Goal: Task Accomplishment & Management: Complete application form

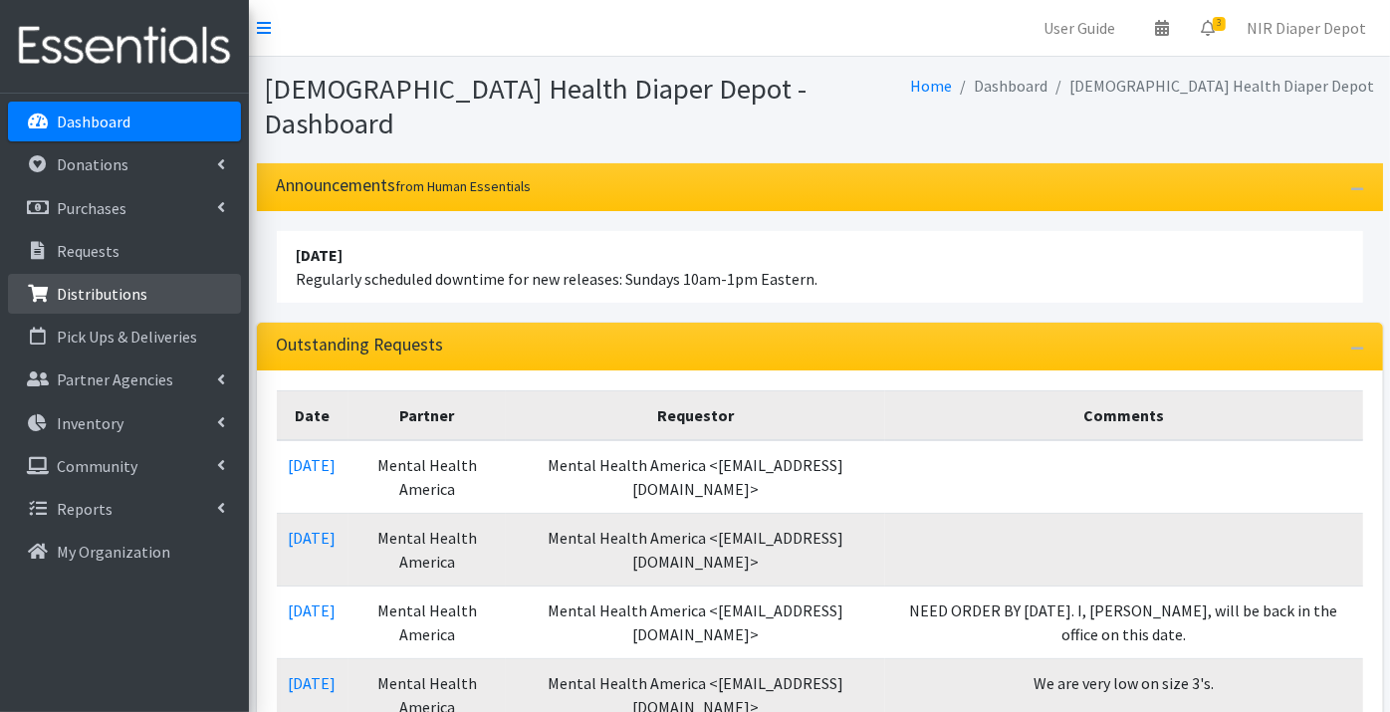
click at [81, 296] on p "Distributions" at bounding box center [102, 294] width 91 height 20
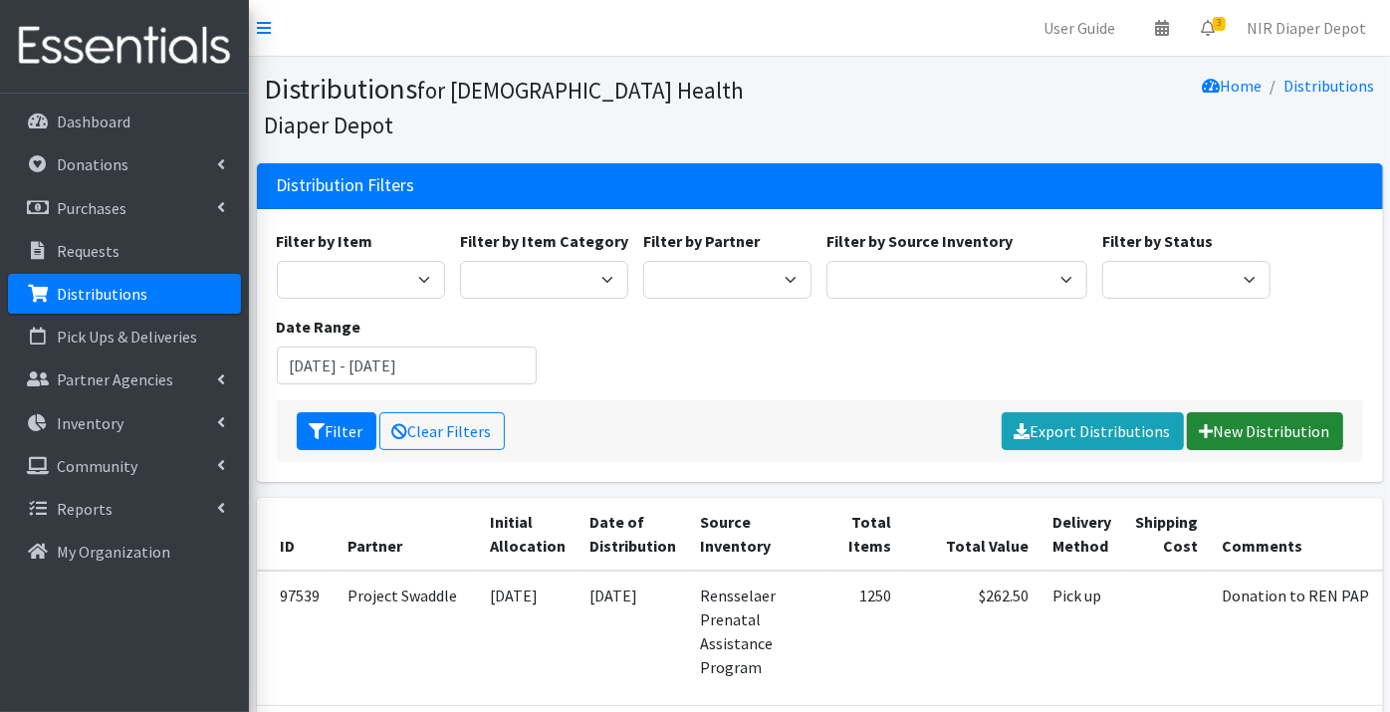
click at [1269, 412] on link "New Distribution" at bounding box center [1264, 431] width 156 height 38
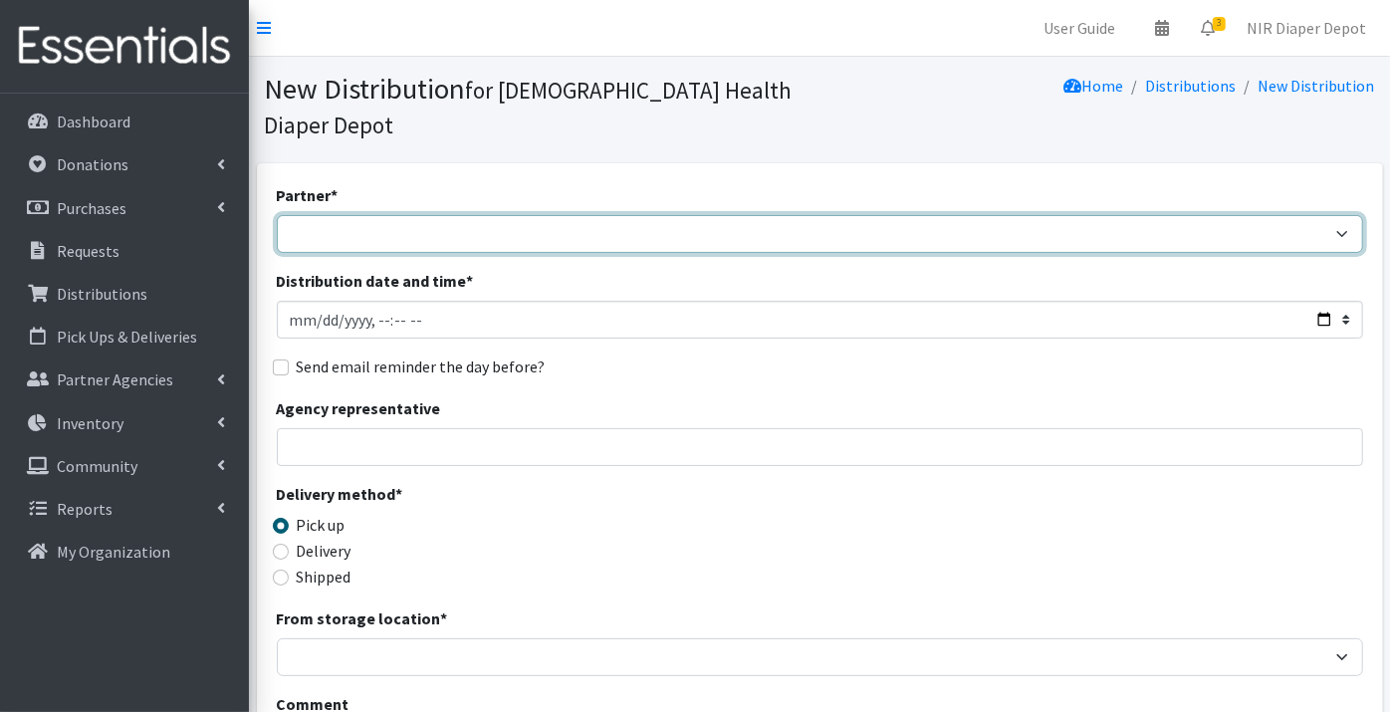
click at [332, 215] on select "ANEW Minitries Crown Point Prenatal Assistance Hammond Prenatal Assistance Prog…" at bounding box center [820, 234] width 1086 height 38
select select "2553"
click at [277, 215] on select "ANEW Minitries Crown Point Prenatal Assistance Hammond Prenatal Assistance Prog…" at bounding box center [820, 234] width 1086 height 38
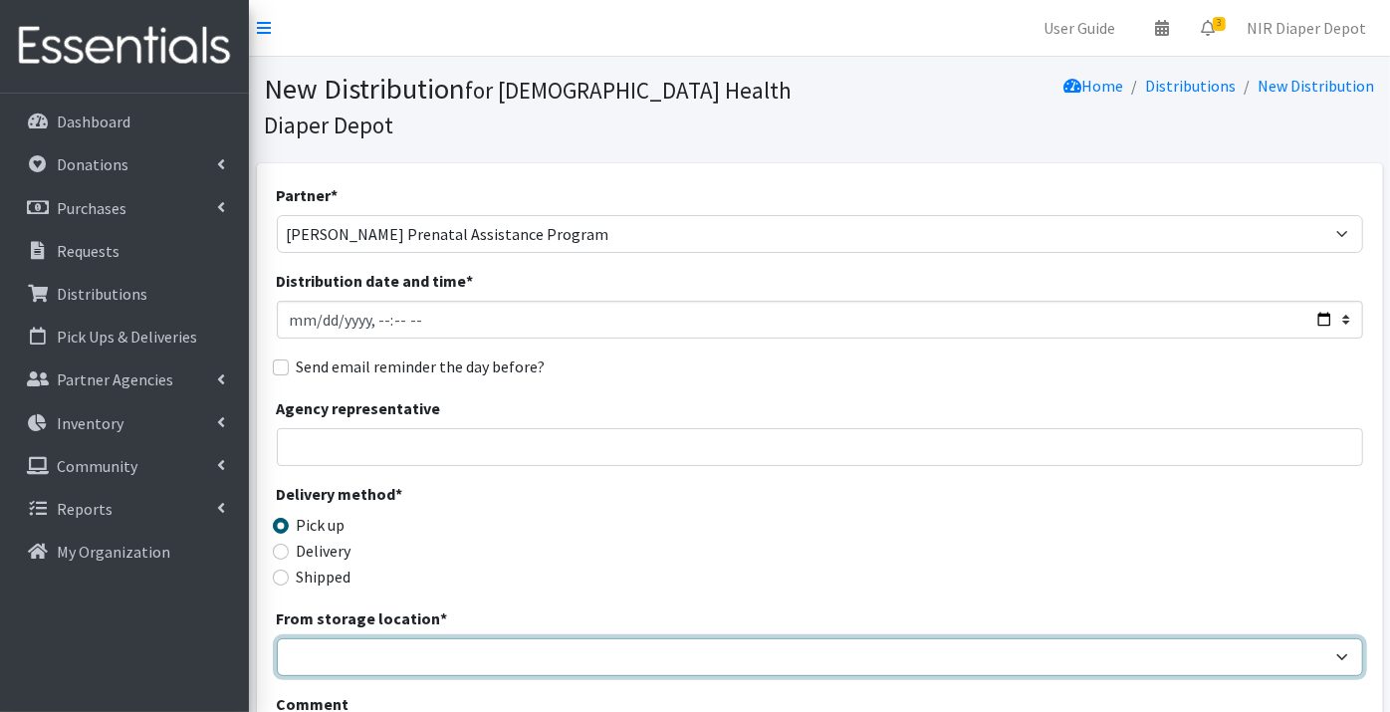
click at [344, 638] on select "Crown Point Bulk Storage Crown Point Prenatal Assistance Program Grant Car Seat…" at bounding box center [820, 657] width 1086 height 38
select select "261"
click at [277, 638] on select "Crown Point Bulk Storage Crown Point Prenatal Assistance Program Grant Car Seat…" at bounding box center [820, 657] width 1086 height 38
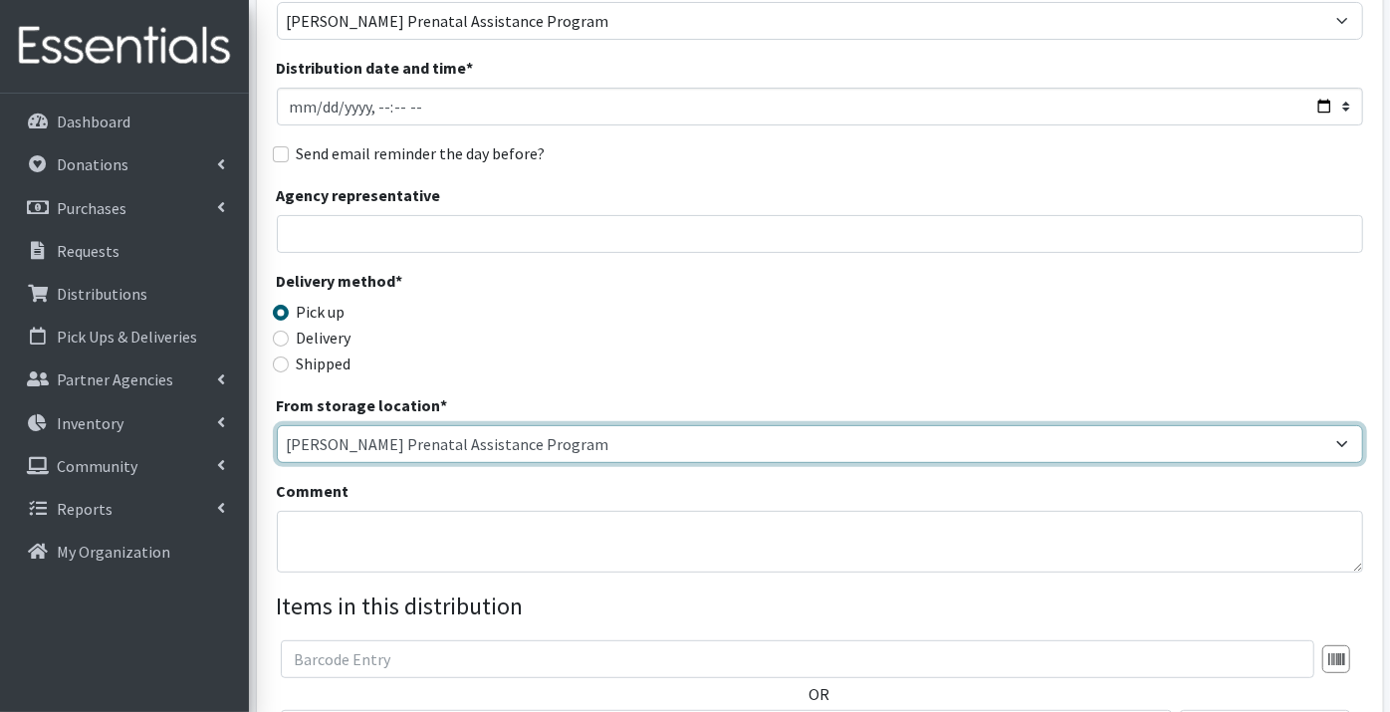
scroll to position [221, 0]
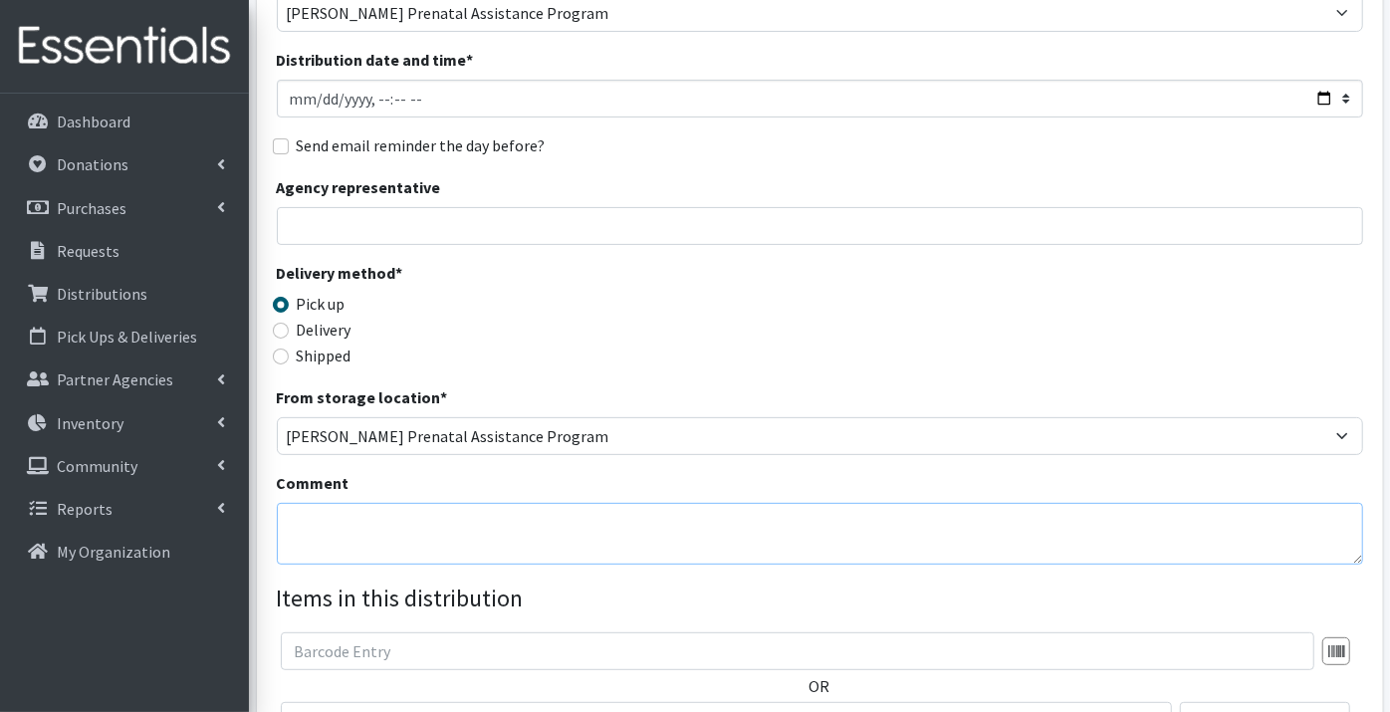
click at [314, 503] on textarea "Comment" at bounding box center [820, 534] width 1086 height 62
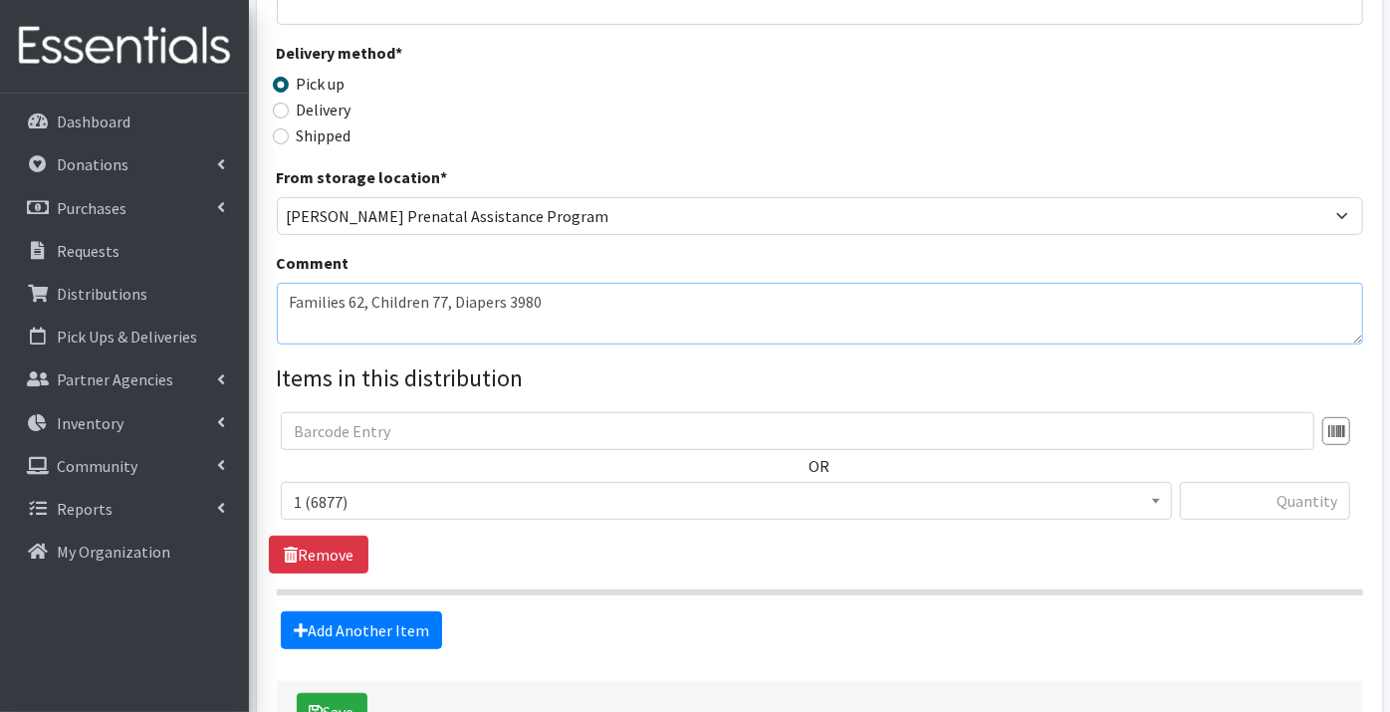
scroll to position [442, 0]
type textarea "Families 62, Children 77, Diapers 3980"
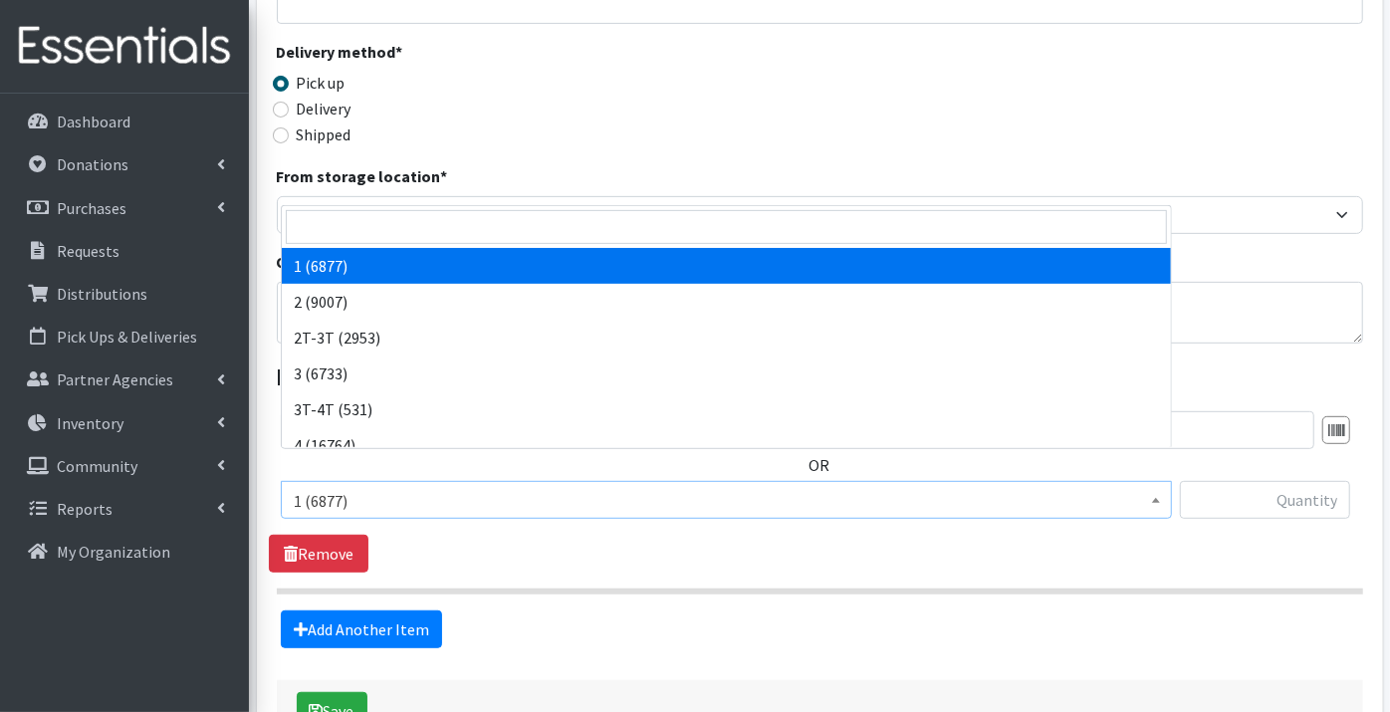
click at [386, 487] on span "1 (6877)" at bounding box center [726, 501] width 865 height 28
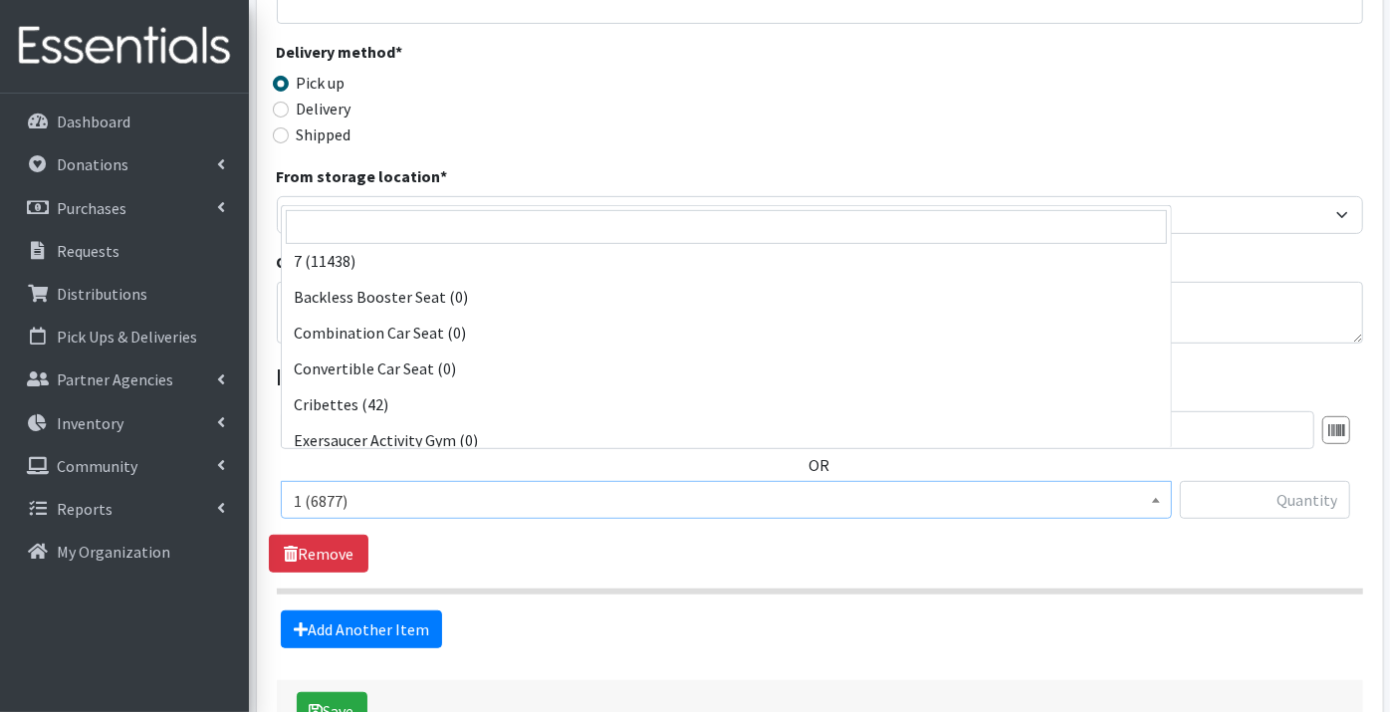
scroll to position [552, 0]
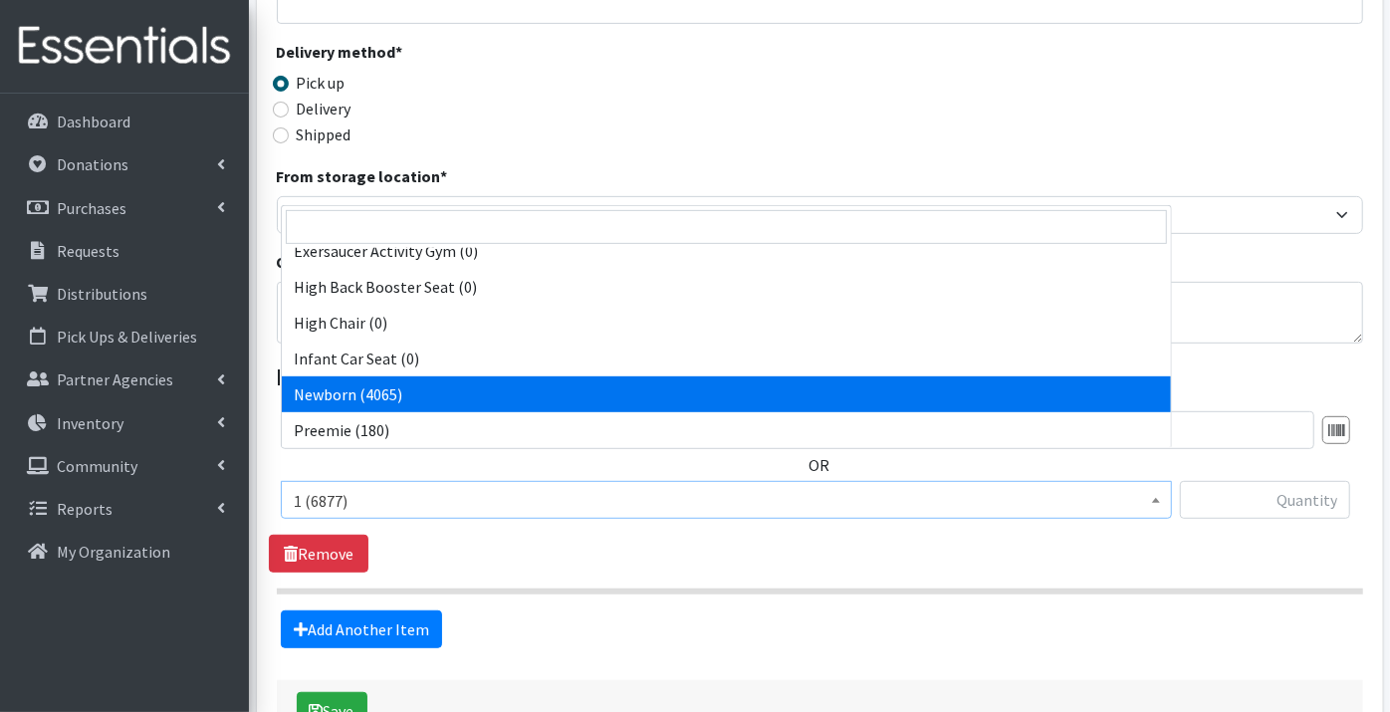
select select "9184"
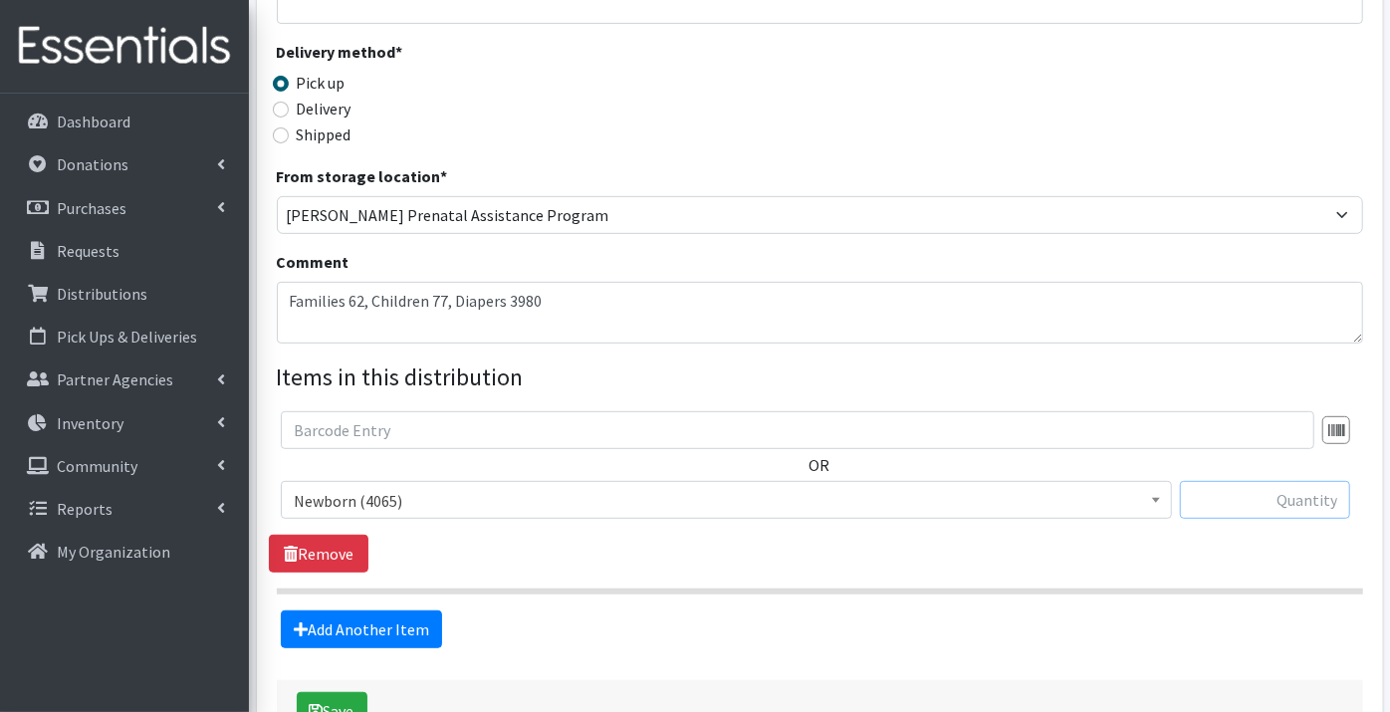
click at [1234, 481] on input "text" at bounding box center [1265, 500] width 170 height 38
type input "75"
click at [379, 610] on link "Add Another Item" at bounding box center [361, 629] width 161 height 38
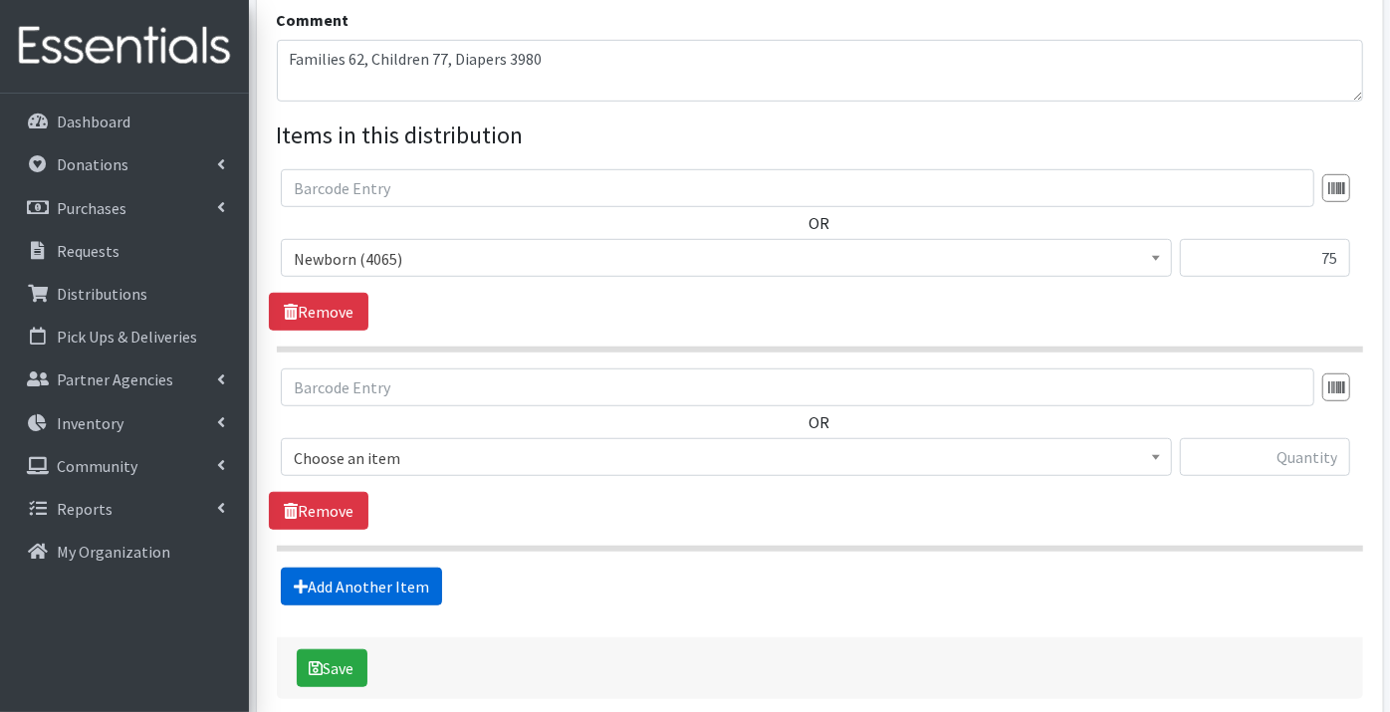
scroll to position [743, 0]
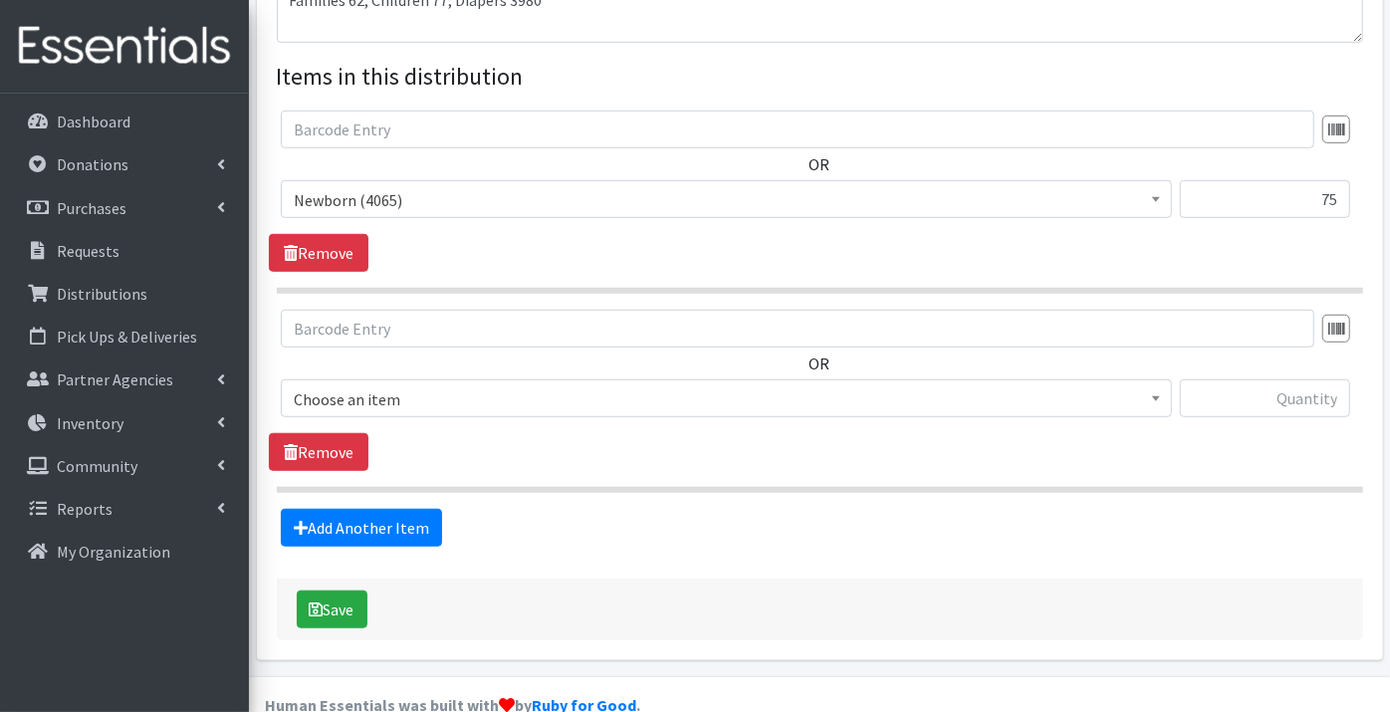
click at [345, 385] on span "Choose an item" at bounding box center [726, 399] width 865 height 28
click at [1263, 379] on input "text" at bounding box center [1265, 398] width 170 height 38
type input "230"
click at [380, 509] on link "Add Another Item" at bounding box center [361, 528] width 161 height 38
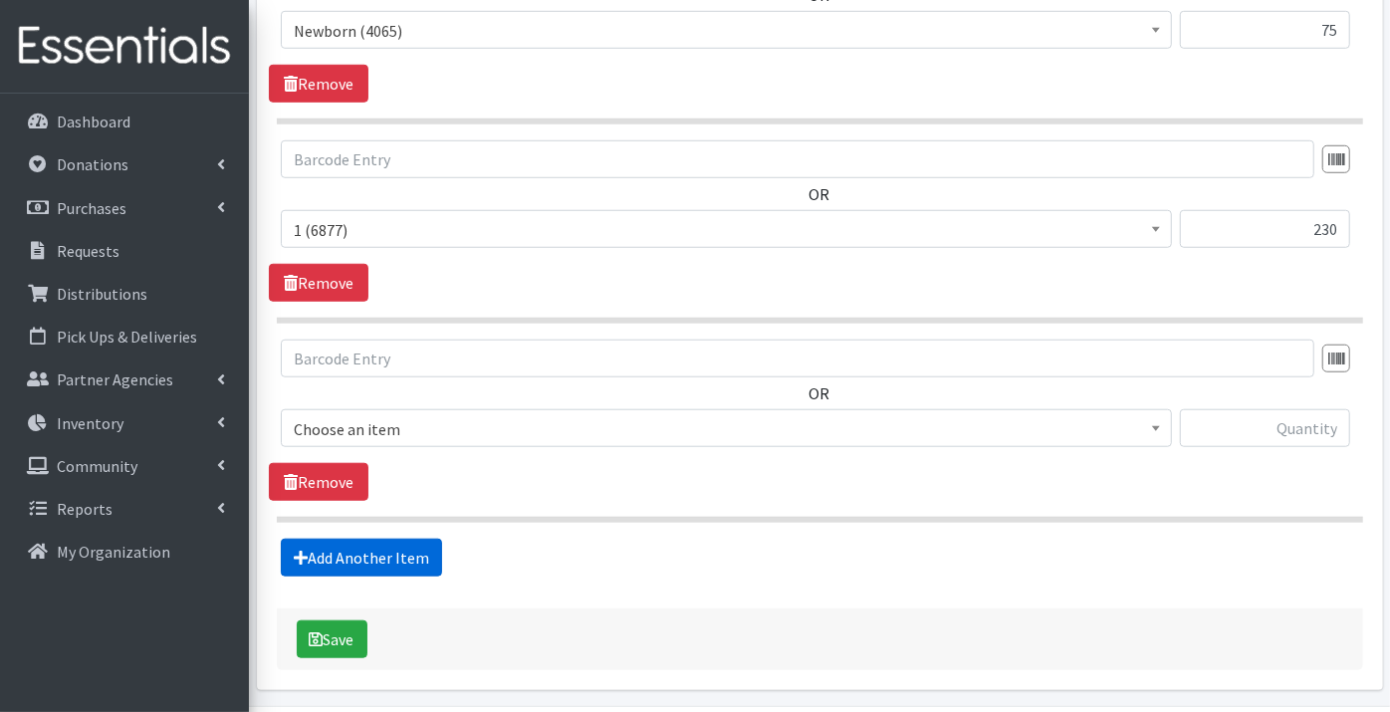
scroll to position [941, 0]
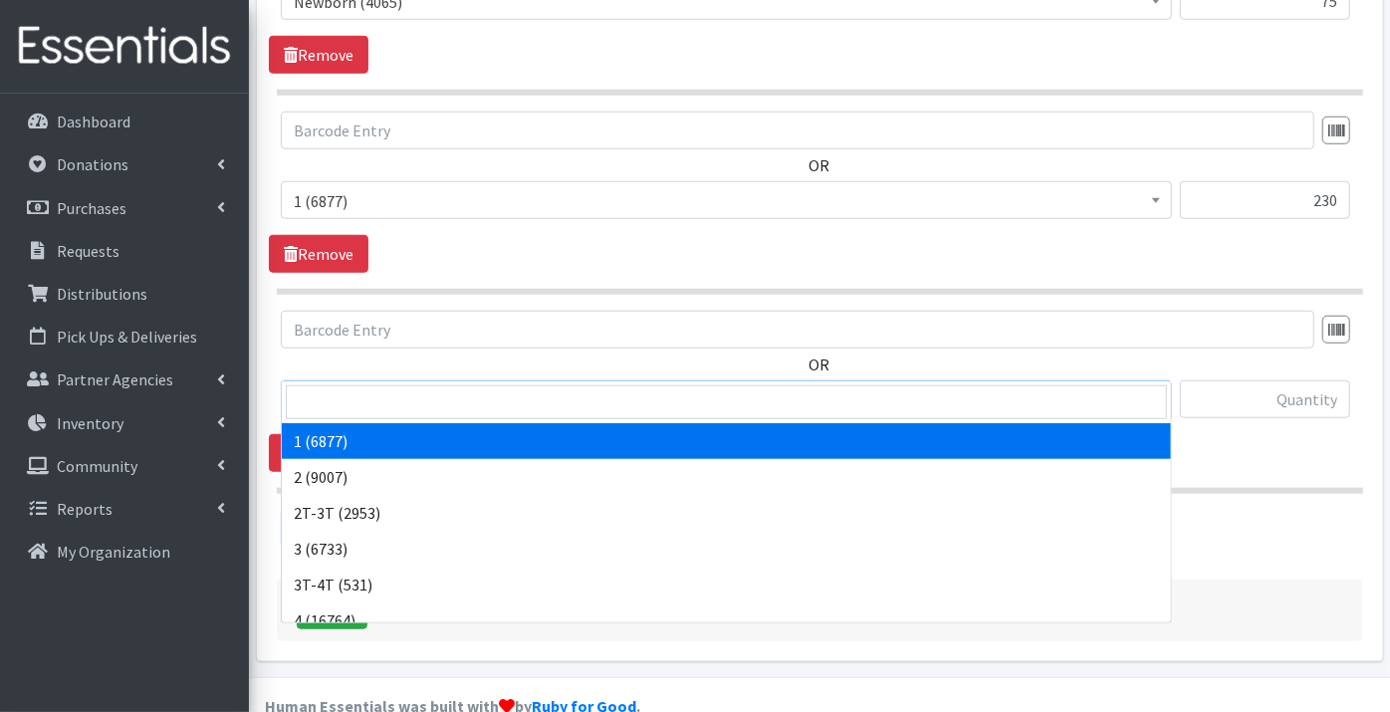
click at [334, 386] on span "1 (6877)" at bounding box center [726, 400] width 865 height 28
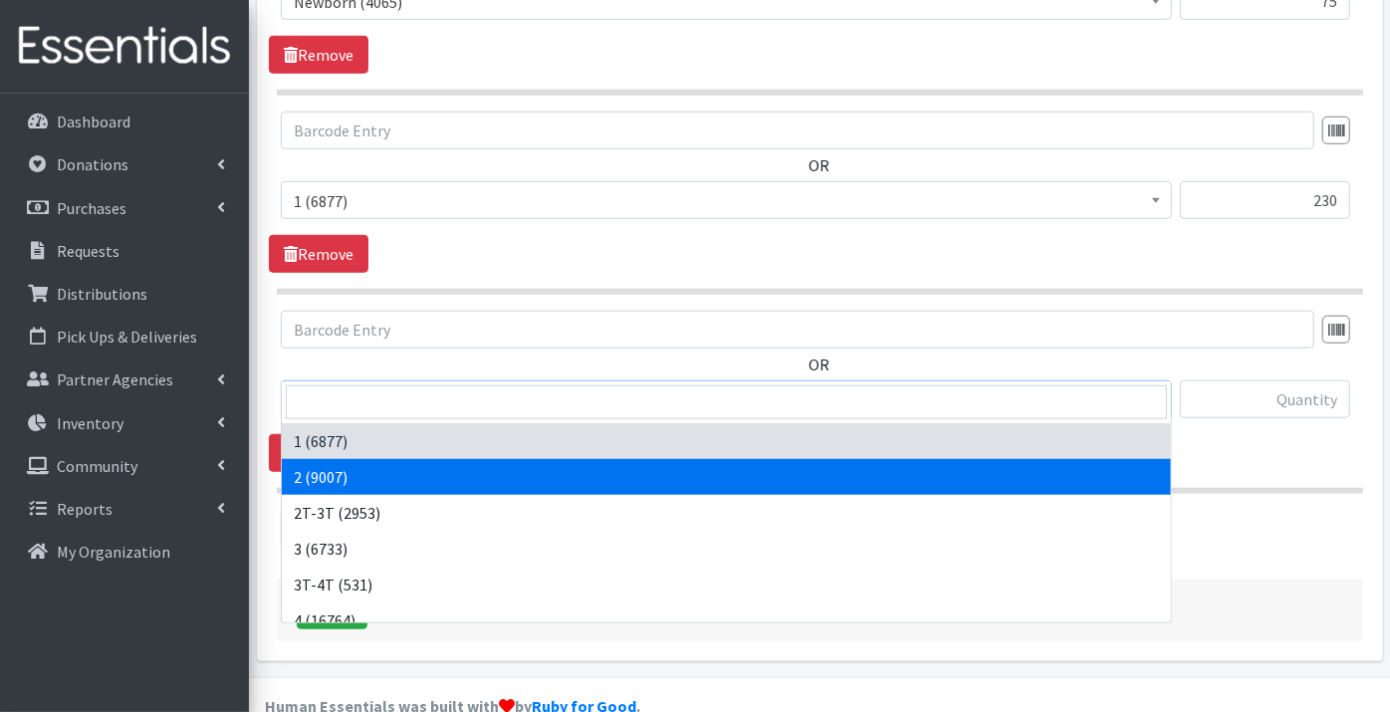
select select "9186"
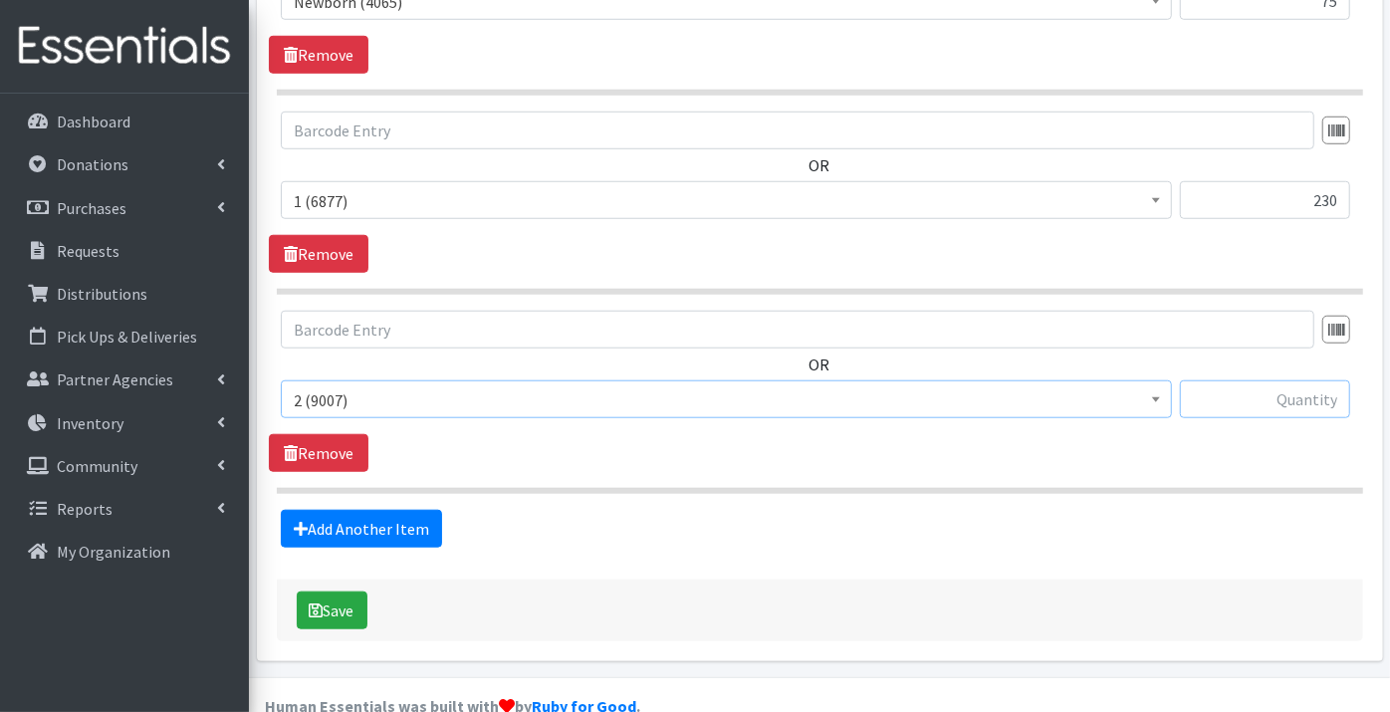
click at [1245, 380] on input "text" at bounding box center [1265, 399] width 170 height 38
type input "600"
click at [342, 510] on link "Add Another Item" at bounding box center [361, 529] width 161 height 38
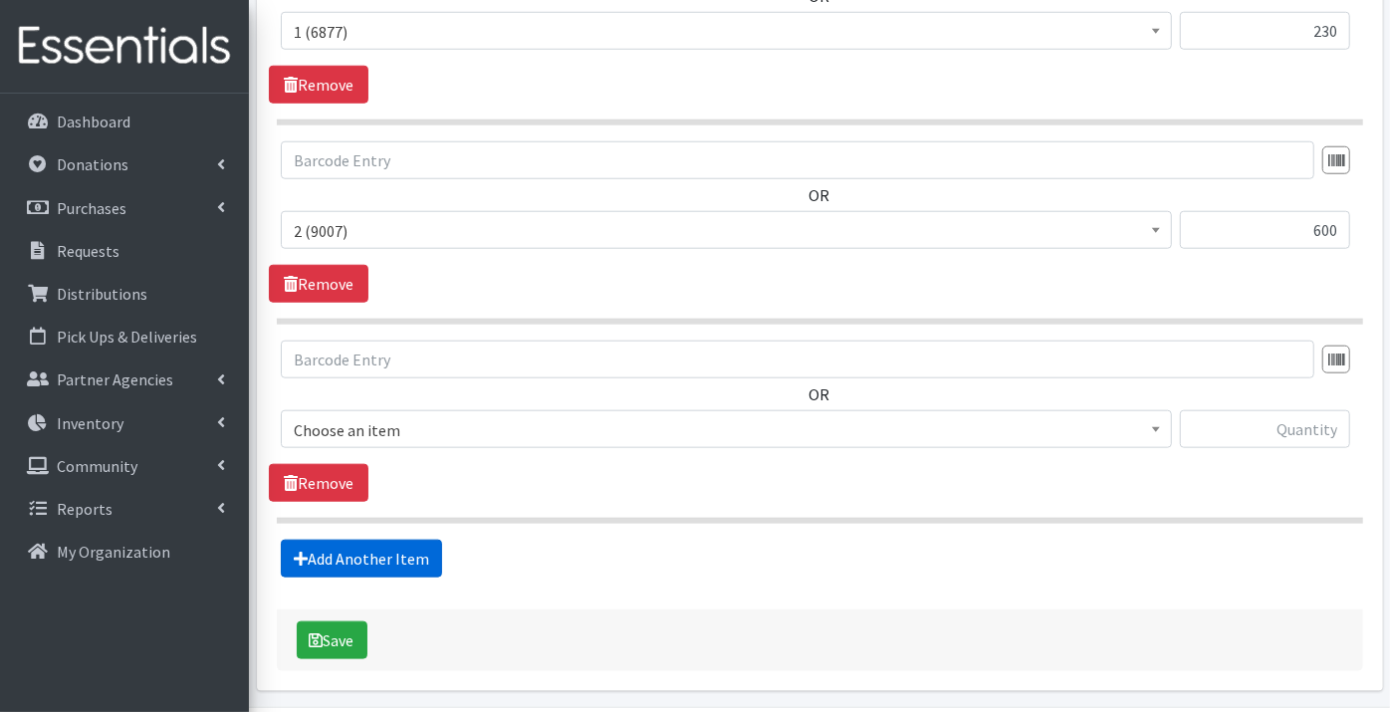
scroll to position [1139, 0]
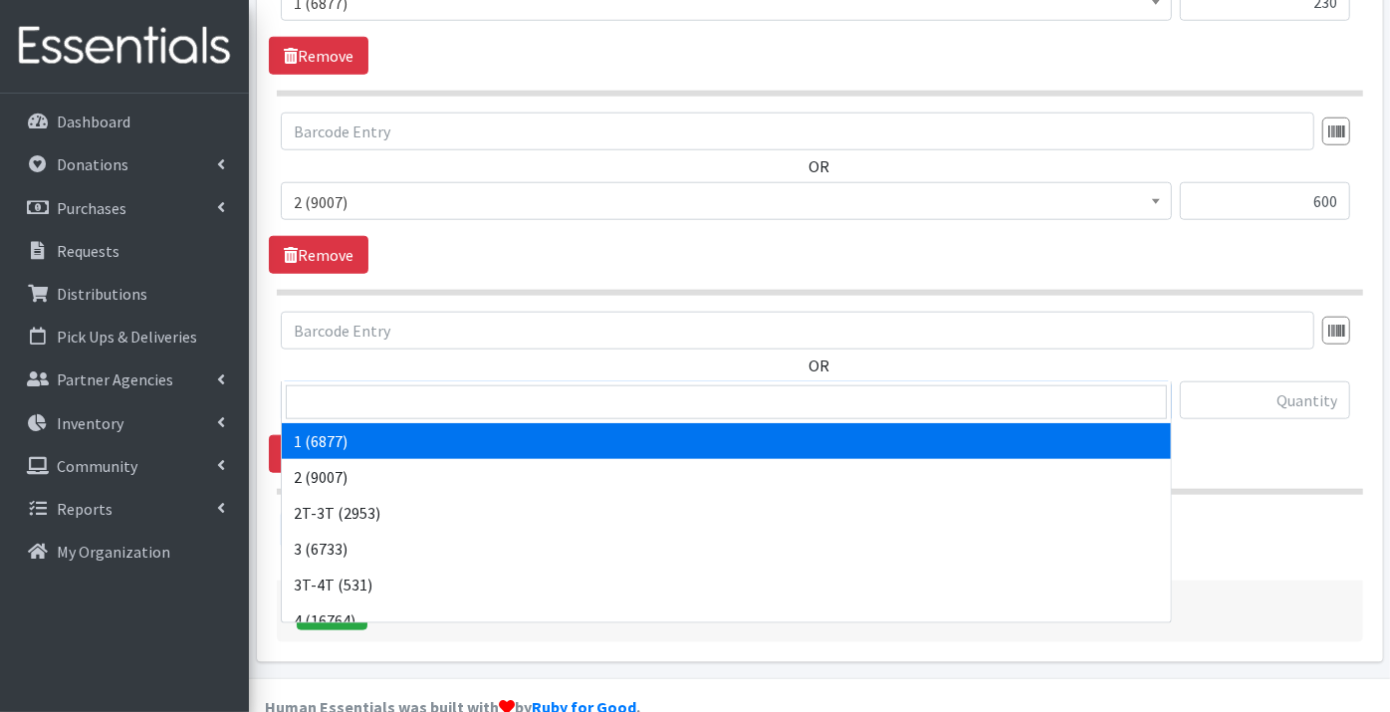
click at [332, 387] on span "1 (6877)" at bounding box center [726, 401] width 865 height 28
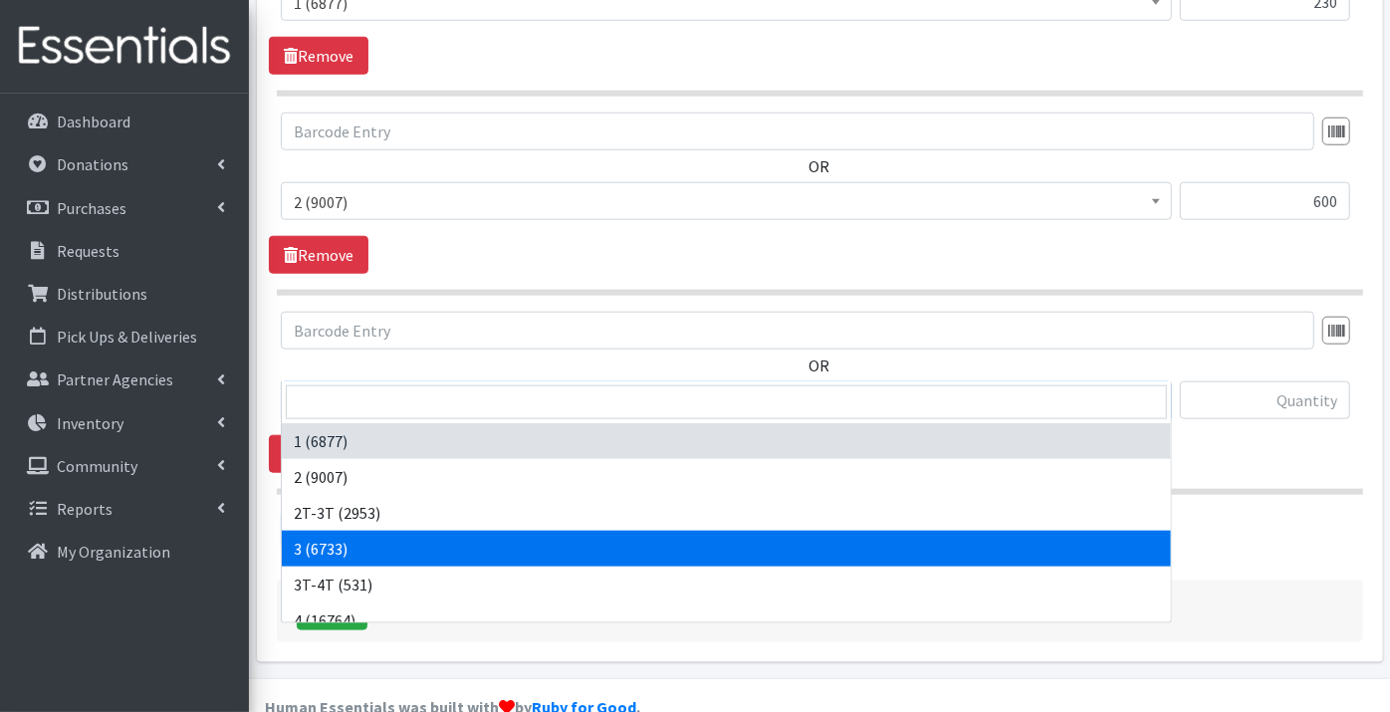
select select "9187"
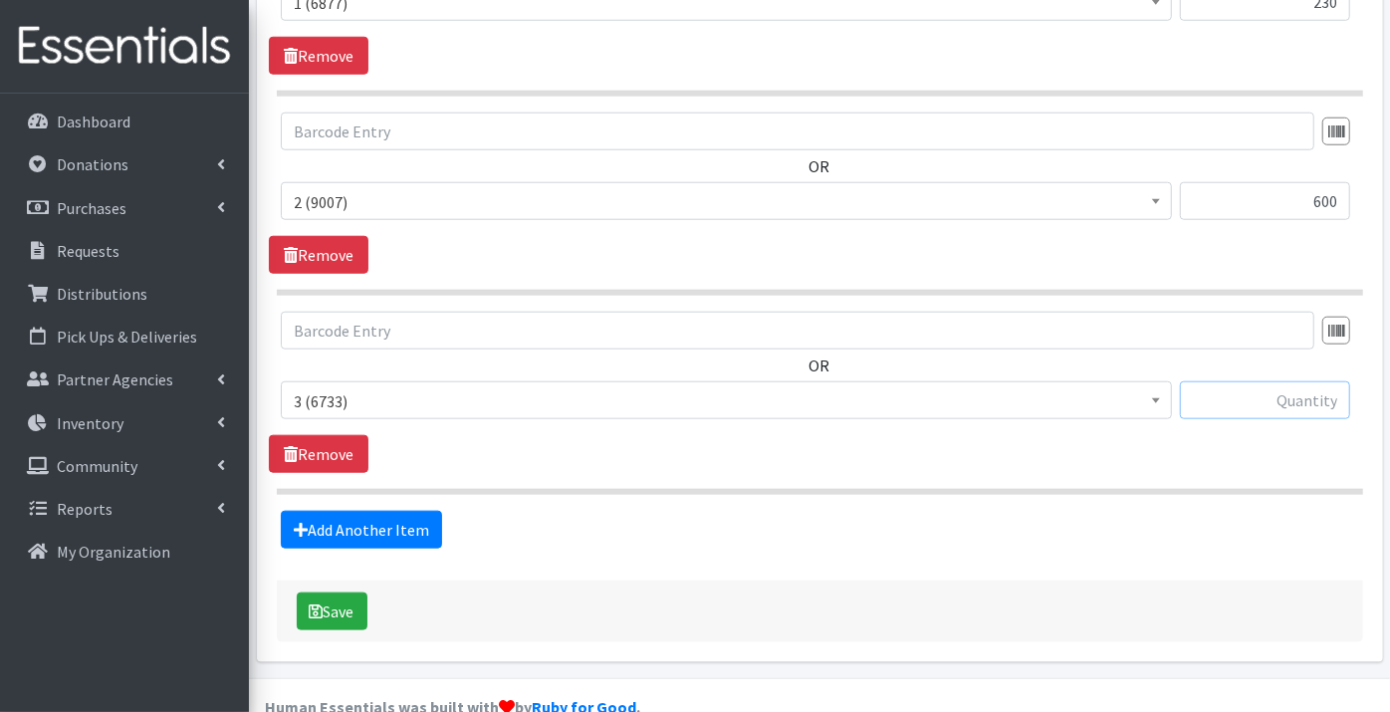
click at [1308, 381] on input "text" at bounding box center [1265, 400] width 170 height 38
type input "168"
click at [383, 511] on link "Add Another Item" at bounding box center [361, 530] width 161 height 38
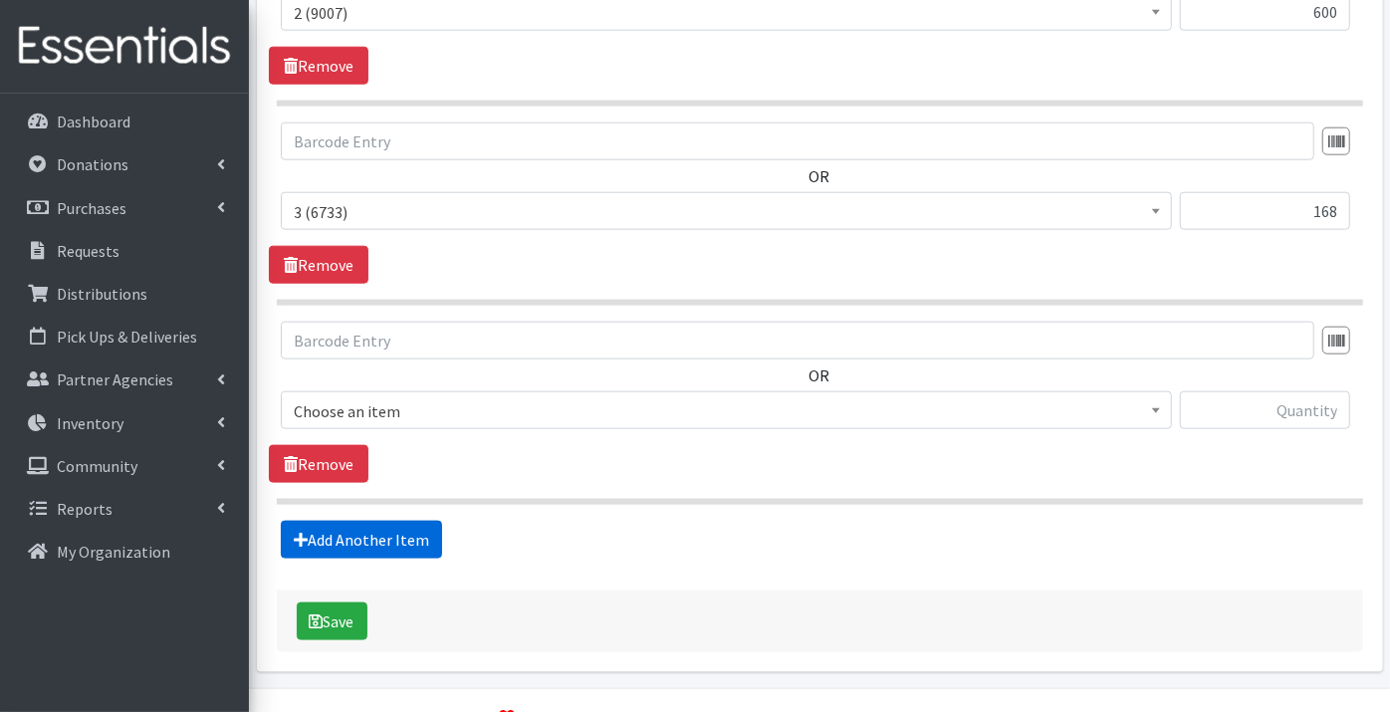
scroll to position [1337, 0]
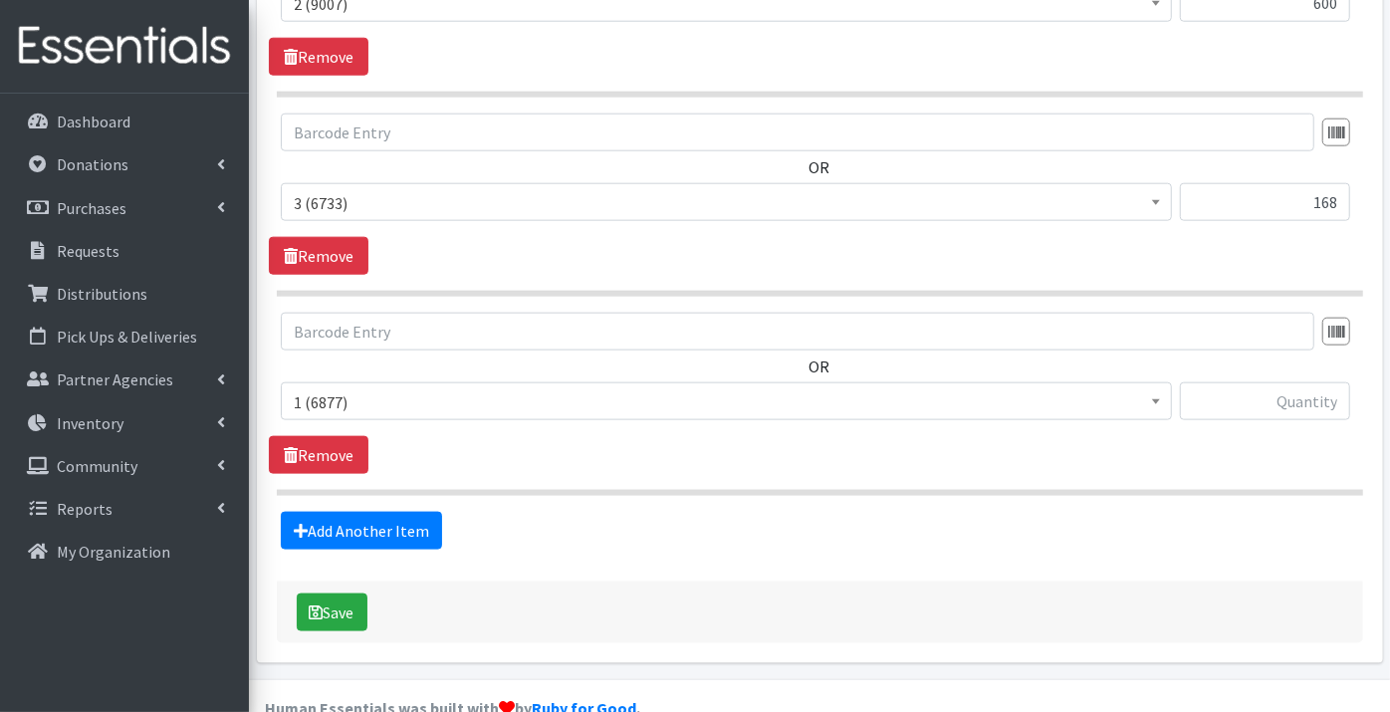
click at [341, 388] on span "1 (6877)" at bounding box center [726, 402] width 865 height 28
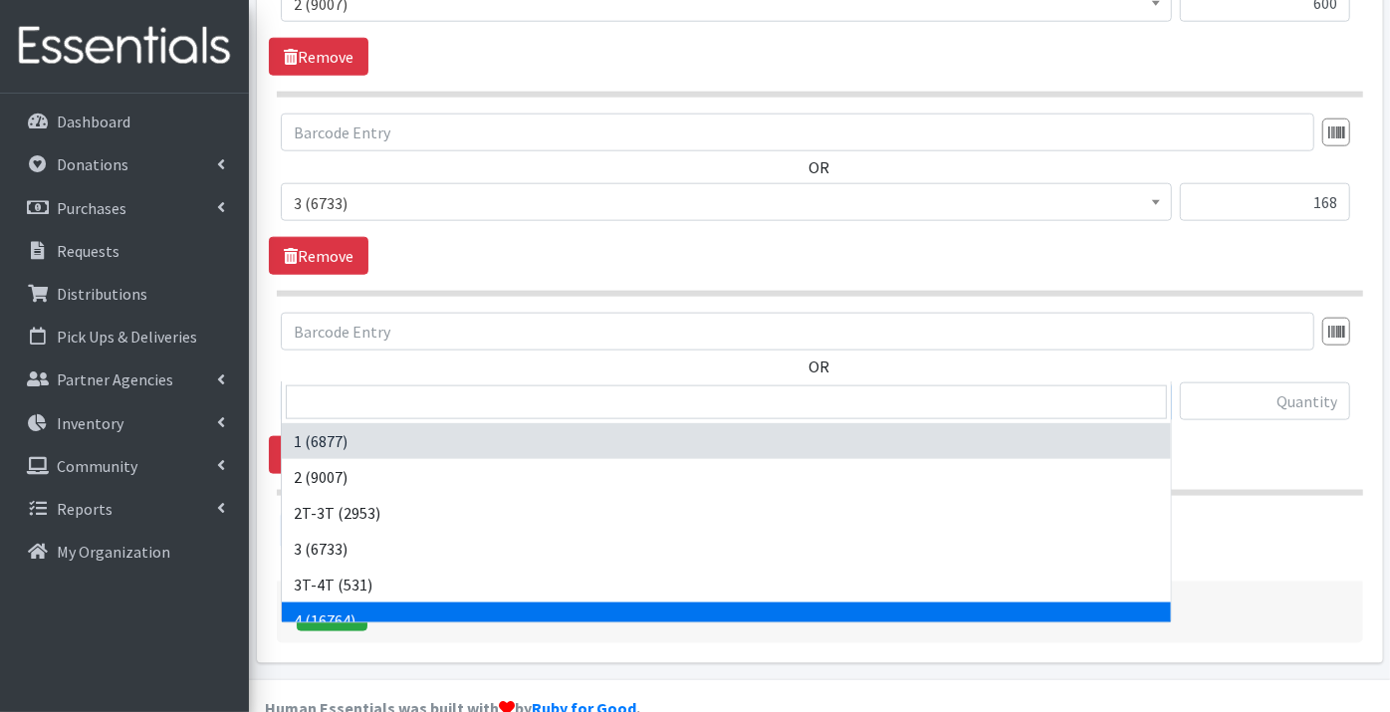
select select "9188"
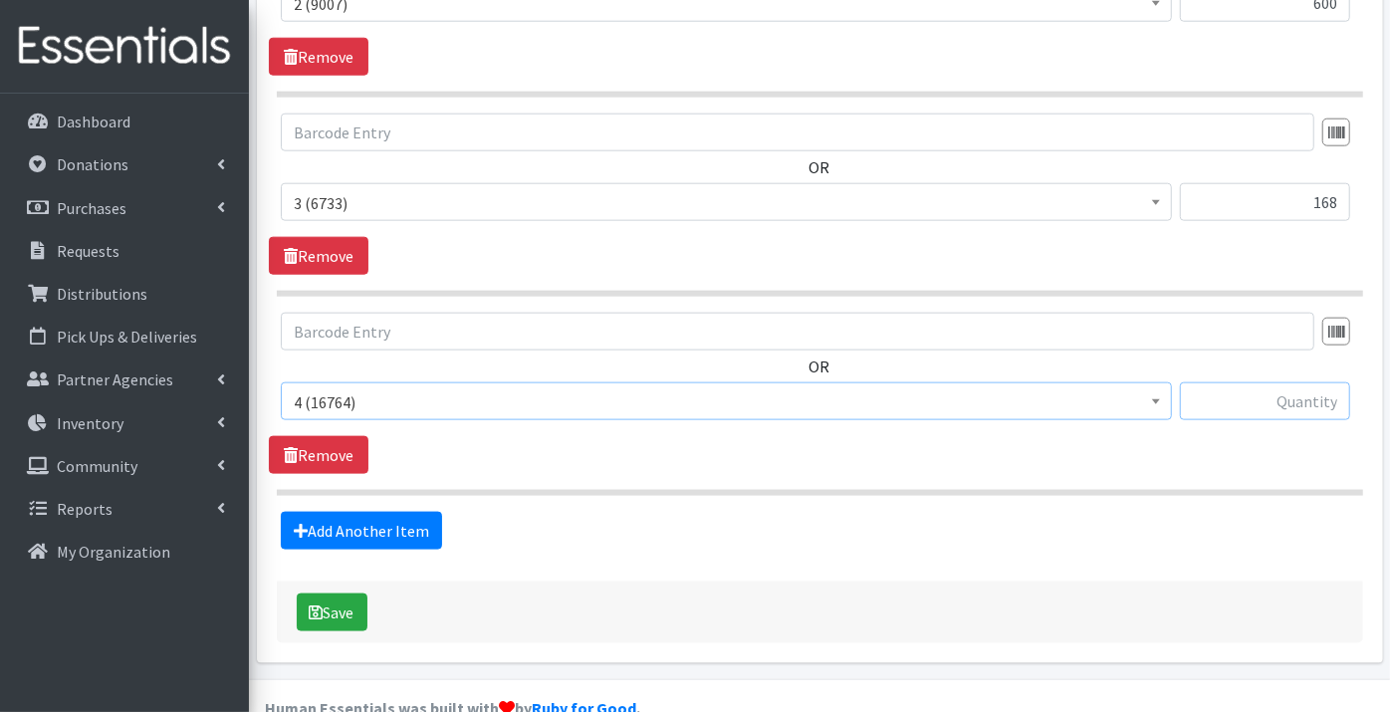
click at [1230, 382] on input "text" at bounding box center [1265, 401] width 170 height 38
type input "406"
click at [352, 512] on link "Add Another Item" at bounding box center [361, 531] width 161 height 38
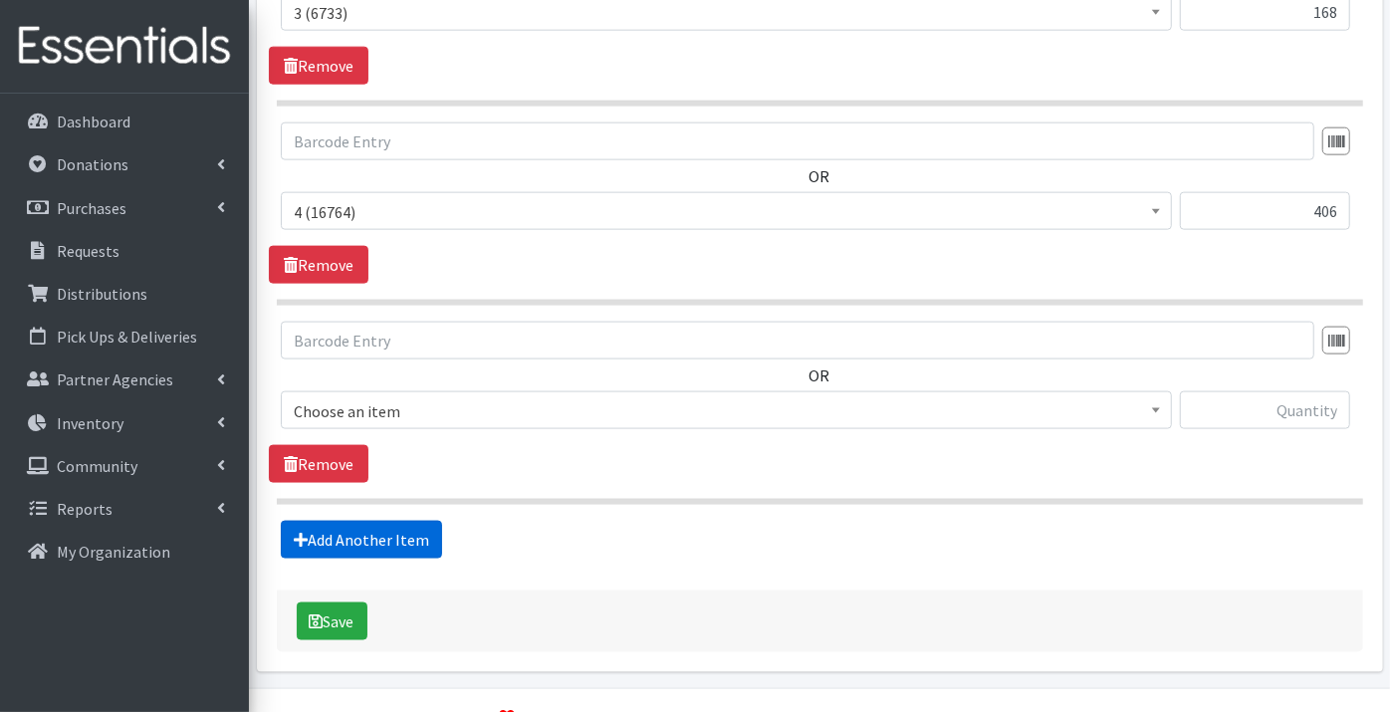
scroll to position [1535, 0]
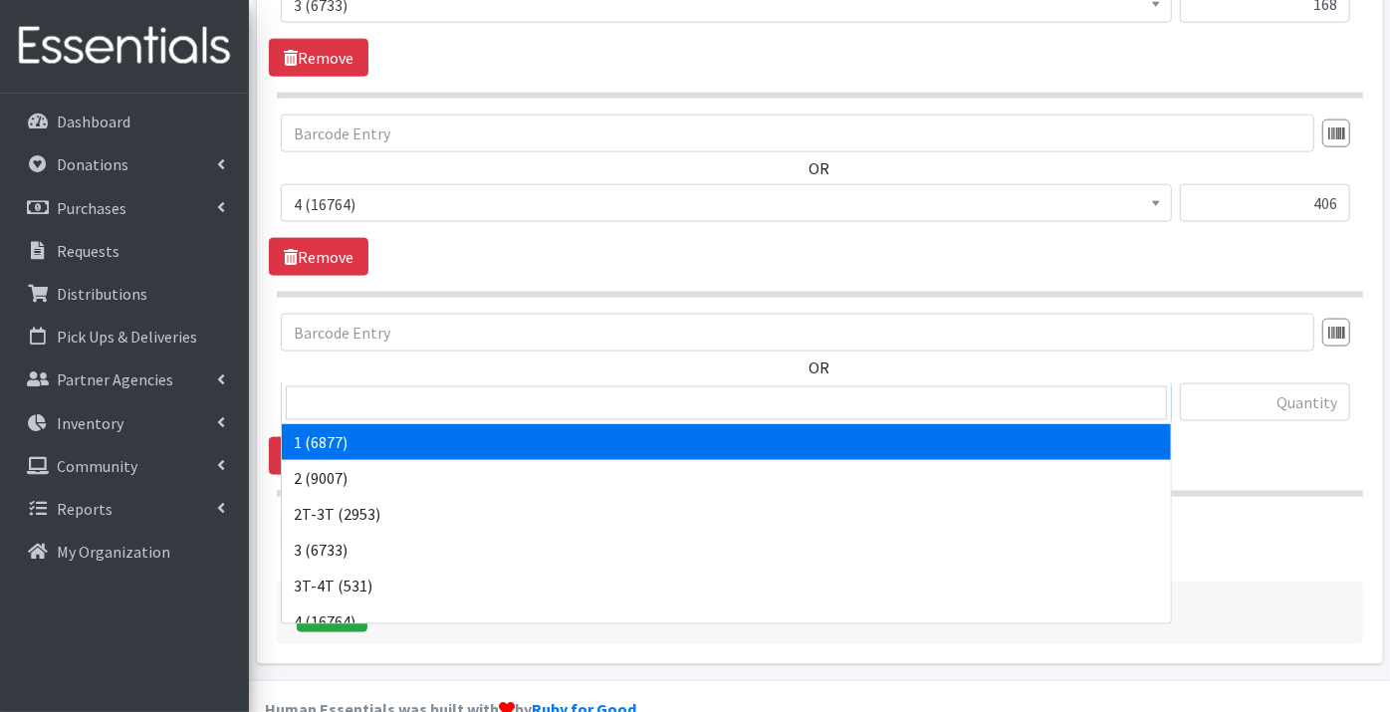
click at [617, 389] on span "1 (6877)" at bounding box center [726, 403] width 865 height 28
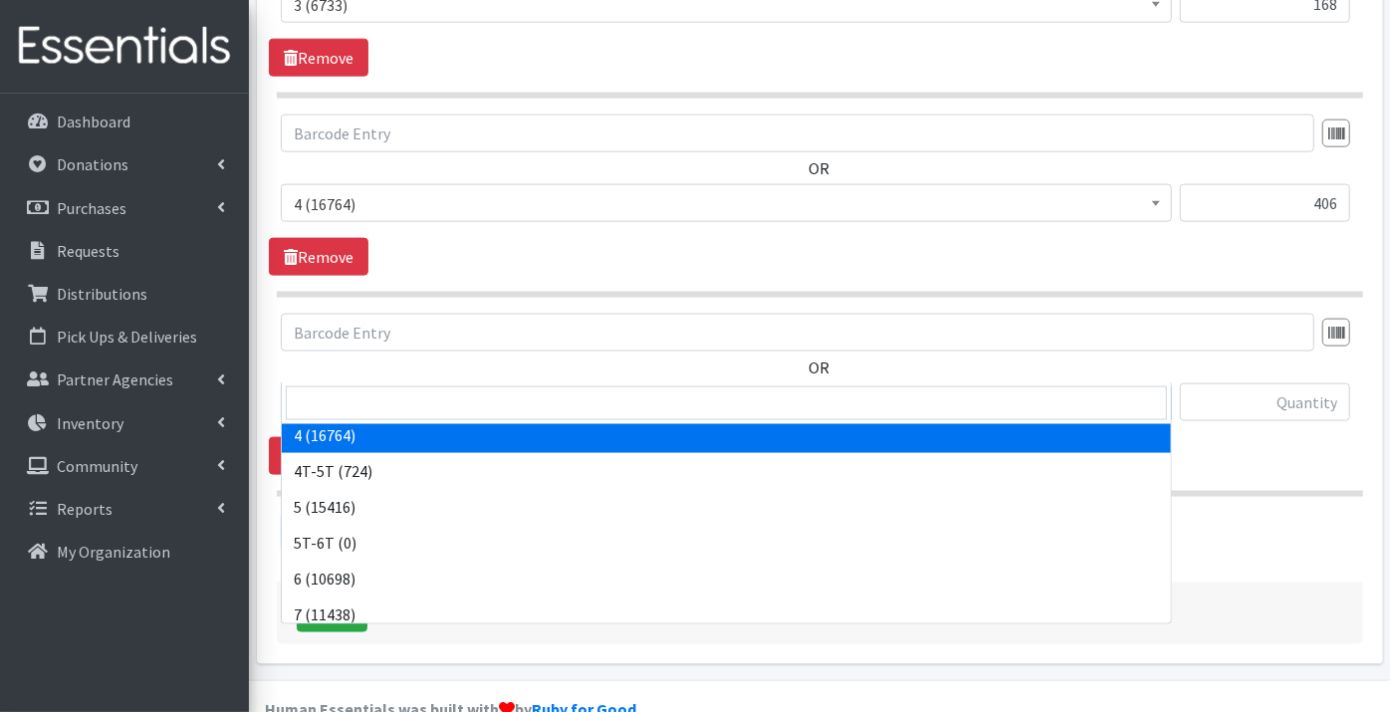
scroll to position [221, 0]
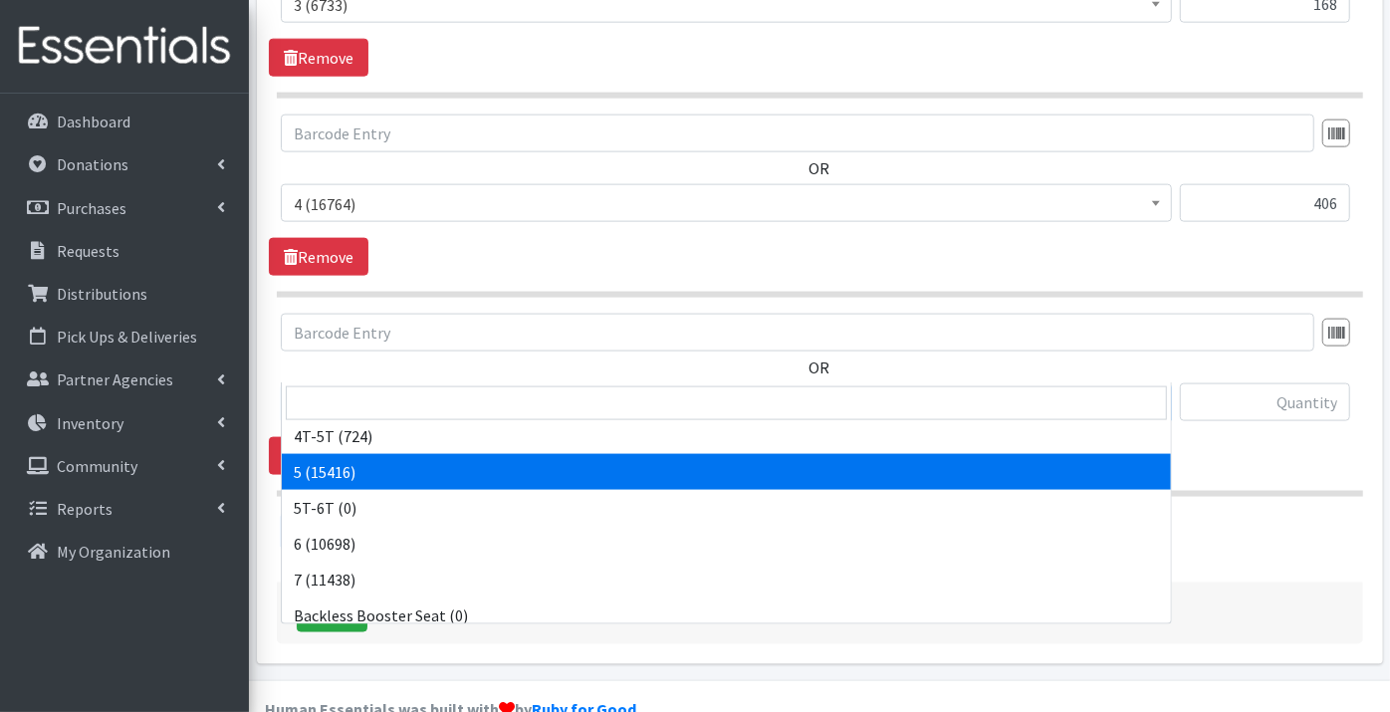
select select "9189"
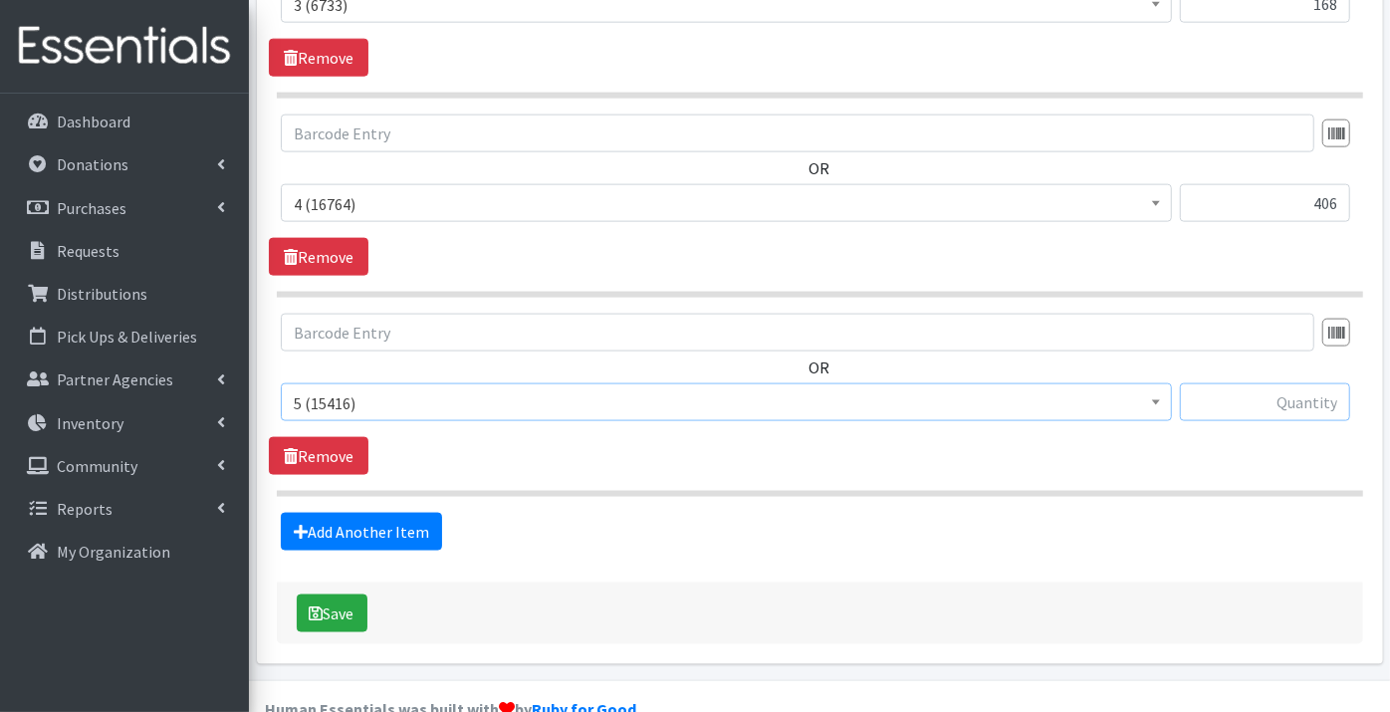
click at [1246, 383] on input "text" at bounding box center [1265, 402] width 170 height 38
type input "1304"
click at [362, 513] on link "Add Another Item" at bounding box center [361, 532] width 161 height 38
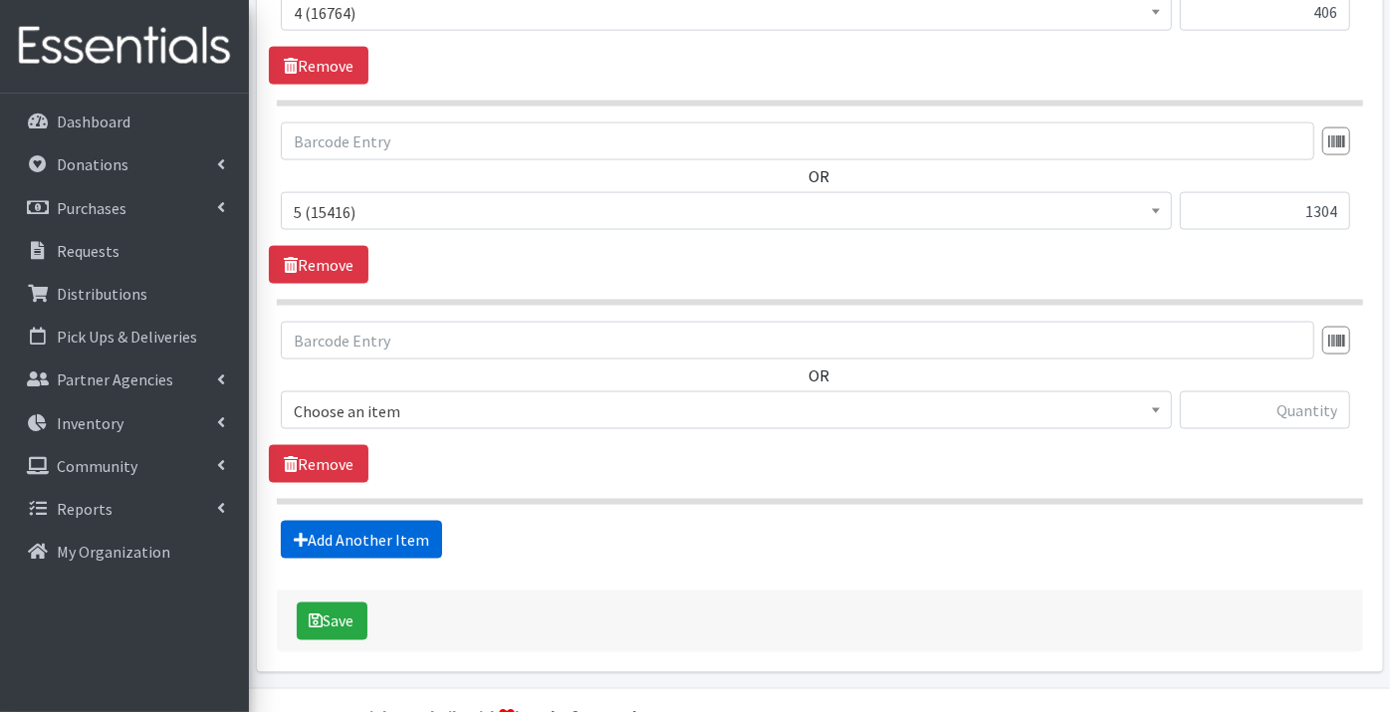
scroll to position [1734, 0]
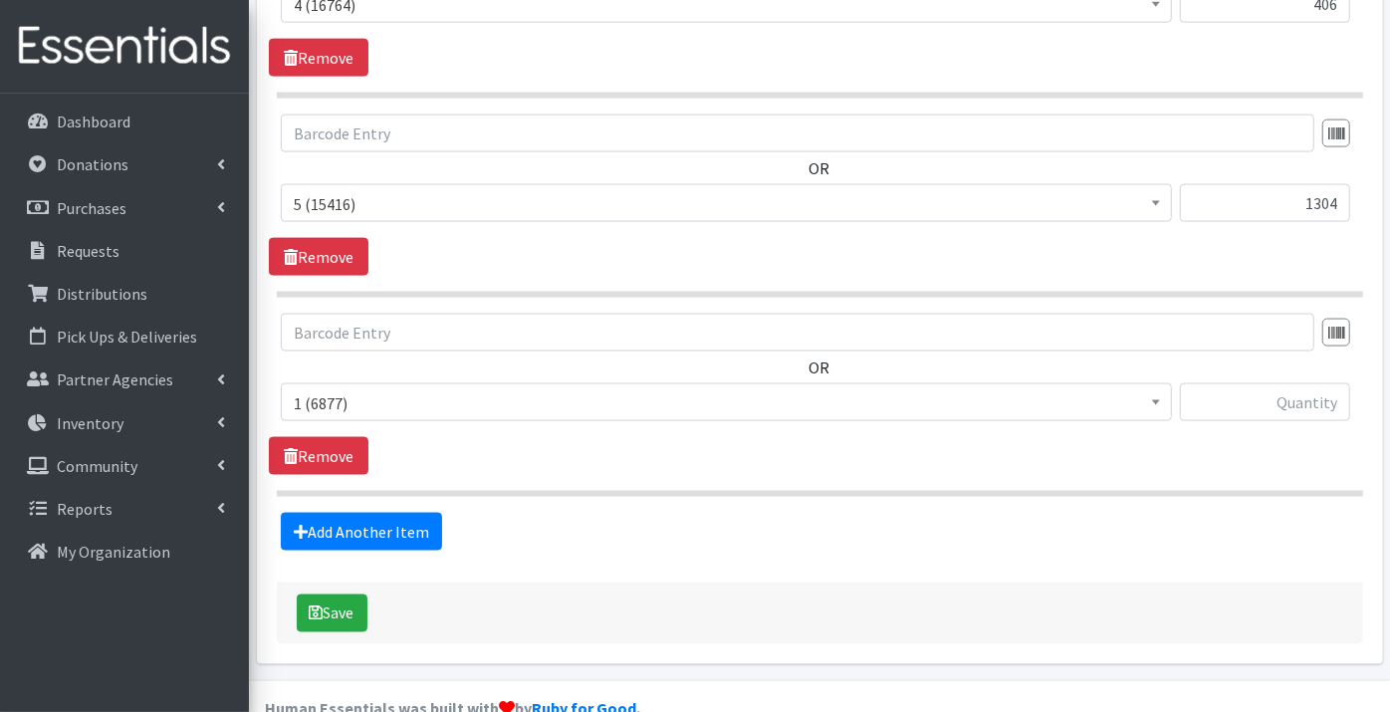
click at [335, 389] on span "1 (6877)" at bounding box center [726, 403] width 865 height 28
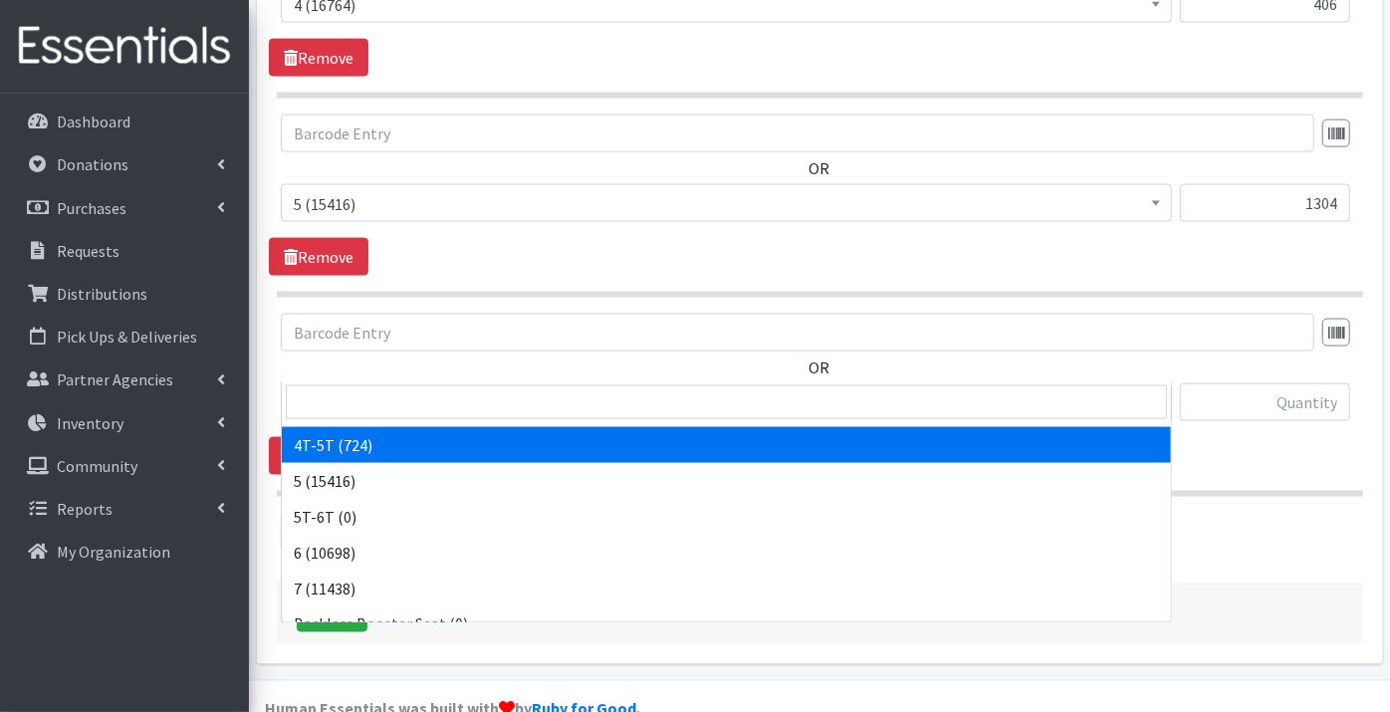
scroll to position [221, 0]
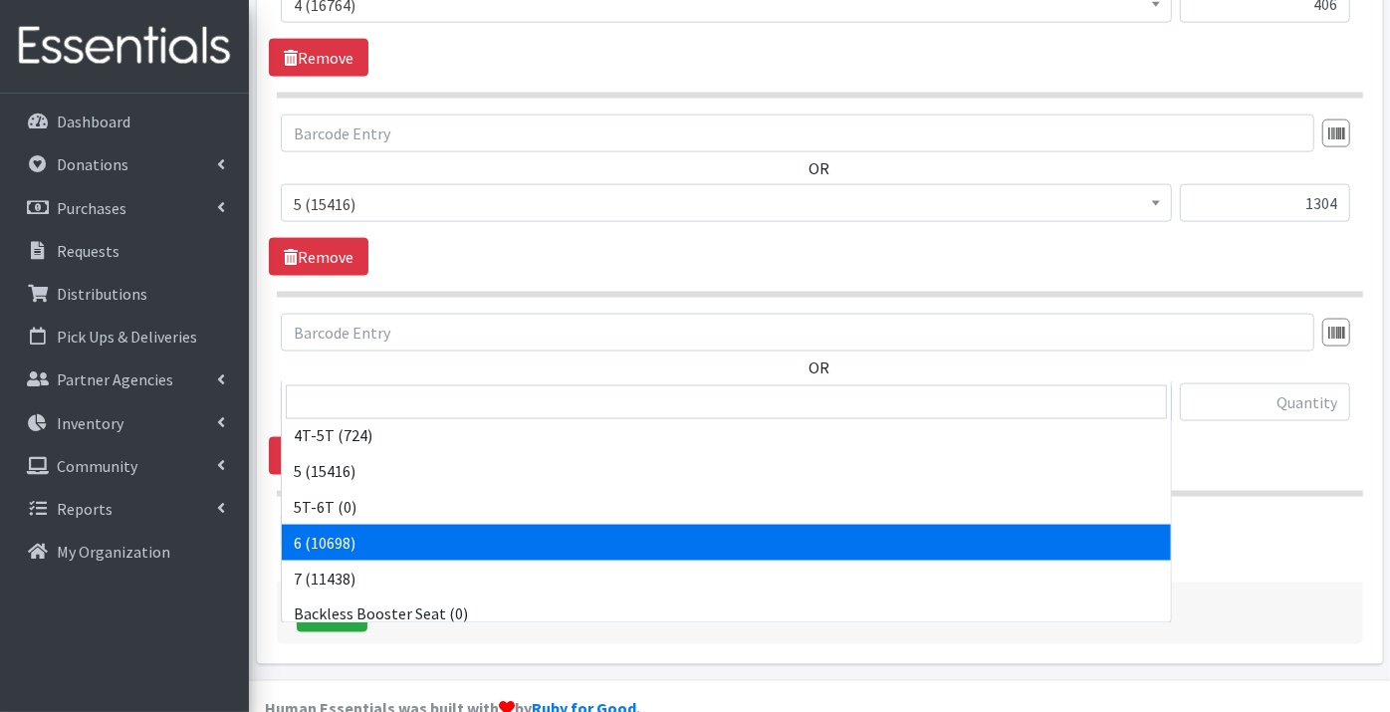
select select "9190"
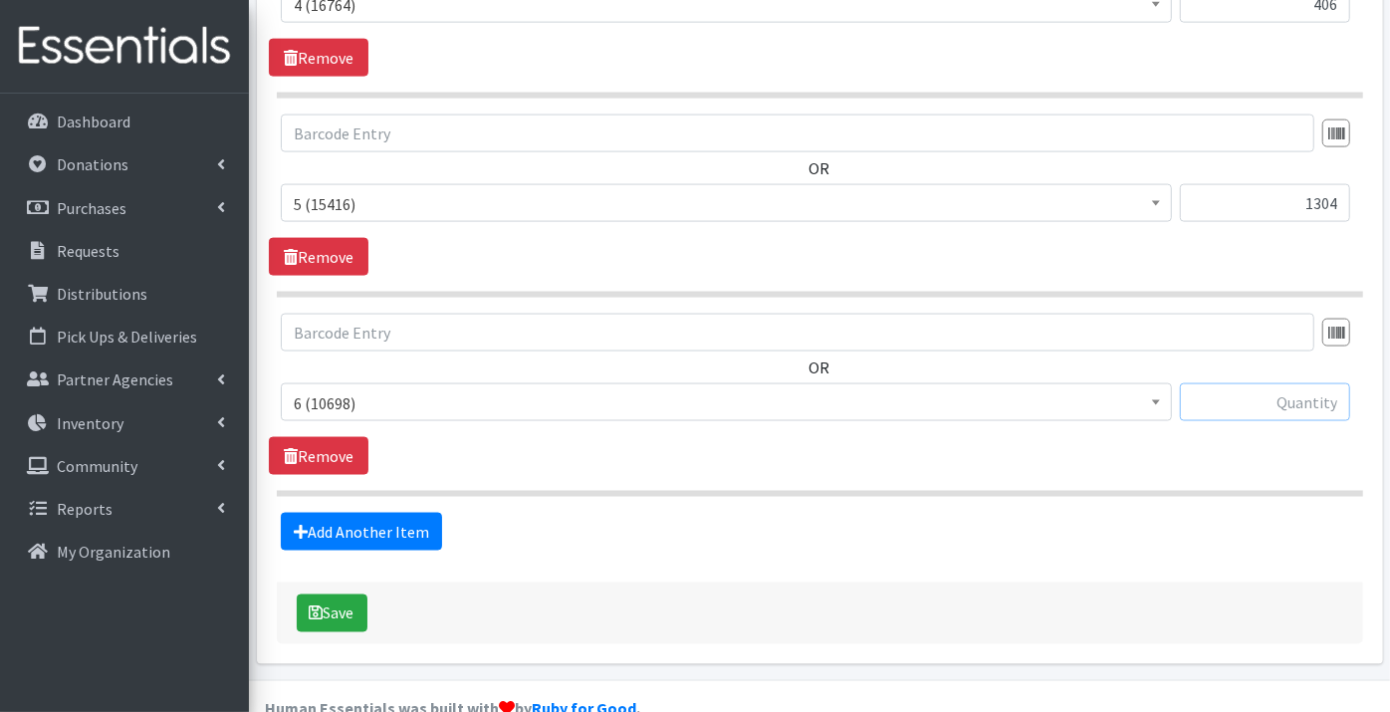
click at [1294, 383] on input "text" at bounding box center [1265, 402] width 170 height 38
type input "396"
click at [338, 513] on link "Add Another Item" at bounding box center [361, 532] width 161 height 38
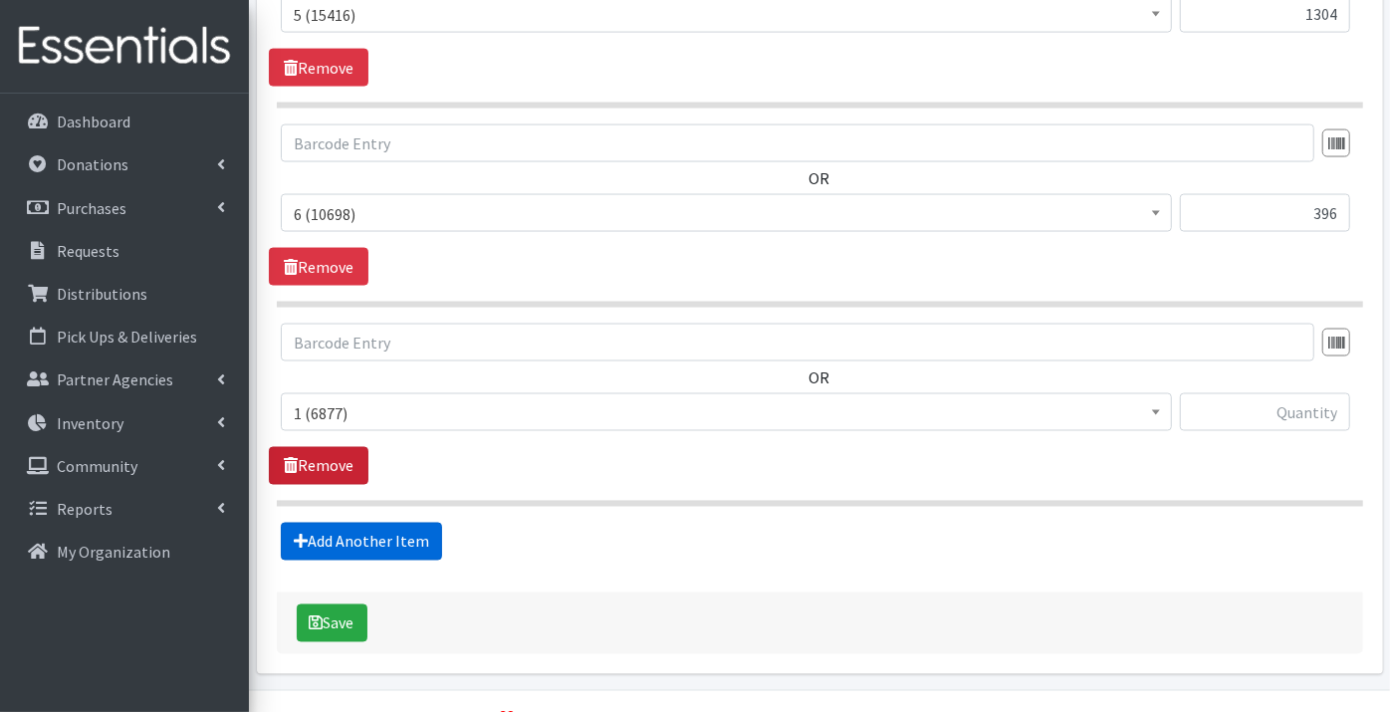
scroll to position [1932, 0]
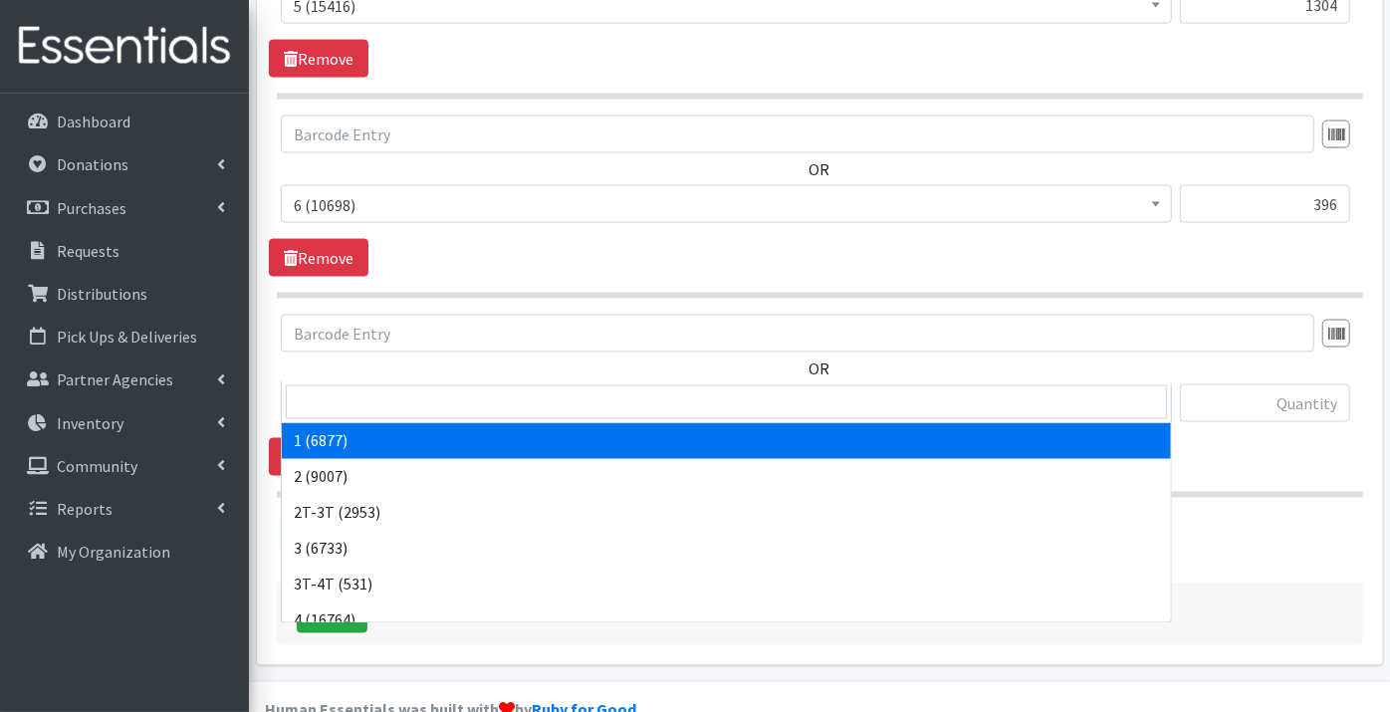
click at [352, 390] on span "1 (6877)" at bounding box center [726, 404] width 865 height 28
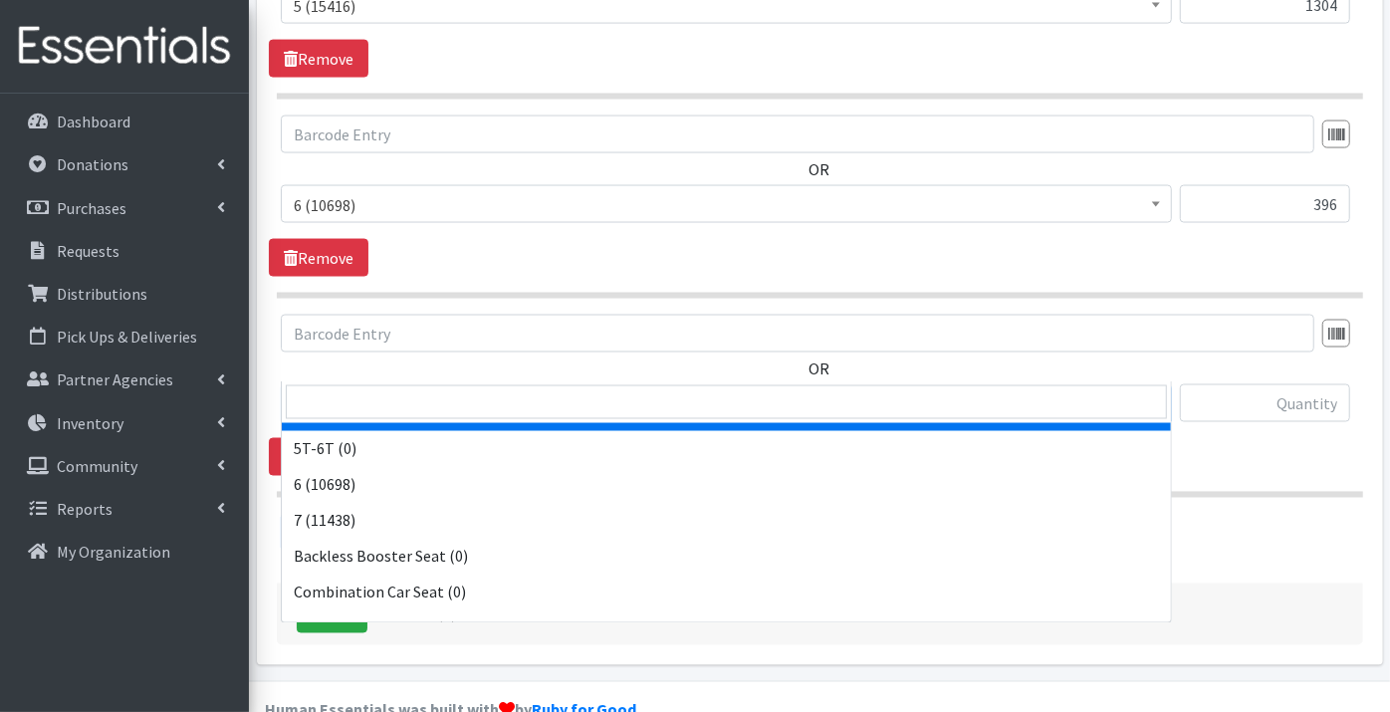
scroll to position [331, 0]
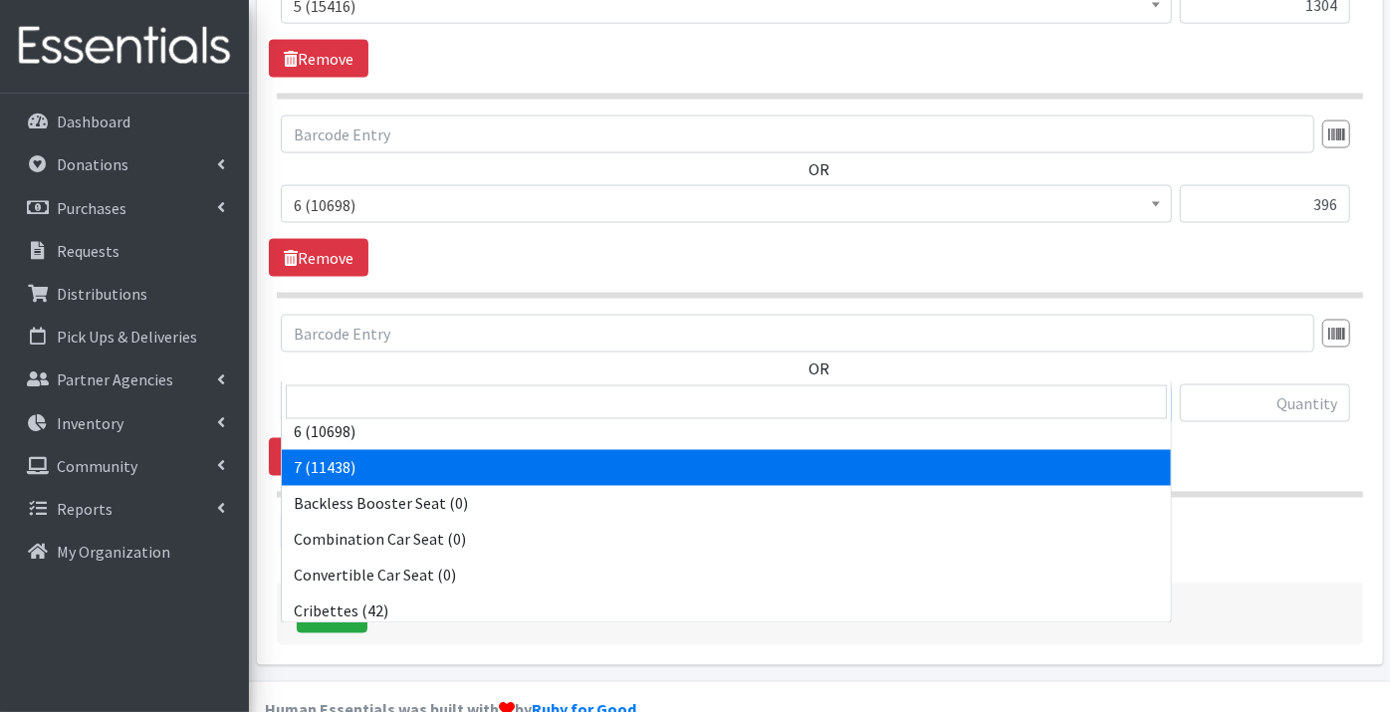
select select "11517"
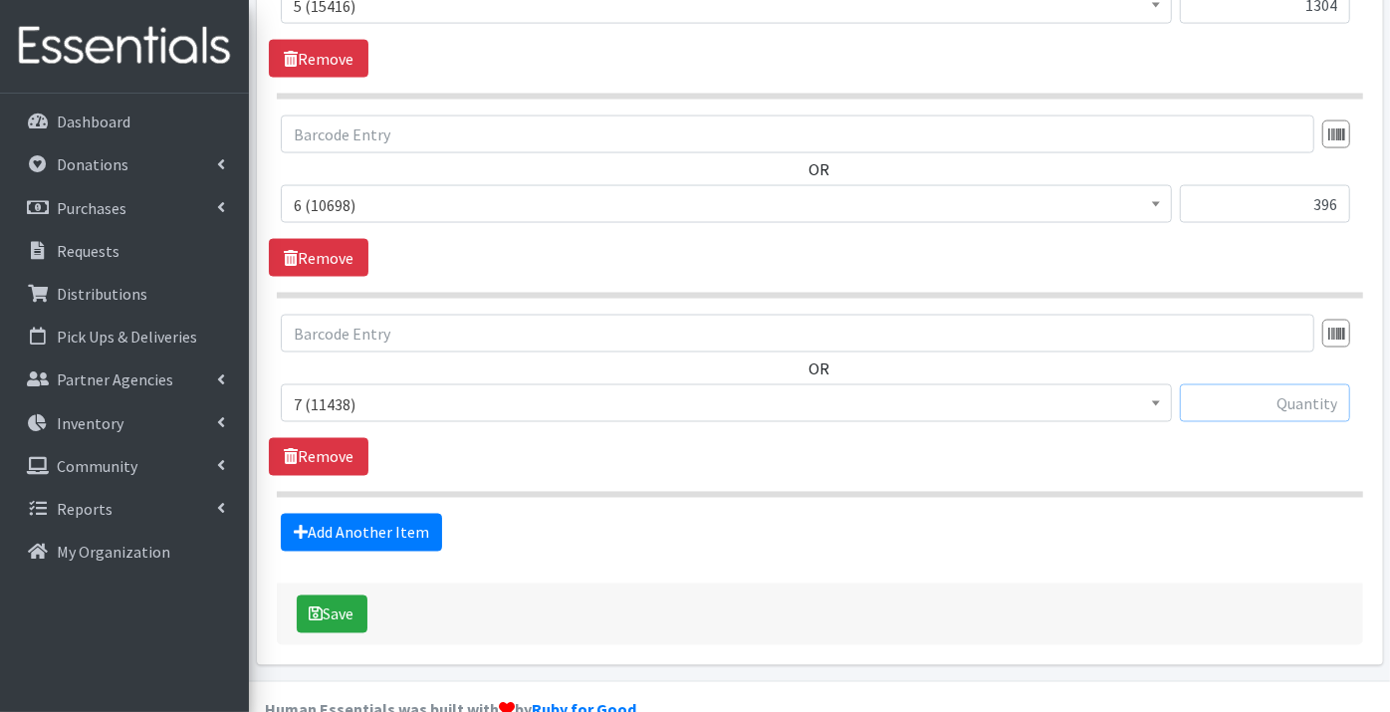
click at [1302, 384] on input "text" at bounding box center [1265, 403] width 170 height 38
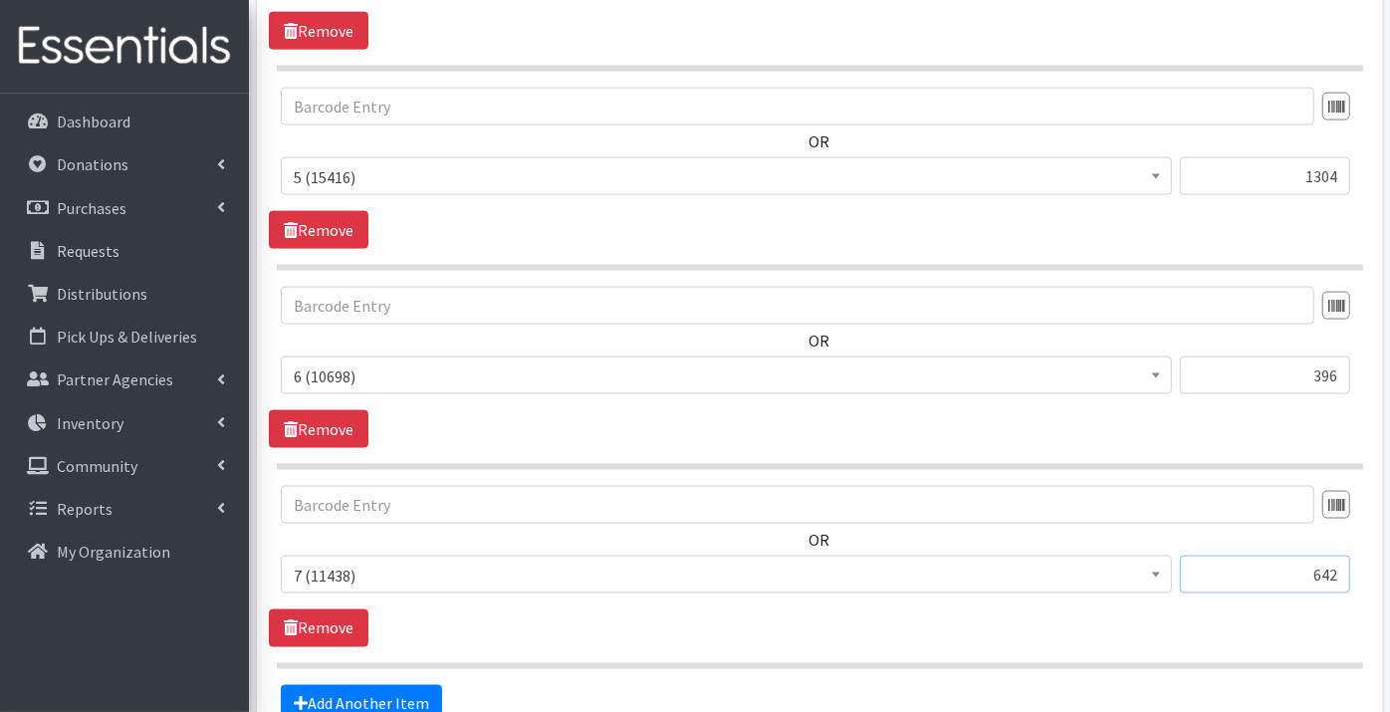
scroll to position [1711, 0]
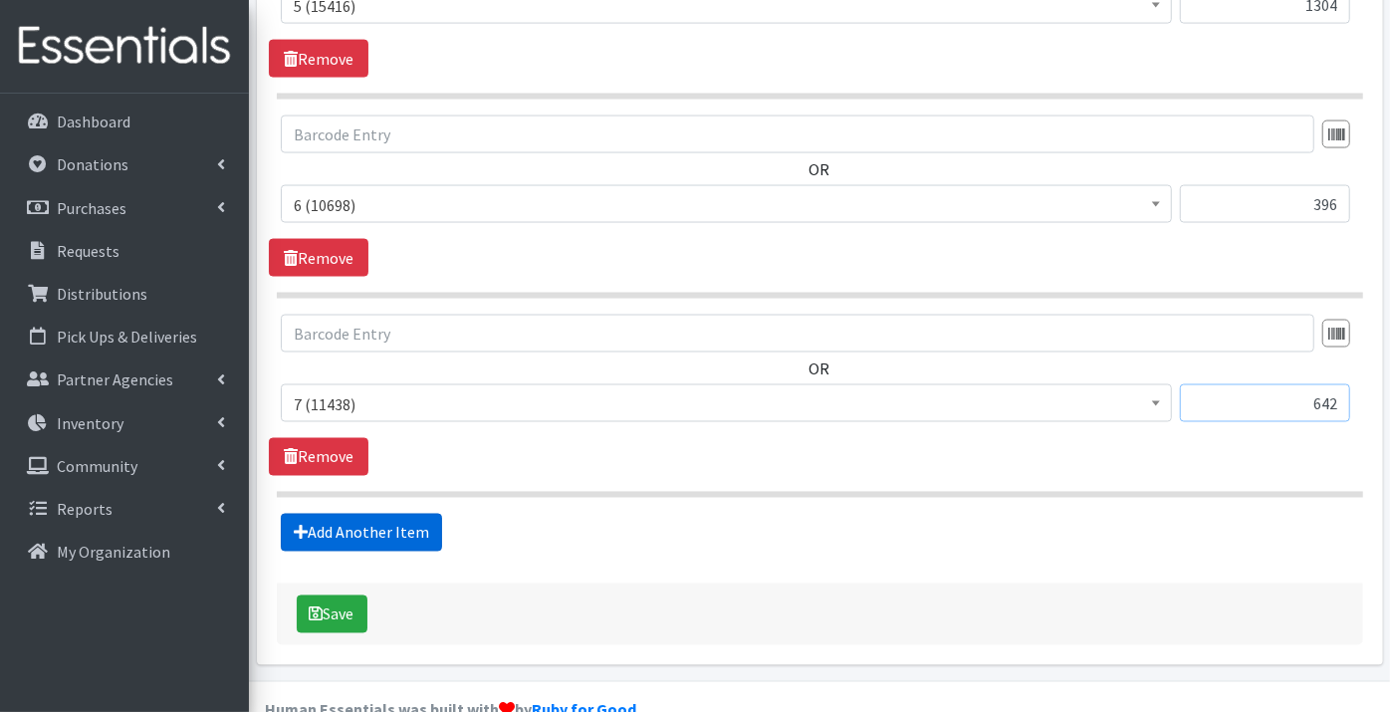
type input "642"
click at [391, 514] on link "Add Another Item" at bounding box center [361, 533] width 161 height 38
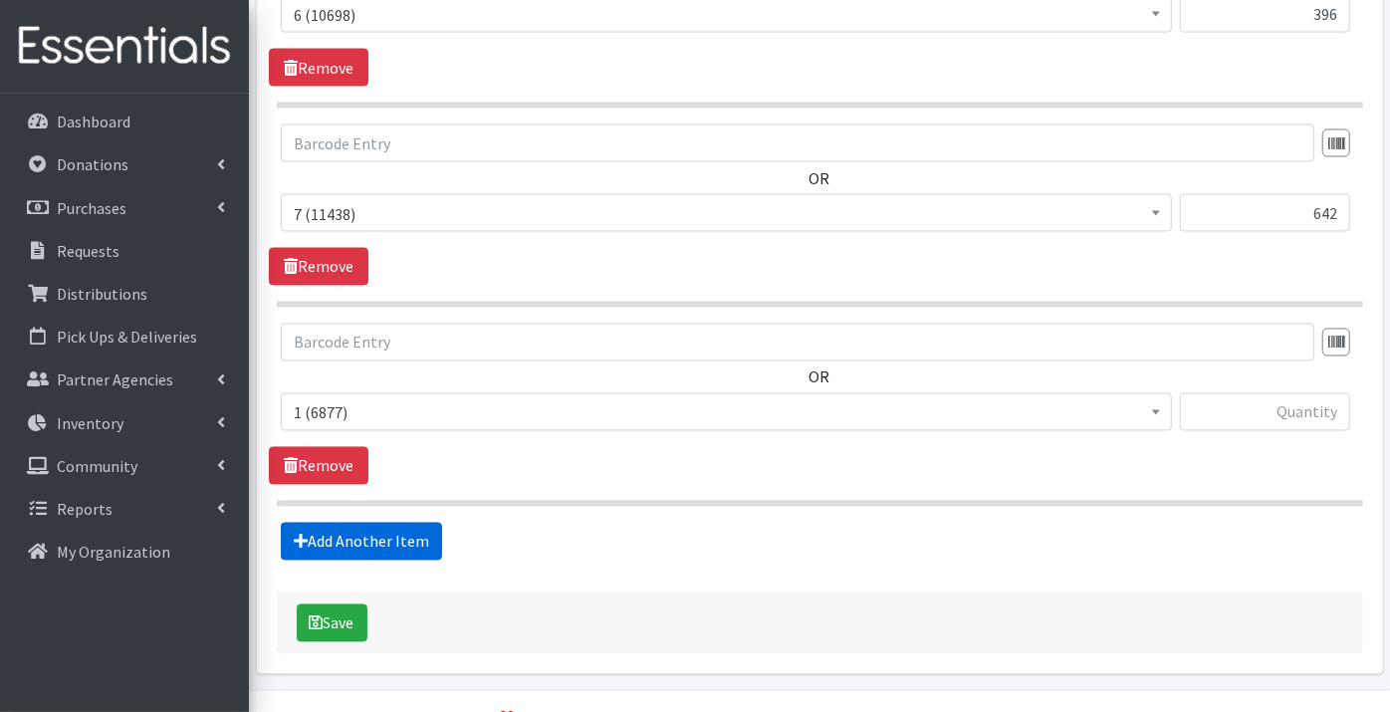
scroll to position [2130, 0]
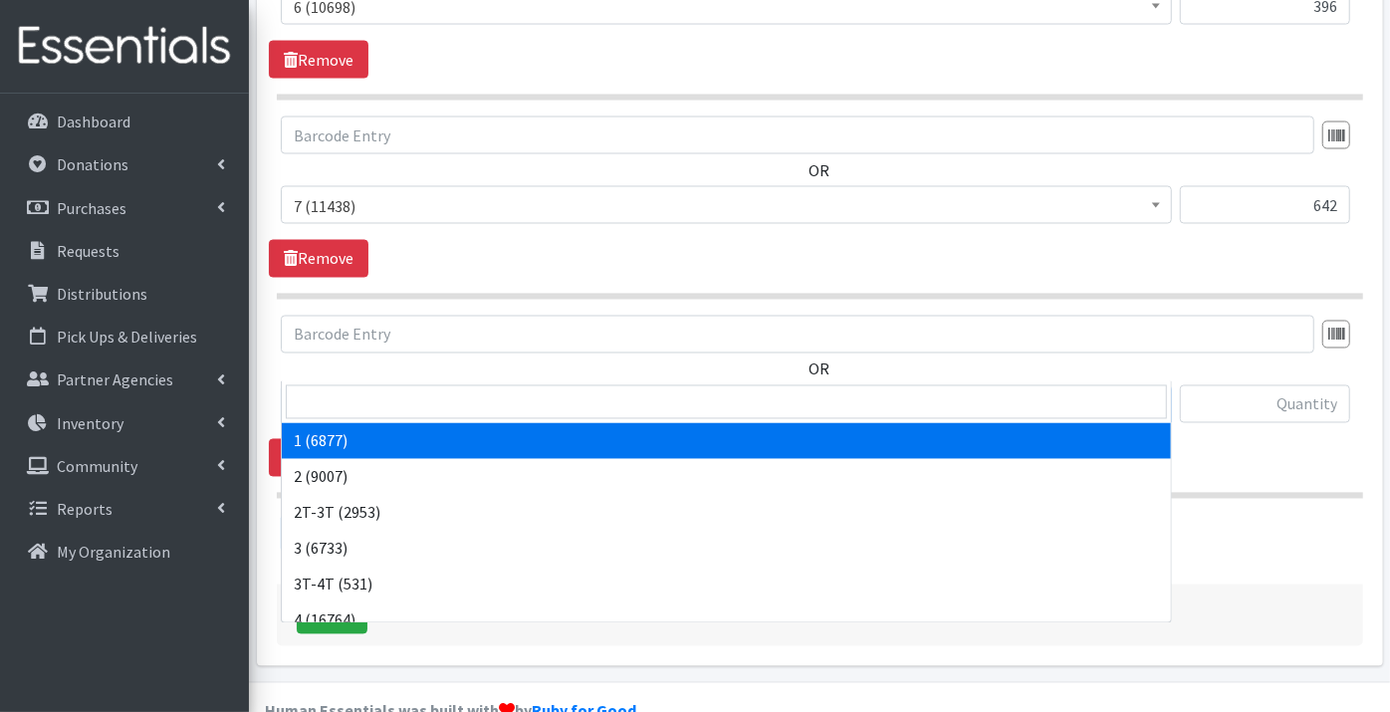
click at [337, 391] on span "1 (6877)" at bounding box center [726, 405] width 865 height 28
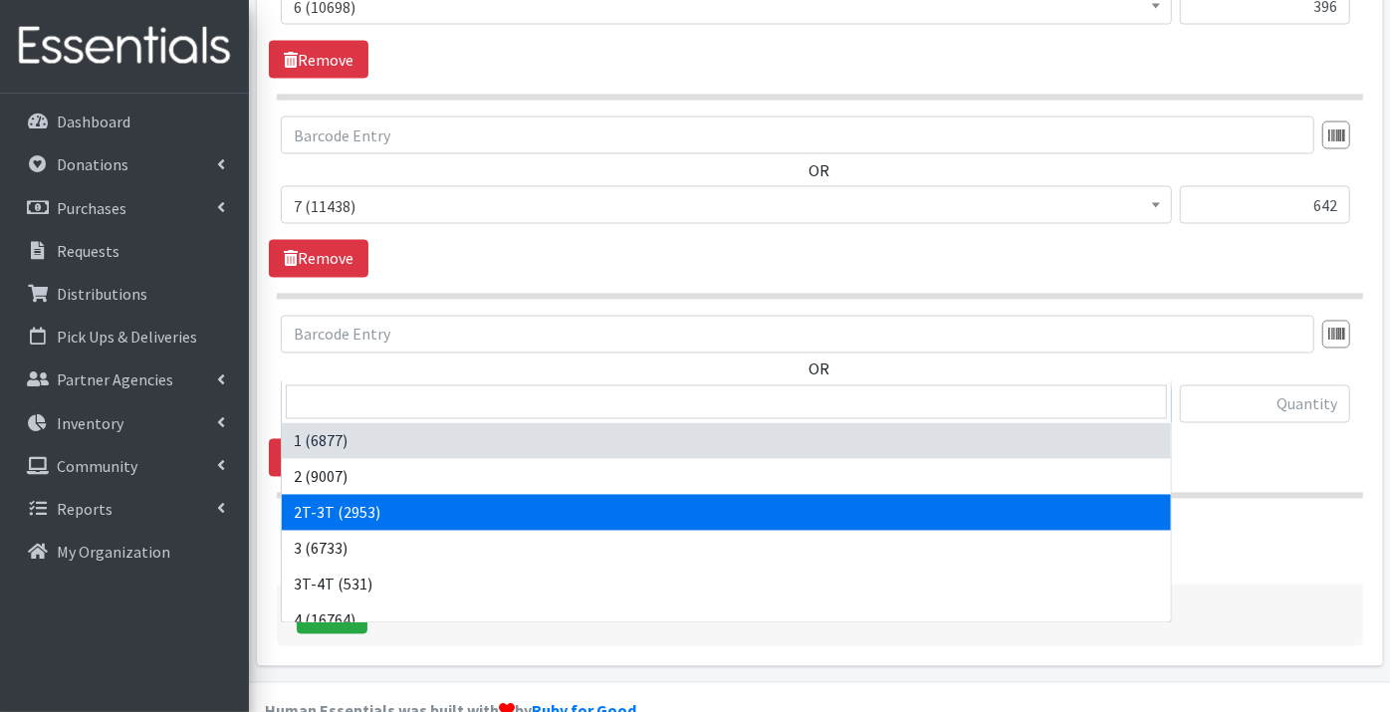
select select "11868"
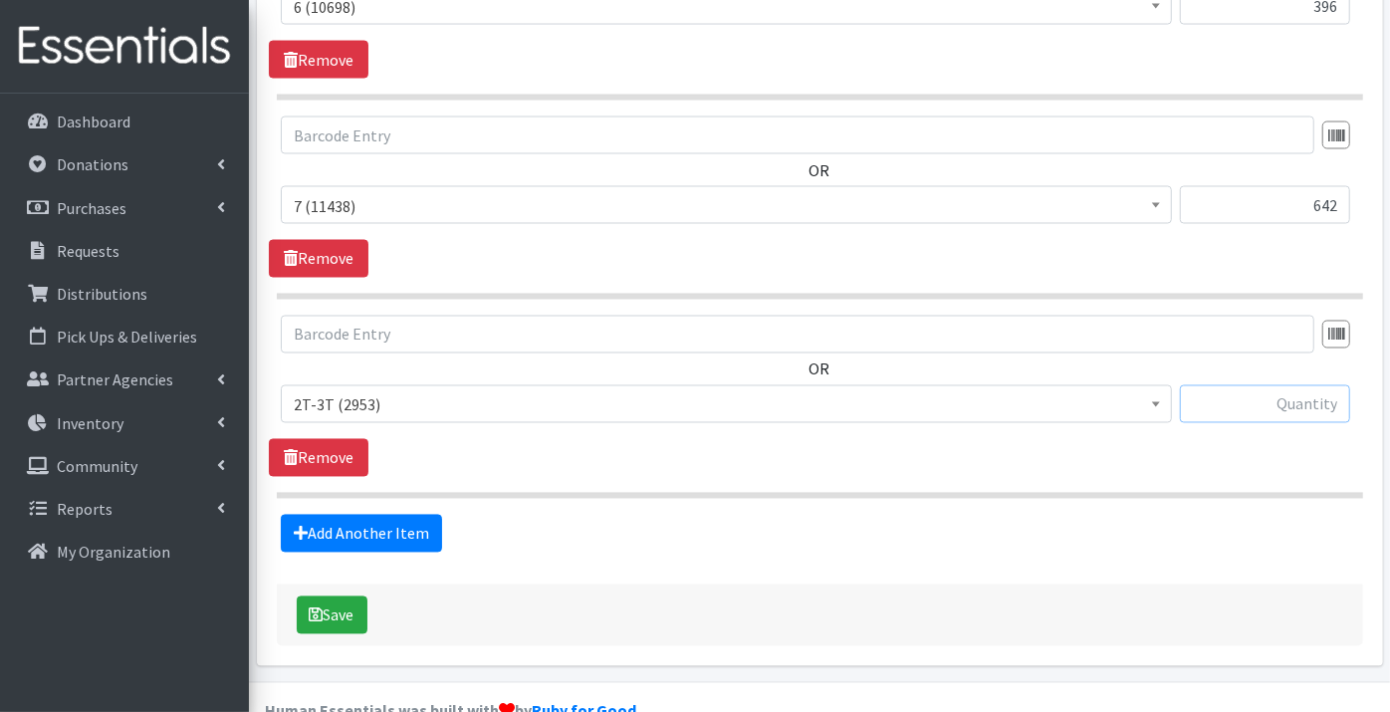
click at [1265, 385] on input "text" at bounding box center [1265, 404] width 170 height 38
type input "62"
click at [349, 515] on link "Add Another Item" at bounding box center [361, 534] width 161 height 38
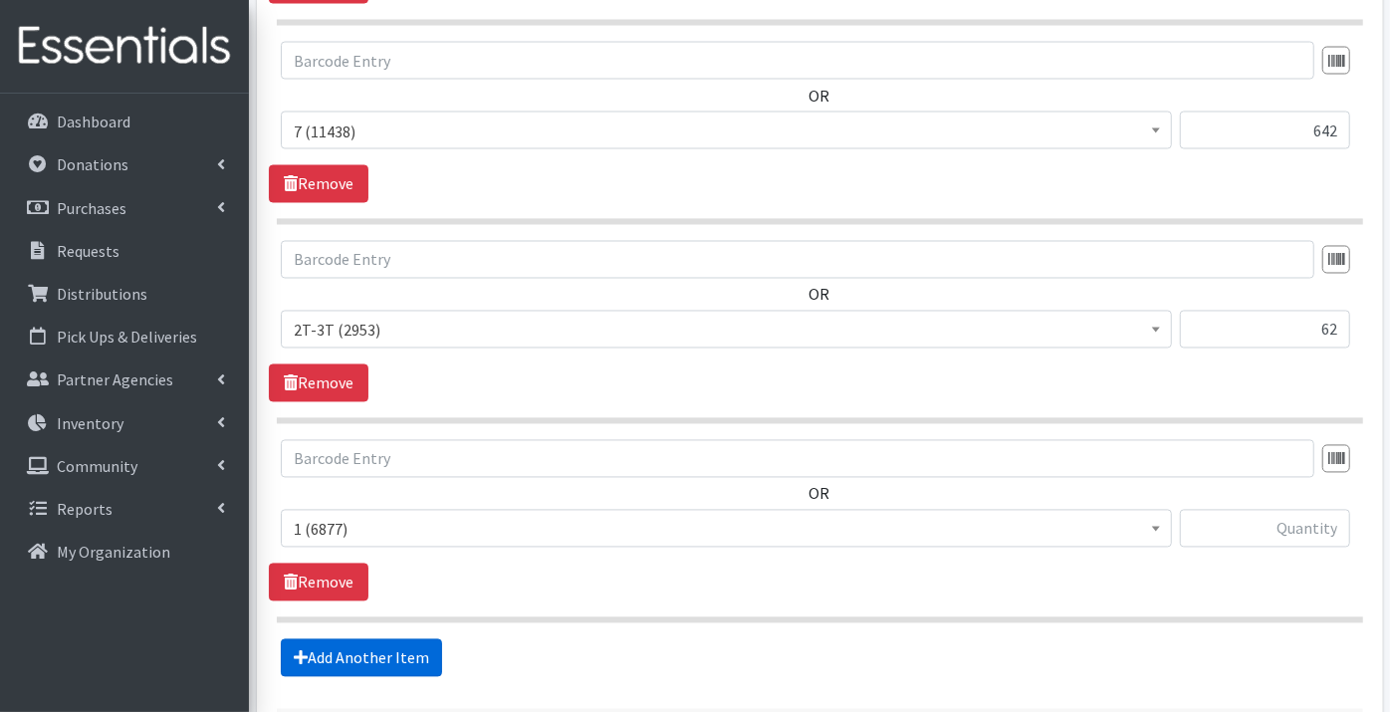
scroll to position [2329, 0]
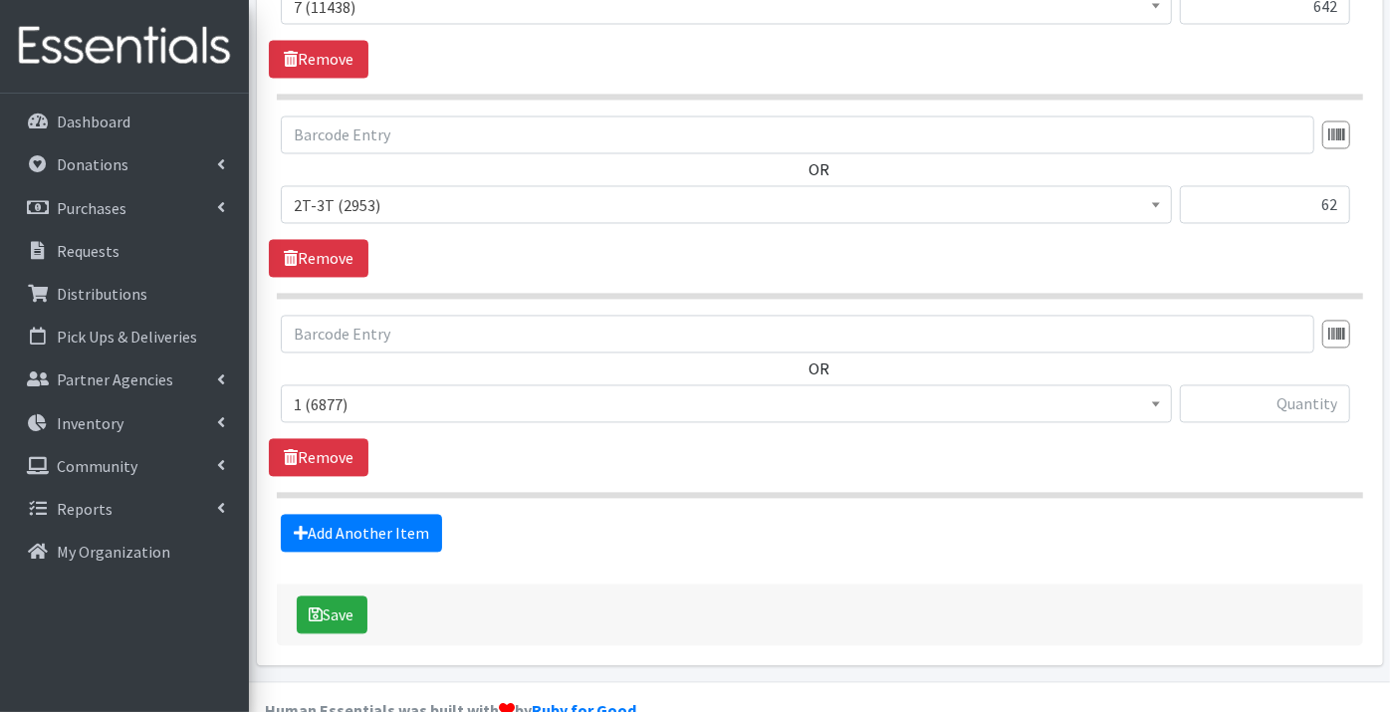
click at [326, 391] on span "1 (6877)" at bounding box center [726, 405] width 865 height 28
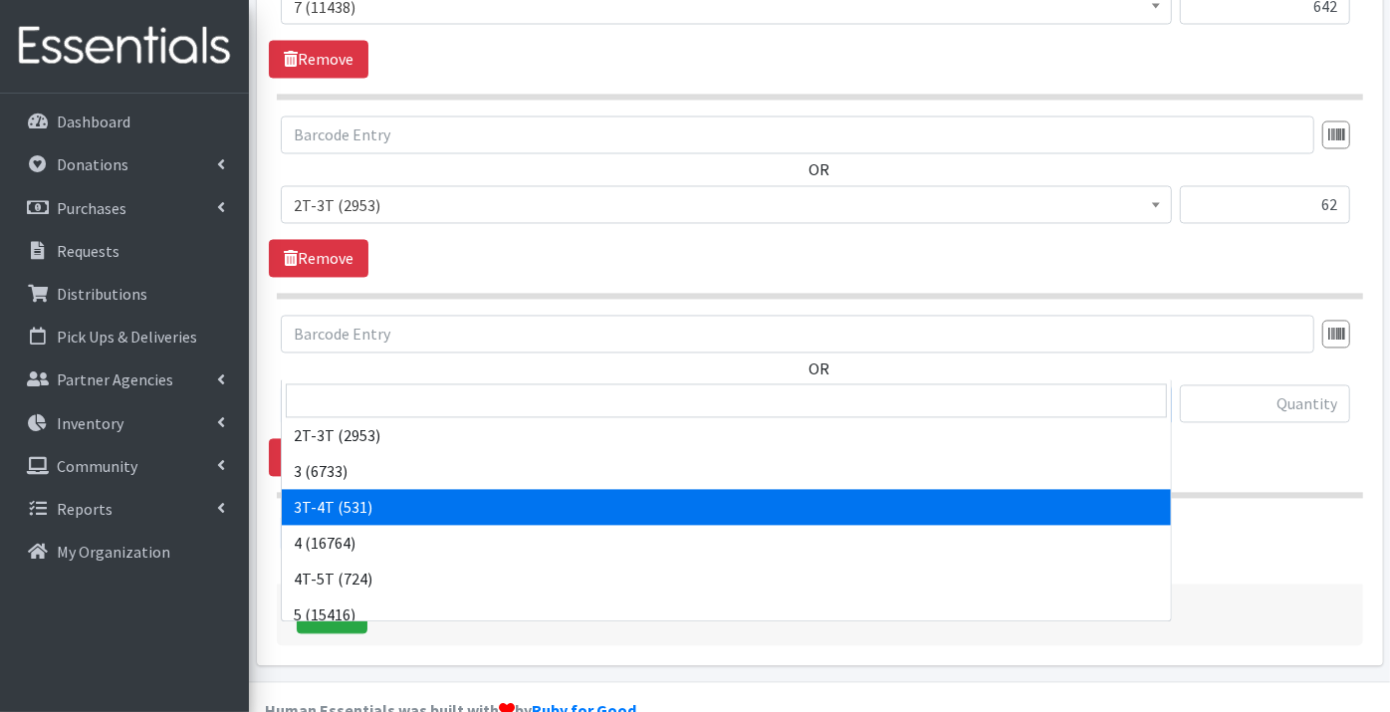
scroll to position [110, 0]
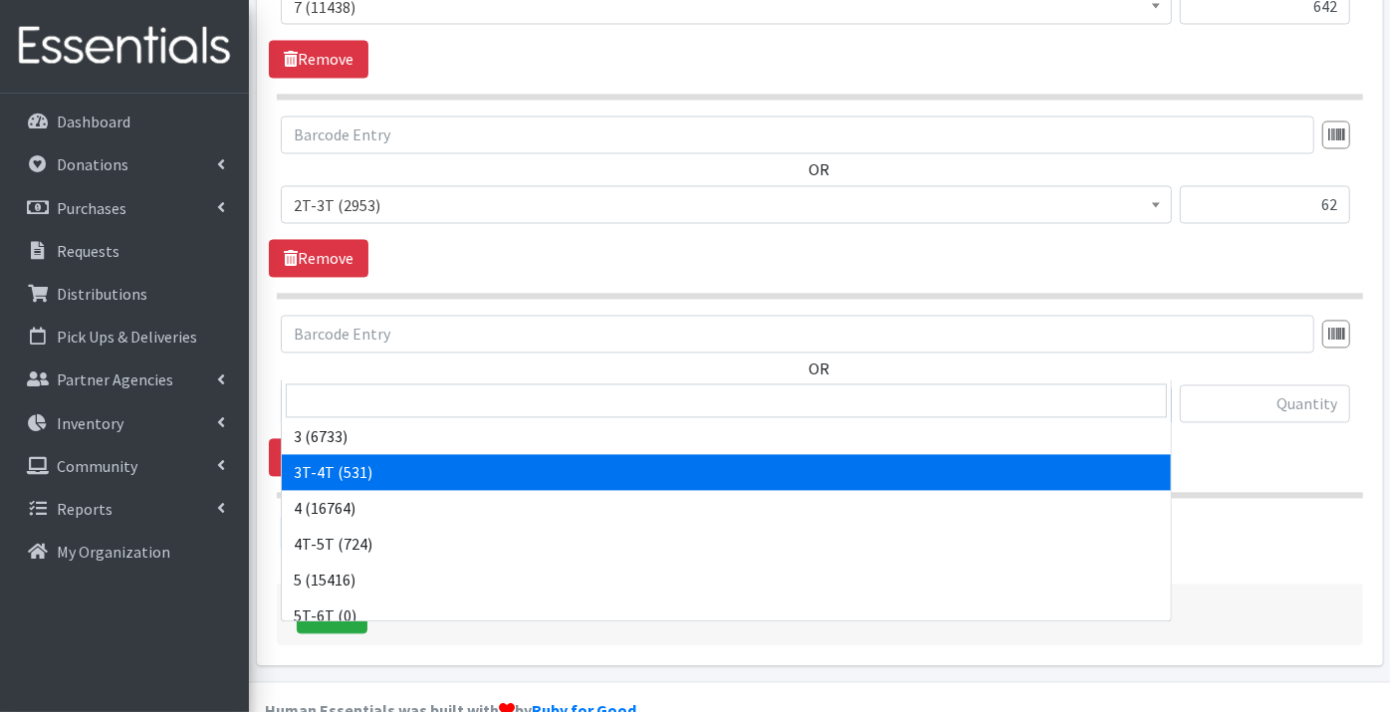
select select "11869"
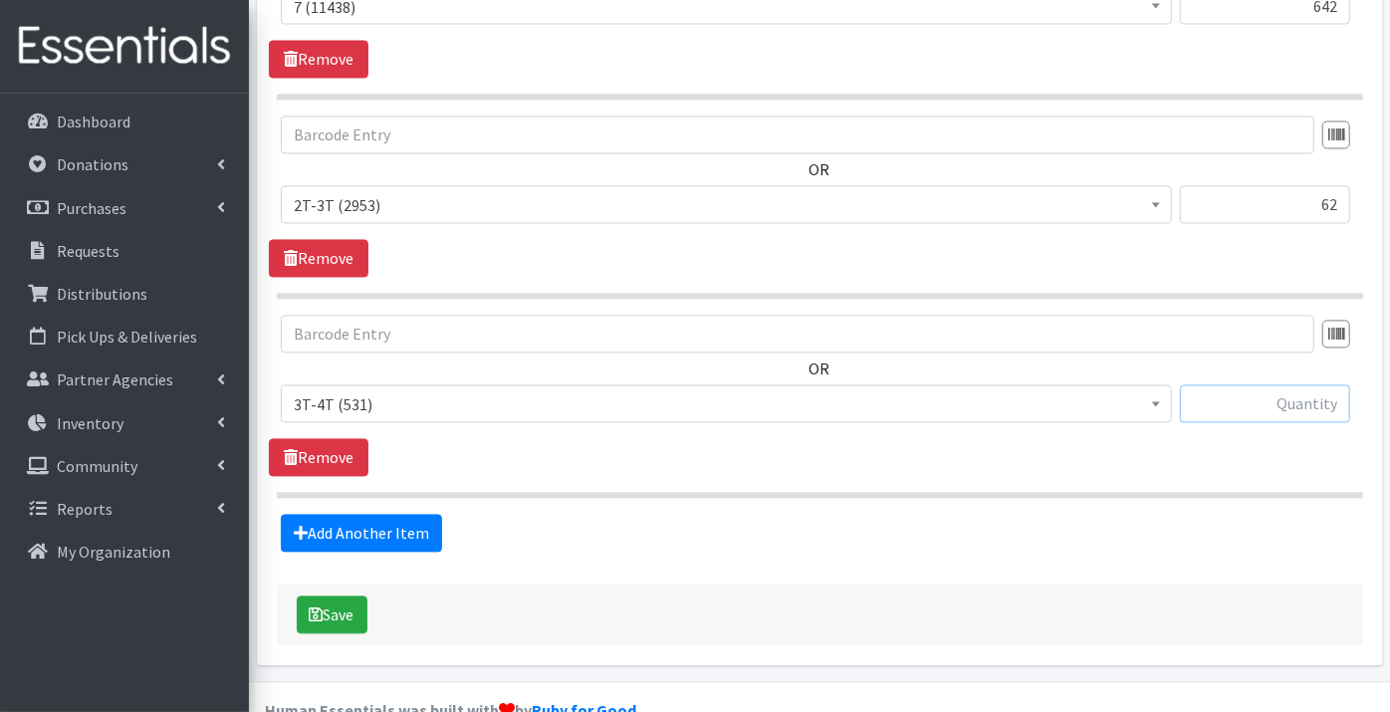
click at [1251, 385] on input "text" at bounding box center [1265, 404] width 170 height 38
type input "45"
click at [385, 515] on link "Add Another Item" at bounding box center [361, 534] width 161 height 38
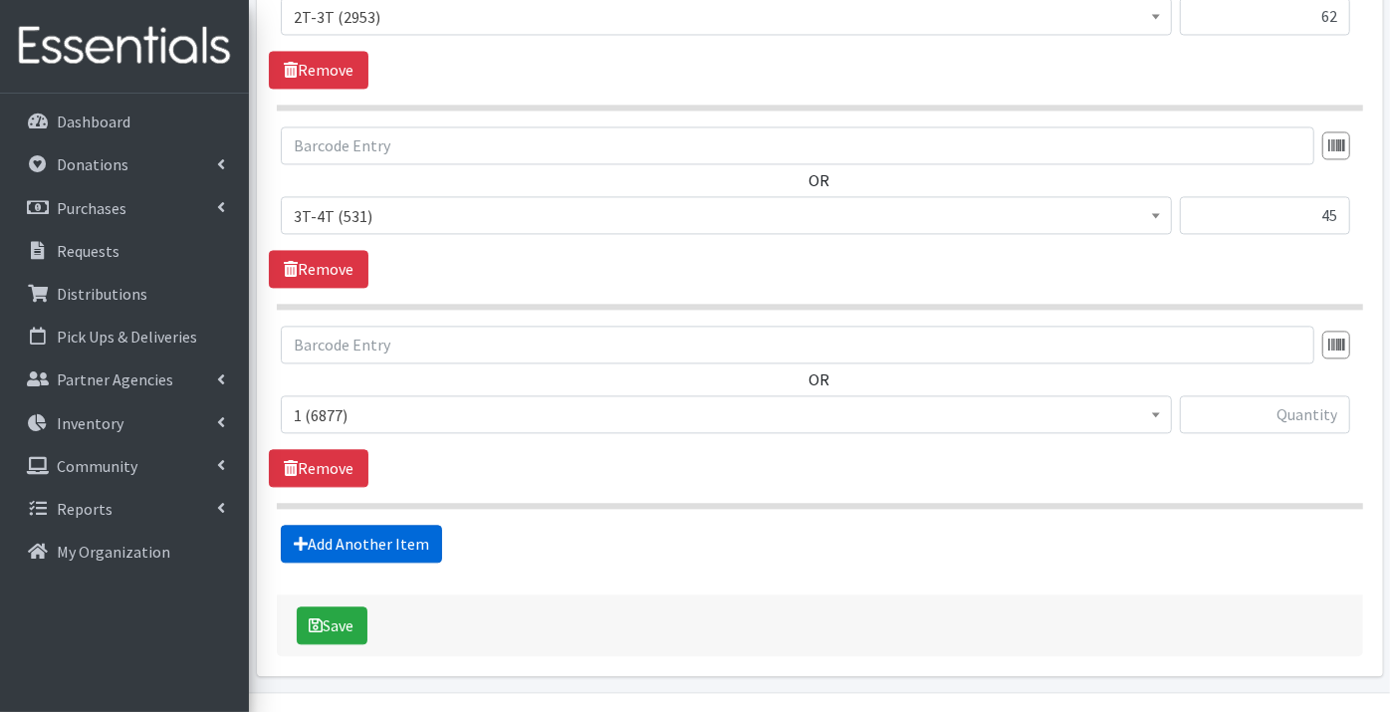
scroll to position [2526, 0]
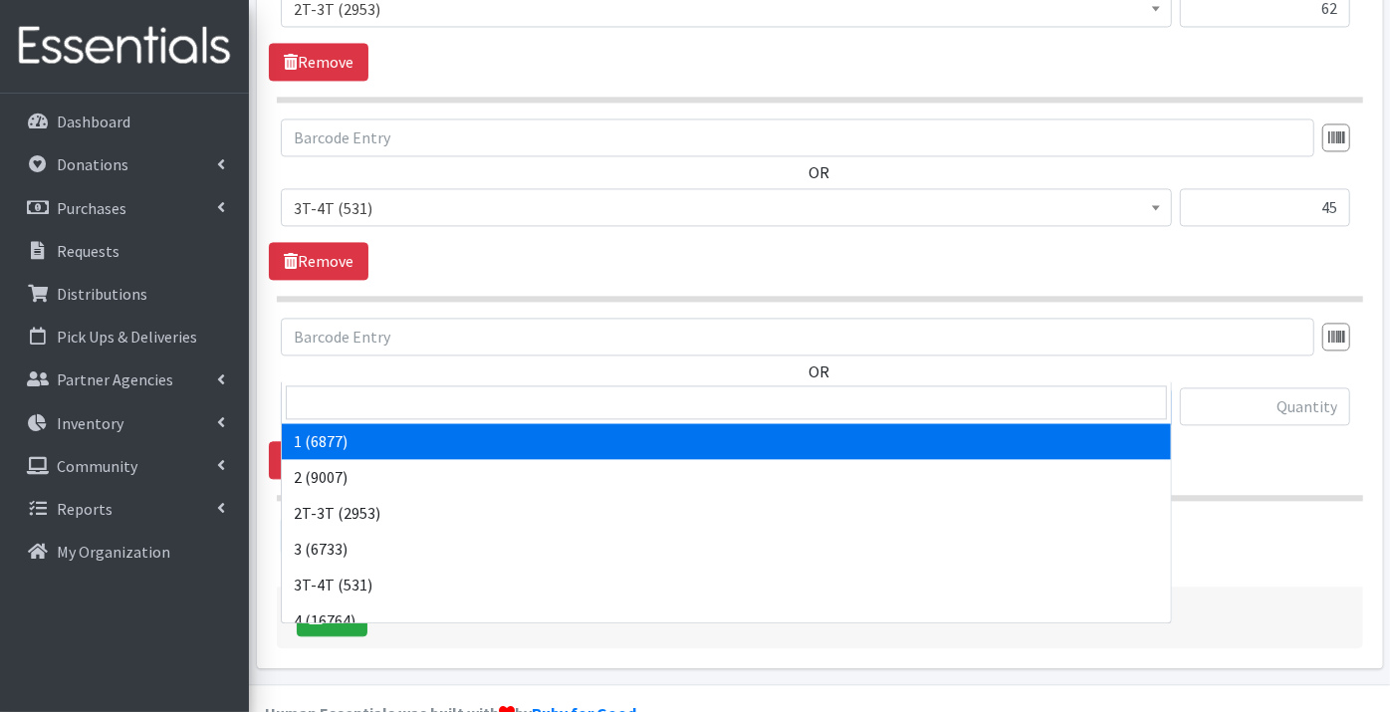
click at [323, 393] on span "1 (6877)" at bounding box center [726, 407] width 865 height 28
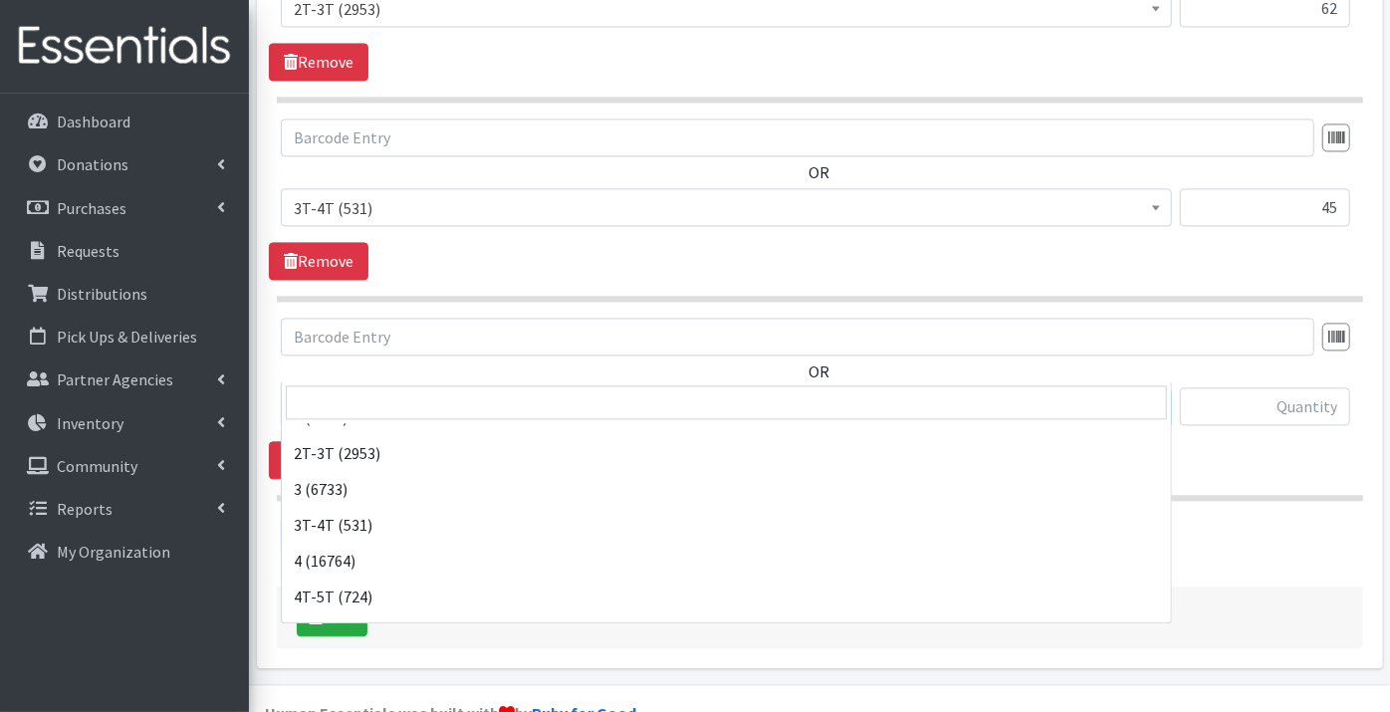
scroll to position [110, 0]
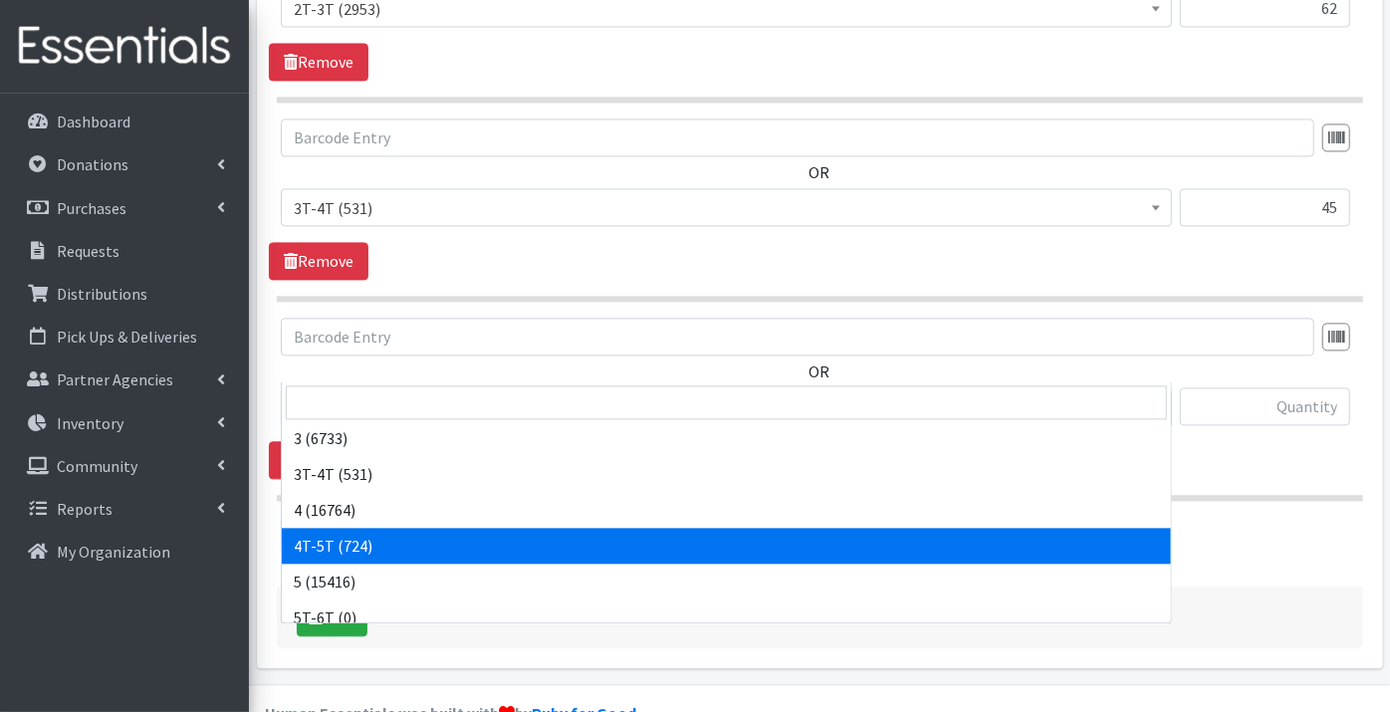
select select "11870"
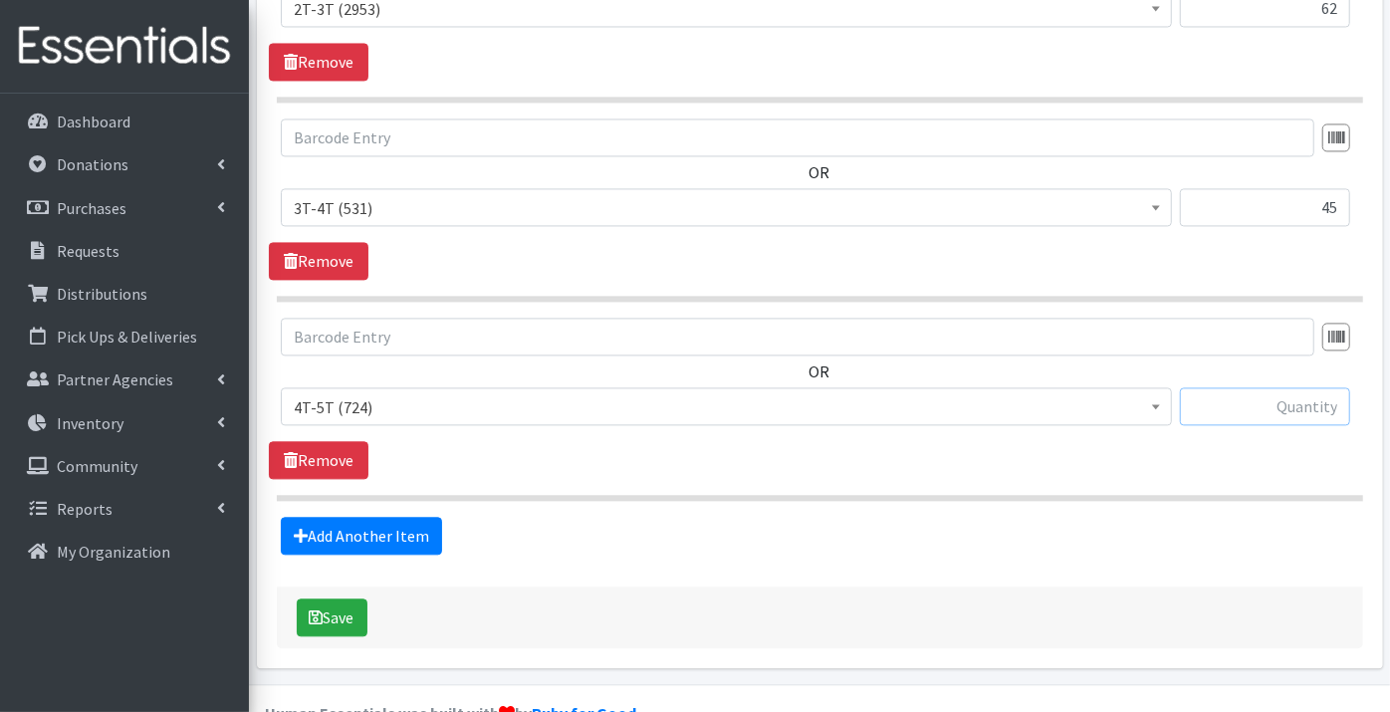
click at [1221, 387] on input "text" at bounding box center [1265, 406] width 170 height 38
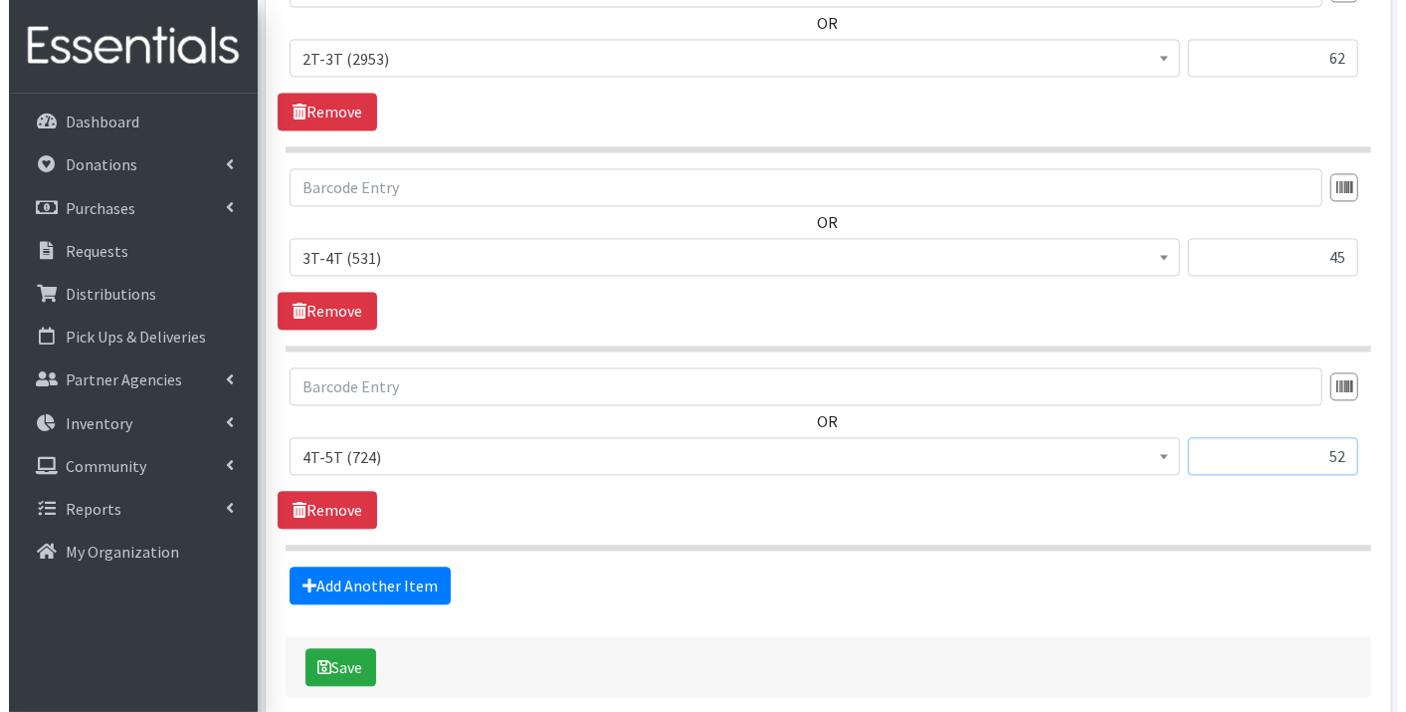
scroll to position [2526, 0]
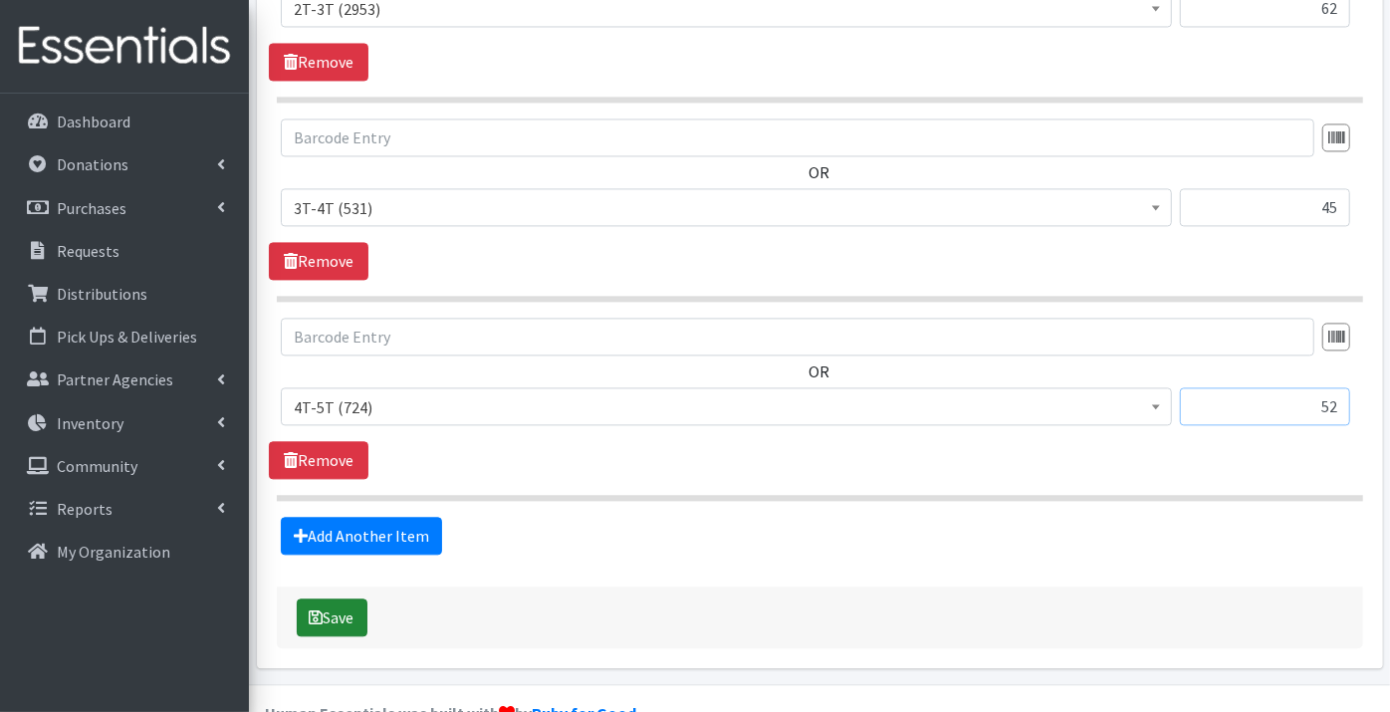
type input "52"
click at [355, 598] on button "Save" at bounding box center [332, 617] width 71 height 38
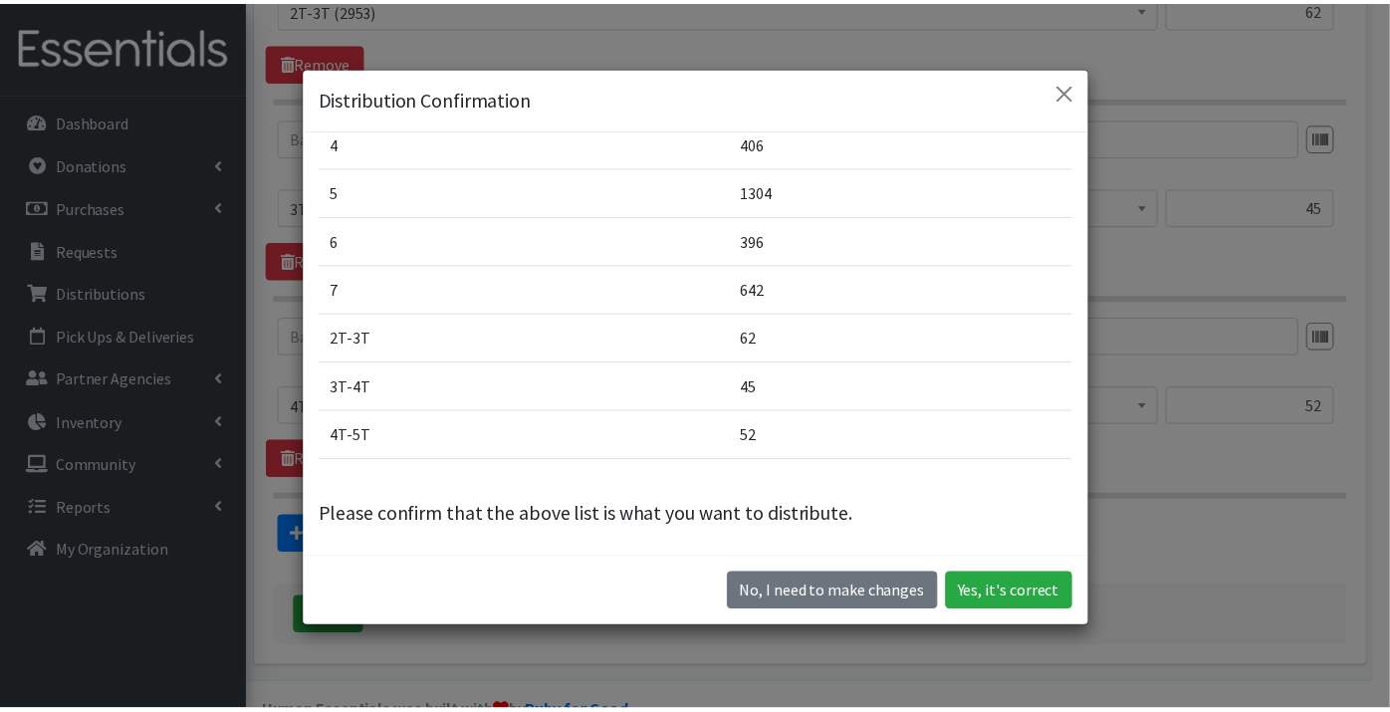
scroll to position [56, 0]
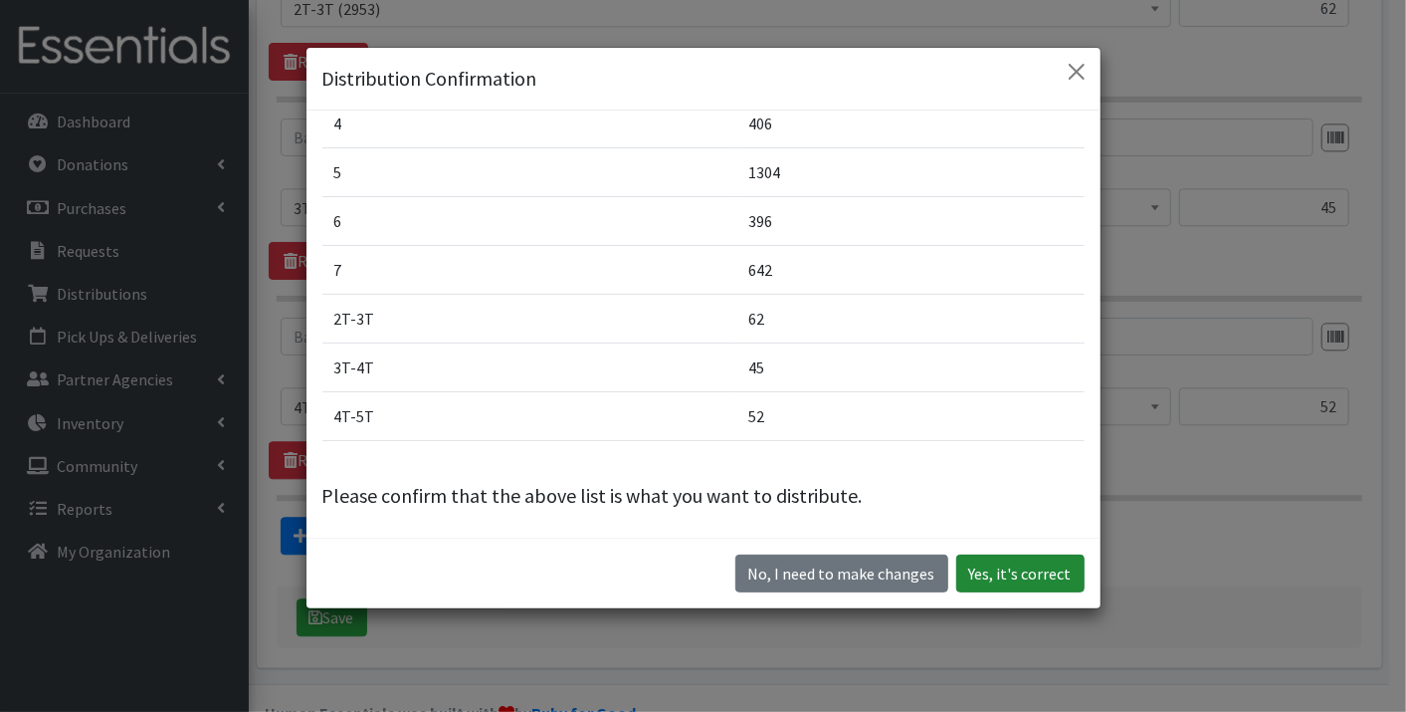
click at [1003, 576] on button "Yes, it's correct" at bounding box center [1021, 573] width 128 height 38
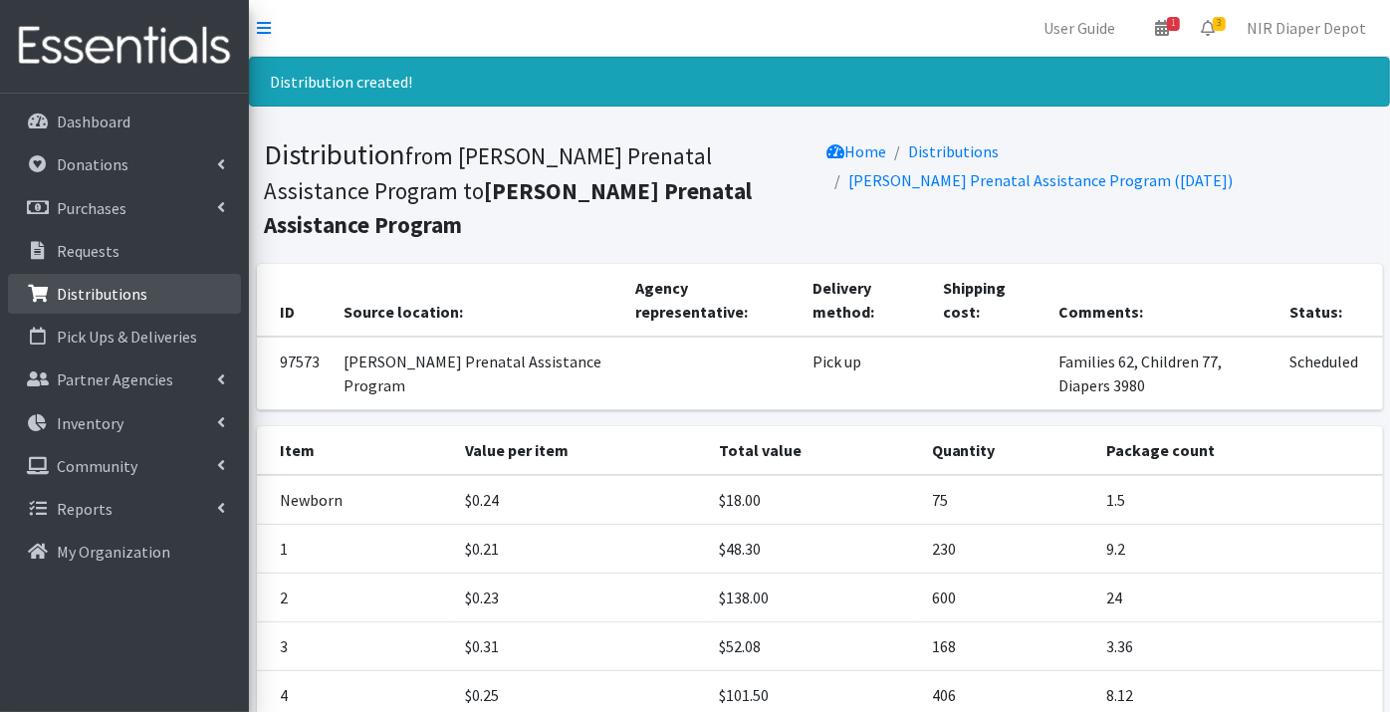
click at [88, 301] on p "Distributions" at bounding box center [102, 294] width 91 height 20
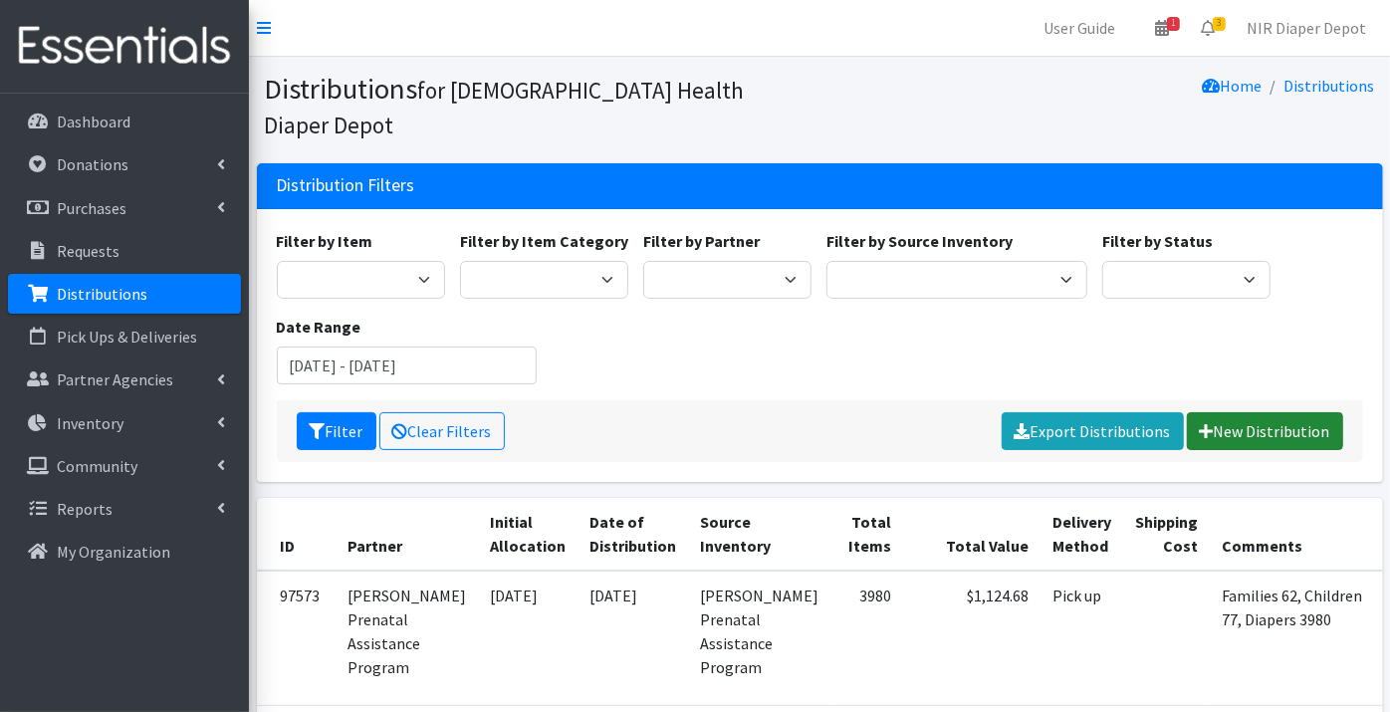
click at [1237, 412] on link "New Distribution" at bounding box center [1264, 431] width 156 height 38
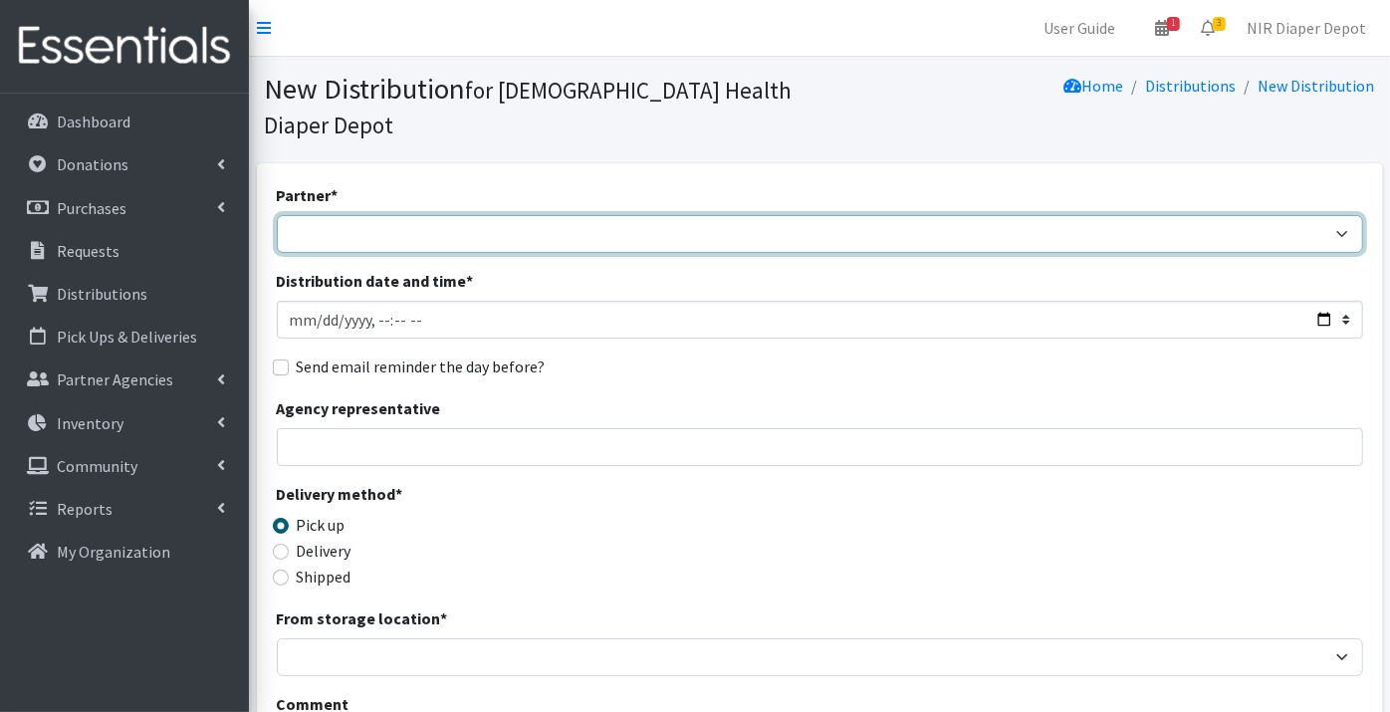
click at [319, 215] on select "ANEW Minitries Crown Point Prenatal Assistance [PERSON_NAME] Prenatal Assistanc…" at bounding box center [820, 234] width 1086 height 38
select select "2984"
click at [277, 215] on select "ANEW Minitries Crown Point Prenatal Assistance [PERSON_NAME] Prenatal Assistanc…" at bounding box center [820, 234] width 1086 height 38
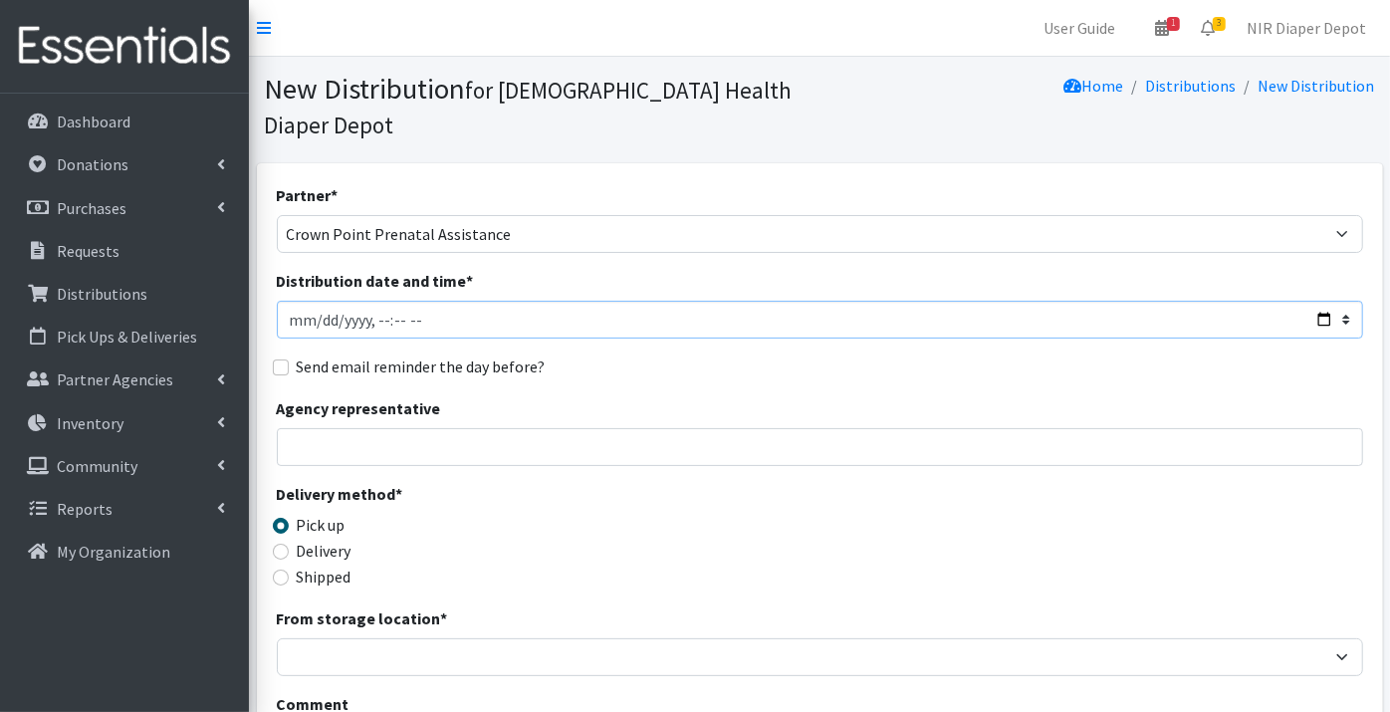
click at [293, 301] on input "Distribution date and time *" at bounding box center [820, 320] width 1086 height 38
type input "2025-09-23T23:59"
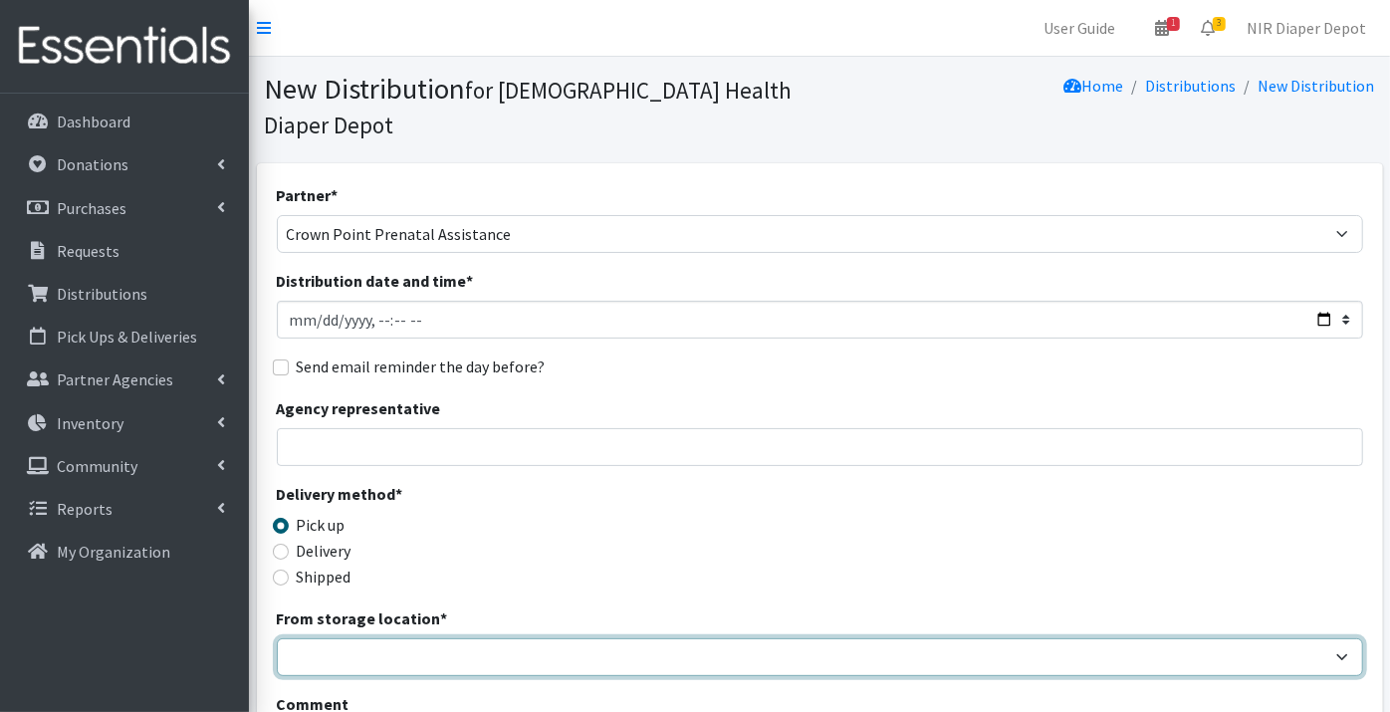
click at [322, 638] on select "Crown Point Bulk Storage Crown Point Prenatal Assistance Program Grant Car Seat…" at bounding box center [820, 657] width 1086 height 38
select select "306"
click at [277, 638] on select "Crown Point Bulk Storage Crown Point Prenatal Assistance Program Grant Car Seat…" at bounding box center [820, 657] width 1086 height 38
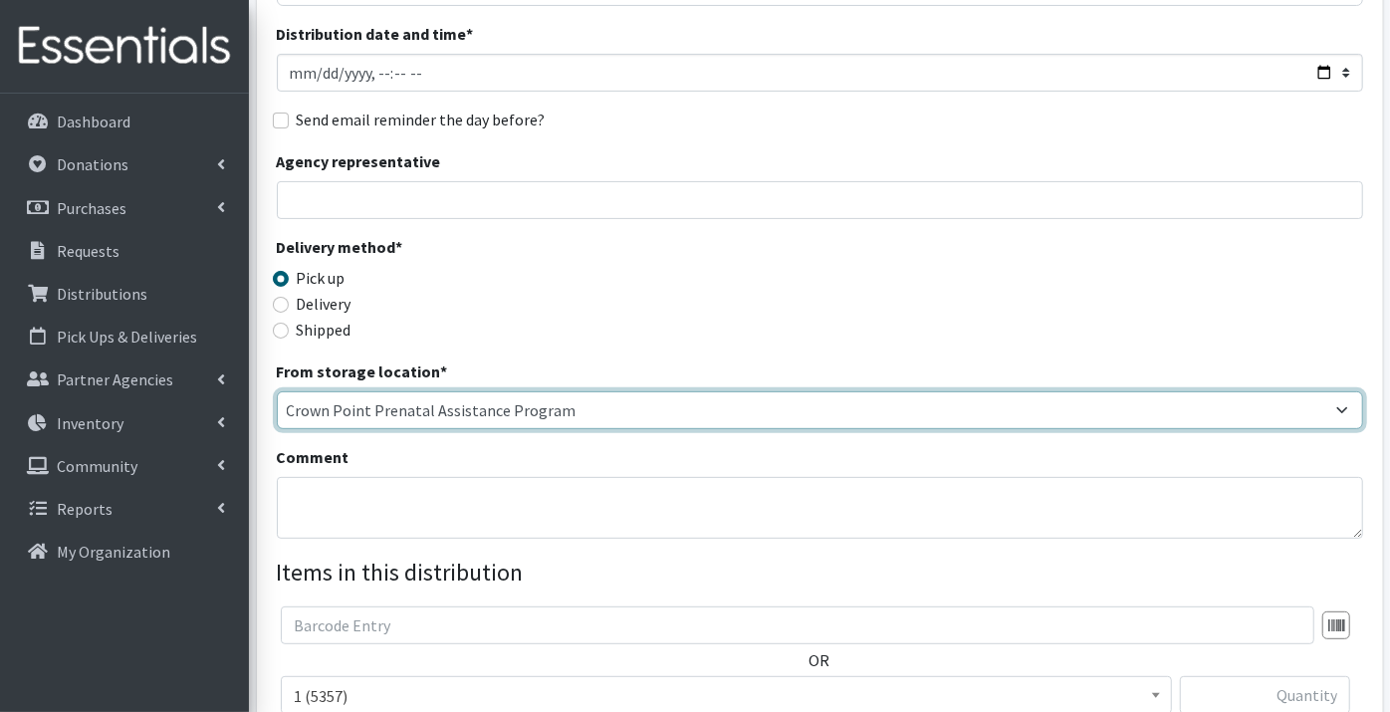
scroll to position [331, 0]
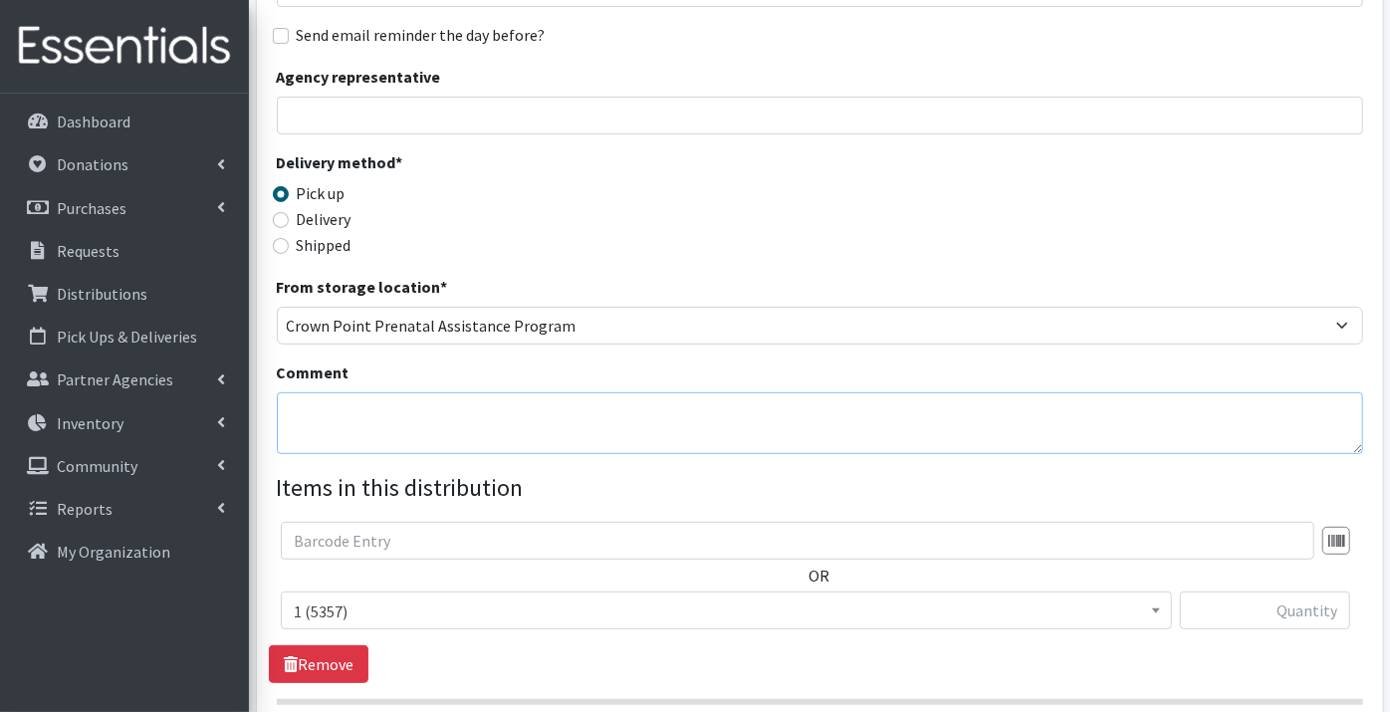
click at [316, 392] on textarea "Comment" at bounding box center [820, 423] width 1086 height 62
type textarea "Families 64, Children 92, Diapers 4503"
click at [325, 597] on span "1 (5357)" at bounding box center [726, 611] width 865 height 28
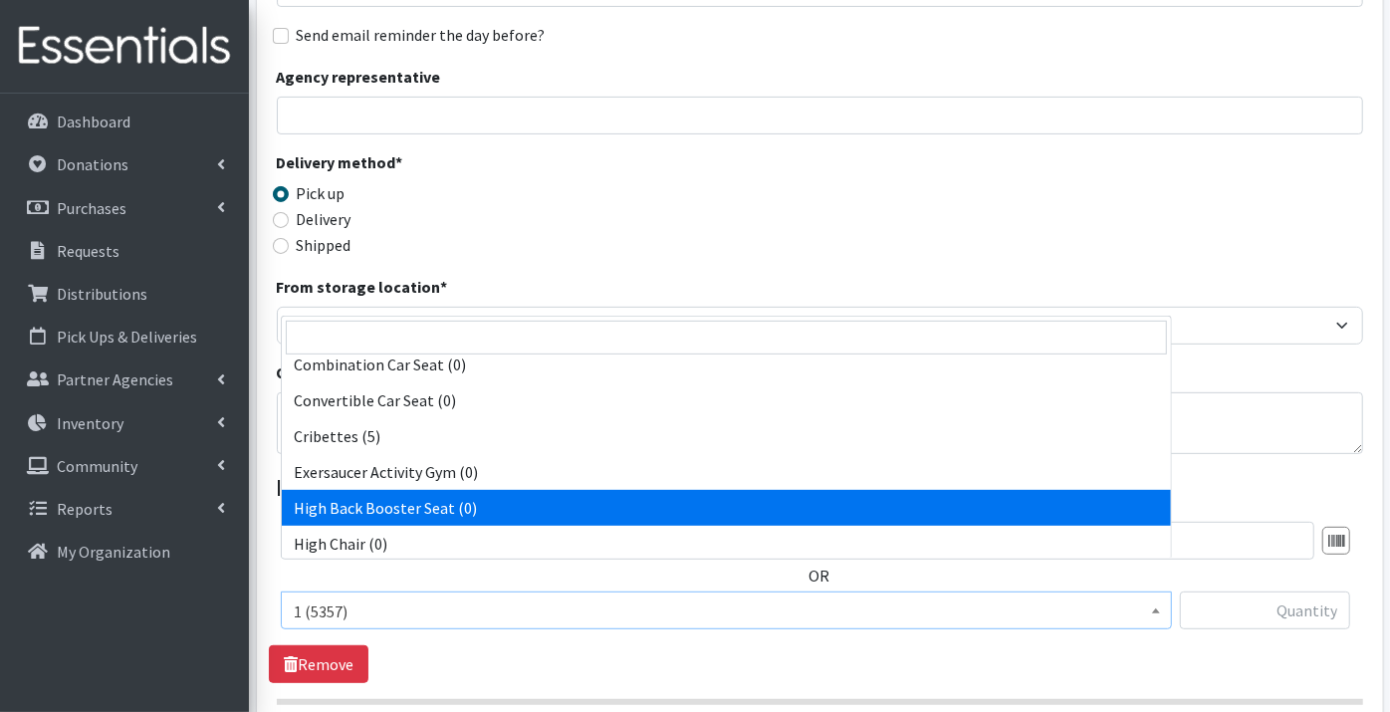
scroll to position [624, 0]
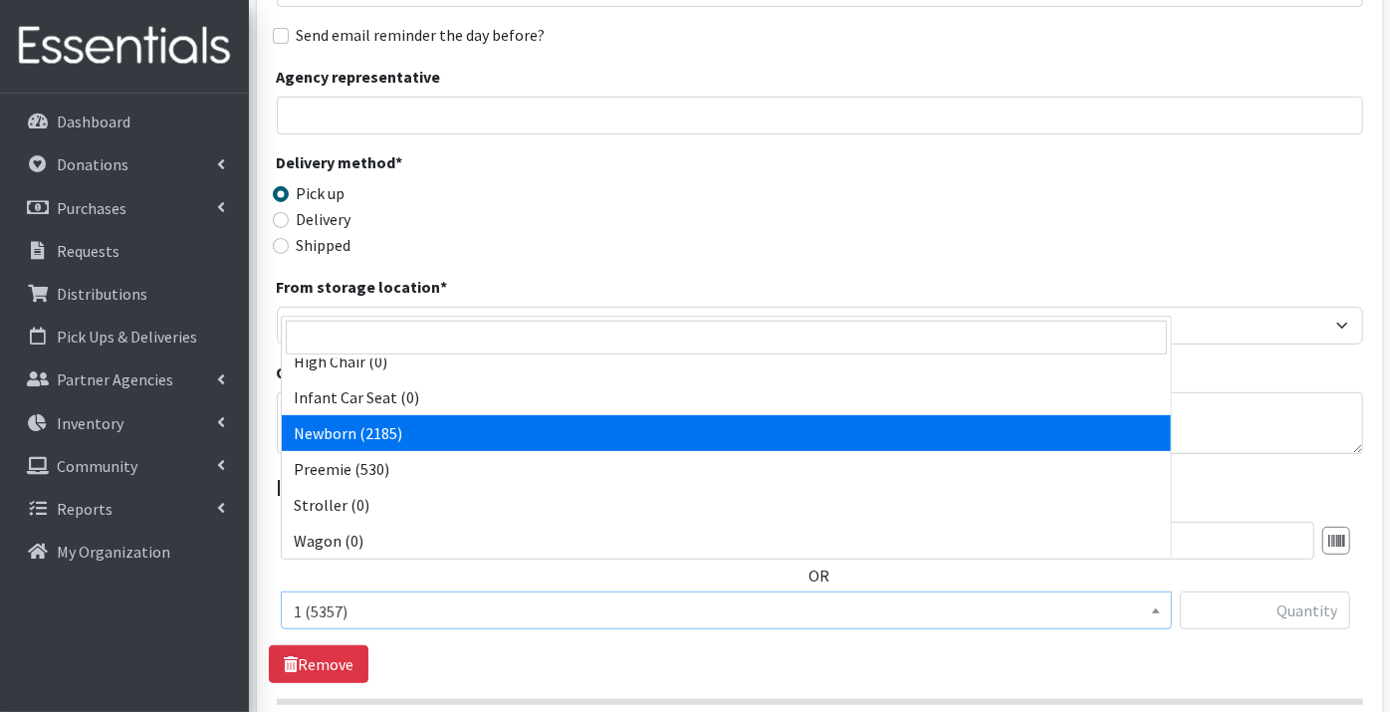
select select "9184"
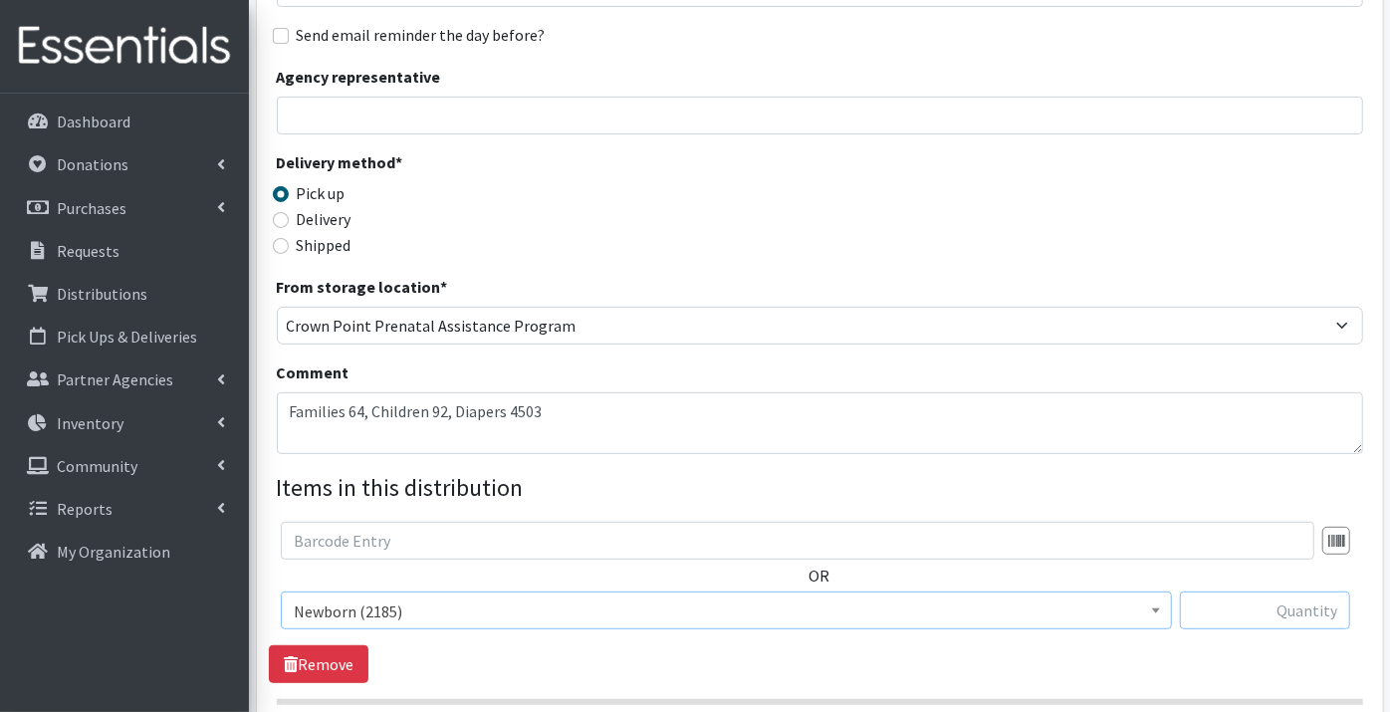
click at [1269, 591] on input "text" at bounding box center [1265, 610] width 170 height 38
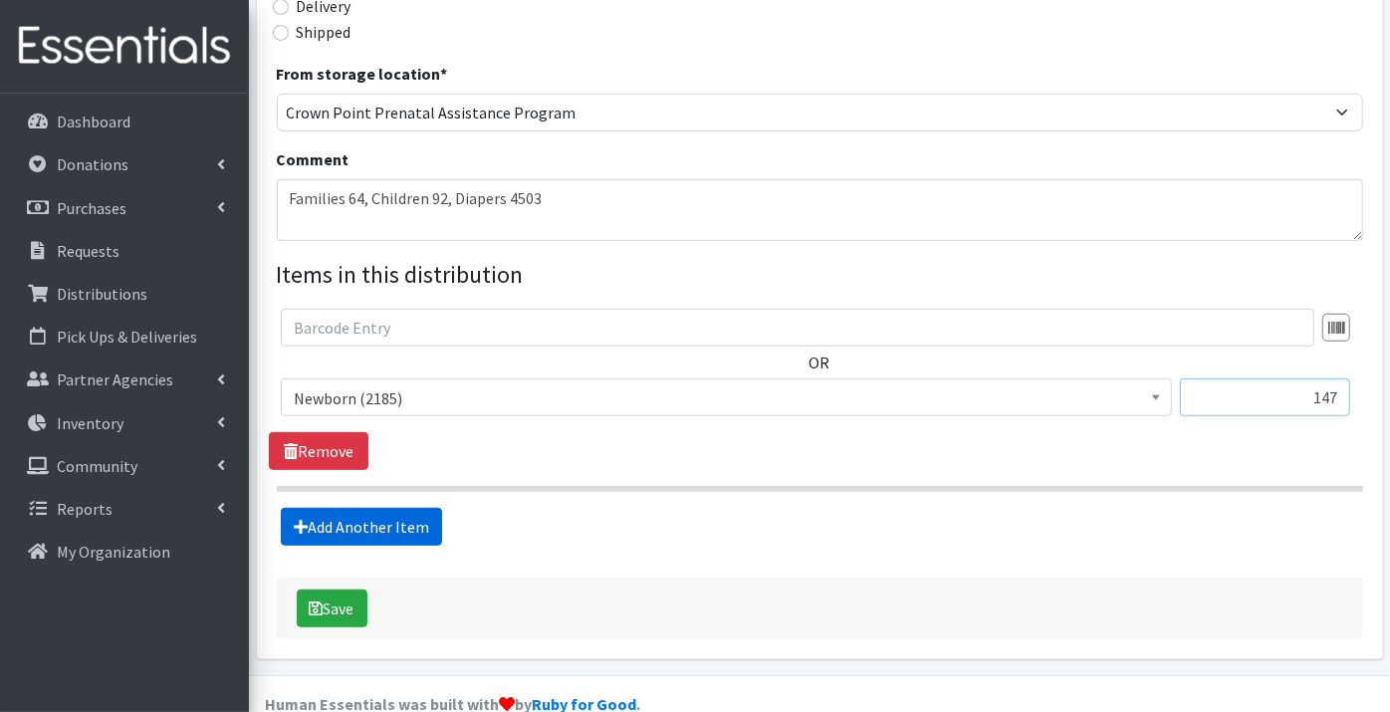
type input "147"
click at [373, 508] on link "Add Another Item" at bounding box center [361, 527] width 161 height 38
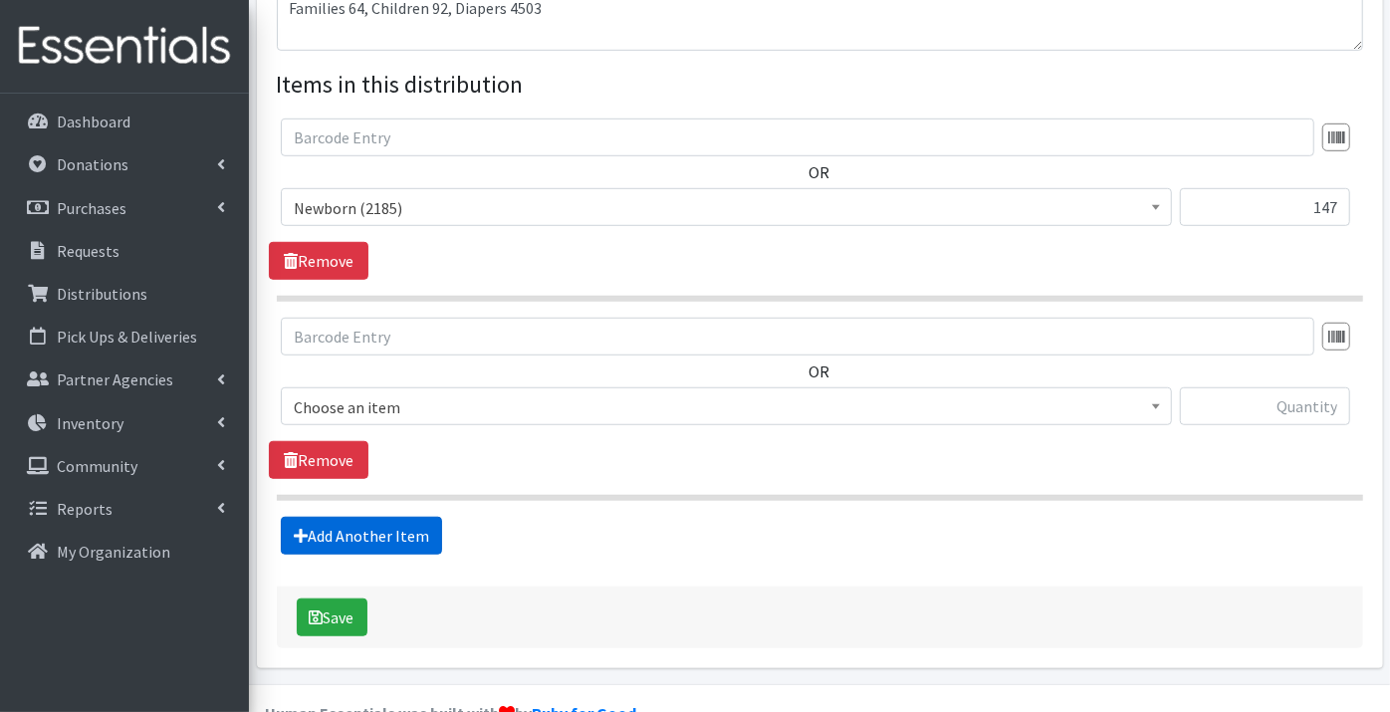
scroll to position [743, 0]
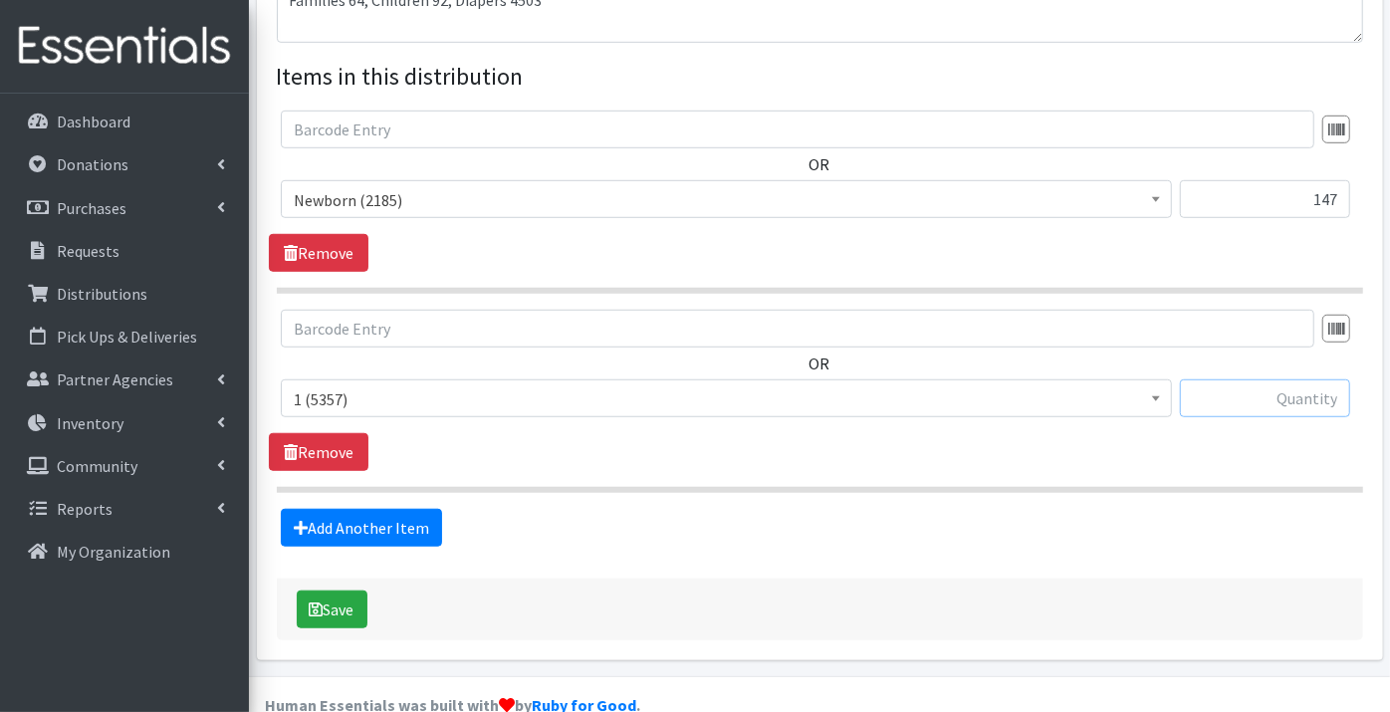
click at [1294, 379] on input "text" at bounding box center [1265, 398] width 170 height 38
type input "207"
click at [346, 509] on link "Add Another Item" at bounding box center [361, 528] width 161 height 38
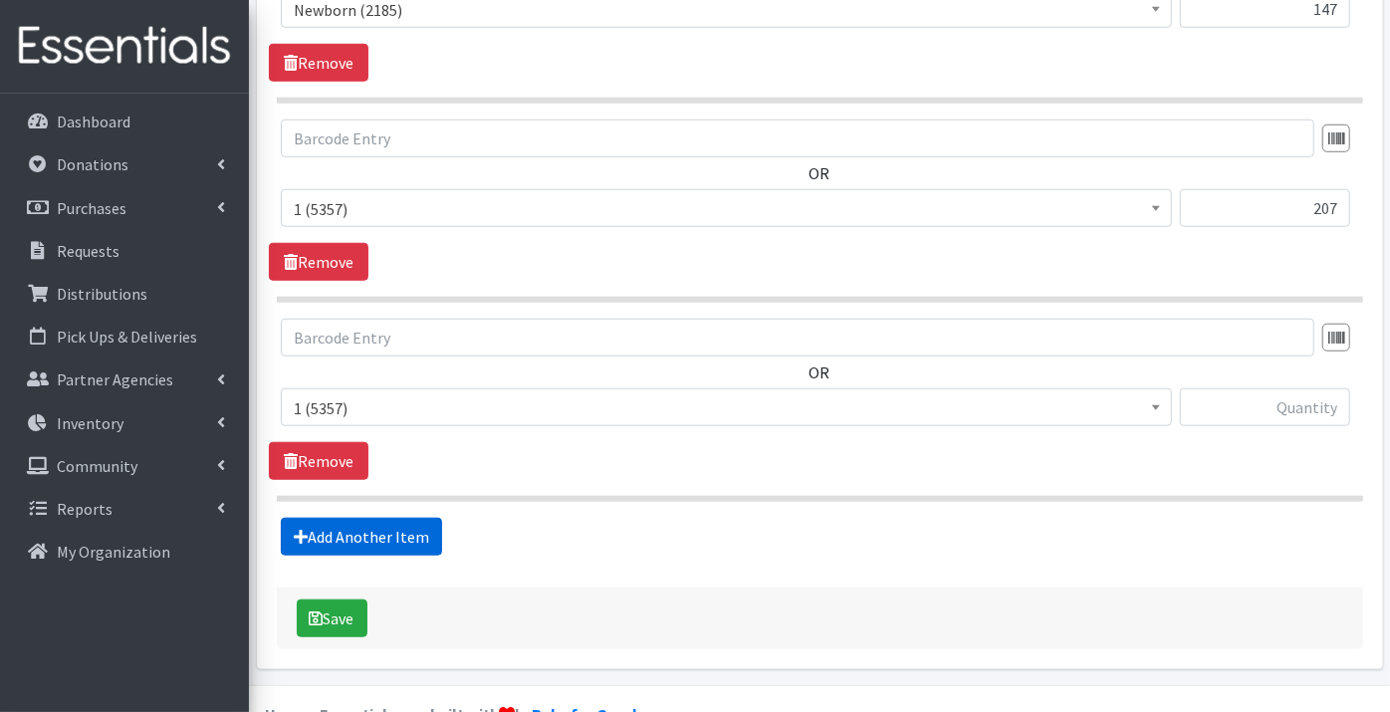
scroll to position [941, 0]
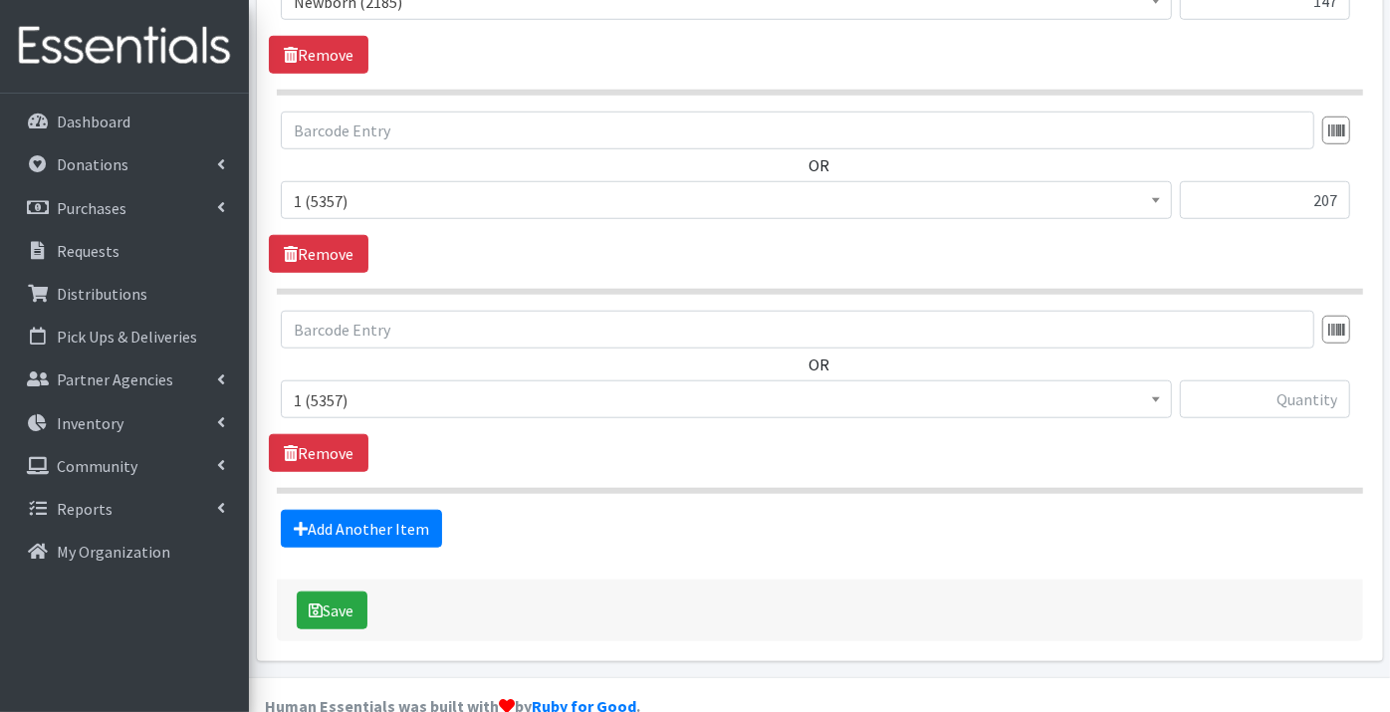
click at [331, 386] on span "1 (5357)" at bounding box center [726, 400] width 865 height 28
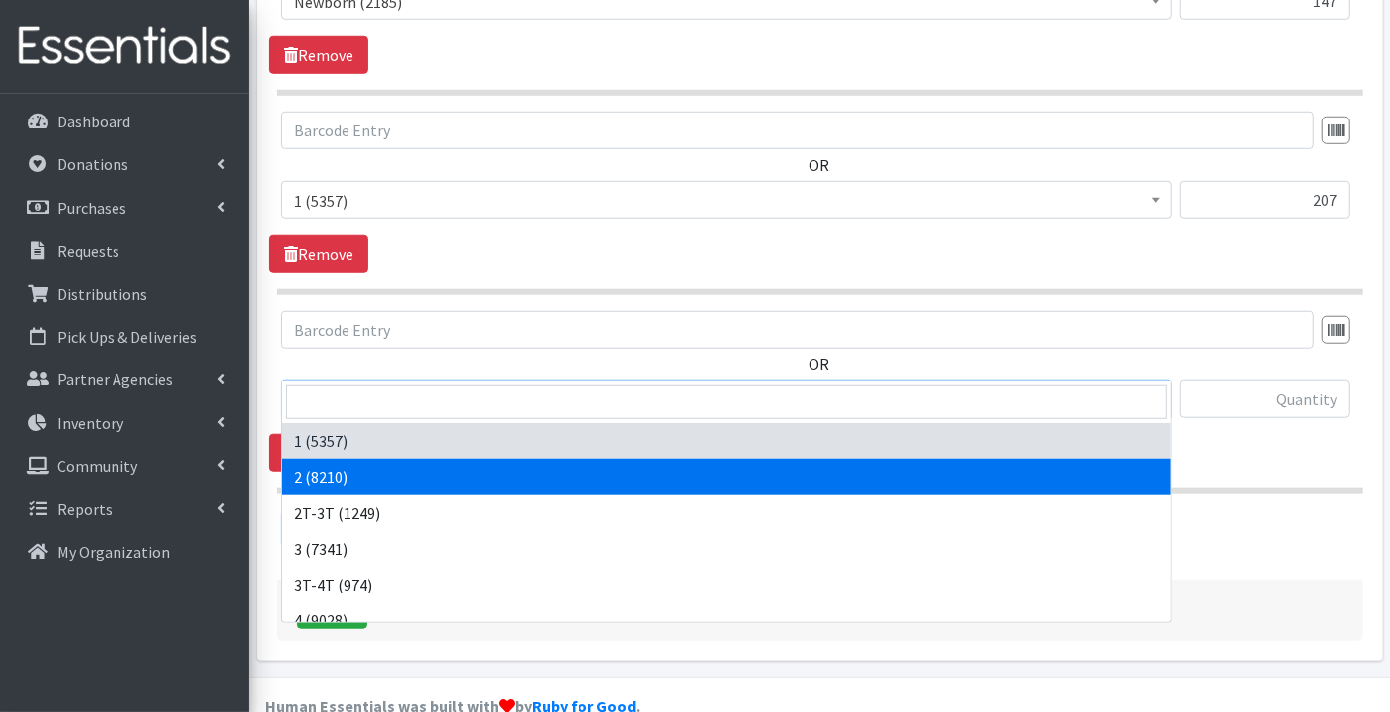
select select "9186"
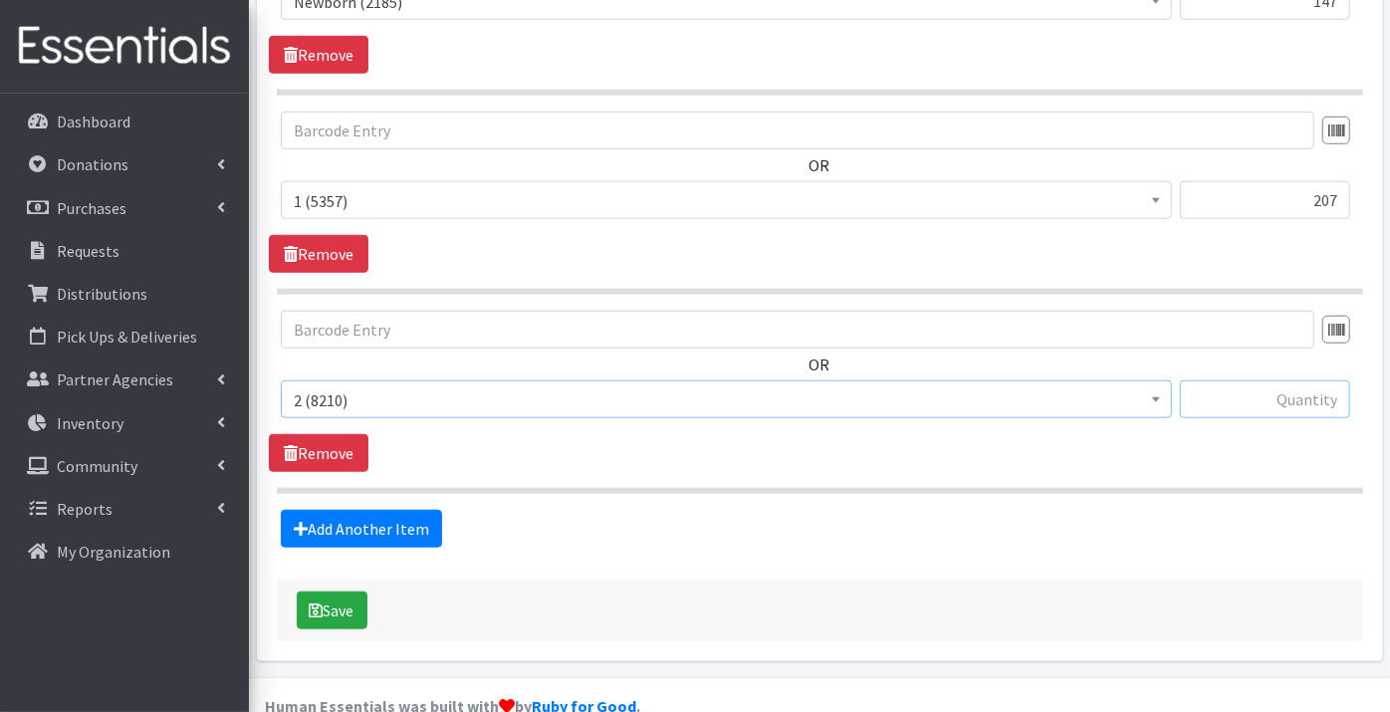
click at [1254, 380] on input "text" at bounding box center [1265, 399] width 170 height 38
type input "166"
click at [379, 510] on link "Add Another Item" at bounding box center [361, 529] width 161 height 38
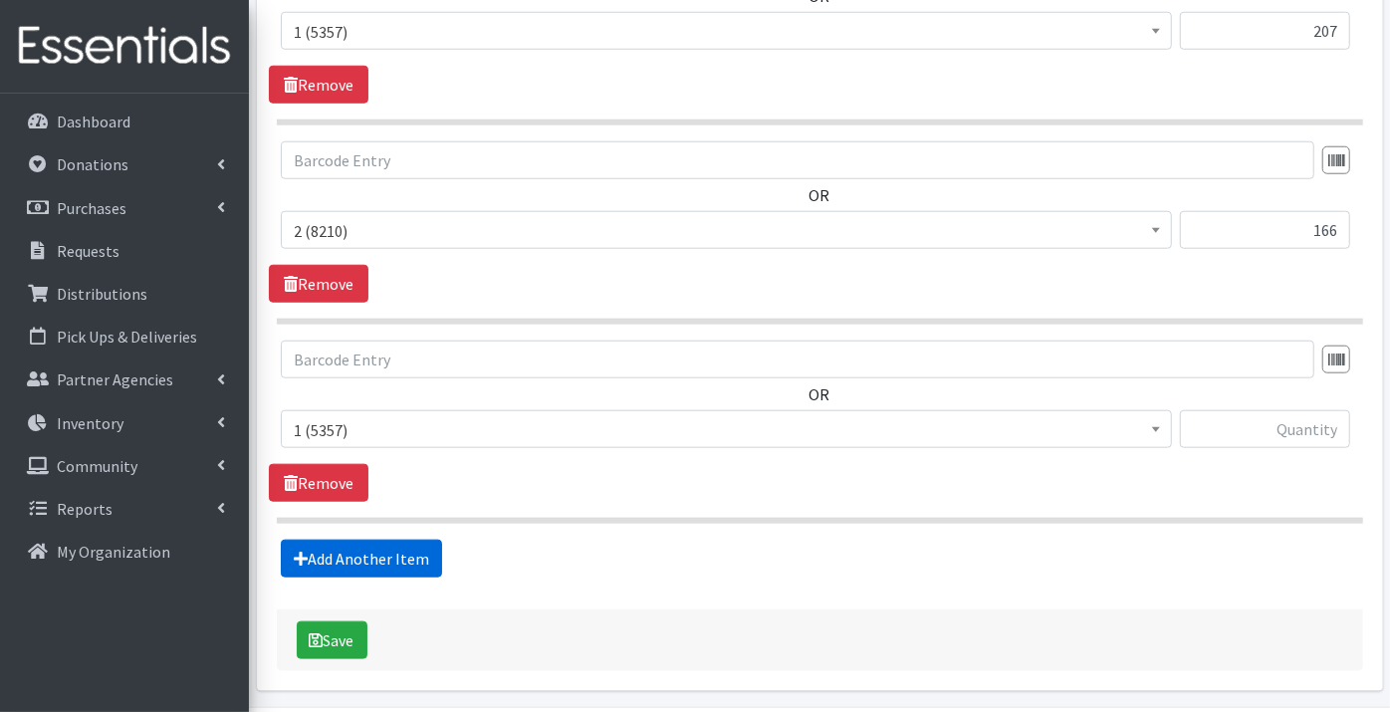
scroll to position [1139, 0]
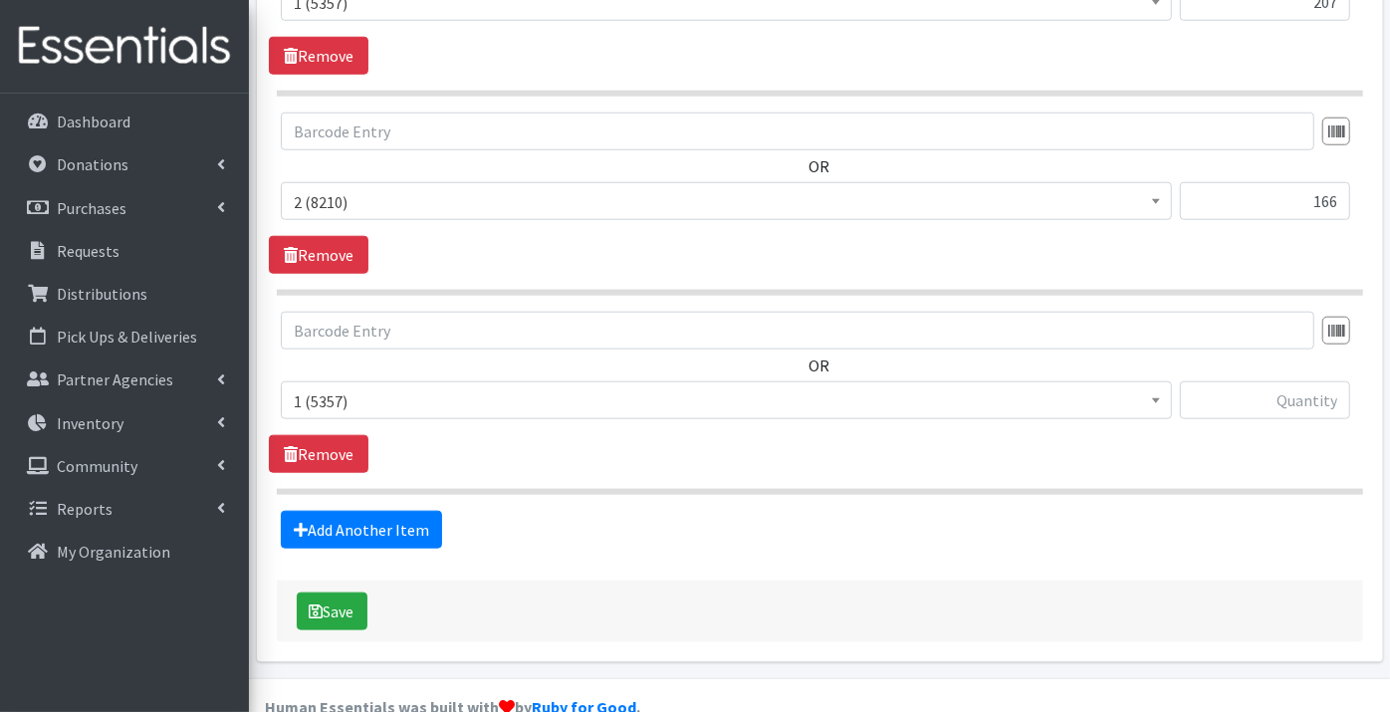
click at [348, 387] on span "1 (5357)" at bounding box center [726, 401] width 865 height 28
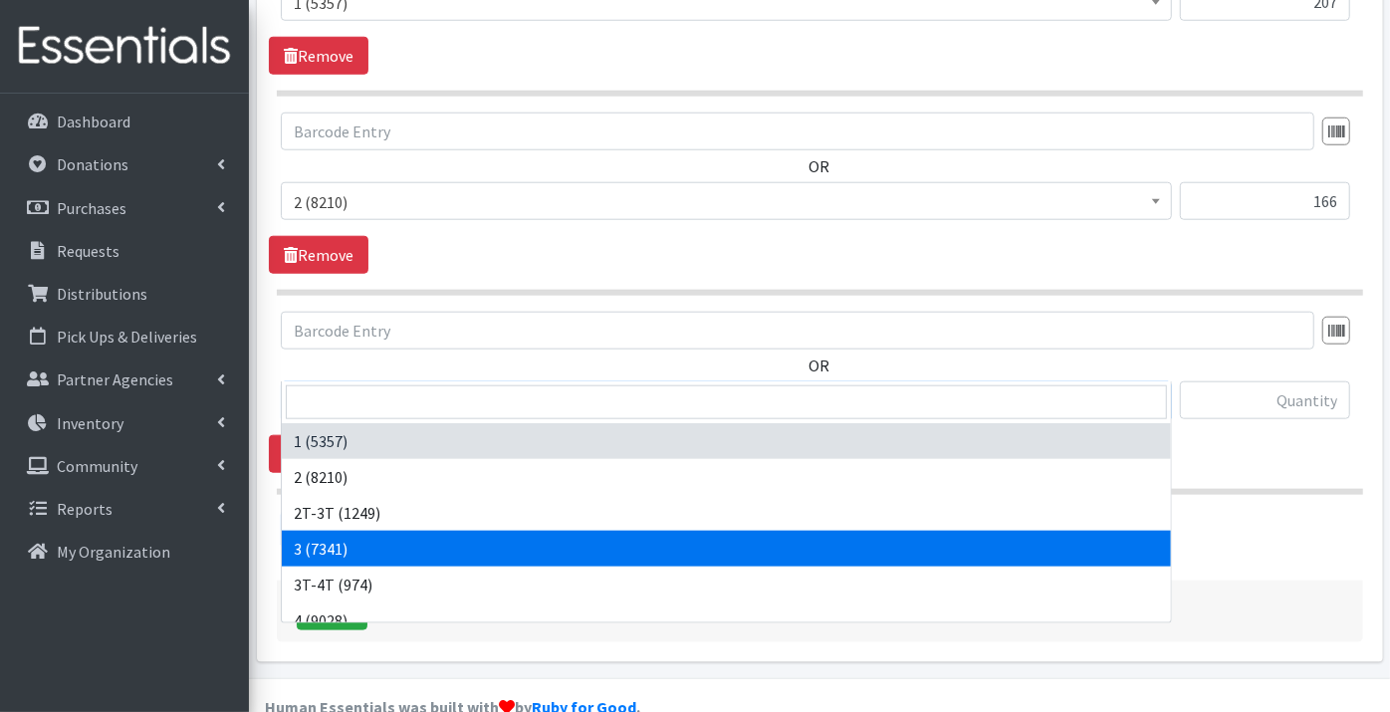
select select "9187"
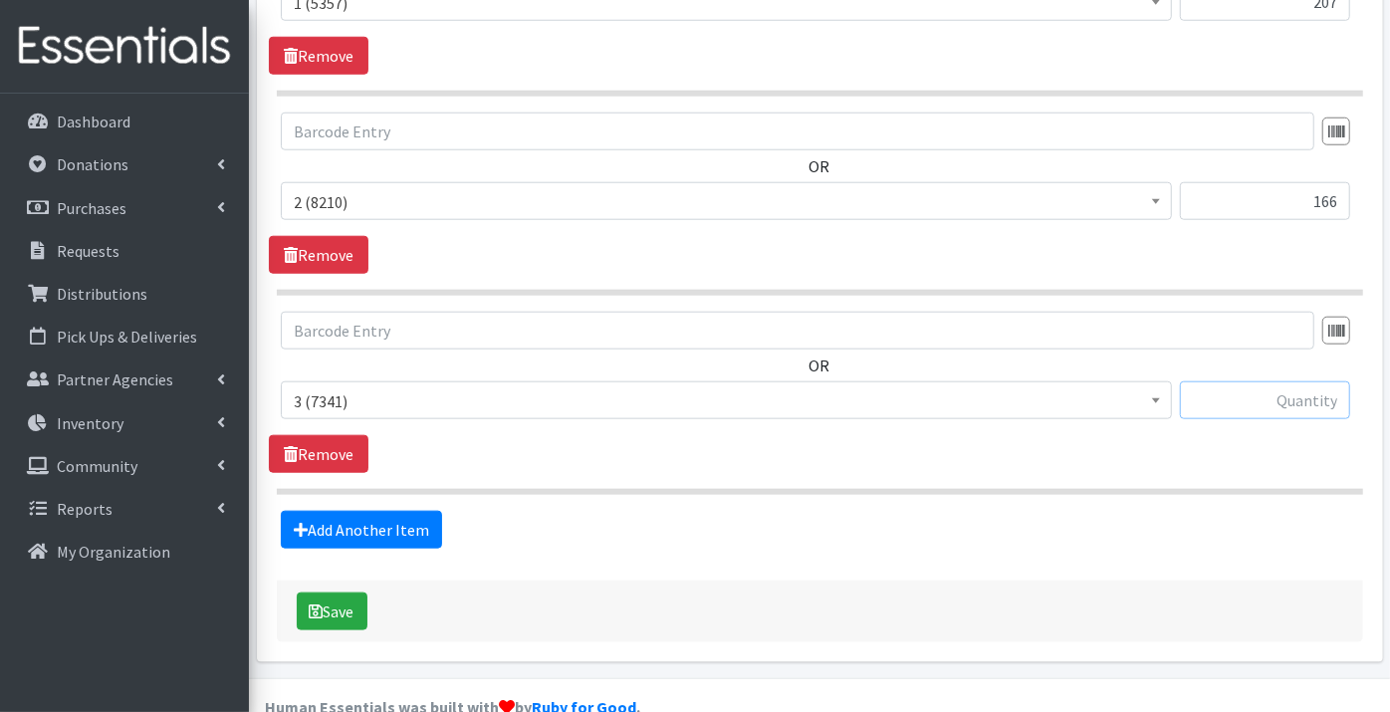
click at [1245, 381] on input "text" at bounding box center [1265, 400] width 170 height 38
type input "1014"
click at [374, 511] on link "Add Another Item" at bounding box center [361, 530] width 161 height 38
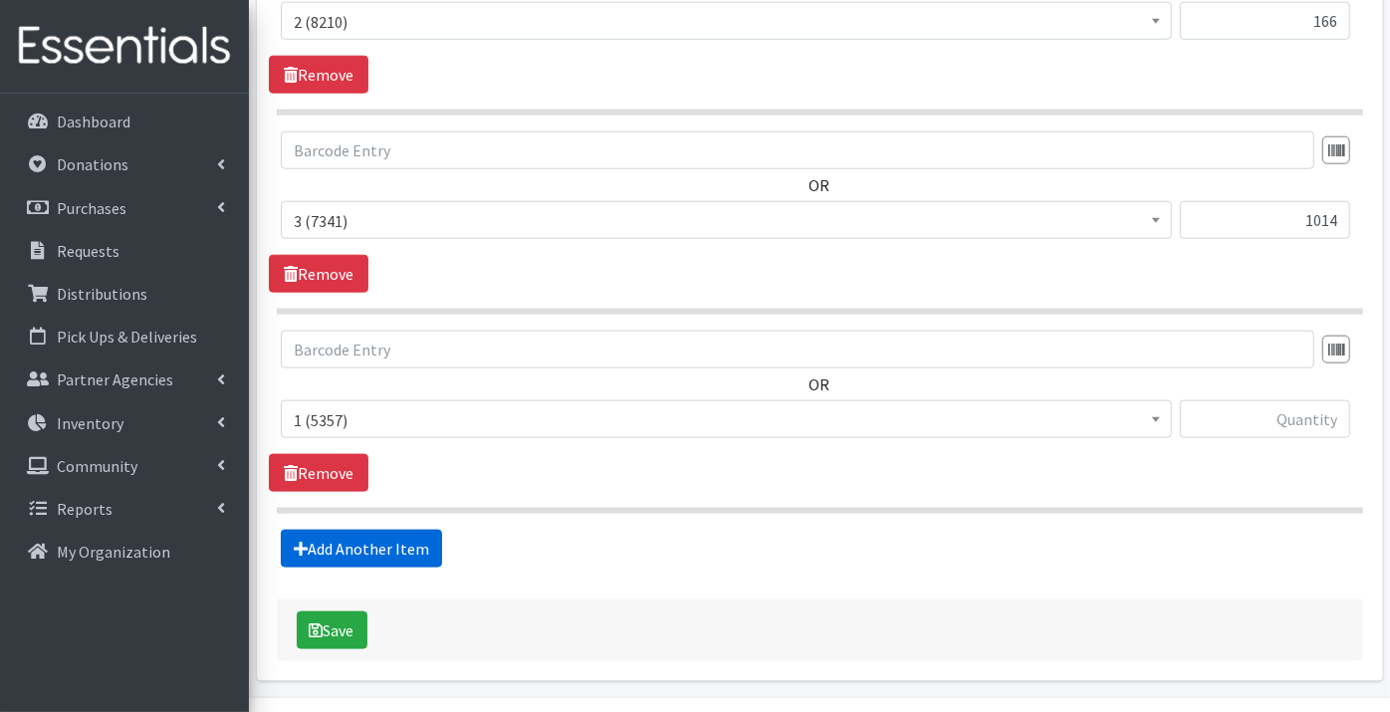
scroll to position [1337, 0]
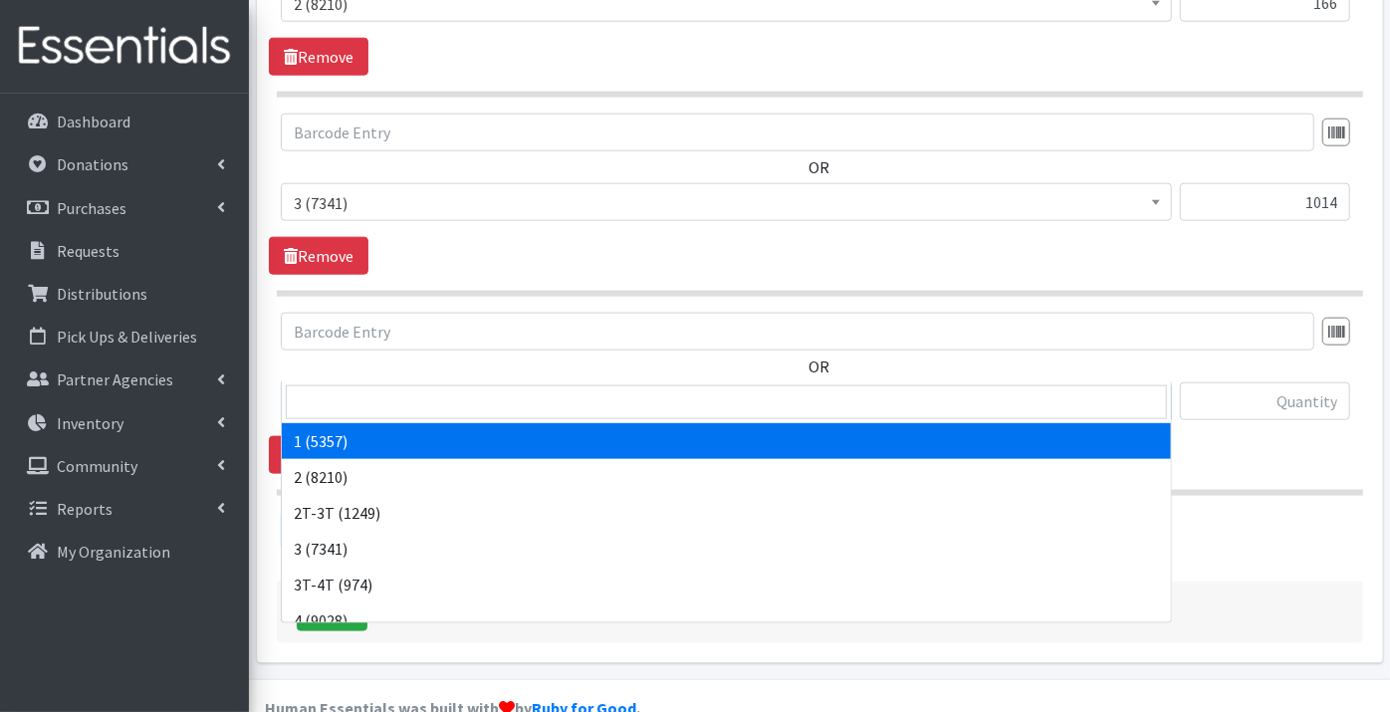
click at [323, 388] on span "1 (5357)" at bounding box center [726, 402] width 865 height 28
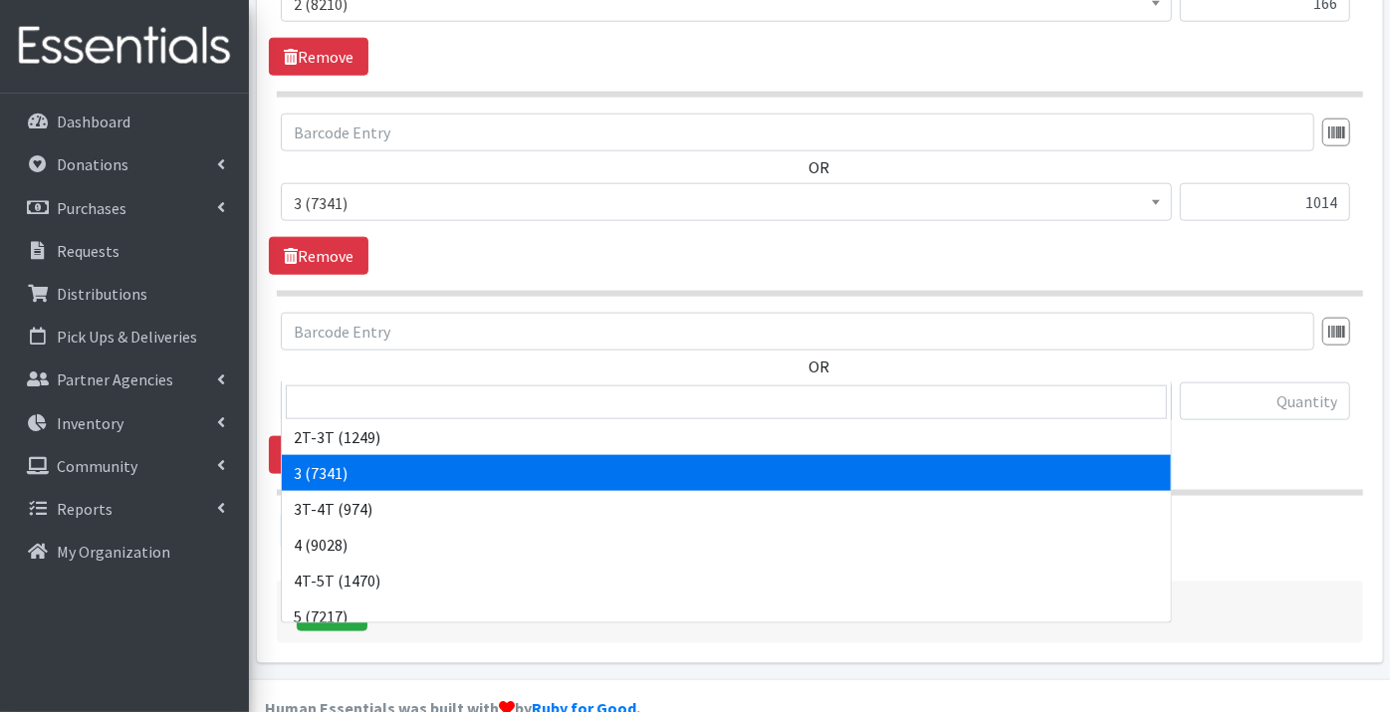
scroll to position [110, 0]
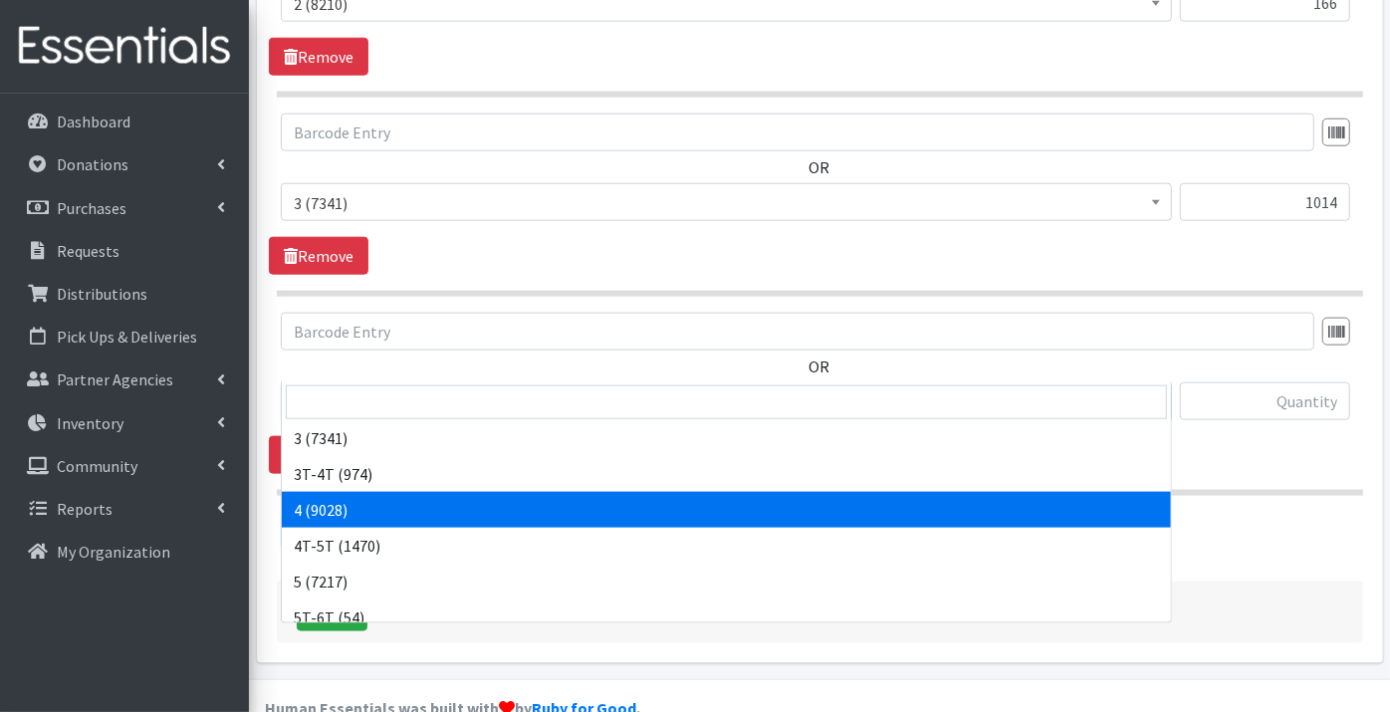
select select "9188"
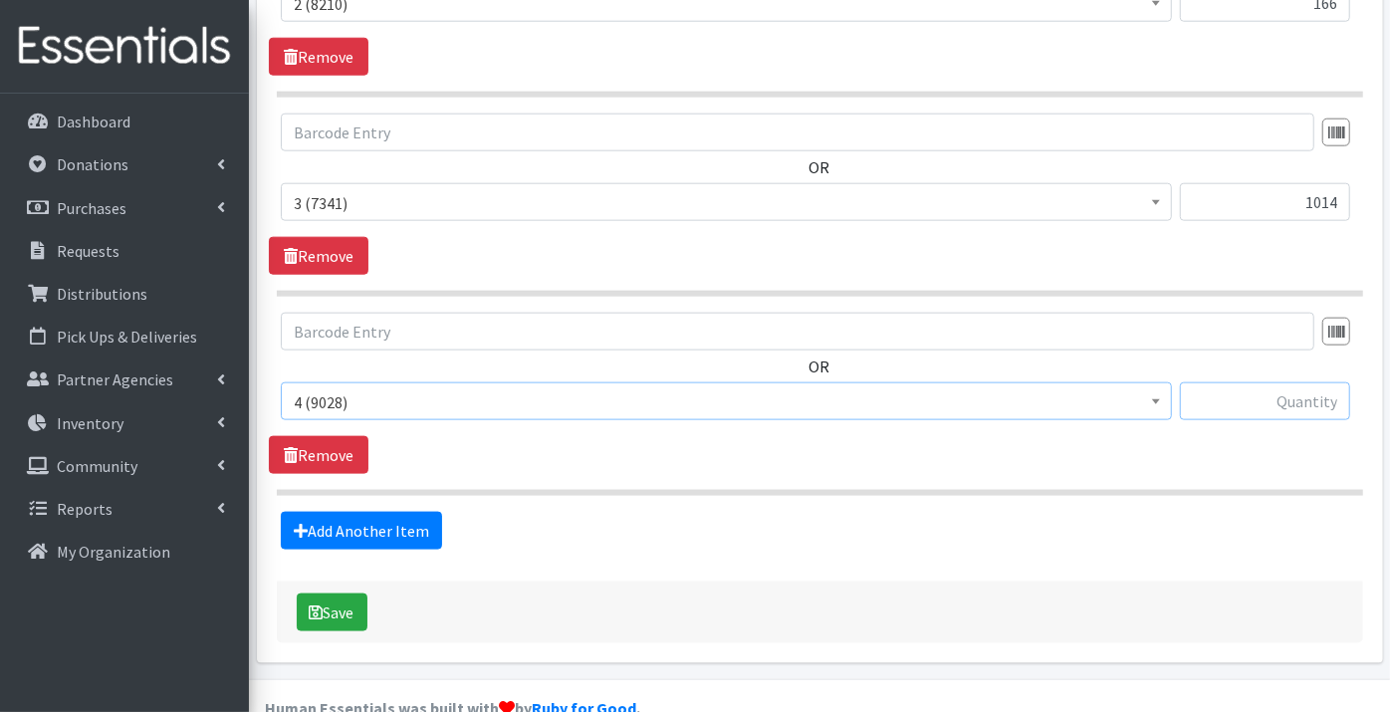
click at [1291, 382] on input "text" at bounding box center [1265, 401] width 170 height 38
type input "812"
click at [378, 512] on link "Add Another Item" at bounding box center [361, 531] width 161 height 38
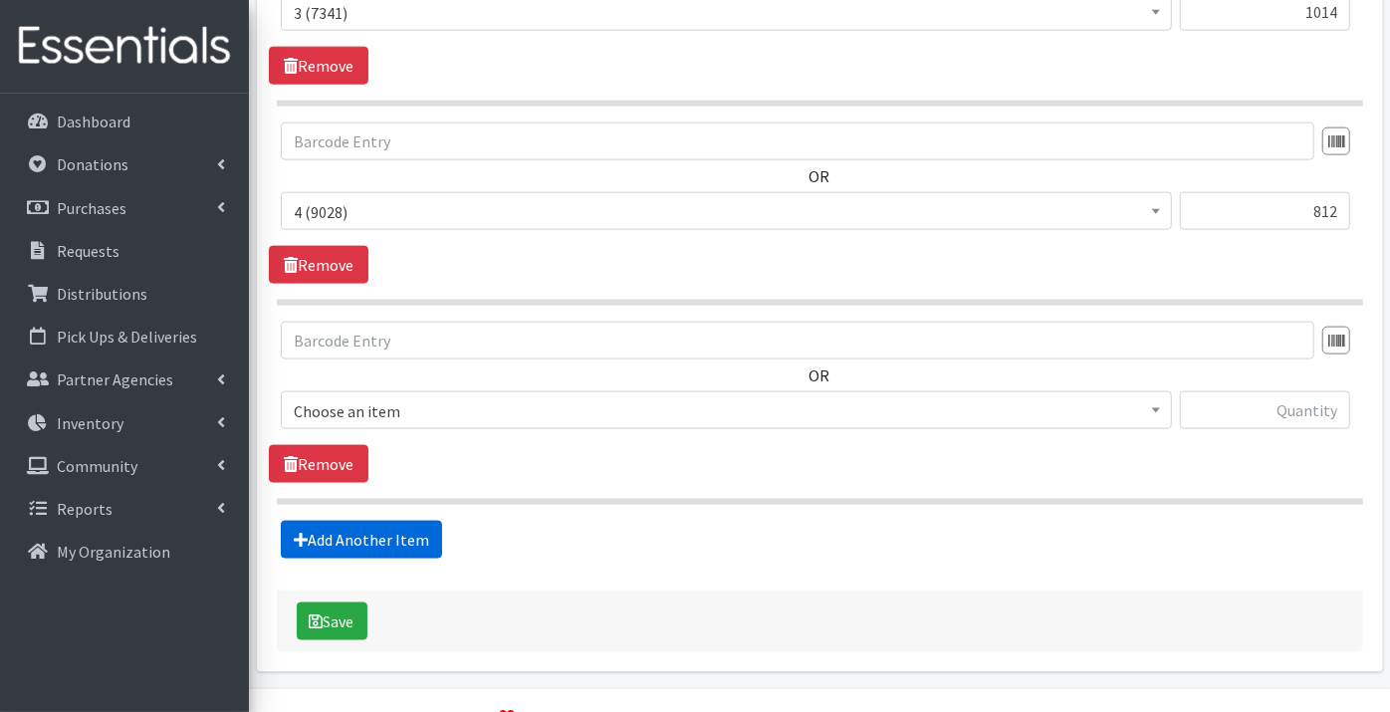
scroll to position [1535, 0]
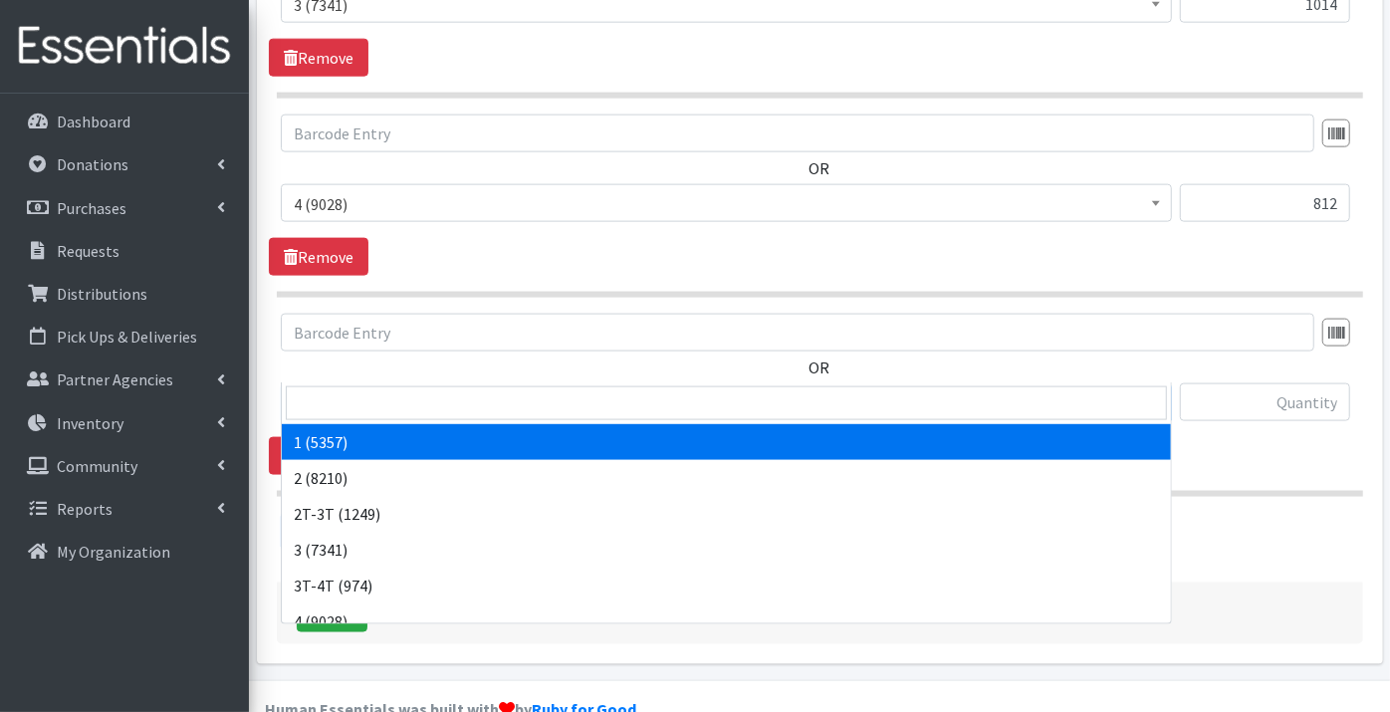
click at [354, 389] on span "1 (5357)" at bounding box center [726, 403] width 865 height 28
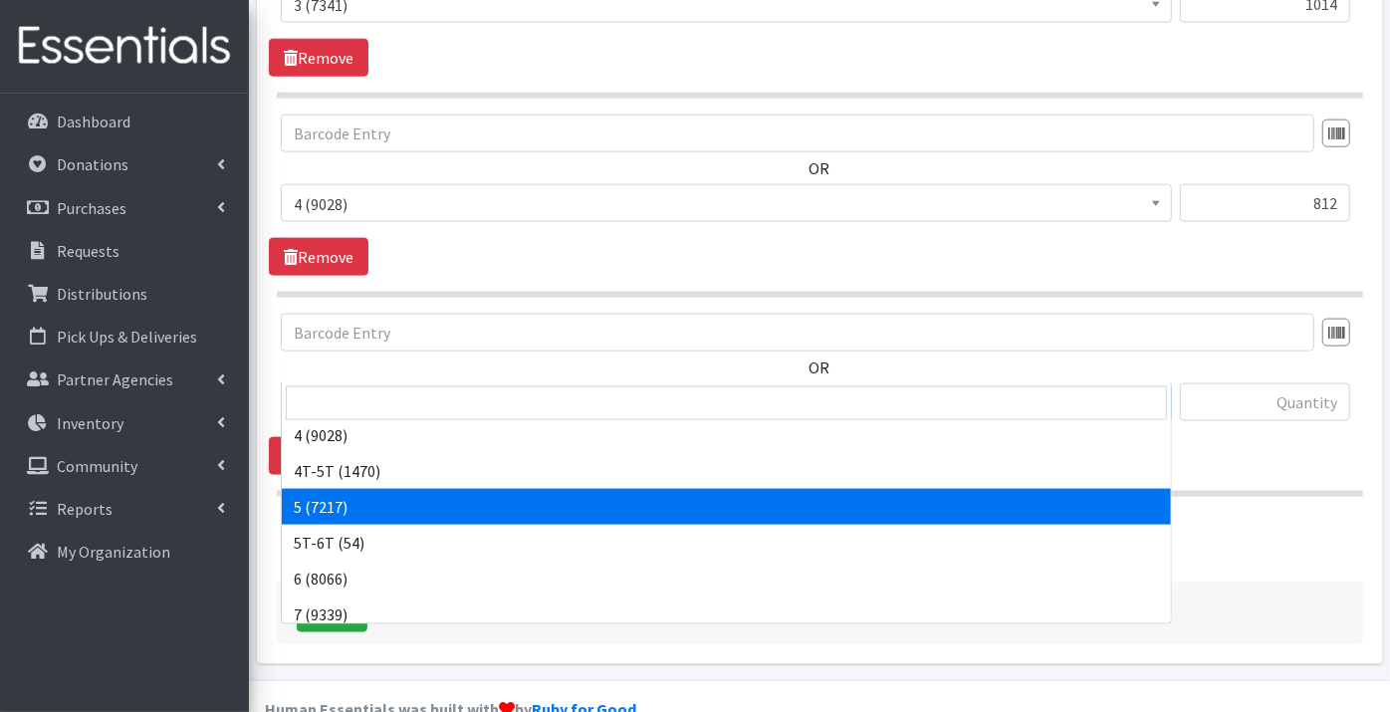
scroll to position [221, 0]
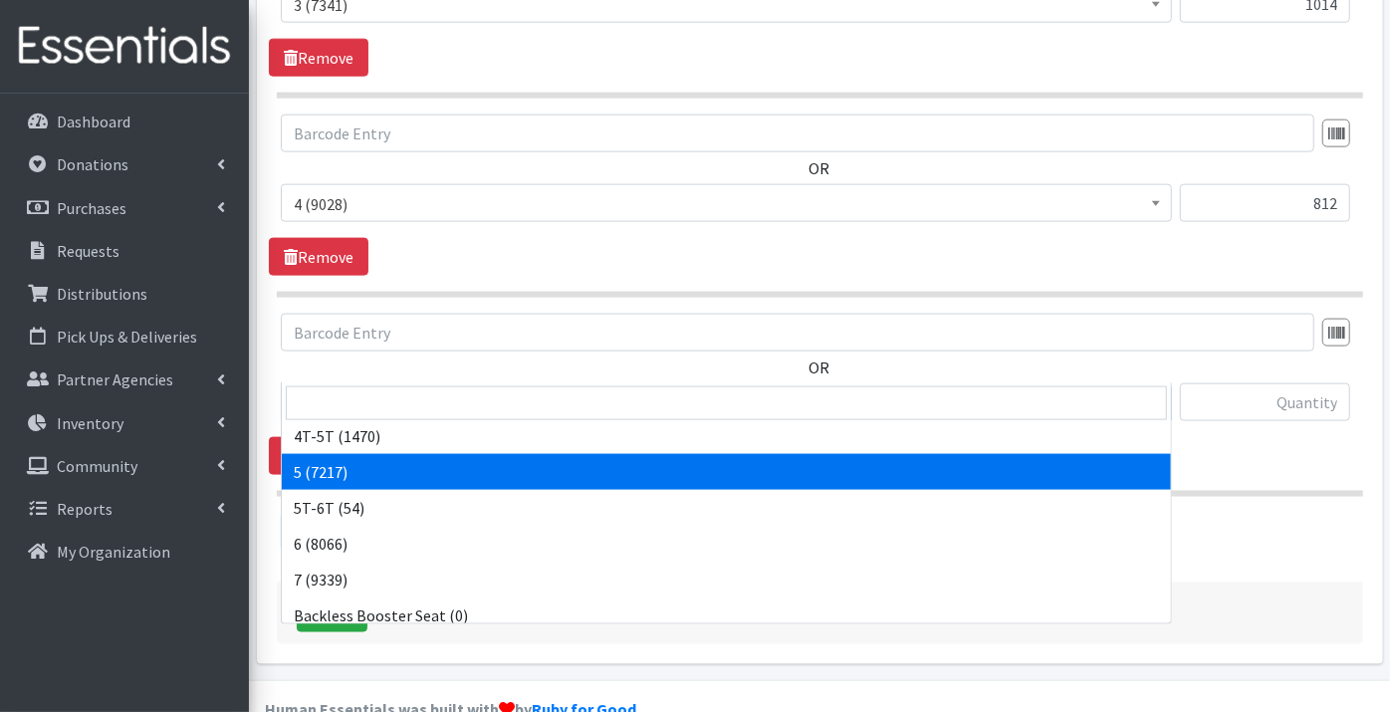
select select "9189"
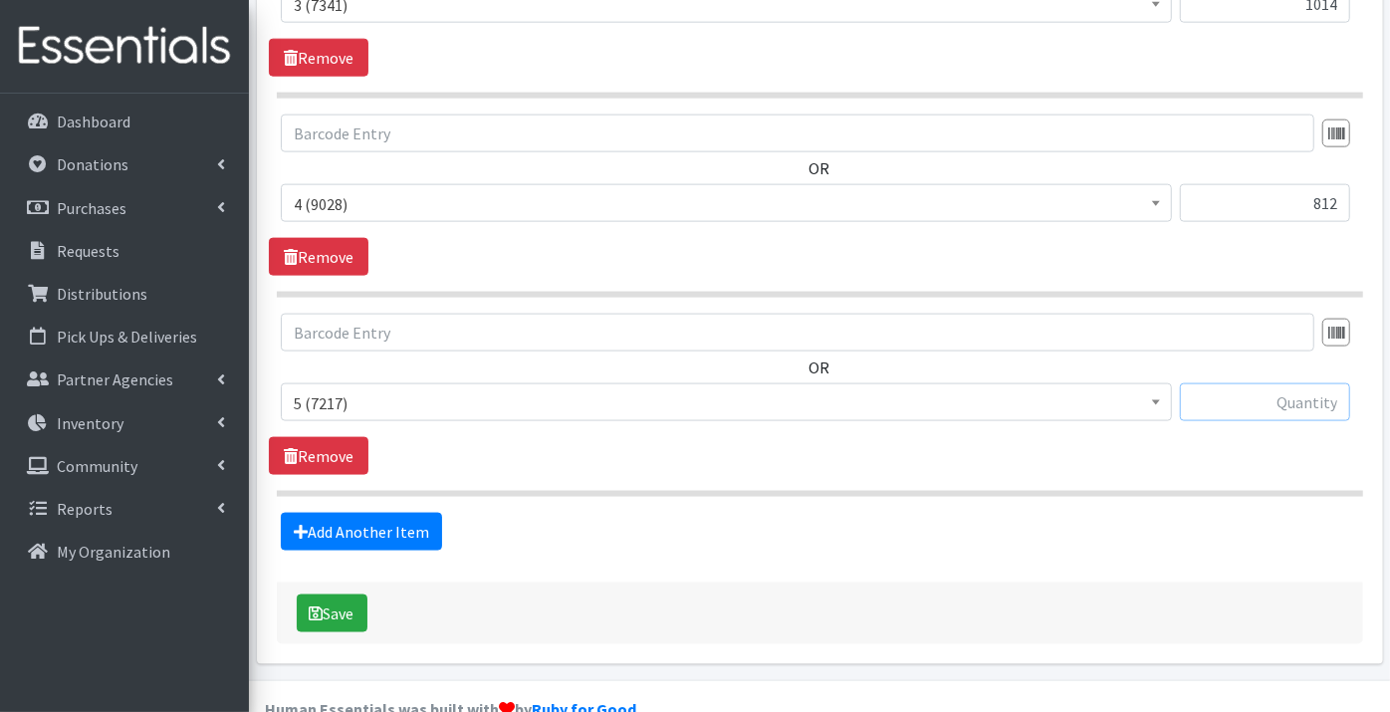
click at [1299, 383] on input "text" at bounding box center [1265, 402] width 170 height 38
type input "978"
click at [351, 513] on link "Add Another Item" at bounding box center [361, 532] width 161 height 38
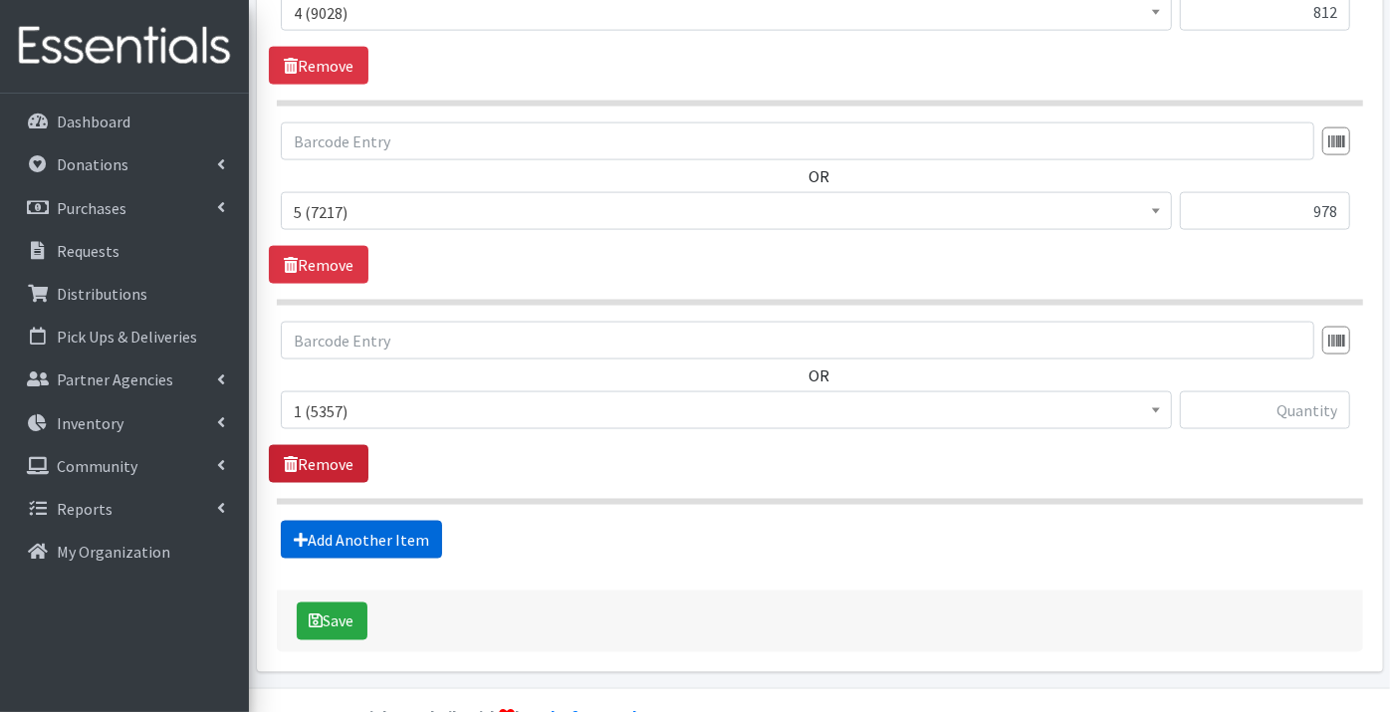
scroll to position [1734, 0]
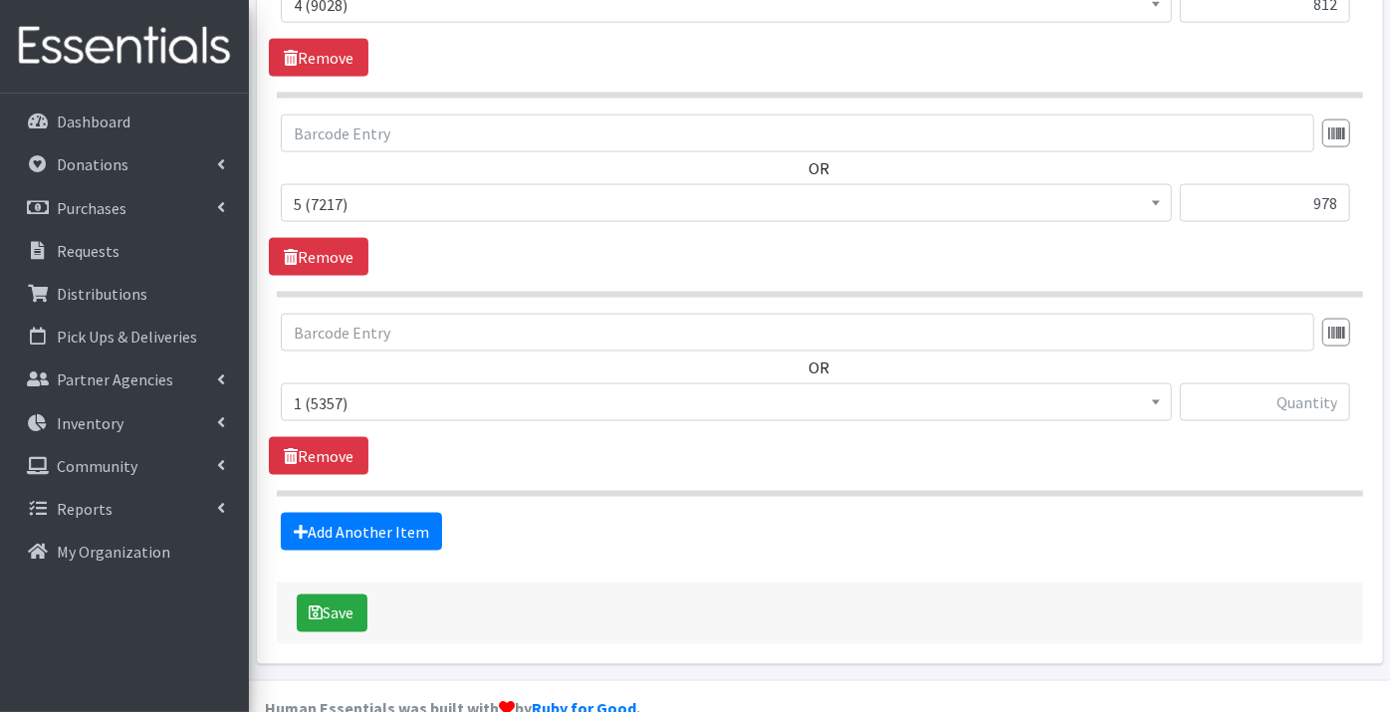
click at [337, 389] on span "1 (5357)" at bounding box center [726, 403] width 865 height 28
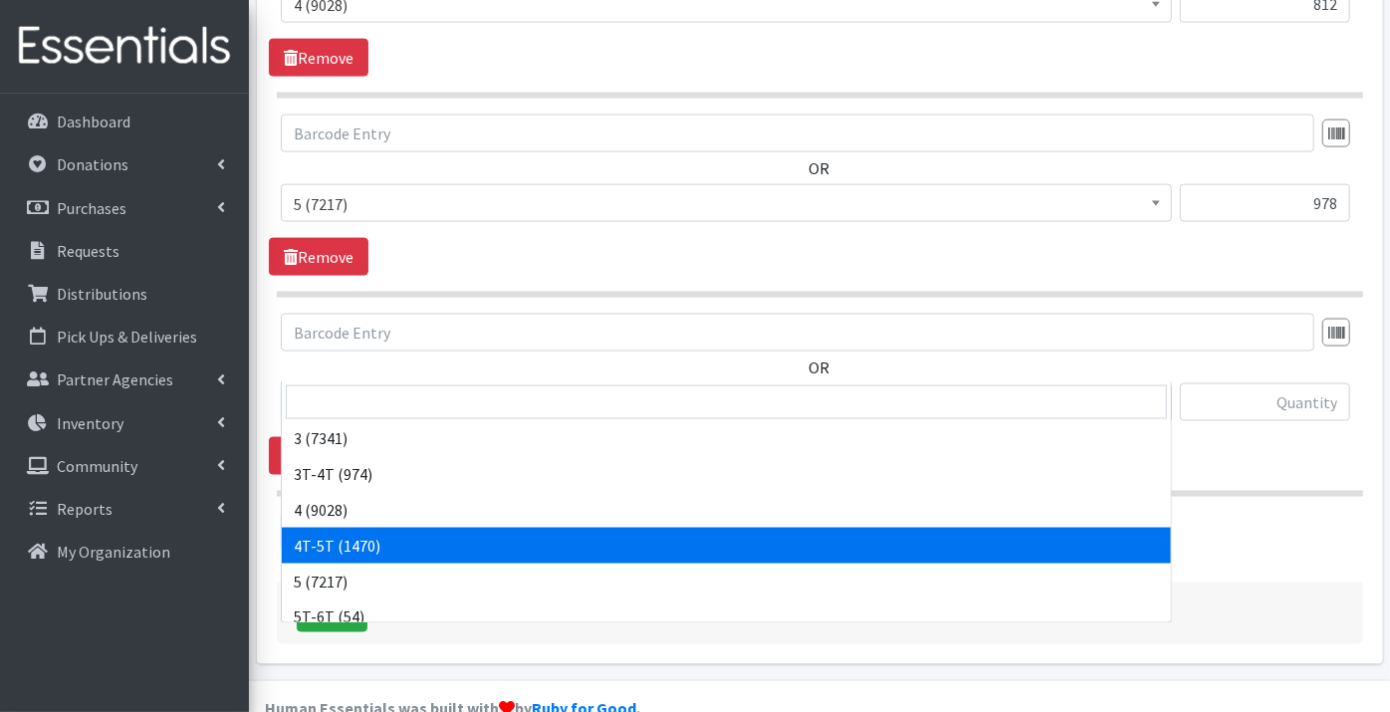
scroll to position [221, 0]
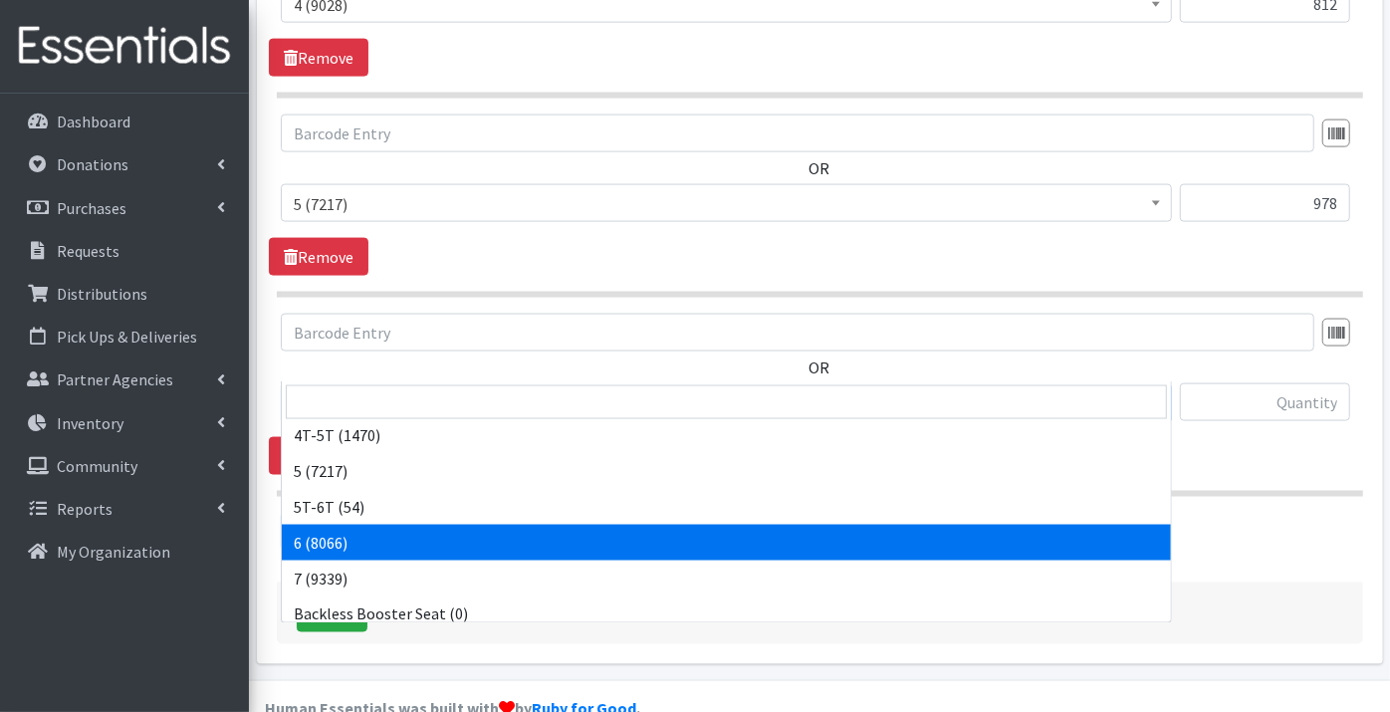
select select "9190"
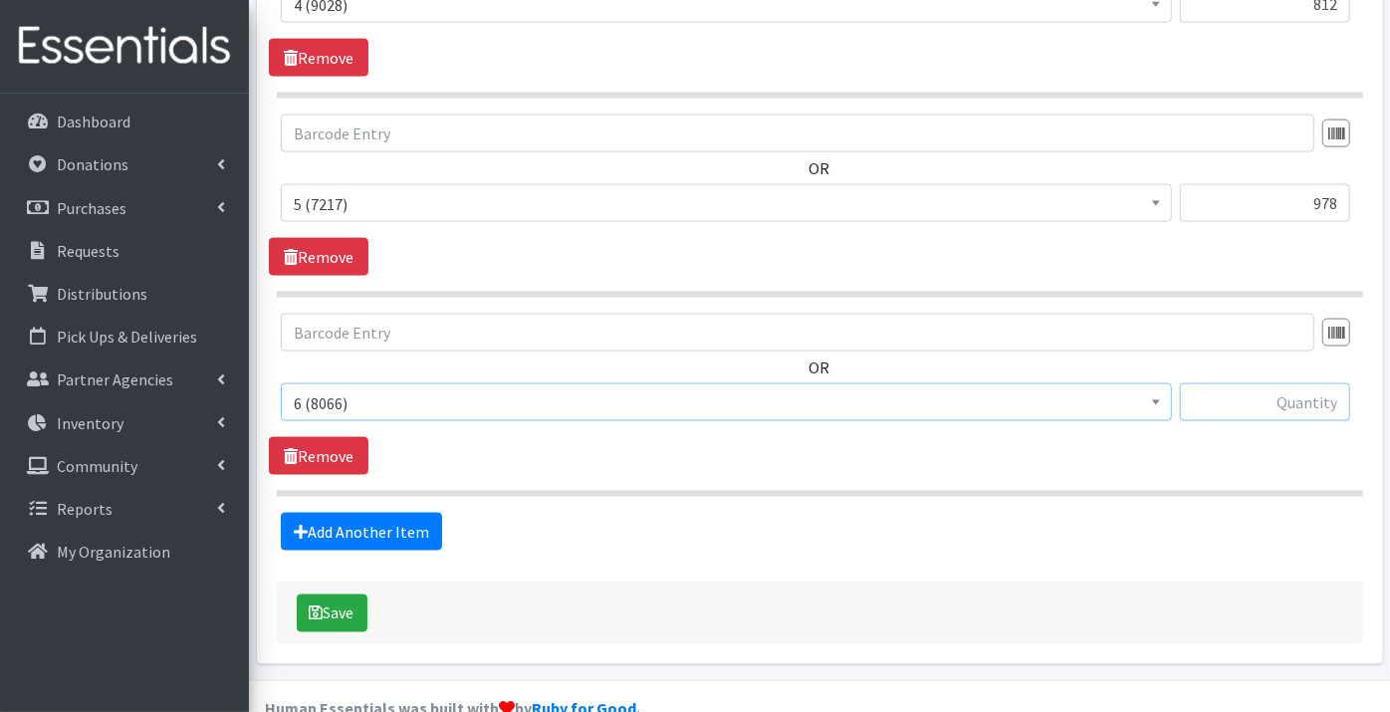
click at [1267, 383] on input "text" at bounding box center [1265, 402] width 170 height 38
type input "400"
click at [377, 513] on link "Add Another Item" at bounding box center [361, 532] width 161 height 38
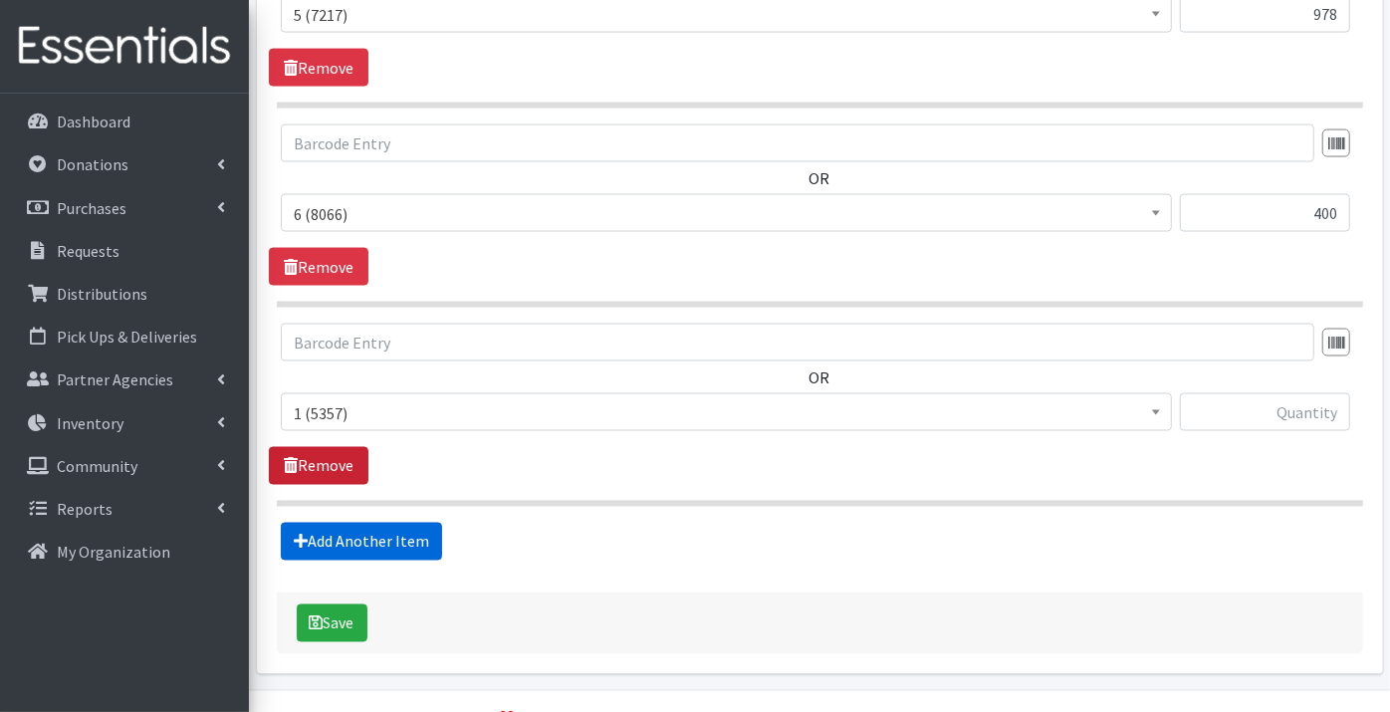
scroll to position [1932, 0]
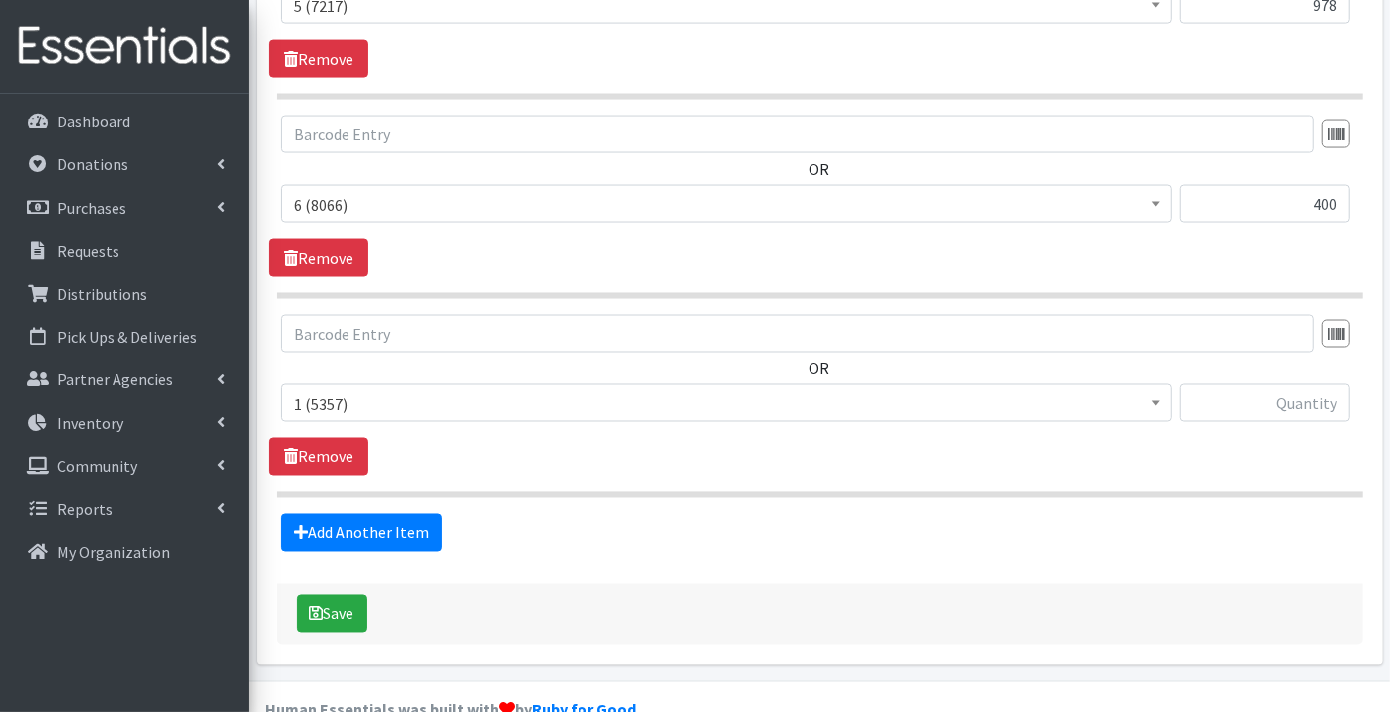
click at [348, 390] on span "1 (5357)" at bounding box center [726, 404] width 865 height 28
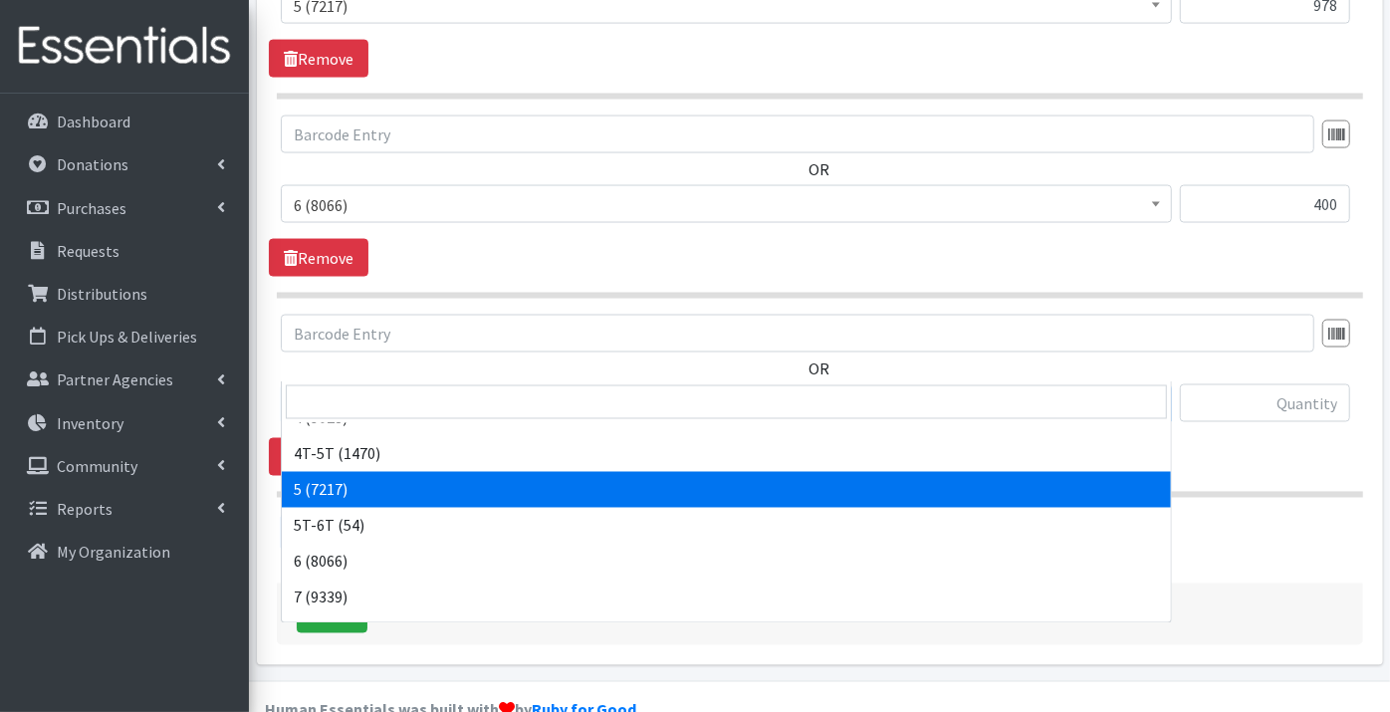
scroll to position [331, 0]
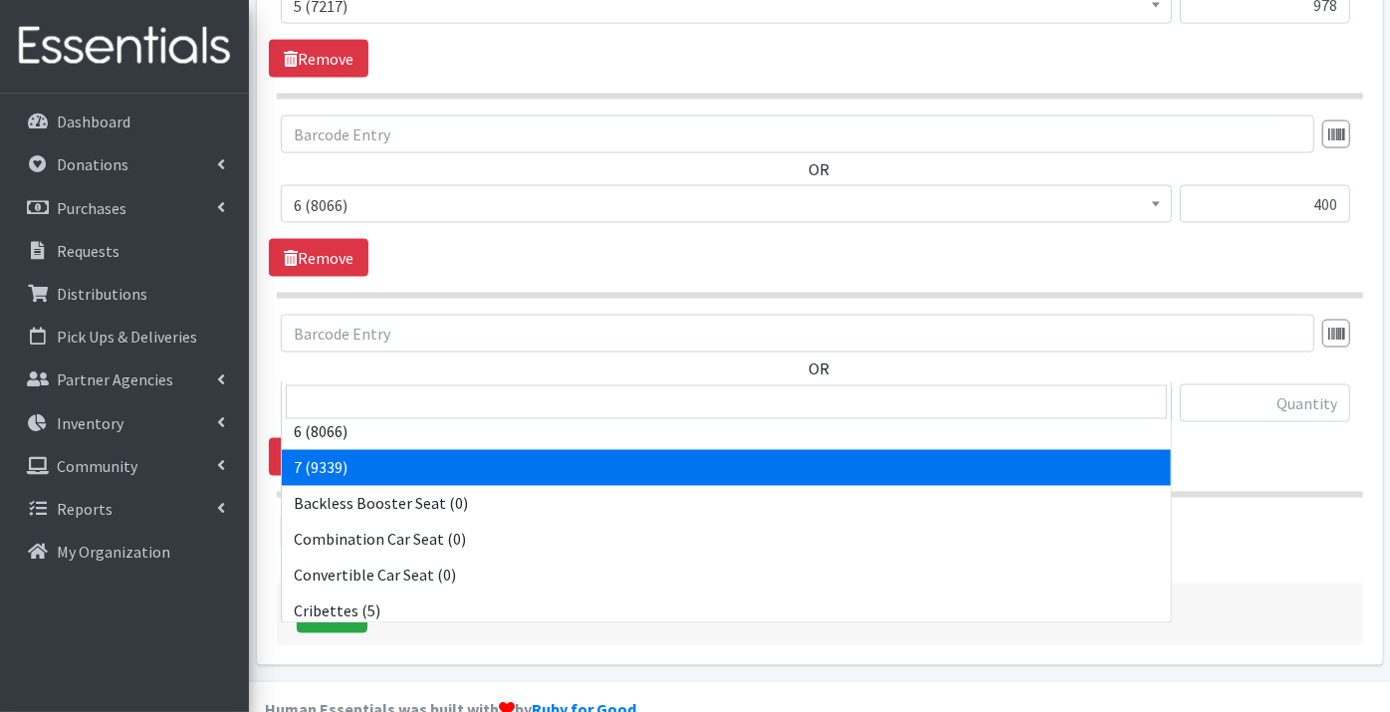
select select "11517"
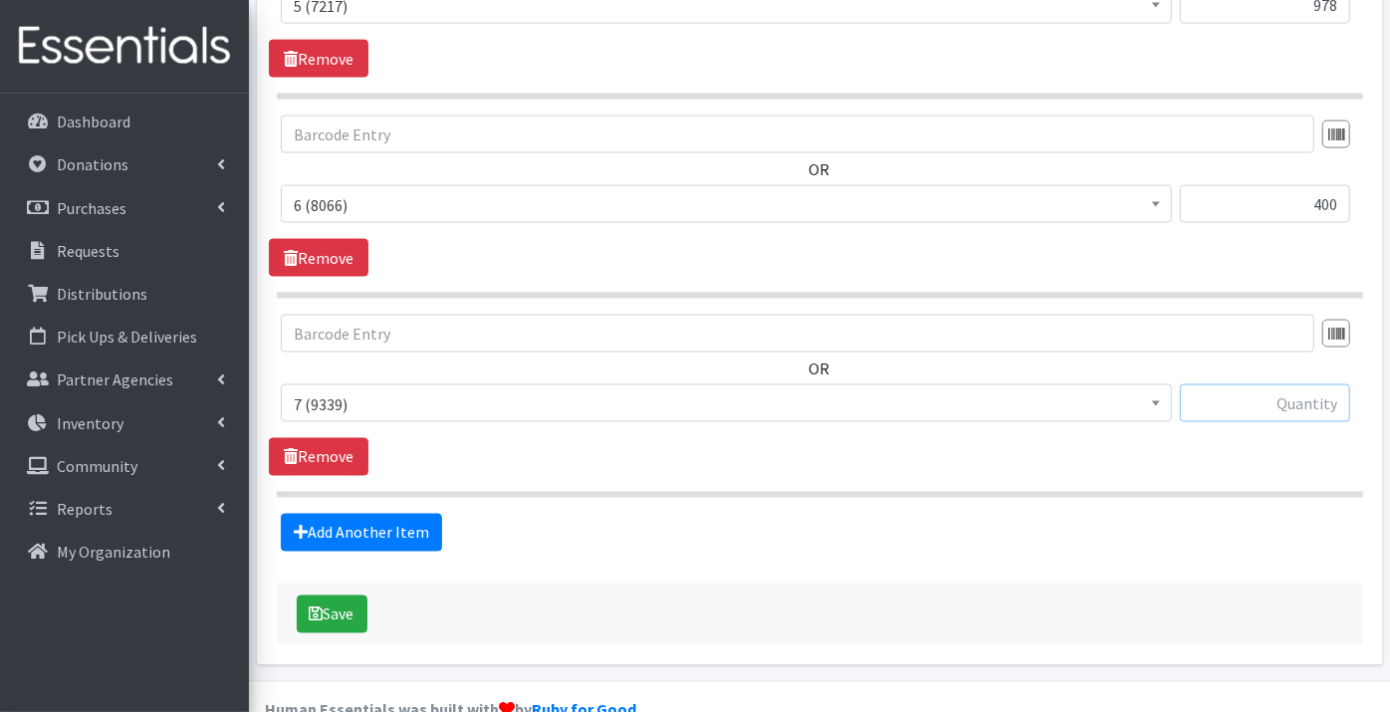
click at [1271, 384] on input "text" at bounding box center [1265, 403] width 170 height 38
type input "446"
click at [393, 514] on link "Add Another Item" at bounding box center [361, 533] width 161 height 38
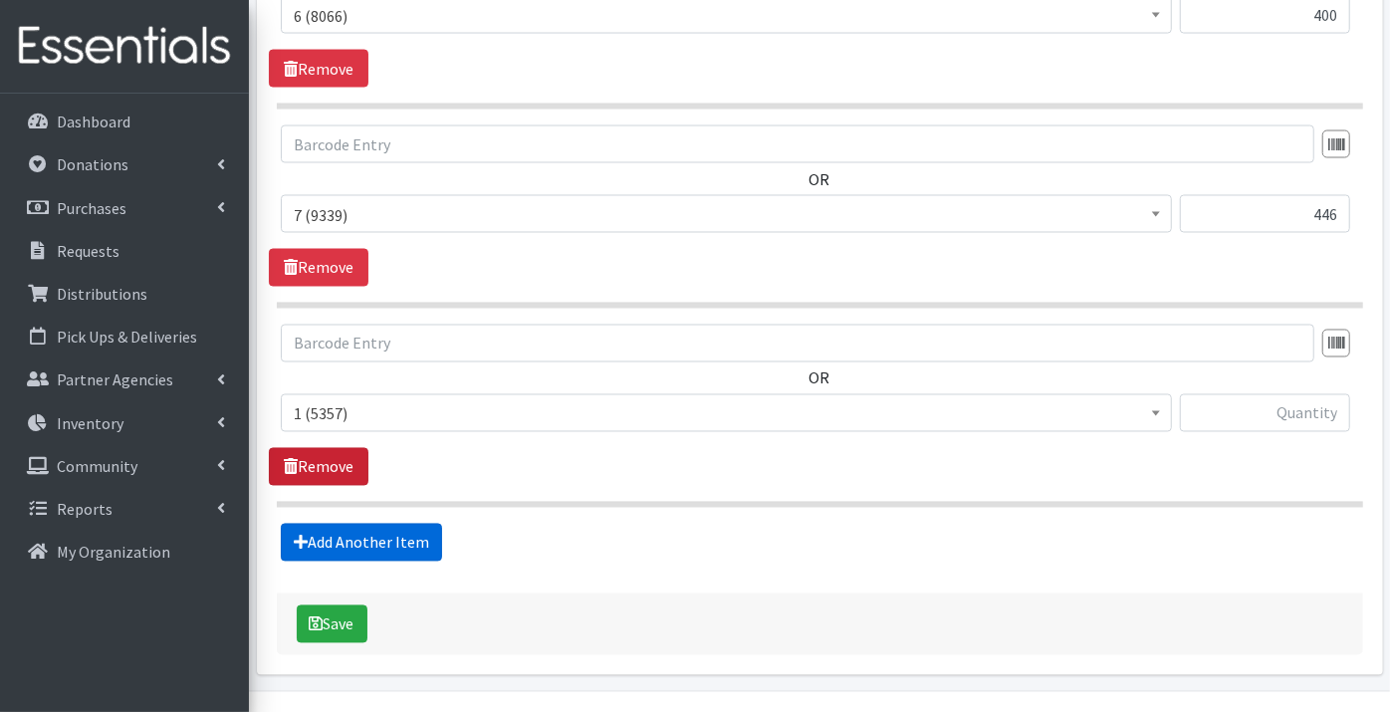
scroll to position [2130, 0]
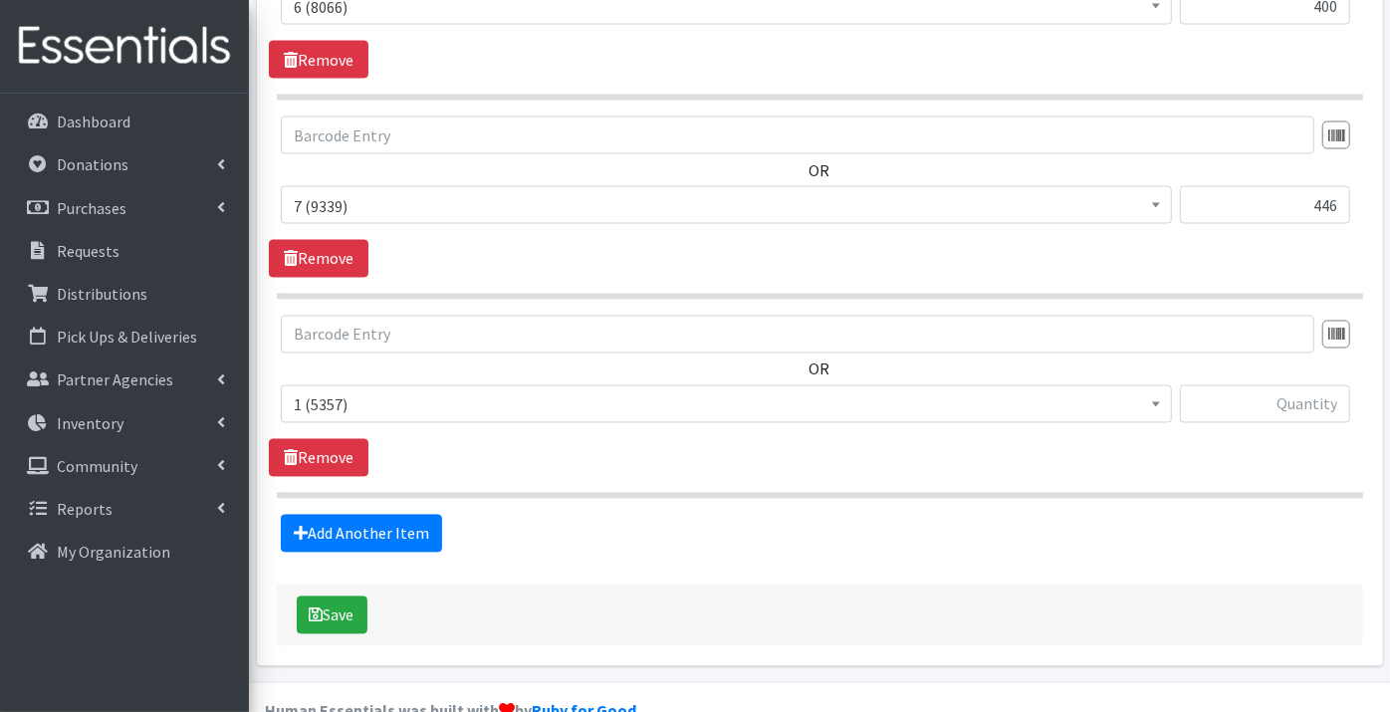
click at [317, 391] on span "1 (5357)" at bounding box center [726, 405] width 865 height 28
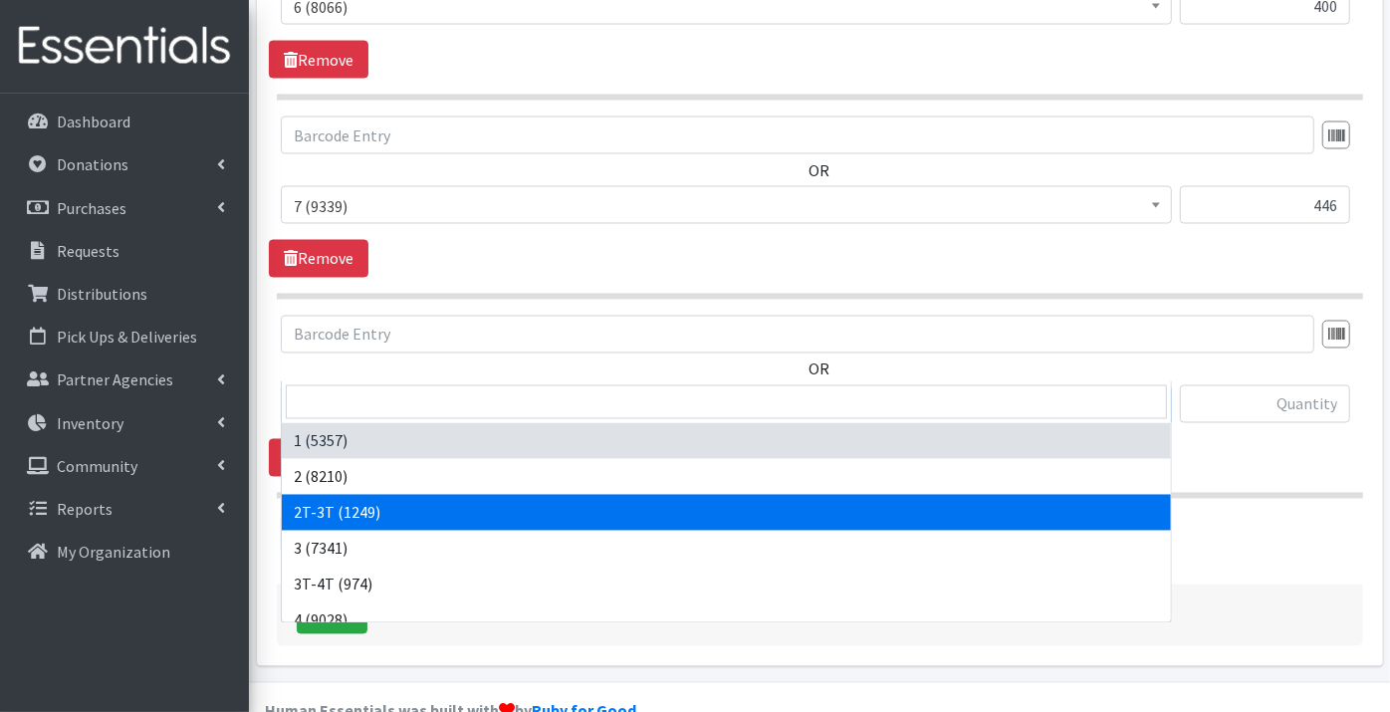
select select "11868"
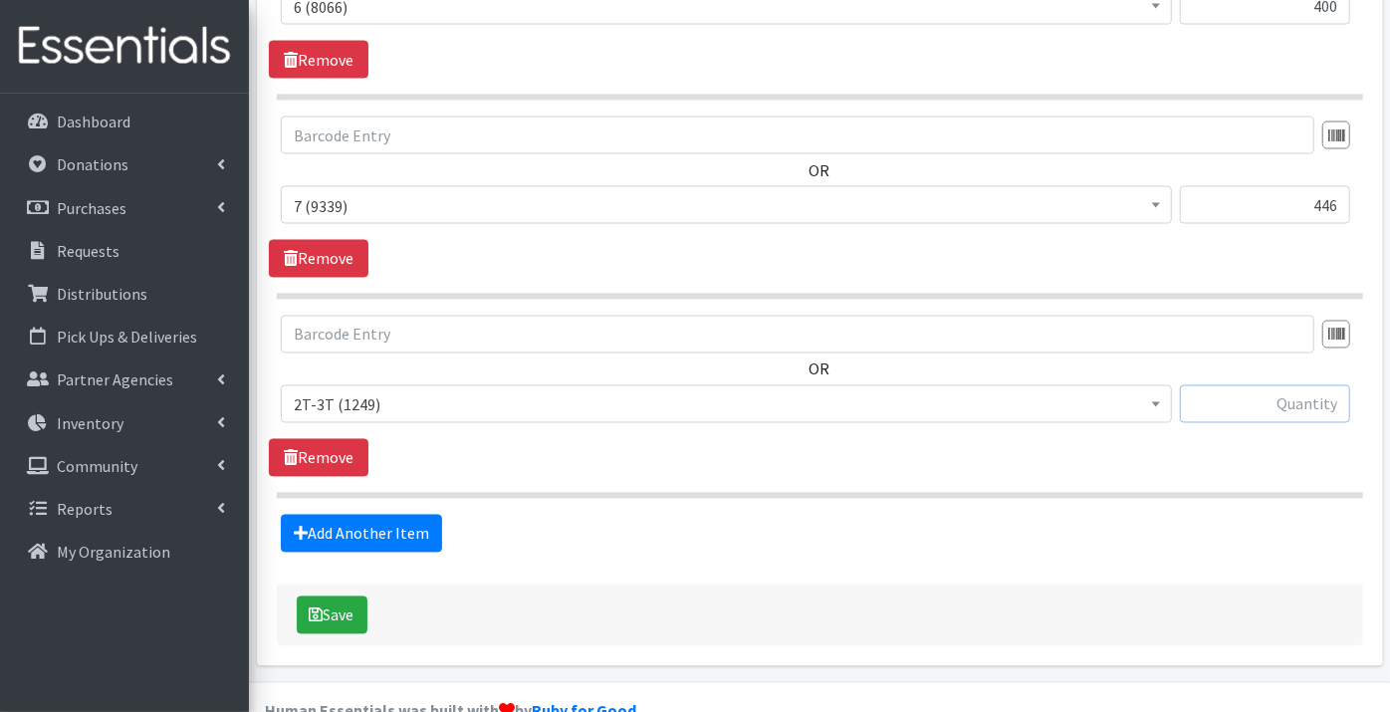
click at [1221, 385] on input "text" at bounding box center [1265, 404] width 170 height 38
type input "114"
click at [386, 515] on link "Add Another Item" at bounding box center [361, 534] width 161 height 38
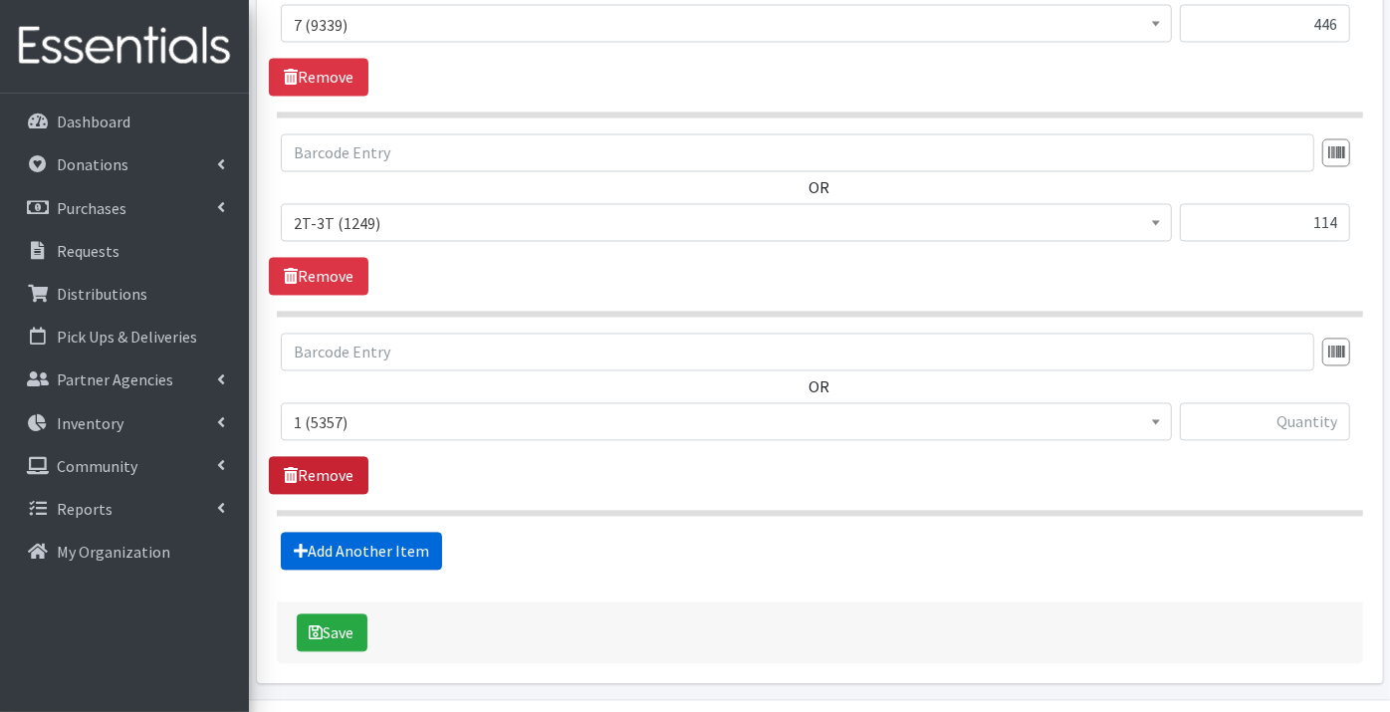
scroll to position [2329, 0]
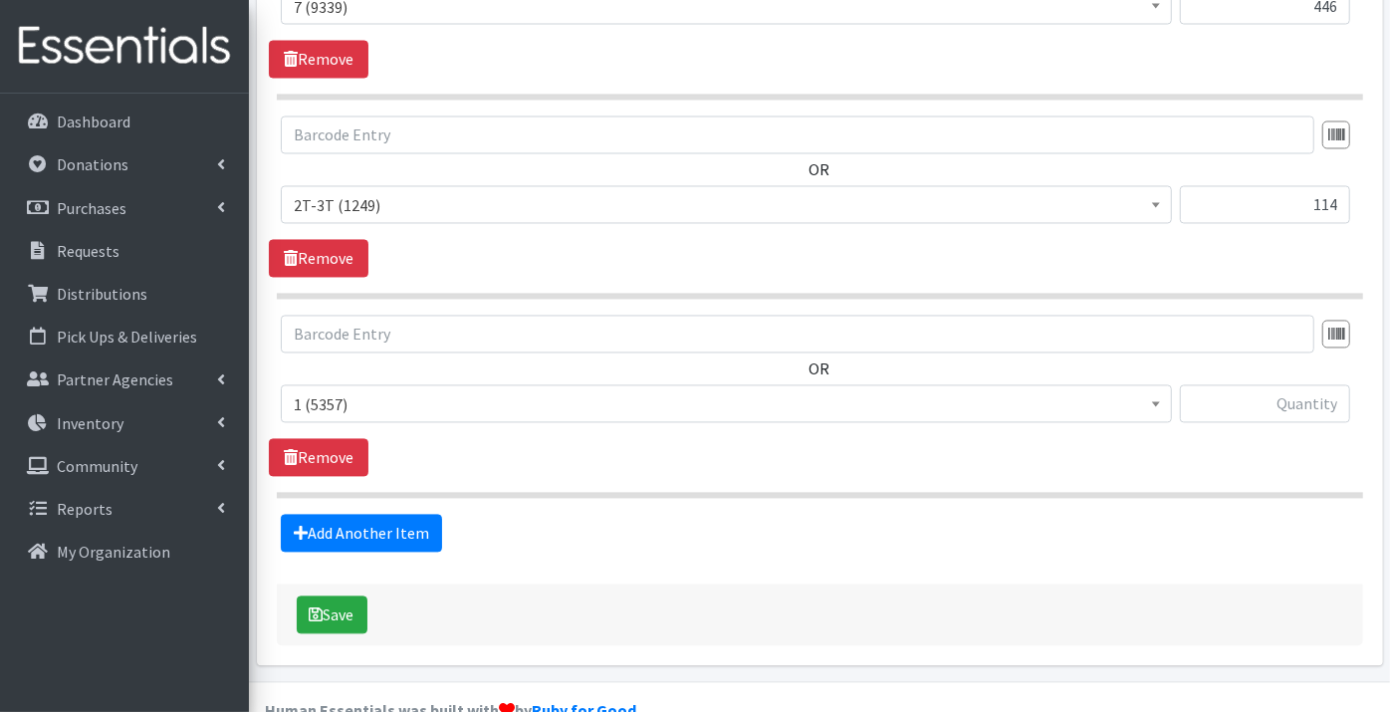
click at [334, 391] on span "1 (5357)" at bounding box center [726, 405] width 865 height 28
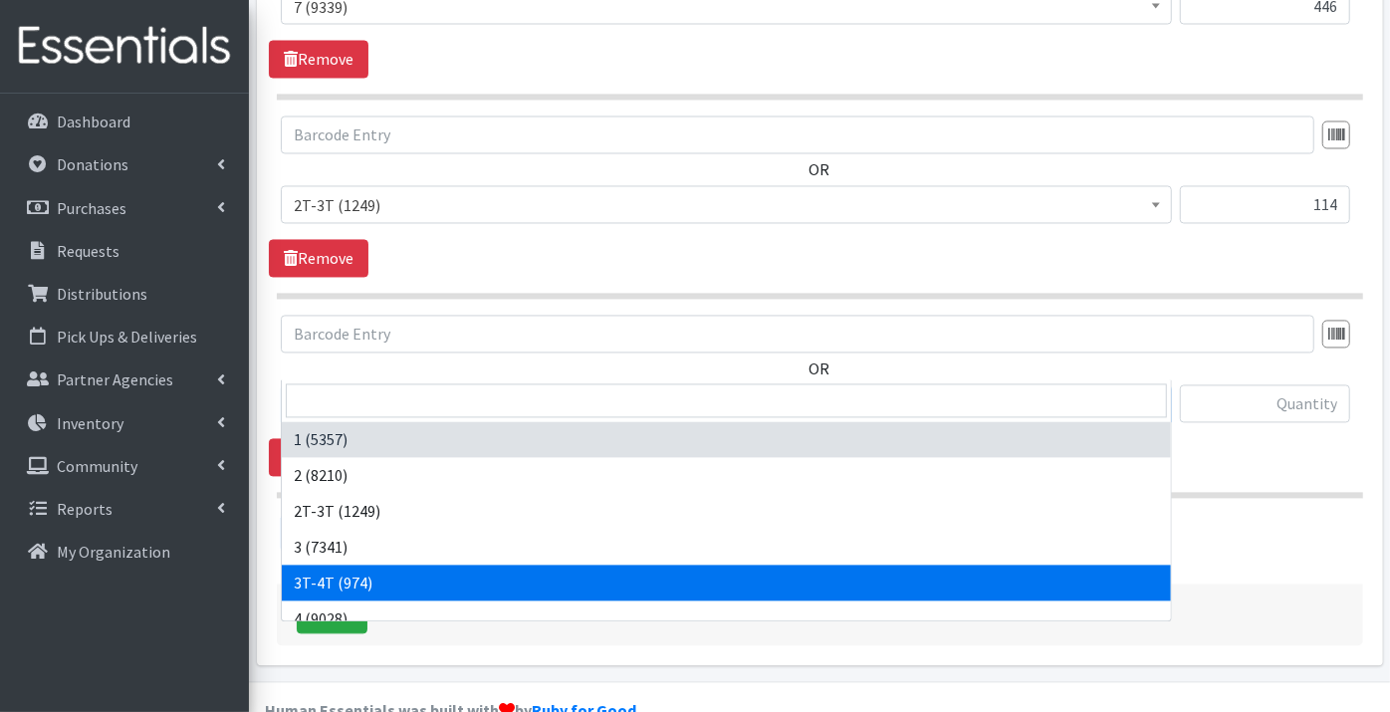
select select "11869"
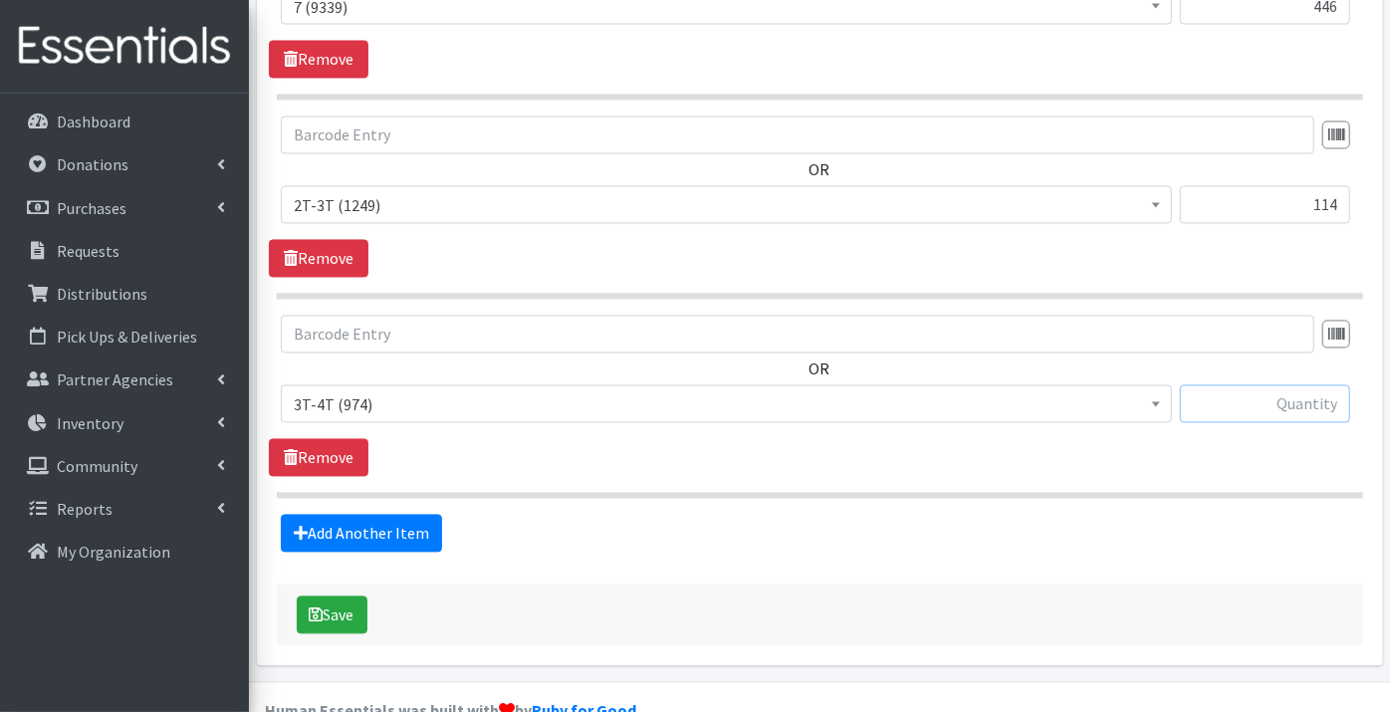
click at [1231, 385] on input "text" at bounding box center [1265, 404] width 170 height 38
type input "115"
click at [328, 515] on link "Add Another Item" at bounding box center [361, 534] width 161 height 38
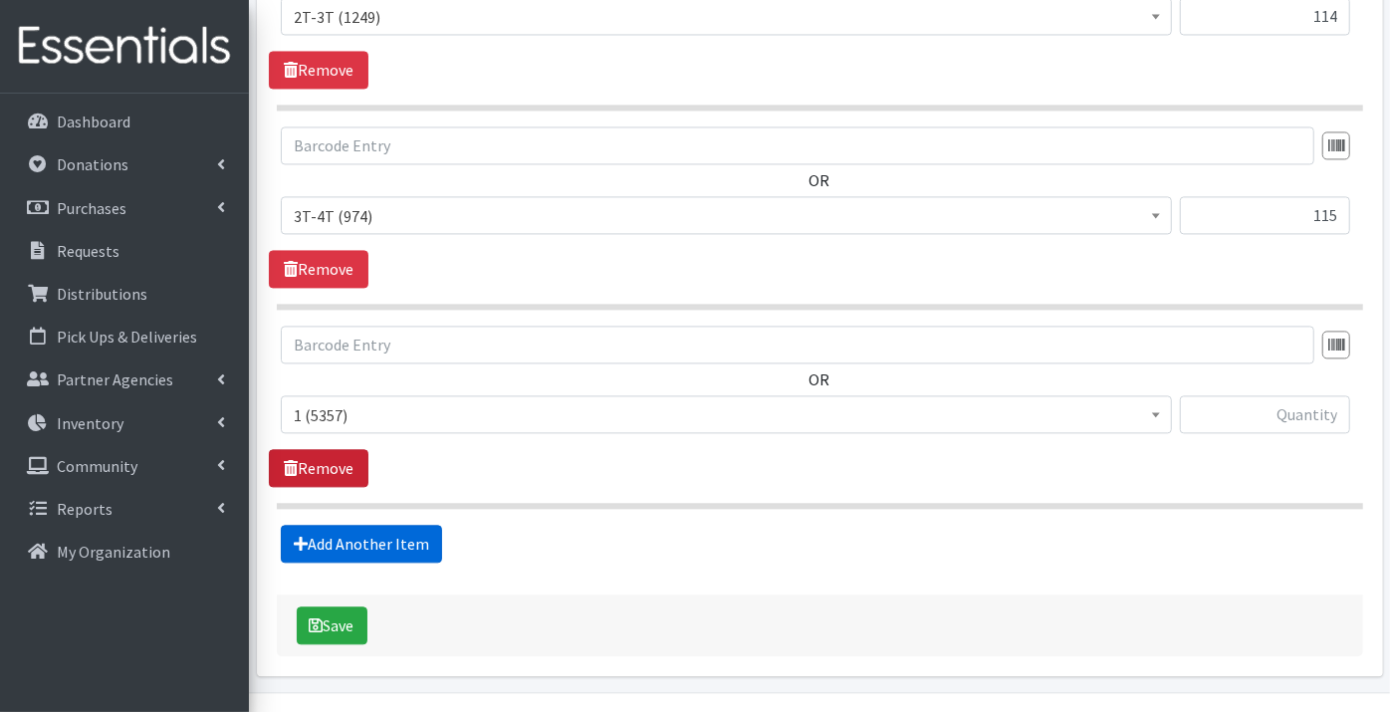
scroll to position [2526, 0]
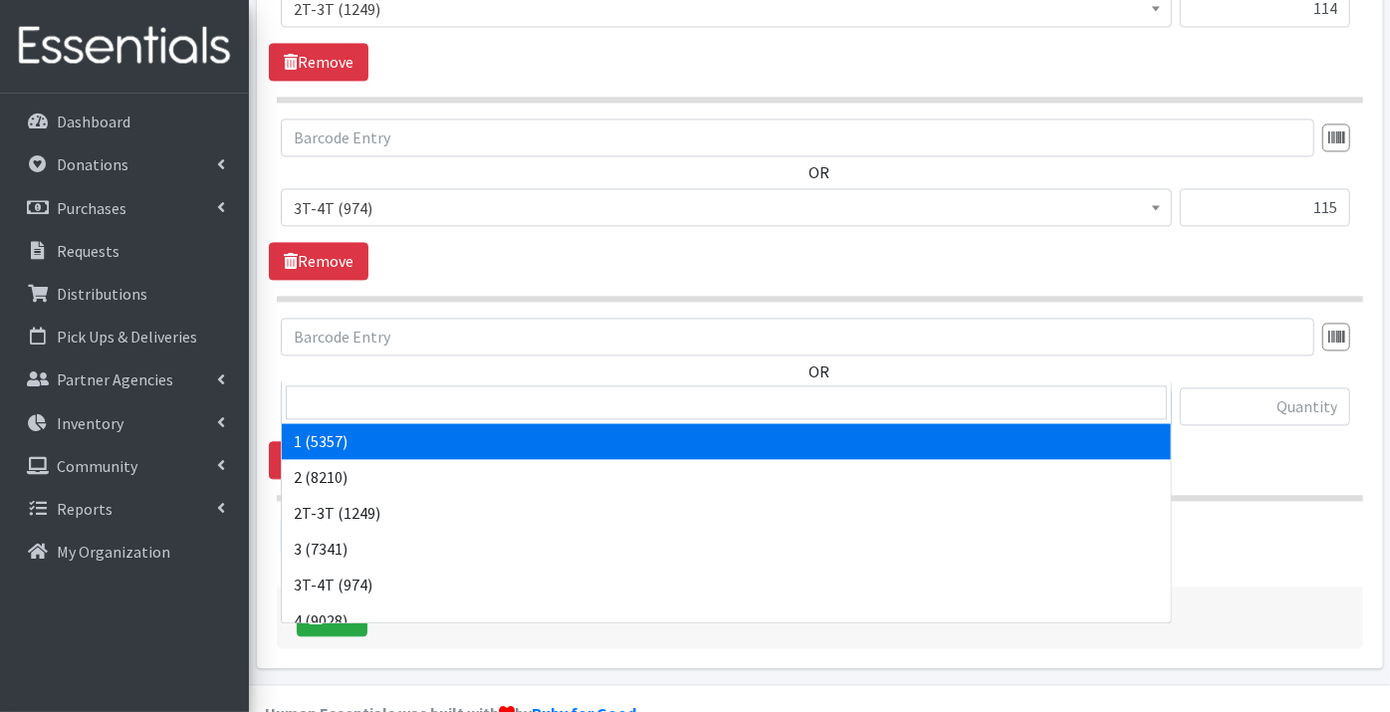
click at [332, 393] on span "1 (5357)" at bounding box center [726, 407] width 865 height 28
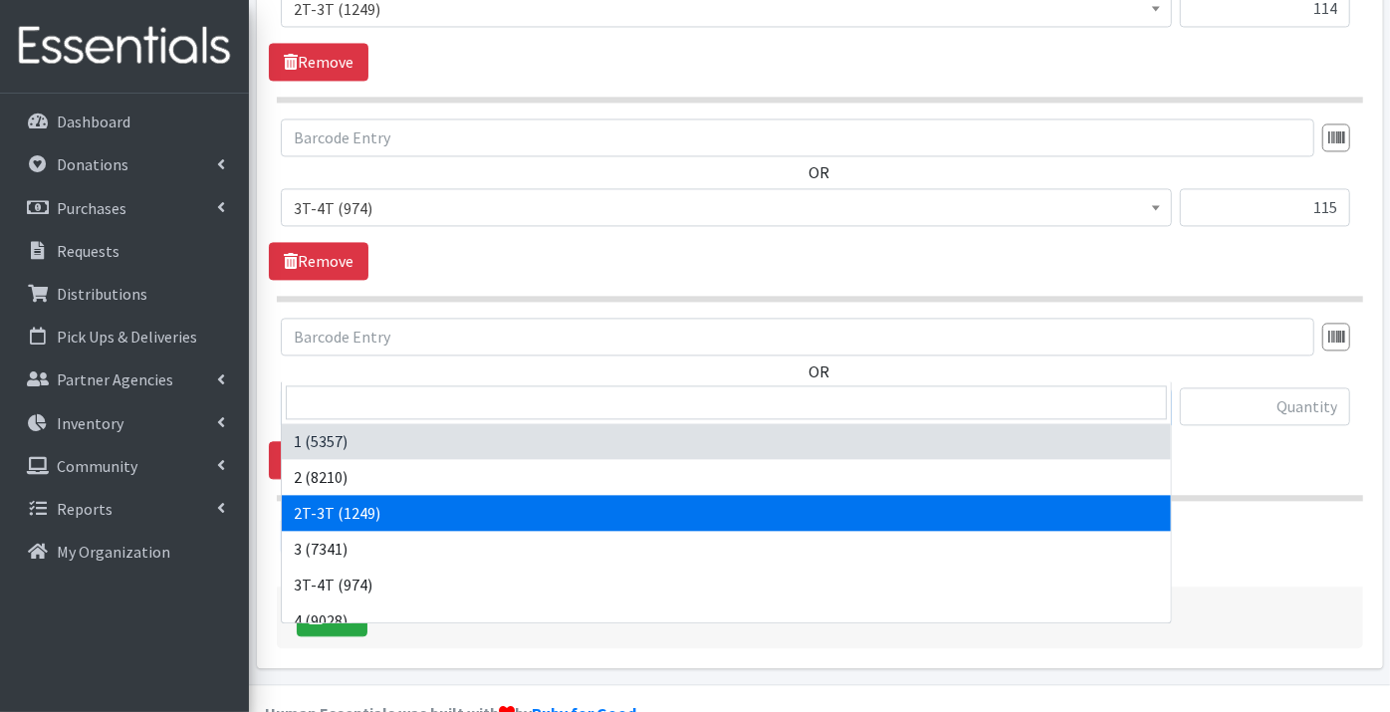
scroll to position [110, 0]
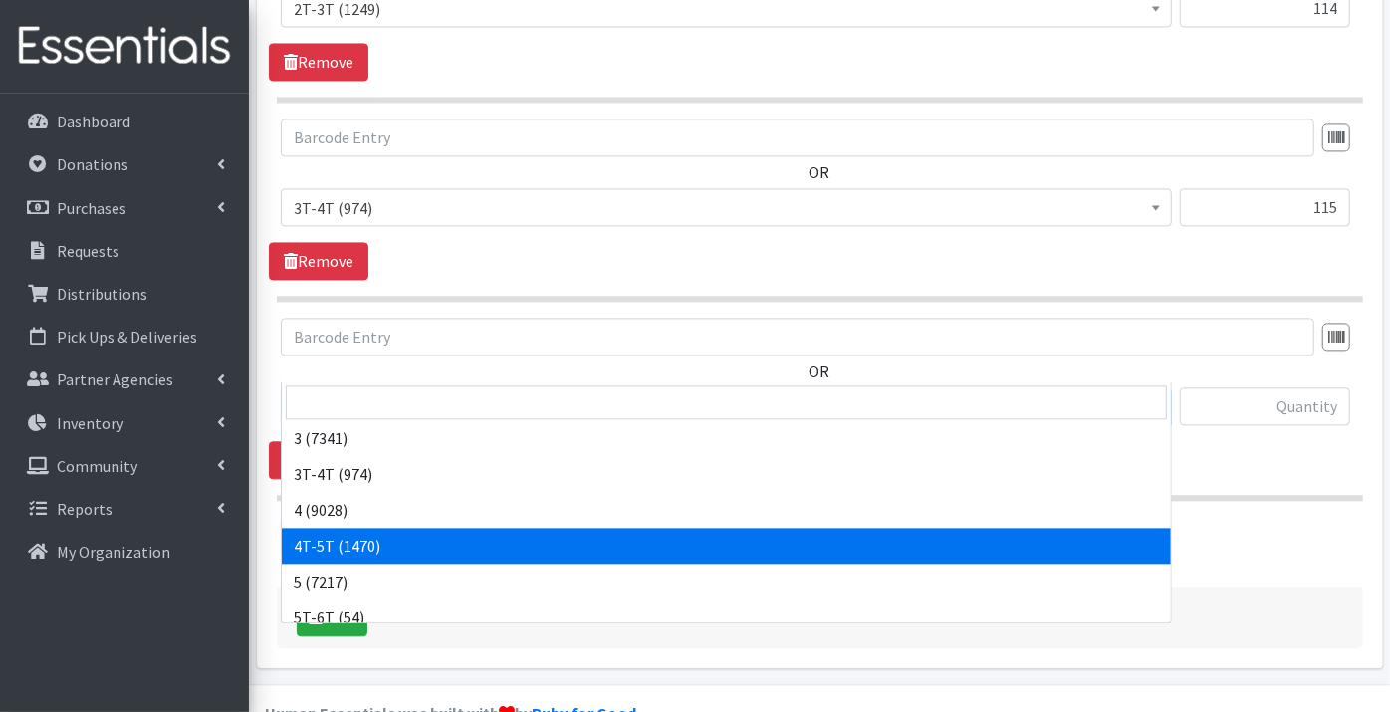
select select "11870"
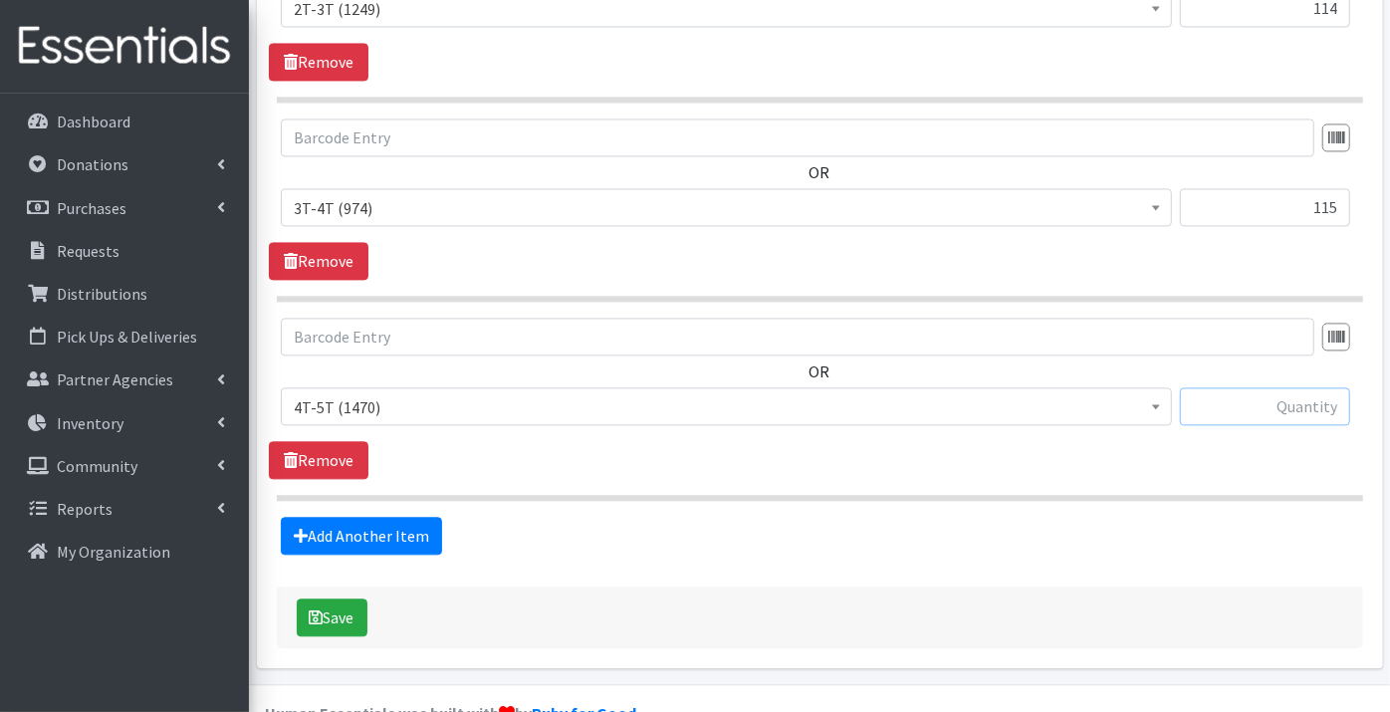
click at [1287, 387] on input "text" at bounding box center [1265, 406] width 170 height 38
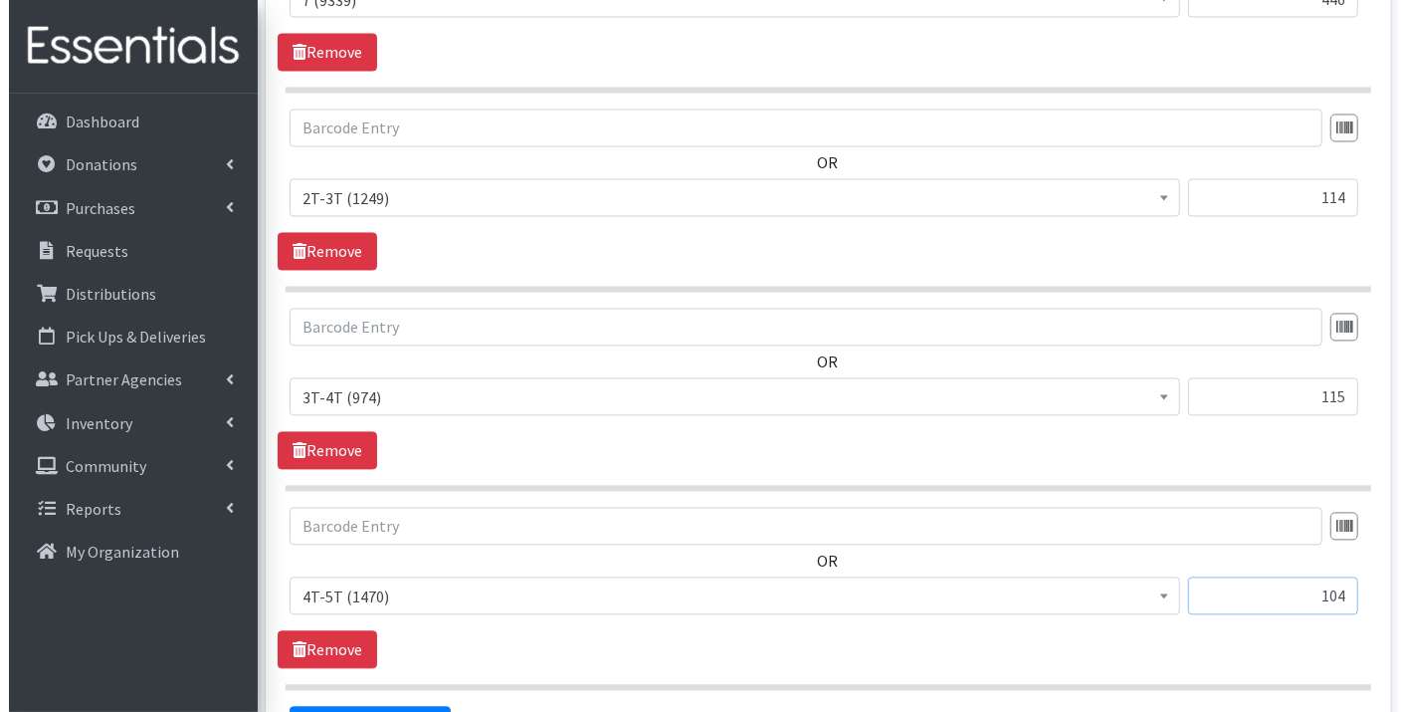
scroll to position [2526, 0]
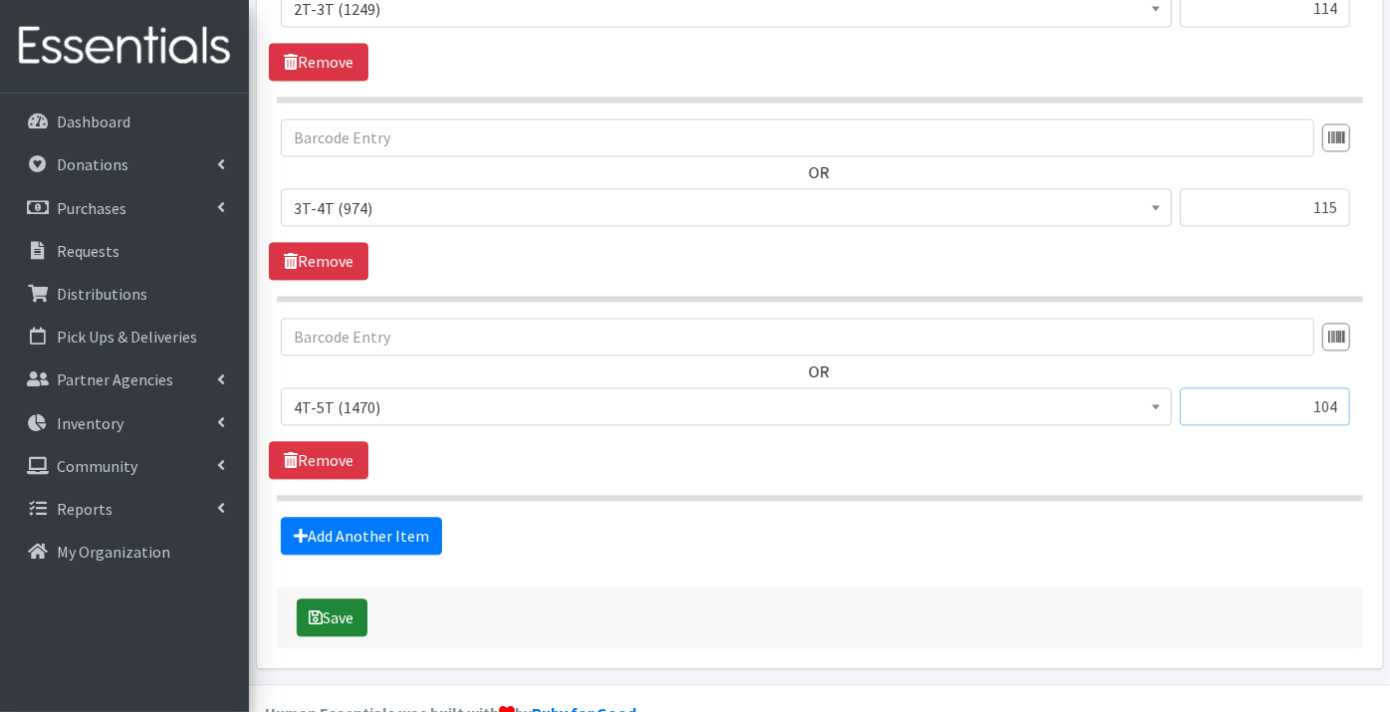
type input "104"
click at [346, 598] on button "Save" at bounding box center [332, 617] width 71 height 38
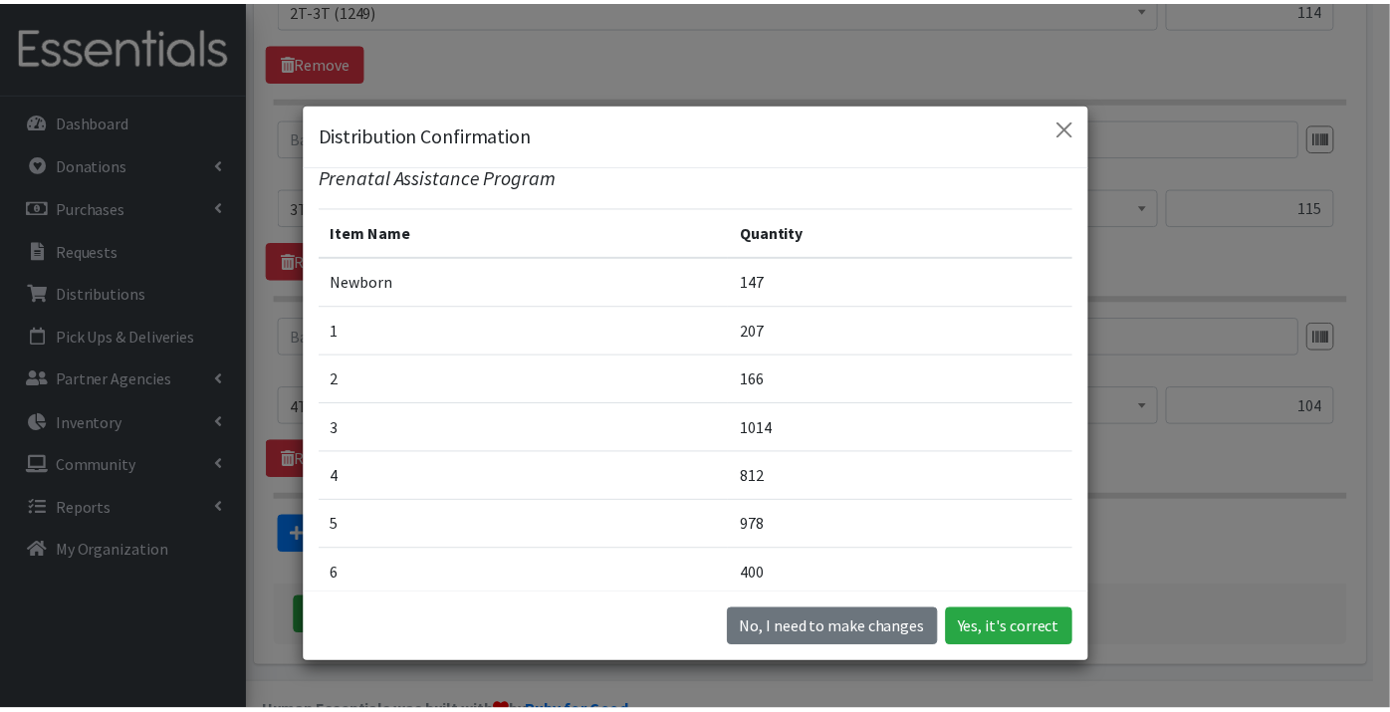
scroll to position [0, 0]
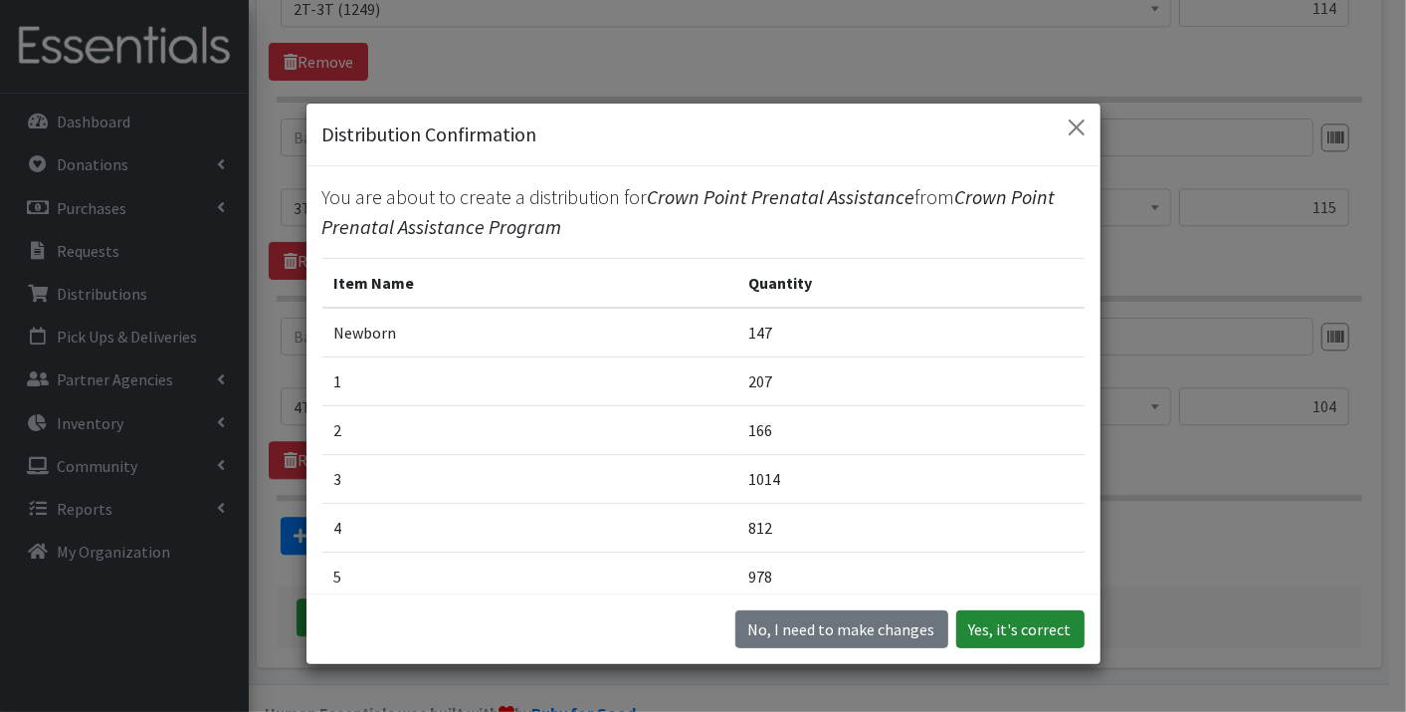
click at [993, 624] on button "Yes, it's correct" at bounding box center [1021, 629] width 128 height 38
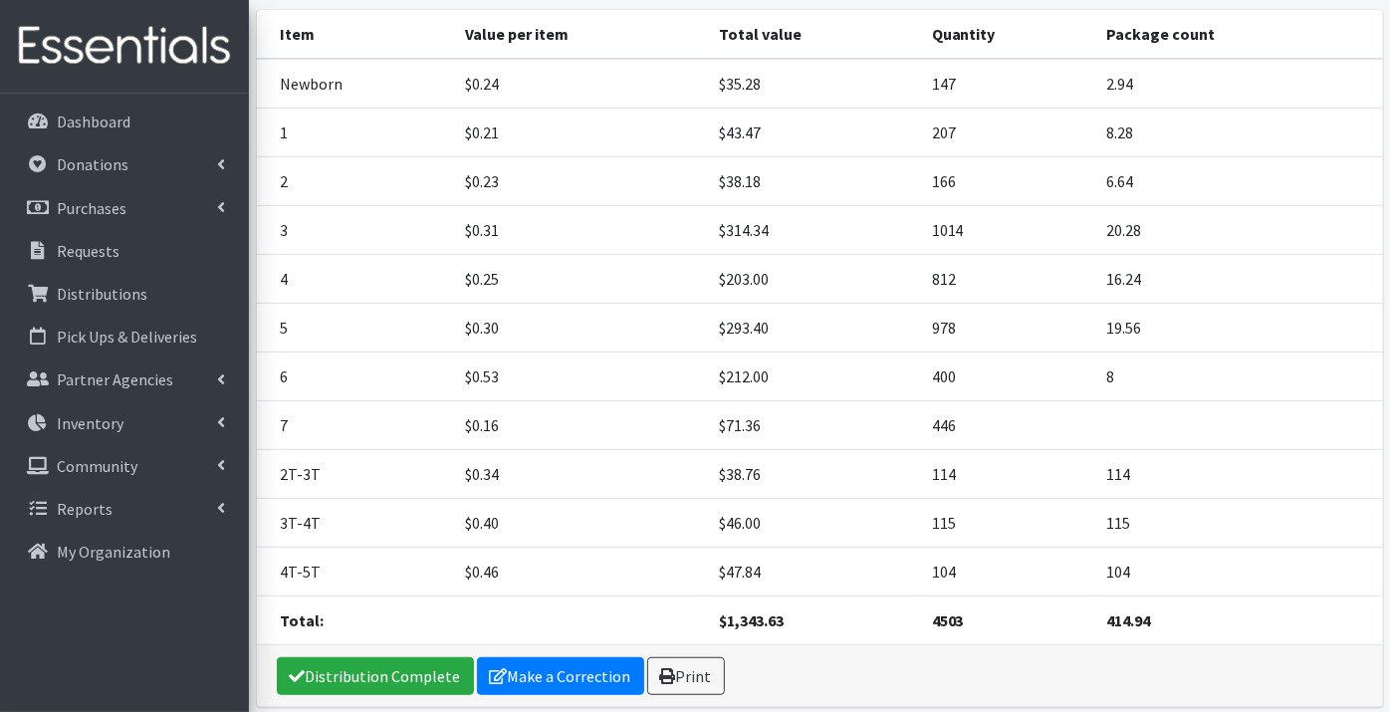
scroll to position [442, 0]
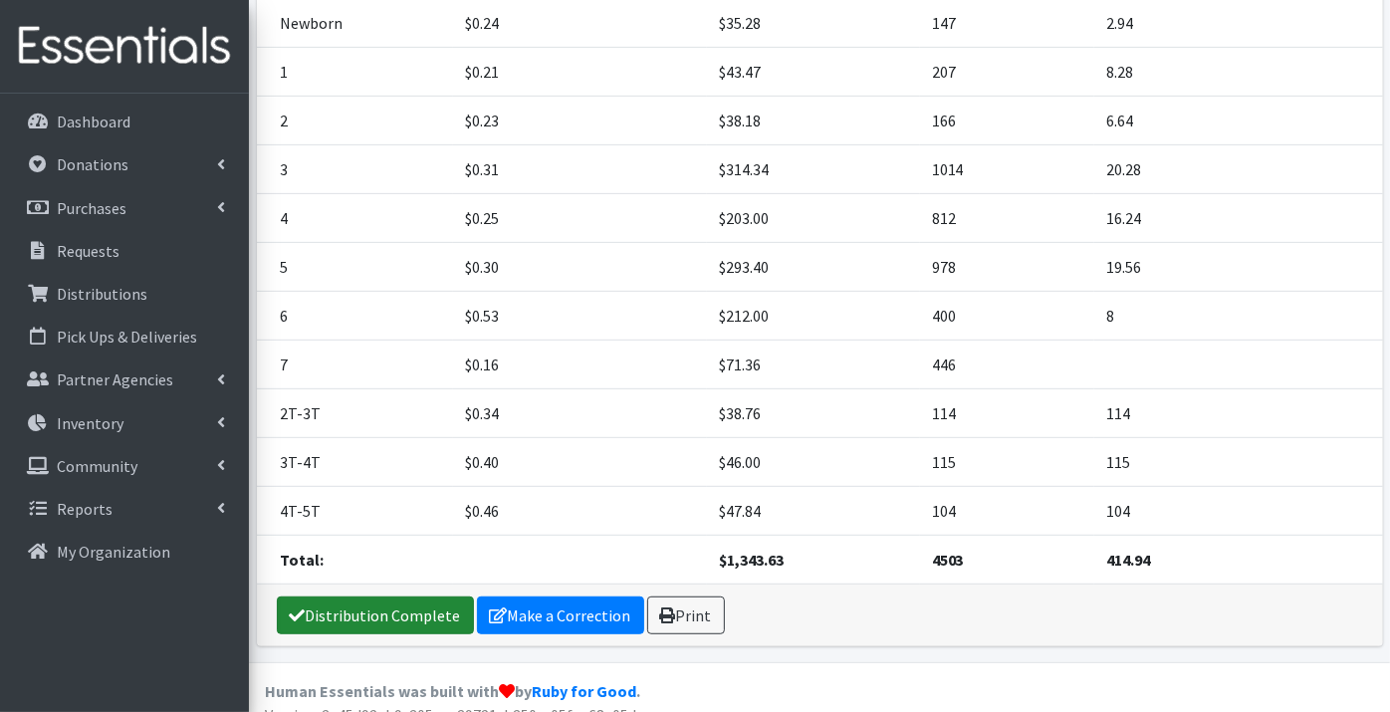
click at [373, 612] on link "Distribution Complete" at bounding box center [375, 615] width 197 height 38
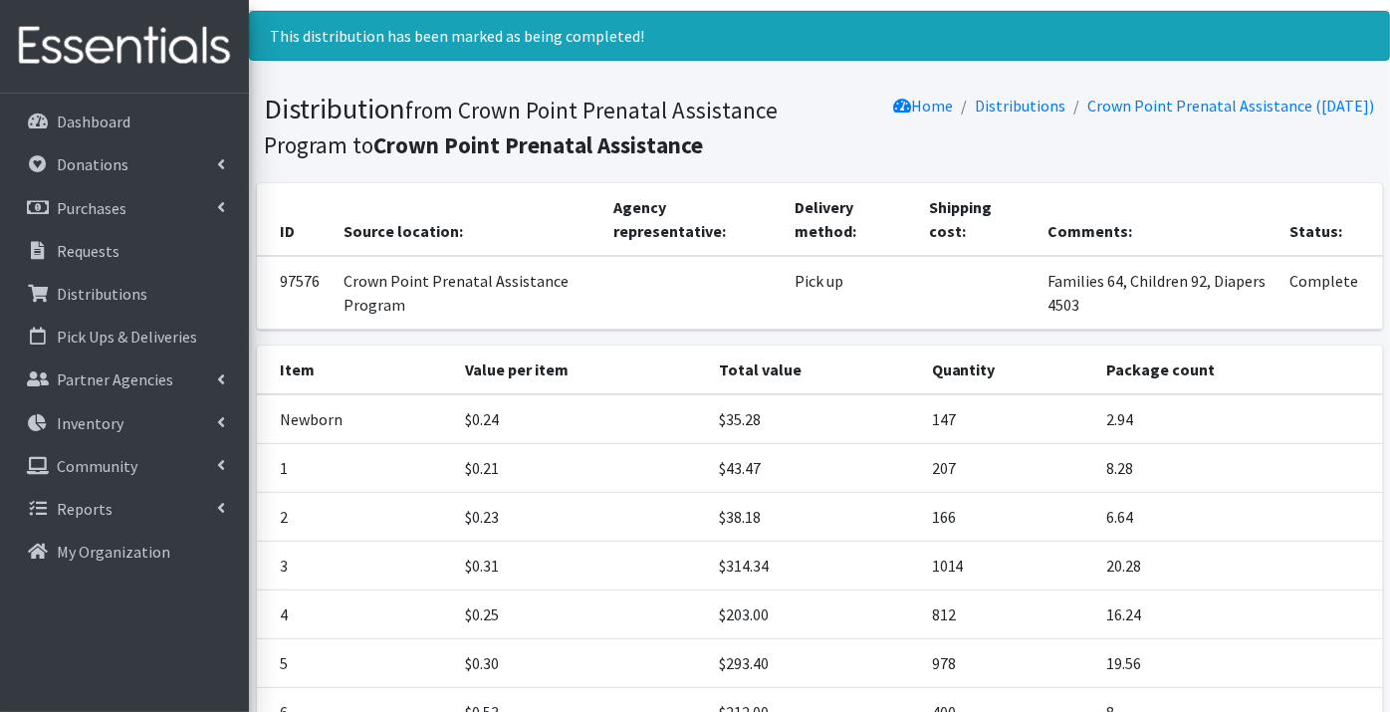
scroll to position [0, 0]
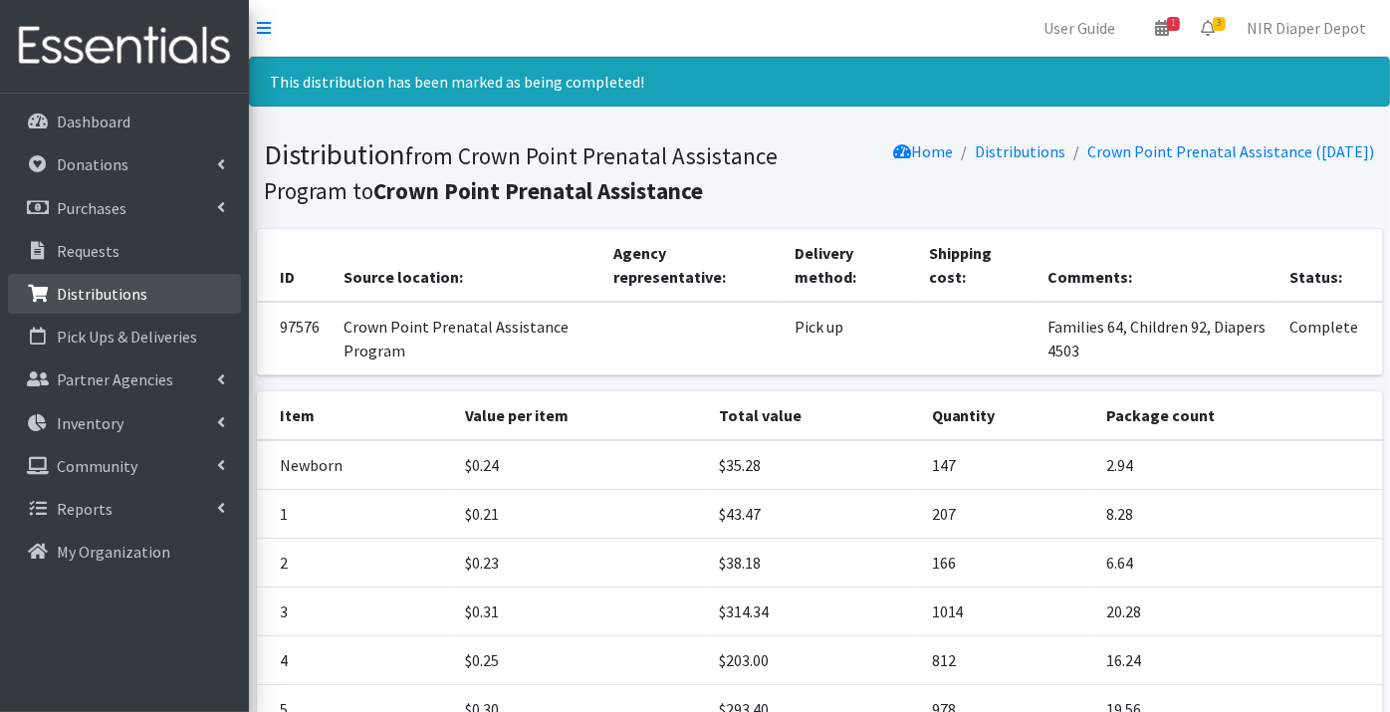
click at [105, 296] on p "Distributions" at bounding box center [102, 294] width 91 height 20
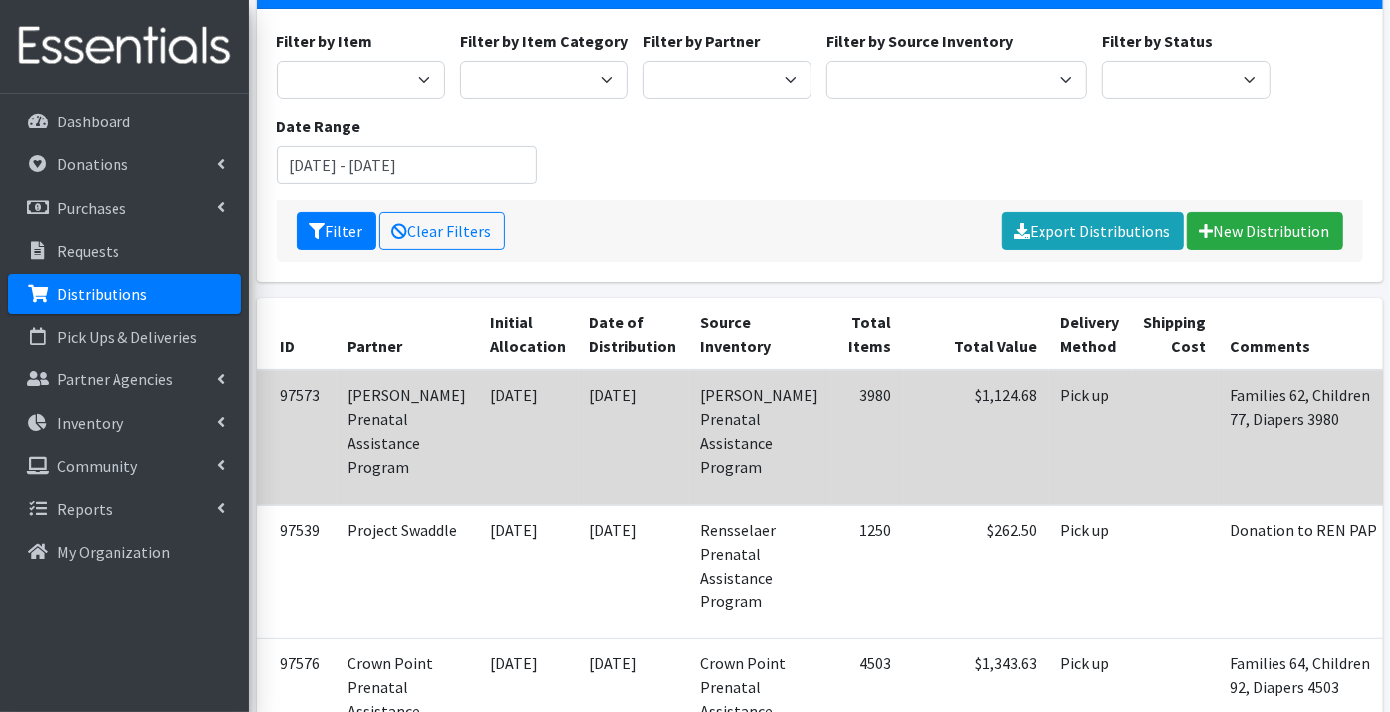
scroll to position [221, 0]
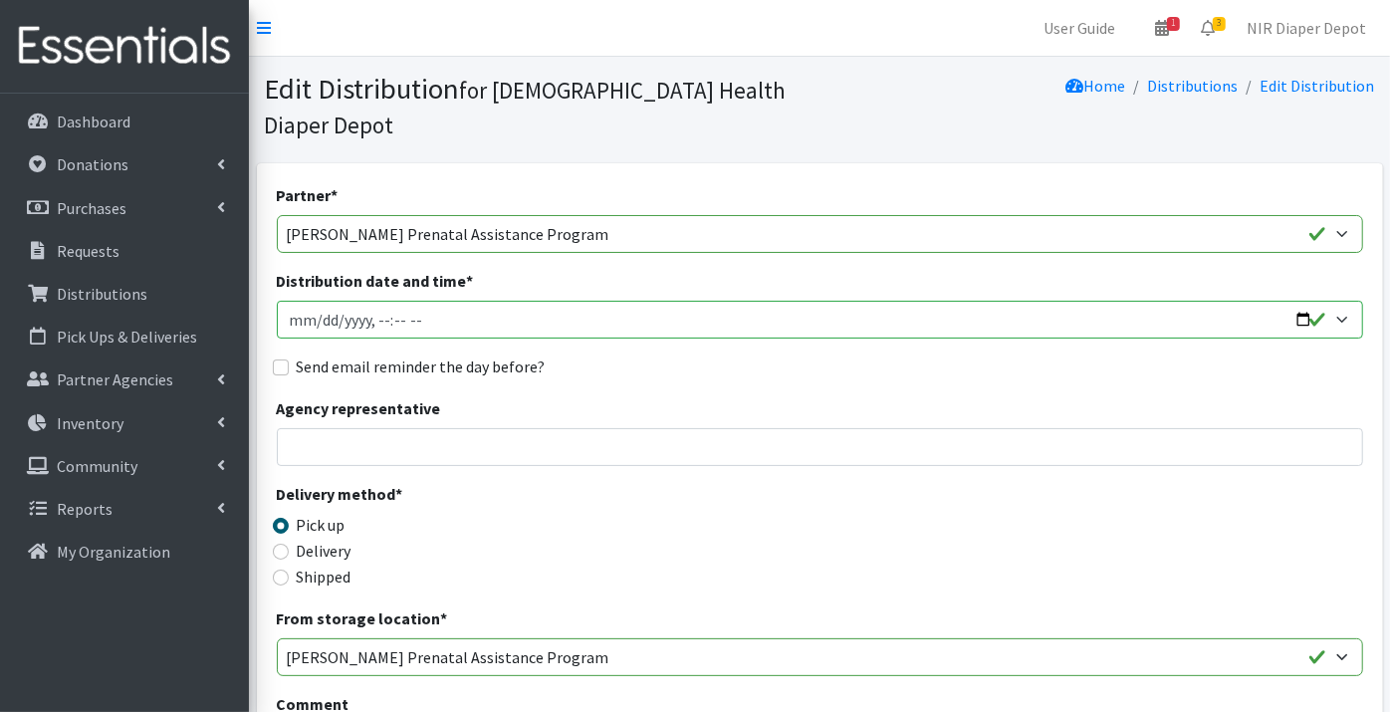
click at [299, 301] on input "Distribution date and time *" at bounding box center [820, 320] width 1086 height 38
type input "[DATE]T23:59"
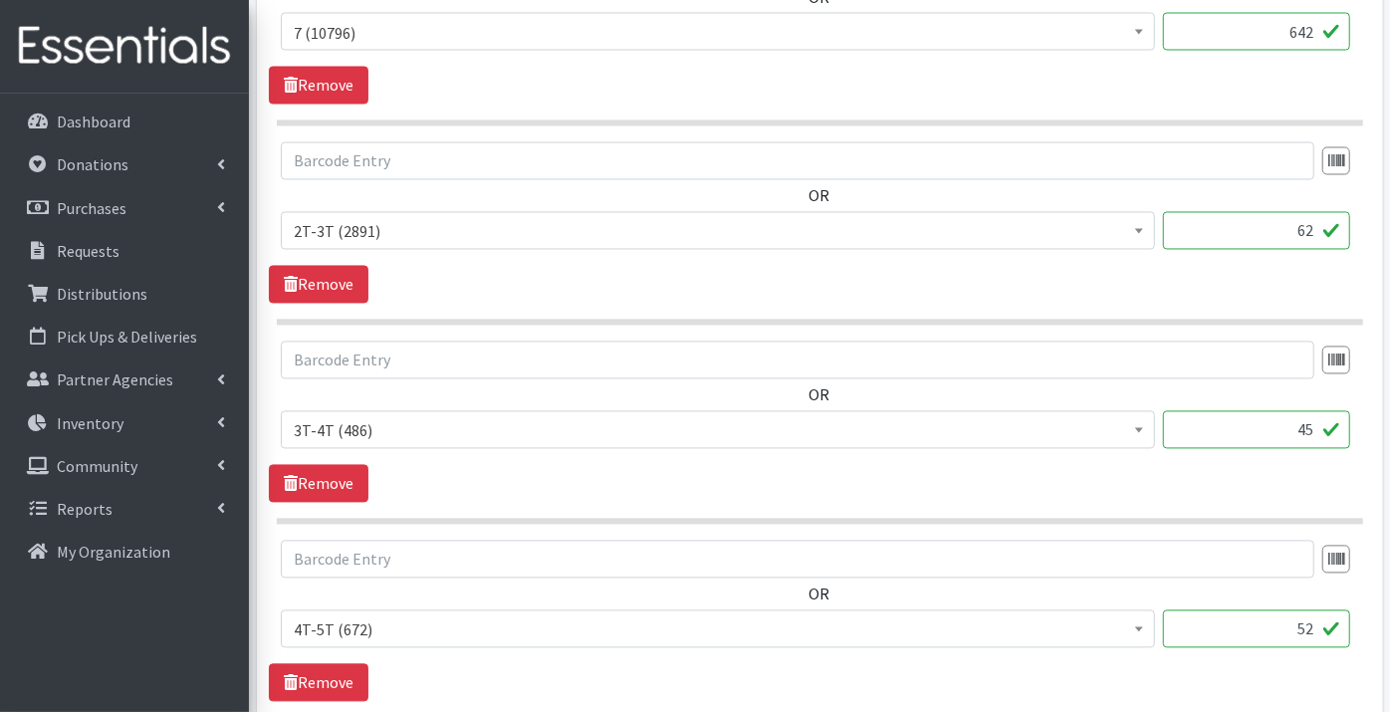
scroll to position [2526, 0]
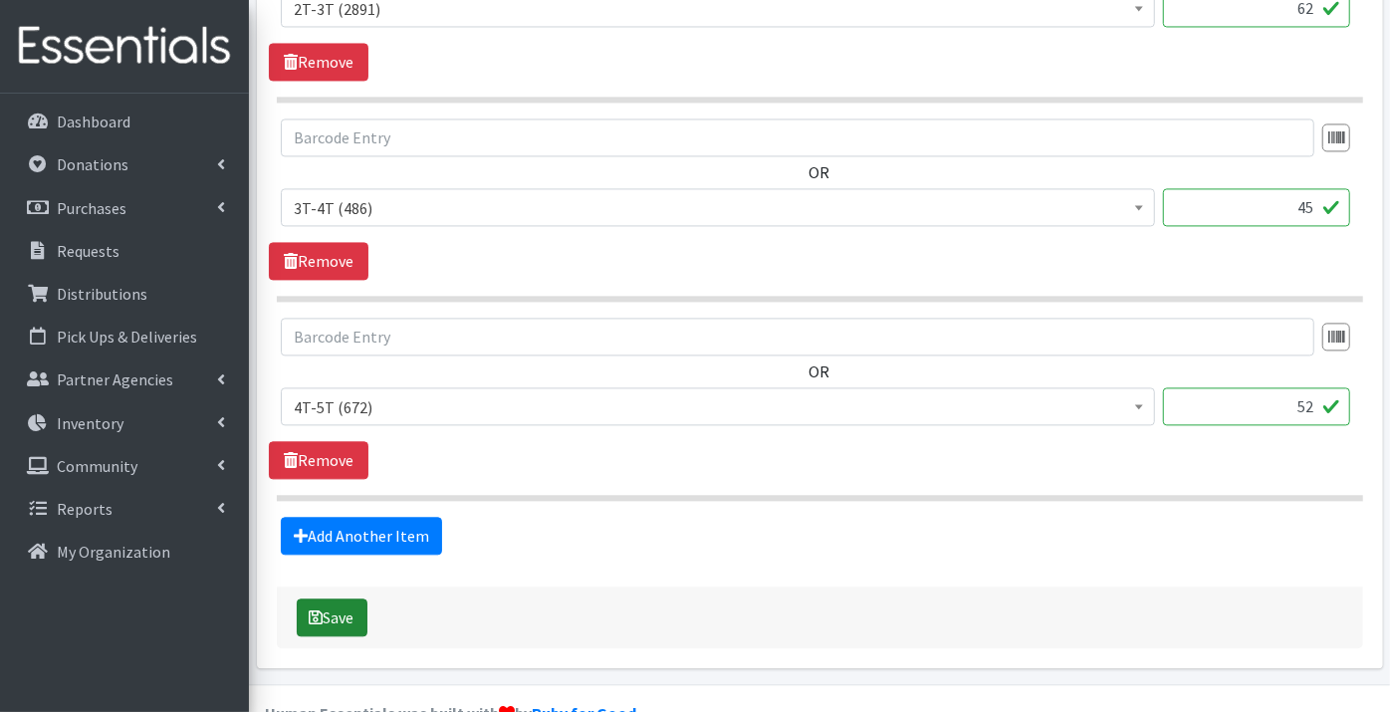
click at [350, 598] on button "Save" at bounding box center [332, 617] width 71 height 38
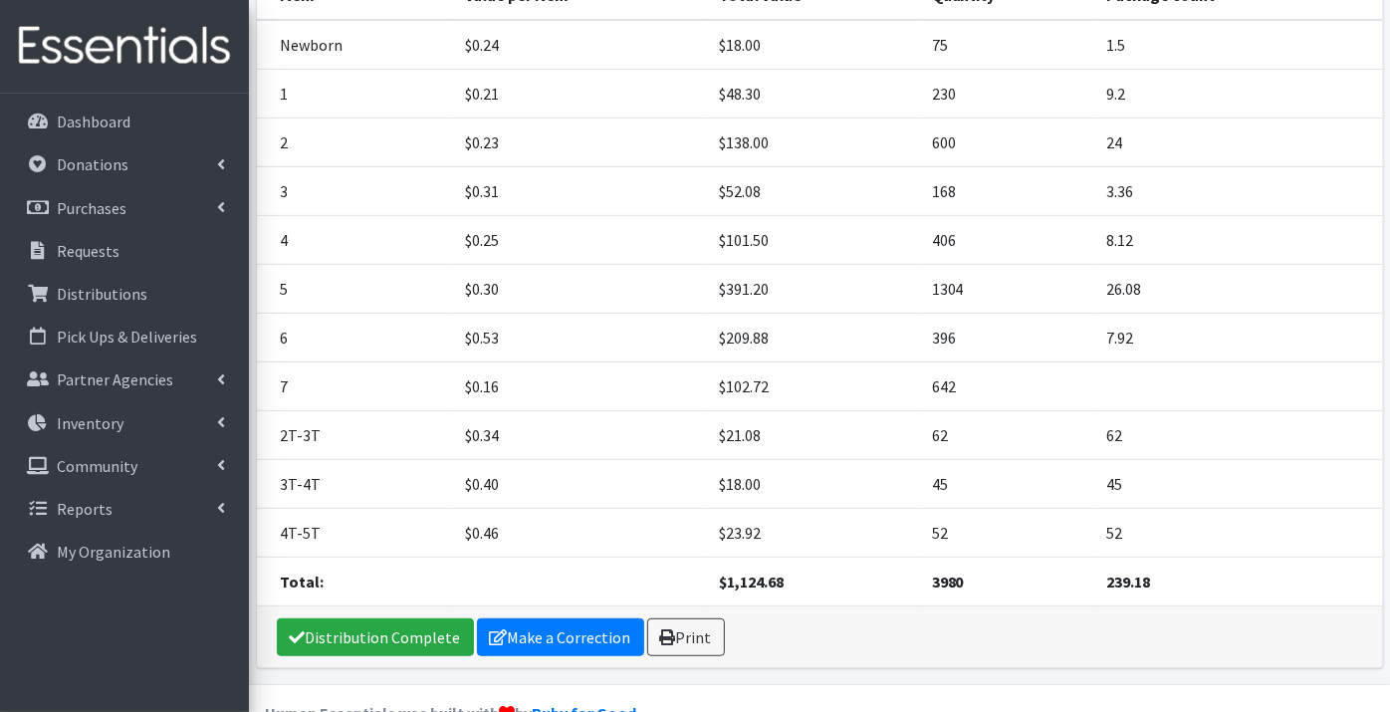
scroll to position [460, 0]
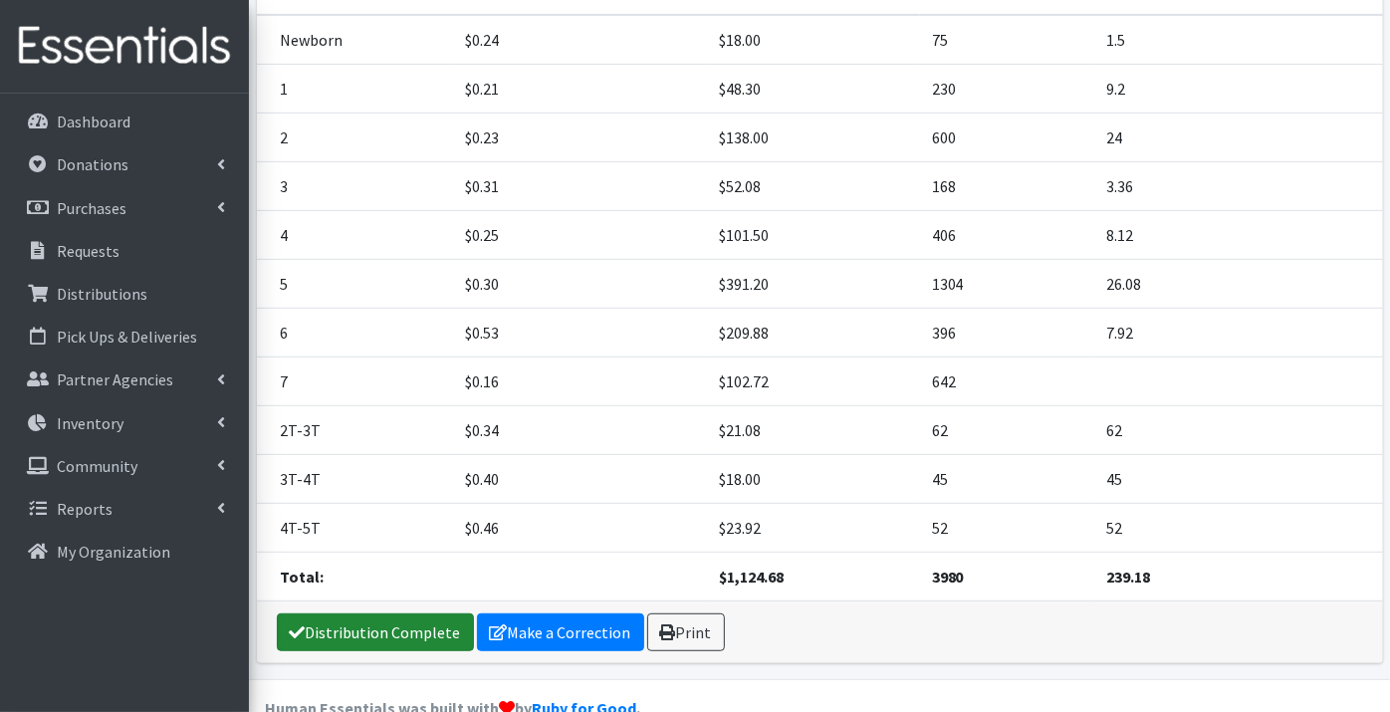
click at [380, 613] on link "Distribution Complete" at bounding box center [375, 632] width 197 height 38
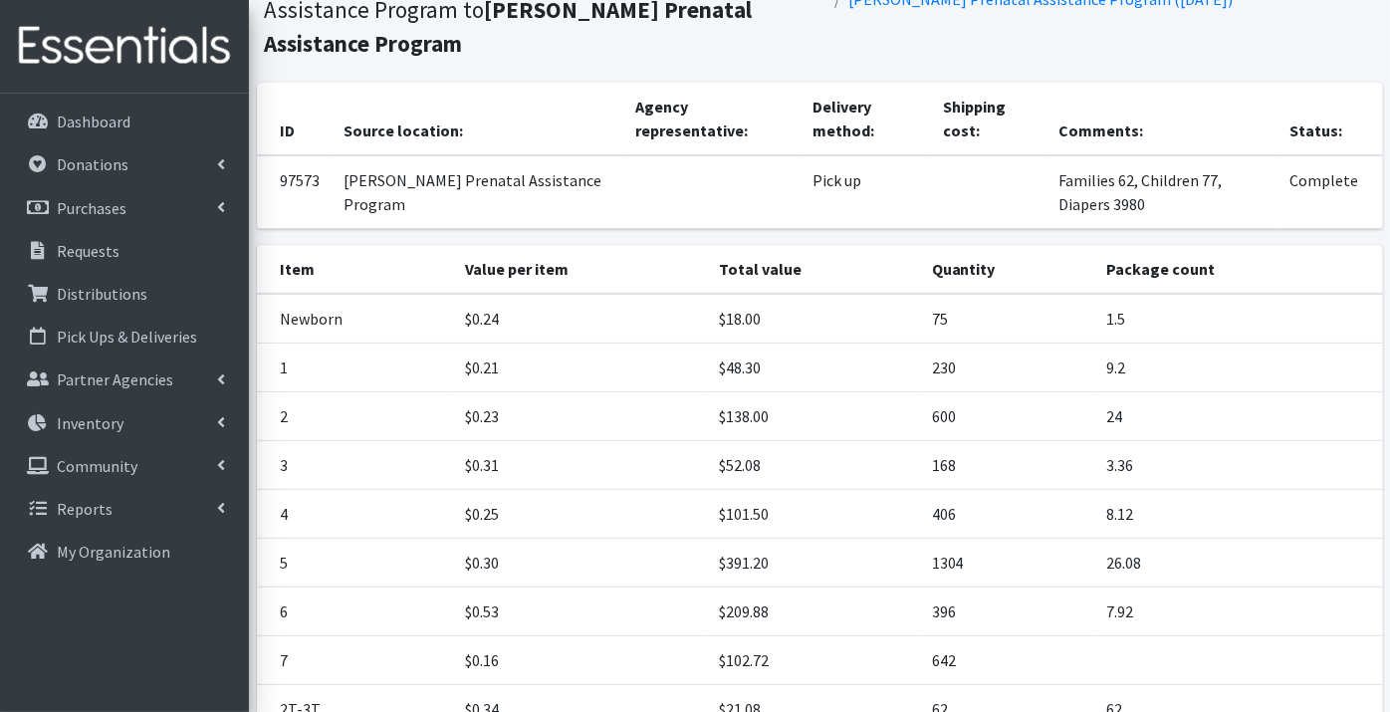
scroll to position [0, 0]
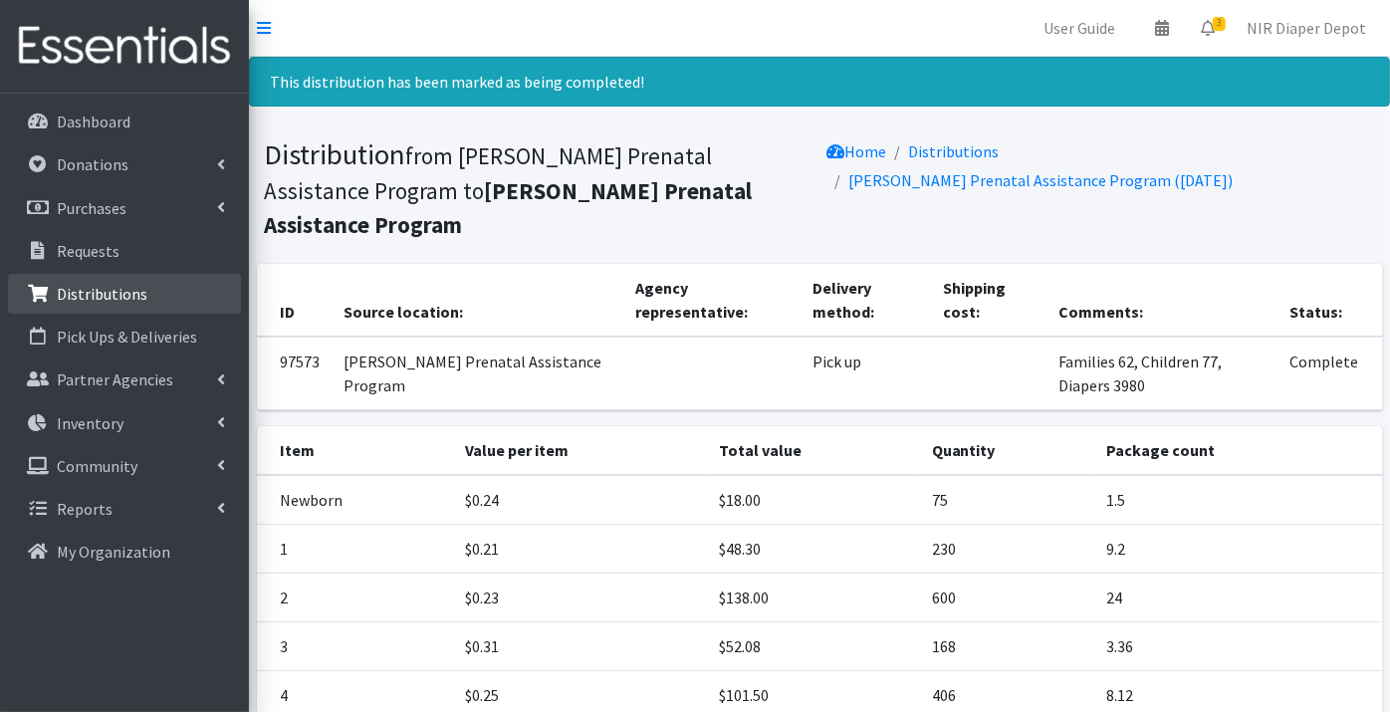
click at [95, 284] on p "Distributions" at bounding box center [102, 294] width 91 height 20
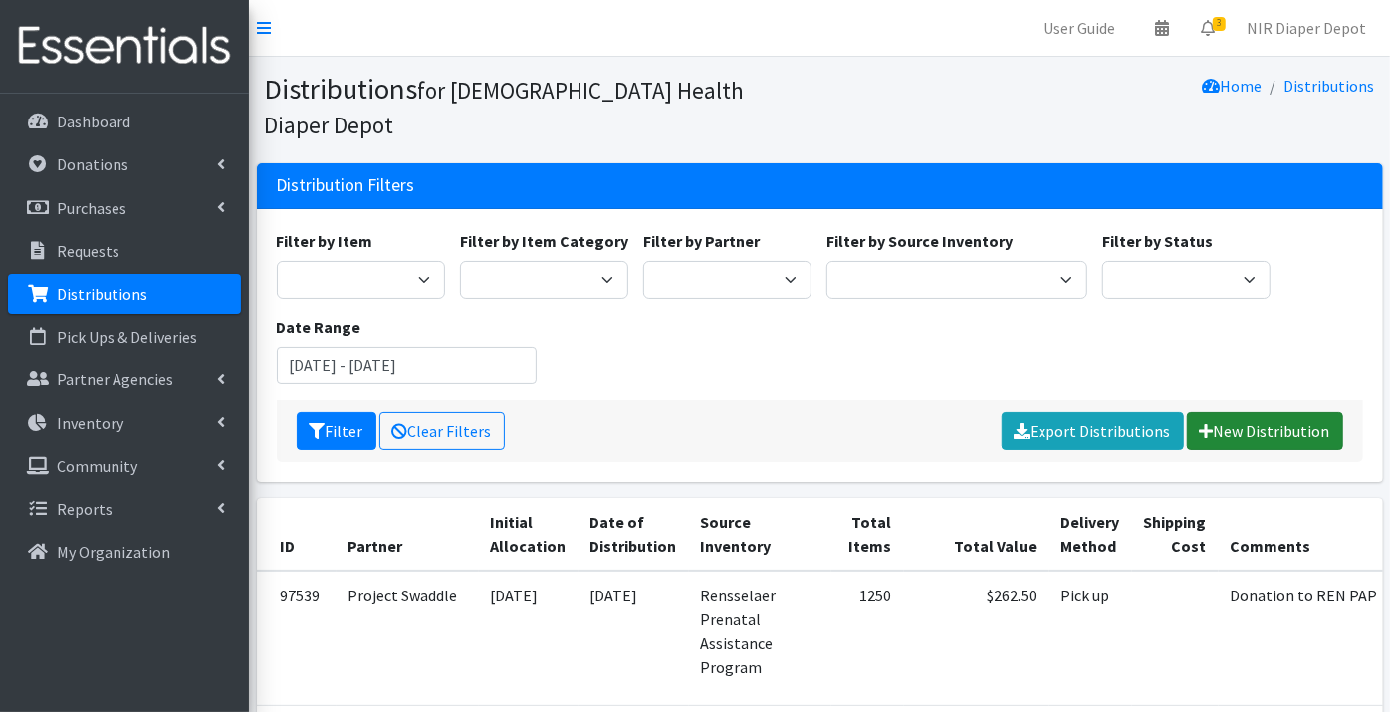
click at [1279, 412] on link "New Distribution" at bounding box center [1264, 431] width 156 height 38
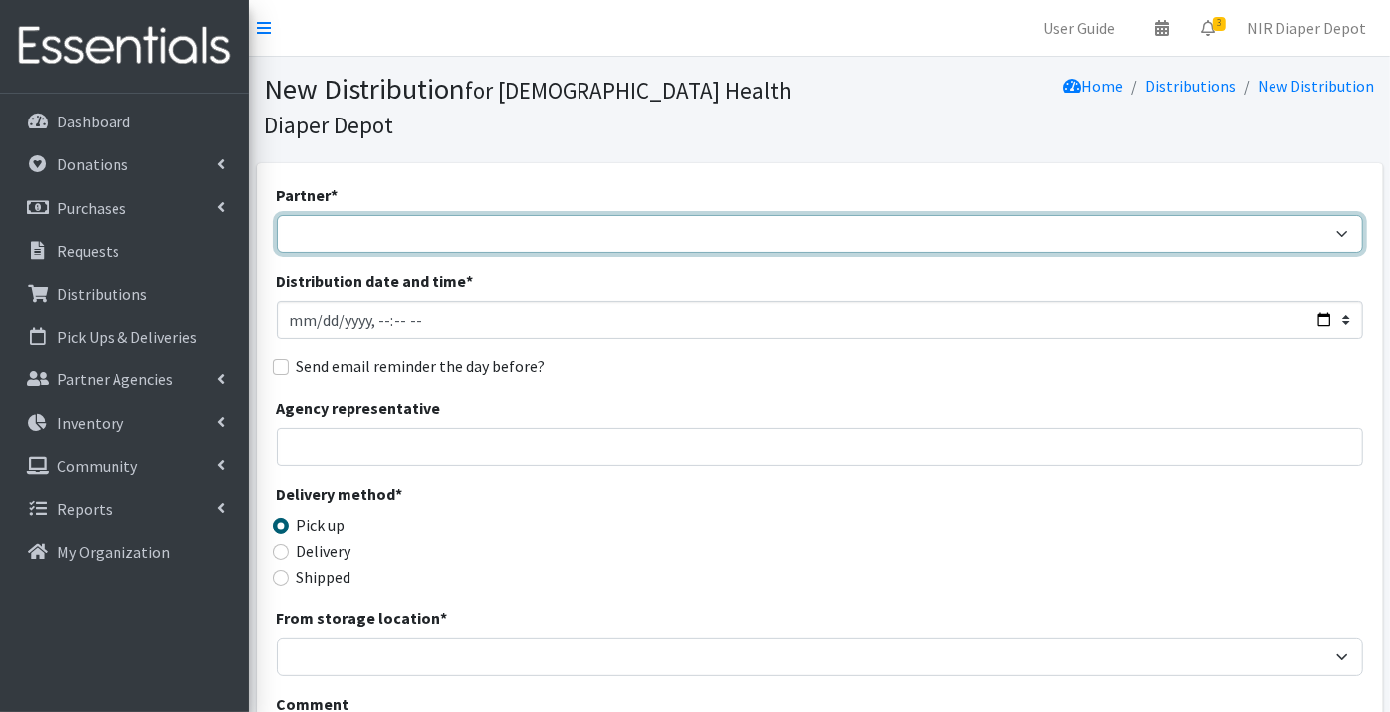
click at [306, 215] on select "ANEW Minitries Crown Point Prenatal Assistance Hammond Prenatal Assistance Prog…" at bounding box center [820, 234] width 1086 height 38
select select "2553"
click at [277, 215] on select "ANEW Minitries Crown Point Prenatal Assistance [PERSON_NAME] Prenatal Assistanc…" at bounding box center [820, 234] width 1086 height 38
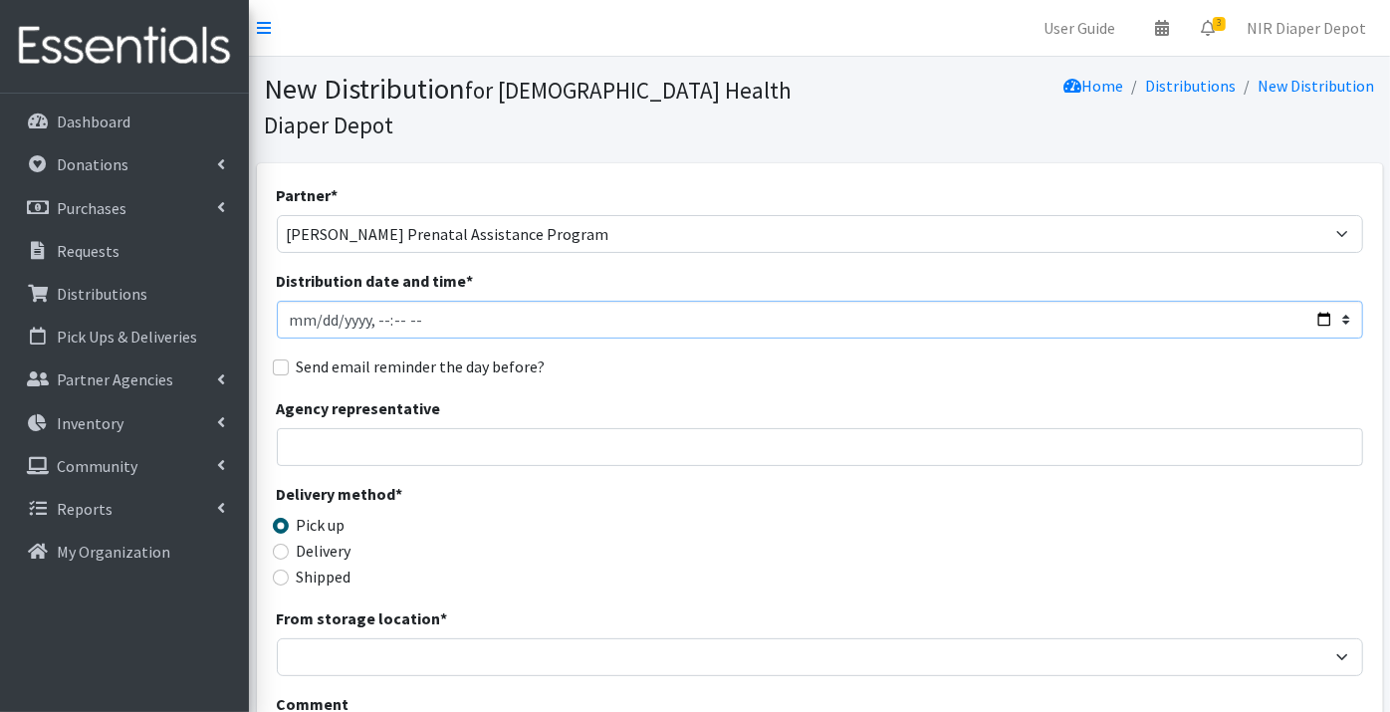
click at [296, 301] on input "Distribution date and time *" at bounding box center [820, 320] width 1086 height 38
type input "[DATE]T23:59"
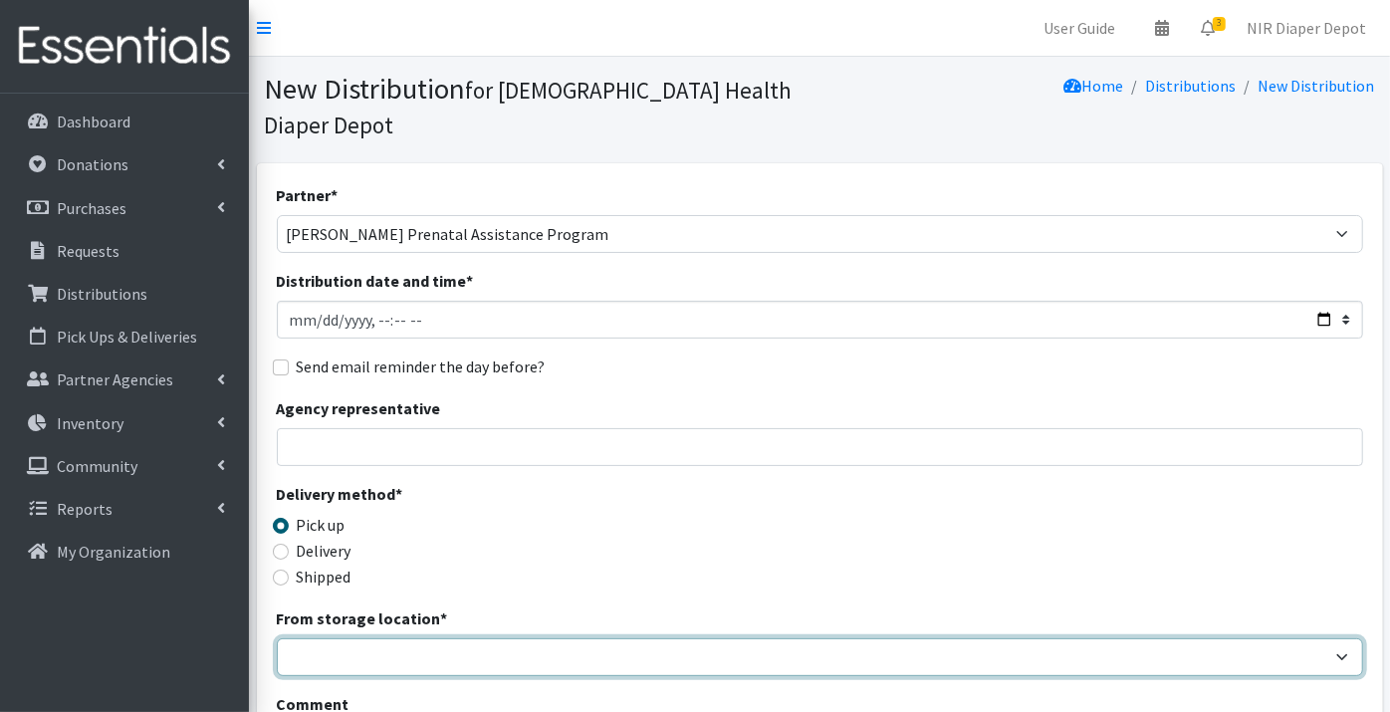
click at [307, 638] on select "Crown Point Bulk Storage Crown Point Prenatal Assistance Program Grant Car Seat…" at bounding box center [820, 657] width 1086 height 38
select select "261"
click at [277, 638] on select "Crown Point Bulk Storage Crown Point Prenatal Assistance Program Grant Car Seat…" at bounding box center [820, 657] width 1086 height 38
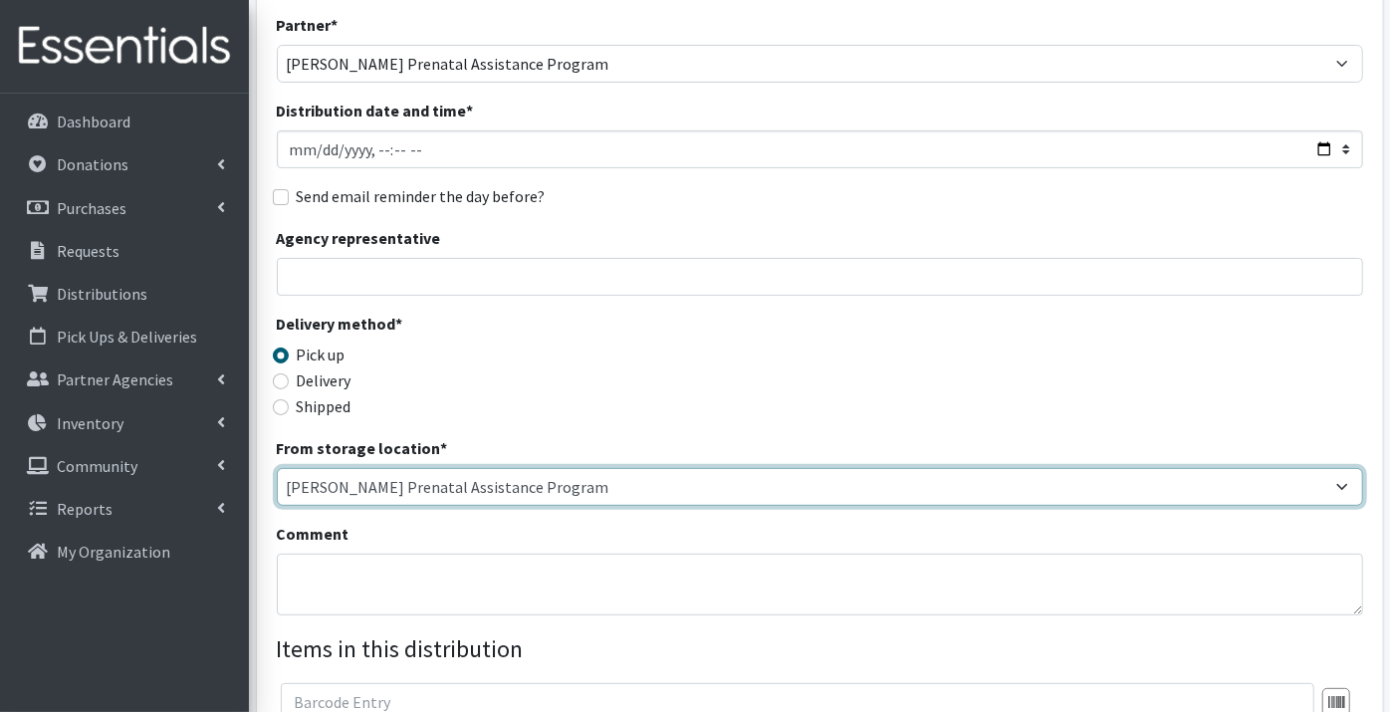
scroll to position [221, 0]
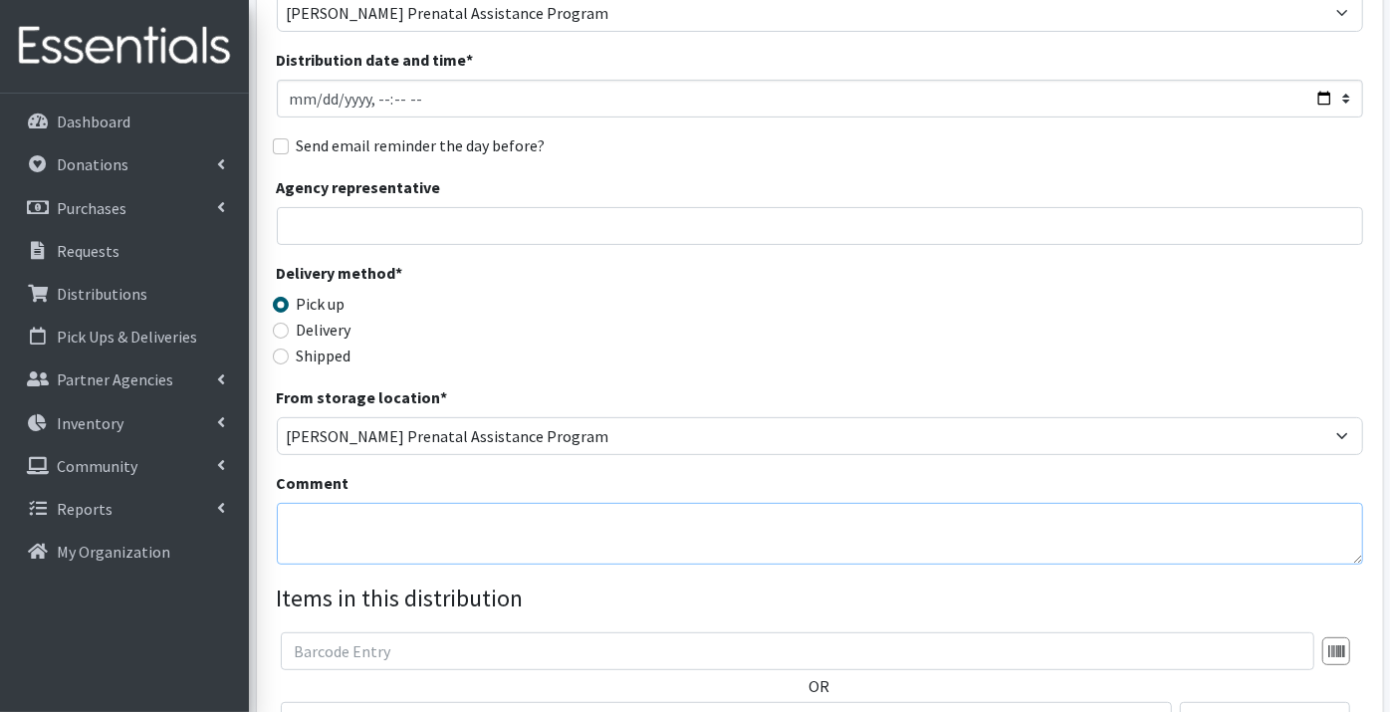
click at [336, 503] on textarea "Comment" at bounding box center [820, 534] width 1086 height 62
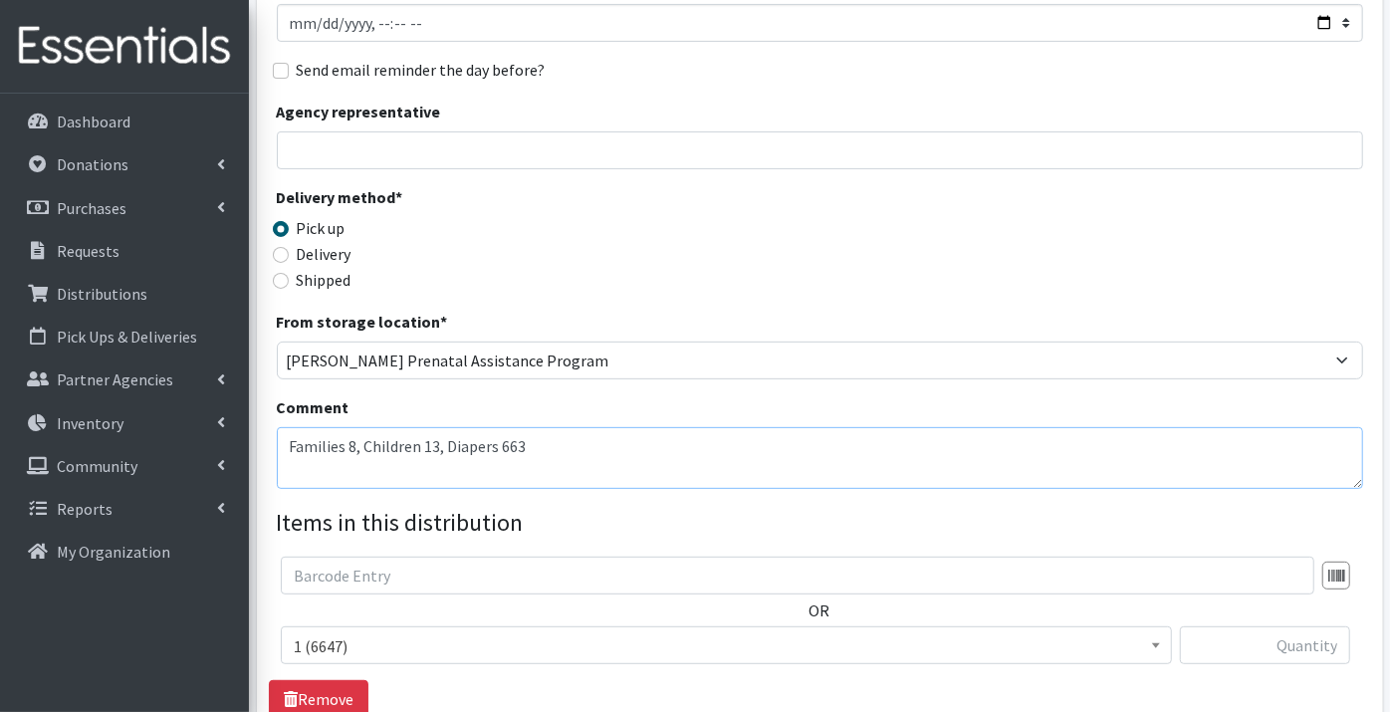
scroll to position [331, 0]
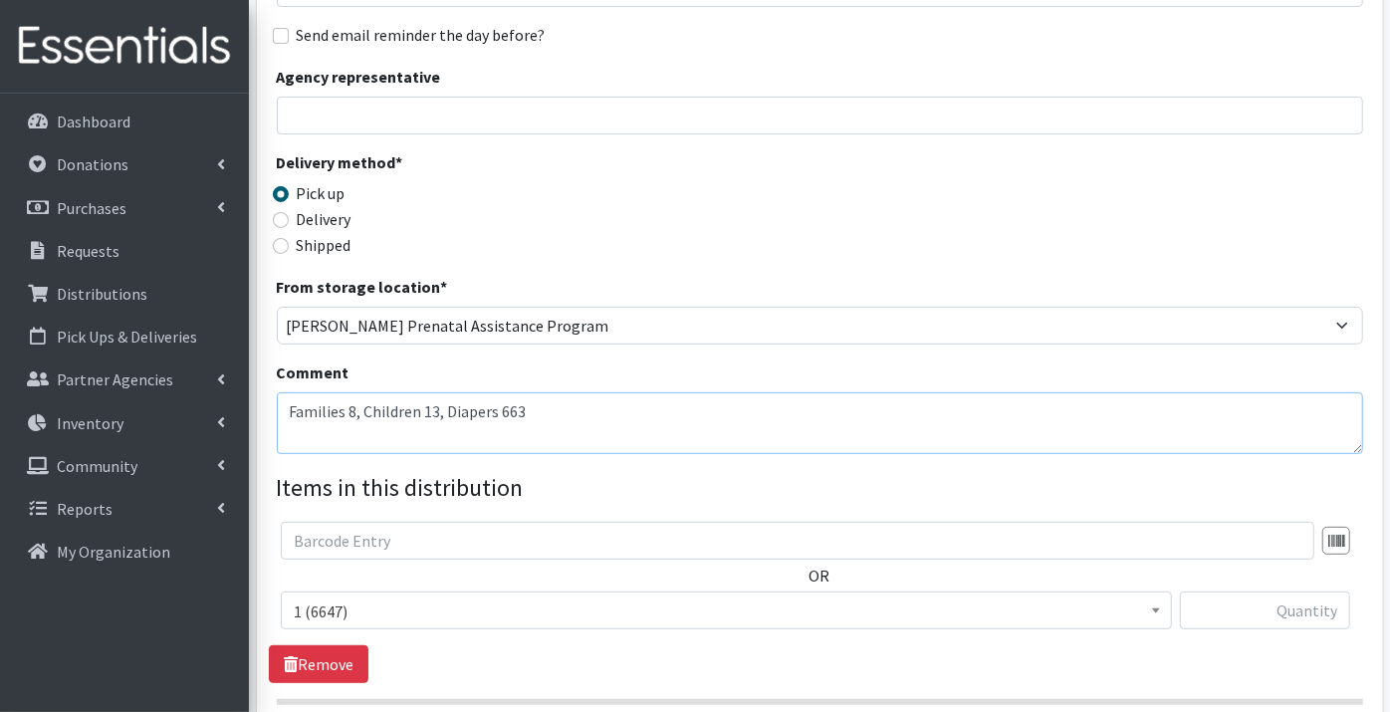
type textarea "Families 8, Children 13, Diapers 663"
click at [1286, 591] on input "text" at bounding box center [1265, 610] width 170 height 38
type input "68"
click at [331, 645] on link "Remove" at bounding box center [319, 664] width 100 height 38
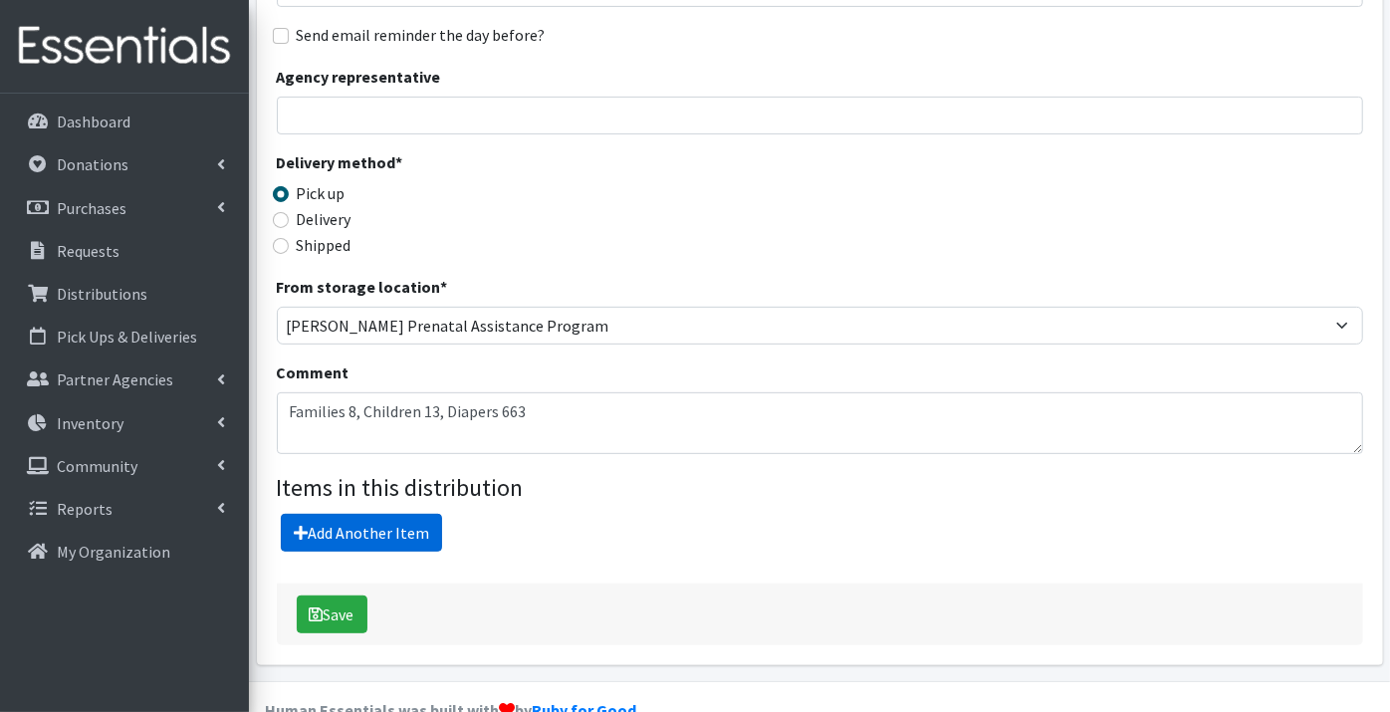
click at [335, 514] on link "Add Another Item" at bounding box center [361, 533] width 161 height 38
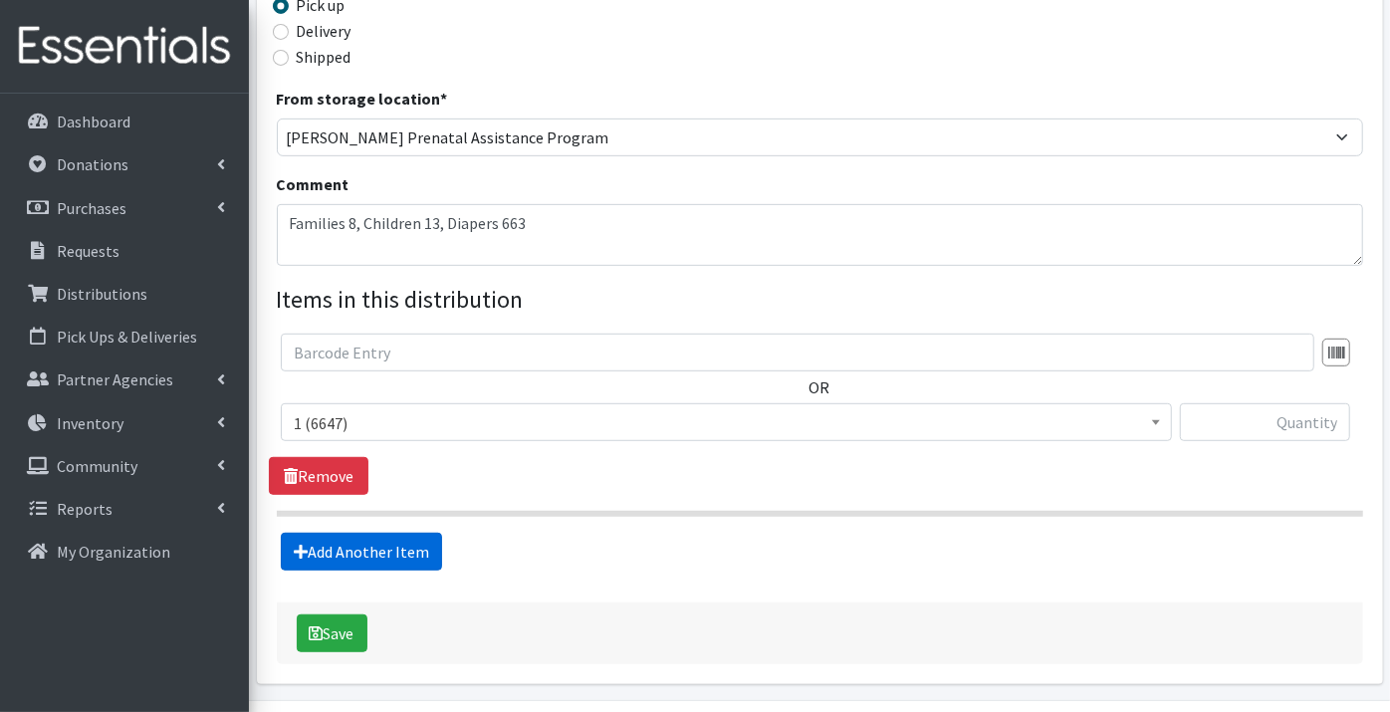
scroll to position [544, 0]
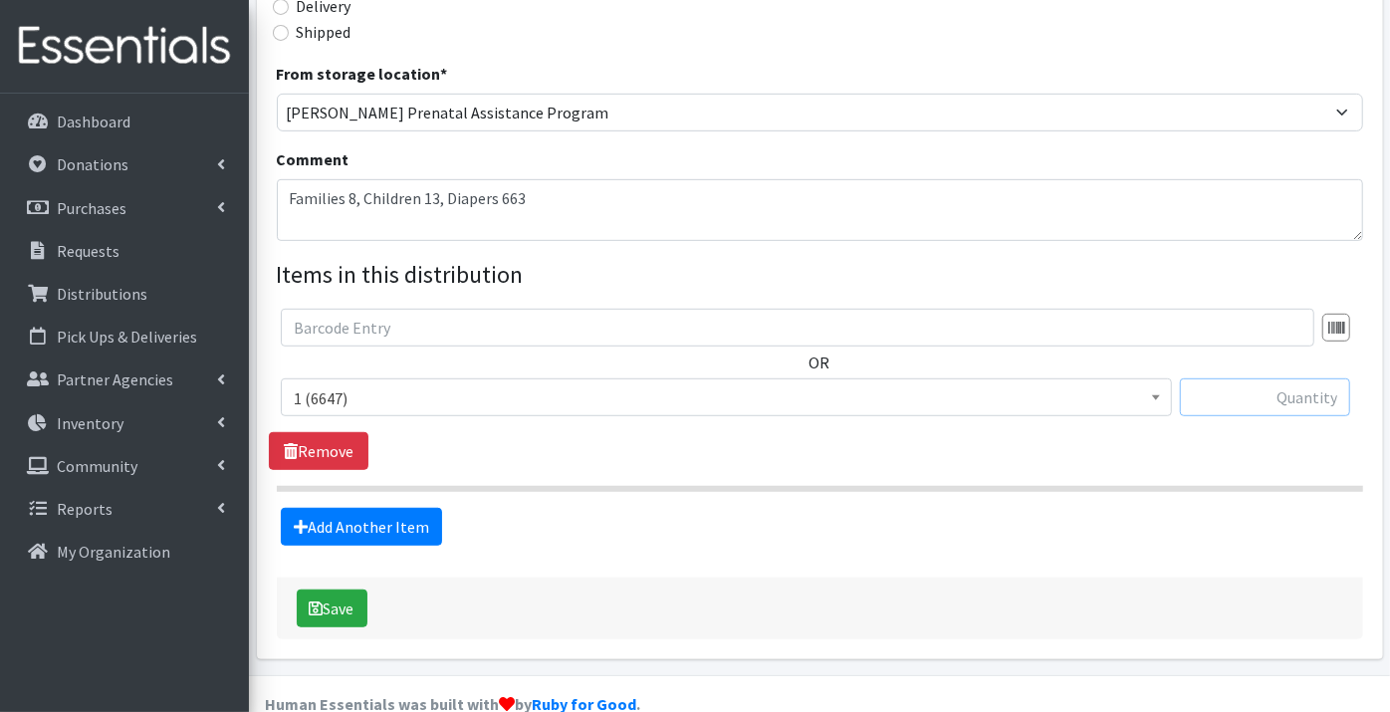
click at [1285, 378] on input "text" at bounding box center [1265, 397] width 170 height 38
type input "68"
click at [363, 508] on link "Add Another Item" at bounding box center [361, 527] width 161 height 38
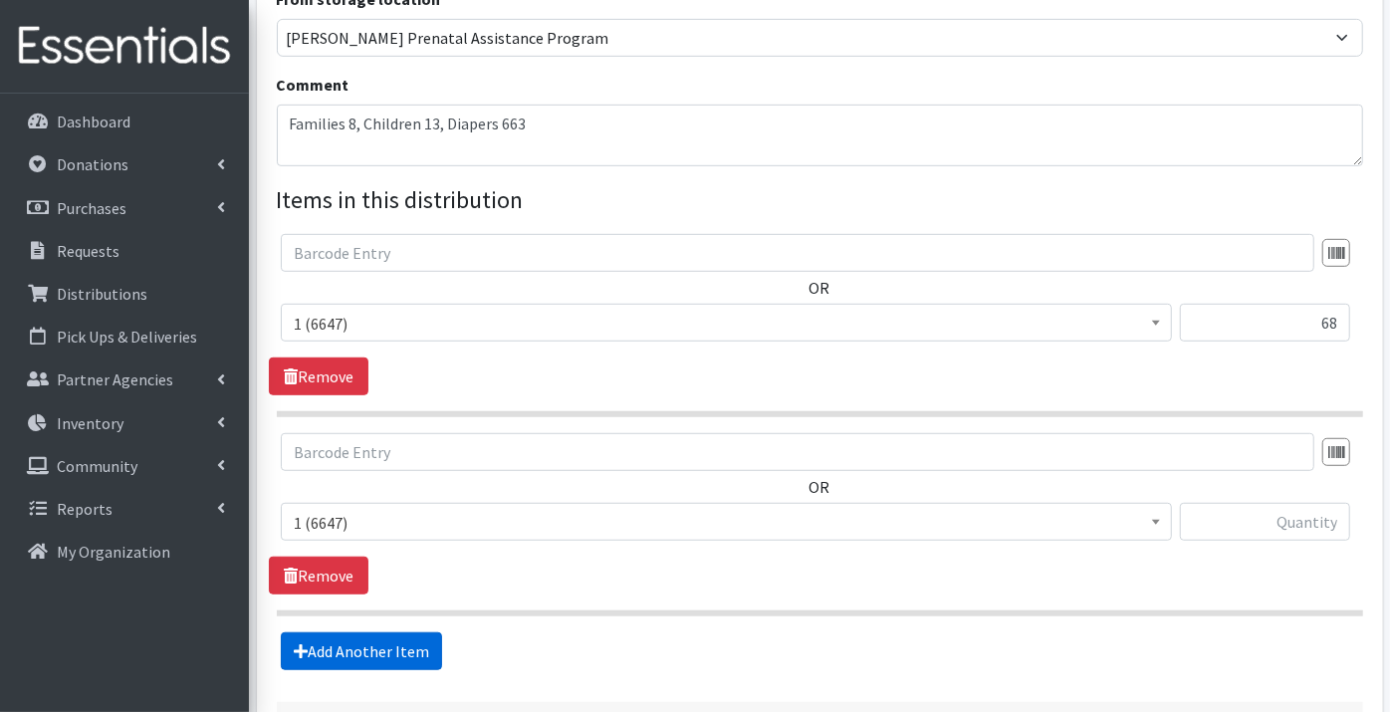
scroll to position [743, 0]
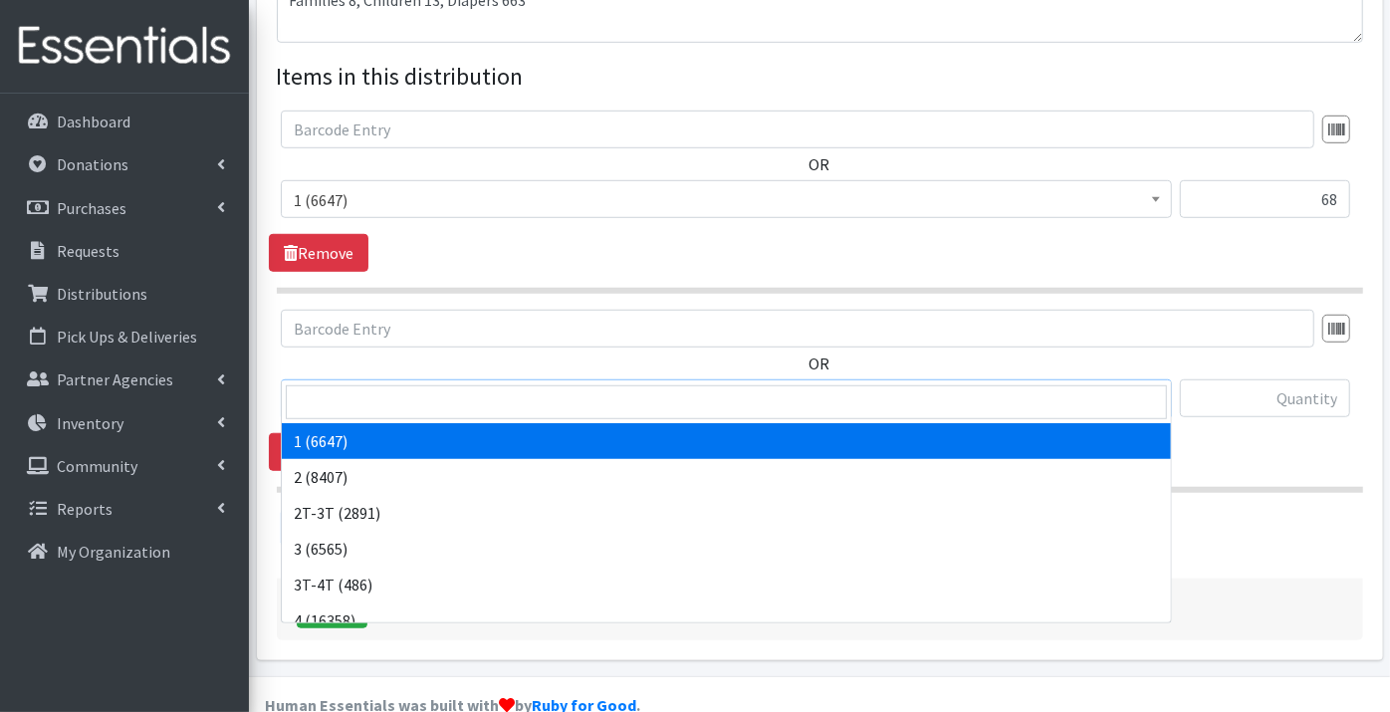
click at [1142, 385] on span "1 (6647)" at bounding box center [726, 399] width 865 height 28
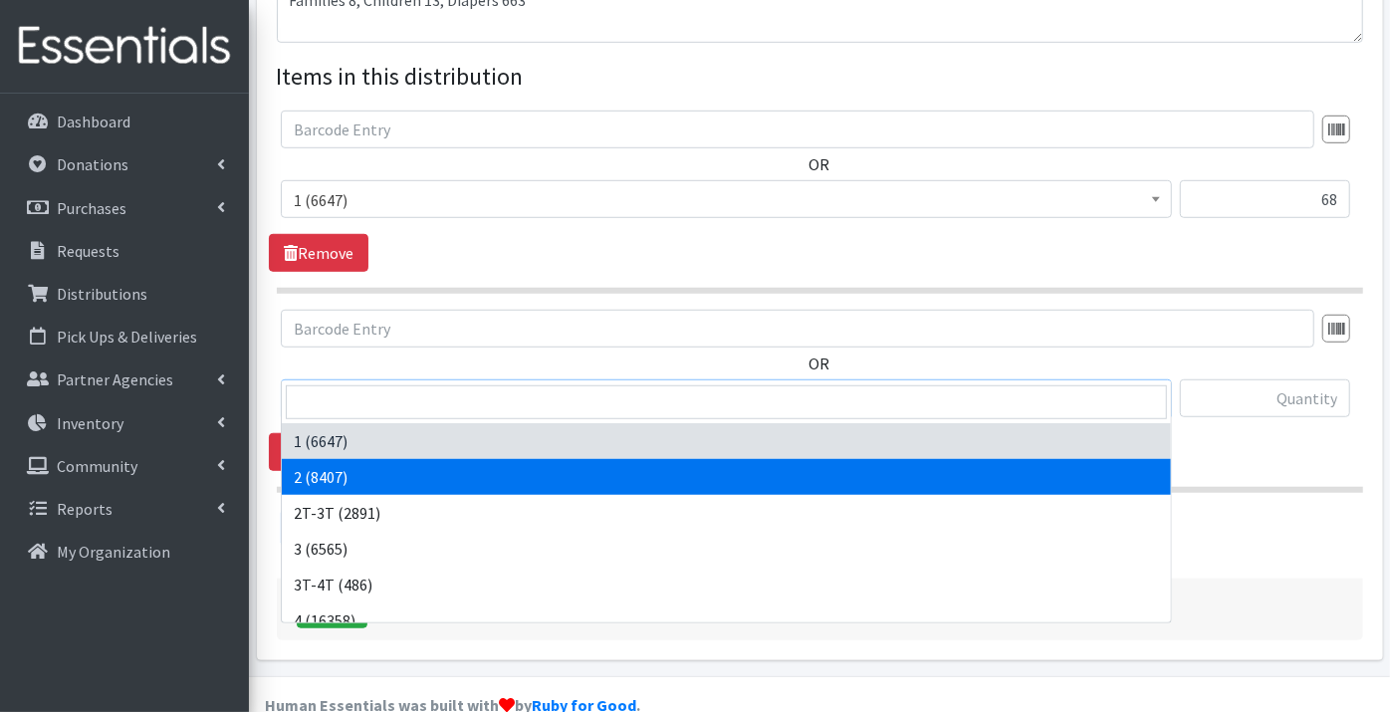
select select "9186"
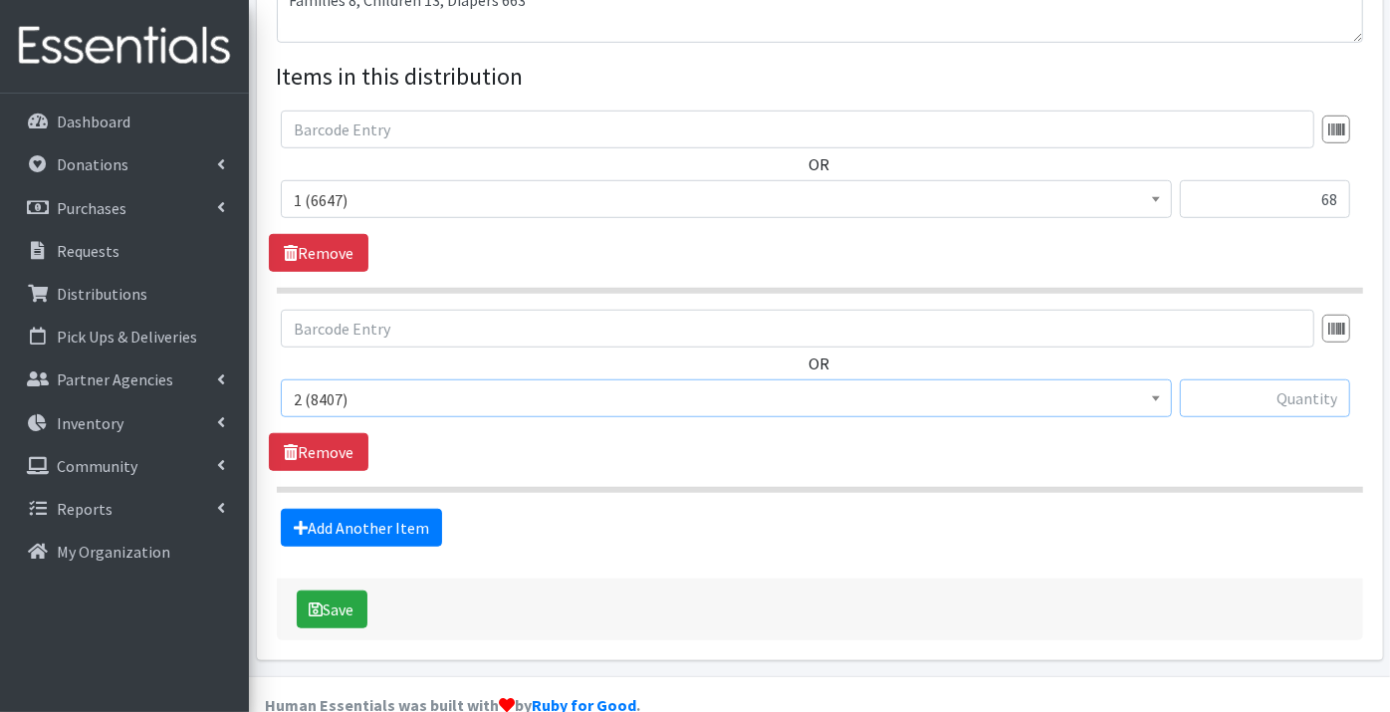
click at [1285, 379] on input "text" at bounding box center [1265, 398] width 170 height 38
type input "75"
click at [400, 509] on link "Add Another Item" at bounding box center [361, 528] width 161 height 38
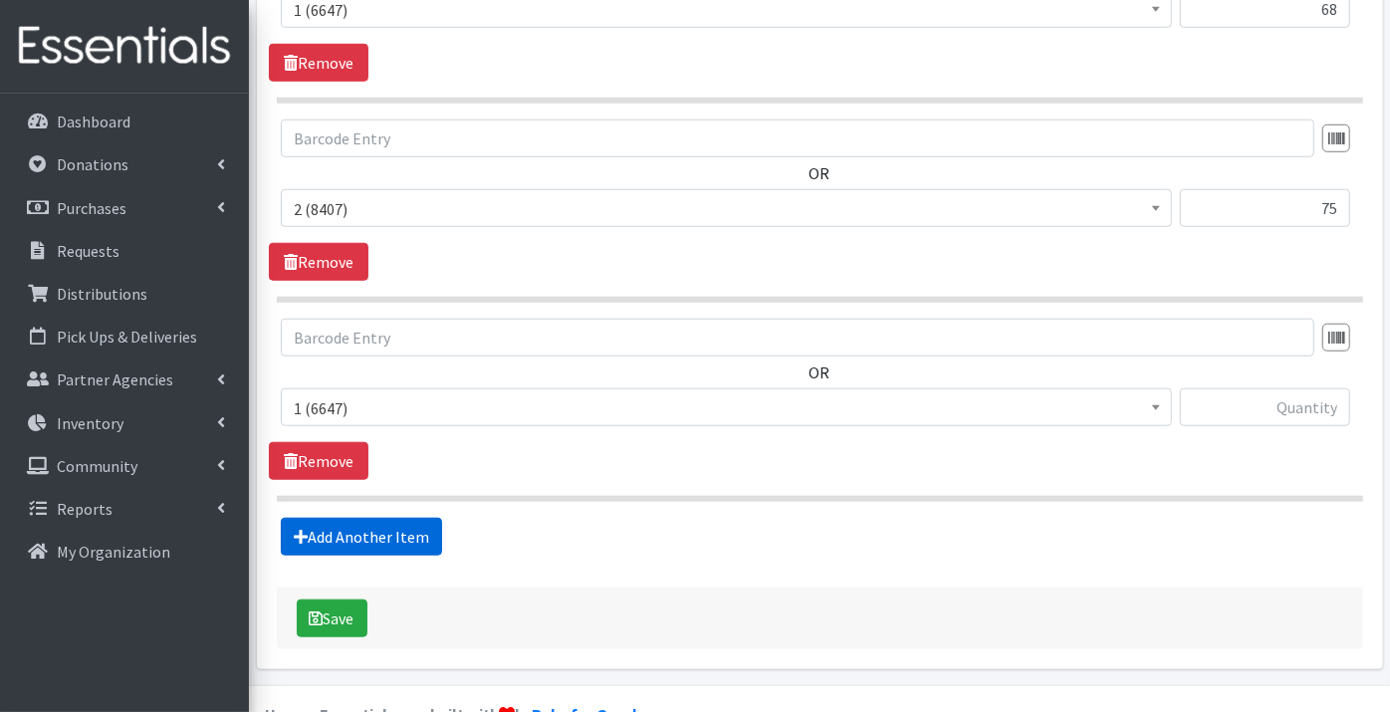
scroll to position [941, 0]
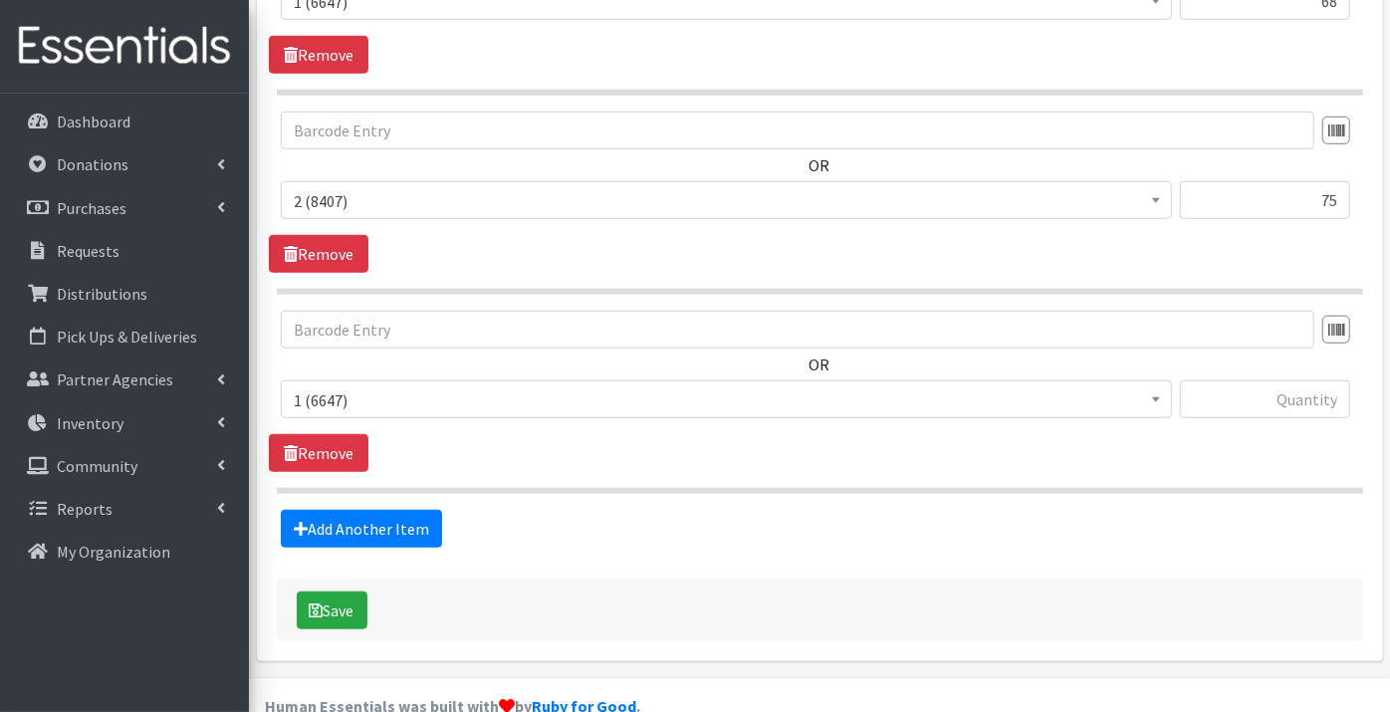
click at [360, 386] on span "1 (6647)" at bounding box center [726, 400] width 865 height 28
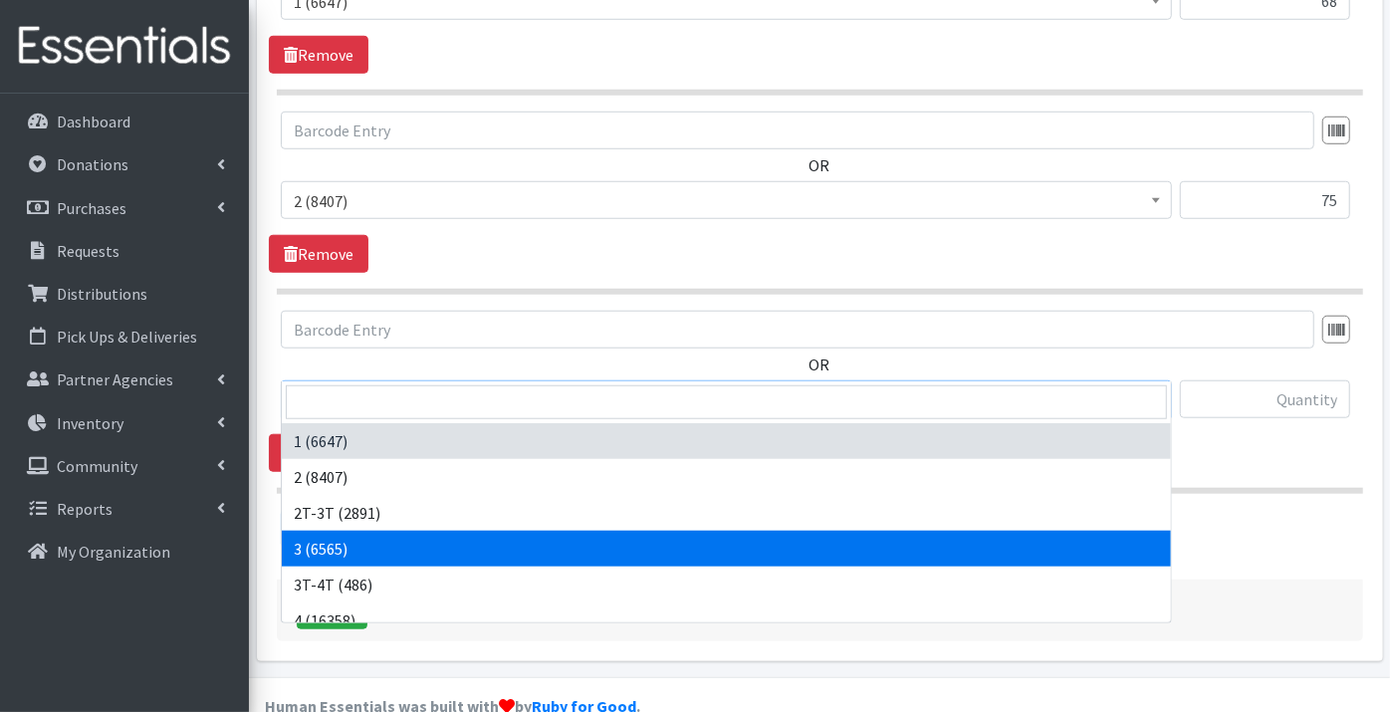
select select "9187"
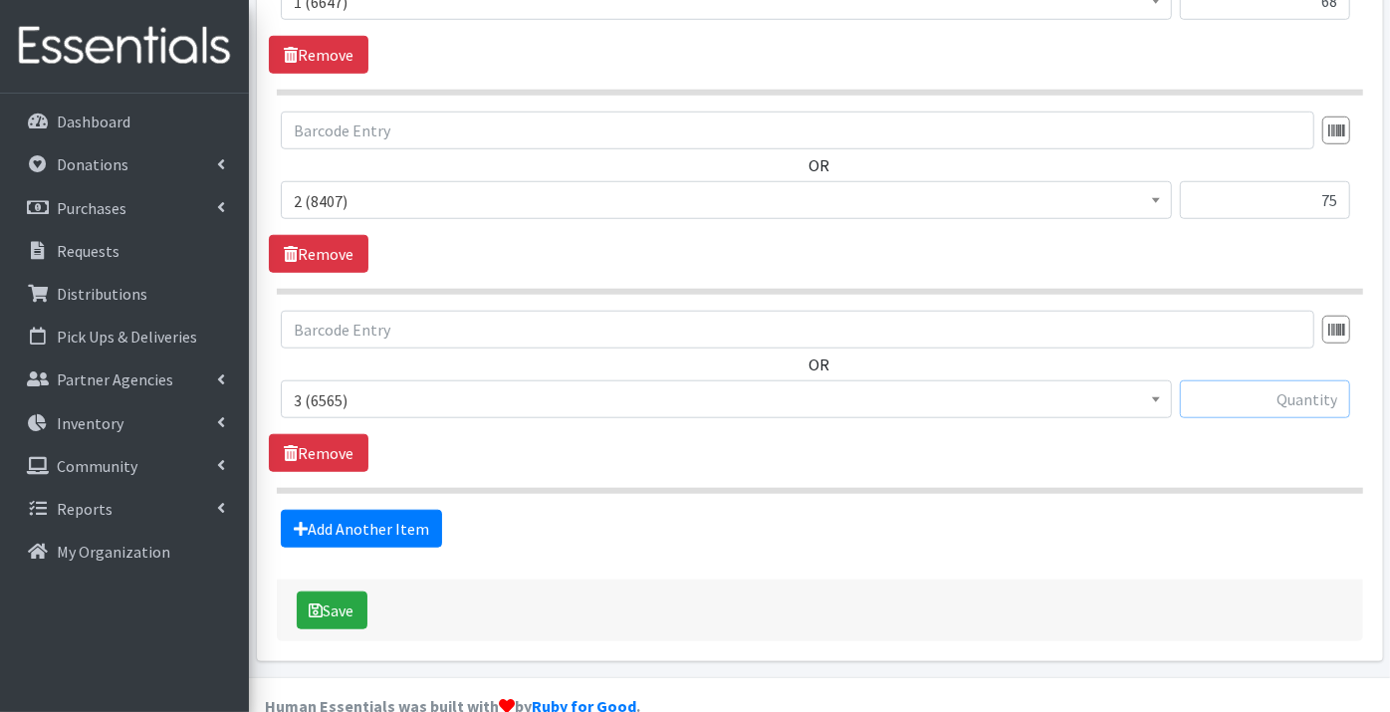
click at [1225, 380] on input "text" at bounding box center [1265, 399] width 170 height 38
type input "162"
click at [366, 510] on link "Add Another Item" at bounding box center [361, 529] width 161 height 38
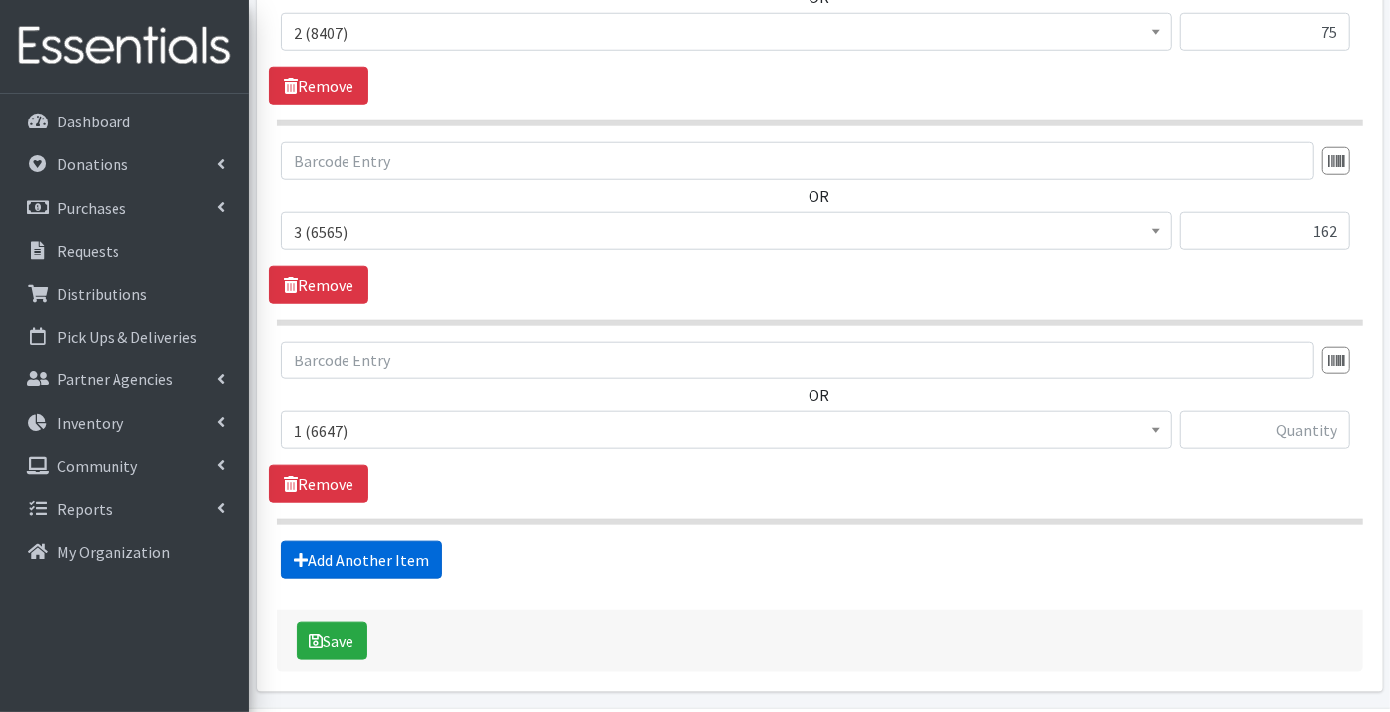
scroll to position [1139, 0]
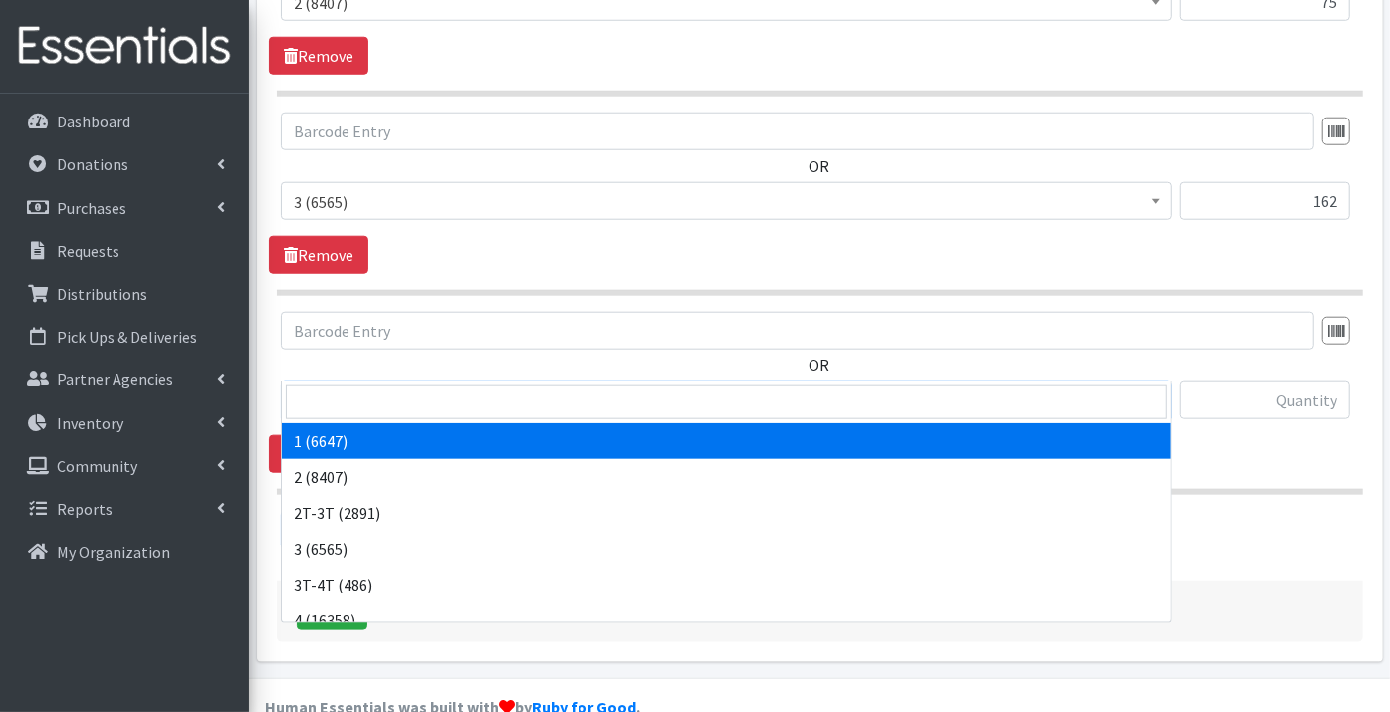
click at [361, 387] on span "1 (6647)" at bounding box center [726, 401] width 865 height 28
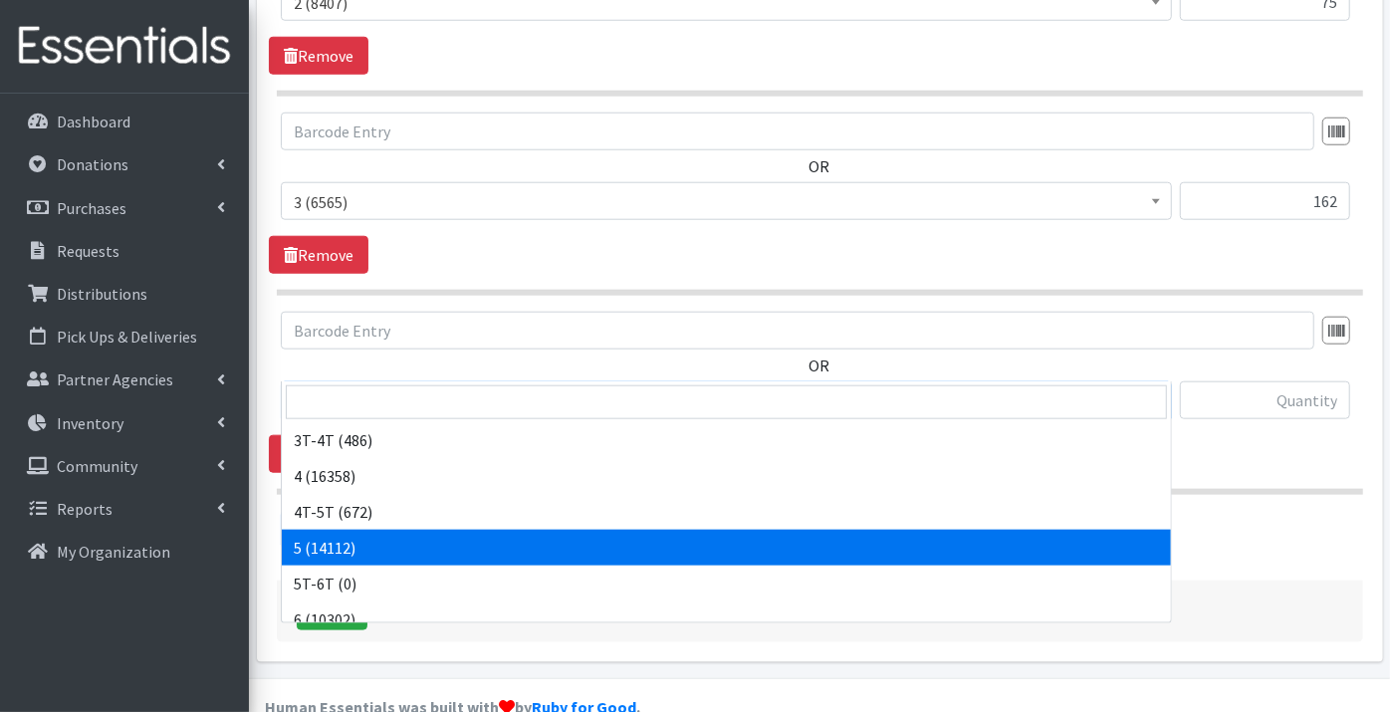
scroll to position [110, 0]
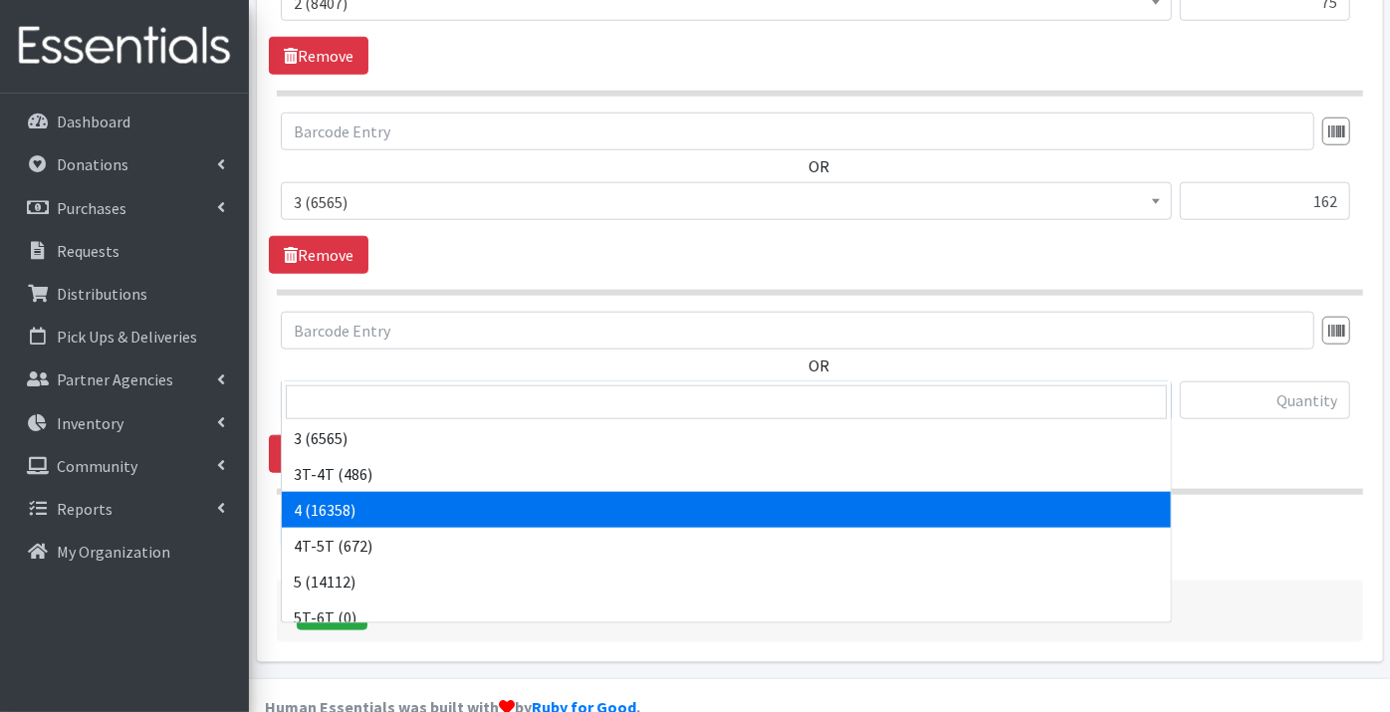
select select "9188"
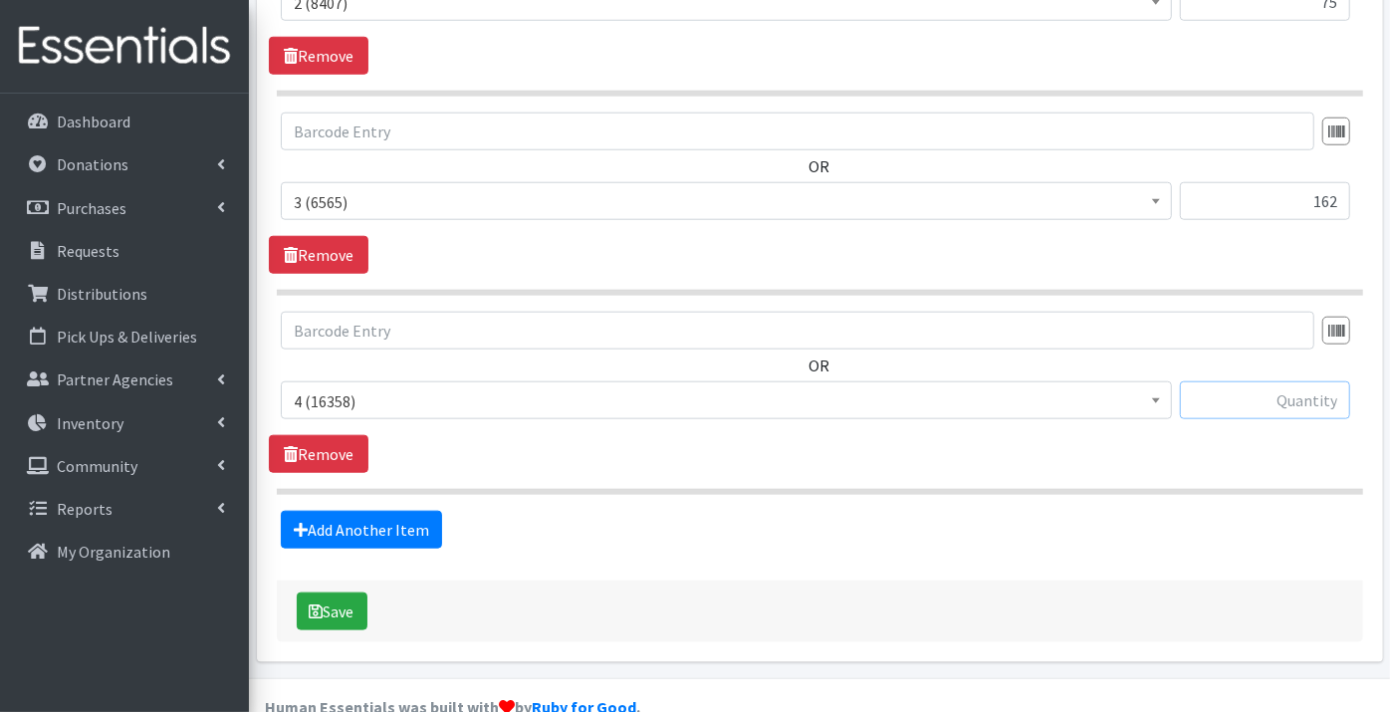
click at [1224, 381] on input "text" at bounding box center [1265, 400] width 170 height 38
type input "166"
click at [323, 511] on link "Add Another Item" at bounding box center [361, 530] width 161 height 38
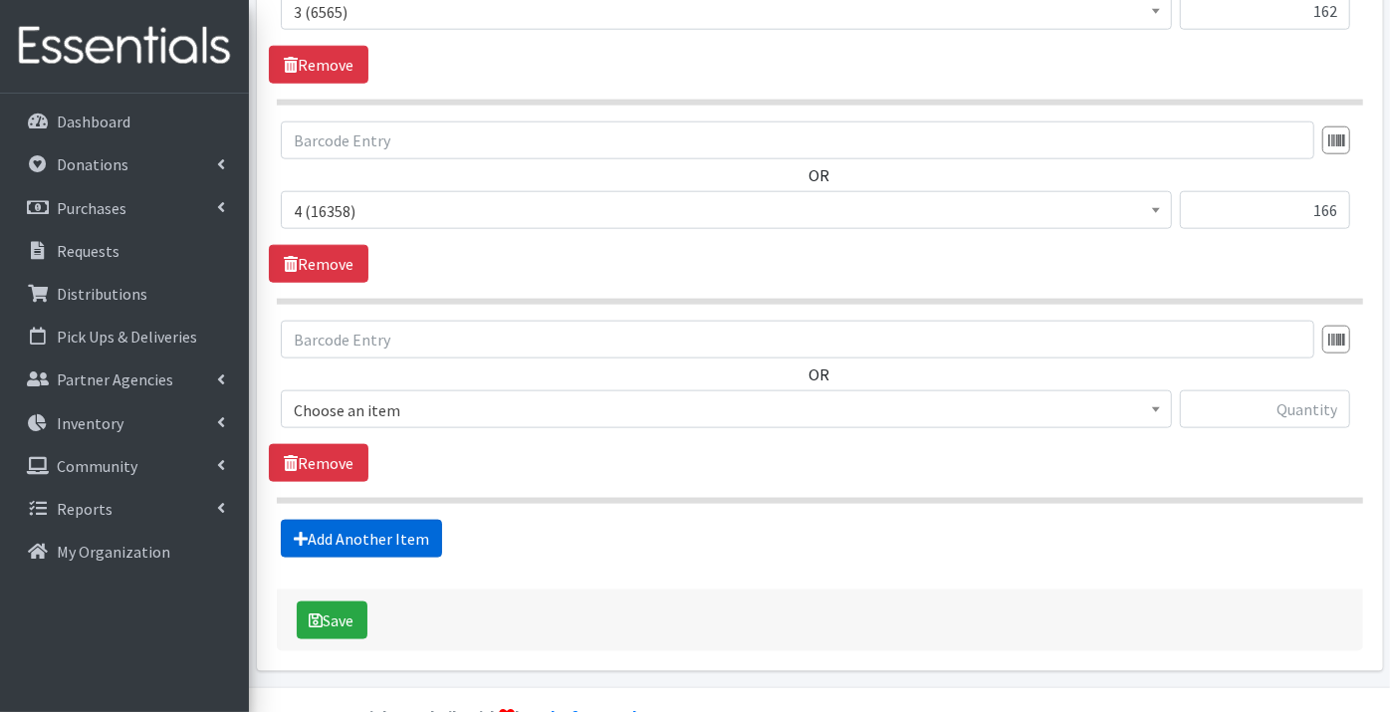
scroll to position [1337, 0]
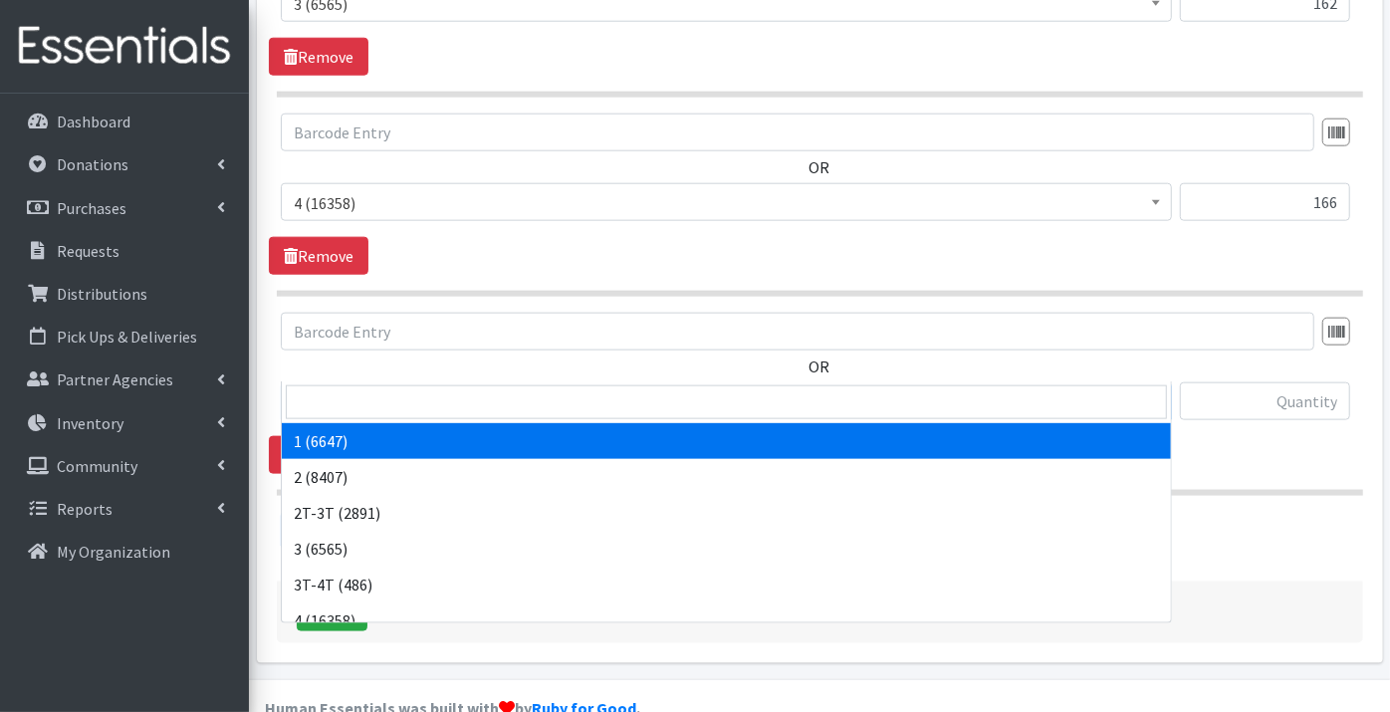
click at [363, 388] on span "1 (6647)" at bounding box center [726, 402] width 865 height 28
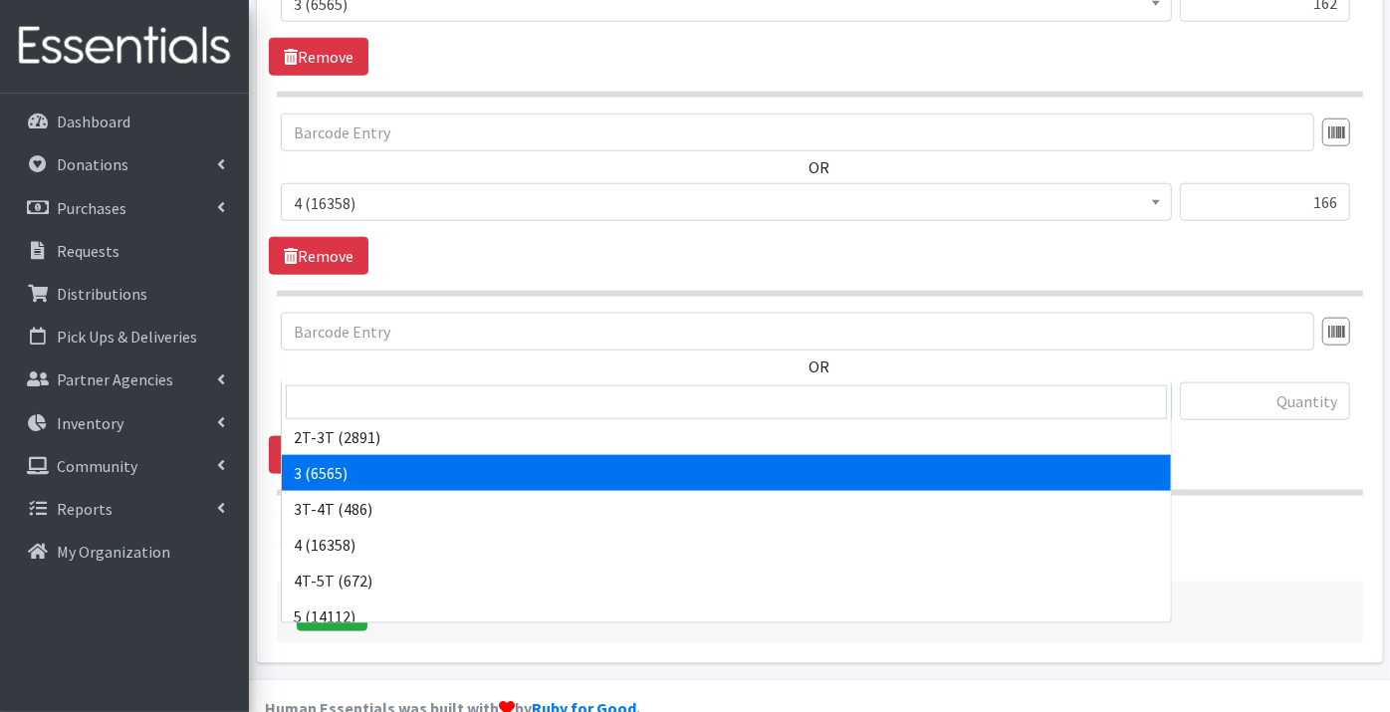
scroll to position [110, 0]
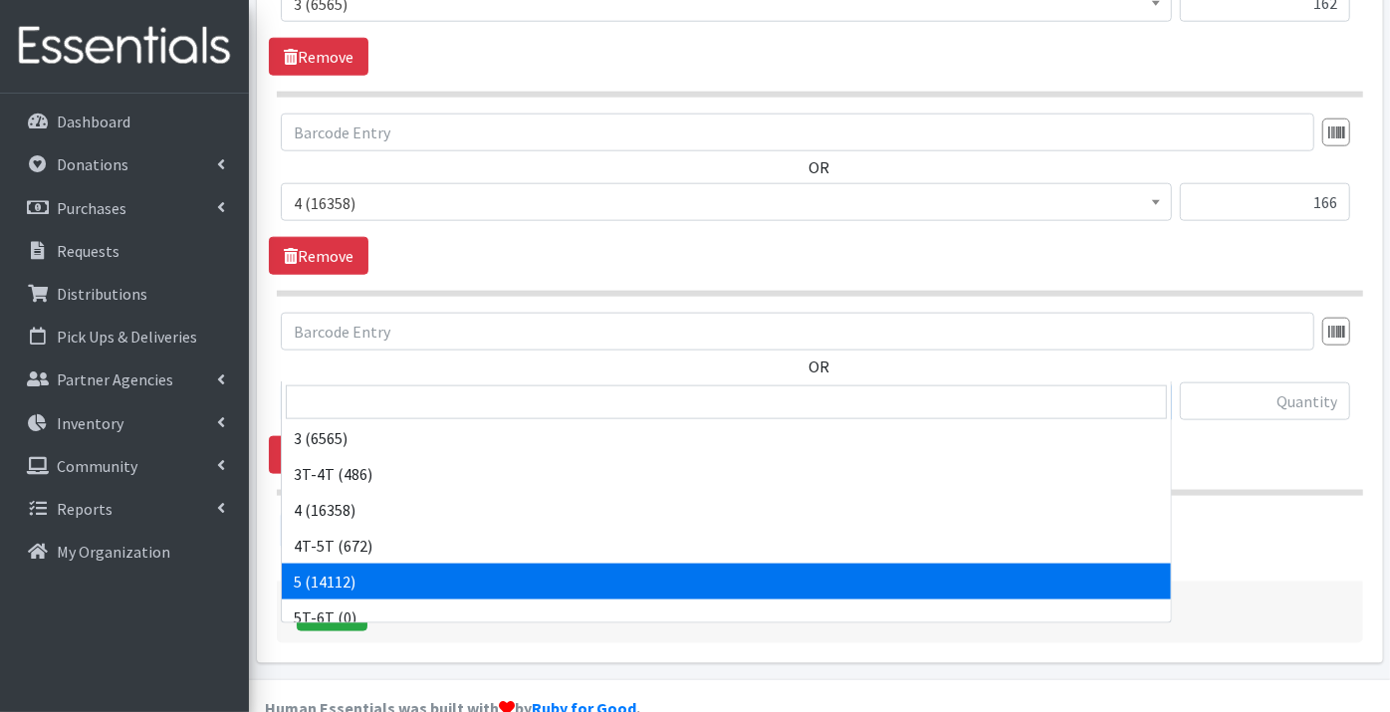
select select "9189"
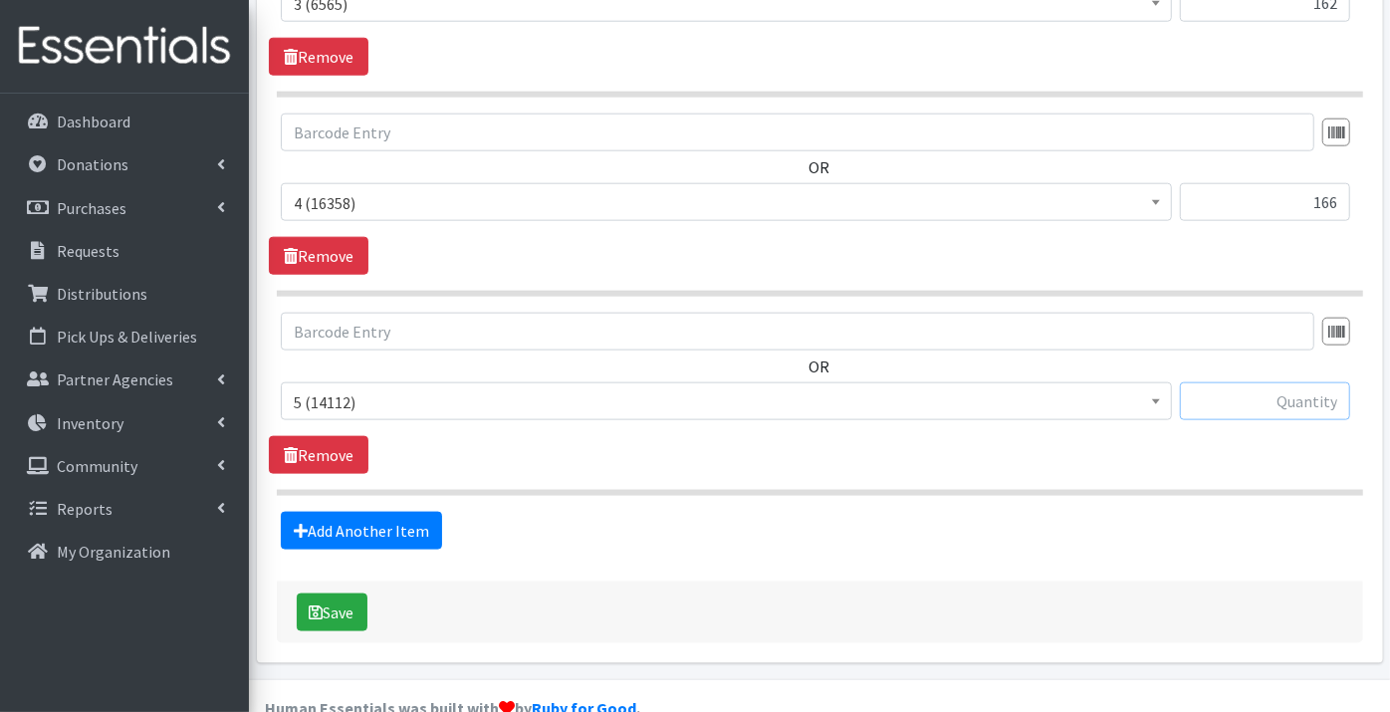
click at [1254, 382] on input "text" at bounding box center [1265, 401] width 170 height 38
type input "94"
click at [362, 512] on link "Add Another Item" at bounding box center [361, 531] width 161 height 38
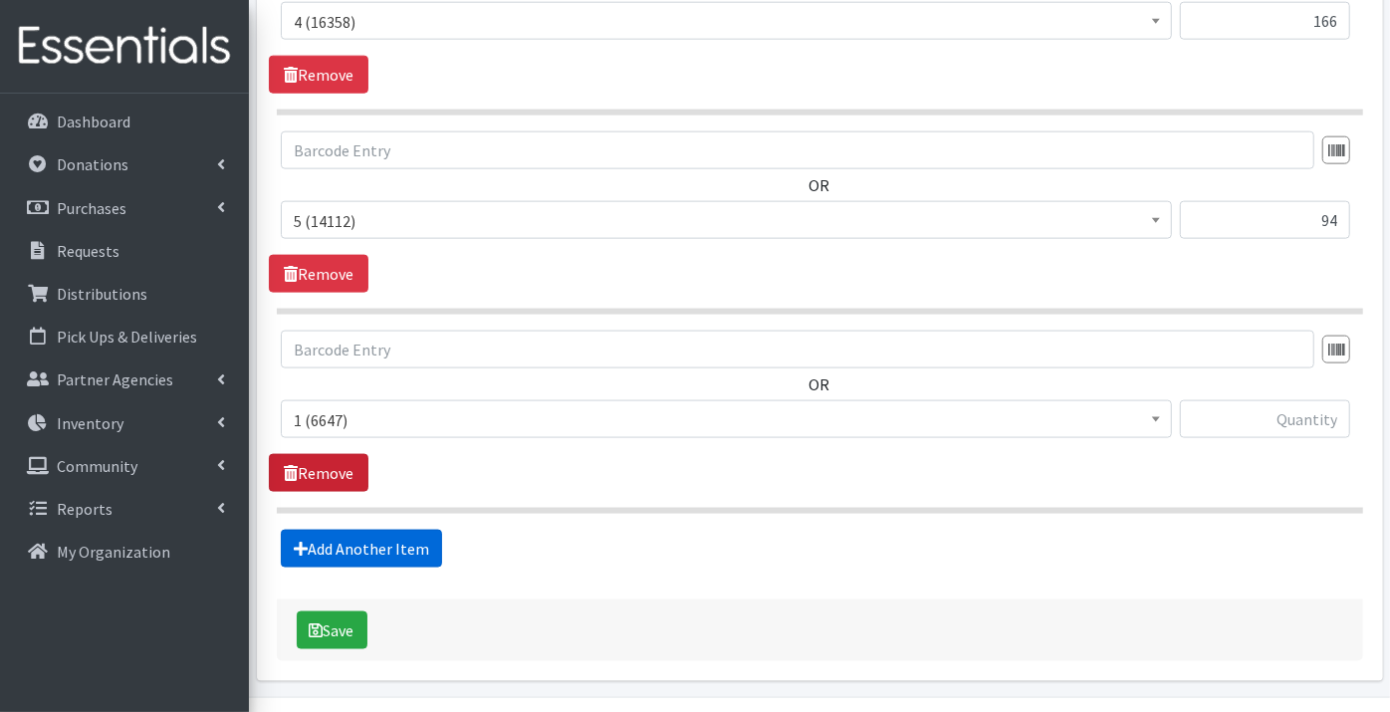
scroll to position [1535, 0]
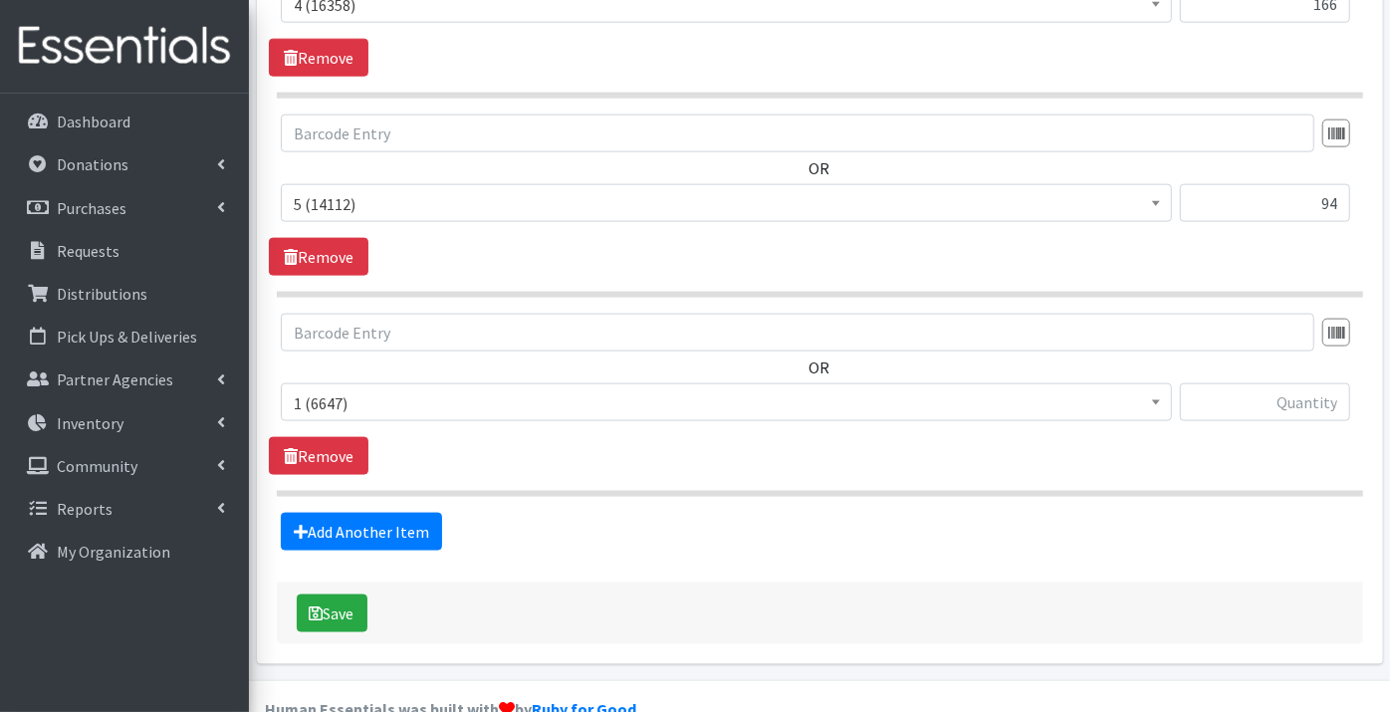
click at [344, 389] on span "1 (6647)" at bounding box center [726, 403] width 865 height 28
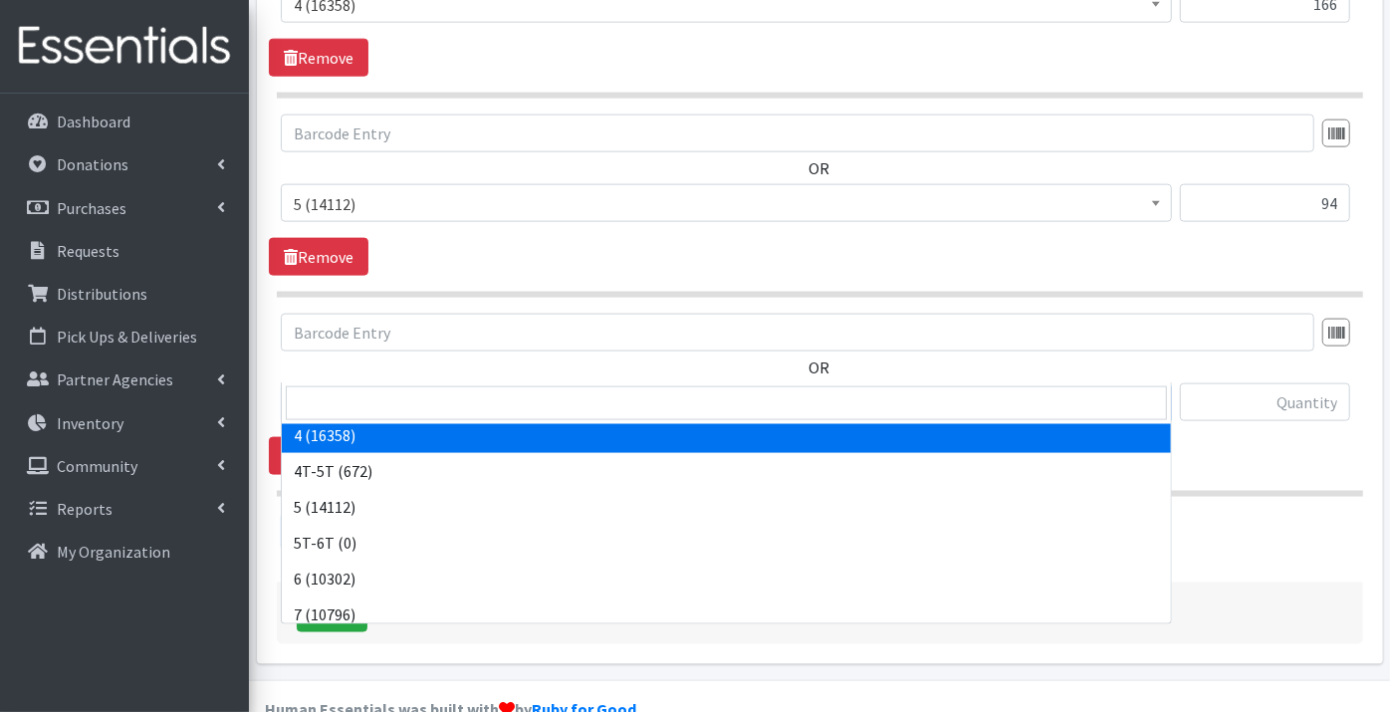
scroll to position [221, 0]
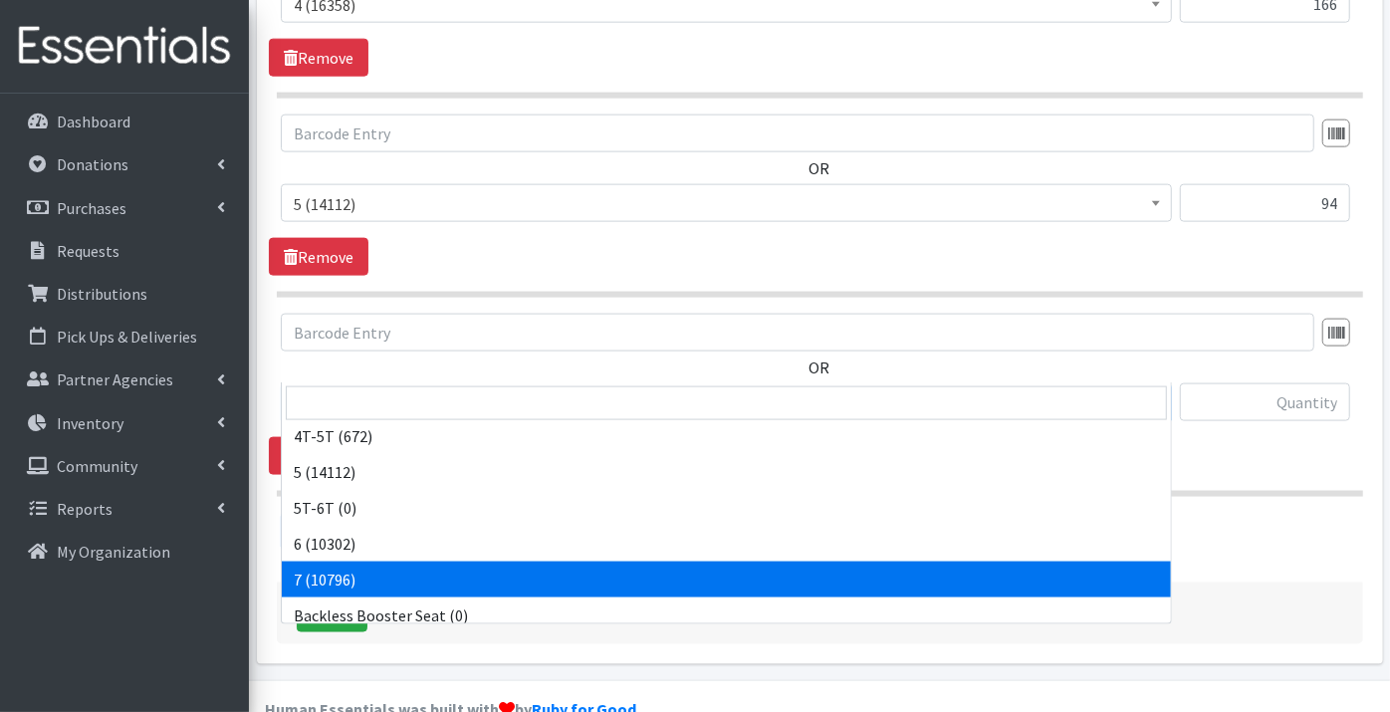
select select "11517"
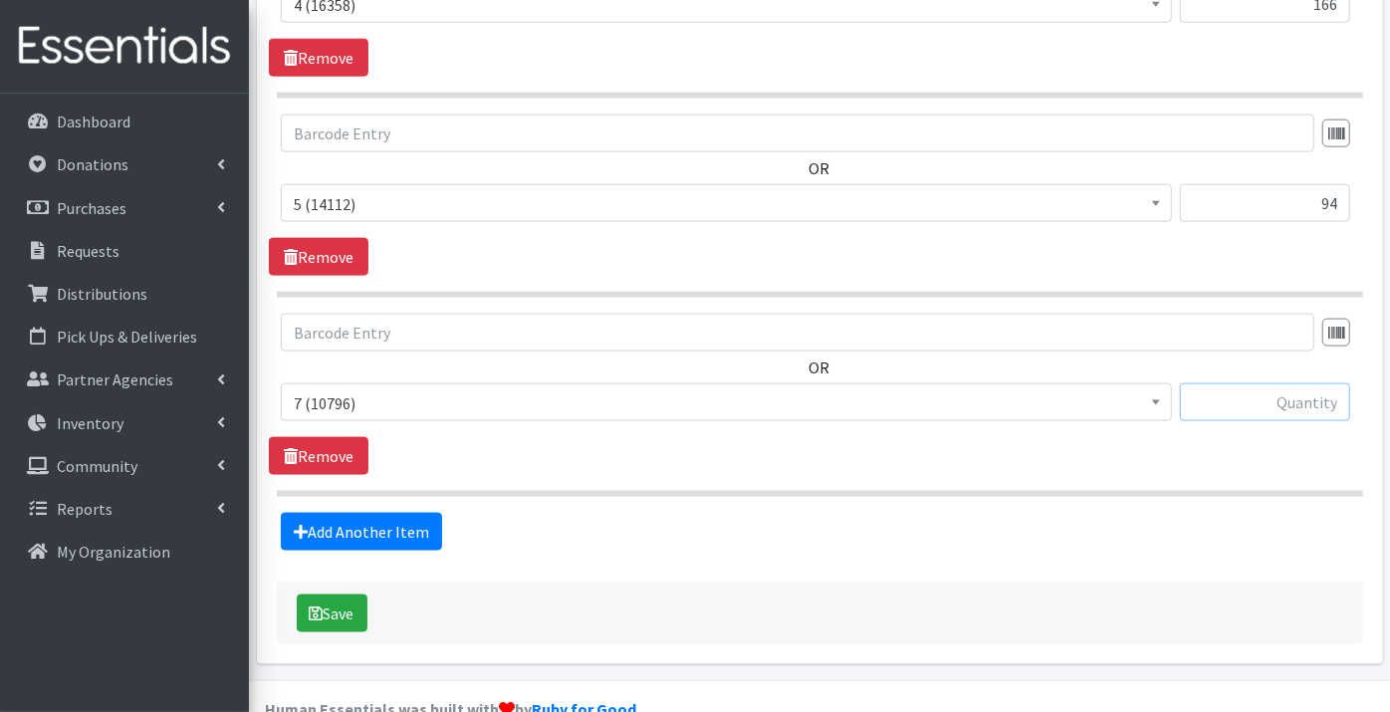
click at [1237, 383] on input "text" at bounding box center [1265, 402] width 170 height 38
type input "50"
click at [331, 513] on link "Add Another Item" at bounding box center [361, 532] width 161 height 38
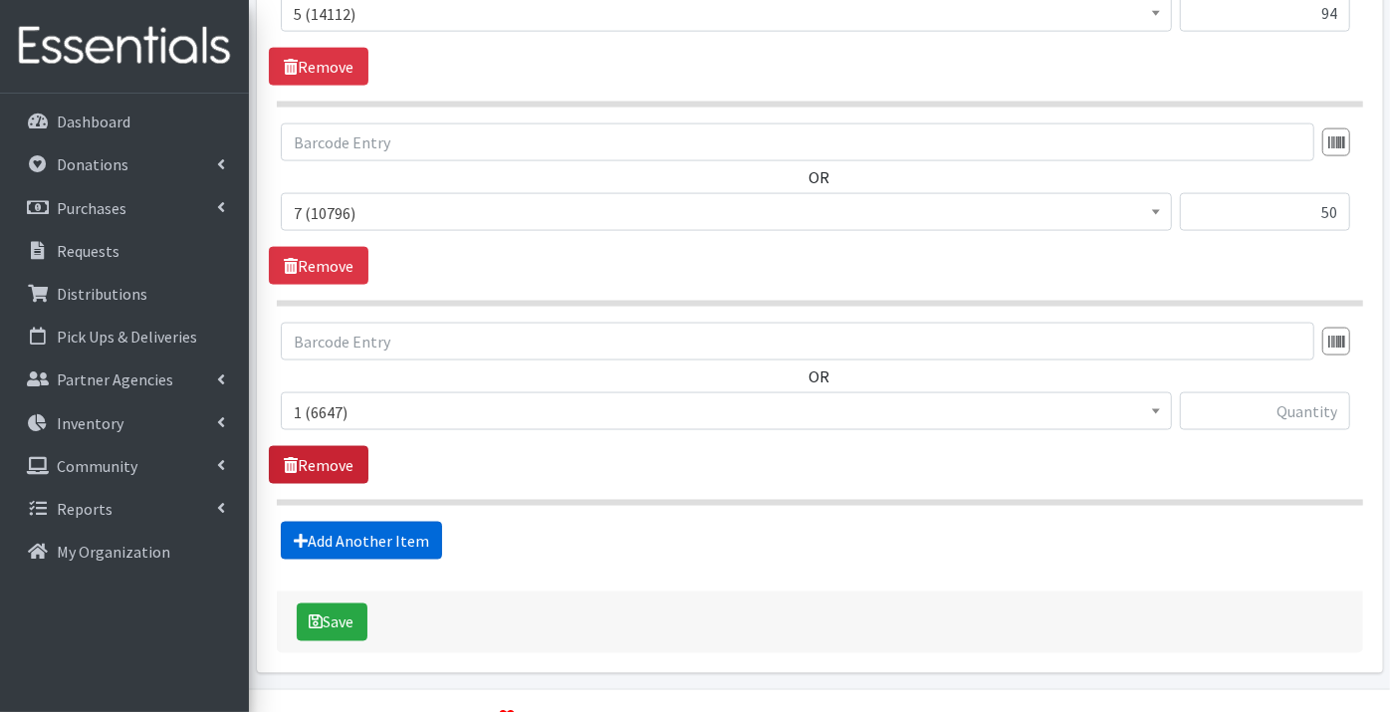
scroll to position [1734, 0]
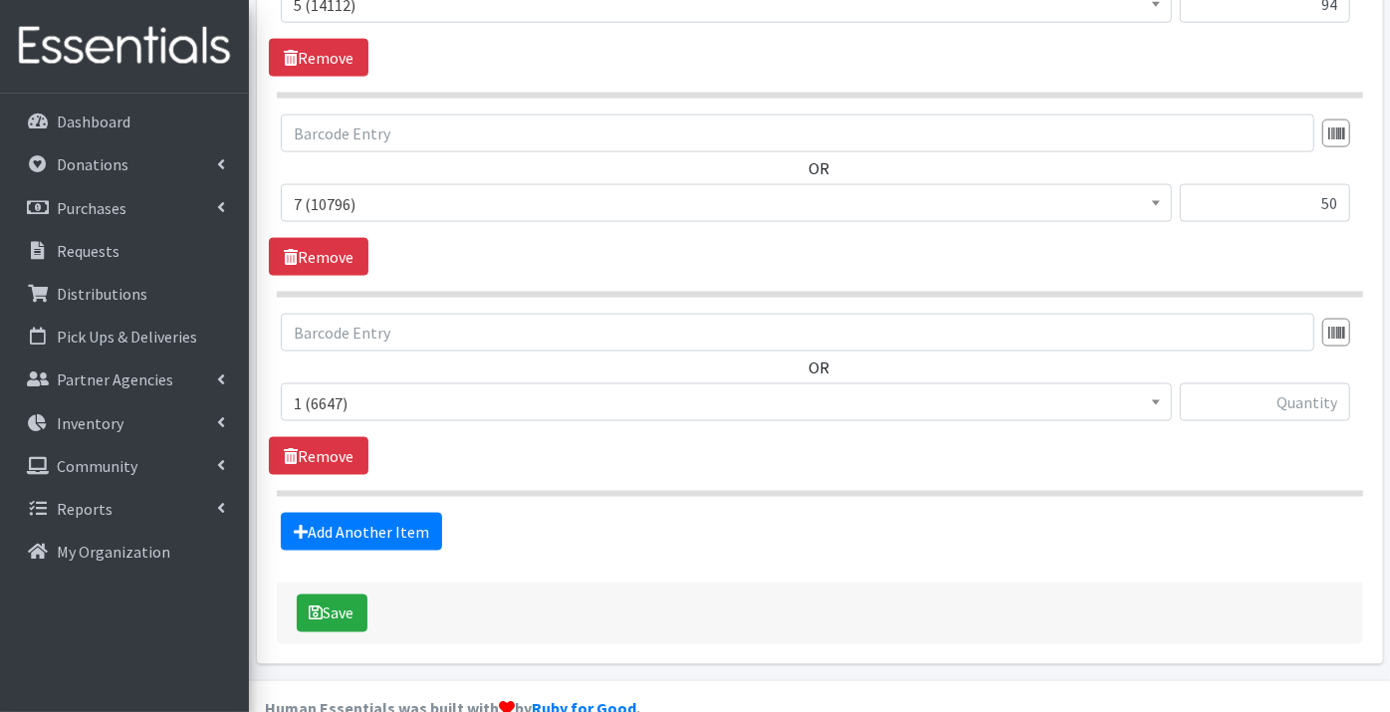
click at [316, 389] on span "1 (6647)" at bounding box center [726, 403] width 865 height 28
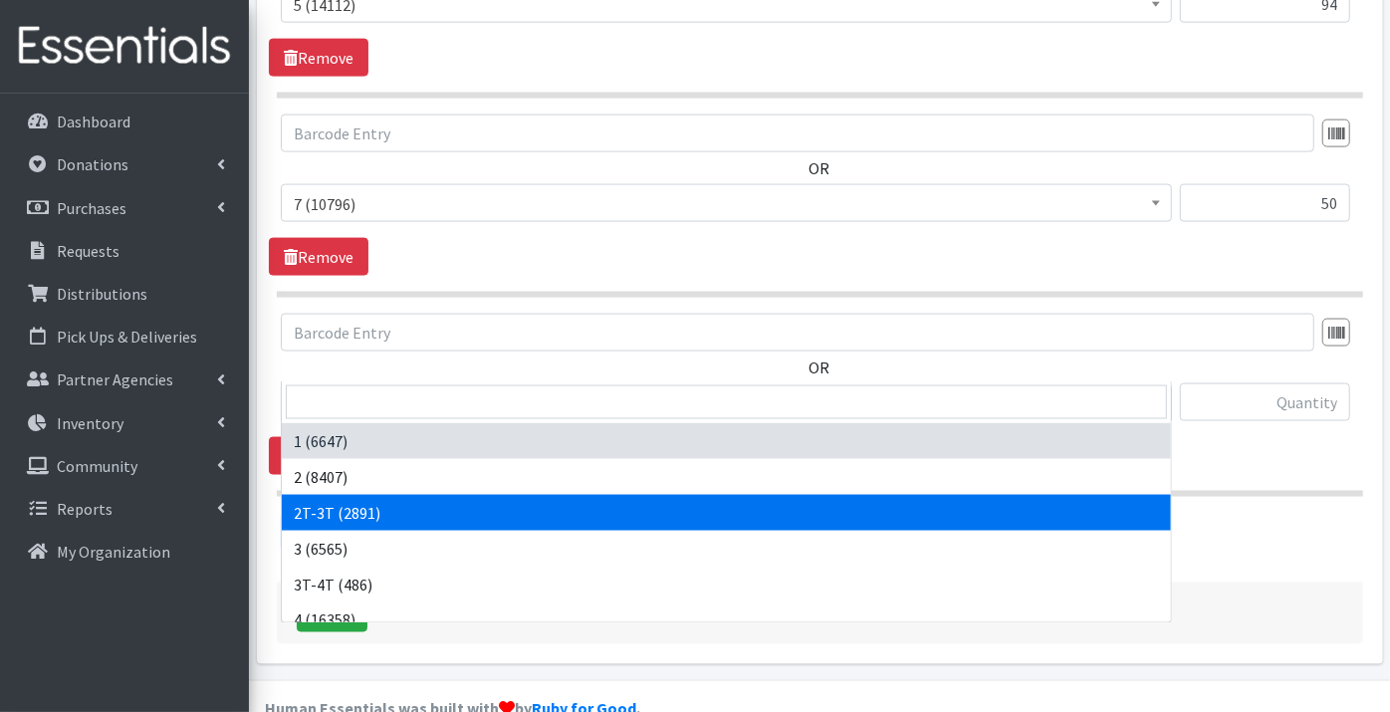
select select "11868"
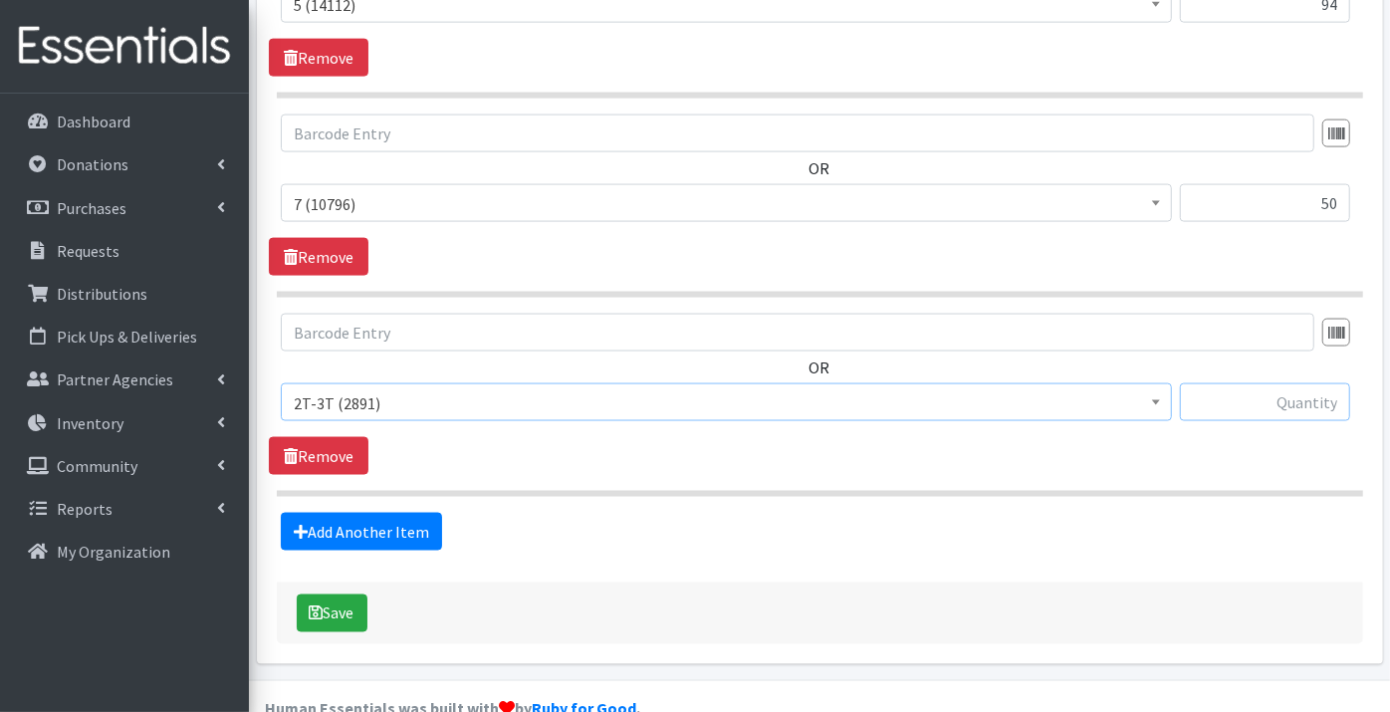
click at [1235, 383] on input "text" at bounding box center [1265, 402] width 170 height 38
type input "26"
click at [331, 513] on link "Add Another Item" at bounding box center [361, 532] width 161 height 38
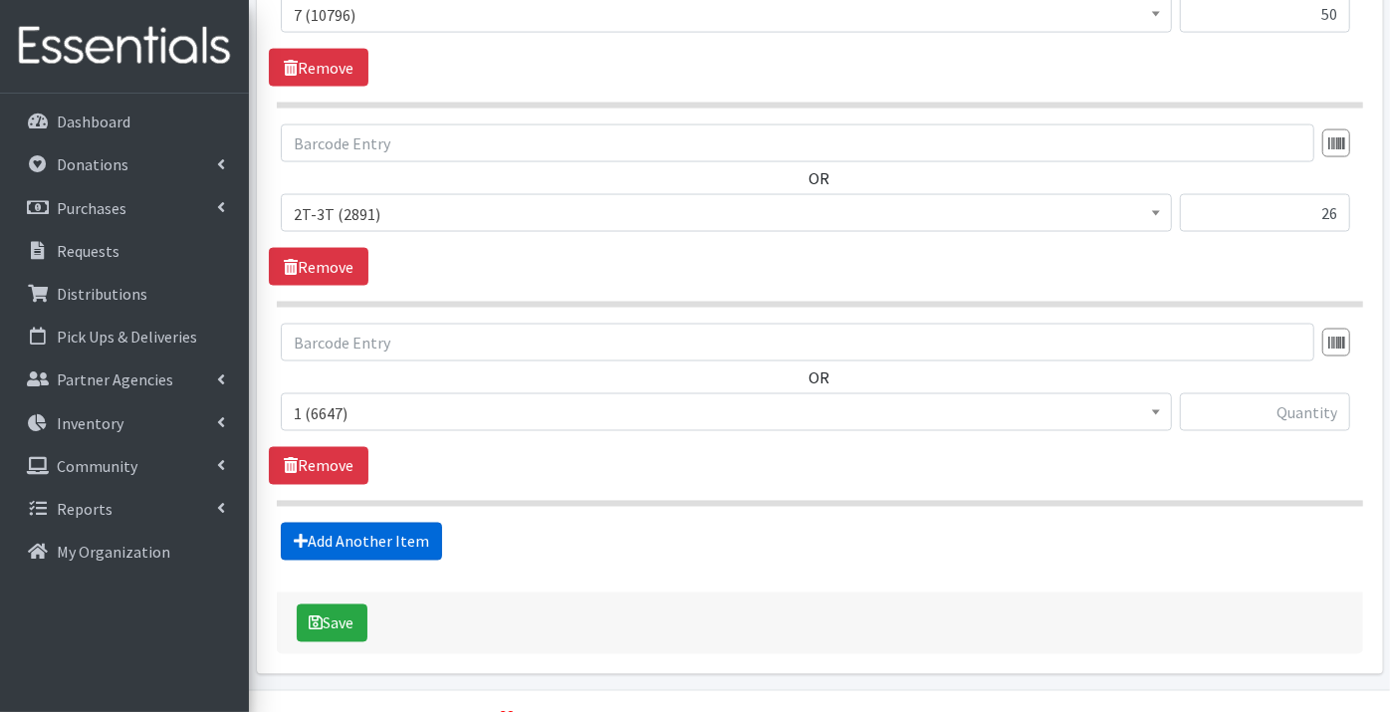
scroll to position [1932, 0]
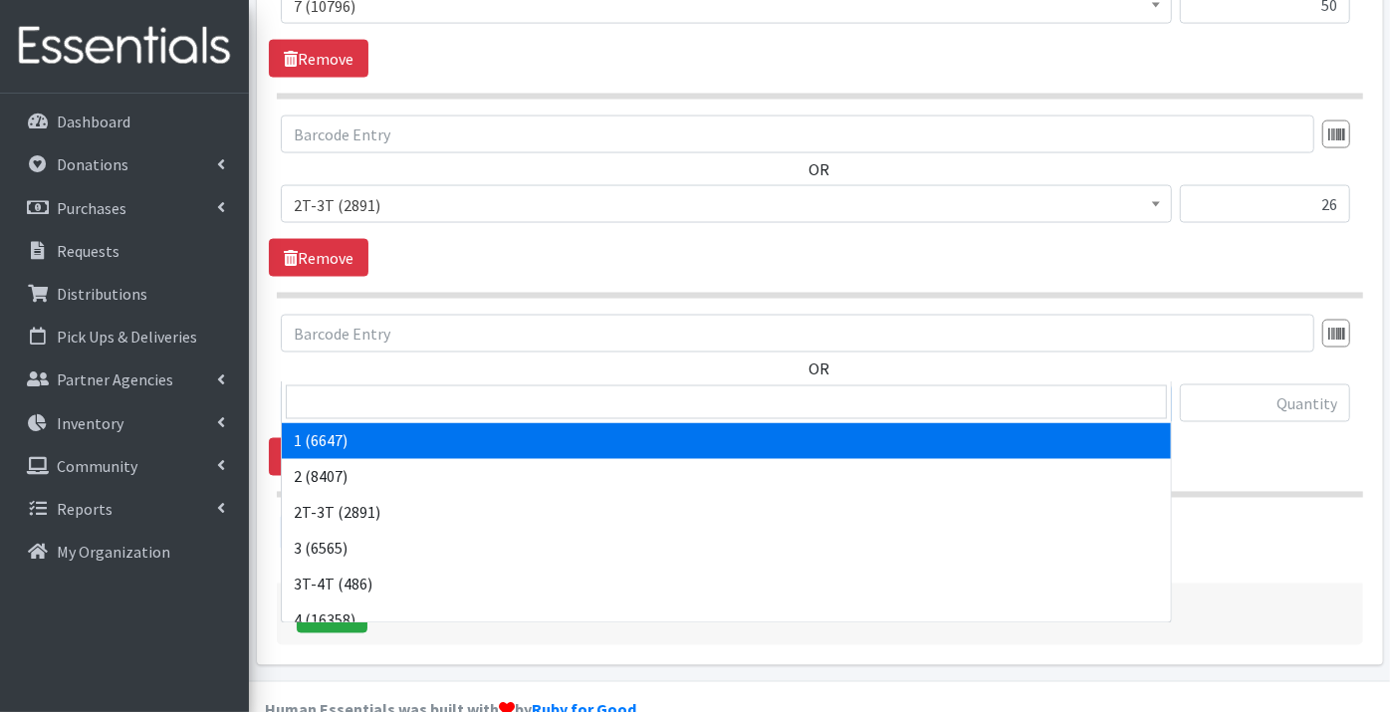
click at [340, 390] on span "1 (6647)" at bounding box center [726, 404] width 865 height 28
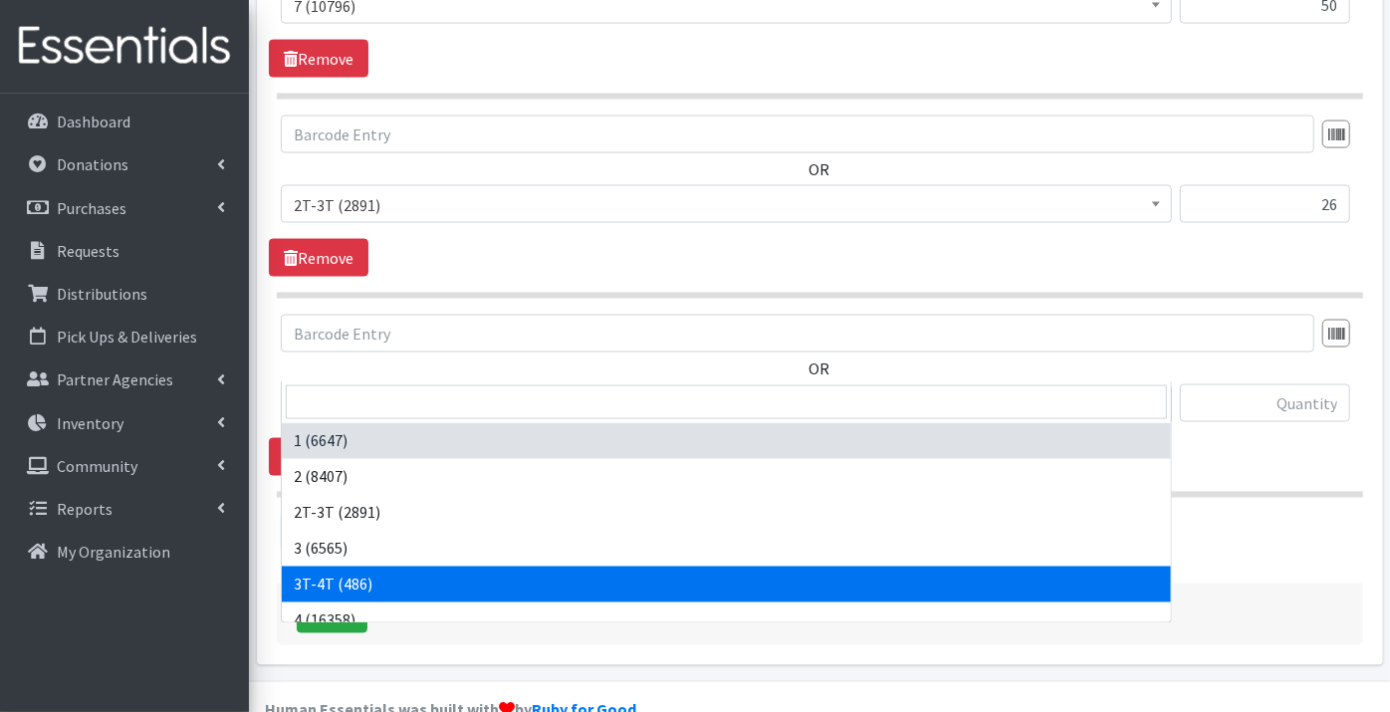
select select "11869"
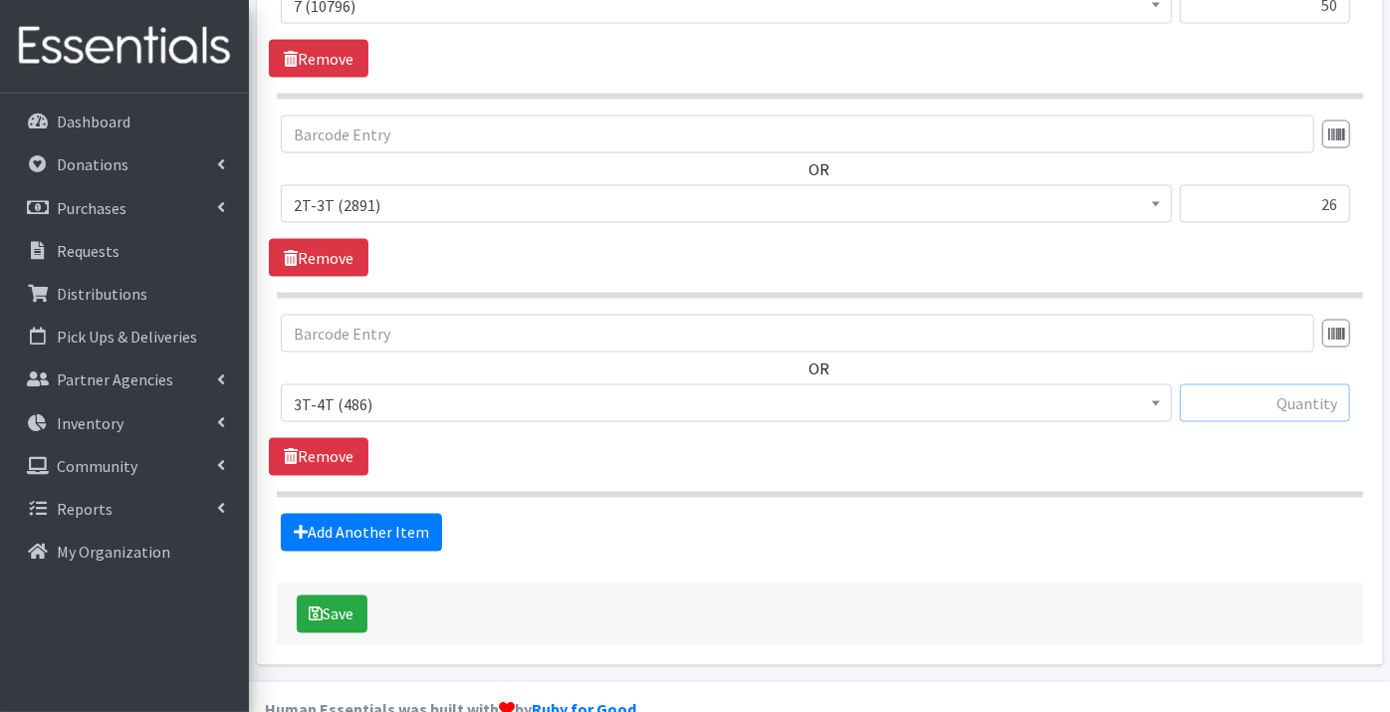
click at [1246, 384] on input "text" at bounding box center [1265, 403] width 170 height 38
type input "22"
click at [328, 595] on button "Save" at bounding box center [332, 614] width 71 height 38
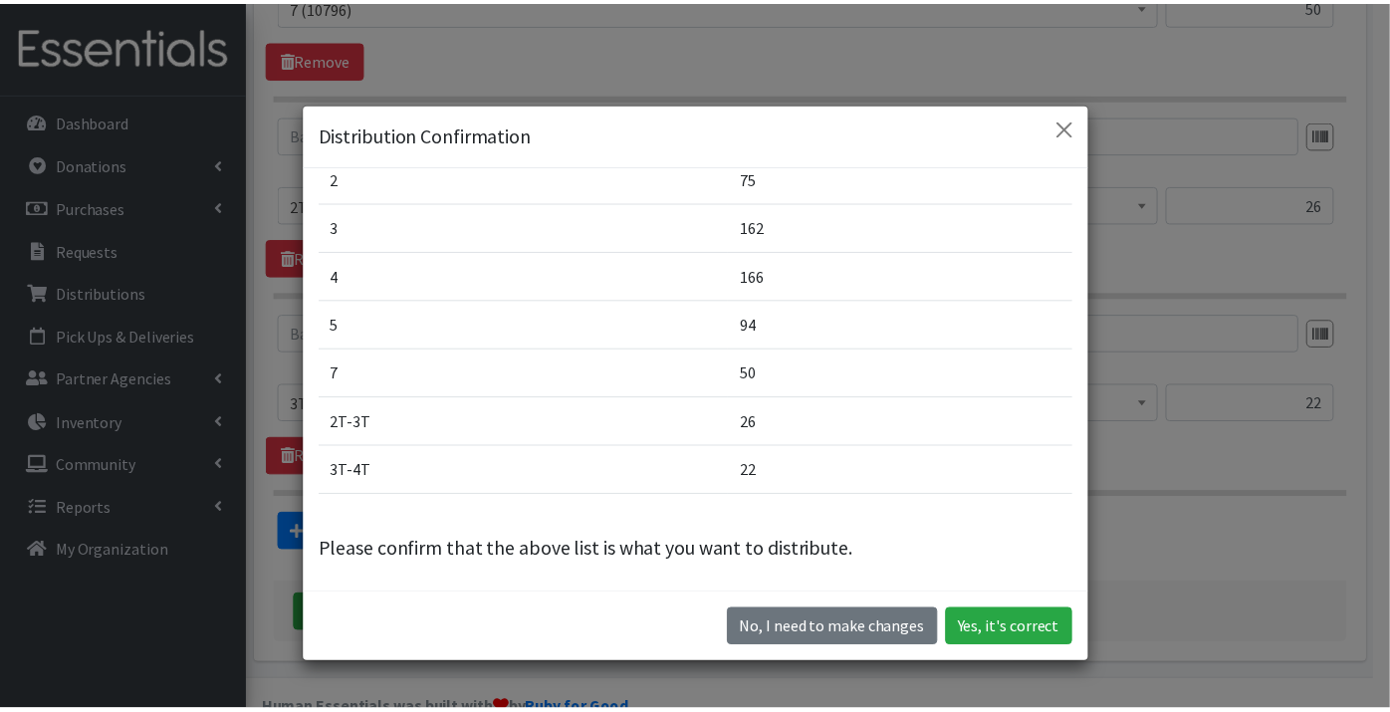
scroll to position [56, 0]
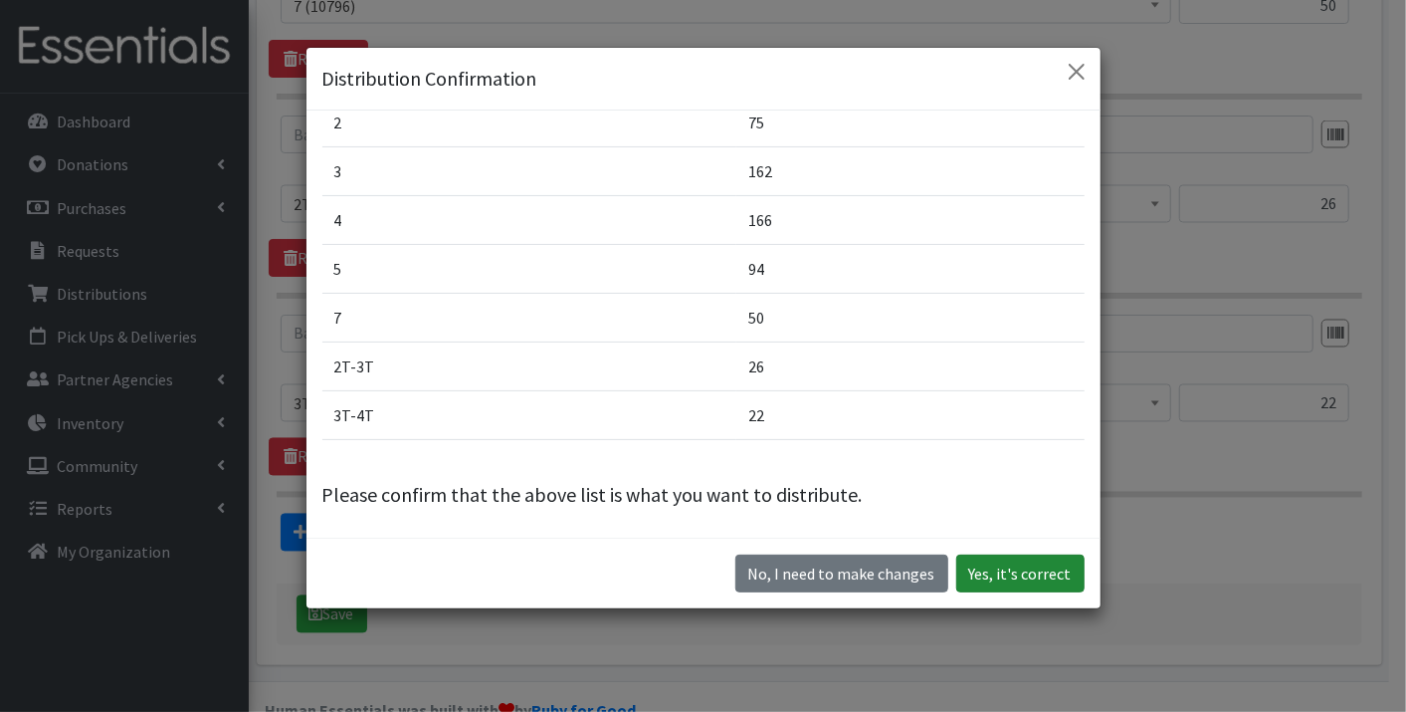
click at [997, 565] on button "Yes, it's correct" at bounding box center [1021, 573] width 128 height 38
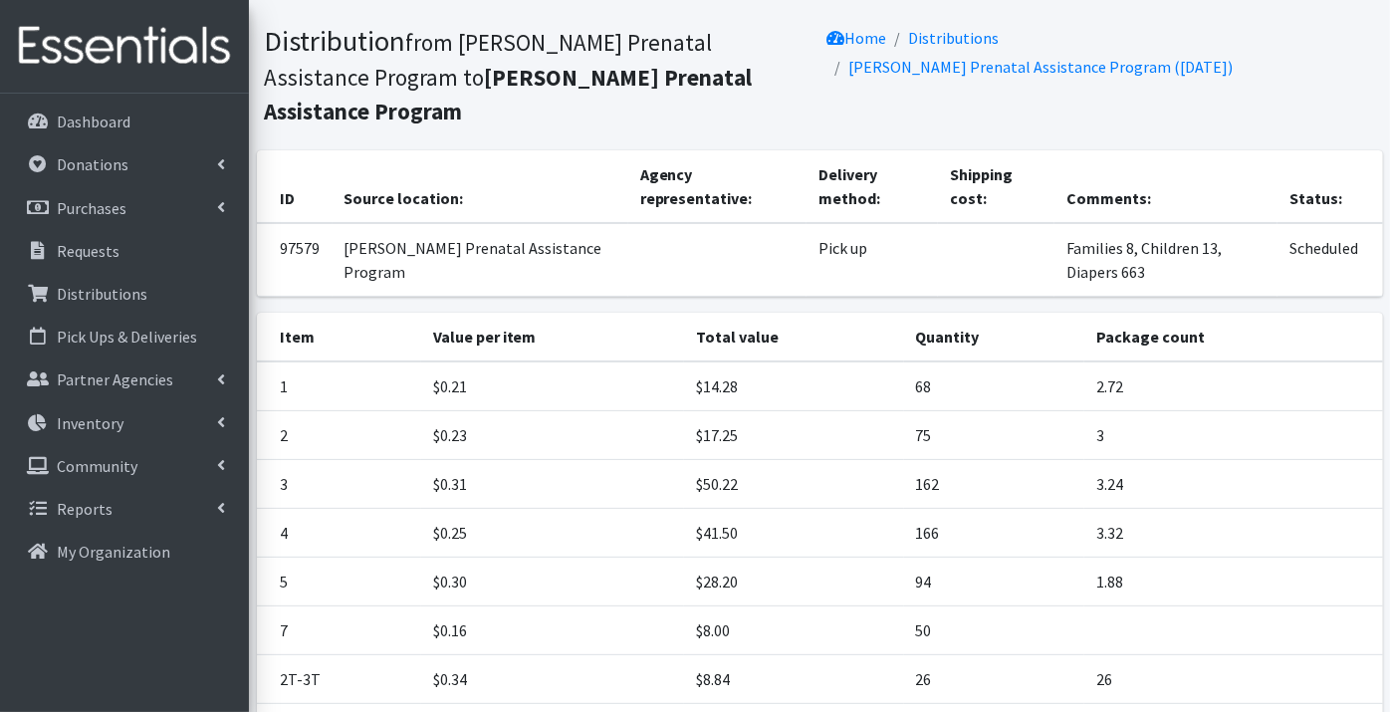
scroll to position [315, 0]
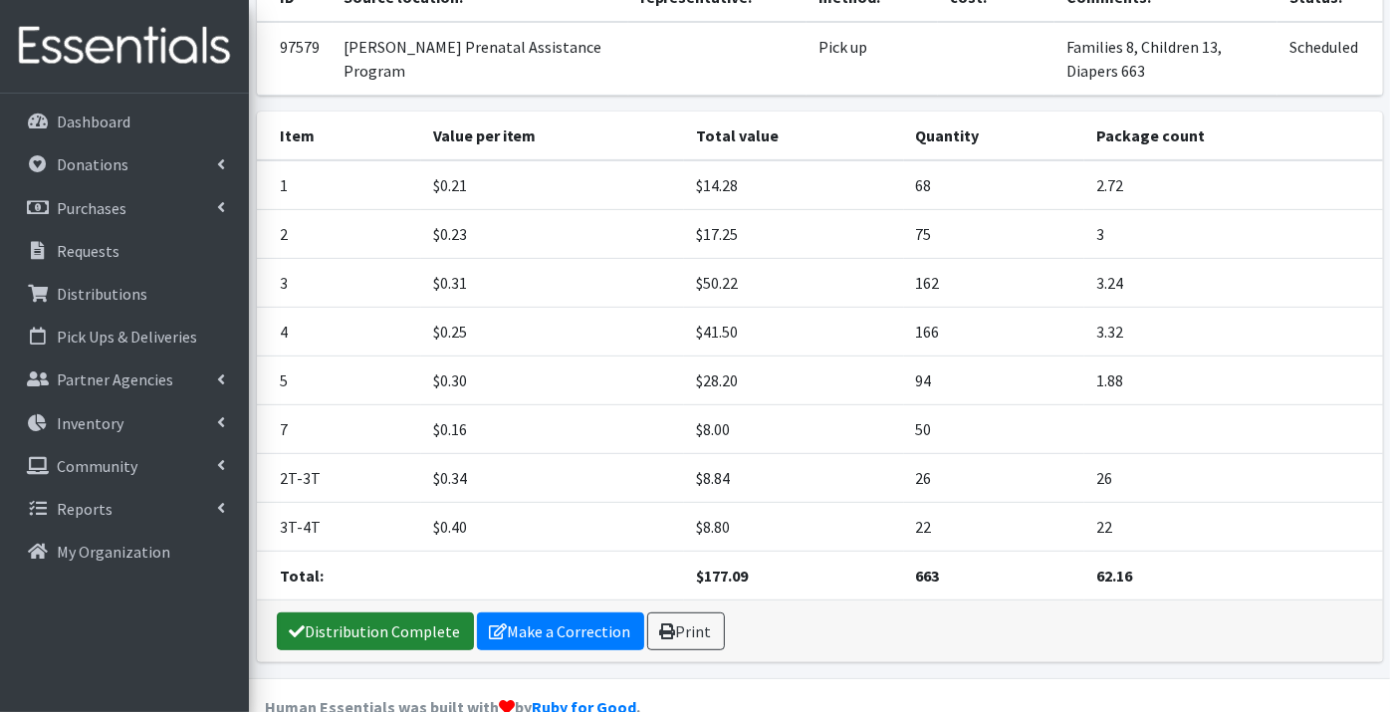
click at [392, 612] on link "Distribution Complete" at bounding box center [375, 631] width 197 height 38
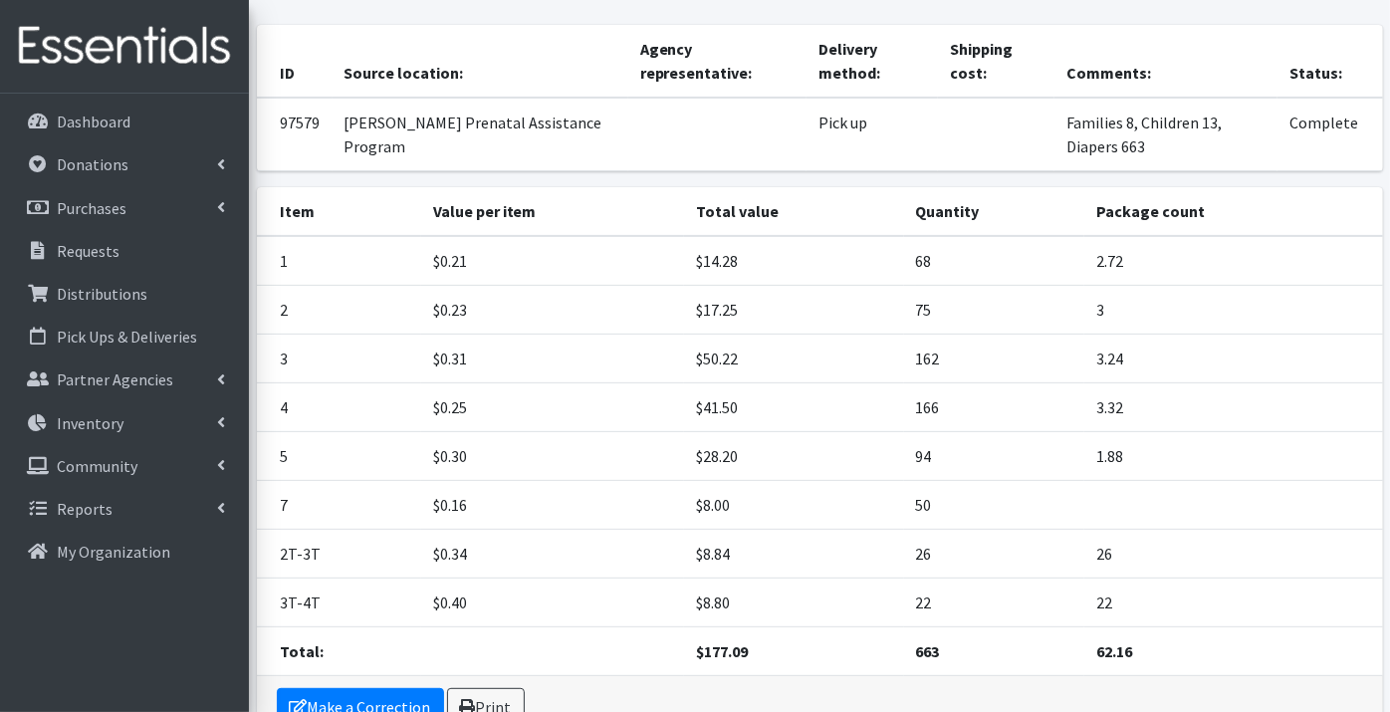
scroll to position [0, 0]
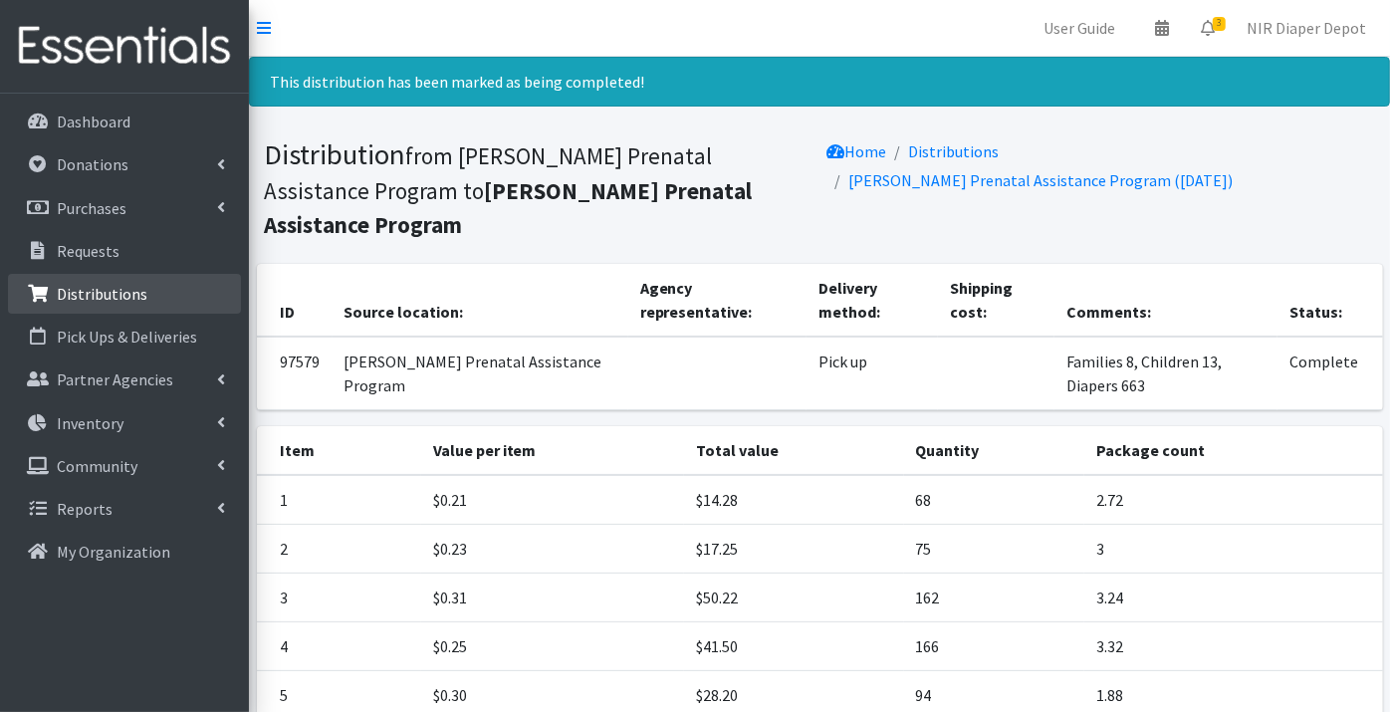
click at [111, 290] on p "Distributions" at bounding box center [102, 294] width 91 height 20
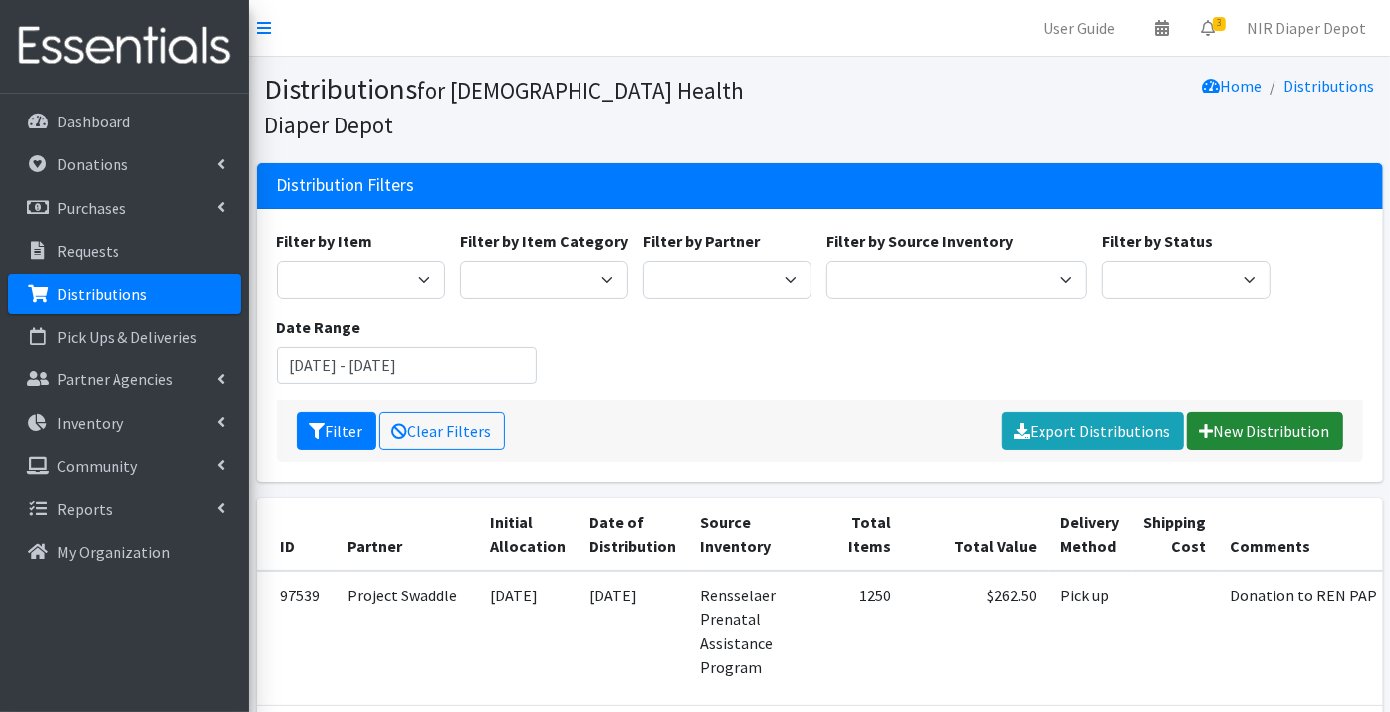
click at [1291, 412] on link "New Distribution" at bounding box center [1264, 431] width 156 height 38
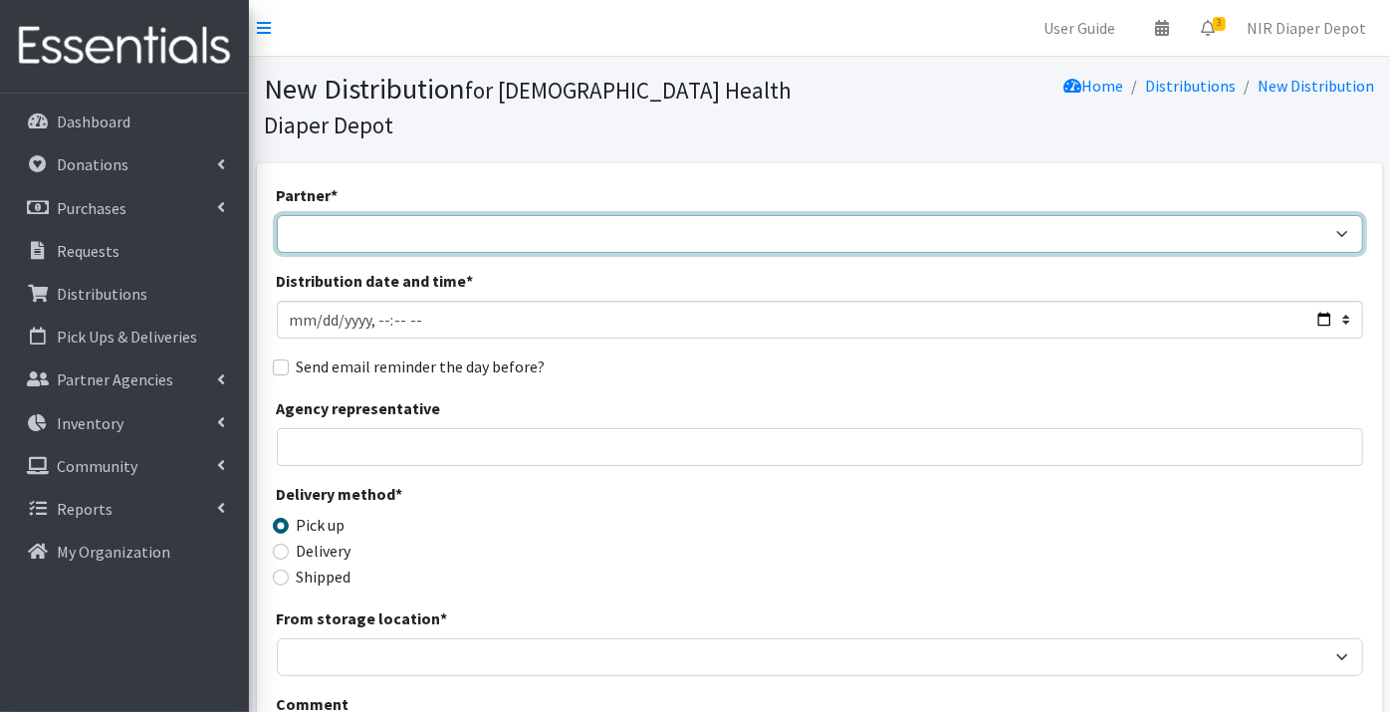
click at [284, 215] on select "ANEW Minitries Crown Point Prenatal Assistance [PERSON_NAME] Prenatal Assistanc…" at bounding box center [820, 234] width 1086 height 38
select select "2984"
click at [277, 215] on select "ANEW Minitries Crown Point Prenatal Assistance [PERSON_NAME] Prenatal Assistanc…" at bounding box center [820, 234] width 1086 height 38
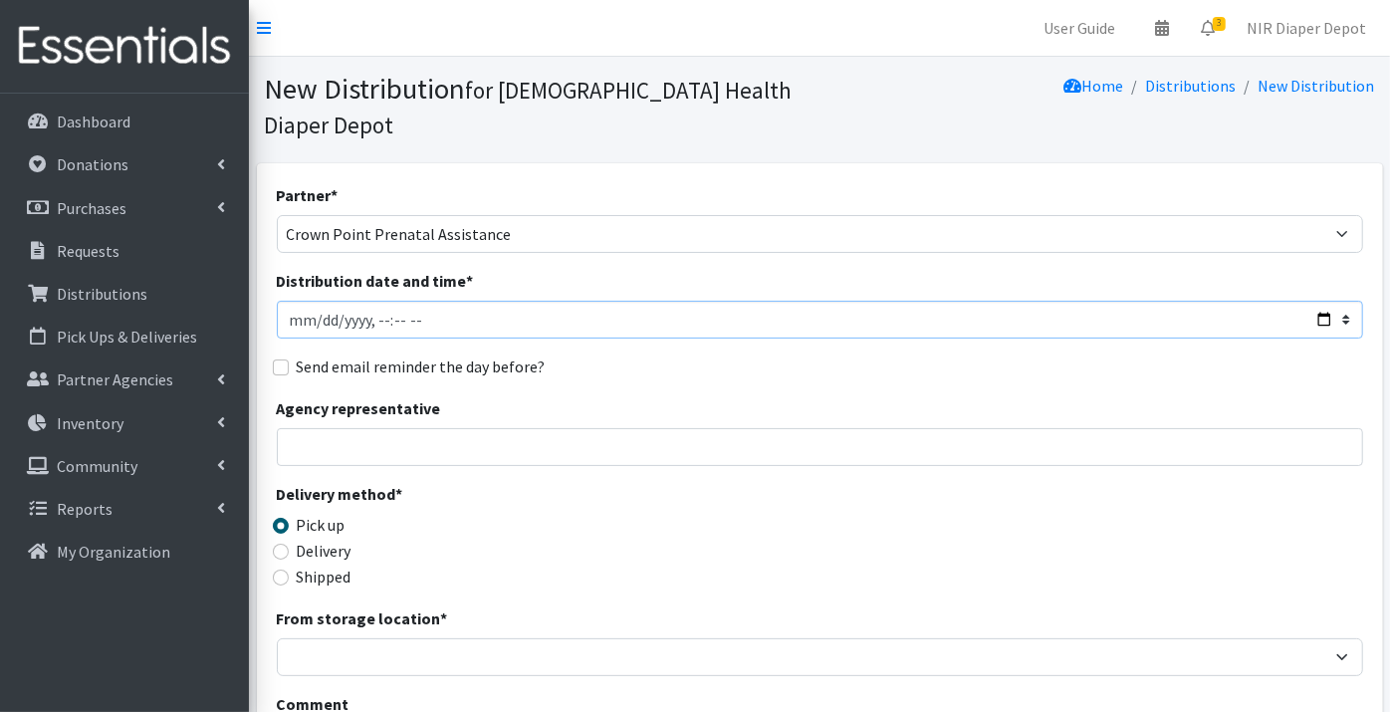
click at [294, 301] on input "Distribution date and time *" at bounding box center [820, 320] width 1086 height 38
type input "[DATE]T23:59"
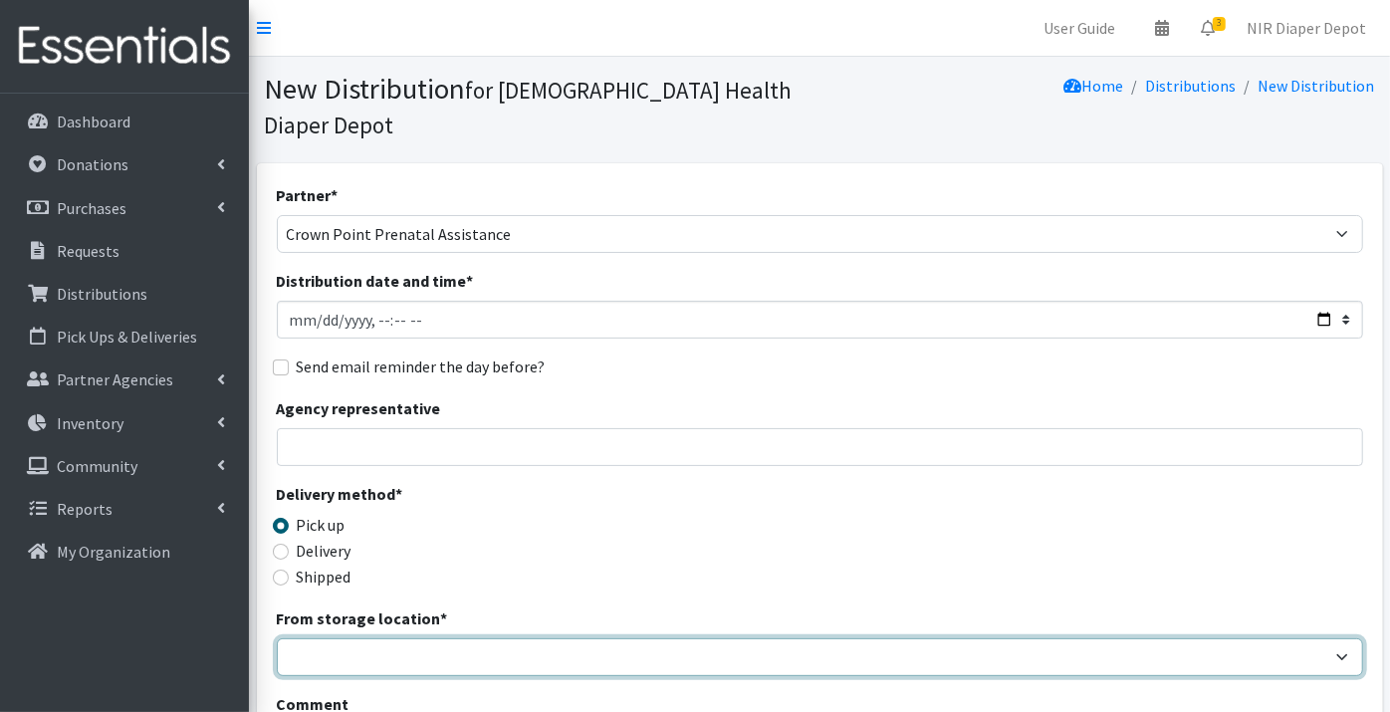
click at [313, 638] on select "Crown Point Bulk Storage Crown Point Prenatal Assistance Program Grant Car Seat…" at bounding box center [820, 657] width 1086 height 38
select select "306"
click at [277, 638] on select "Crown Point Bulk Storage Crown Point Prenatal Assistance Program Grant Car Seat…" at bounding box center [820, 657] width 1086 height 38
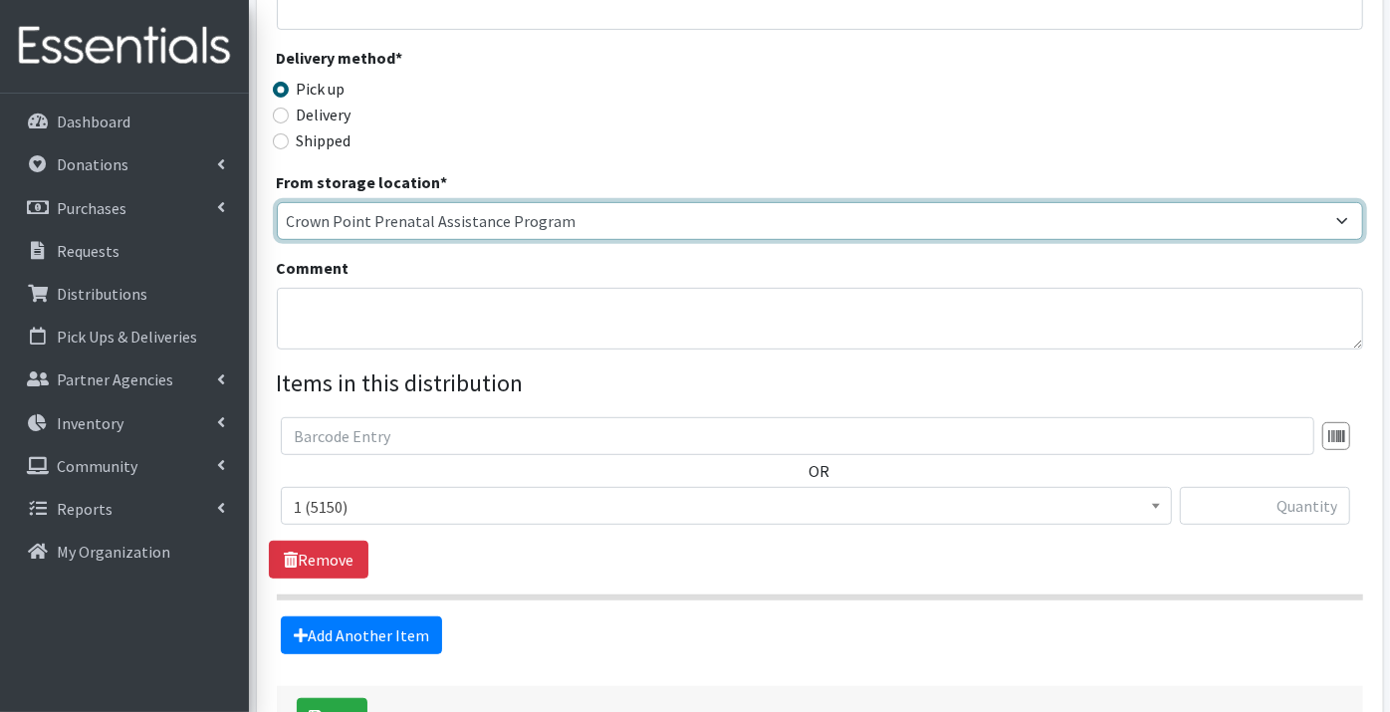
scroll to position [442, 0]
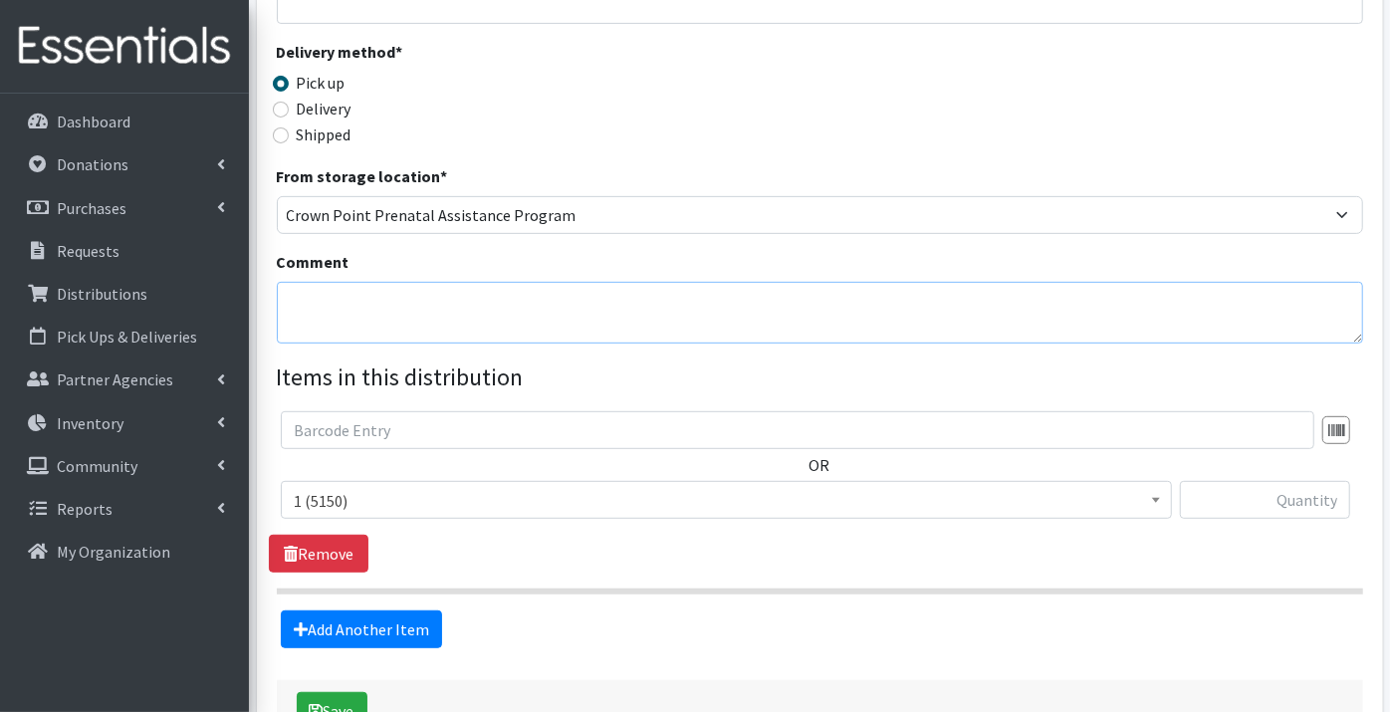
click at [346, 282] on textarea "Comment" at bounding box center [820, 313] width 1086 height 62
type textarea "Families 19, Children 26, Diapers 1506"
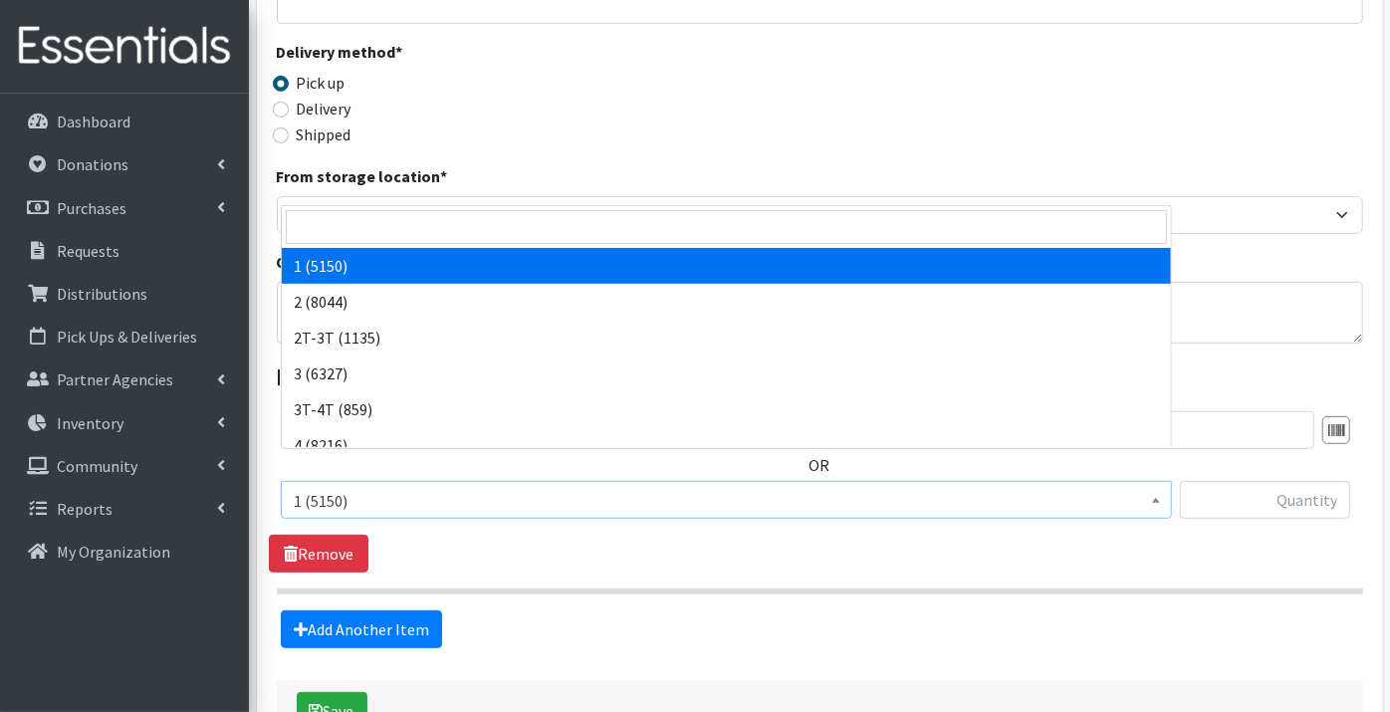
click at [377, 487] on span "1 (5150)" at bounding box center [726, 501] width 865 height 28
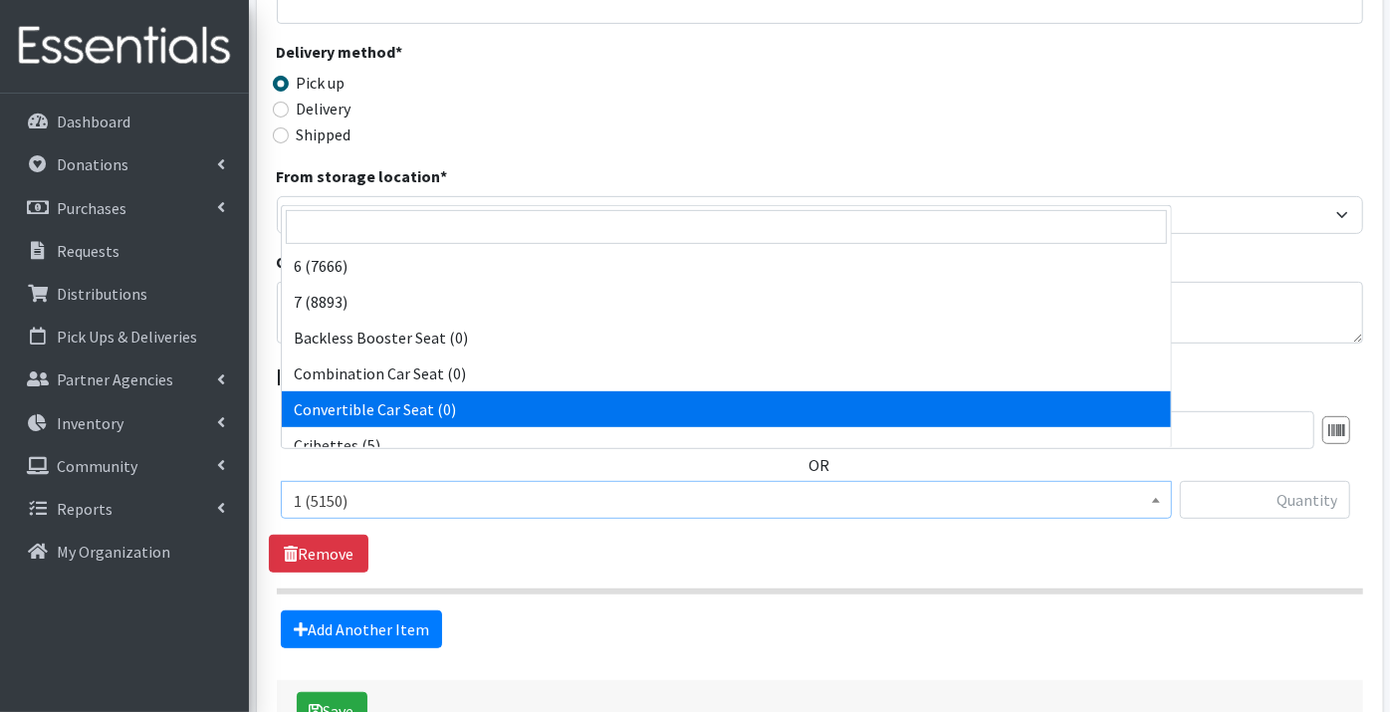
scroll to position [552, 0]
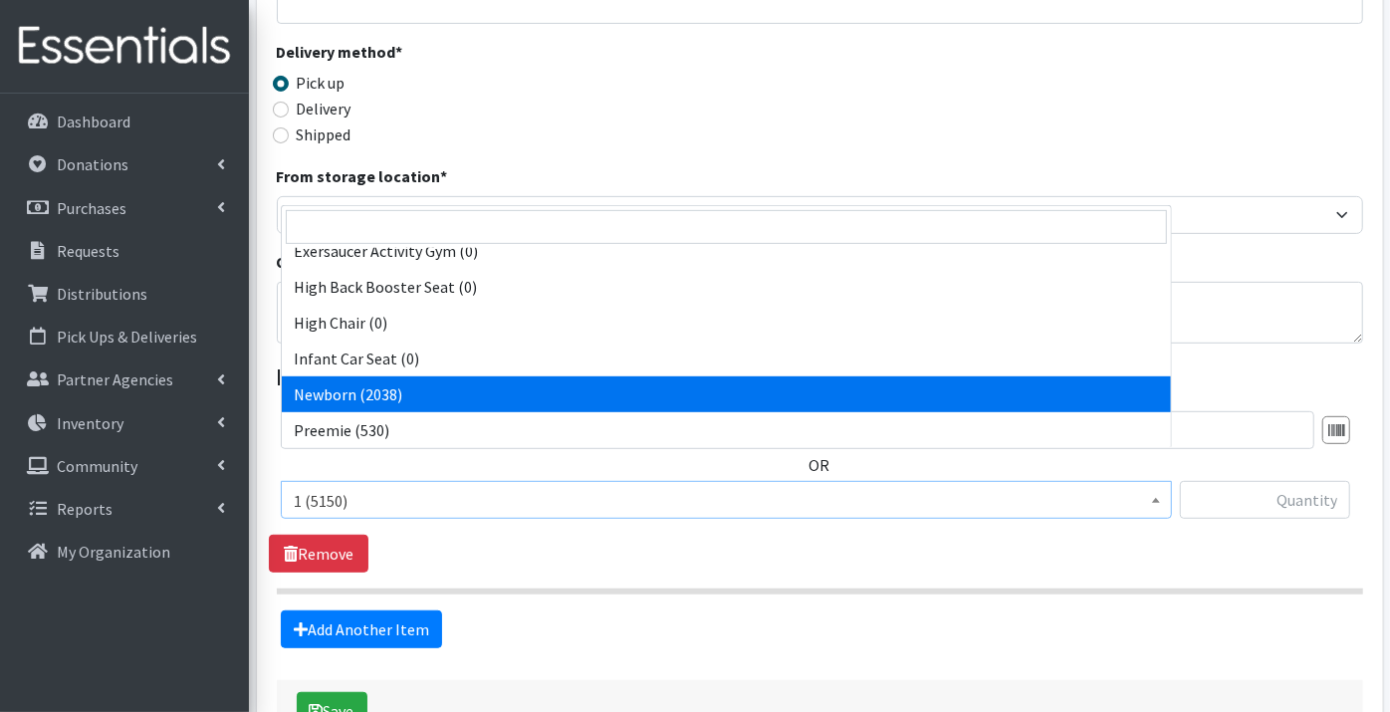
select select "9184"
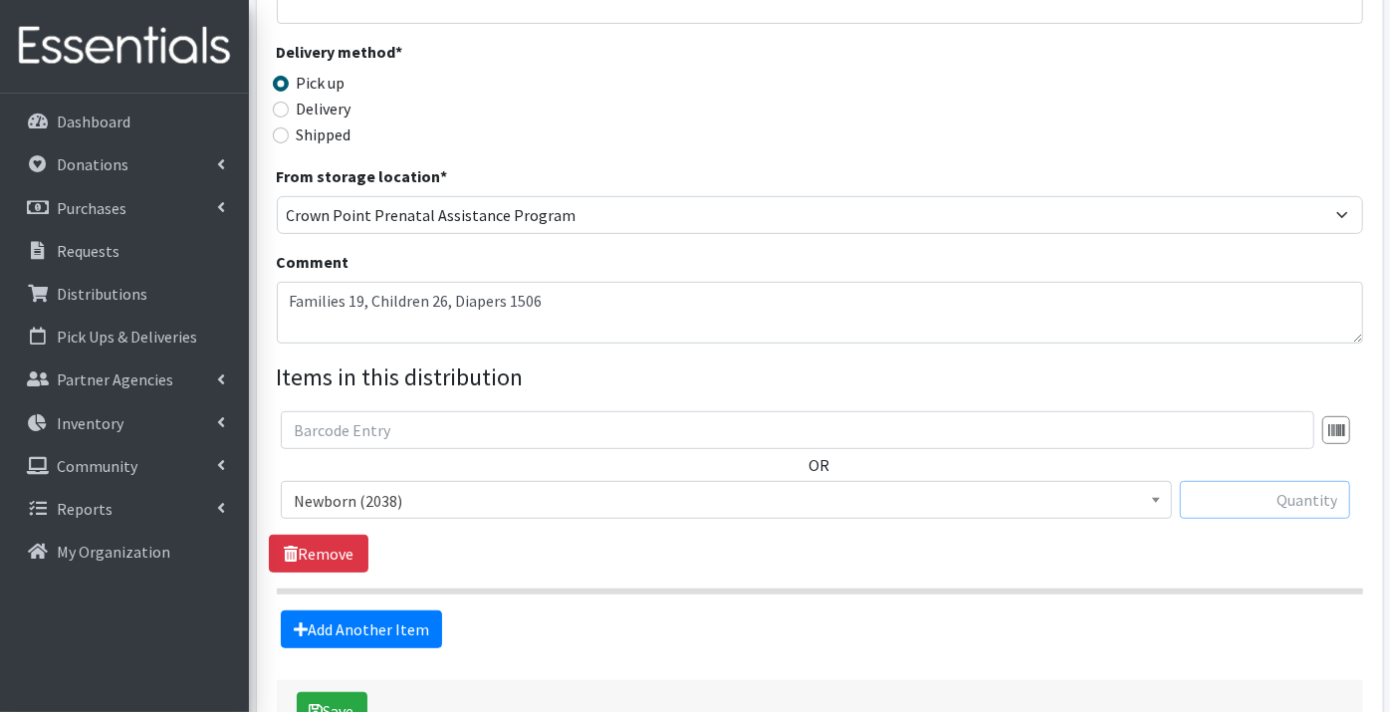
click at [1239, 481] on input "text" at bounding box center [1265, 500] width 170 height 38
type input "68"
click at [385, 610] on link "Add Another Item" at bounding box center [361, 629] width 161 height 38
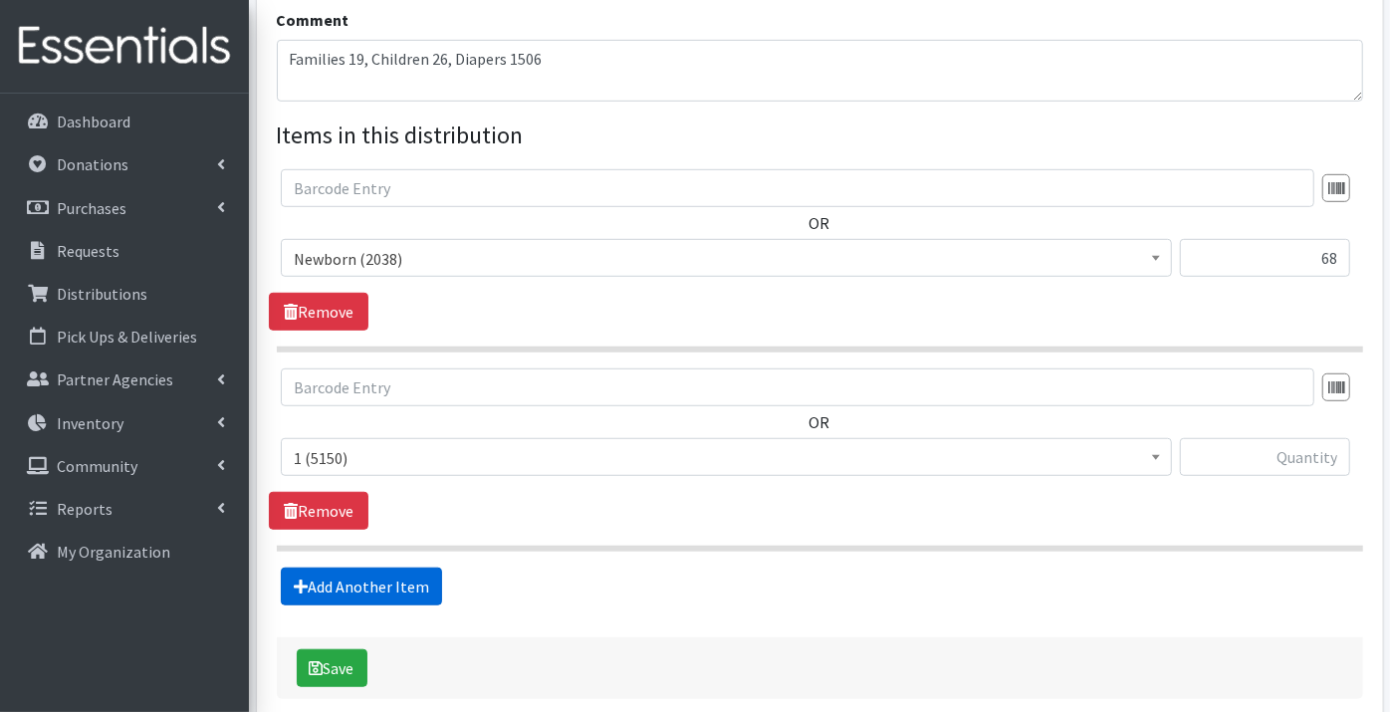
scroll to position [743, 0]
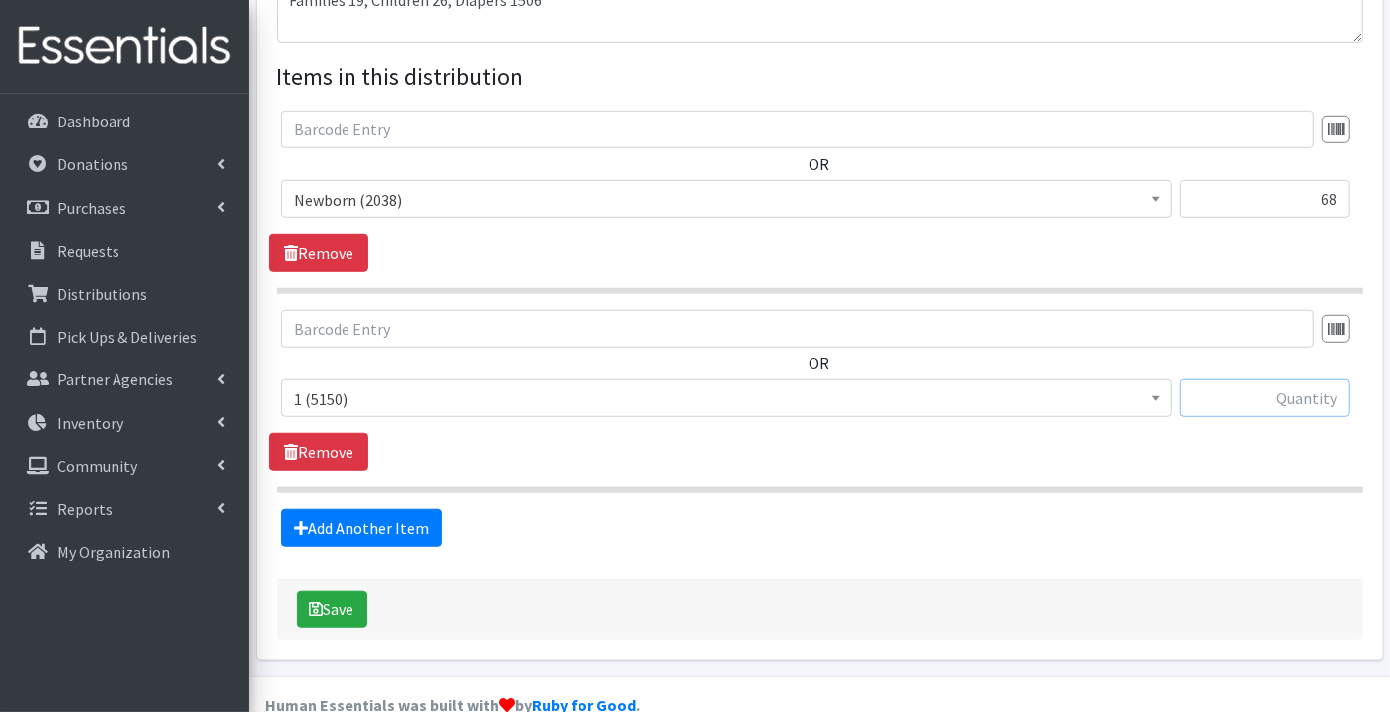
click at [1276, 379] on input "text" at bounding box center [1265, 398] width 170 height 38
type input "224"
click at [341, 509] on link "Add Another Item" at bounding box center [361, 528] width 161 height 38
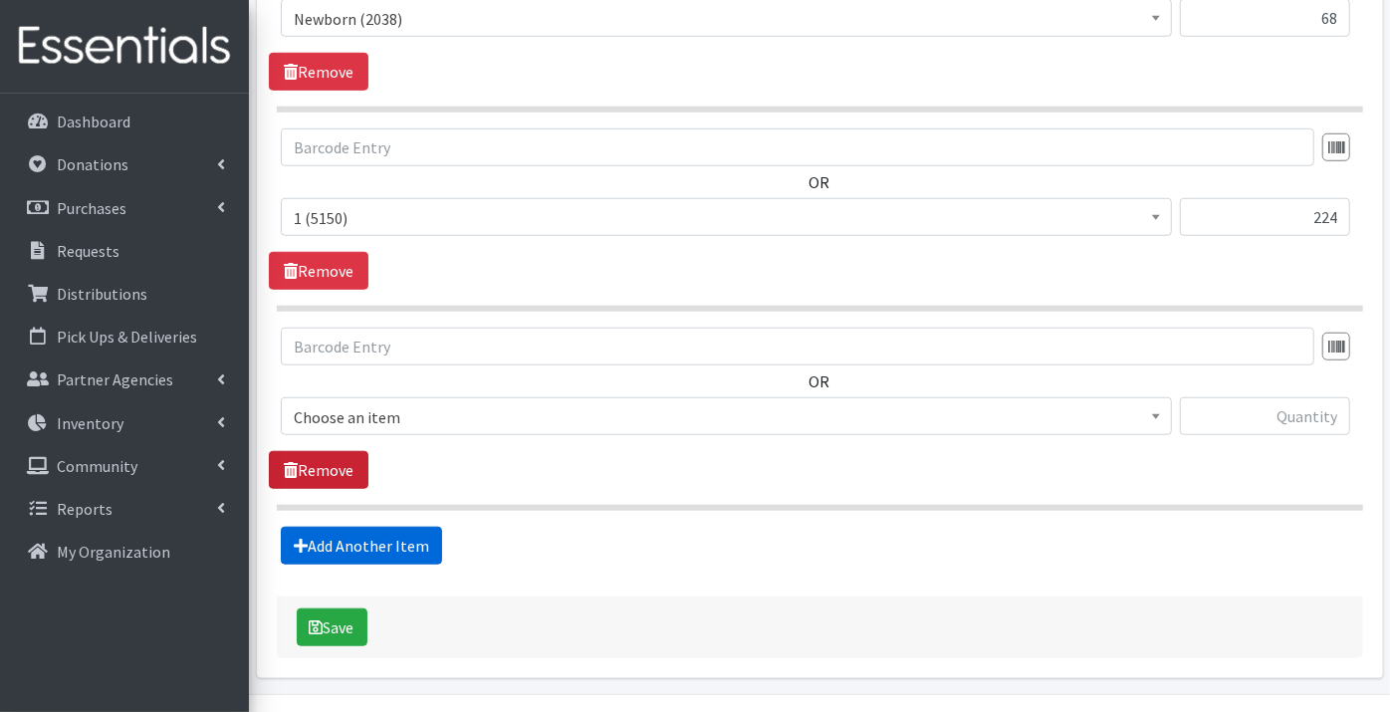
scroll to position [941, 0]
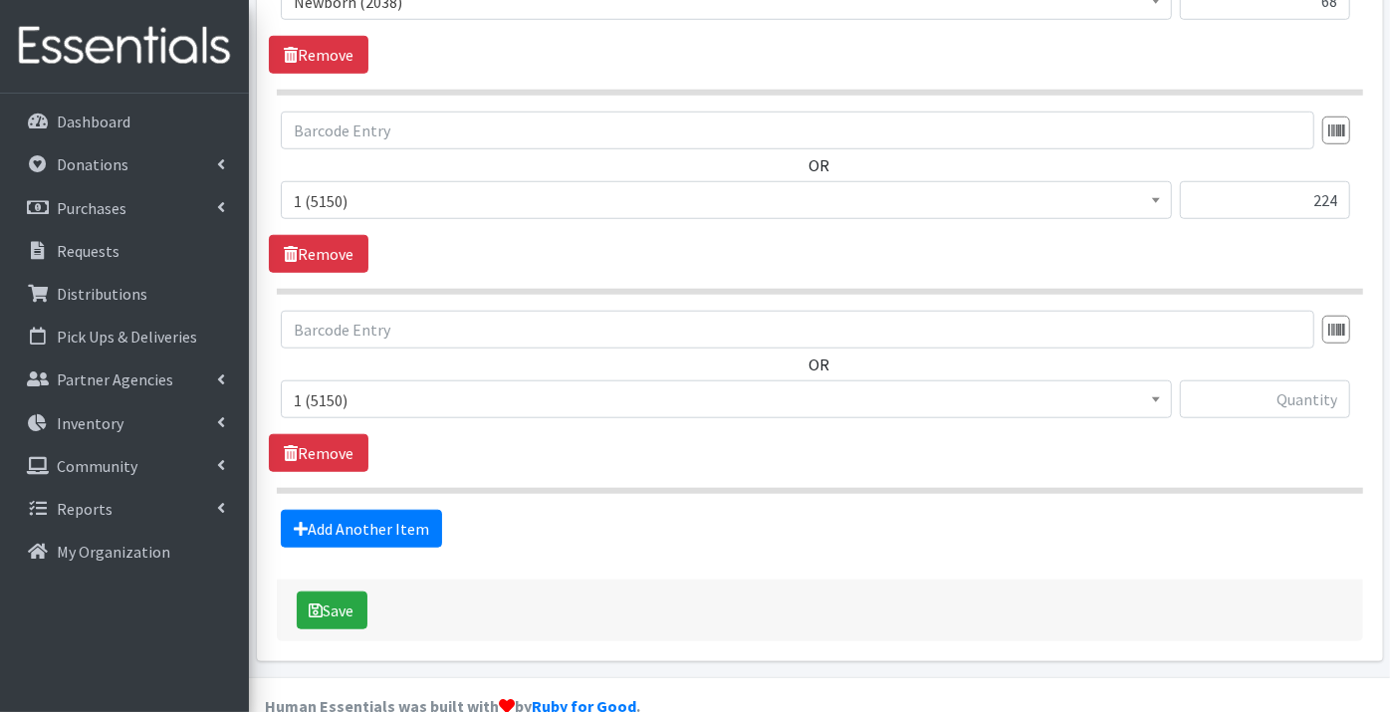
click at [329, 386] on span "1 (5150)" at bounding box center [726, 400] width 865 height 28
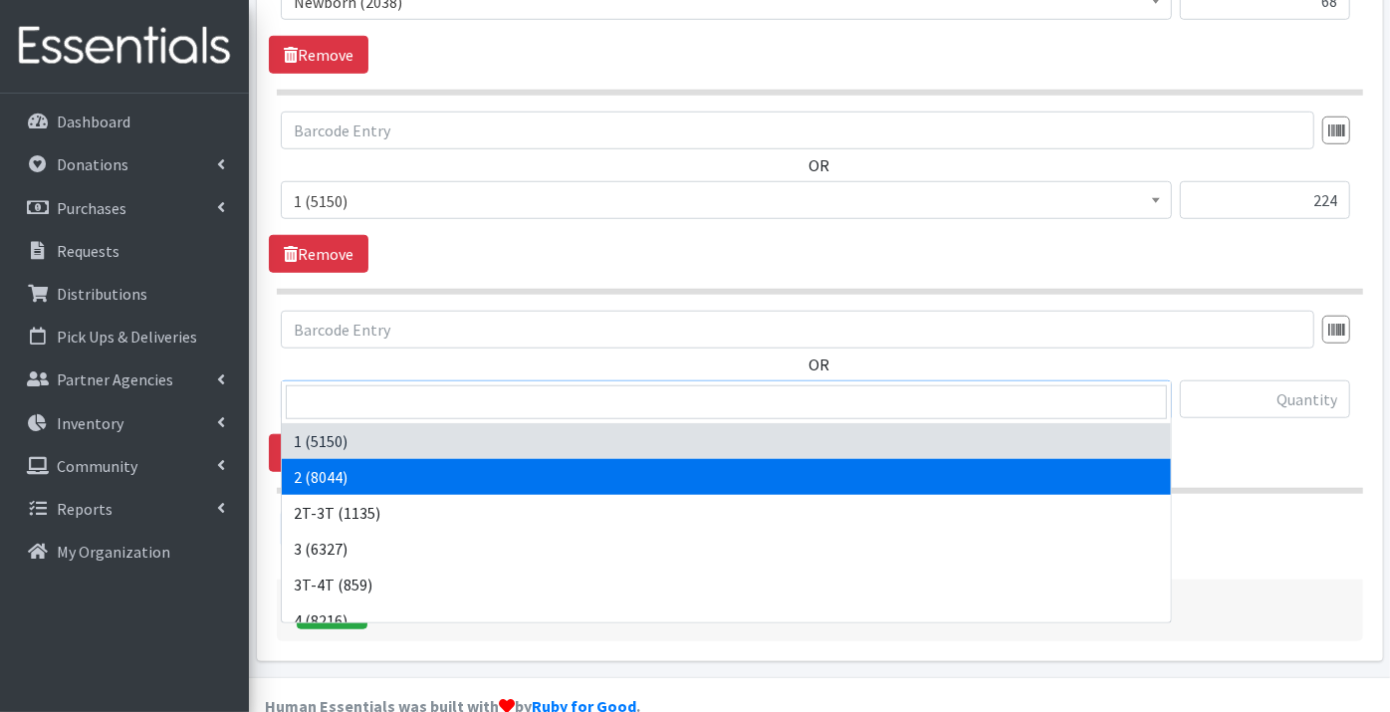
select select "9186"
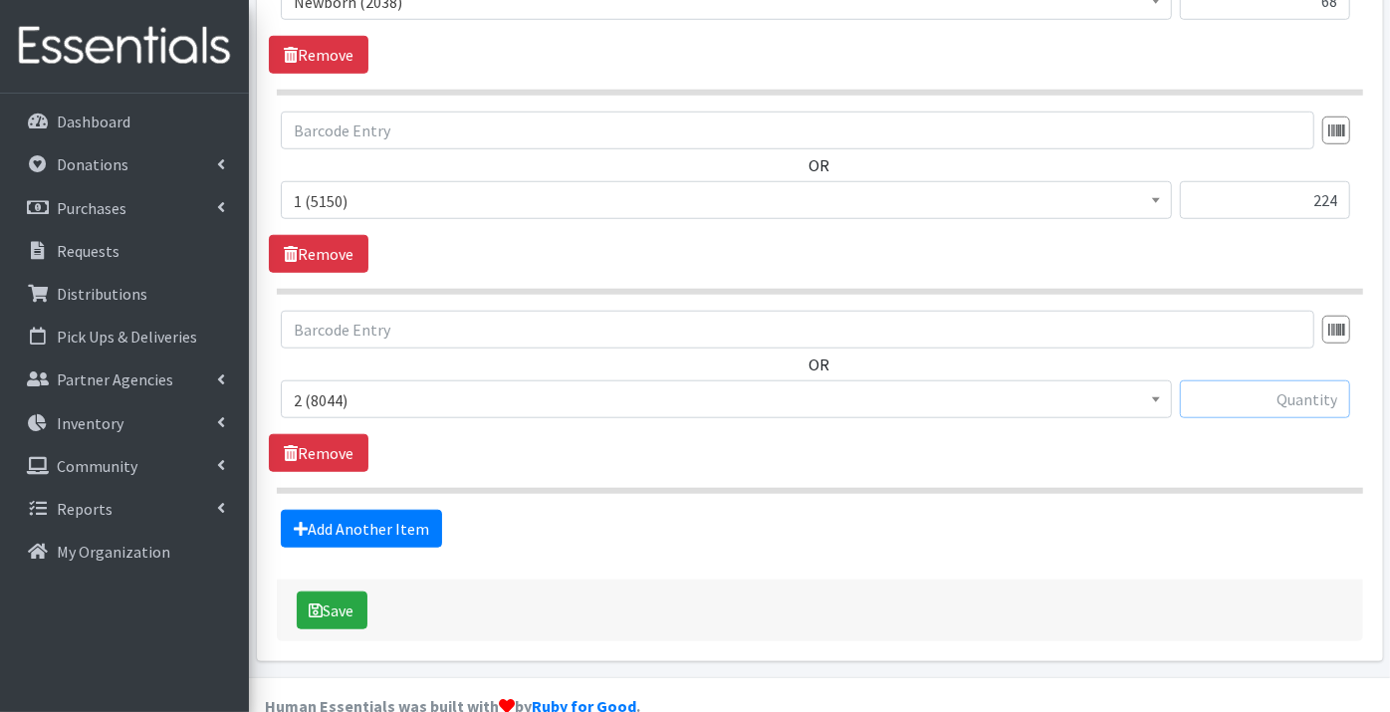
click at [1305, 380] on input "text" at bounding box center [1265, 399] width 170 height 38
type input "226"
click at [369, 510] on link "Add Another Item" at bounding box center [361, 529] width 161 height 38
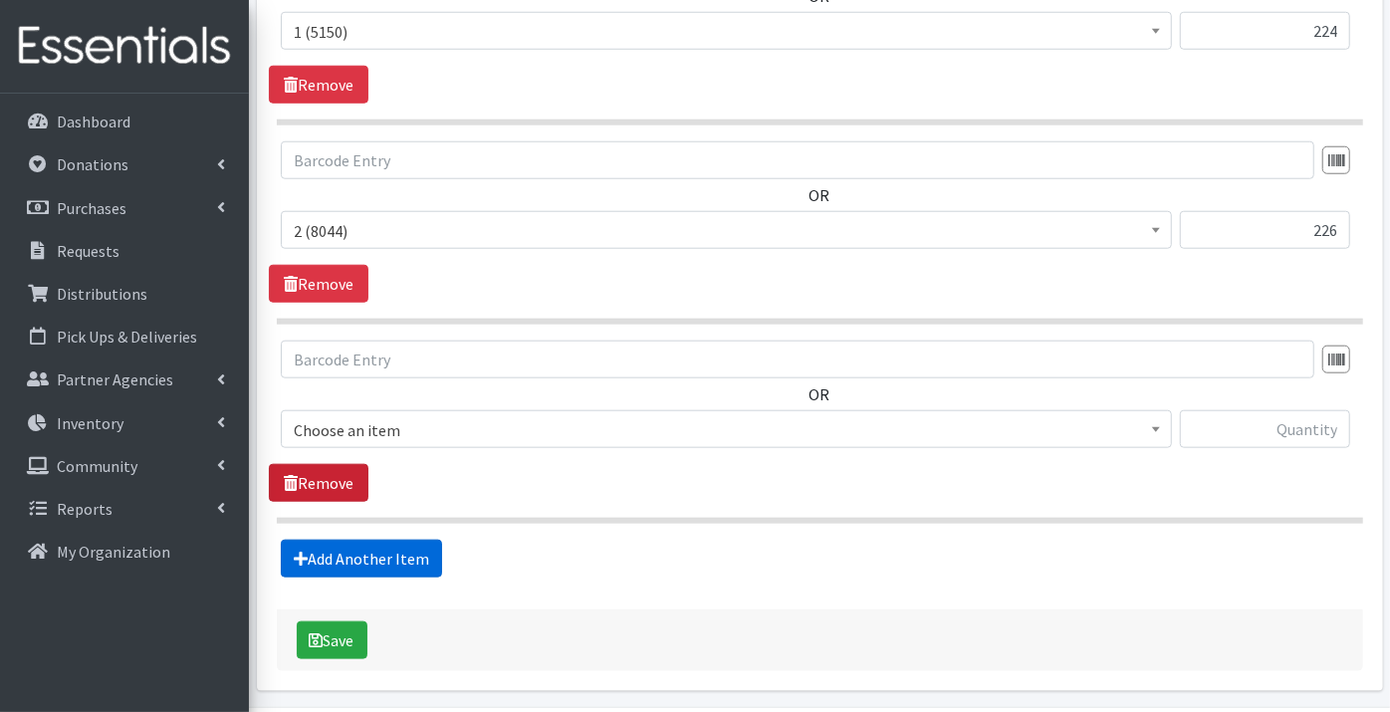
scroll to position [1139, 0]
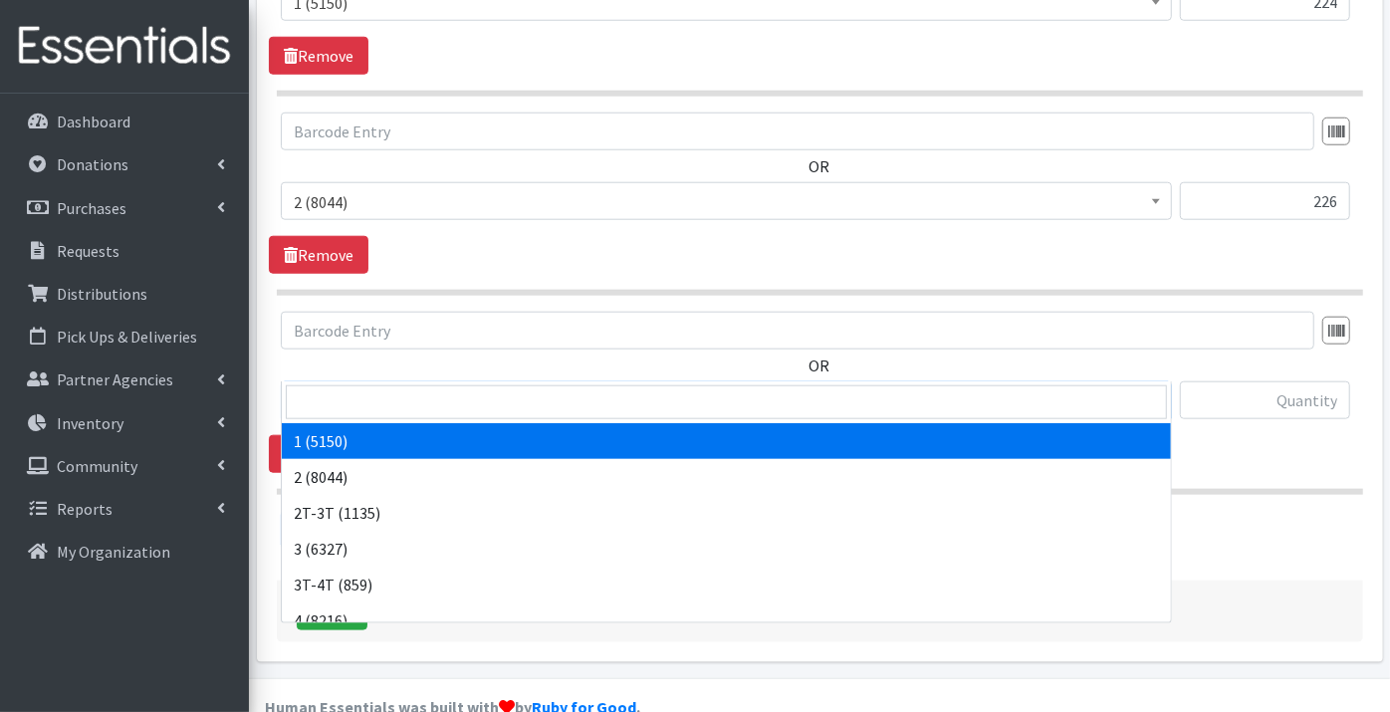
click at [320, 387] on span "1 (5150)" at bounding box center [726, 401] width 865 height 28
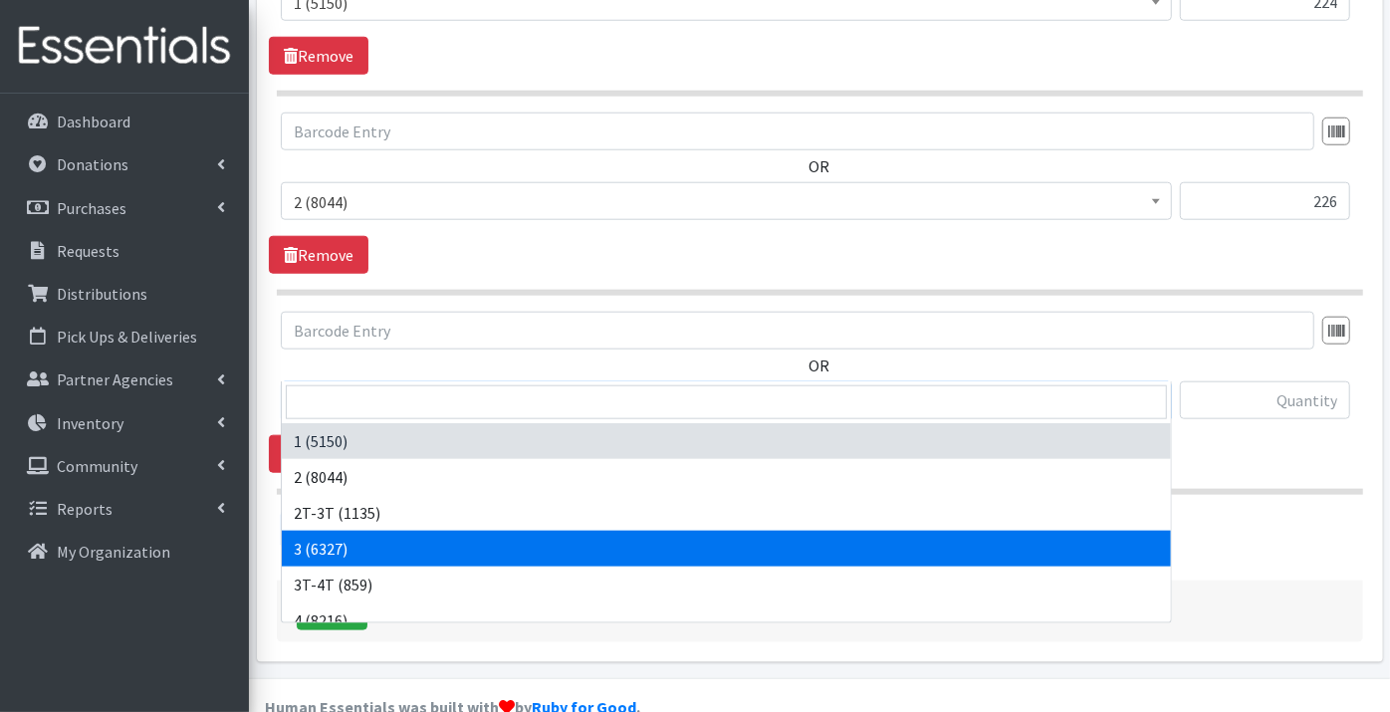
select select "9187"
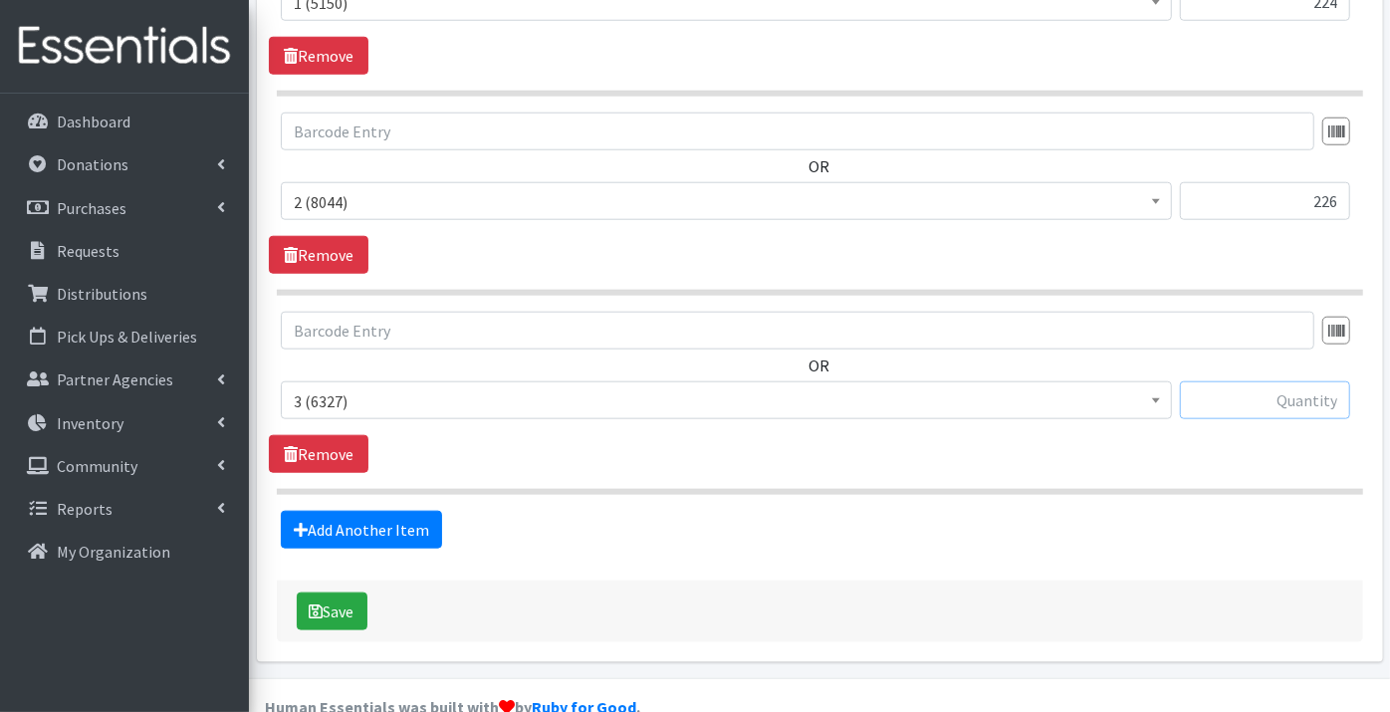
click at [1253, 381] on input "text" at bounding box center [1265, 400] width 170 height 38
type input "336"
click at [328, 511] on link "Add Another Item" at bounding box center [361, 530] width 161 height 38
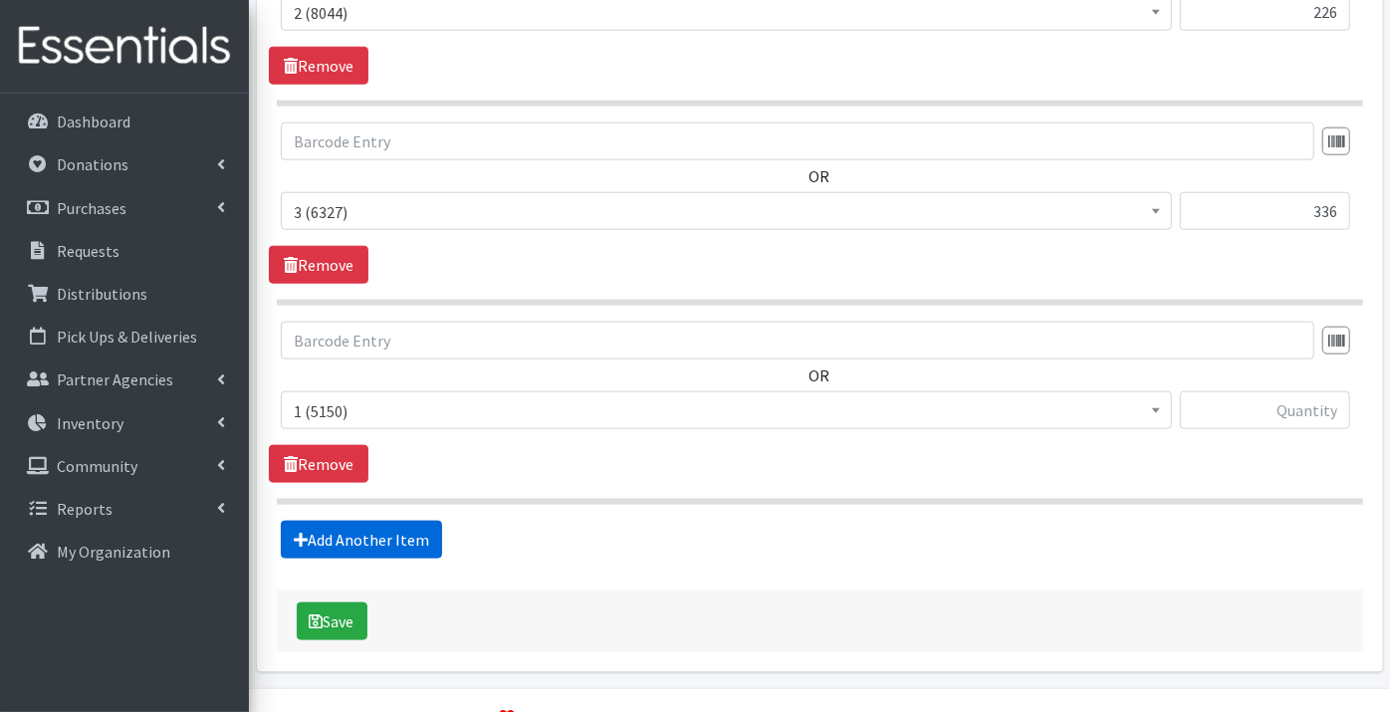
scroll to position [1337, 0]
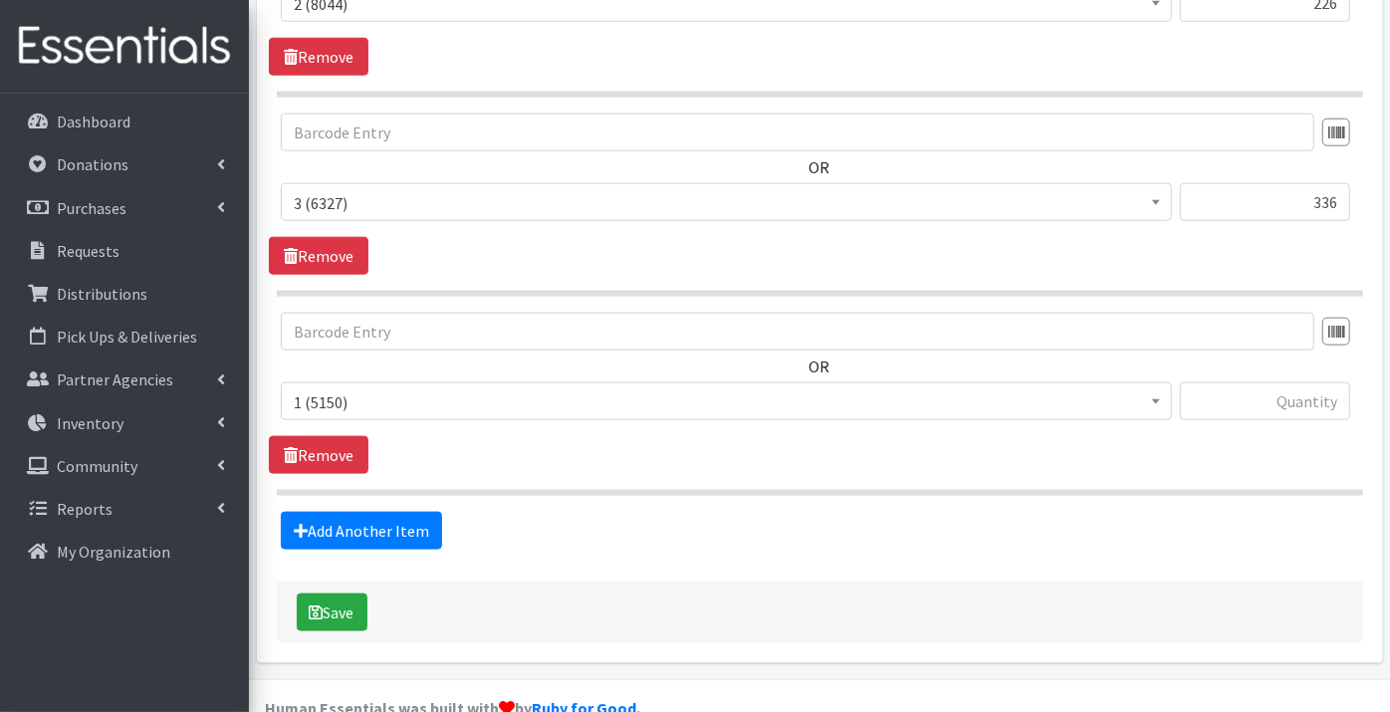
click at [342, 388] on span "1 (5150)" at bounding box center [726, 402] width 865 height 28
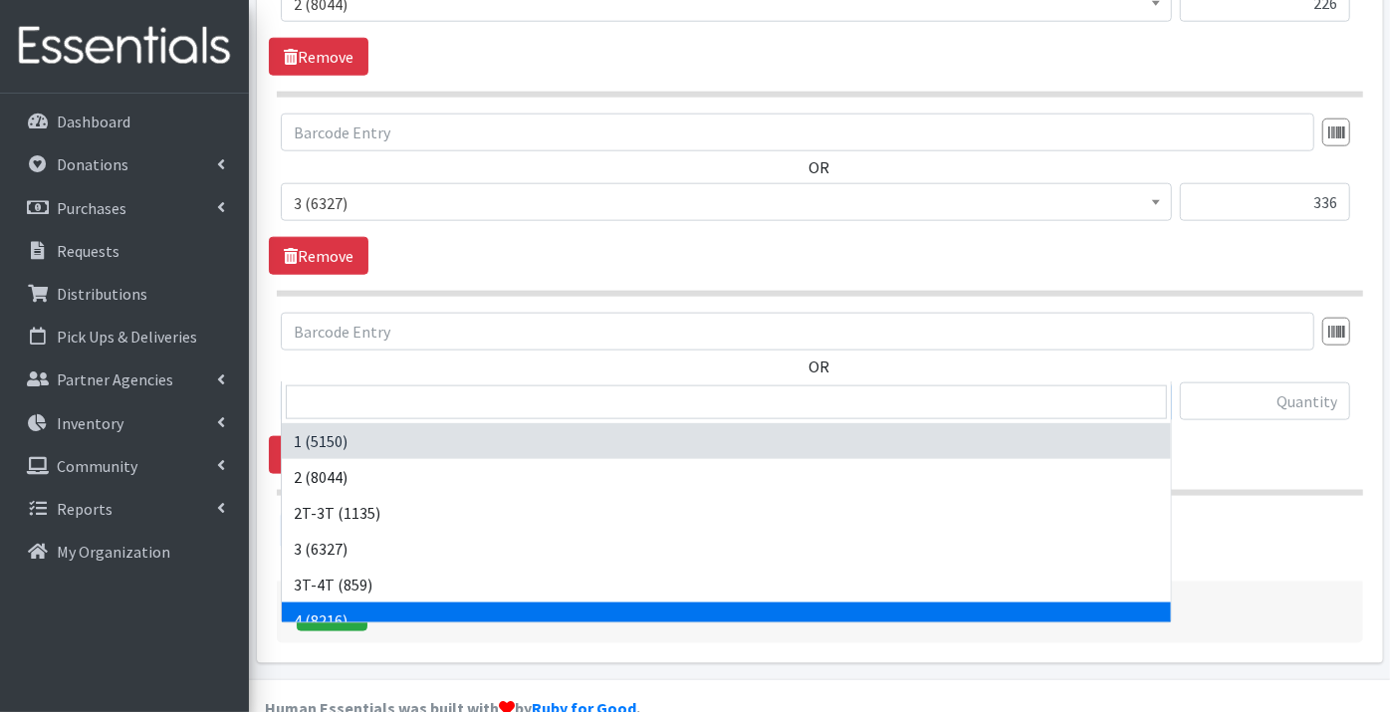
select select "9188"
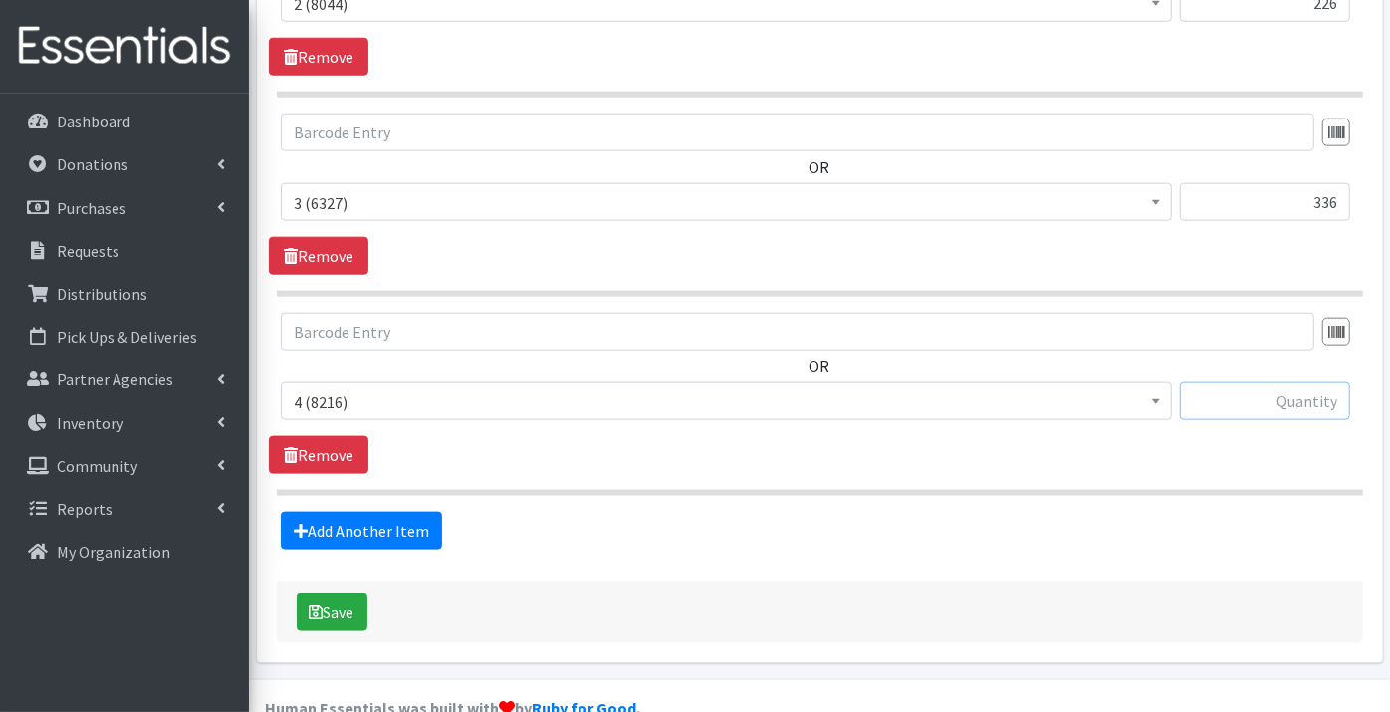
click at [1245, 382] on input "text" at bounding box center [1265, 401] width 170 height 38
type input "174"
click at [365, 512] on link "Add Another Item" at bounding box center [361, 531] width 161 height 38
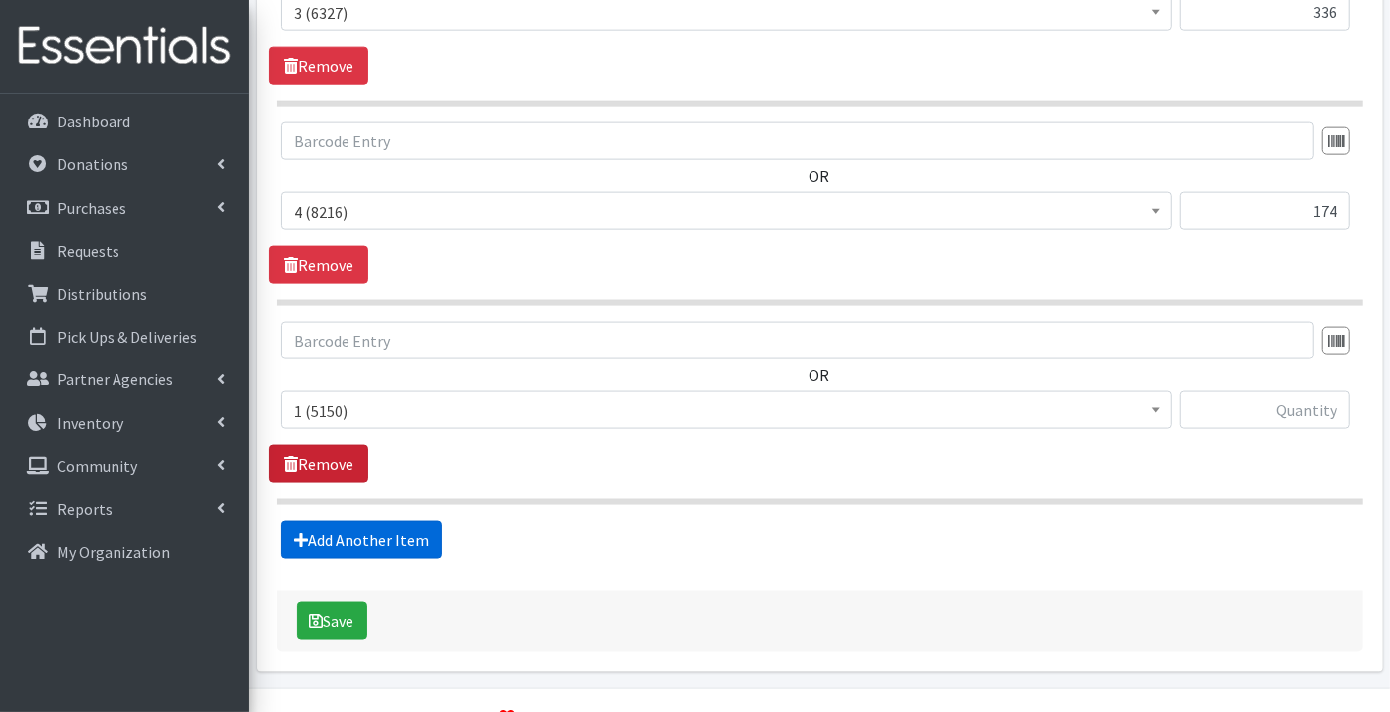
scroll to position [1535, 0]
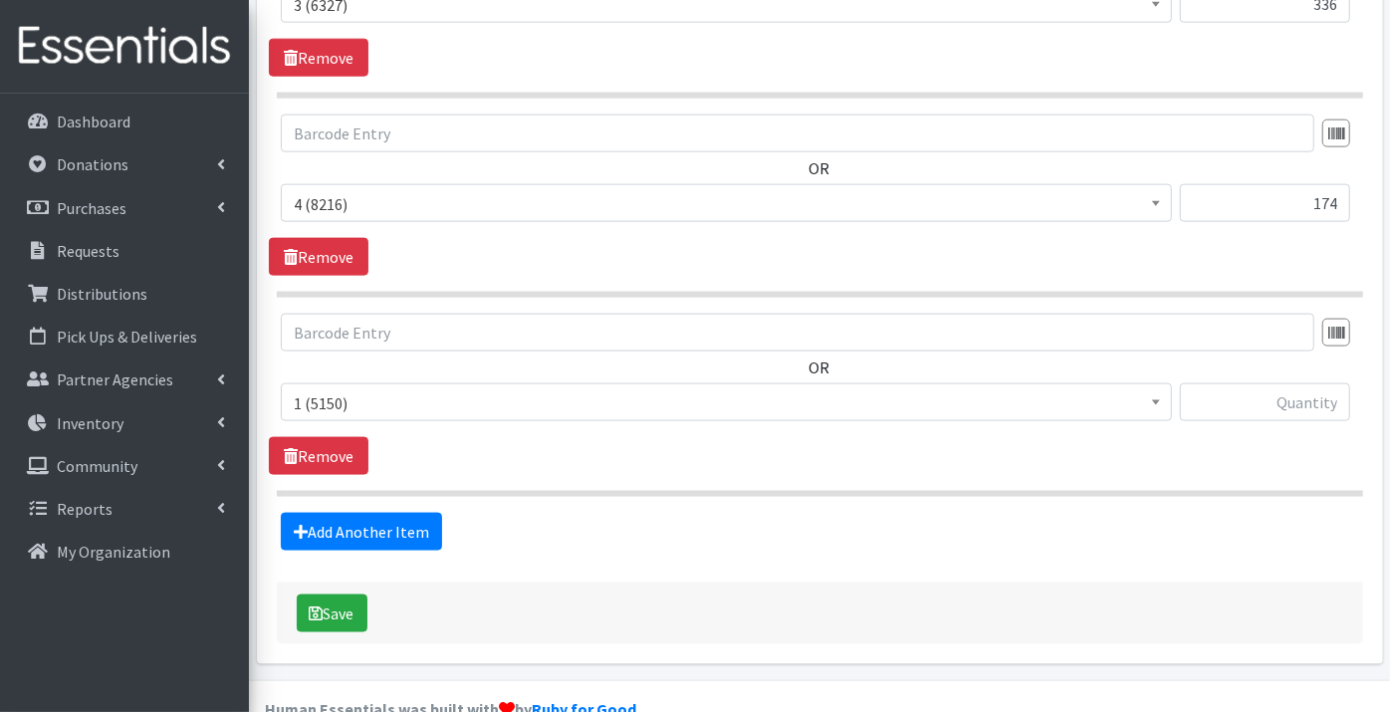
click at [343, 389] on span "1 (5150)" at bounding box center [726, 403] width 865 height 28
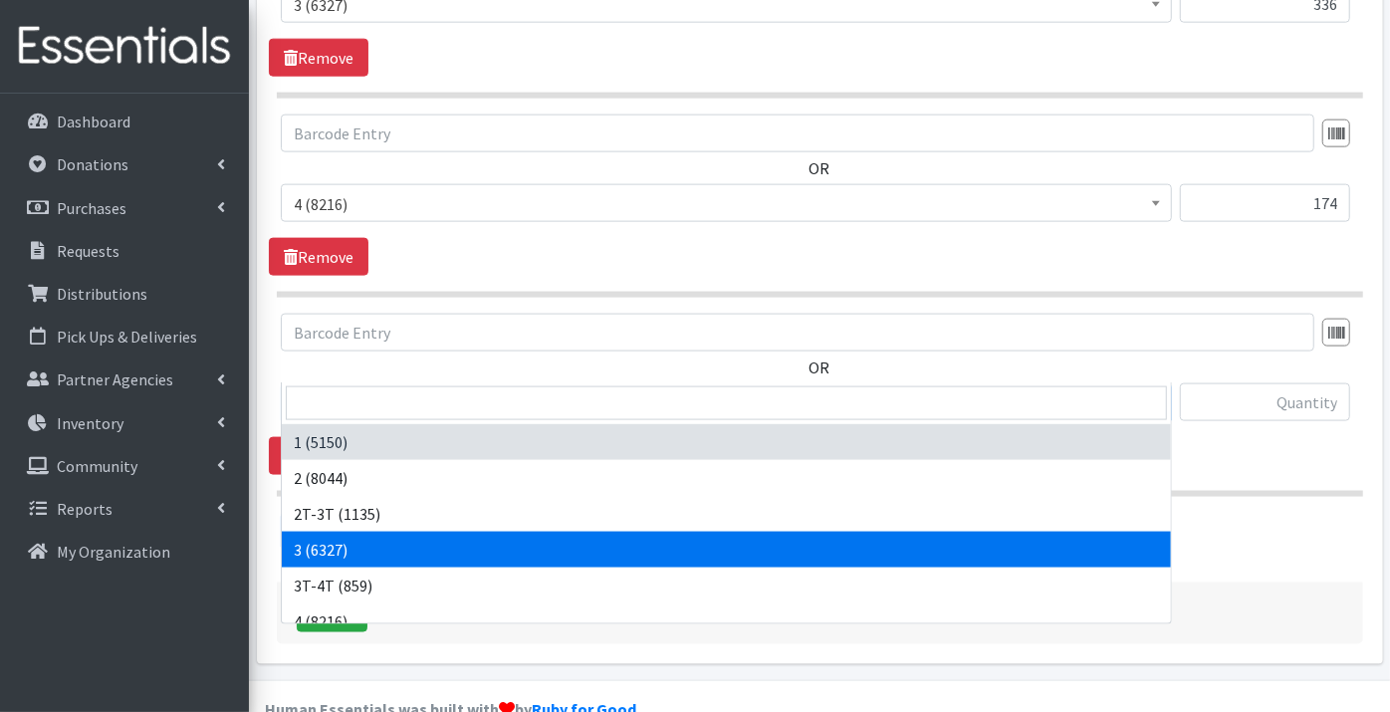
scroll to position [110, 0]
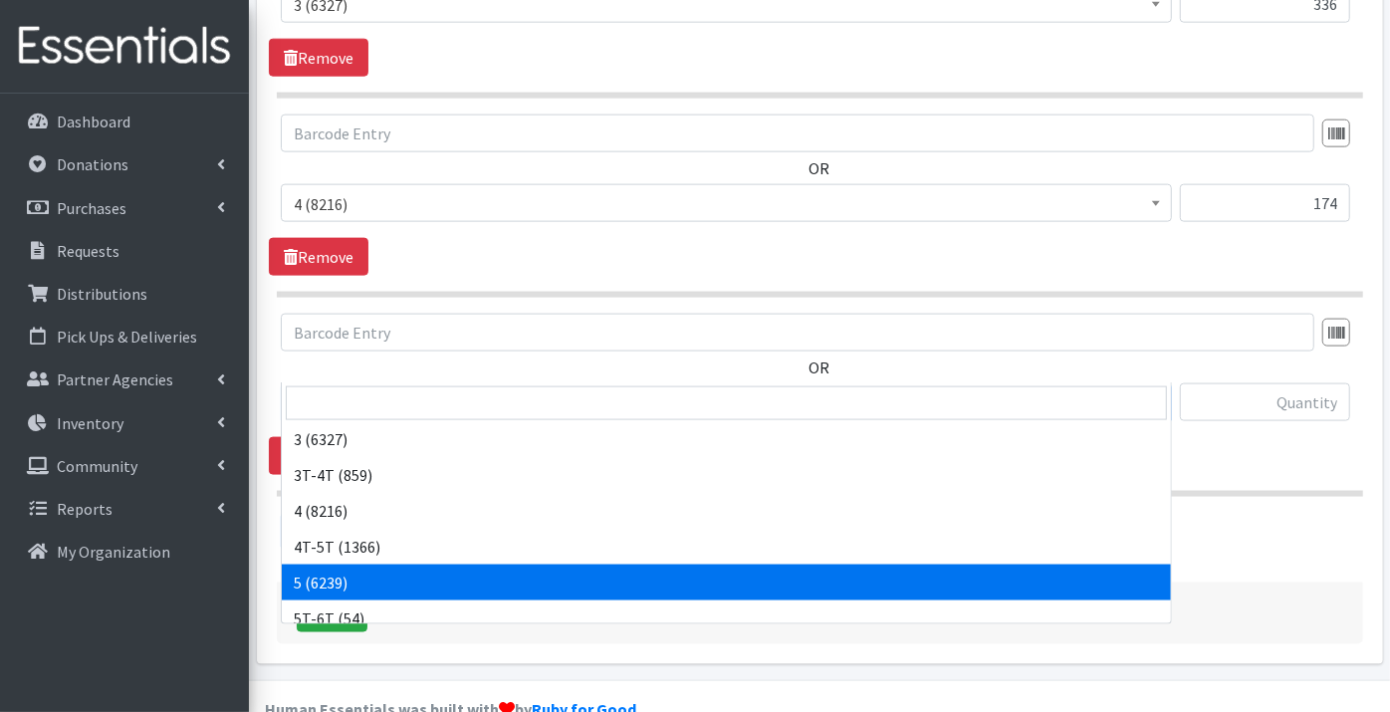
select select "9189"
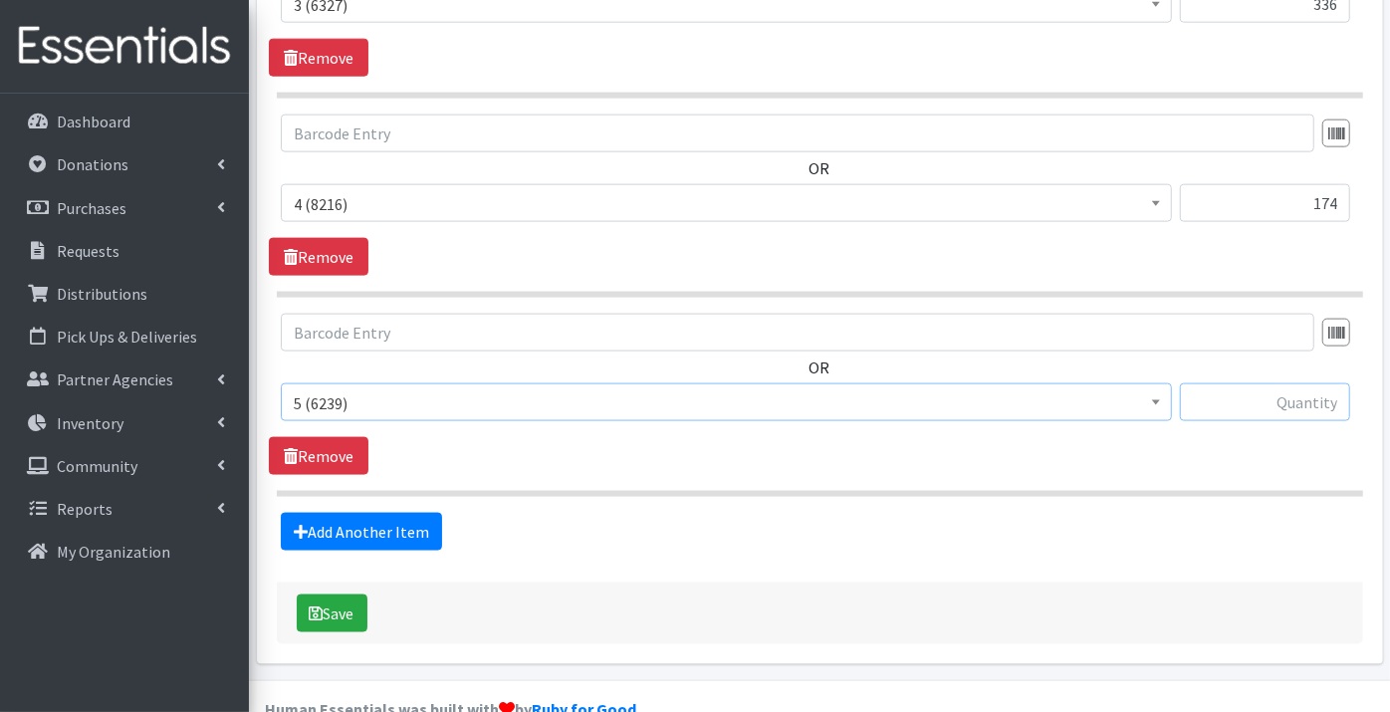
click at [1227, 383] on input "text" at bounding box center [1265, 402] width 170 height 38
type input "384"
click at [396, 513] on link "Add Another Item" at bounding box center [361, 532] width 161 height 38
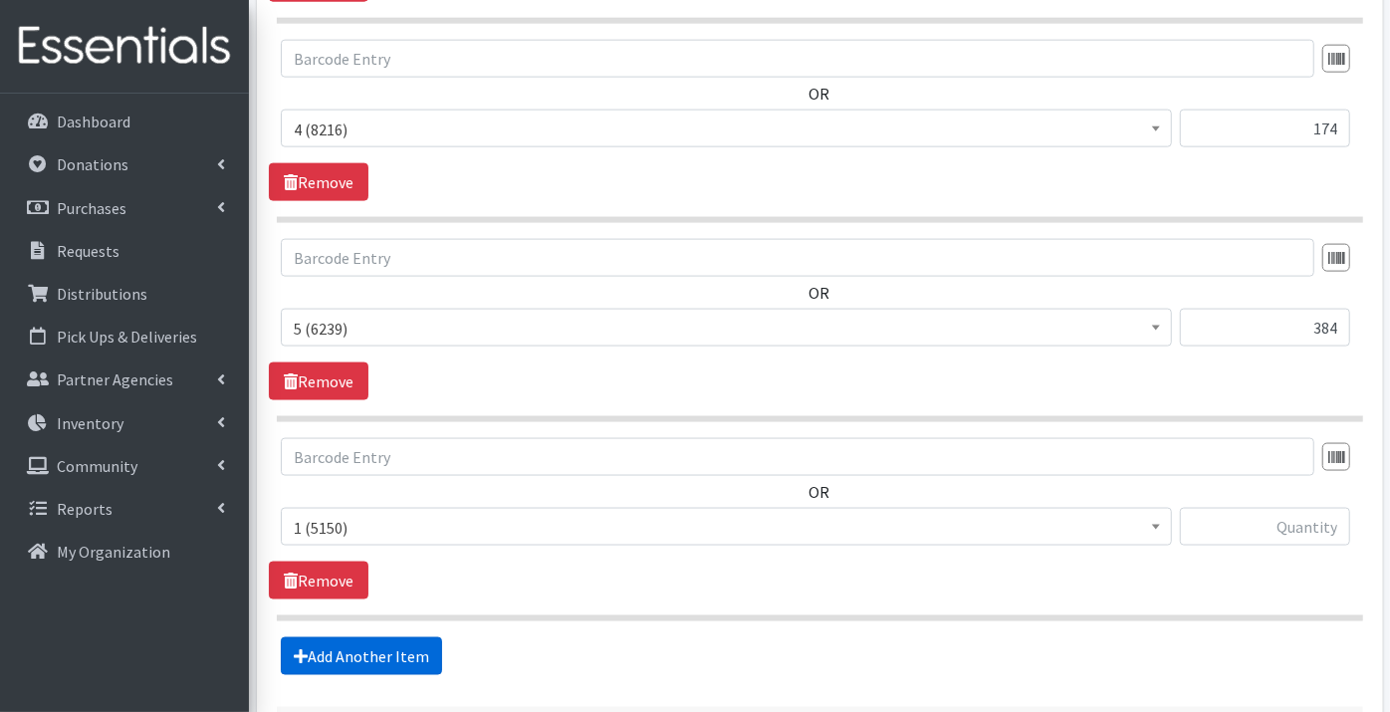
scroll to position [1734, 0]
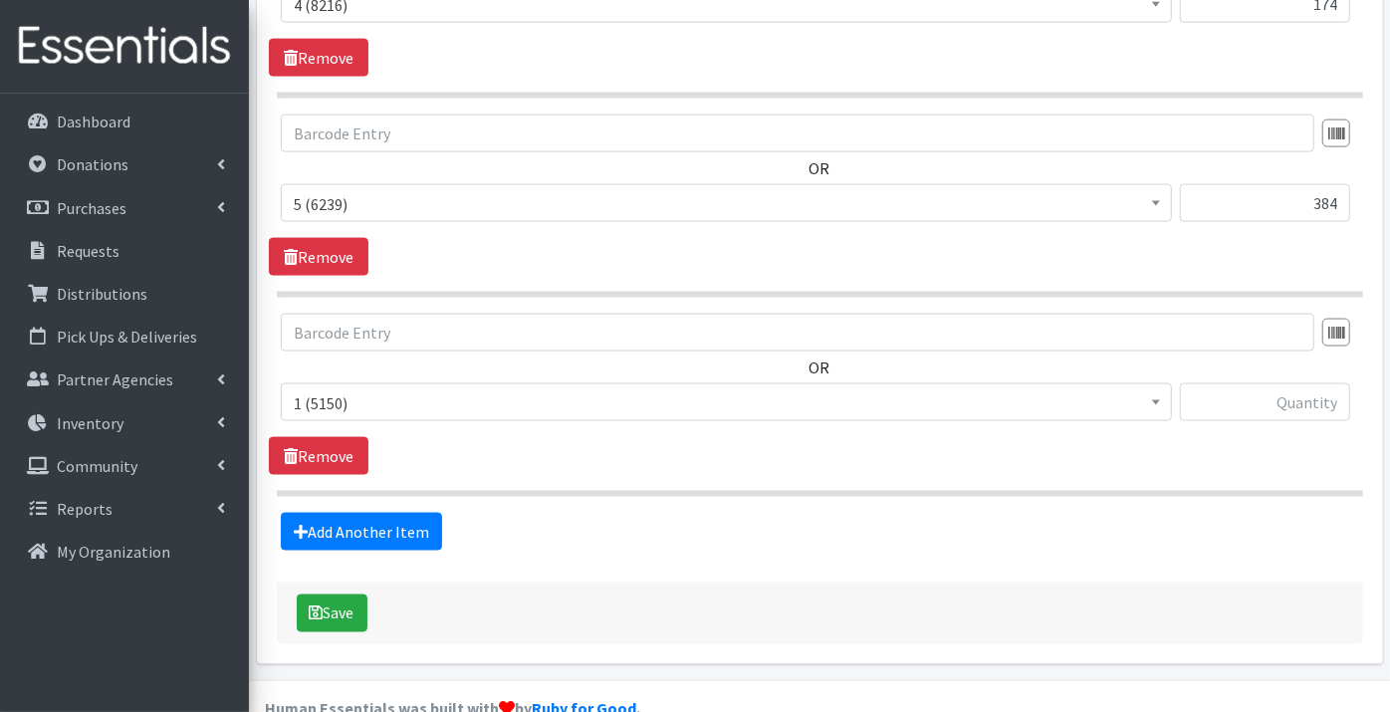
click at [335, 389] on span "1 (5150)" at bounding box center [726, 403] width 865 height 28
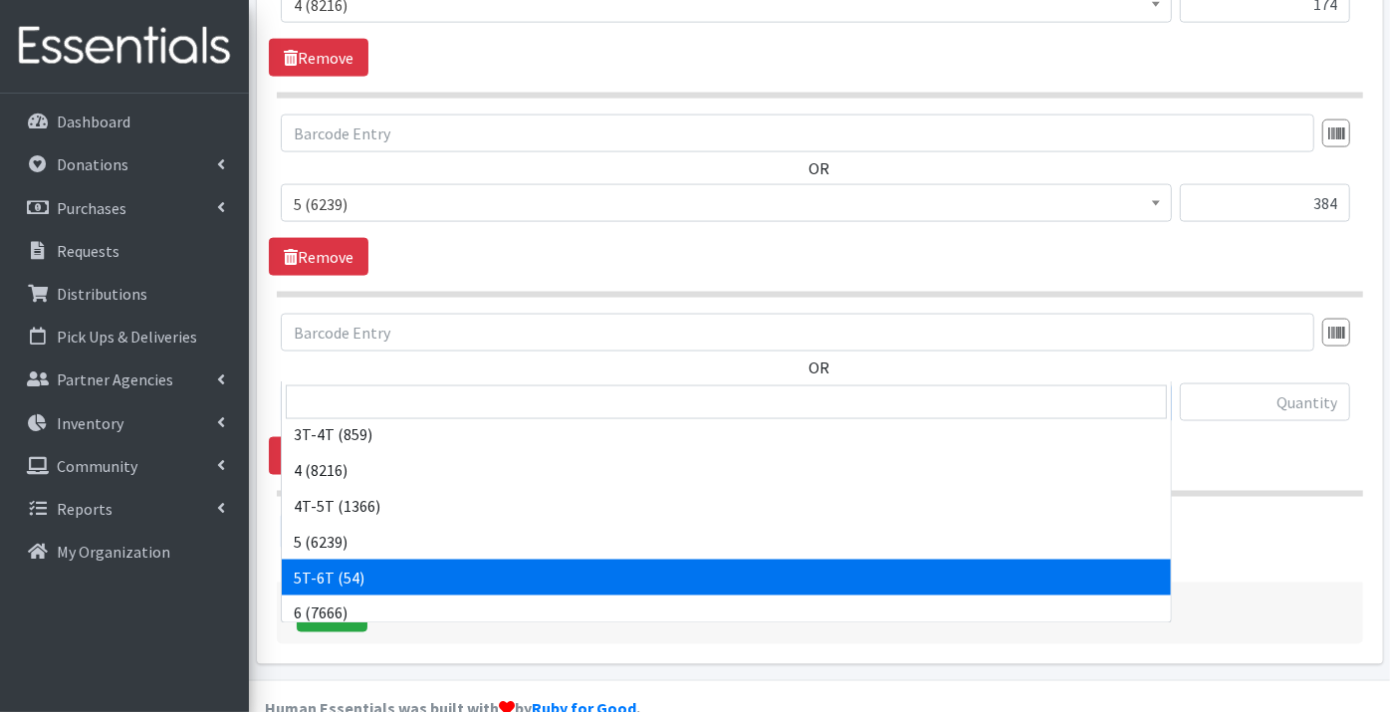
scroll to position [221, 0]
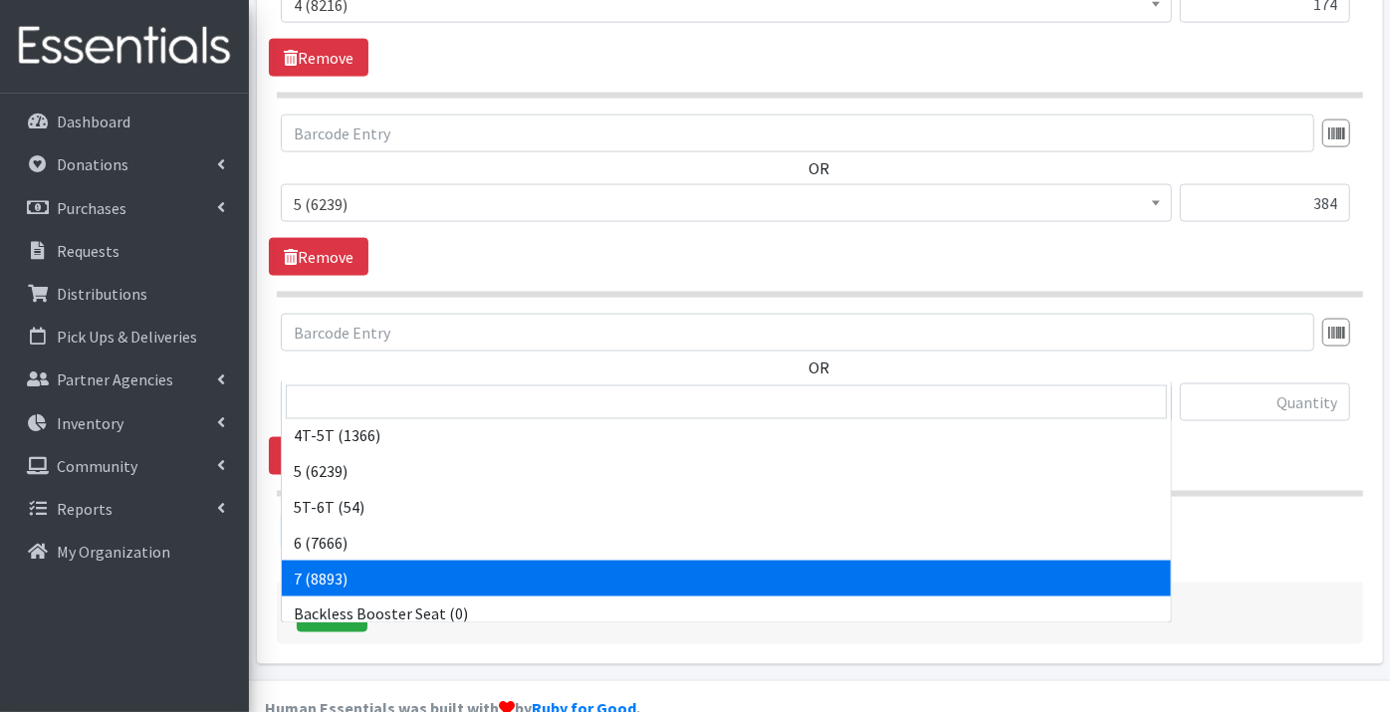
select select "11517"
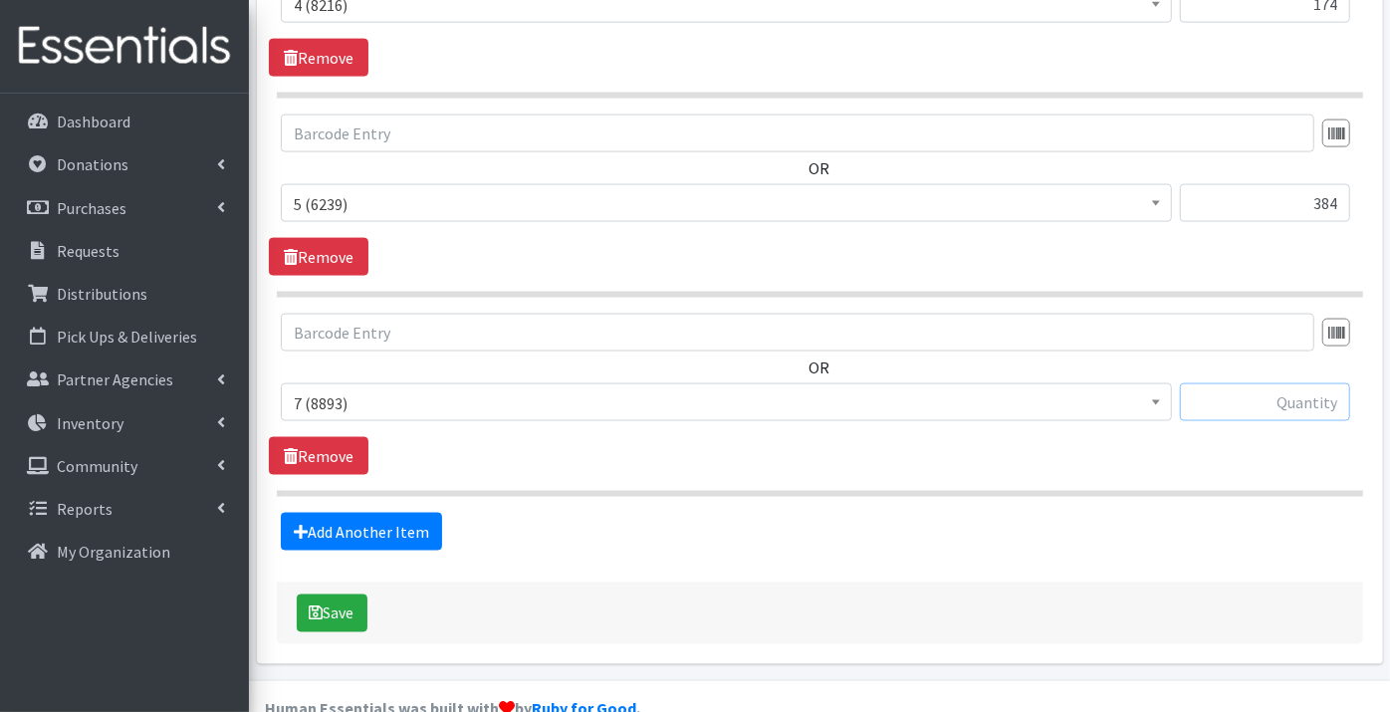
click at [1257, 383] on input "text" at bounding box center [1265, 402] width 170 height 38
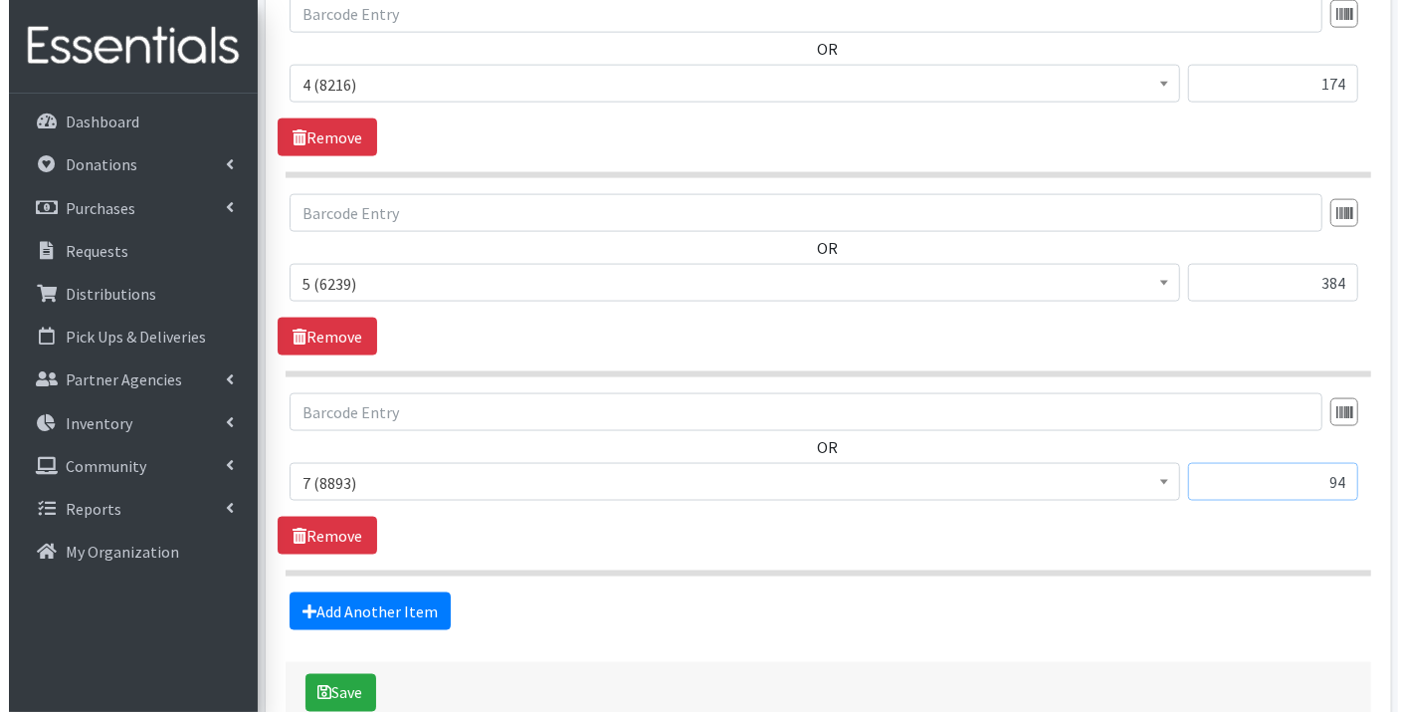
scroll to position [1734, 0]
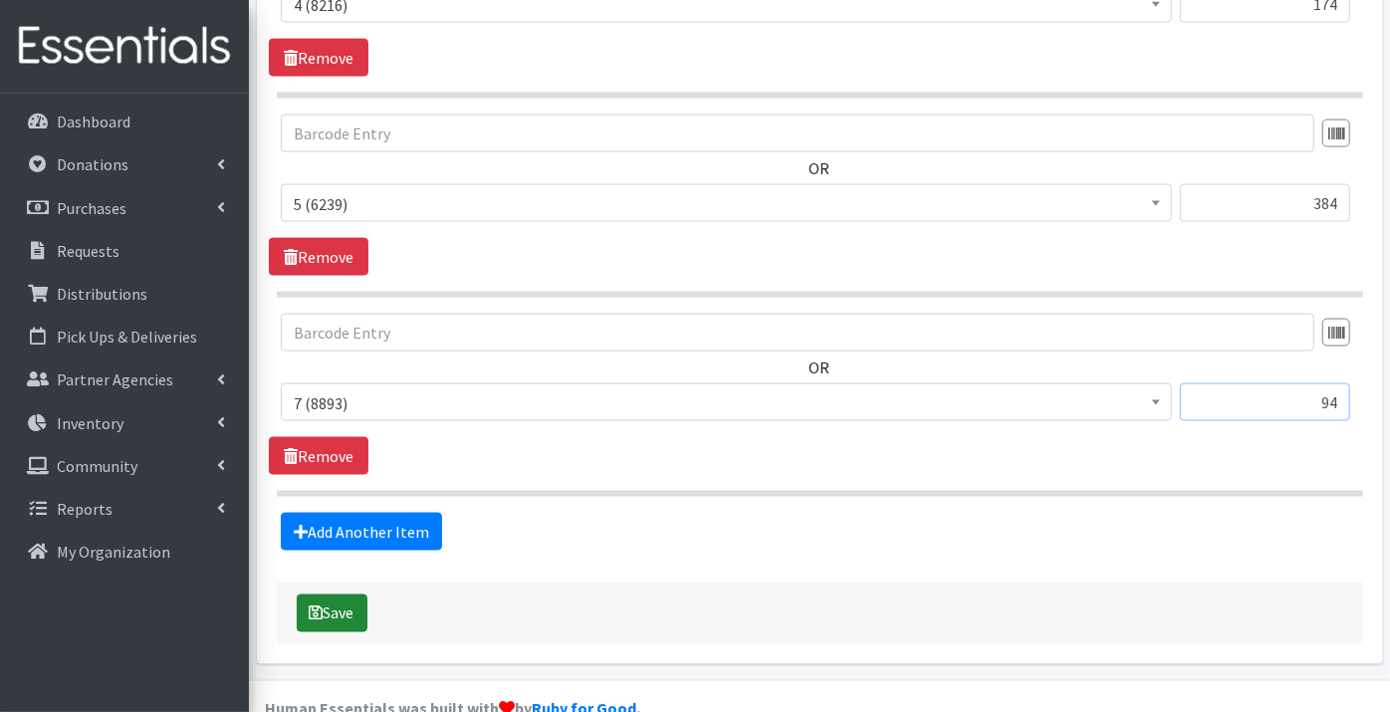
type input "94"
click at [347, 594] on button "Save" at bounding box center [332, 613] width 71 height 38
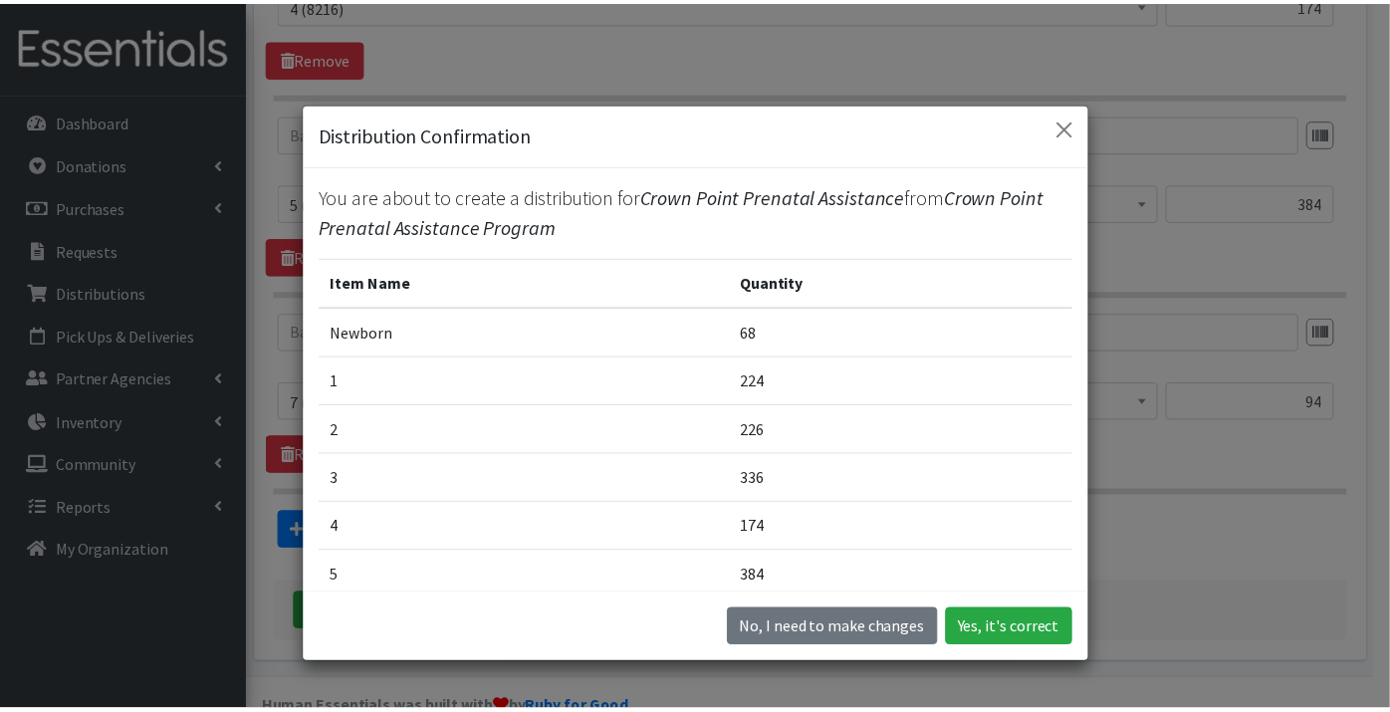
scroll to position [154, 0]
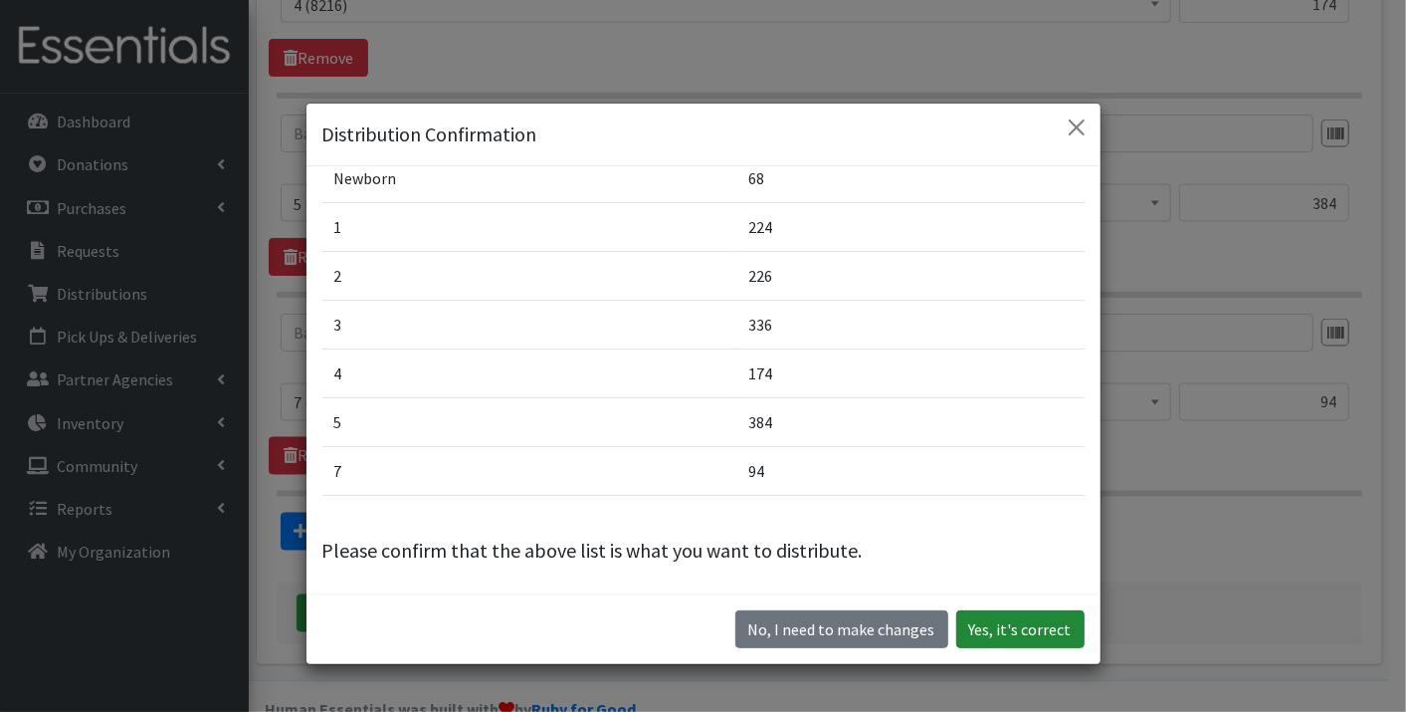
click at [1001, 626] on button "Yes, it's correct" at bounding box center [1021, 629] width 128 height 38
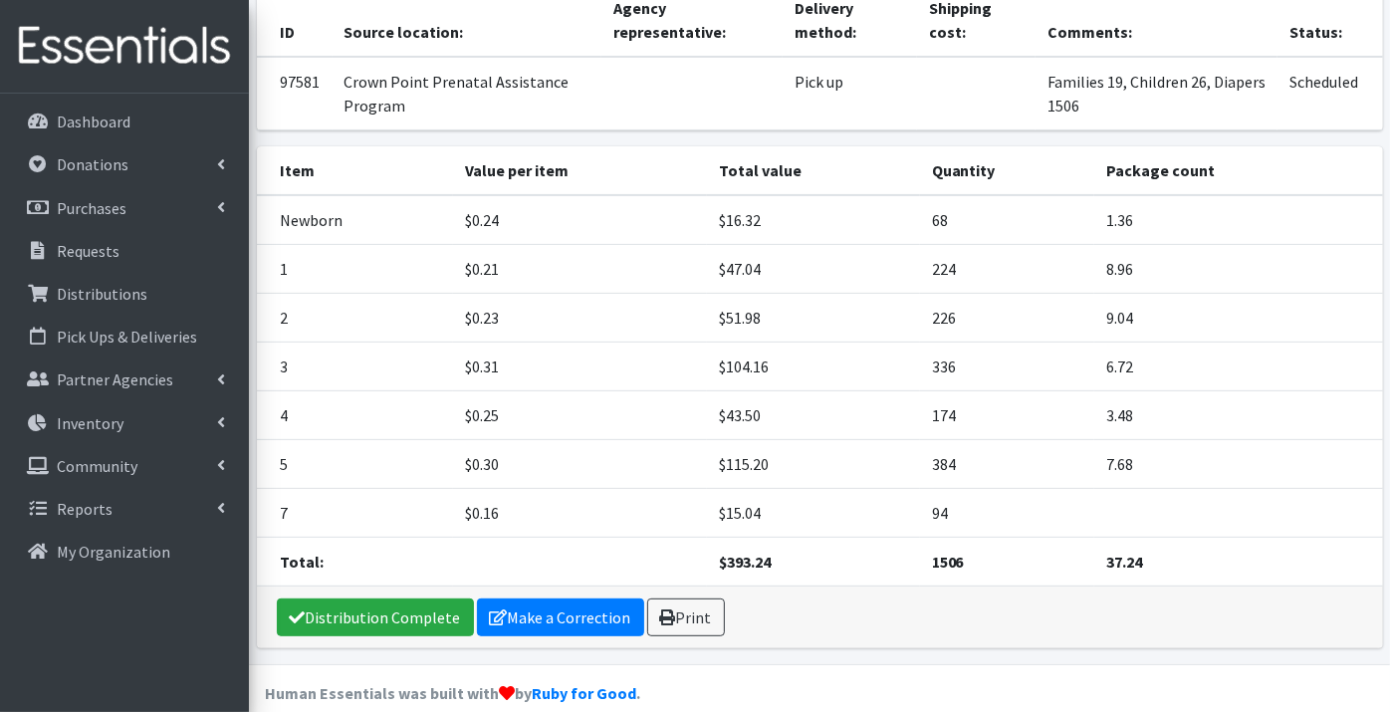
scroll to position [266, 0]
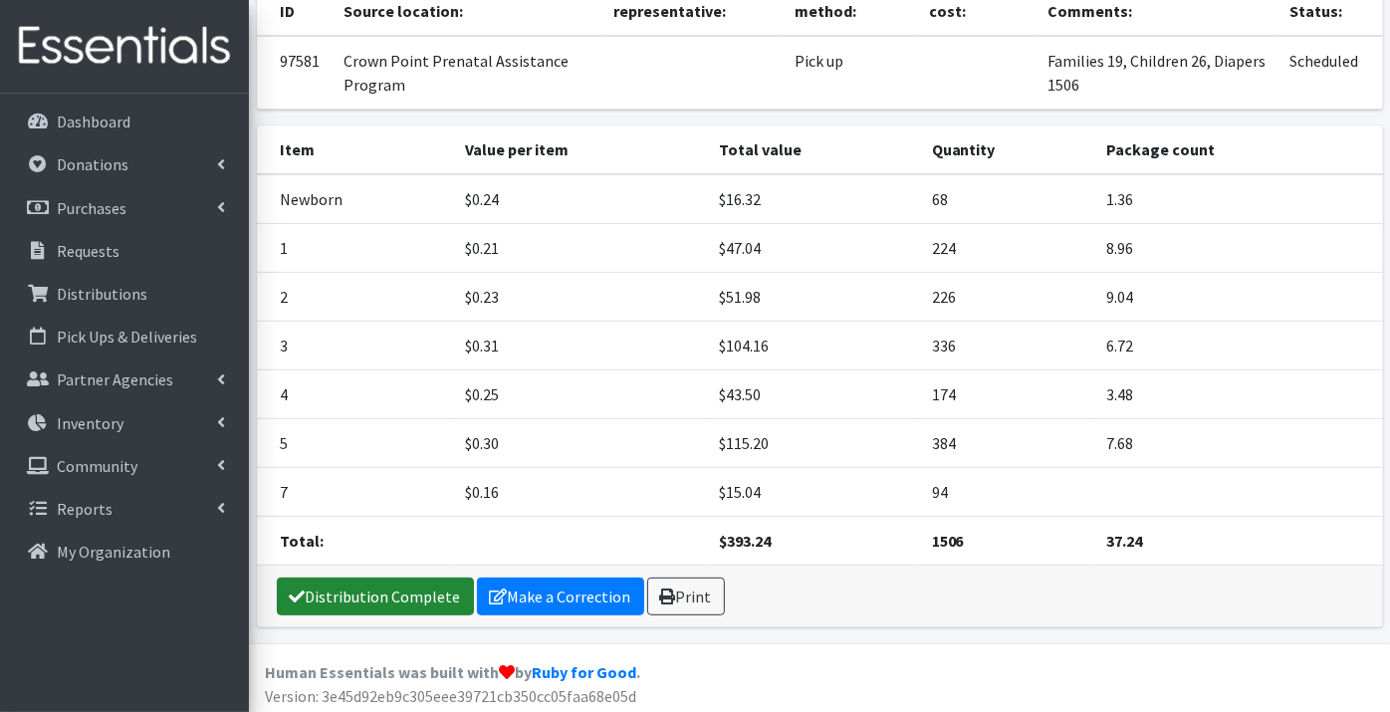
click at [387, 585] on link "Distribution Complete" at bounding box center [375, 596] width 197 height 38
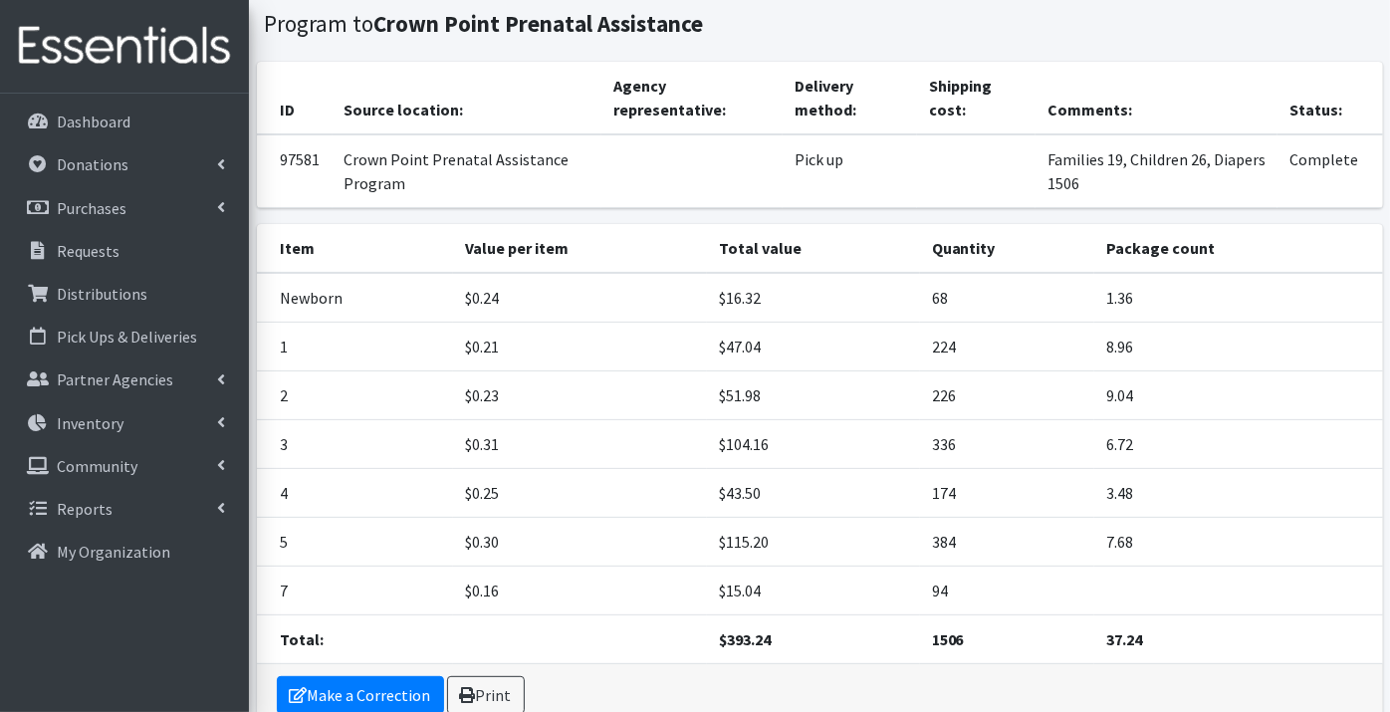
scroll to position [0, 0]
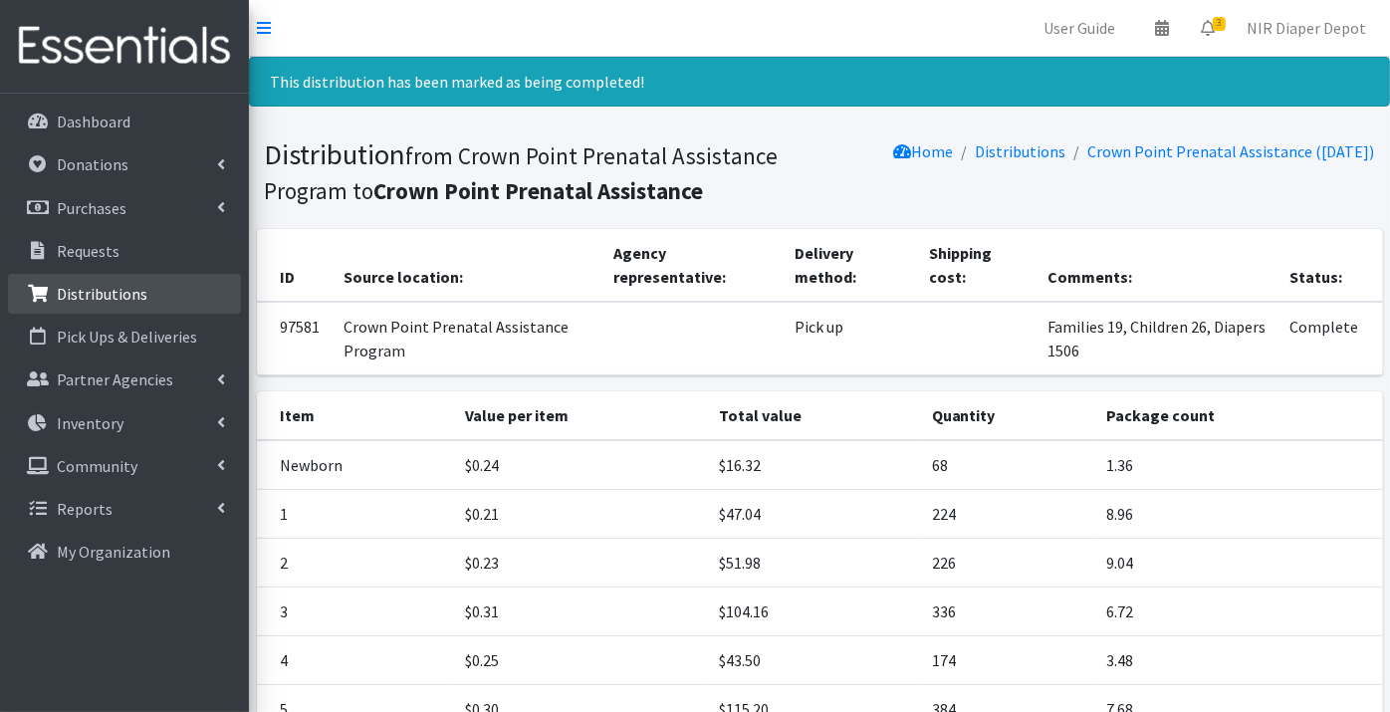
click at [122, 281] on link "Distributions" at bounding box center [124, 294] width 233 height 40
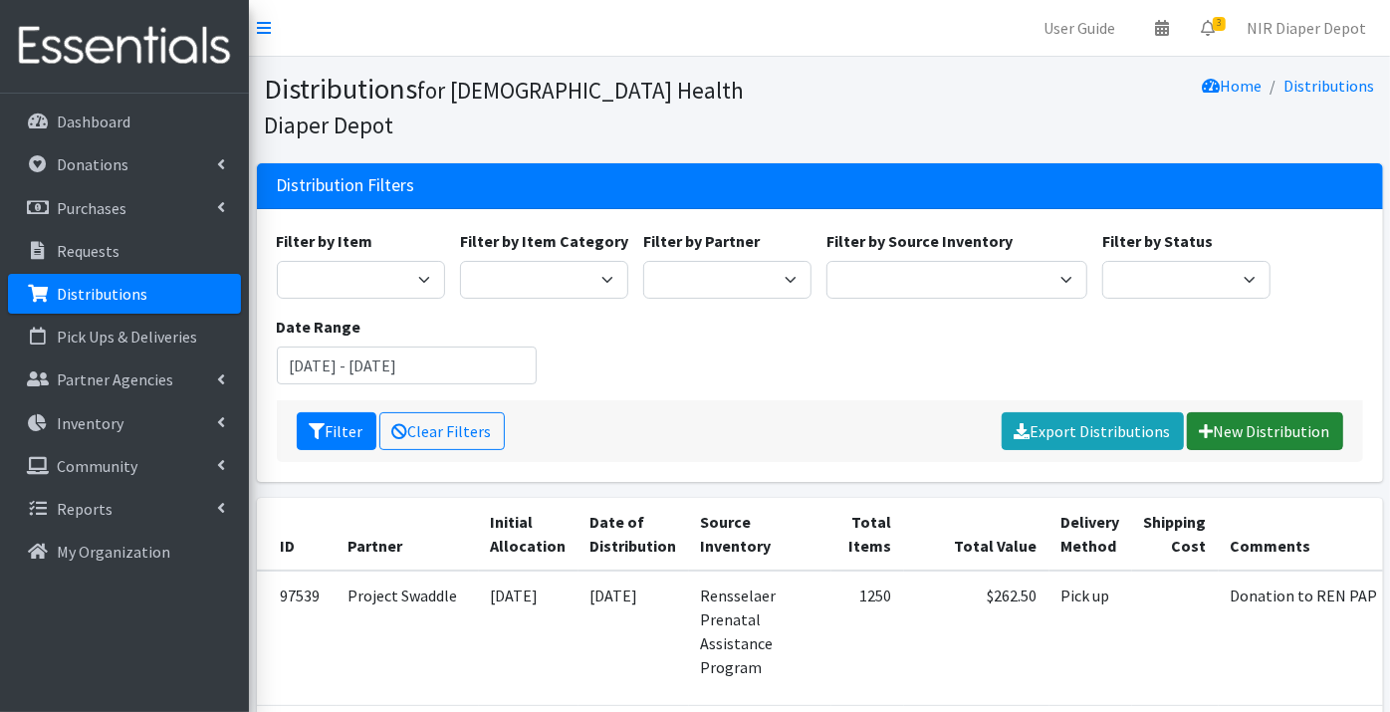
click at [1296, 412] on link "New Distribution" at bounding box center [1264, 431] width 156 height 38
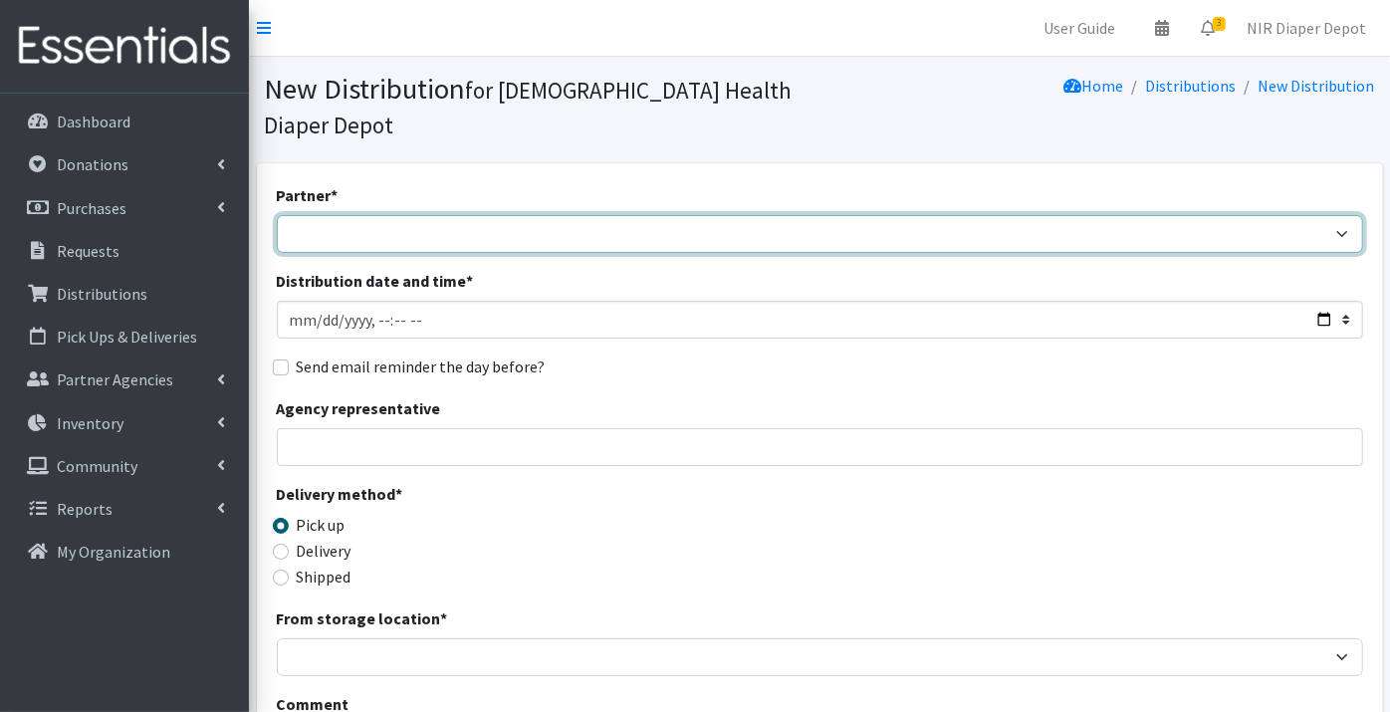
click at [324, 215] on select "ANEW Minitries Crown Point Prenatal Assistance [PERSON_NAME] Prenatal Assistanc…" at bounding box center [820, 234] width 1086 height 38
select select "2547"
click at [277, 215] on select "ANEW Minitries Crown Point Prenatal Assistance Hammond Prenatal Assistance Prog…" at bounding box center [820, 234] width 1086 height 38
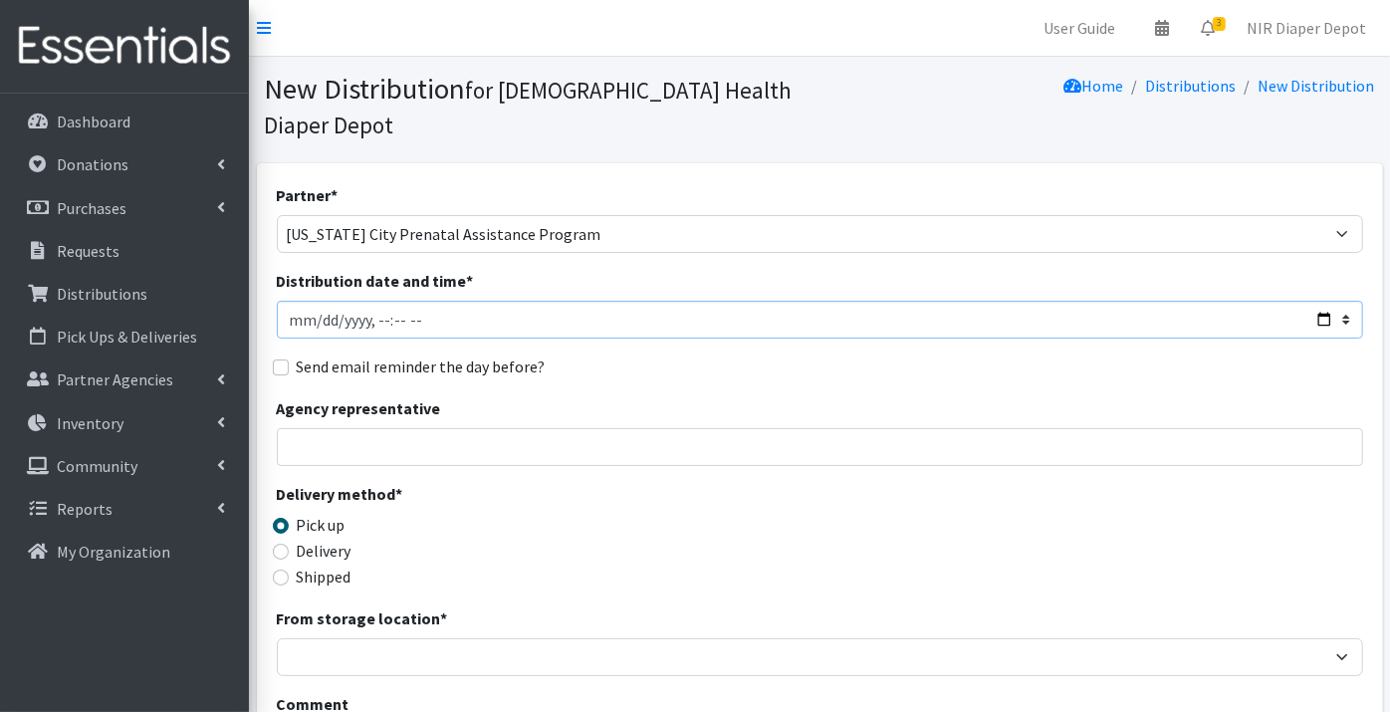
click at [299, 301] on input "Distribution date and time *" at bounding box center [820, 320] width 1086 height 38
type input "2025-09-01T23:59"
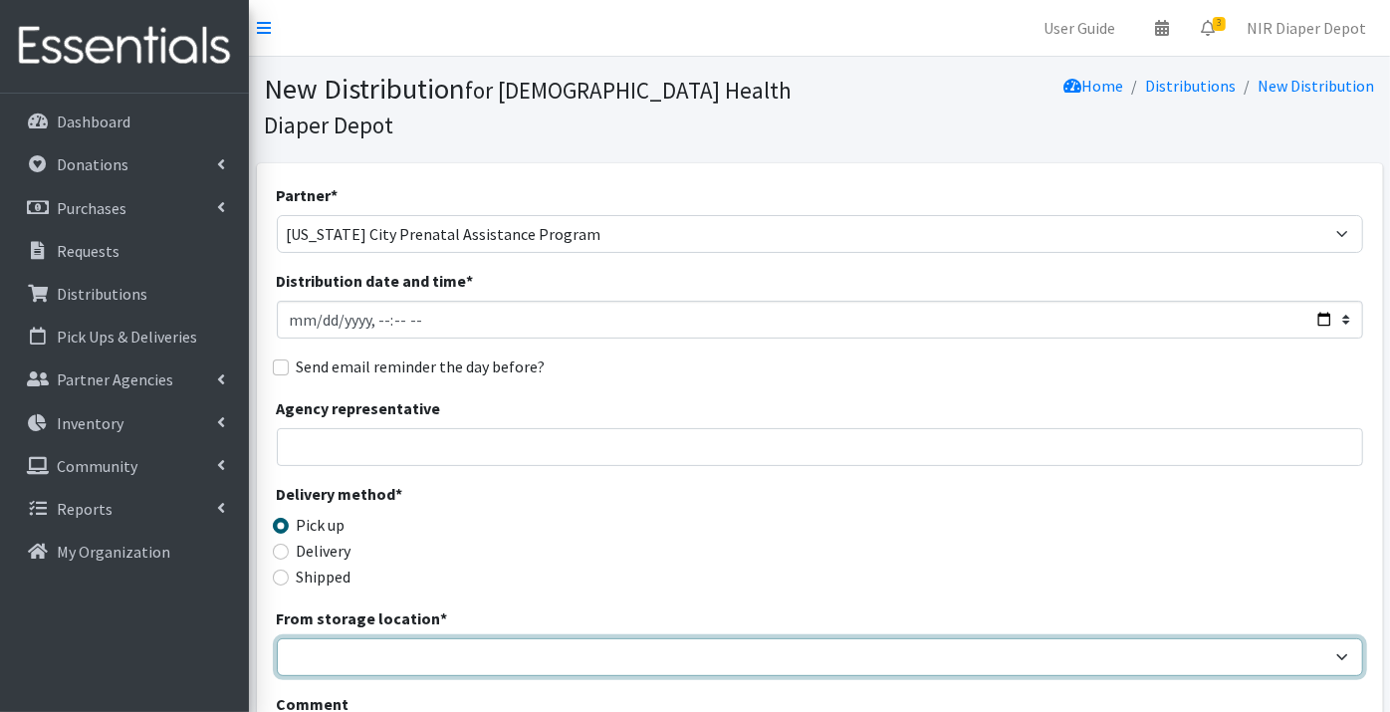
click at [338, 638] on select "Crown Point Bulk Storage Crown Point Prenatal Assistance Program Grant Car Seat…" at bounding box center [820, 657] width 1086 height 38
select select "263"
click at [277, 638] on select "Crown Point Bulk Storage Crown Point Prenatal Assistance Program Grant Car Seat…" at bounding box center [820, 657] width 1086 height 38
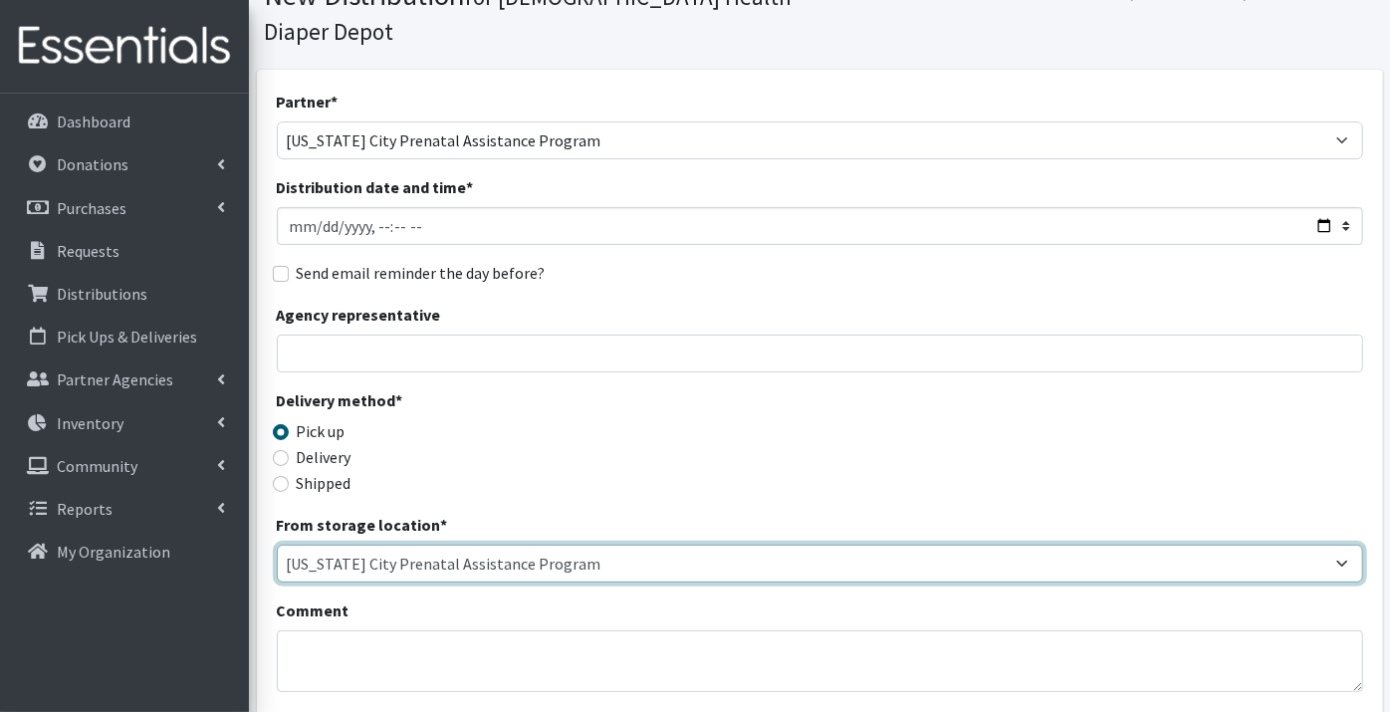
scroll to position [221, 0]
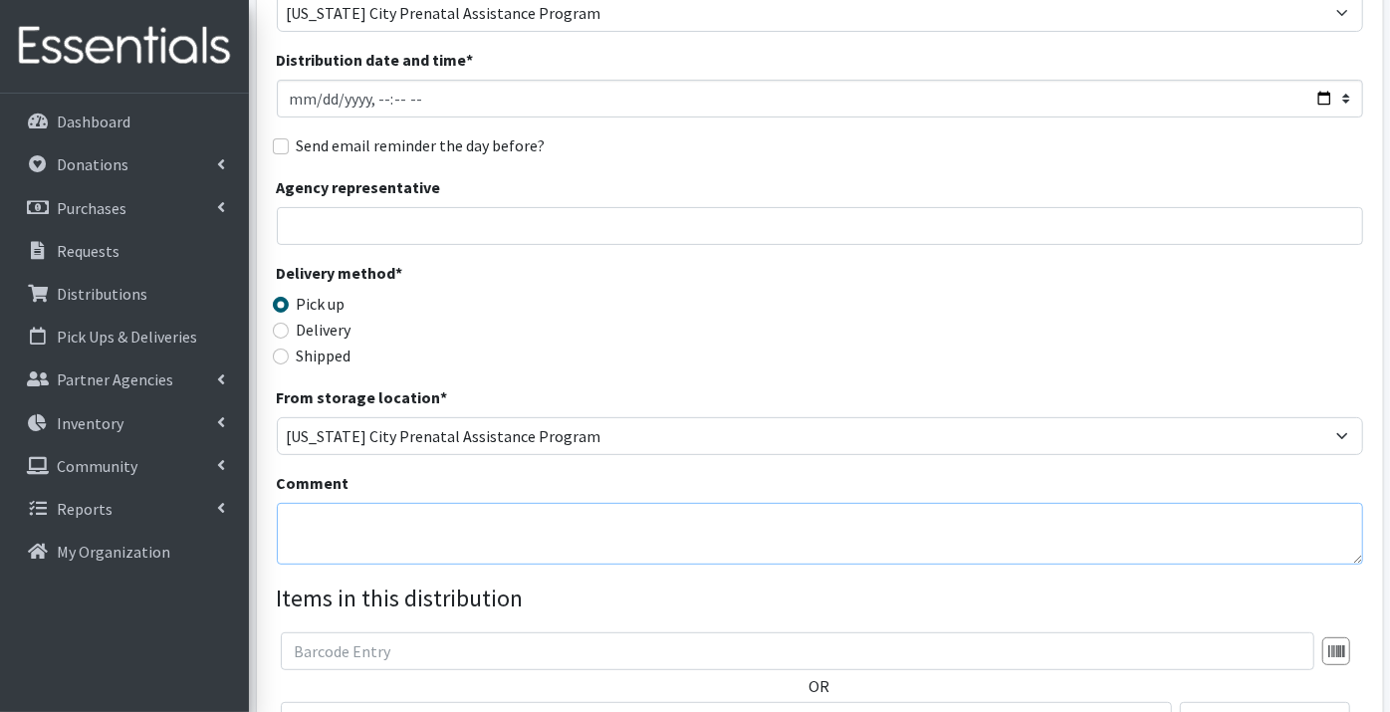
click at [319, 503] on textarea "Comment" at bounding box center [820, 534] width 1086 height 62
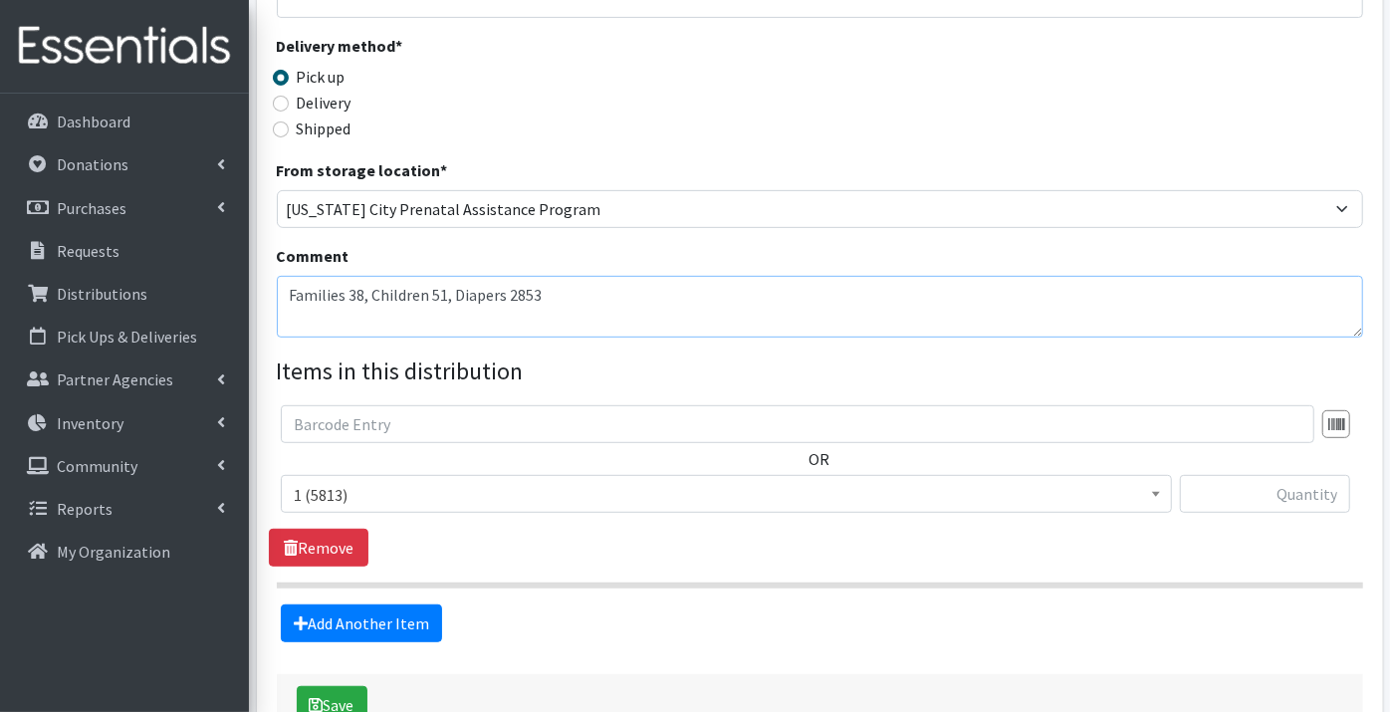
scroll to position [544, 0]
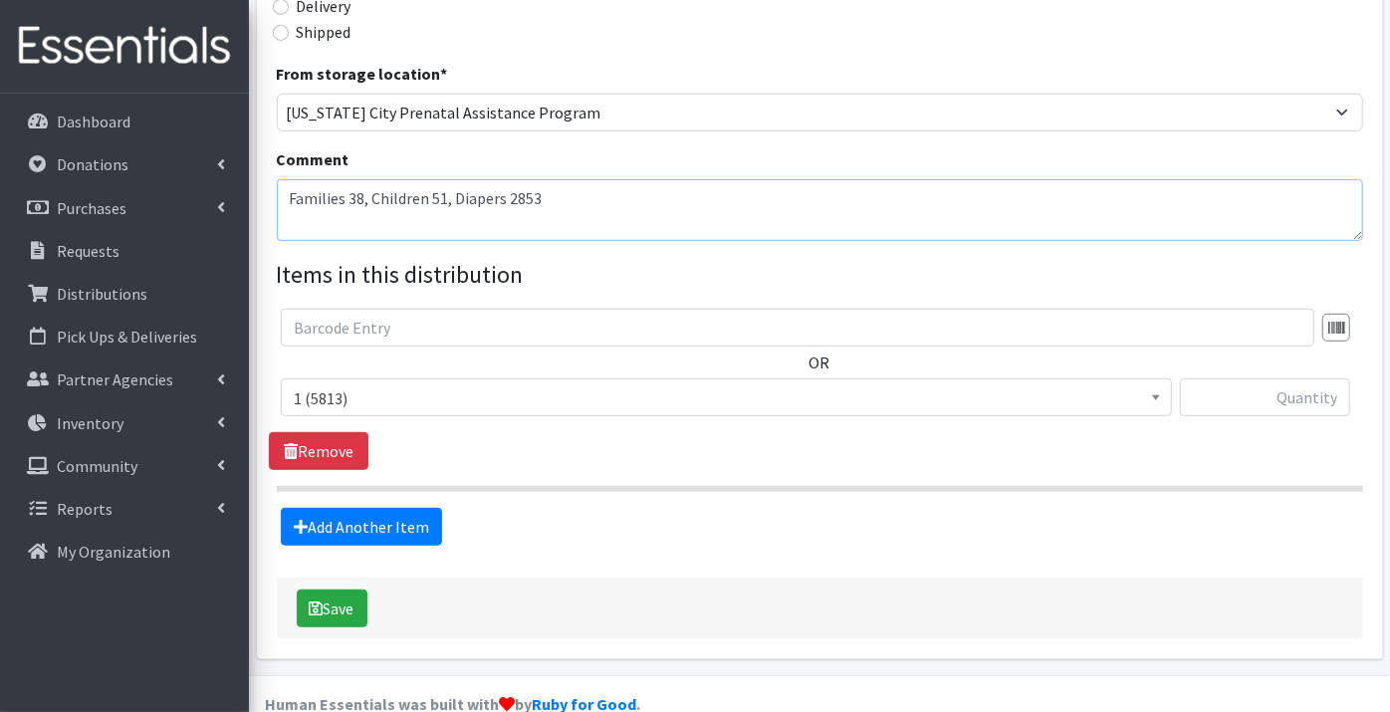
type textarea "Families 38, Children 51, Diapers 2853"
click at [322, 384] on span "1 (5813)" at bounding box center [726, 398] width 865 height 28
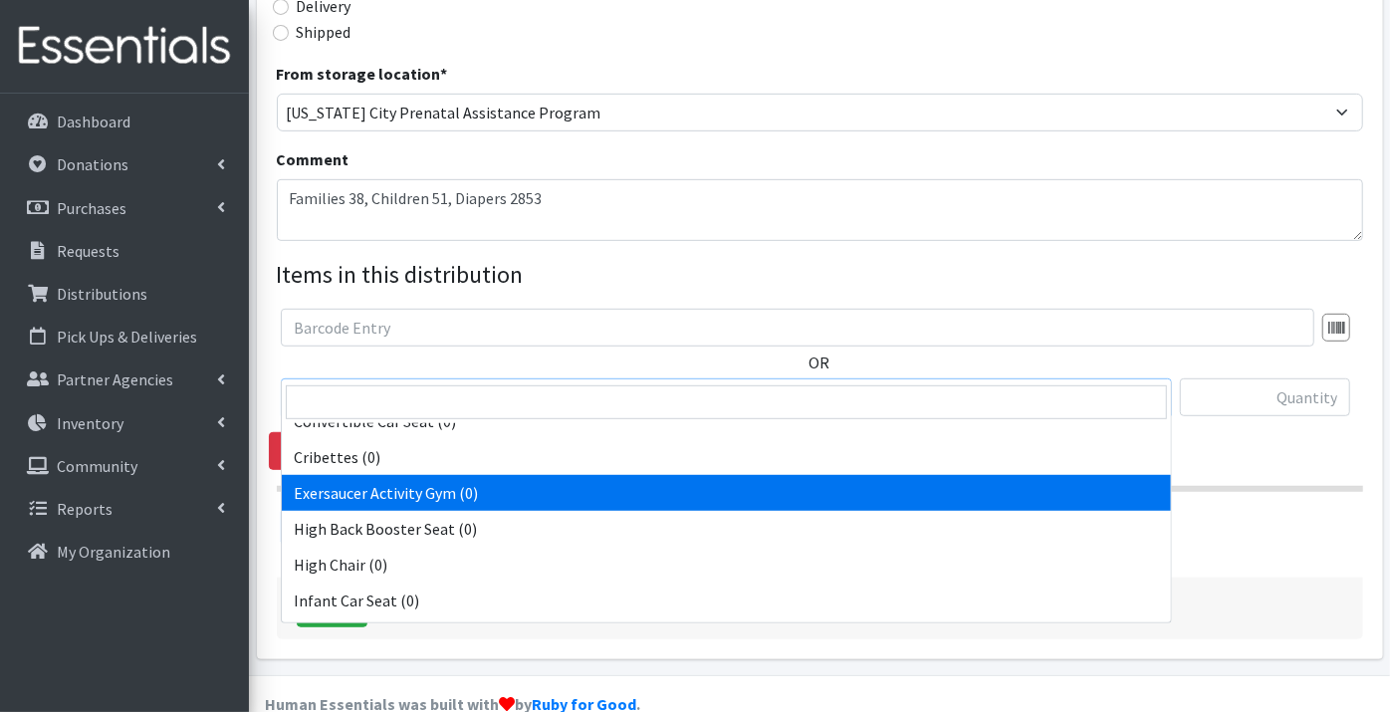
scroll to position [552, 0]
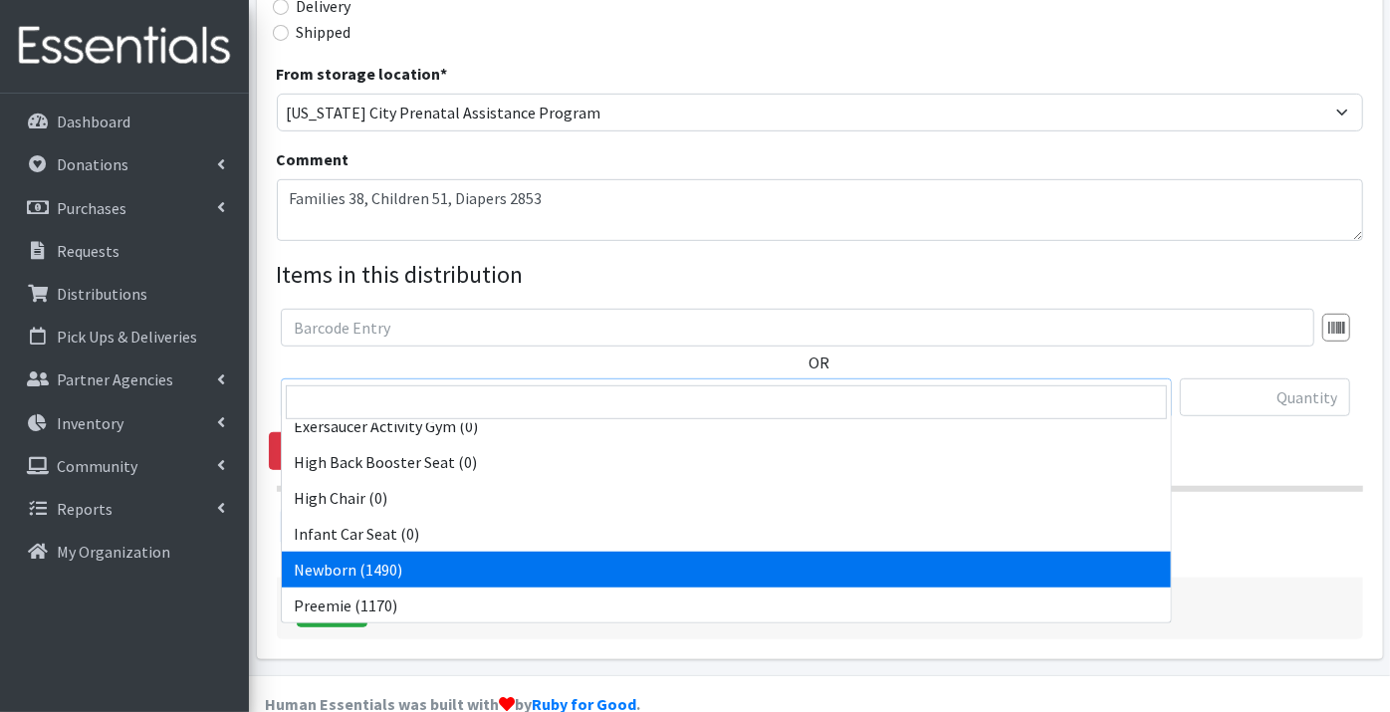
select select "9184"
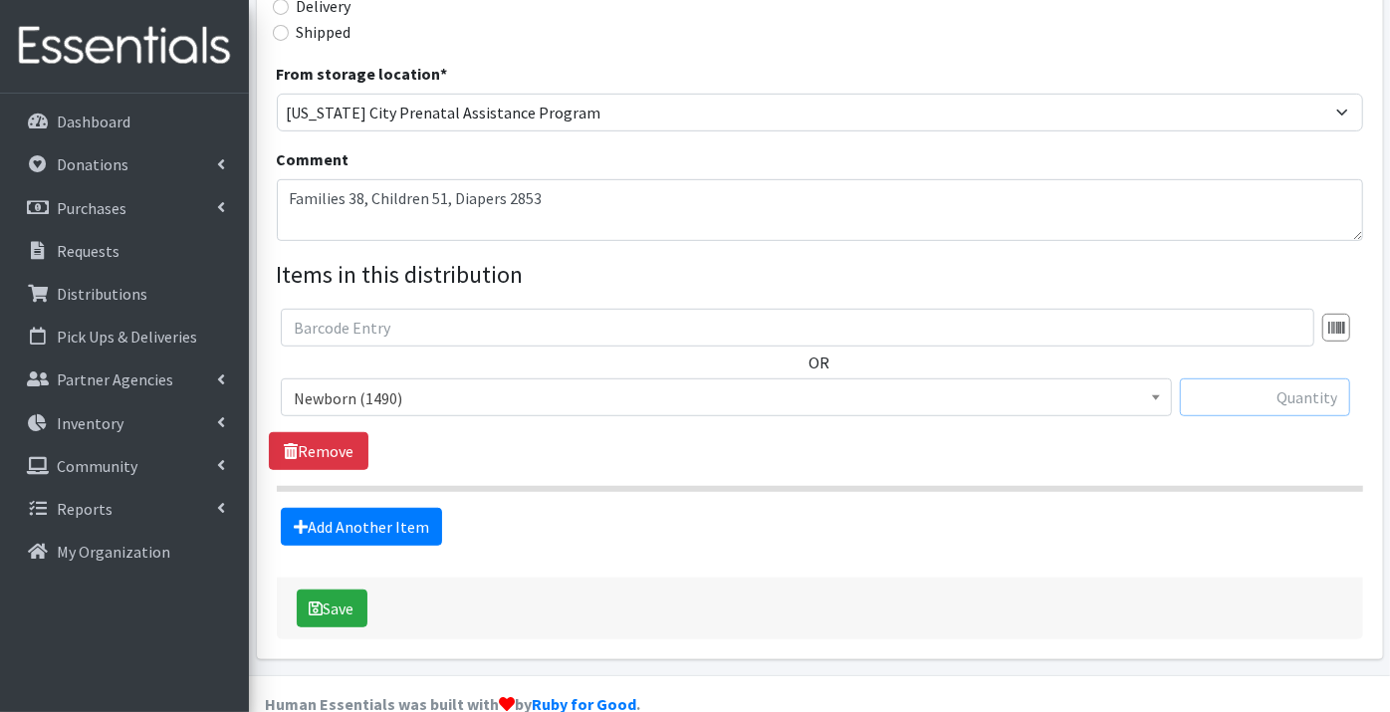
click at [1284, 378] on input "text" at bounding box center [1265, 397] width 170 height 38
type input "208"
click at [393, 508] on link "Add Another Item" at bounding box center [361, 527] width 161 height 38
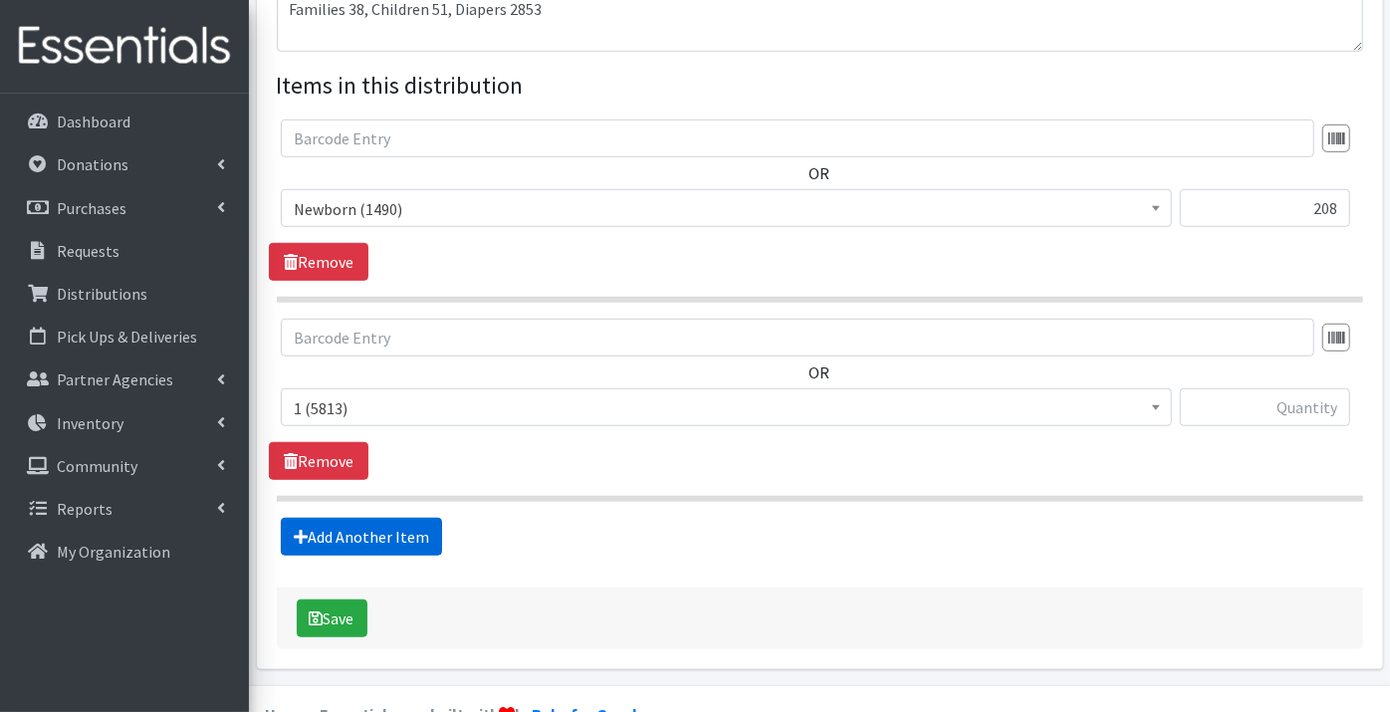
scroll to position [743, 0]
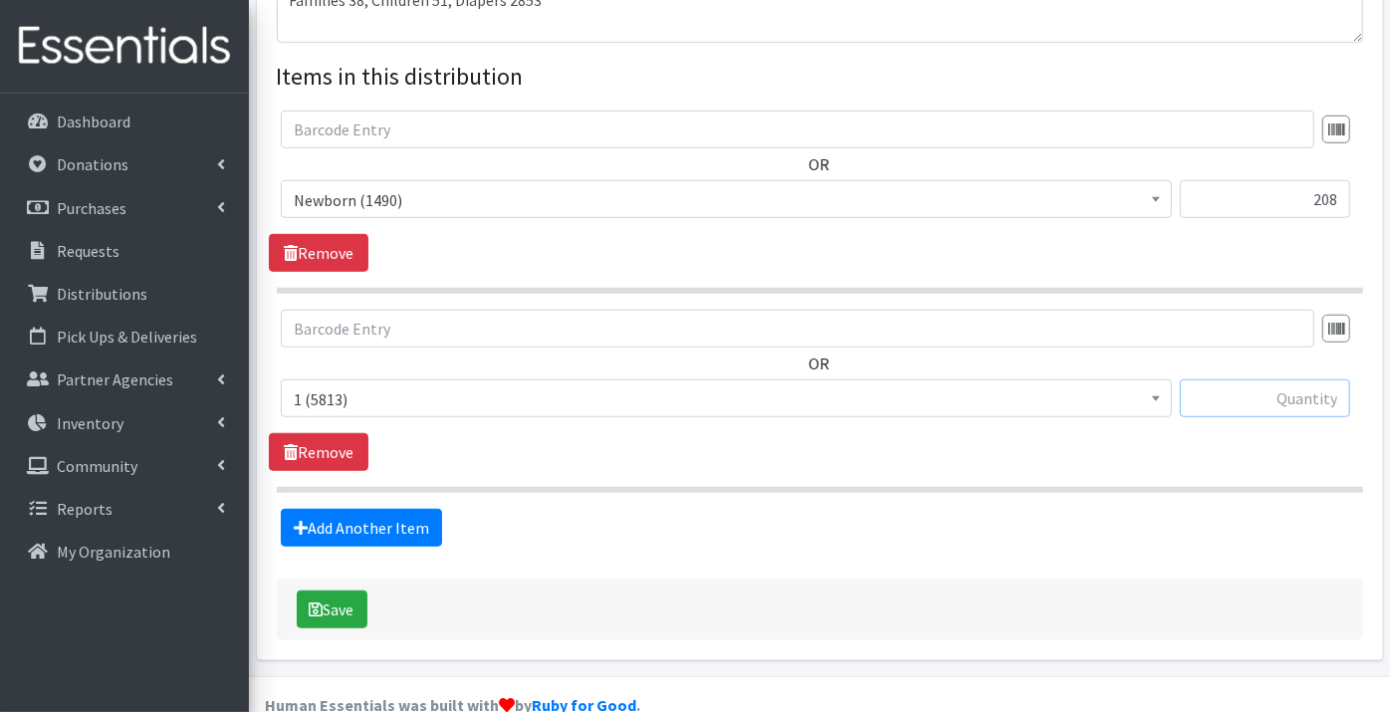
click at [1271, 379] on input "text" at bounding box center [1265, 398] width 170 height 38
type input "511"
click at [372, 509] on link "Add Another Item" at bounding box center [361, 528] width 161 height 38
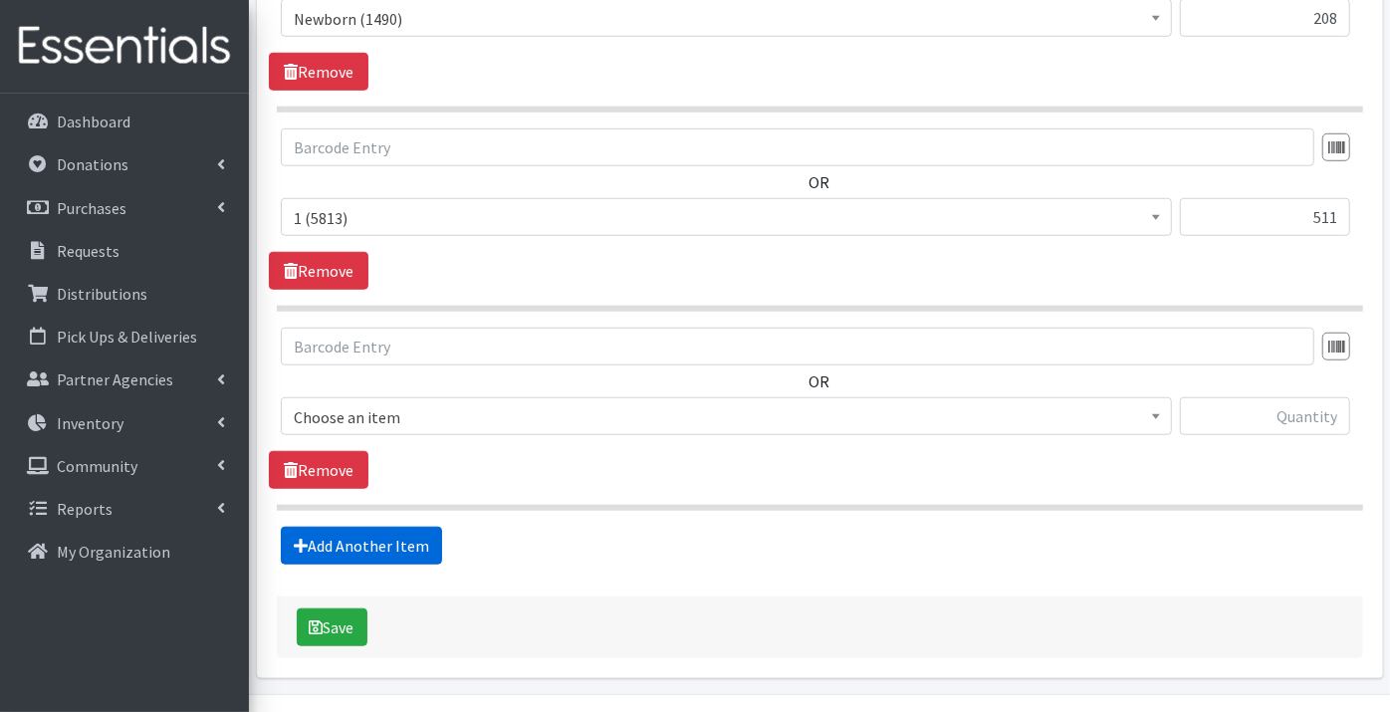
scroll to position [941, 0]
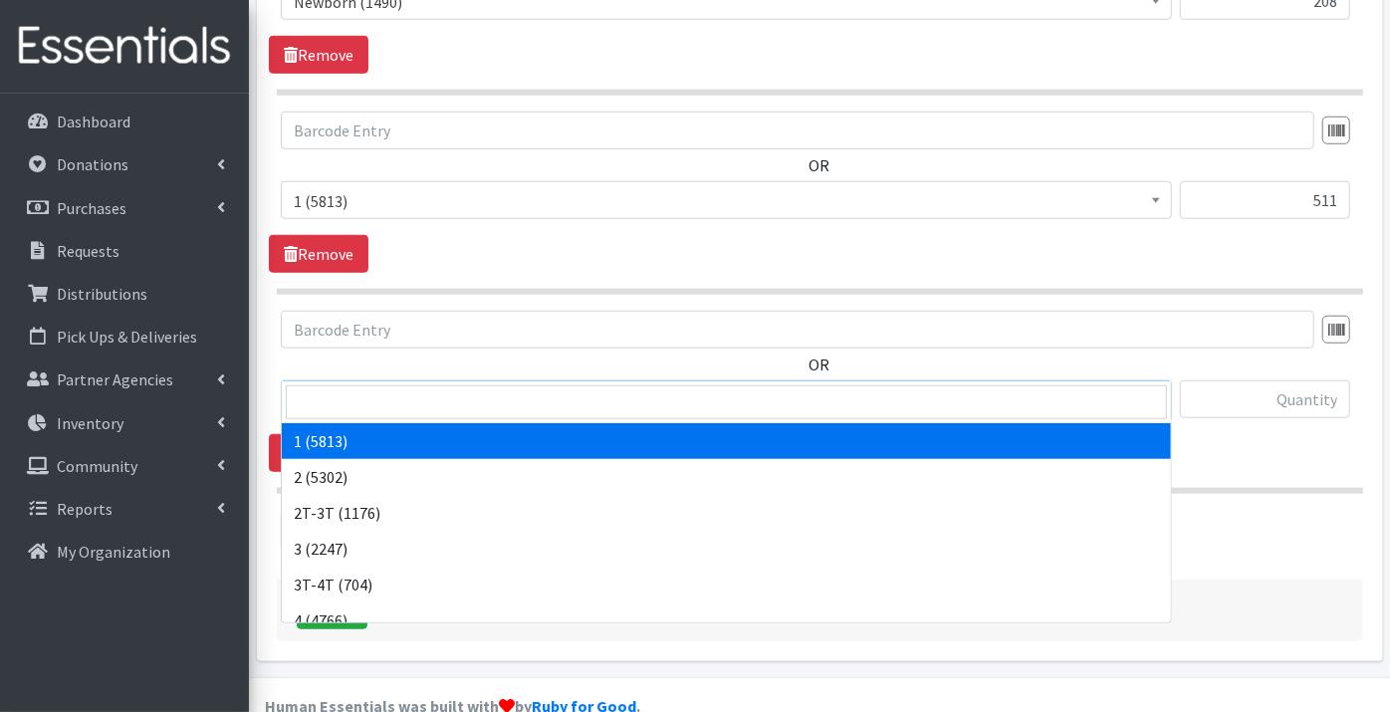
click at [345, 386] on span "1 (5813)" at bounding box center [726, 400] width 865 height 28
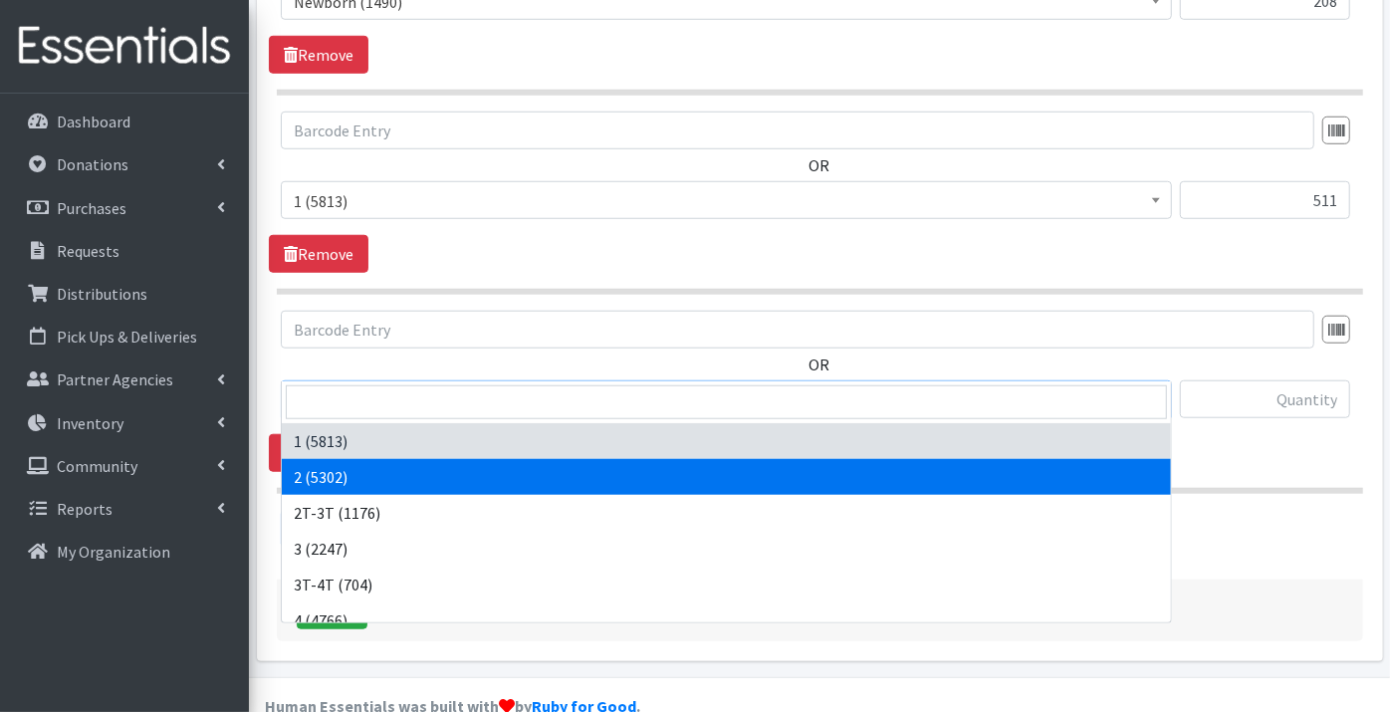
select select "9186"
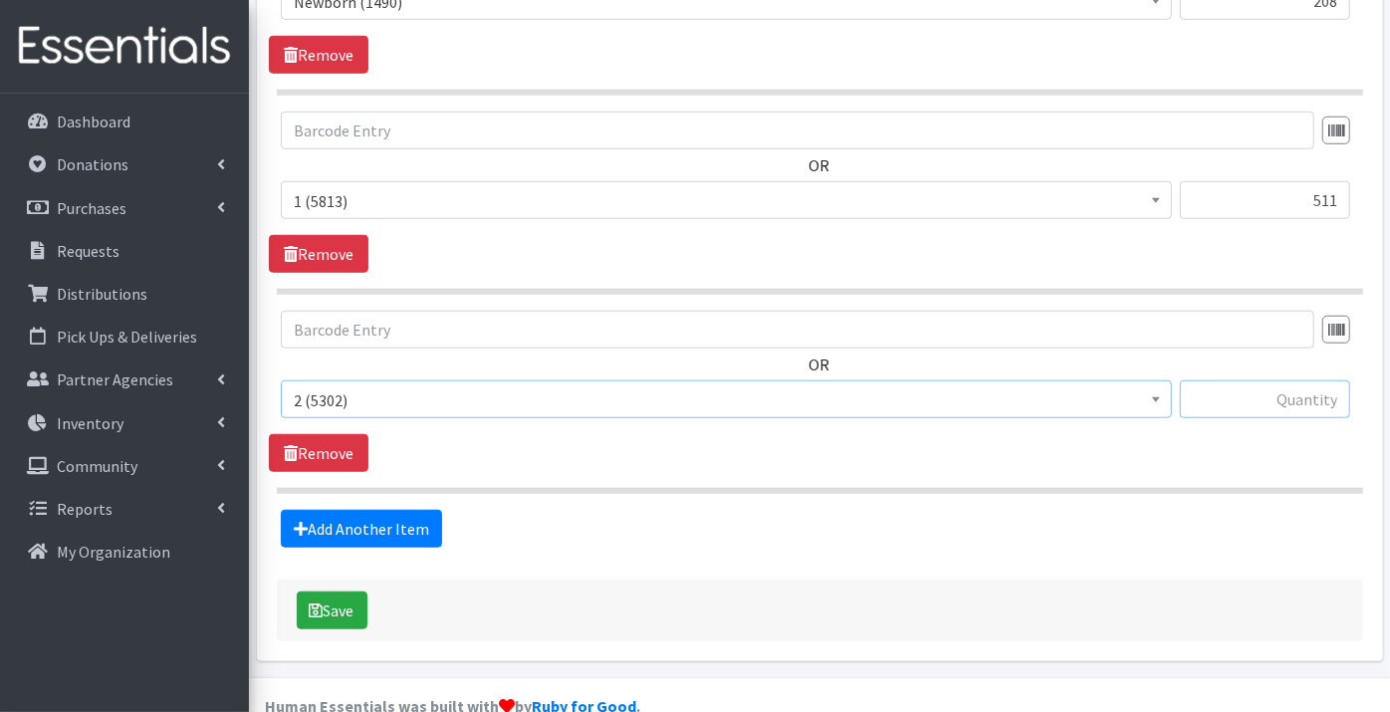
click at [1229, 380] on input "text" at bounding box center [1265, 399] width 170 height 38
type input "201"
click at [363, 510] on link "Add Another Item" at bounding box center [361, 529] width 161 height 38
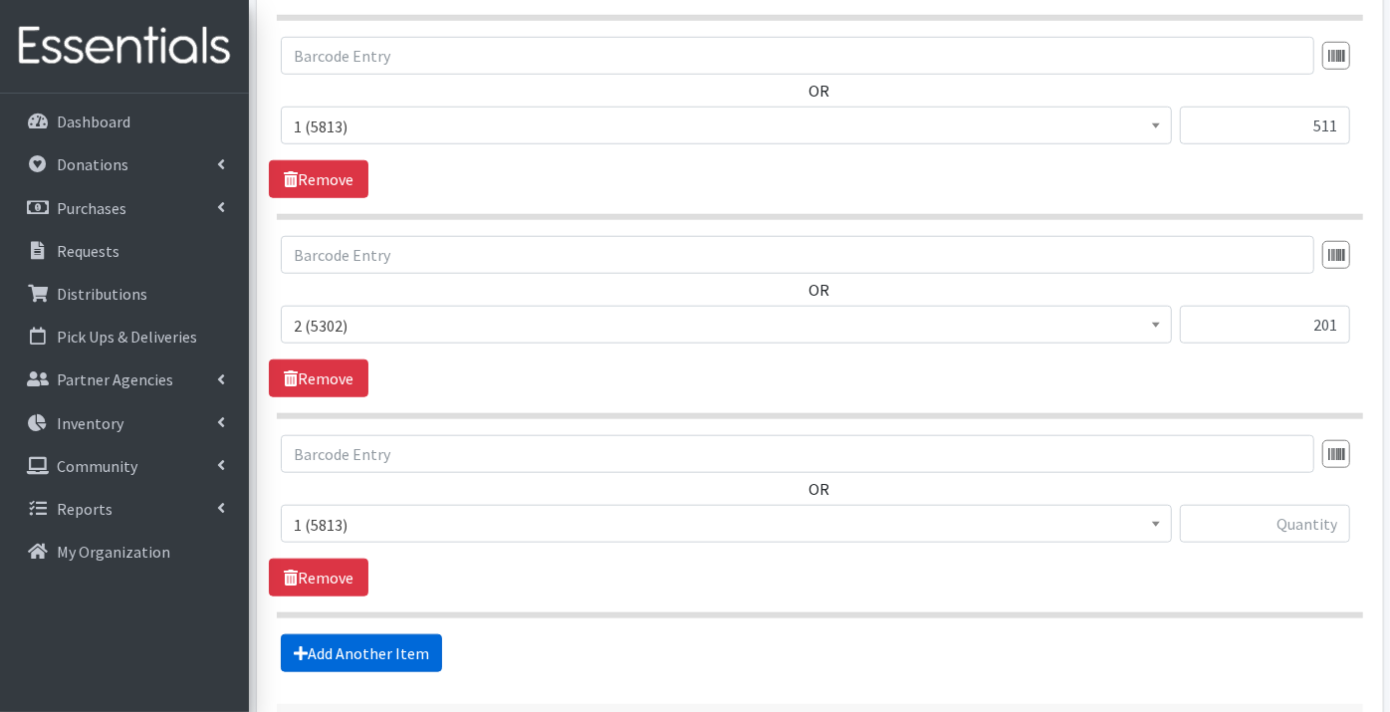
scroll to position [1139, 0]
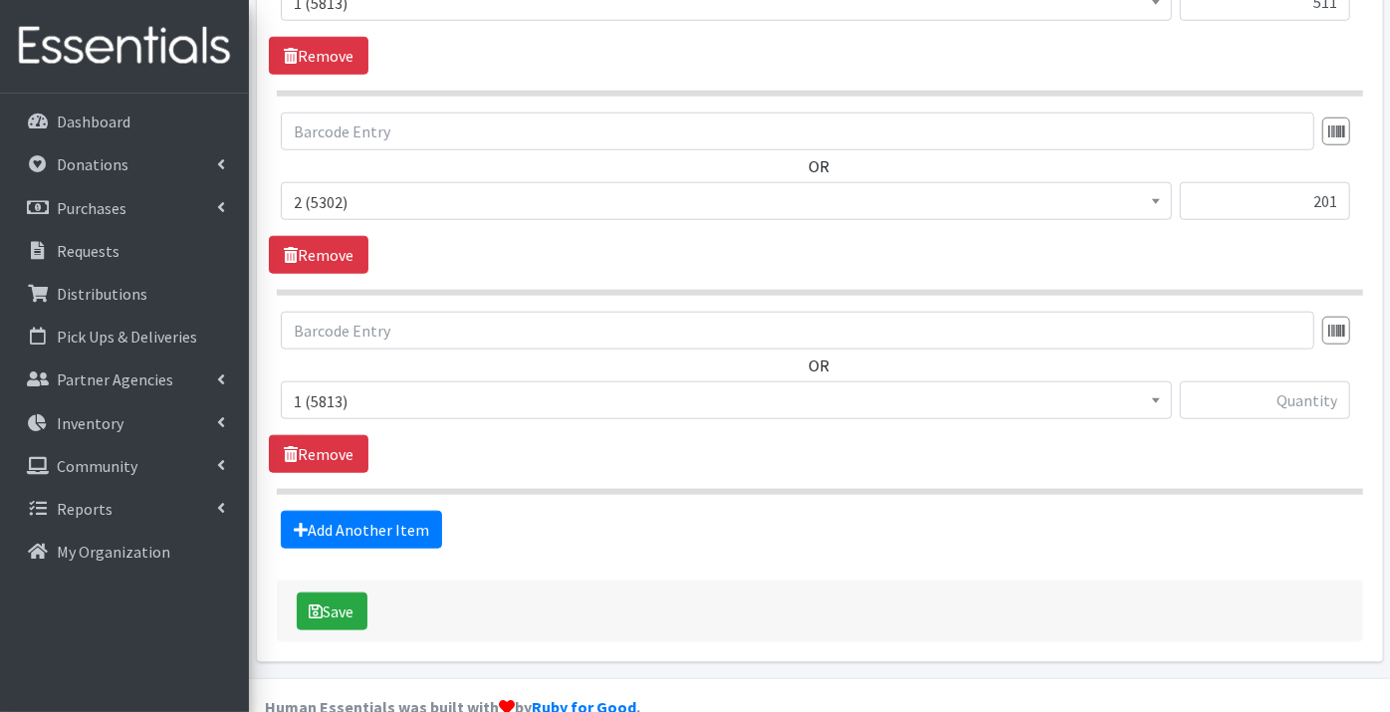
click at [348, 387] on span "1 (5813)" at bounding box center [726, 401] width 865 height 28
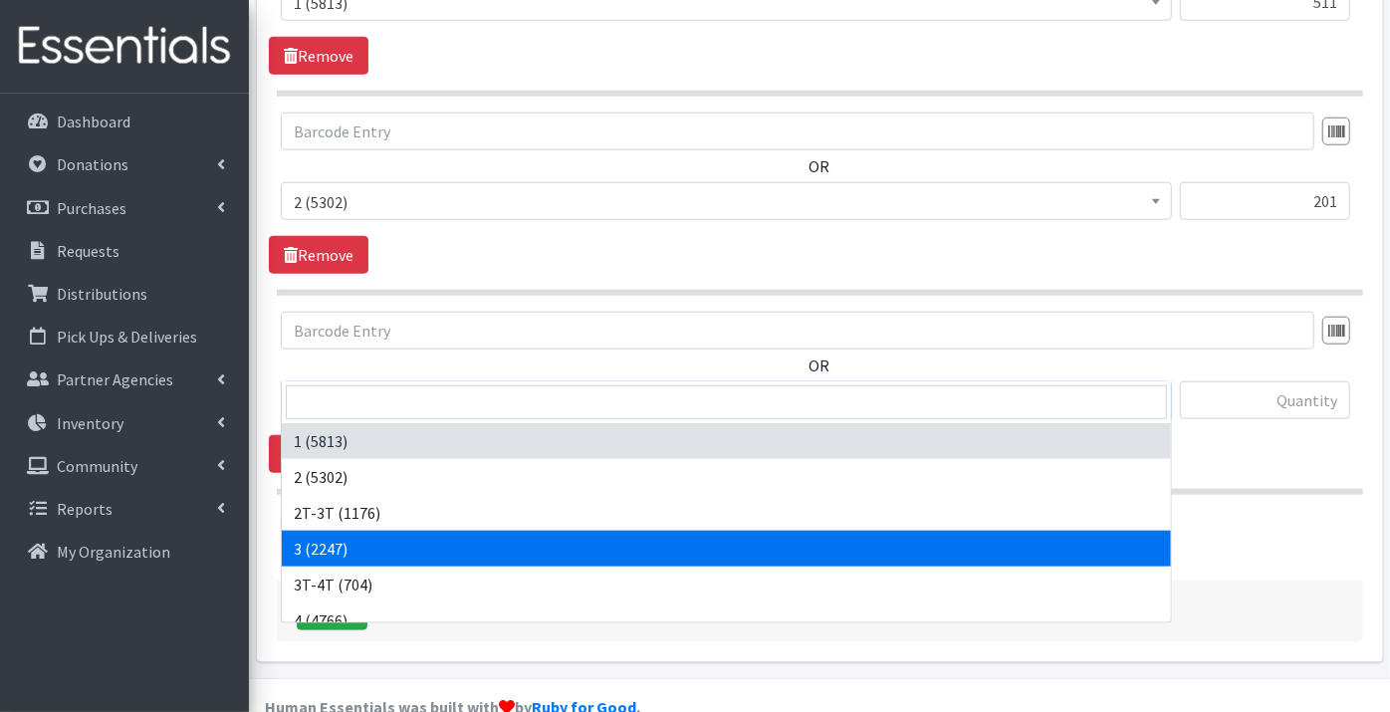
select select "9187"
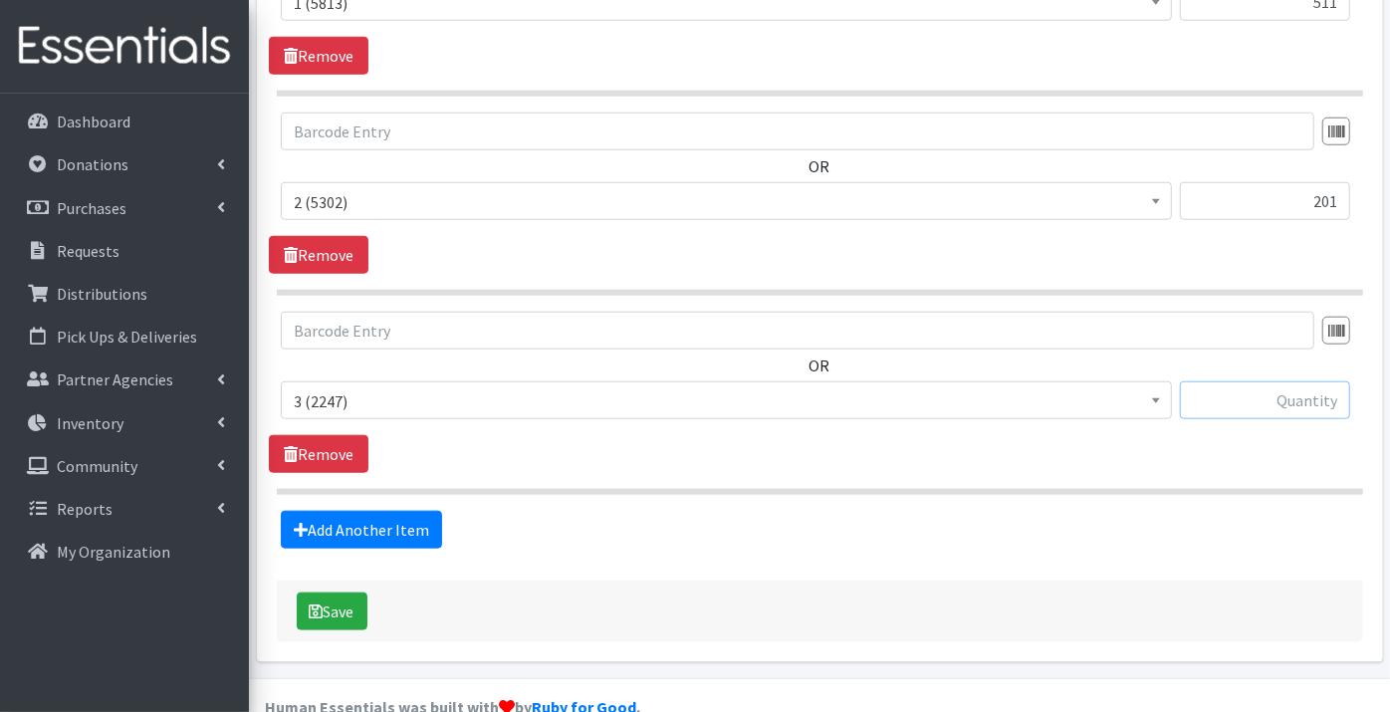
click at [1236, 381] on input "text" at bounding box center [1265, 400] width 170 height 38
type input "400"
click at [349, 511] on link "Add Another Item" at bounding box center [361, 530] width 161 height 38
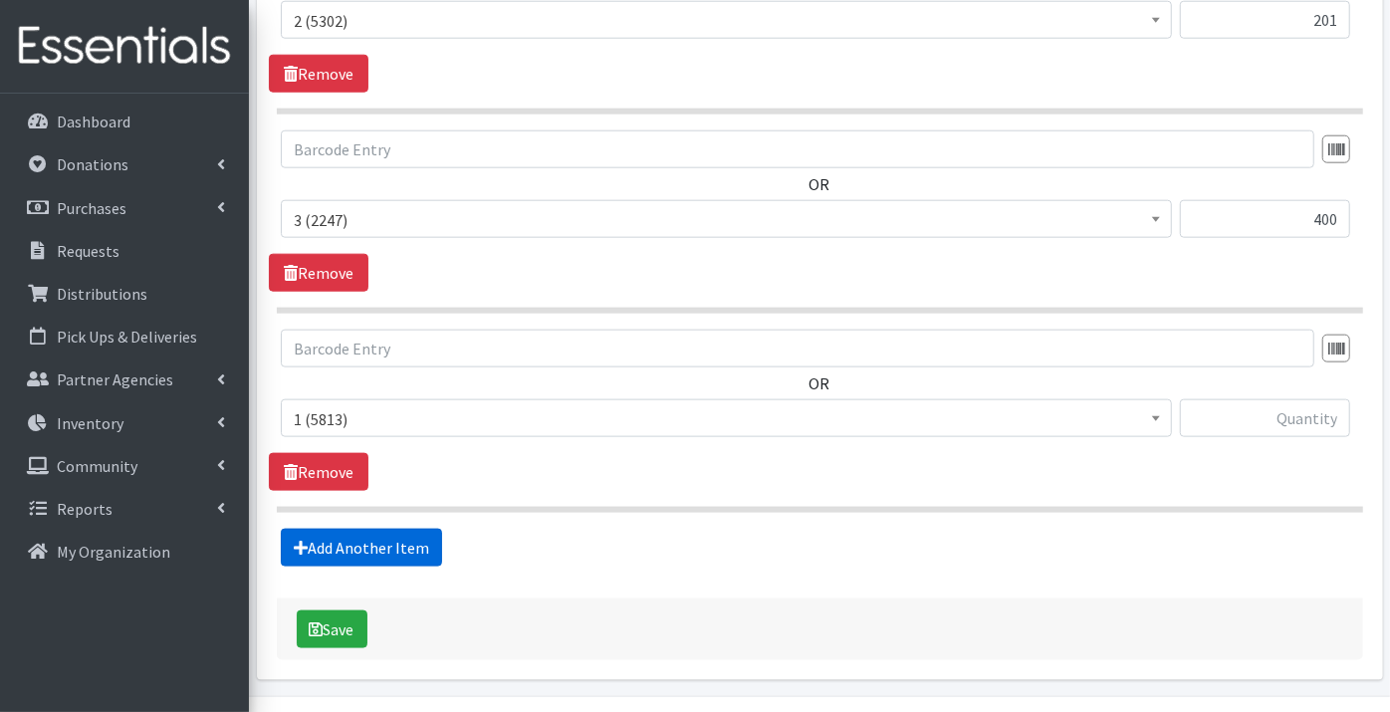
scroll to position [1337, 0]
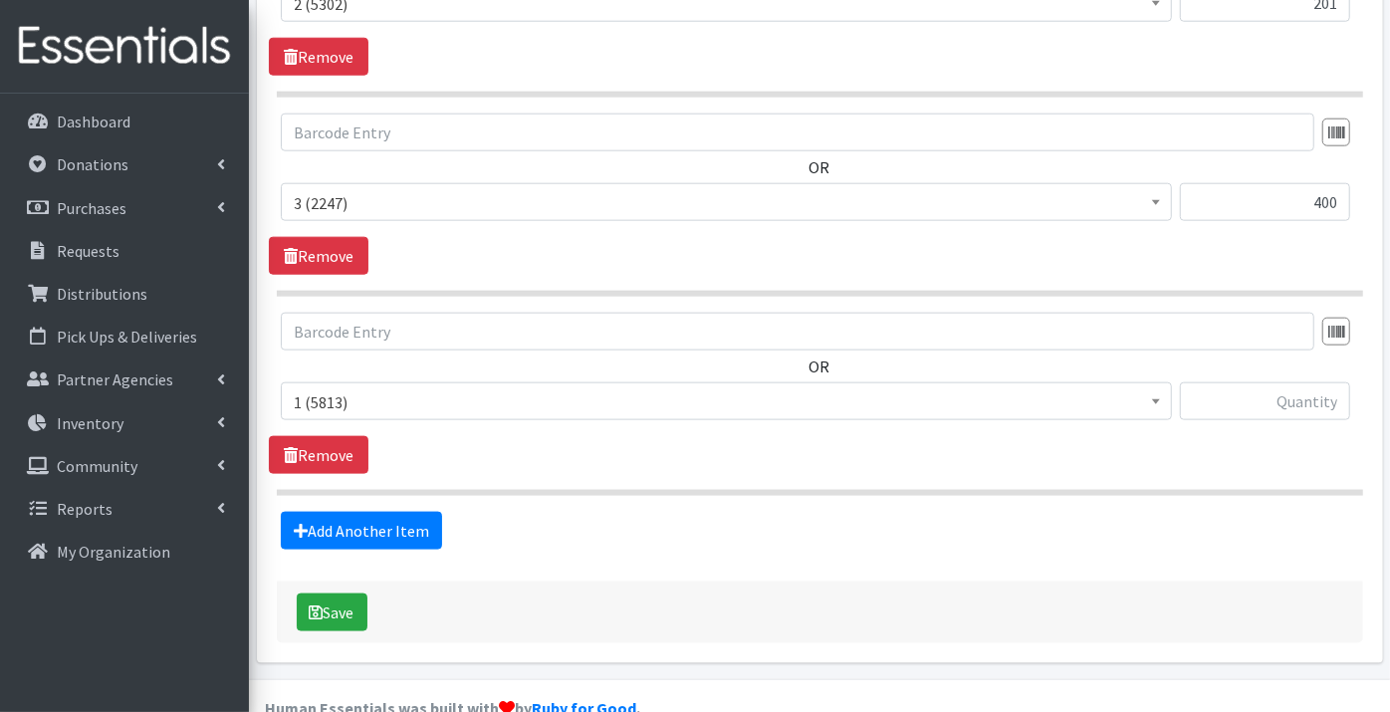
click at [346, 388] on span "1 (5813)" at bounding box center [726, 402] width 865 height 28
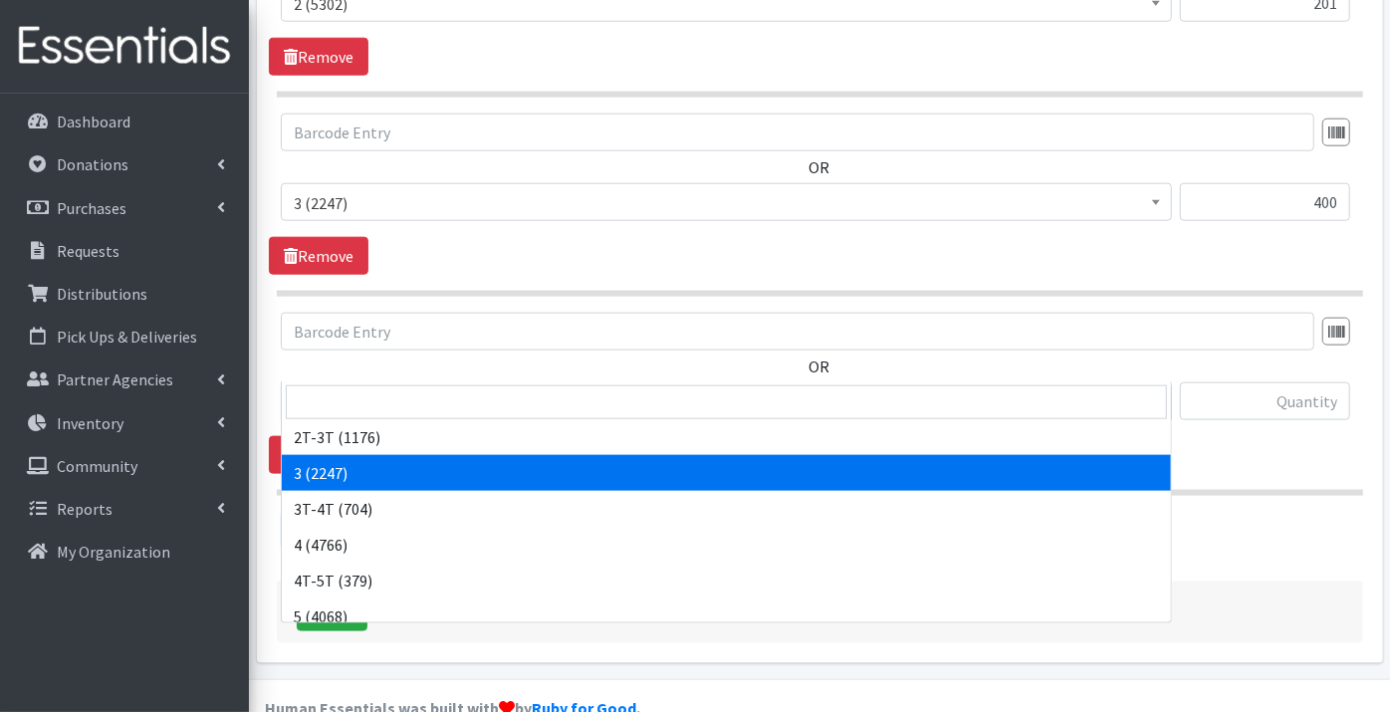
scroll to position [110, 0]
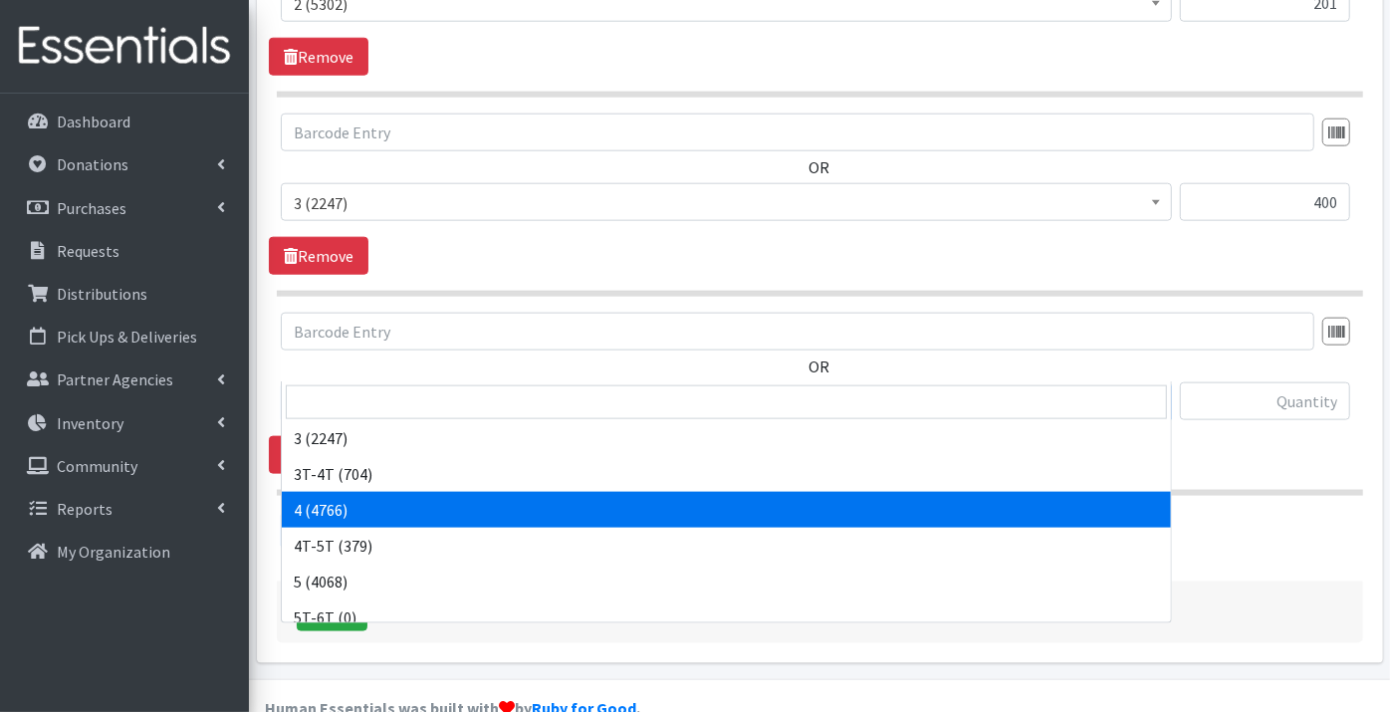
select select "9188"
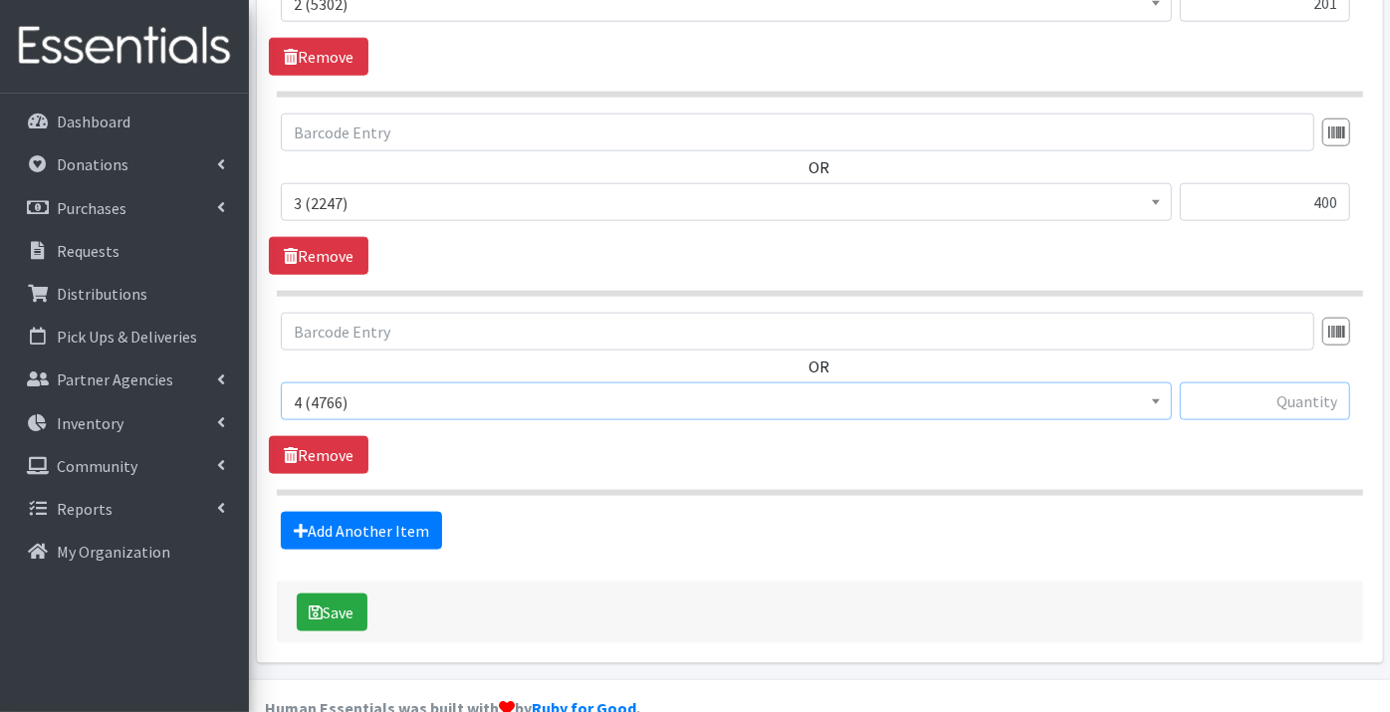
click at [1243, 382] on input "text" at bounding box center [1265, 401] width 170 height 38
type input "811"
click at [349, 512] on link "Add Another Item" at bounding box center [361, 531] width 161 height 38
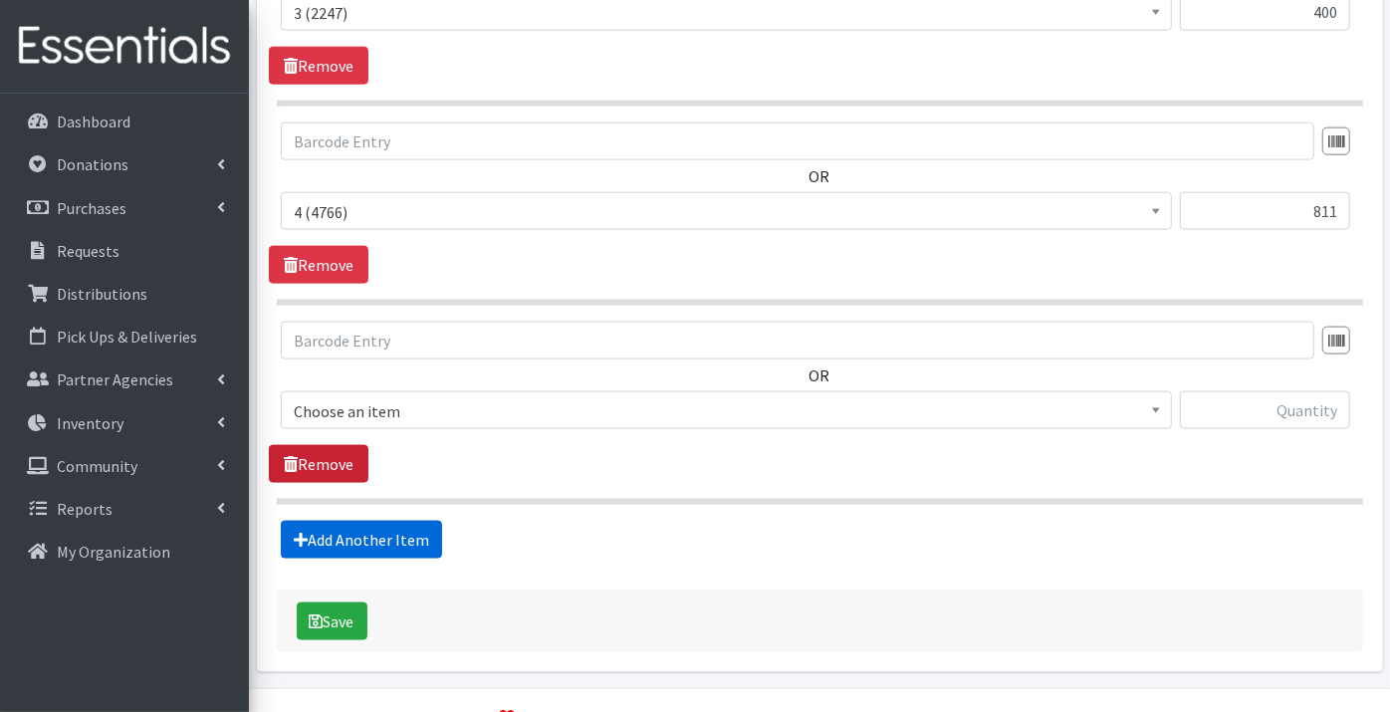
scroll to position [1535, 0]
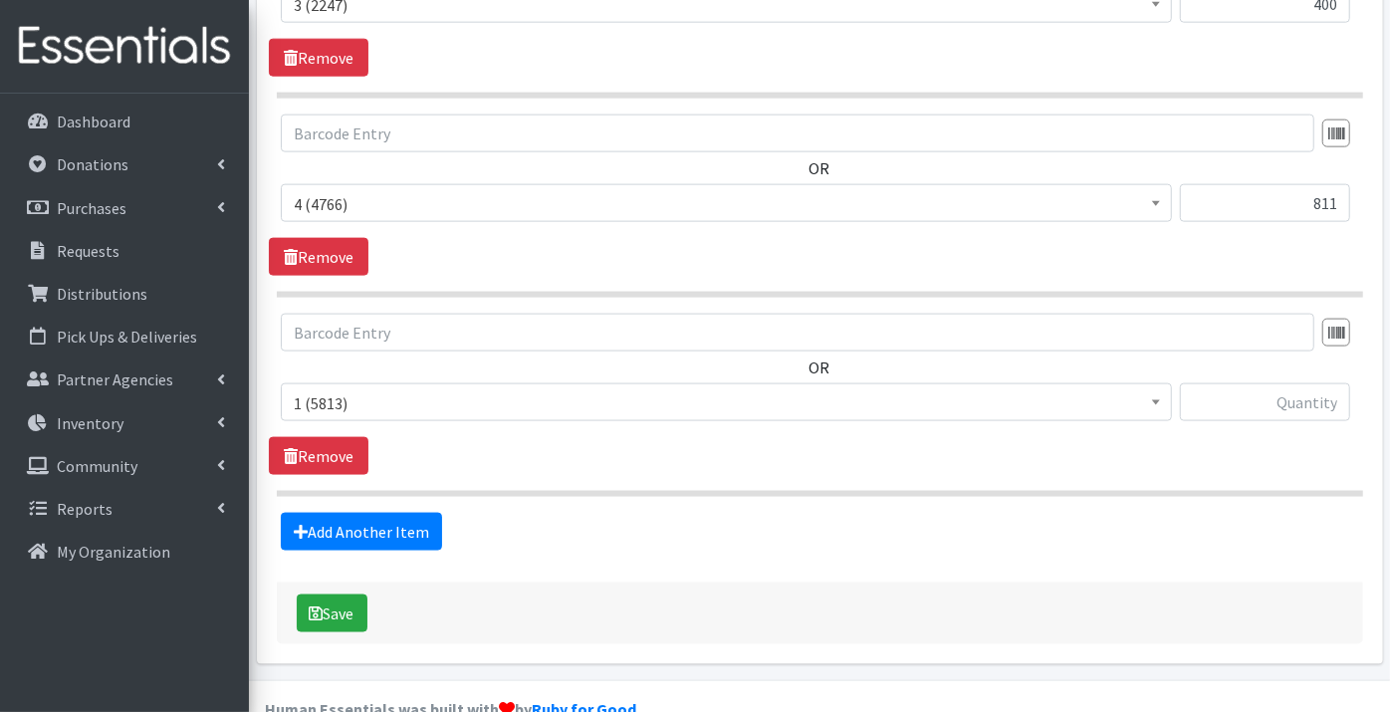
click at [313, 389] on span "1 (5813)" at bounding box center [726, 403] width 865 height 28
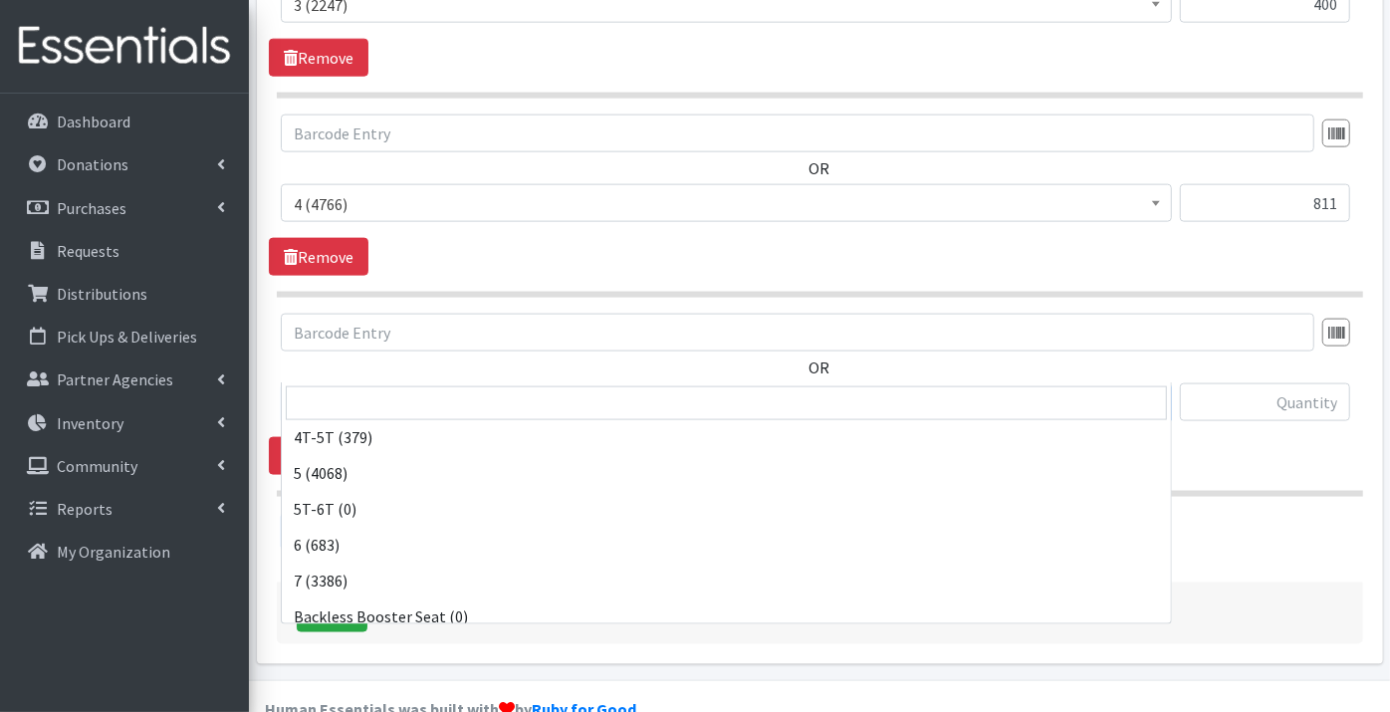
scroll to position [221, 0]
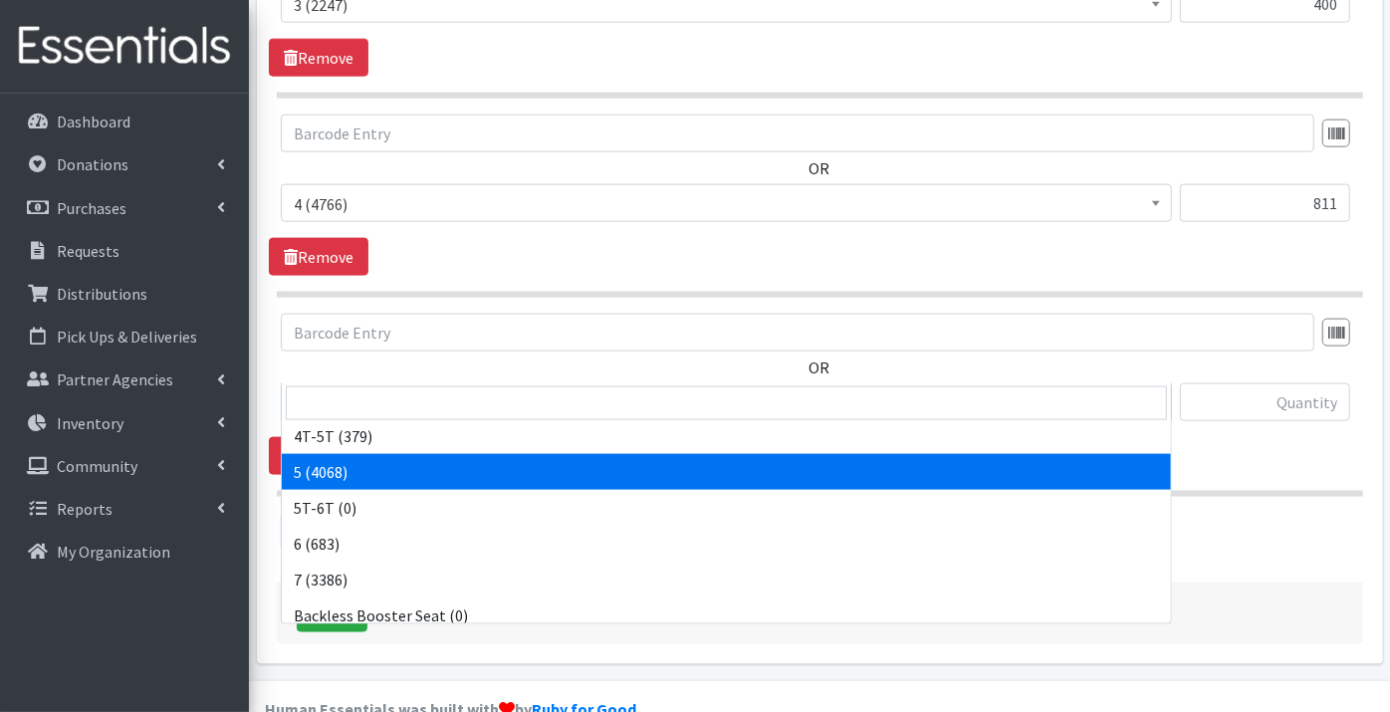
select select "9189"
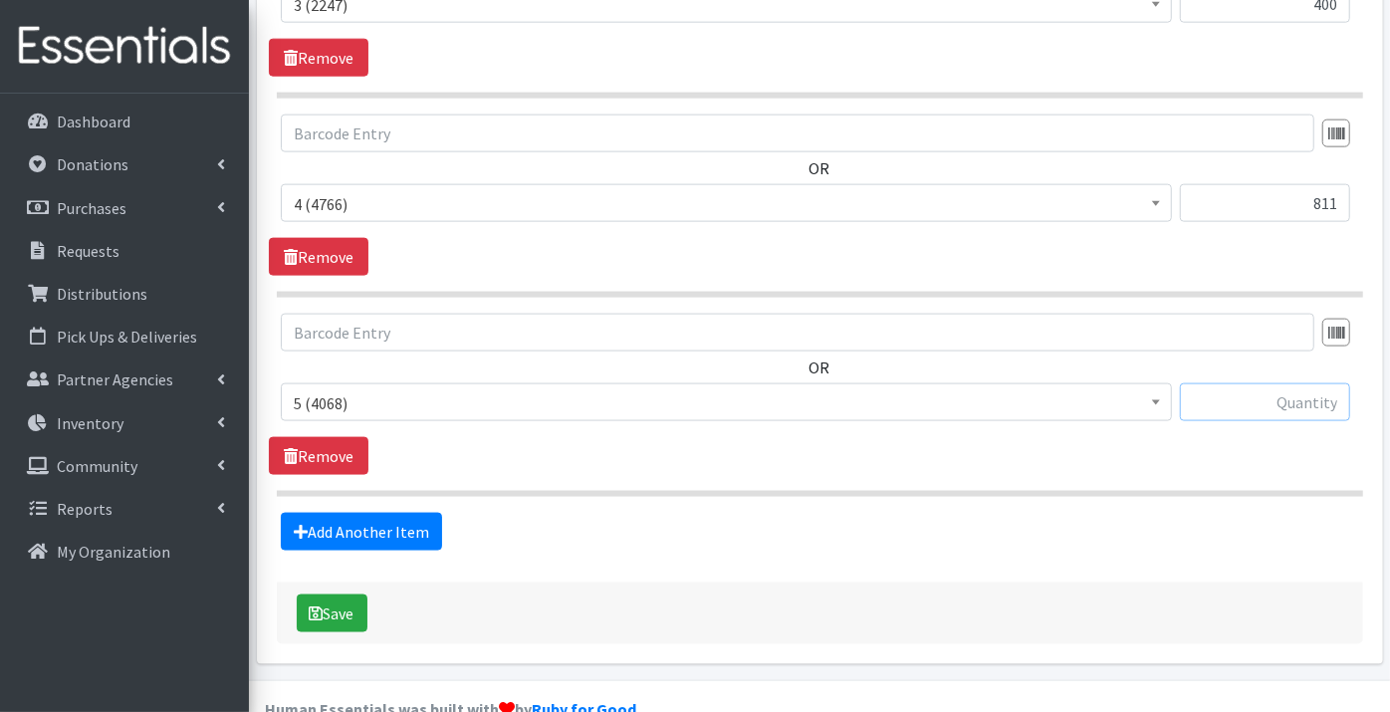
click at [1271, 383] on input "text" at bounding box center [1265, 402] width 170 height 38
type input "360"
click at [339, 513] on link "Add Another Item" at bounding box center [361, 532] width 161 height 38
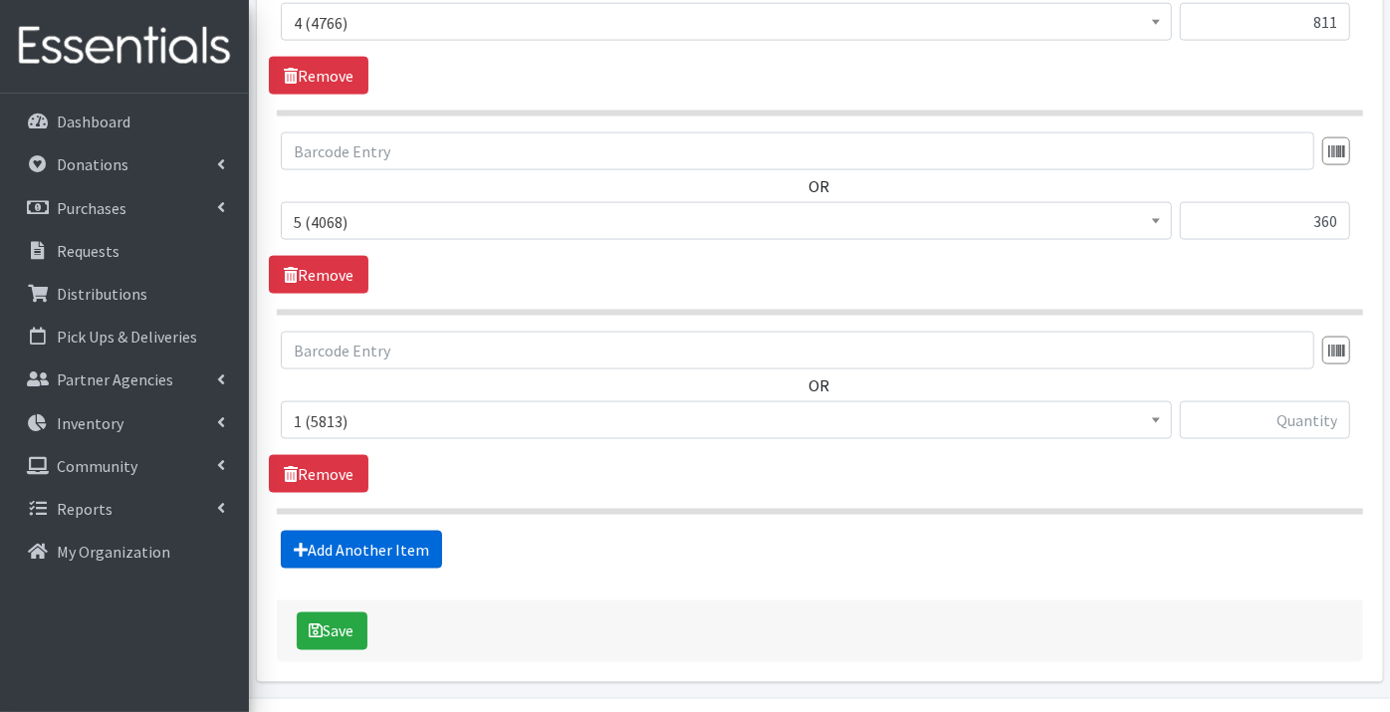
scroll to position [1734, 0]
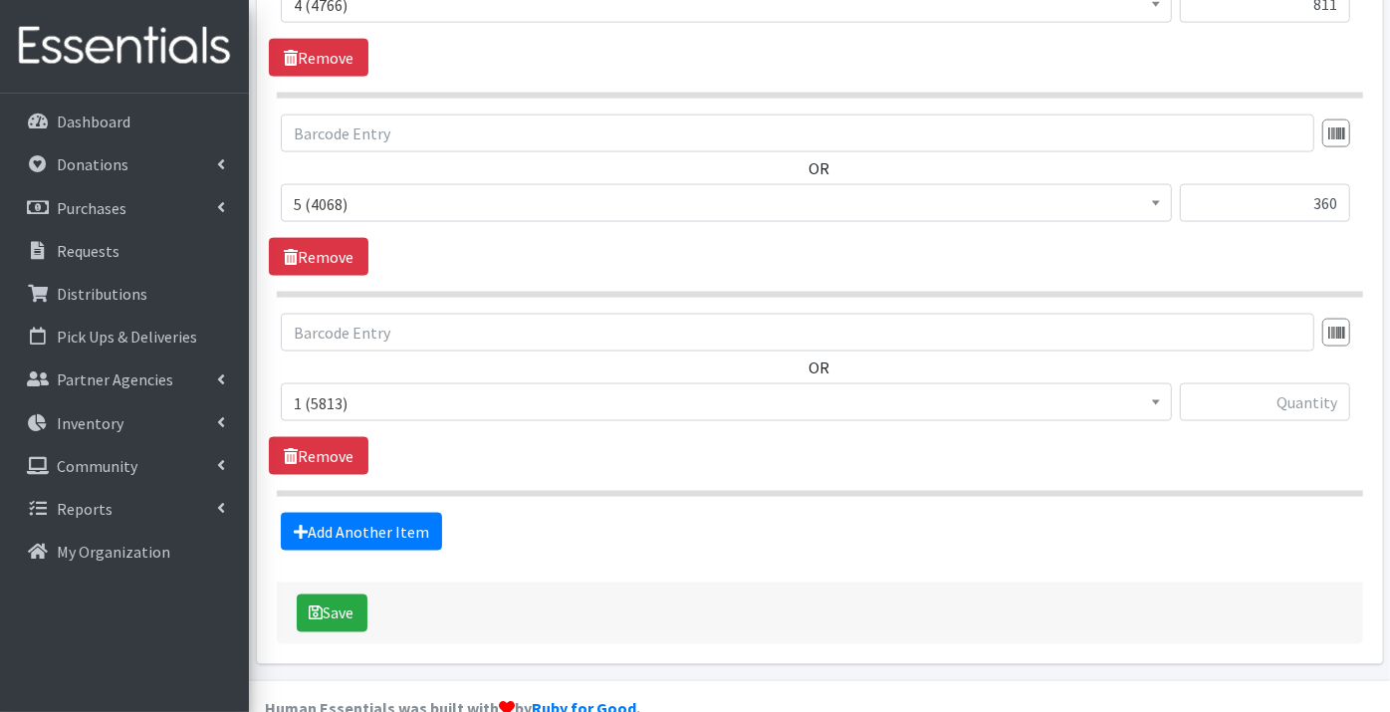
click at [325, 389] on span "1 (5813)" at bounding box center [726, 403] width 865 height 28
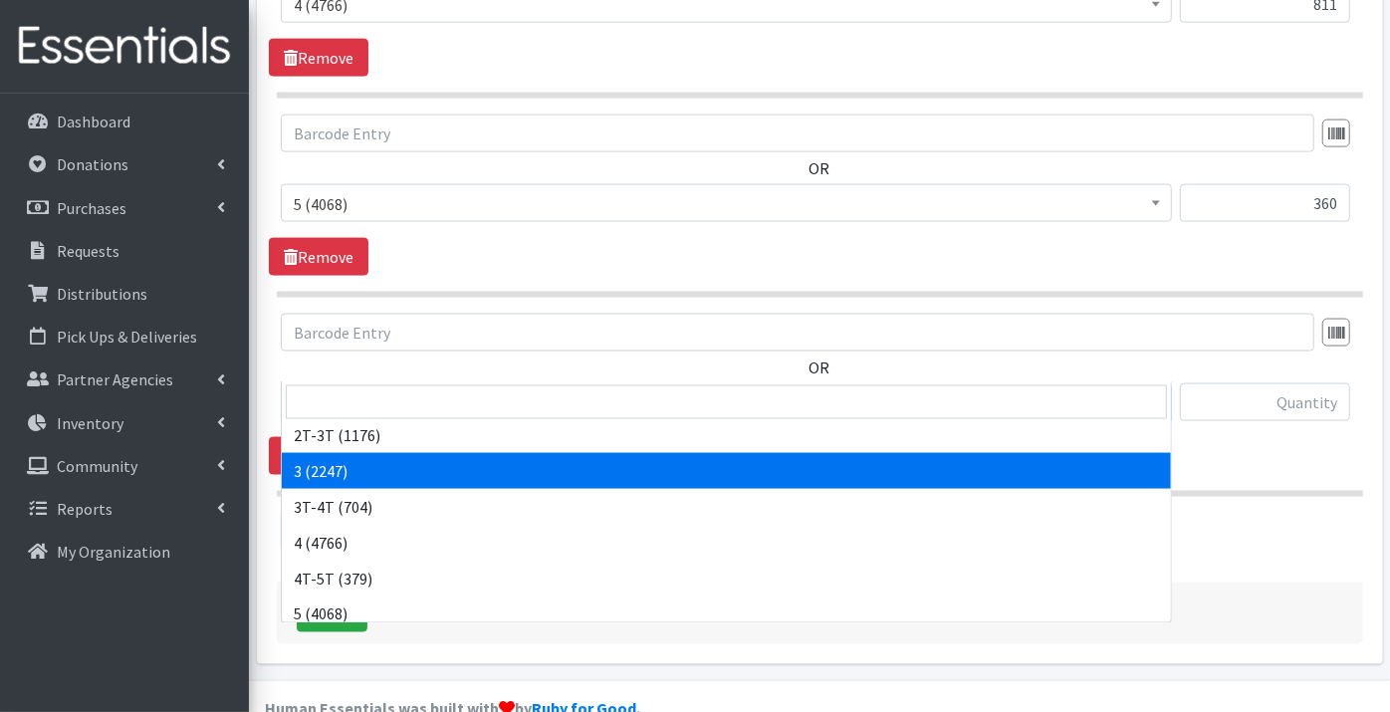
scroll to position [221, 0]
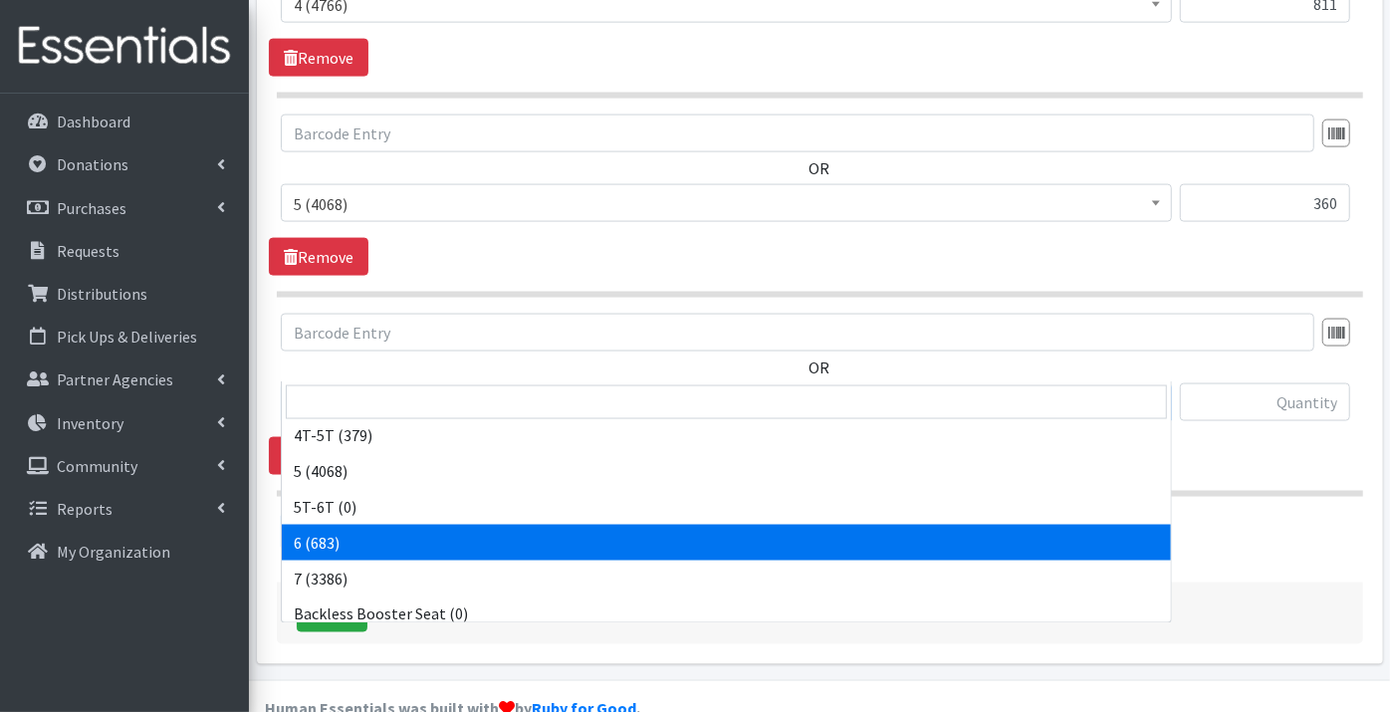
select select "9190"
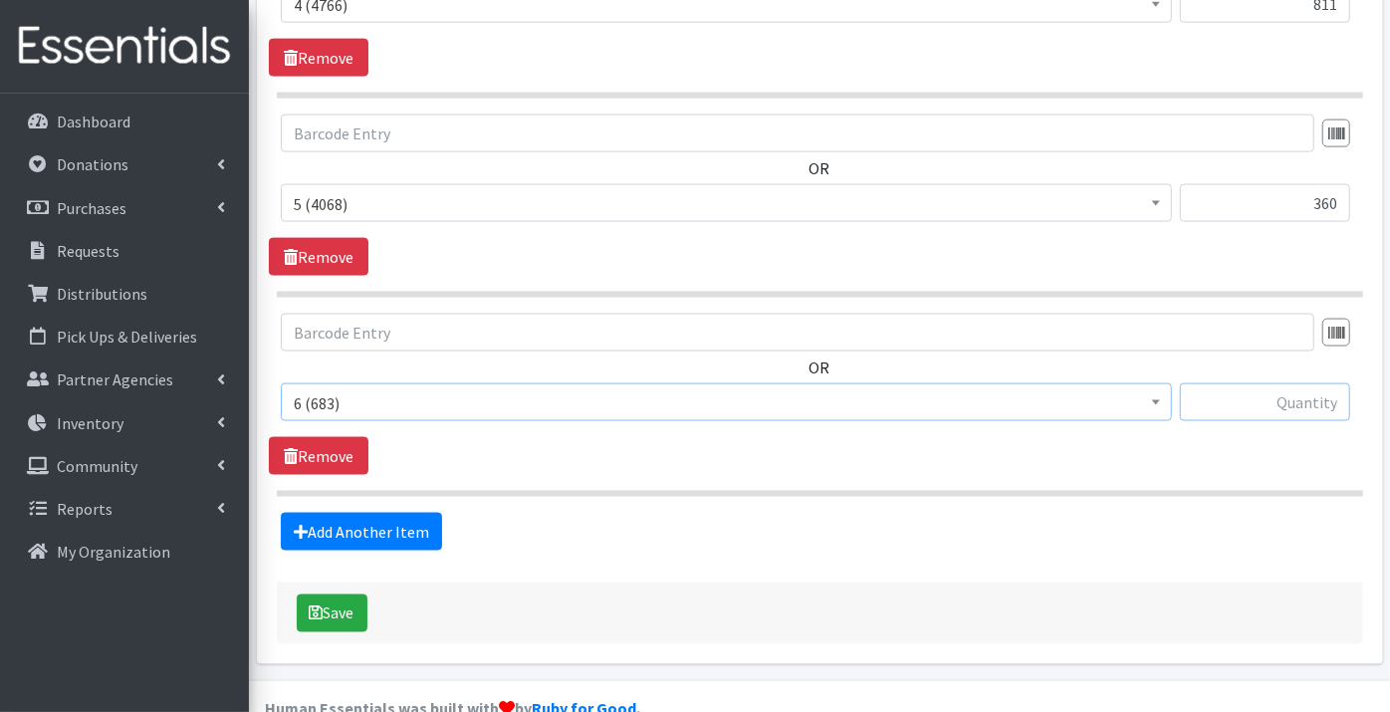
click at [1306, 383] on input "text" at bounding box center [1265, 402] width 170 height 38
type input "72"
click at [361, 513] on link "Add Another Item" at bounding box center [361, 532] width 161 height 38
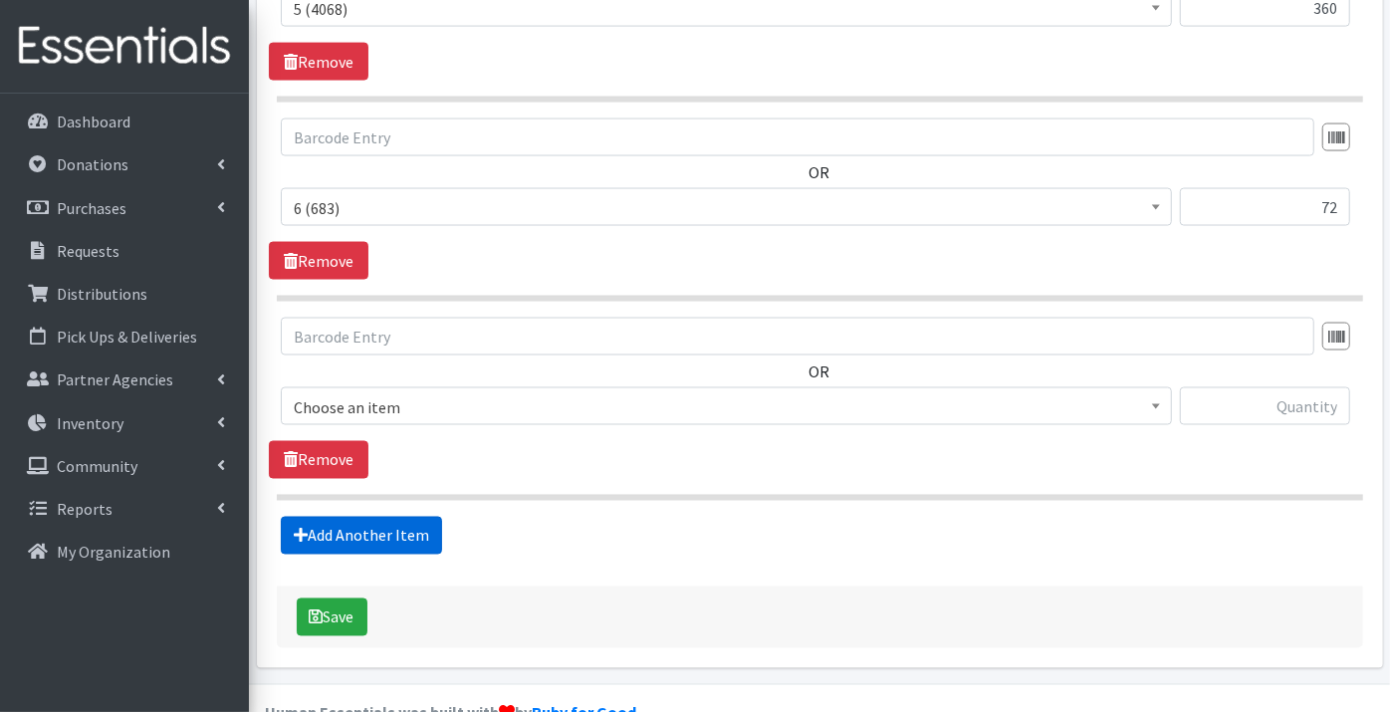
scroll to position [1932, 0]
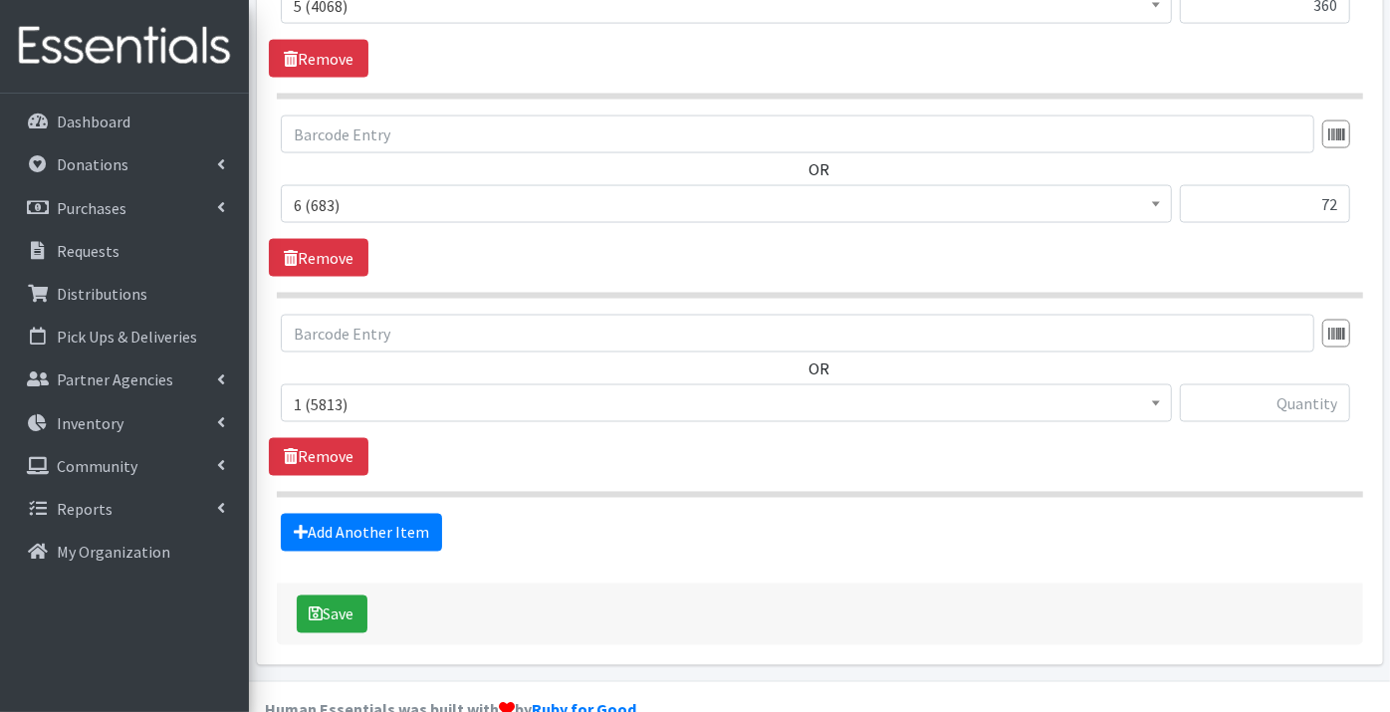
click at [334, 390] on span "1 (5813)" at bounding box center [726, 404] width 865 height 28
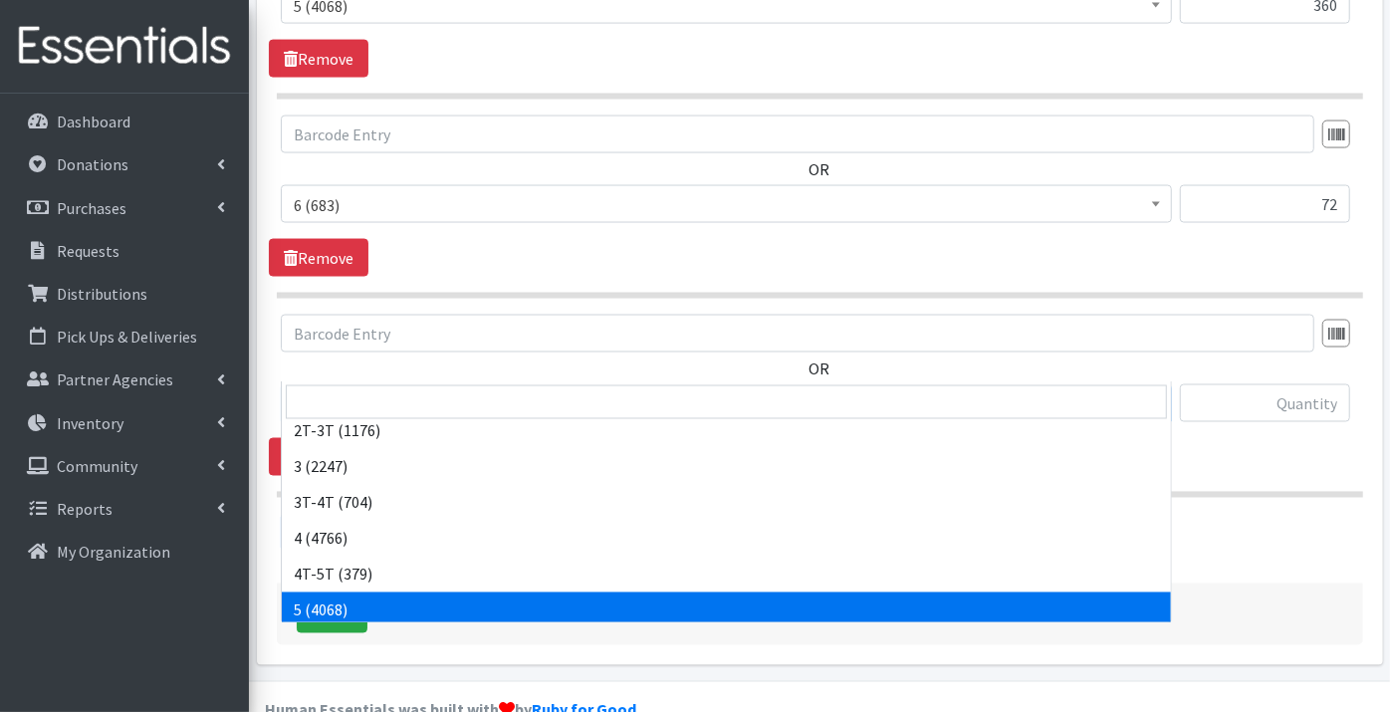
scroll to position [221, 0]
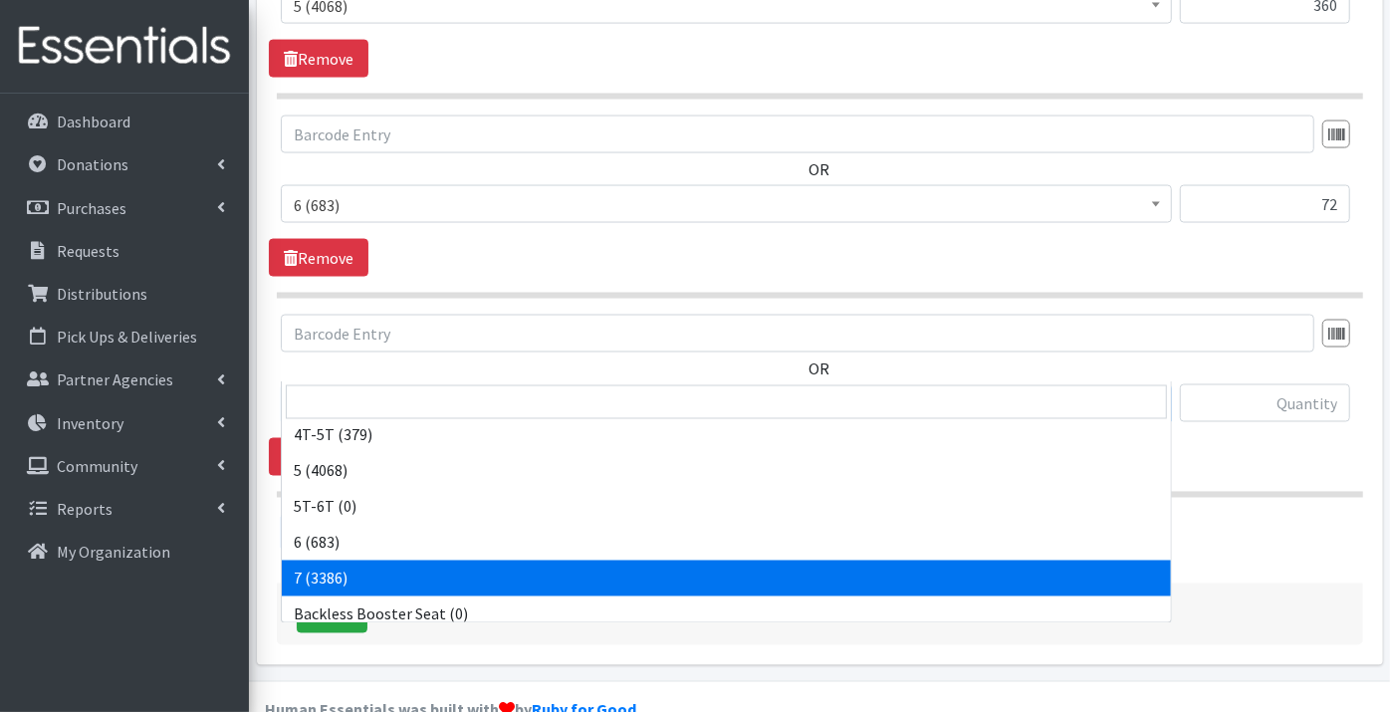
select select "11517"
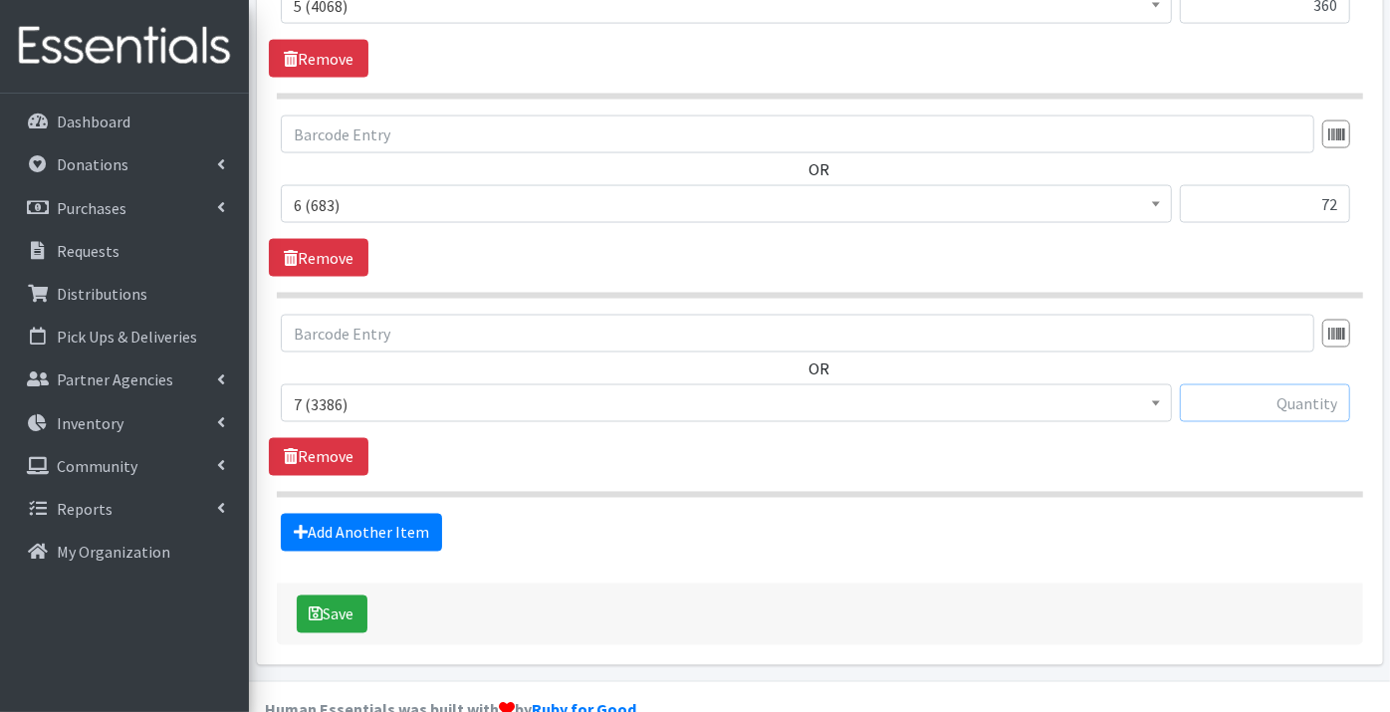
click at [1307, 384] on input "text" at bounding box center [1265, 403] width 170 height 38
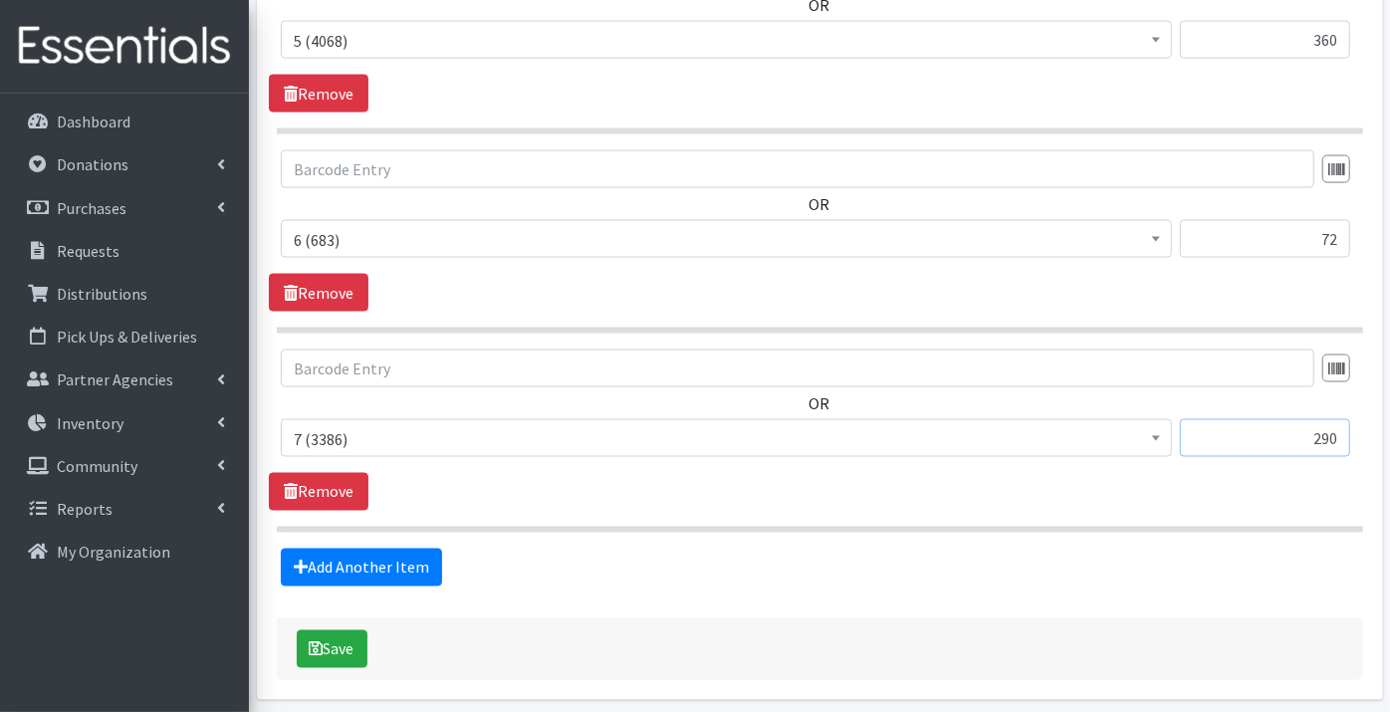
scroll to position [1932, 0]
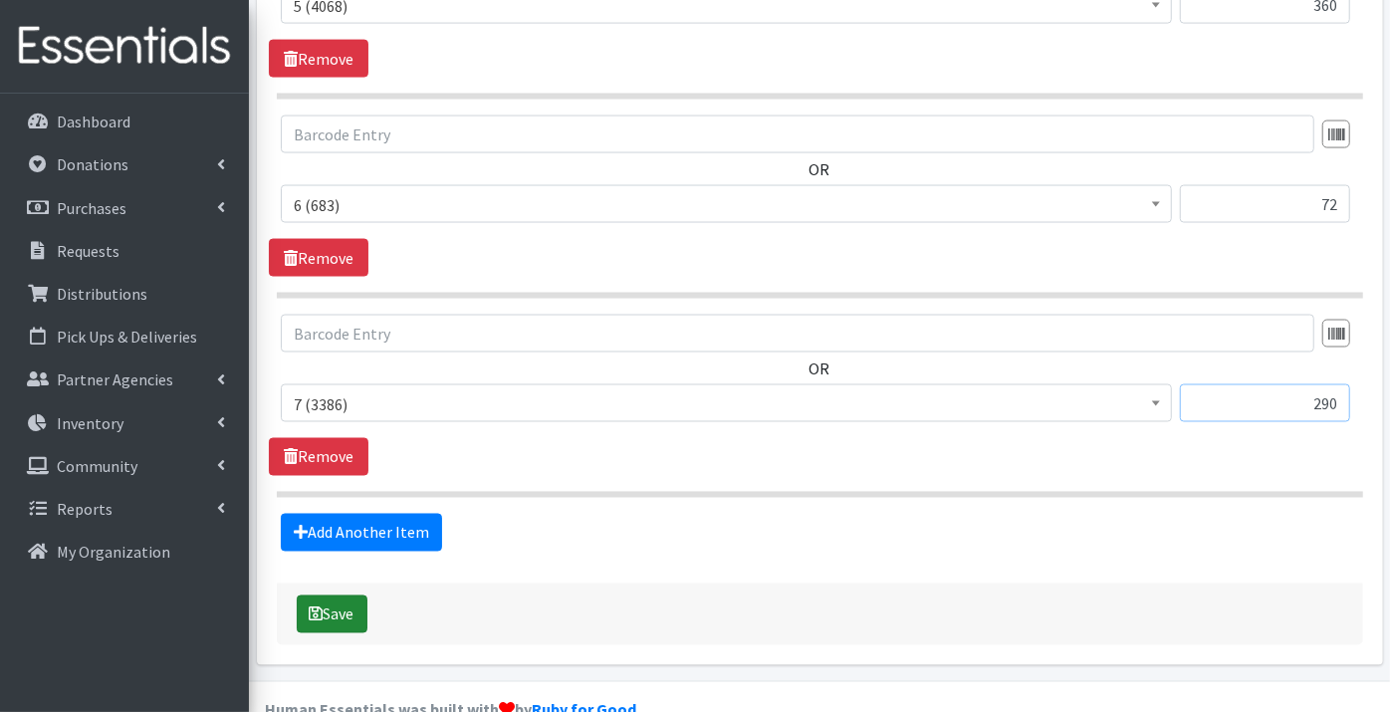
type input "290"
click at [336, 595] on button "Save" at bounding box center [332, 614] width 71 height 38
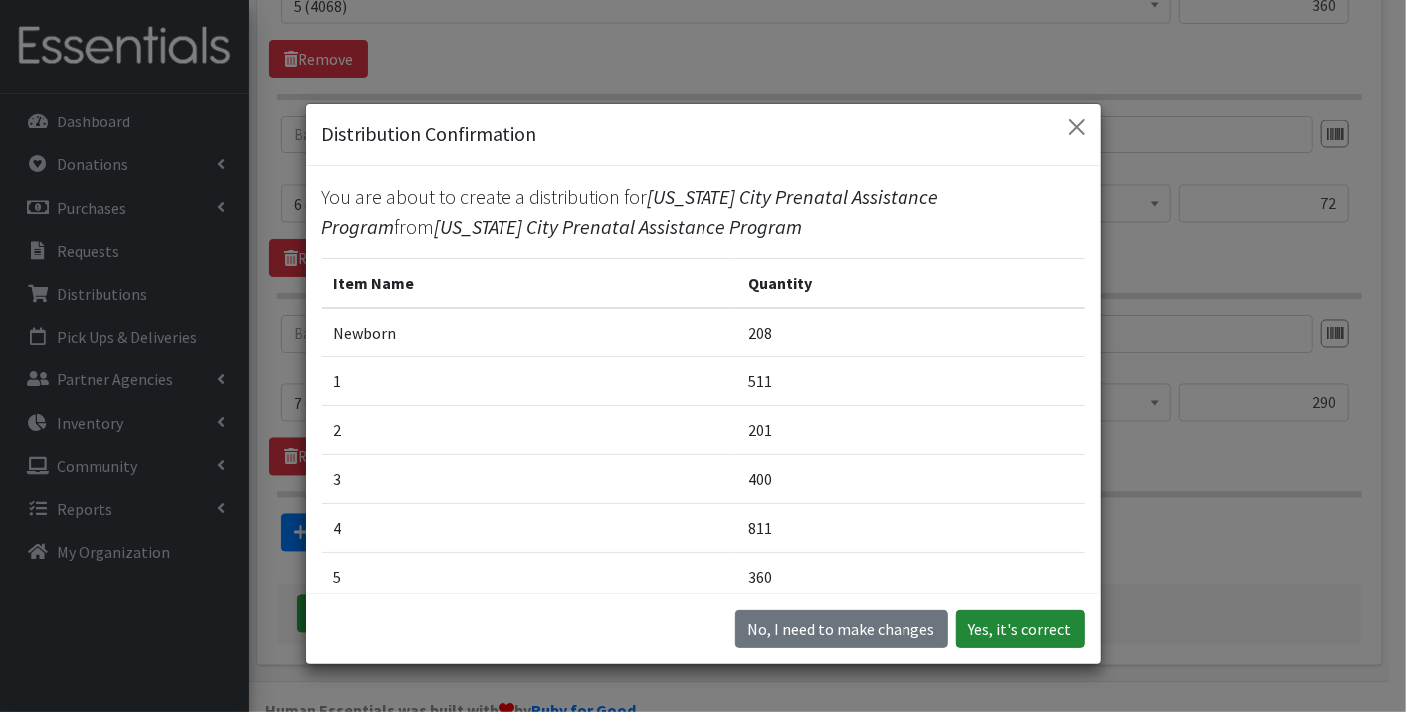
click at [1017, 628] on button "Yes, it's correct" at bounding box center [1021, 629] width 128 height 38
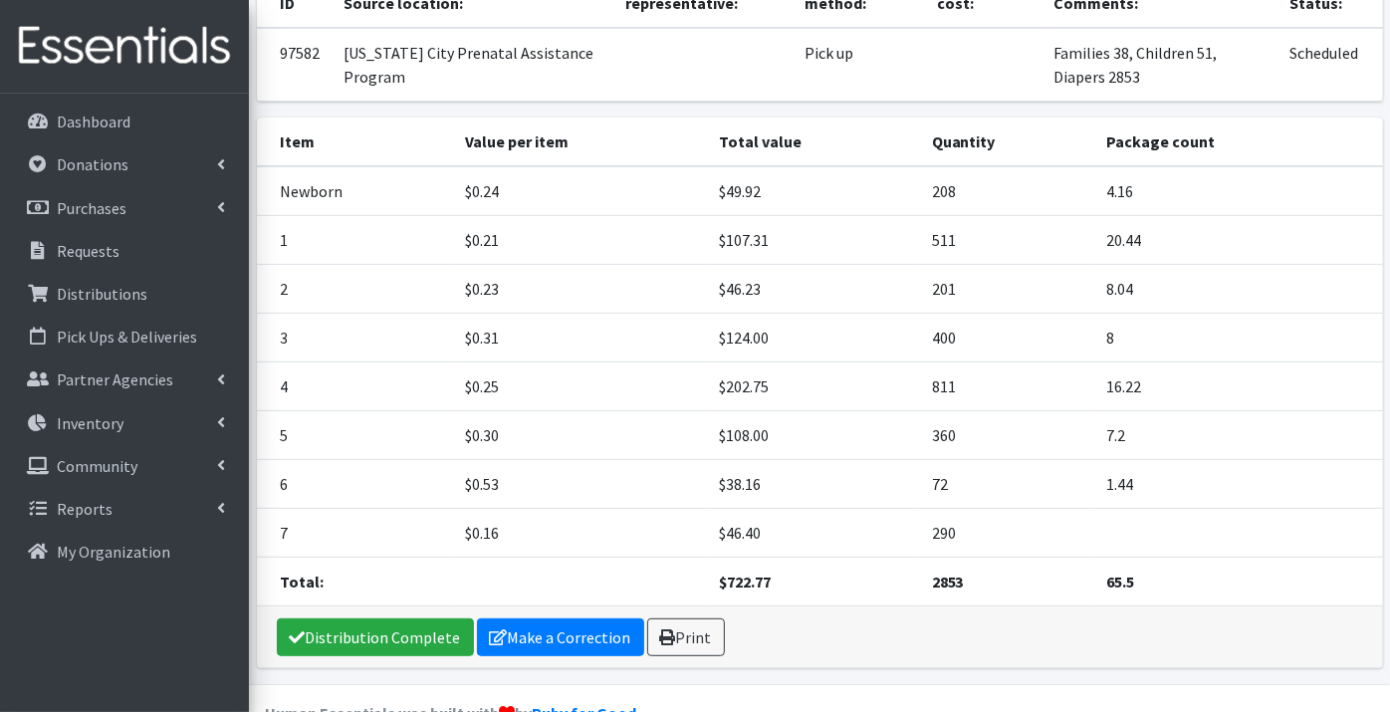
scroll to position [315, 0]
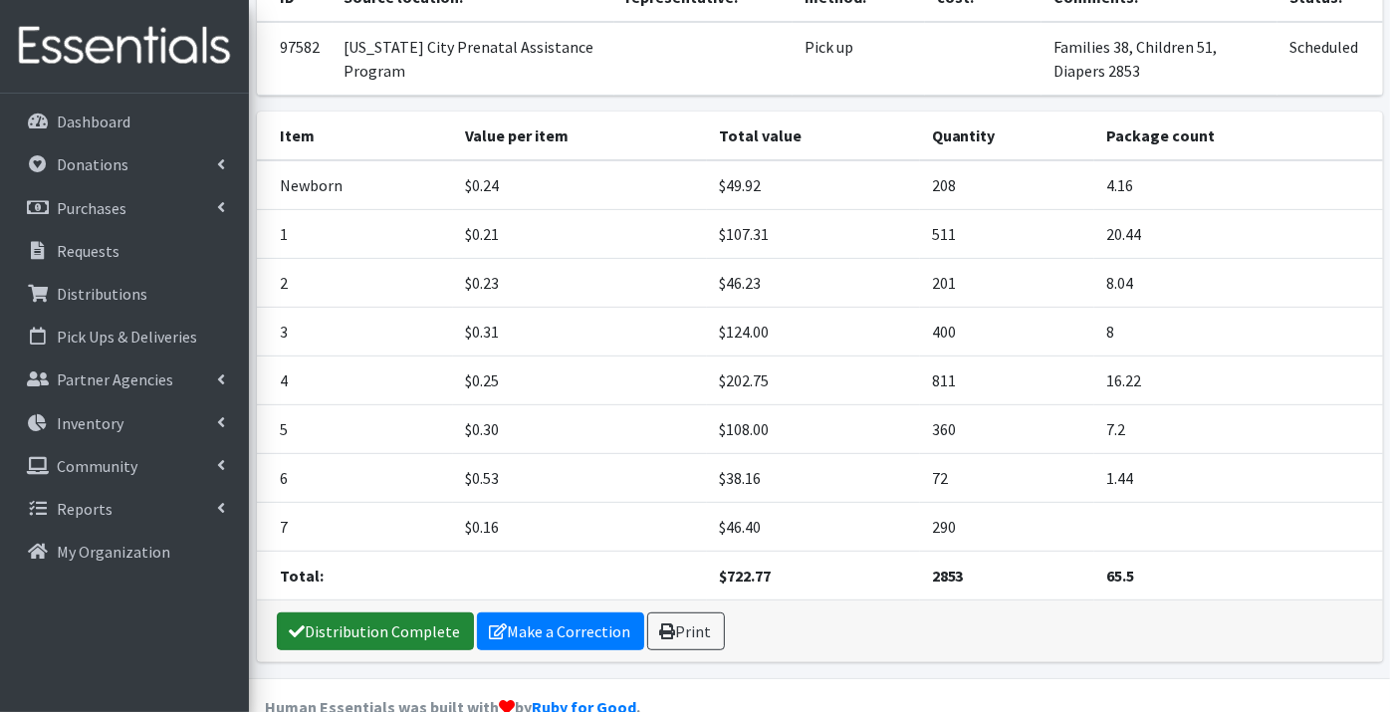
click at [386, 612] on link "Distribution Complete" at bounding box center [375, 631] width 197 height 38
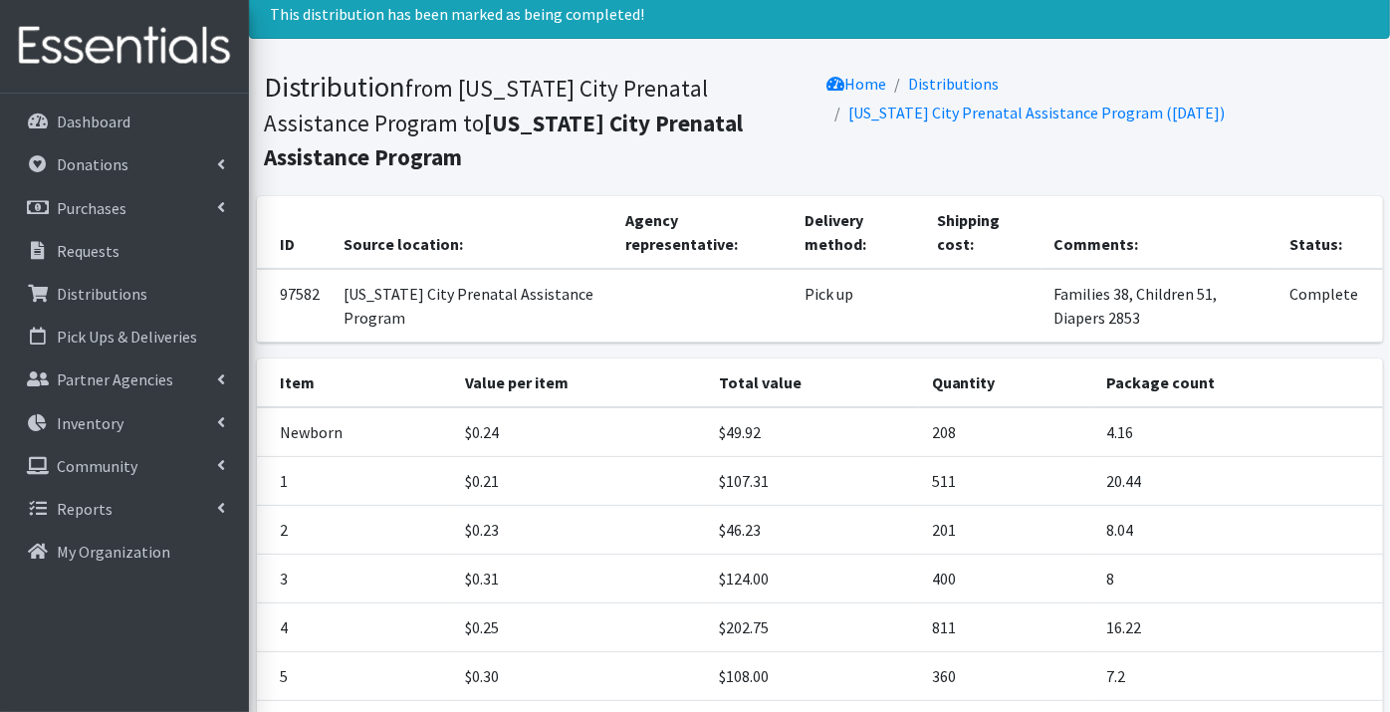
scroll to position [0, 0]
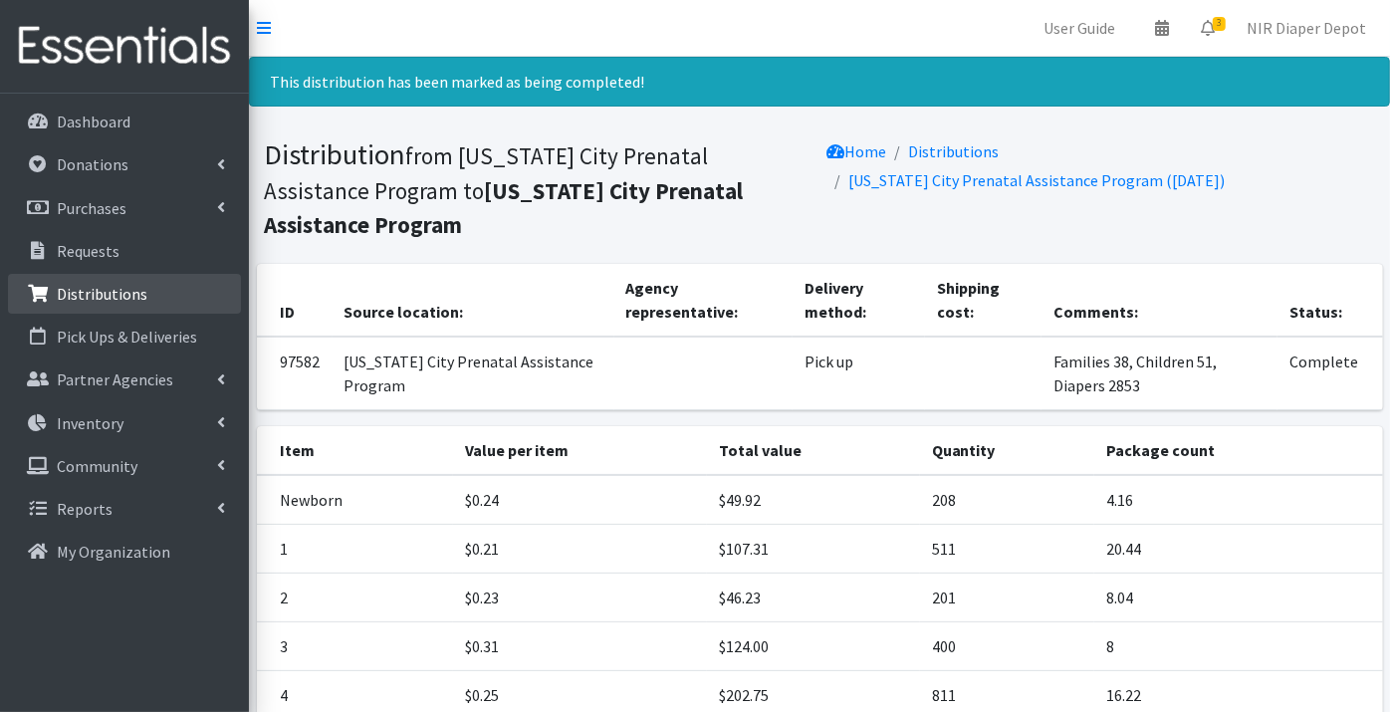
click at [117, 278] on link "Distributions" at bounding box center [124, 294] width 233 height 40
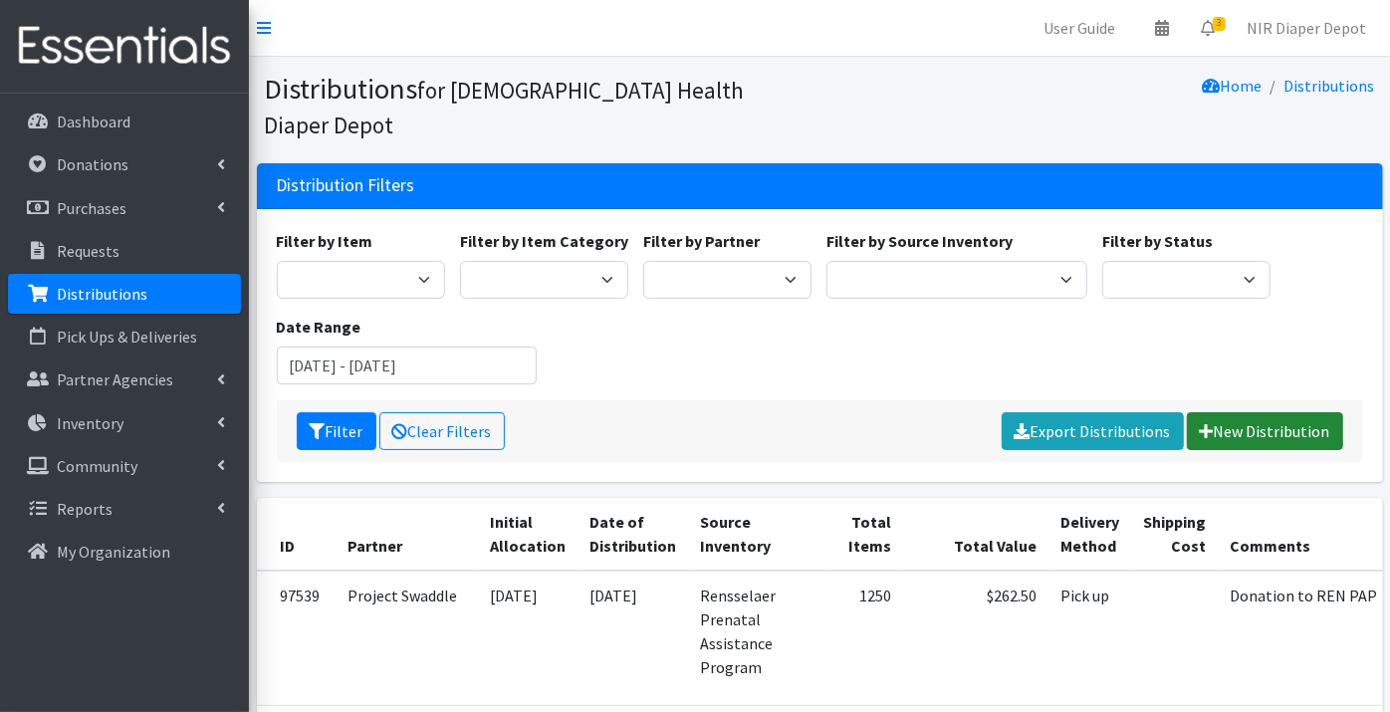
click at [1228, 412] on link "New Distribution" at bounding box center [1264, 431] width 156 height 38
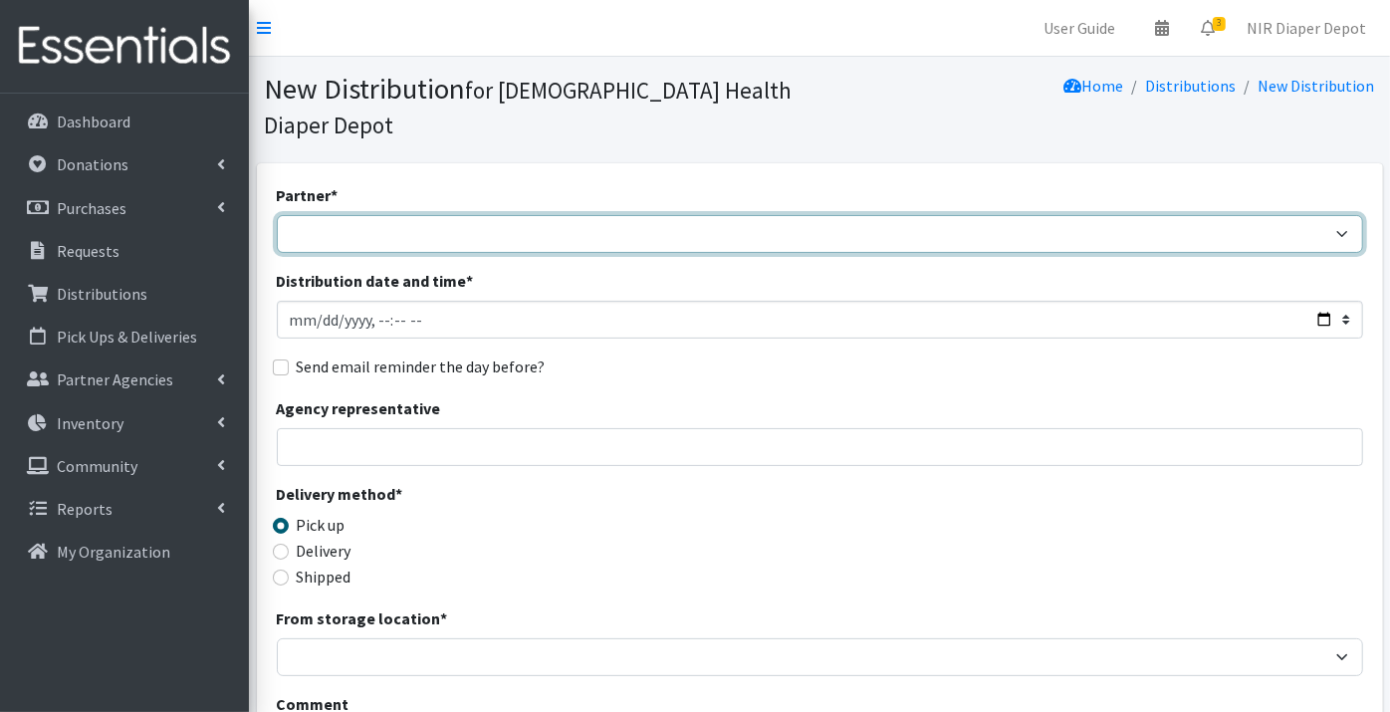
click at [332, 215] on select "ANEW Minitries Crown Point Prenatal Assistance [PERSON_NAME] Prenatal Assistanc…" at bounding box center [820, 234] width 1086 height 38
select select "2983"
click at [277, 215] on select "ANEW Minitries Crown Point Prenatal Assistance [PERSON_NAME] Prenatal Assistanc…" at bounding box center [820, 234] width 1086 height 38
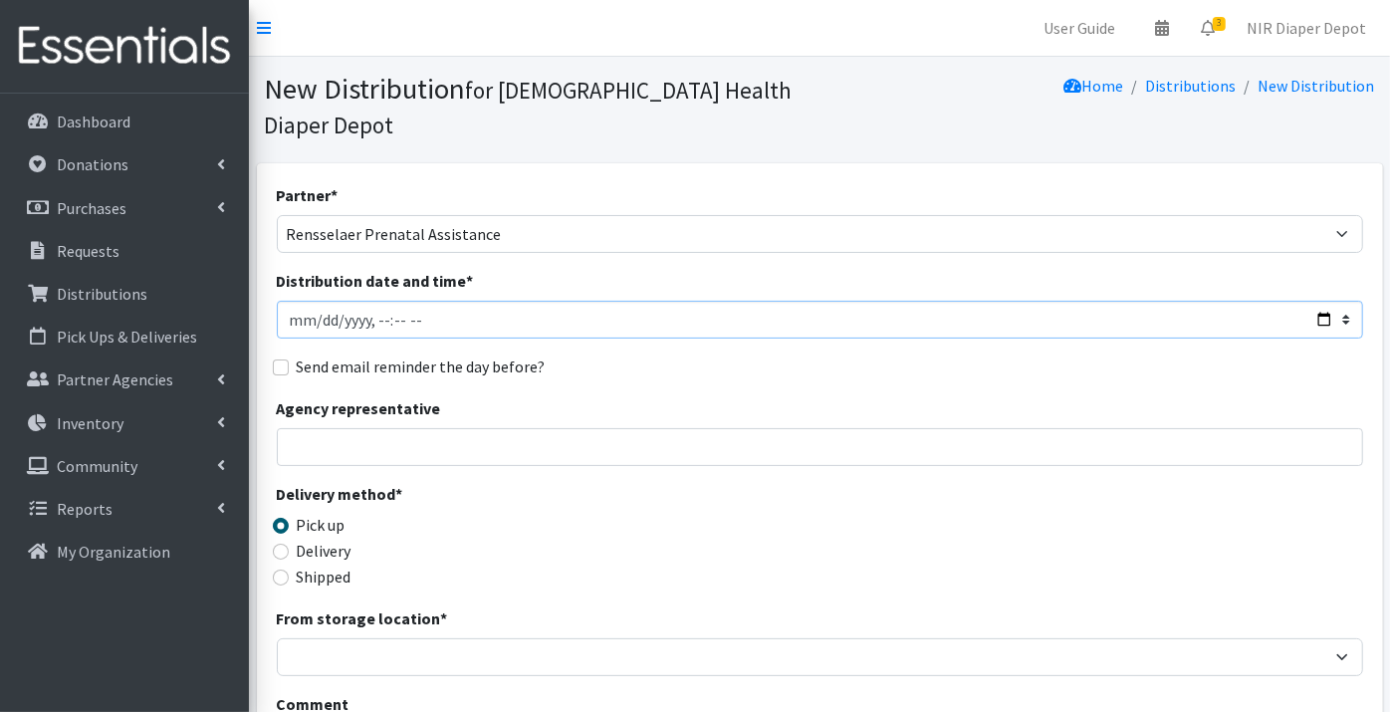
click at [290, 301] on input "Distribution date and time *" at bounding box center [820, 320] width 1086 height 38
type input "[DATE]T23:59"
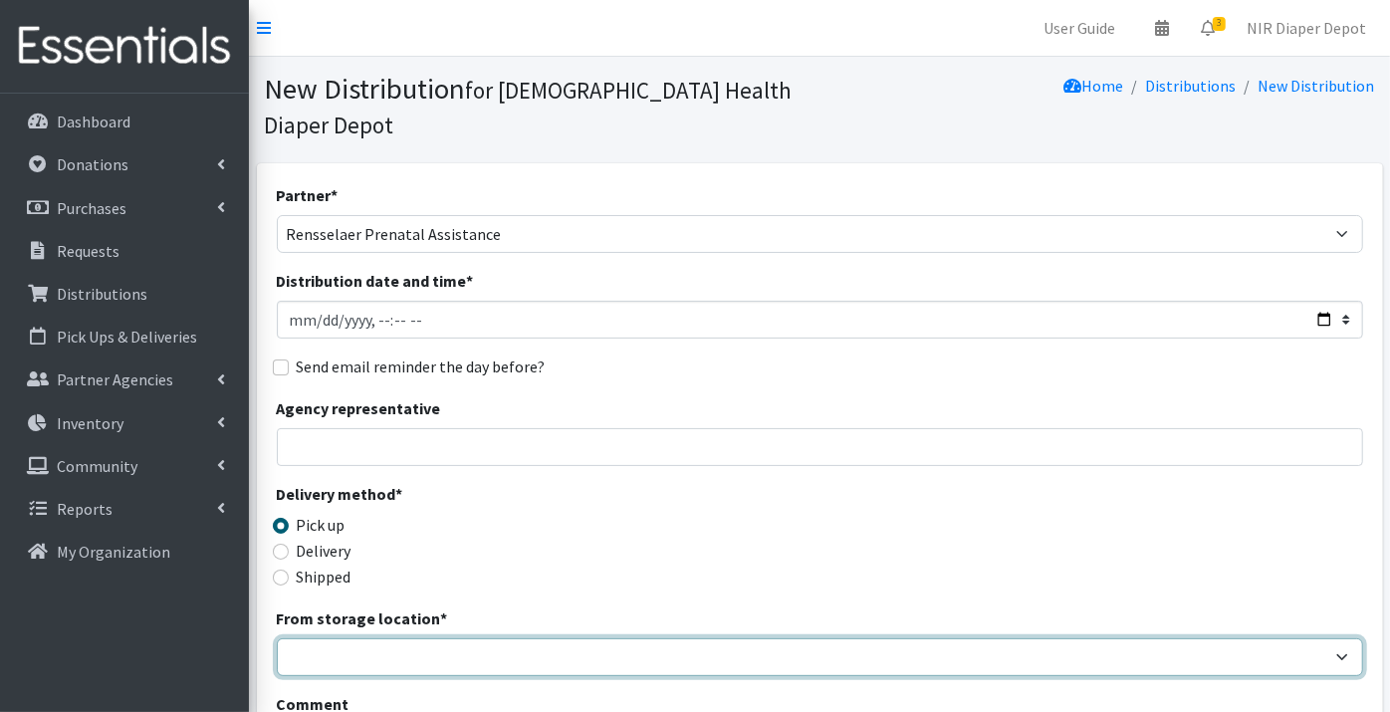
click at [343, 638] on select "Crown Point Bulk Storage Crown Point Prenatal Assistance Program Grant Car Seat…" at bounding box center [820, 657] width 1086 height 38
select select "269"
click at [277, 638] on select "Crown Point Bulk Storage Crown Point Prenatal Assistance Program Grant Car Seat…" at bounding box center [820, 657] width 1086 height 38
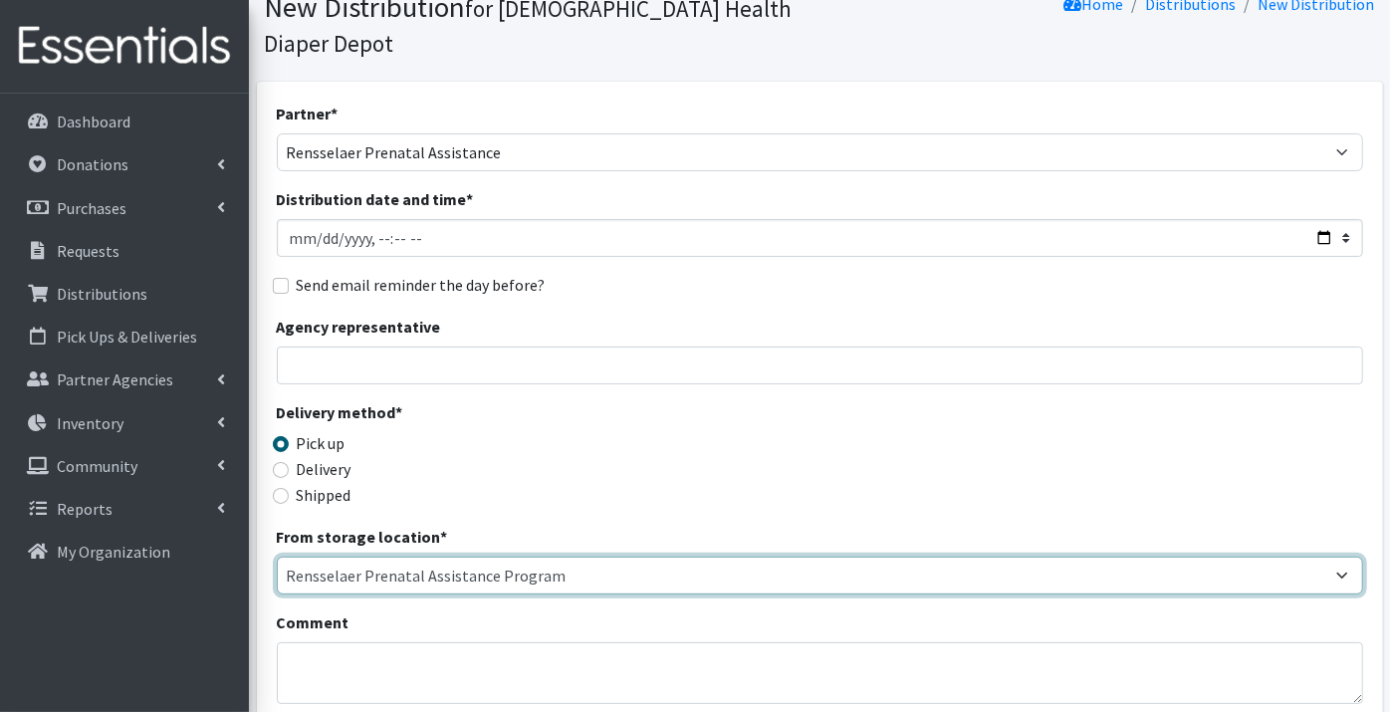
scroll to position [331, 0]
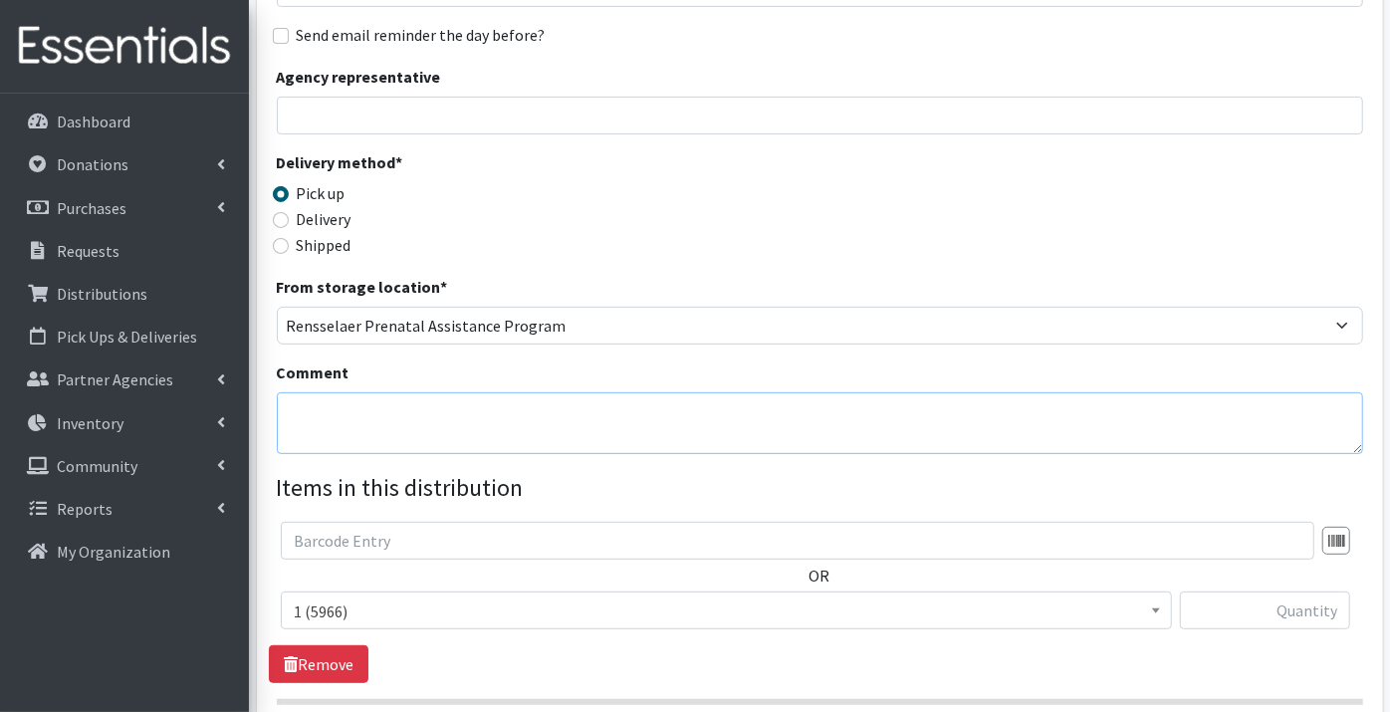
click at [323, 392] on textarea "Comment" at bounding box center [820, 423] width 1086 height 62
type textarea "Families 13, Children 20, Diapers 1077"
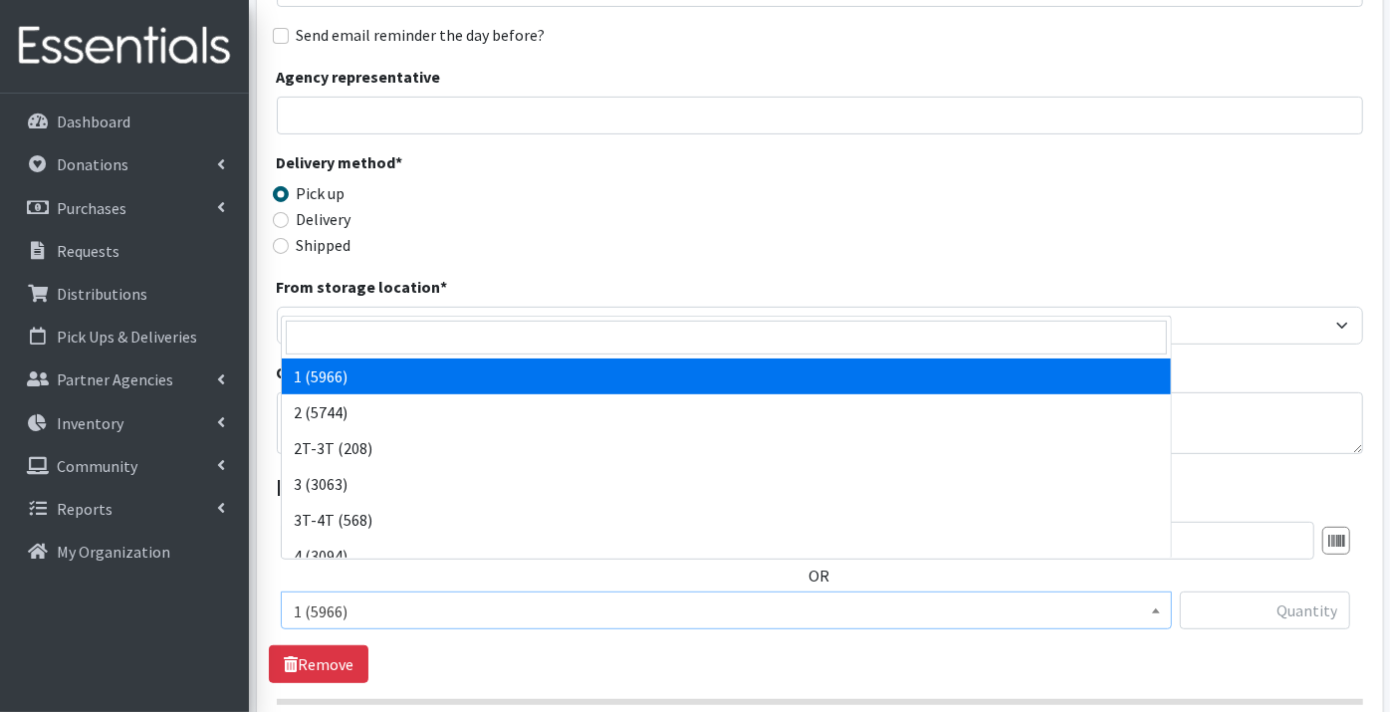
click at [322, 597] on span "1 (5966)" at bounding box center [726, 611] width 865 height 28
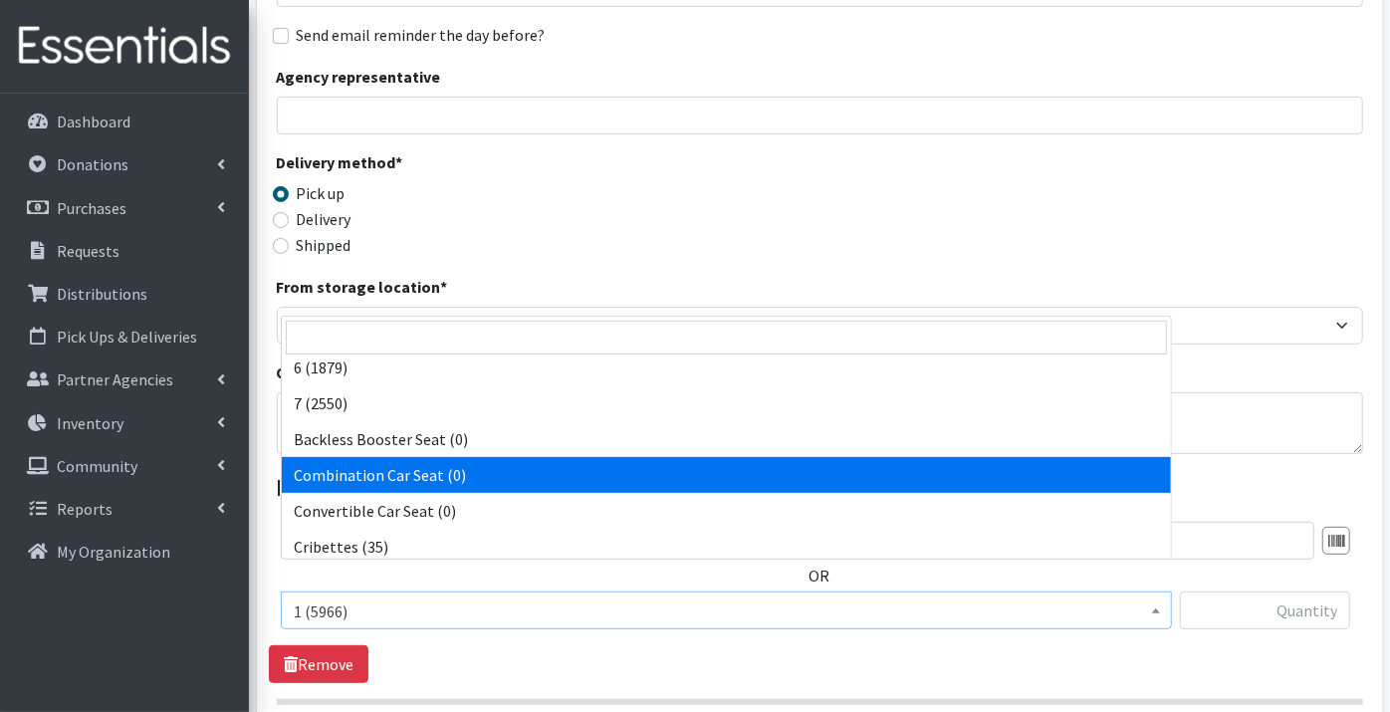
scroll to position [624, 0]
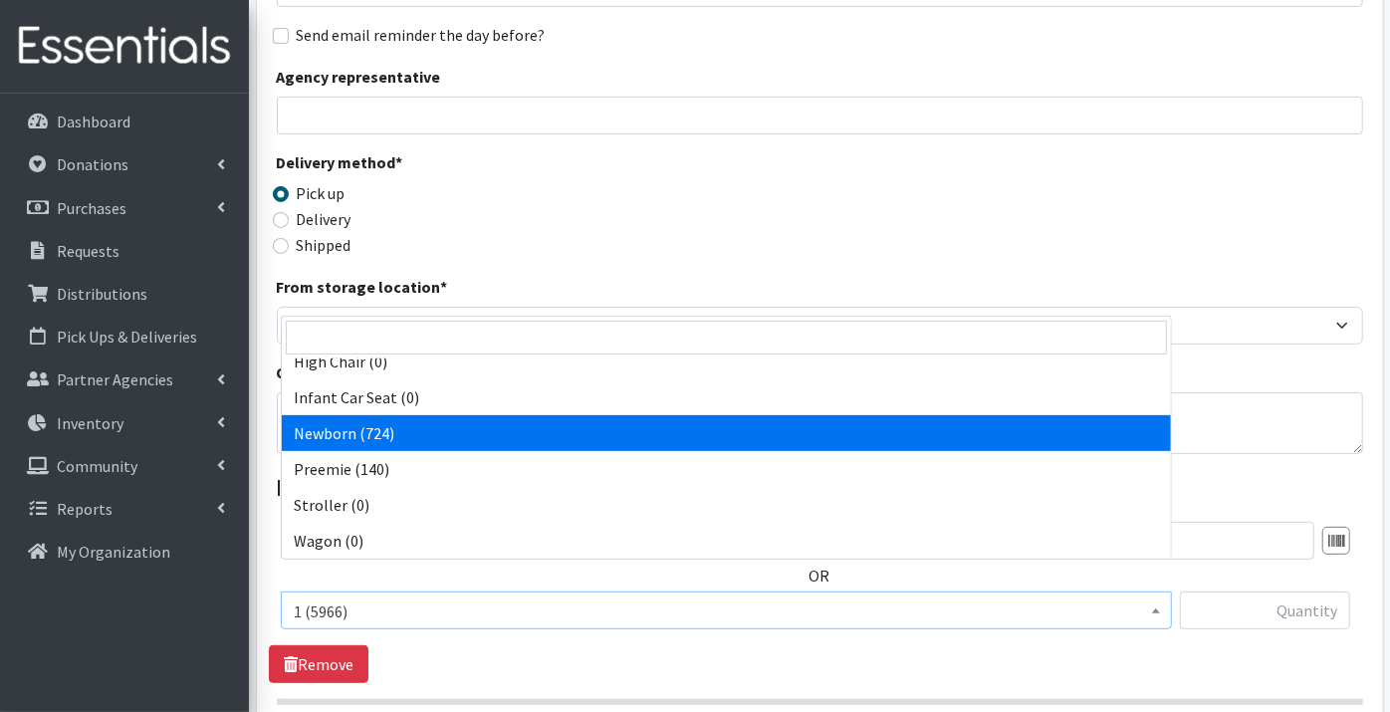
select select "9184"
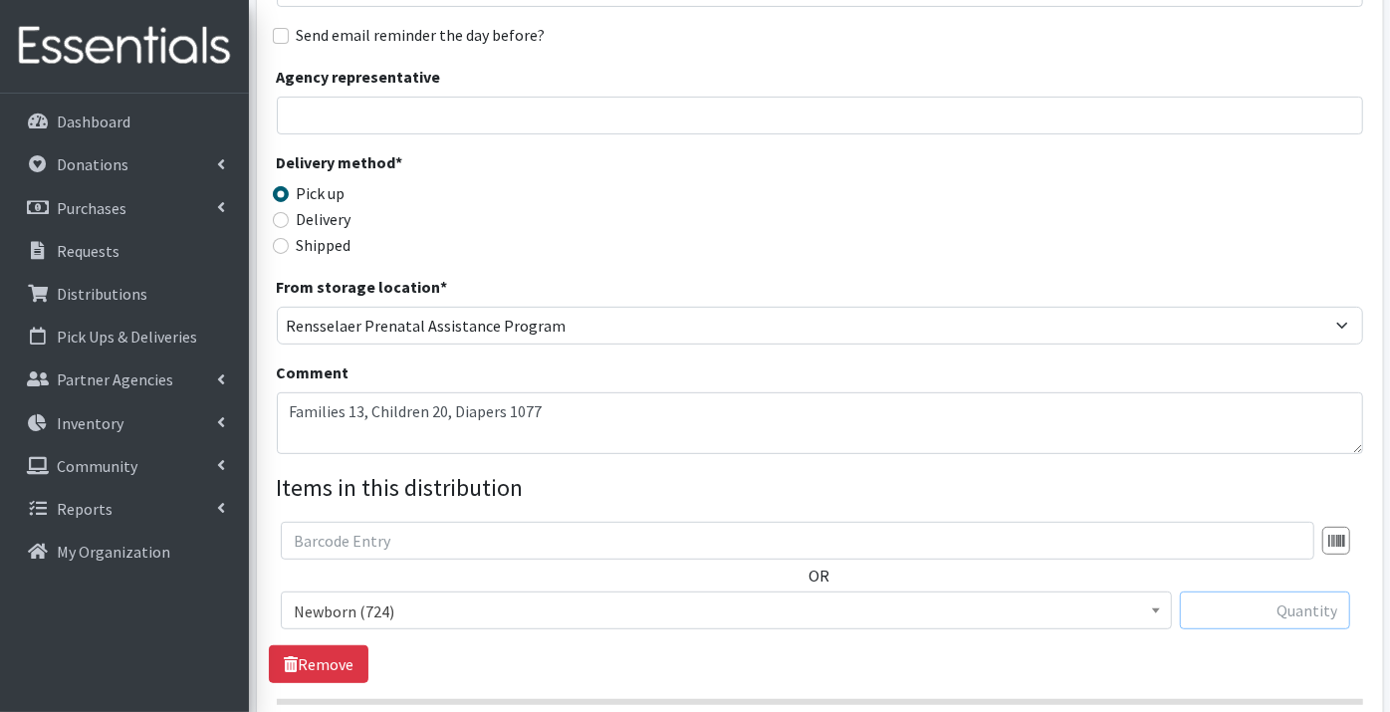
click at [1232, 591] on input "text" at bounding box center [1265, 610] width 170 height 38
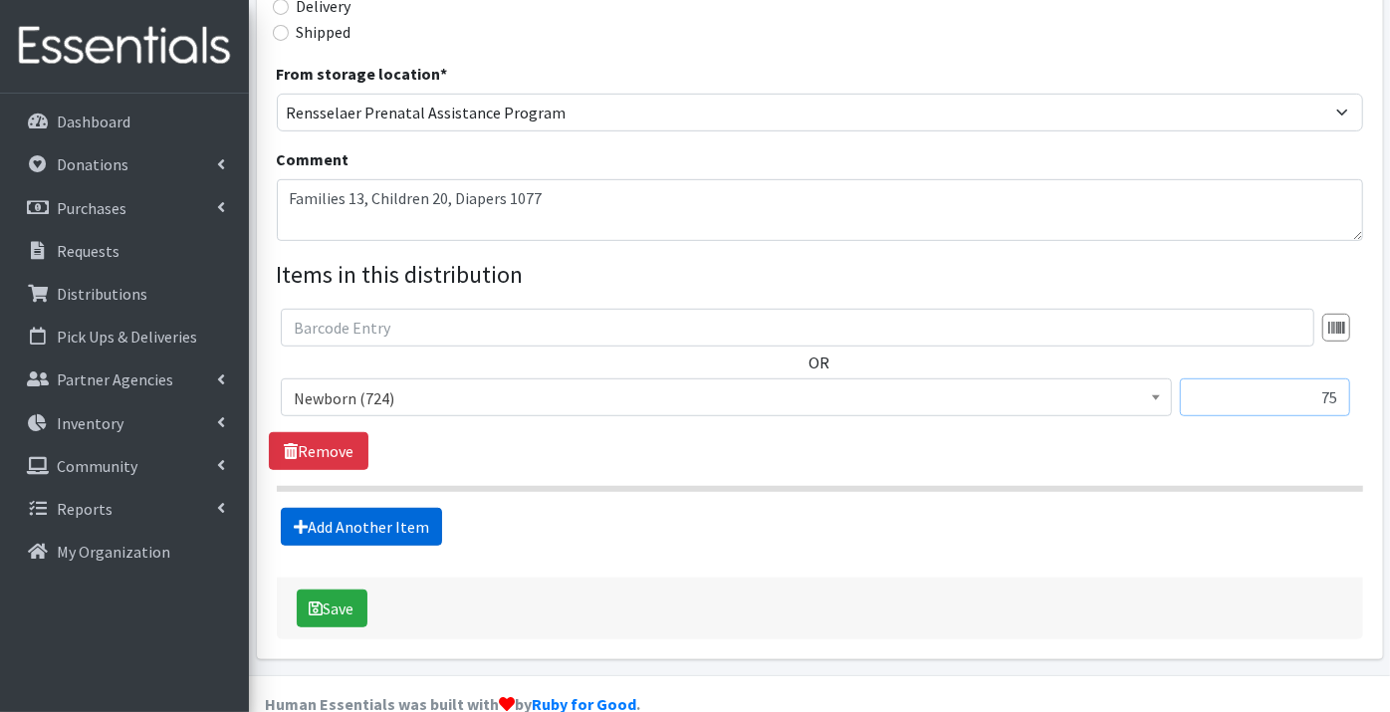
type input "75"
click at [388, 508] on link "Add Another Item" at bounding box center [361, 527] width 161 height 38
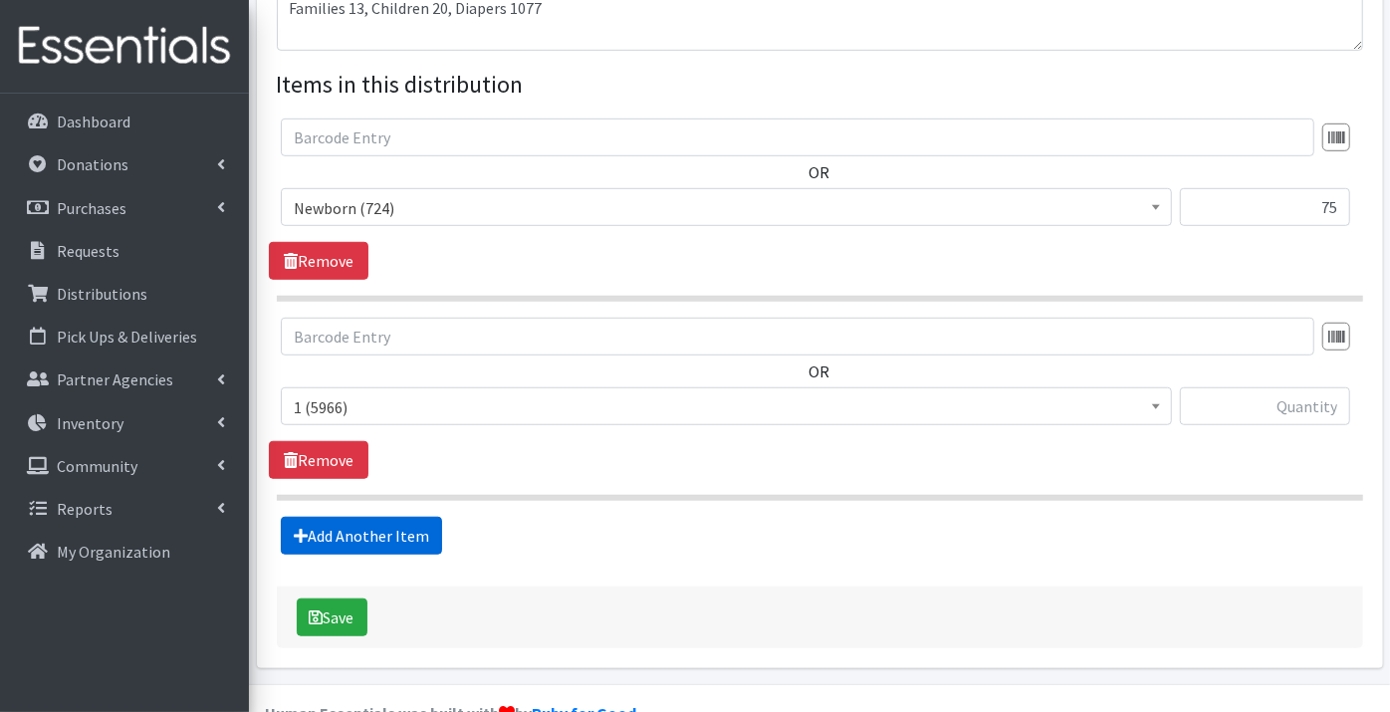
scroll to position [743, 0]
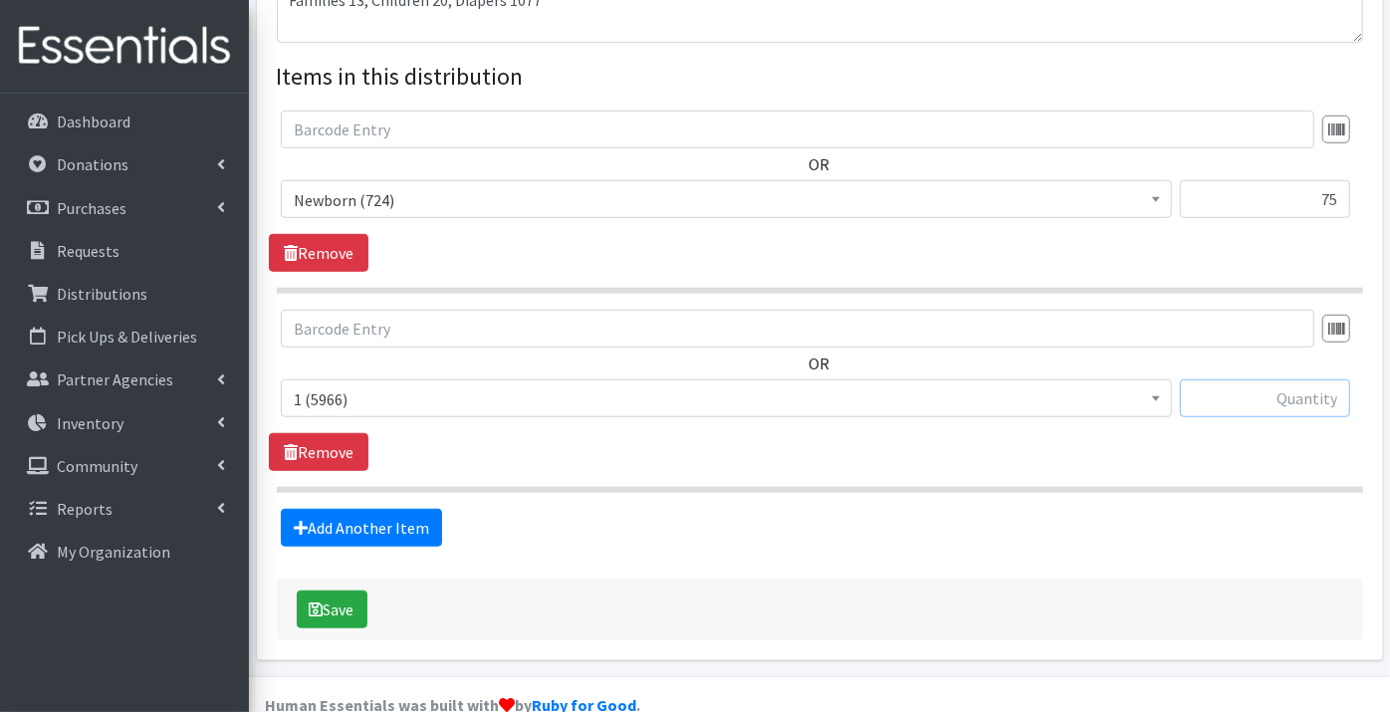
click at [1248, 379] on input "text" at bounding box center [1265, 398] width 170 height 38
type input "75"
click at [396, 509] on link "Add Another Item" at bounding box center [361, 528] width 161 height 38
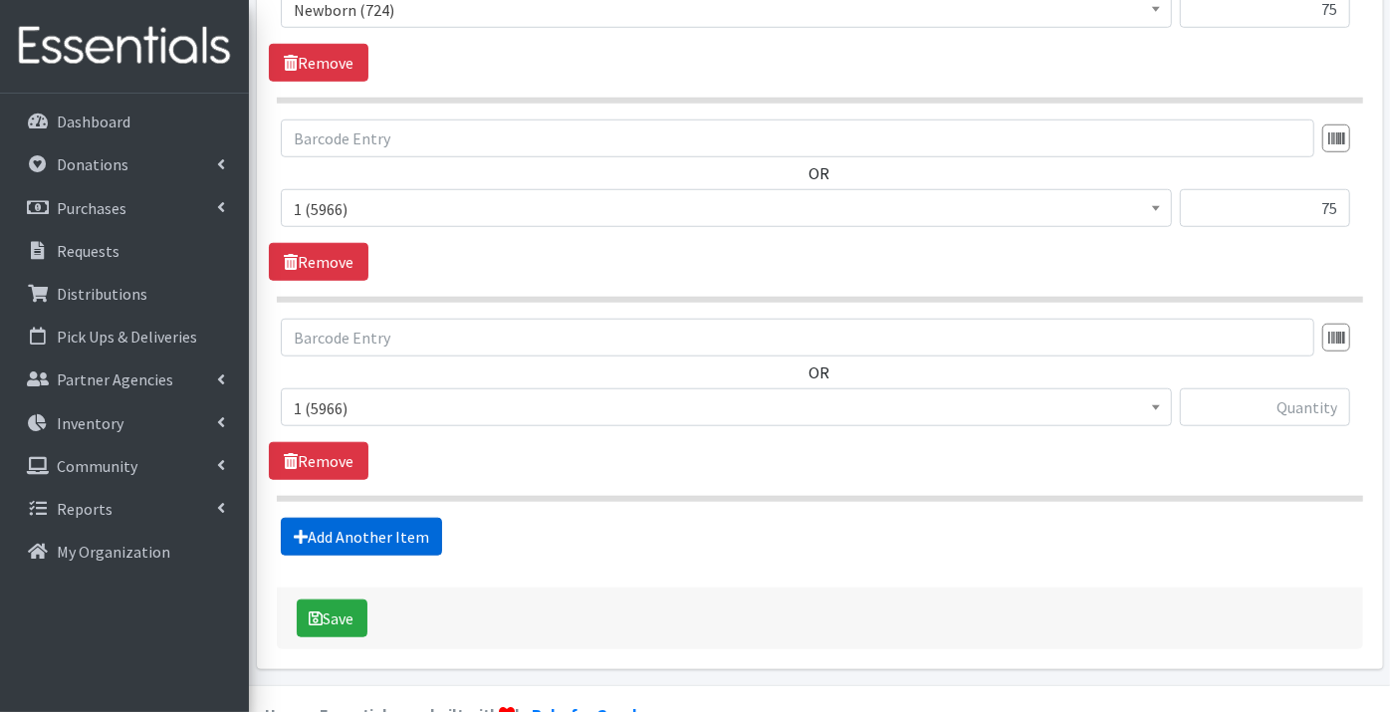
scroll to position [941, 0]
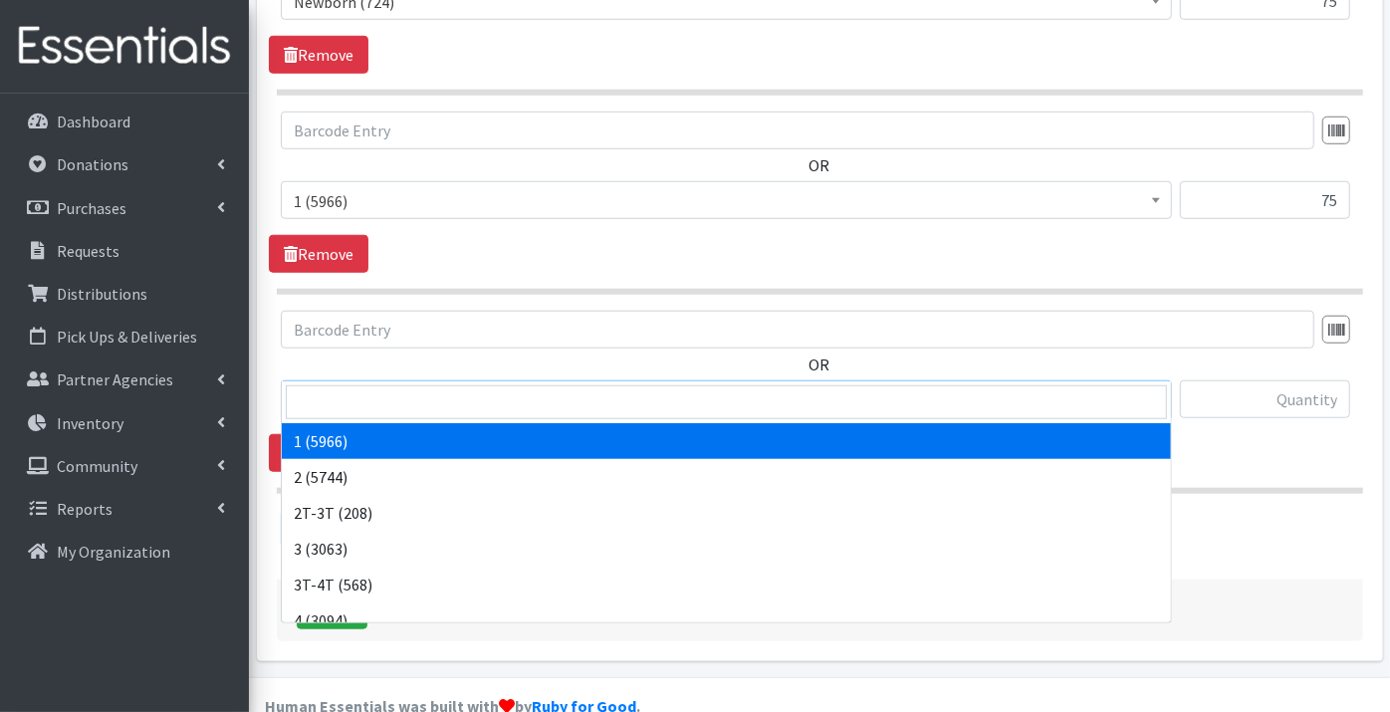
click at [338, 386] on span "1 (5966)" at bounding box center [726, 400] width 865 height 28
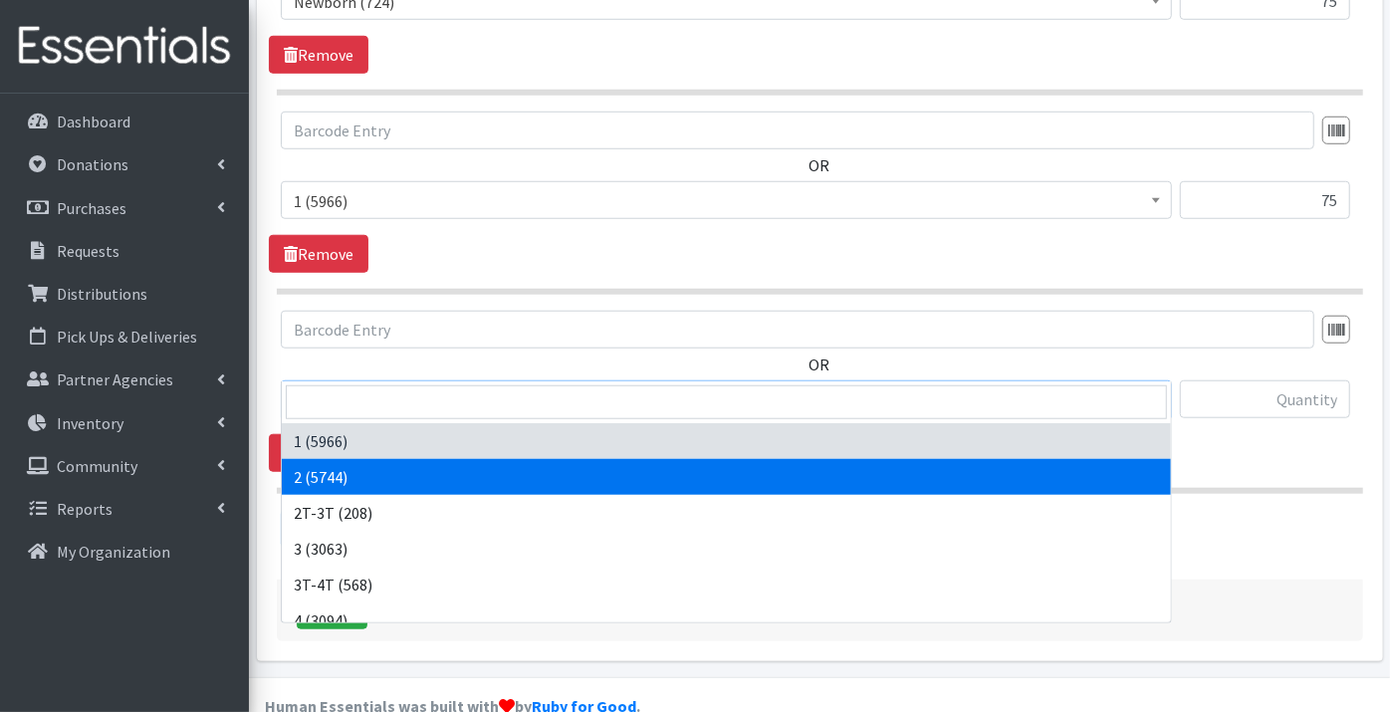
select select "9186"
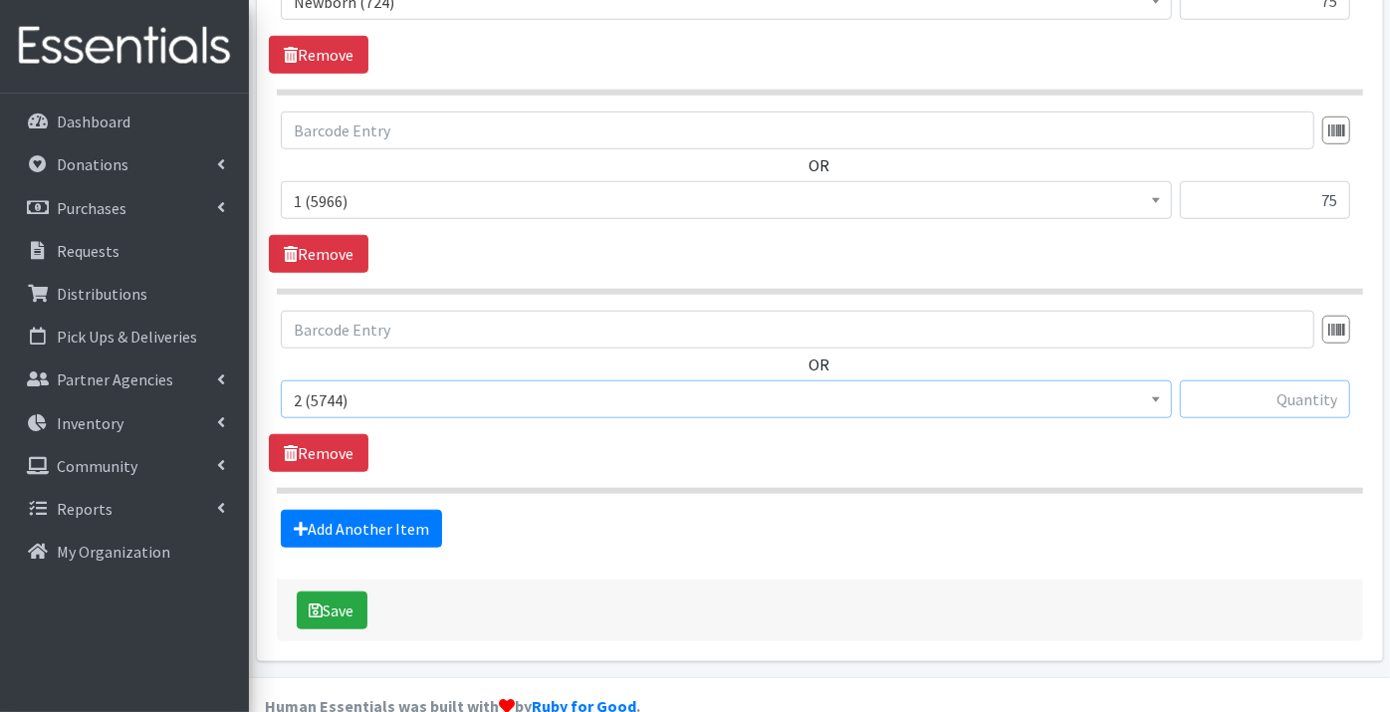
click at [1299, 380] on input "text" at bounding box center [1265, 399] width 170 height 38
type input "150"
click at [383, 510] on link "Add Another Item" at bounding box center [361, 529] width 161 height 38
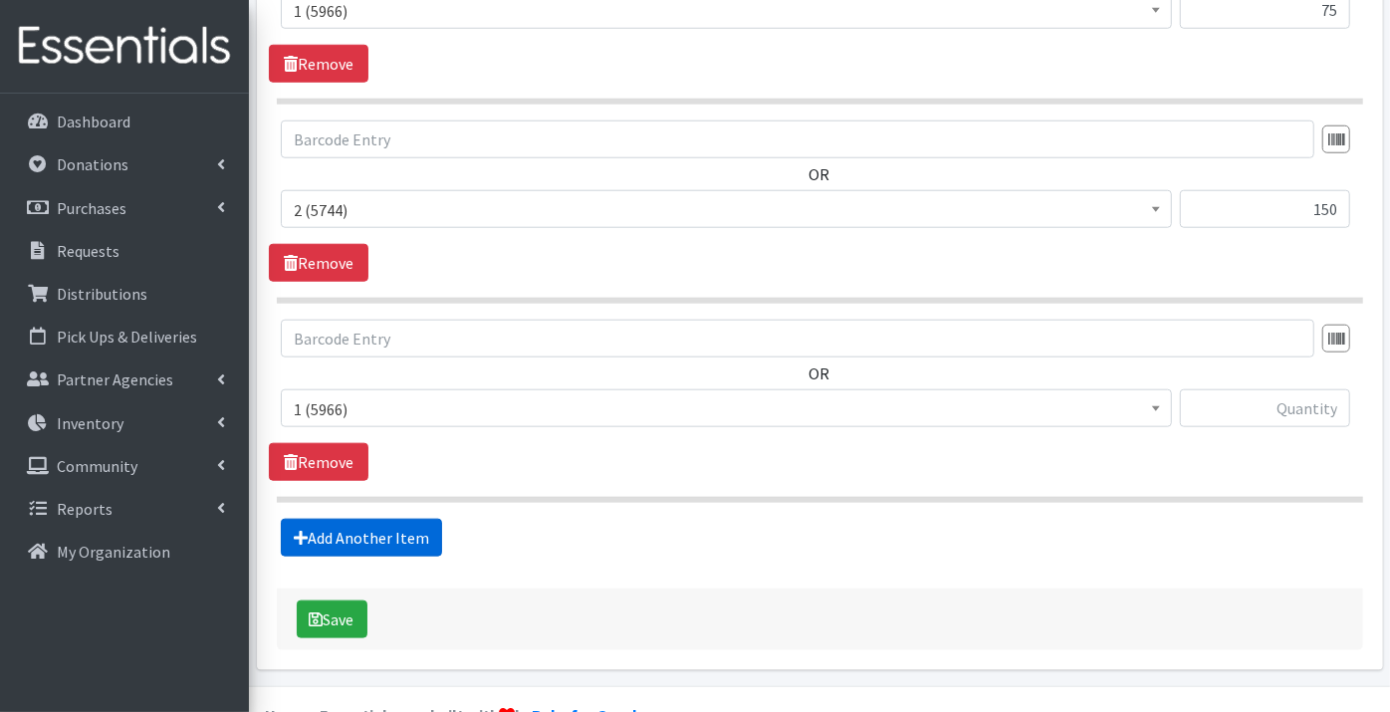
scroll to position [1139, 0]
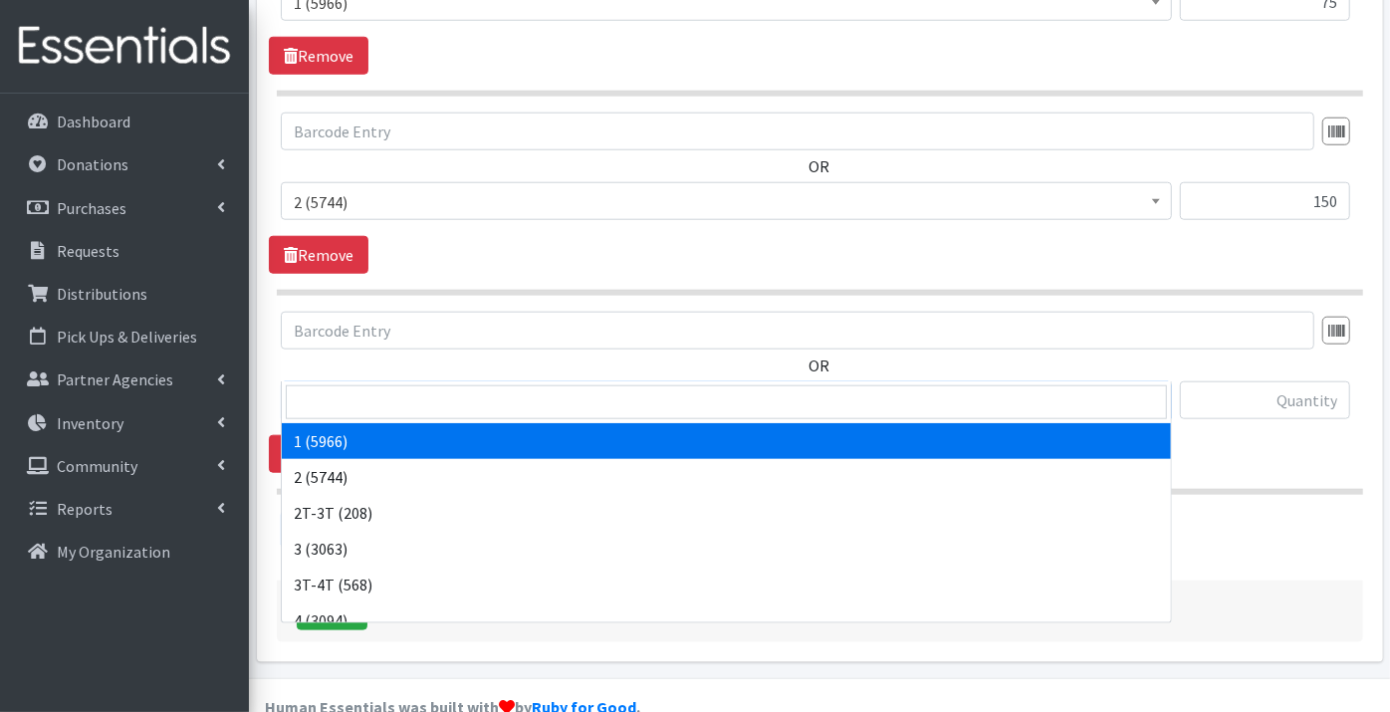
click at [335, 387] on span "1 (5966)" at bounding box center [726, 401] width 865 height 28
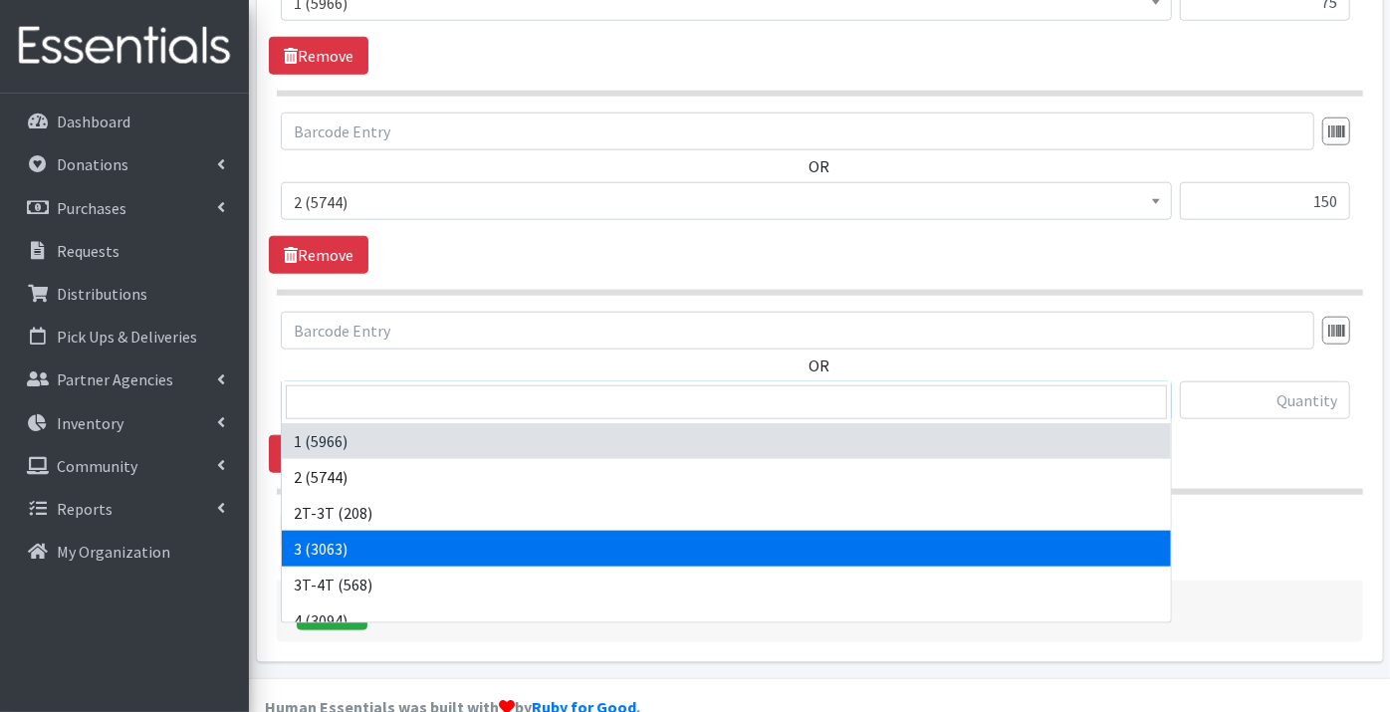
select select "9187"
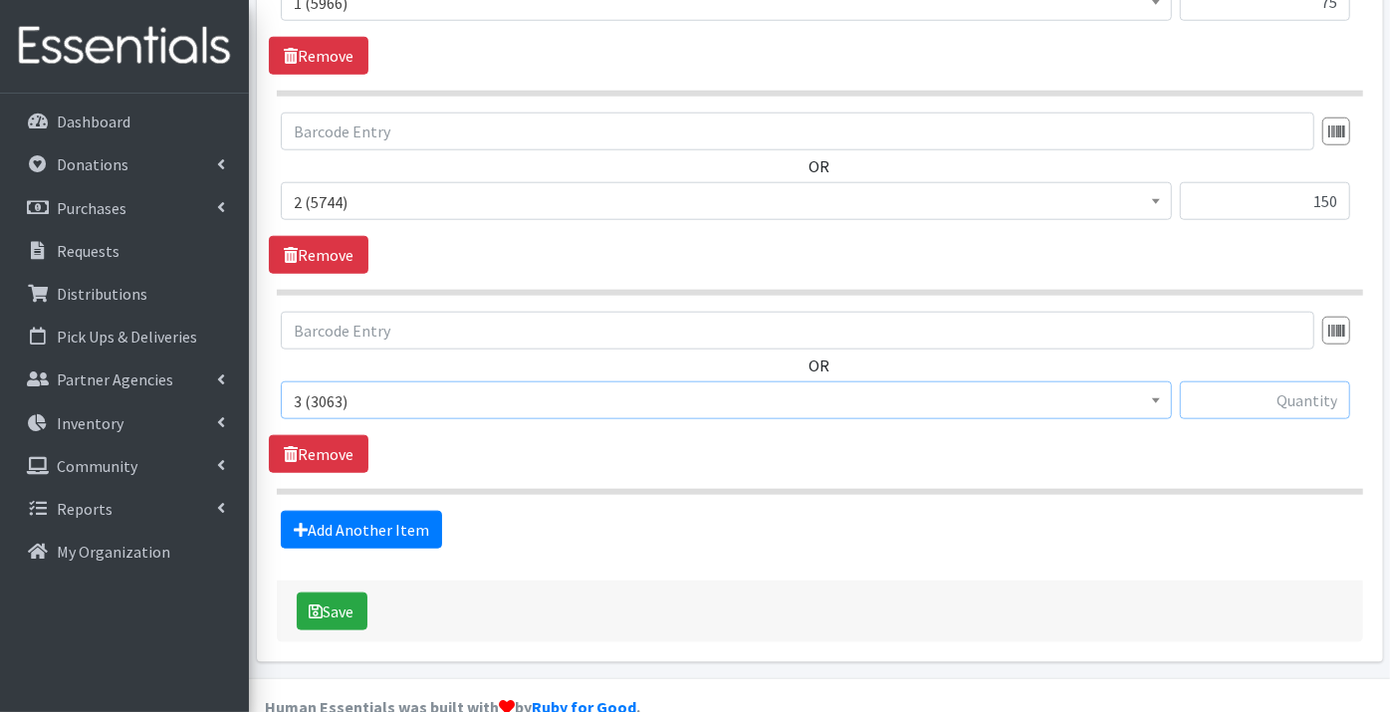
click at [1219, 381] on input "text" at bounding box center [1265, 400] width 170 height 38
type input "150"
click at [376, 511] on link "Add Another Item" at bounding box center [361, 530] width 161 height 38
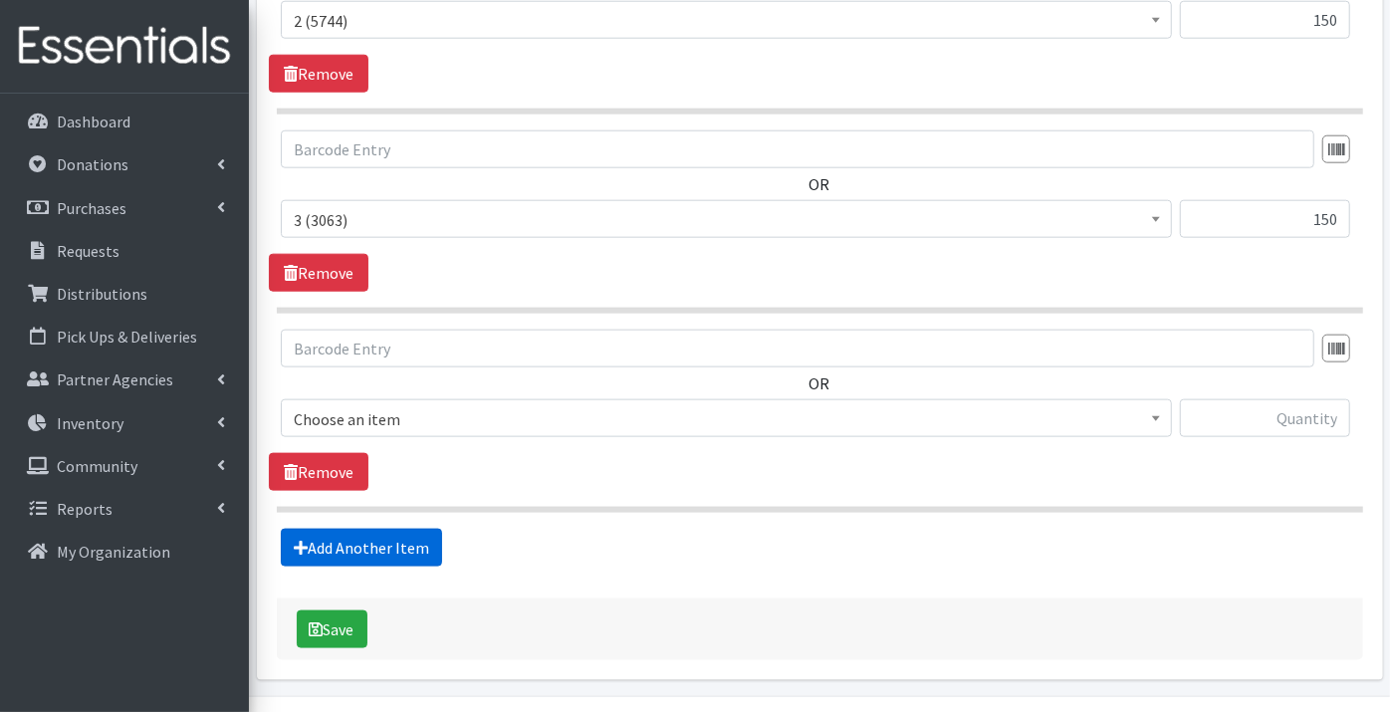
scroll to position [1337, 0]
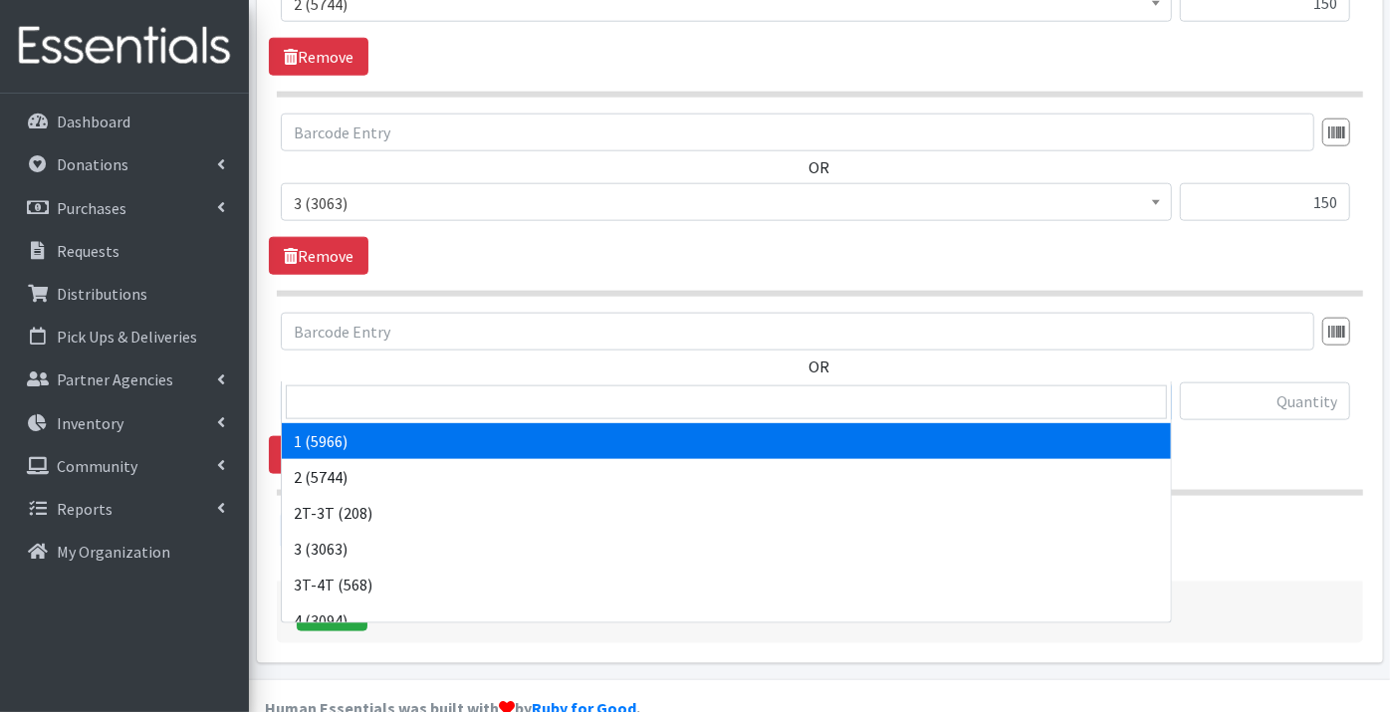
click at [329, 388] on span "1 (5966)" at bounding box center [726, 402] width 865 height 28
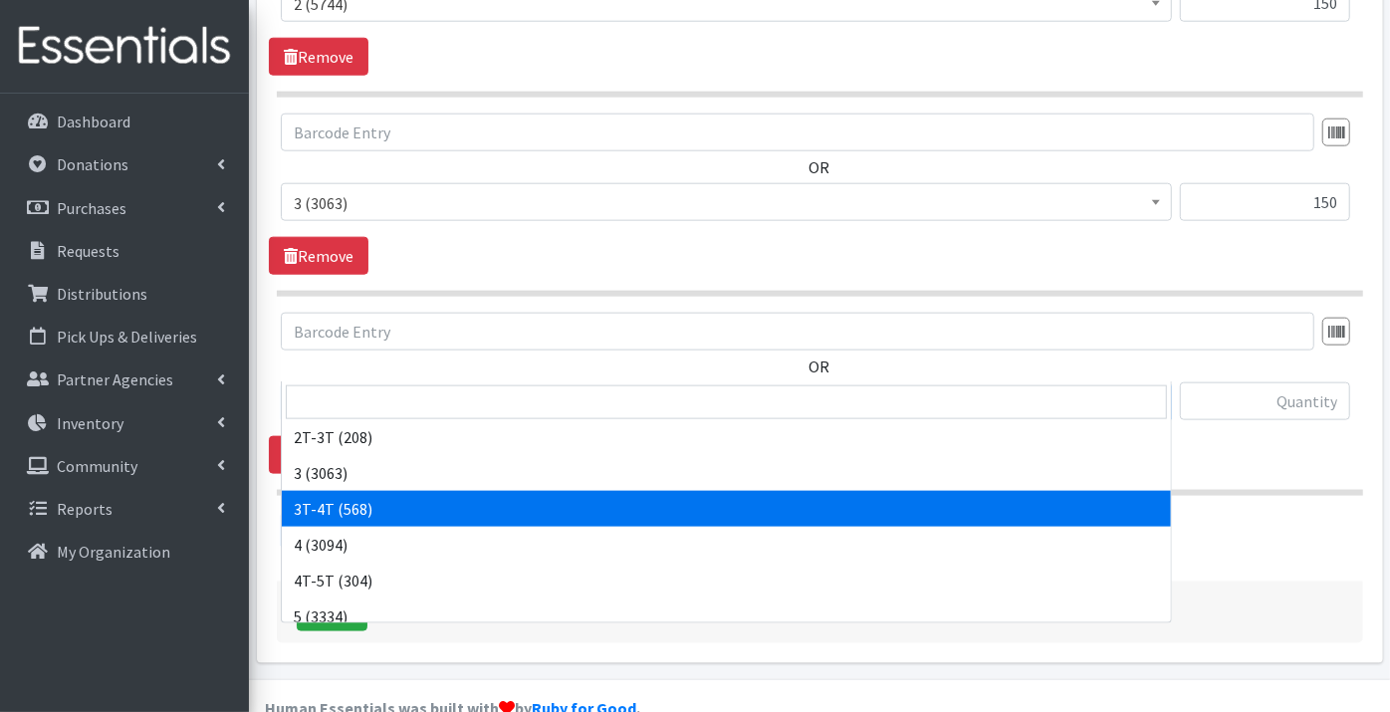
scroll to position [110, 0]
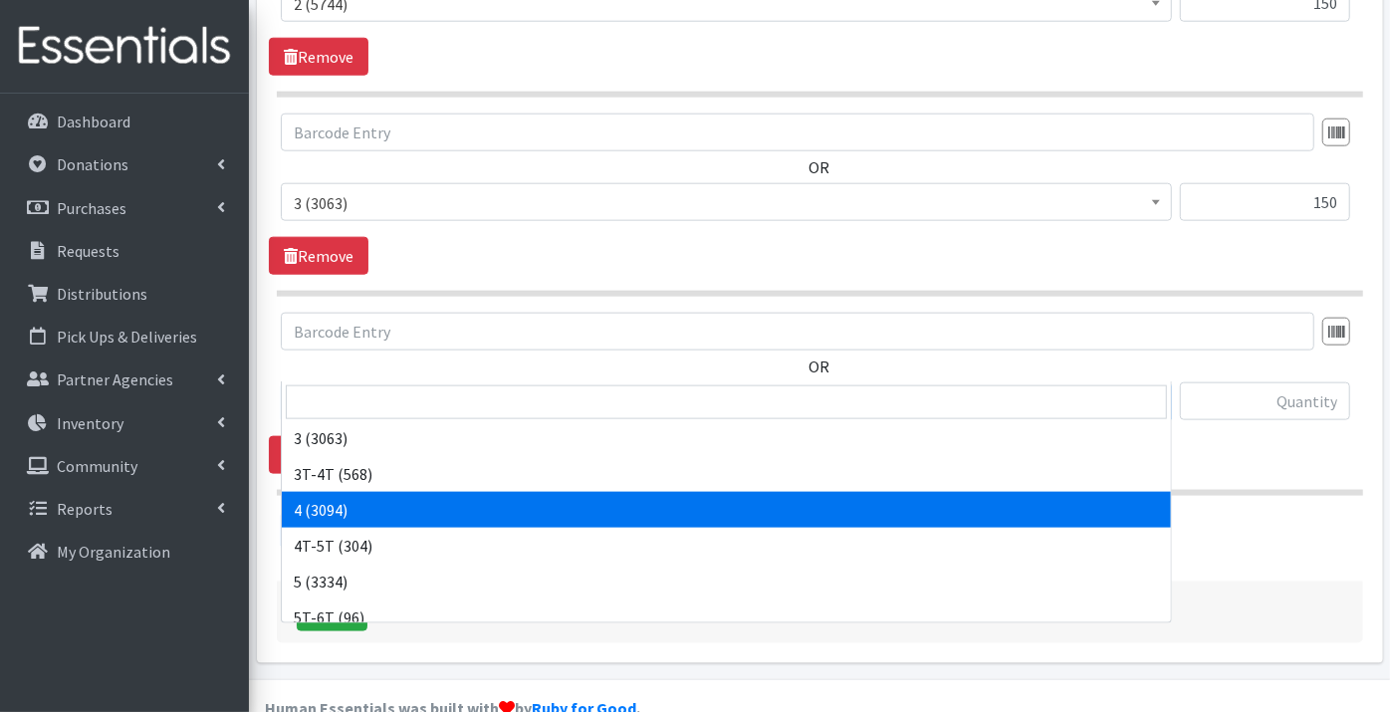
select select "9188"
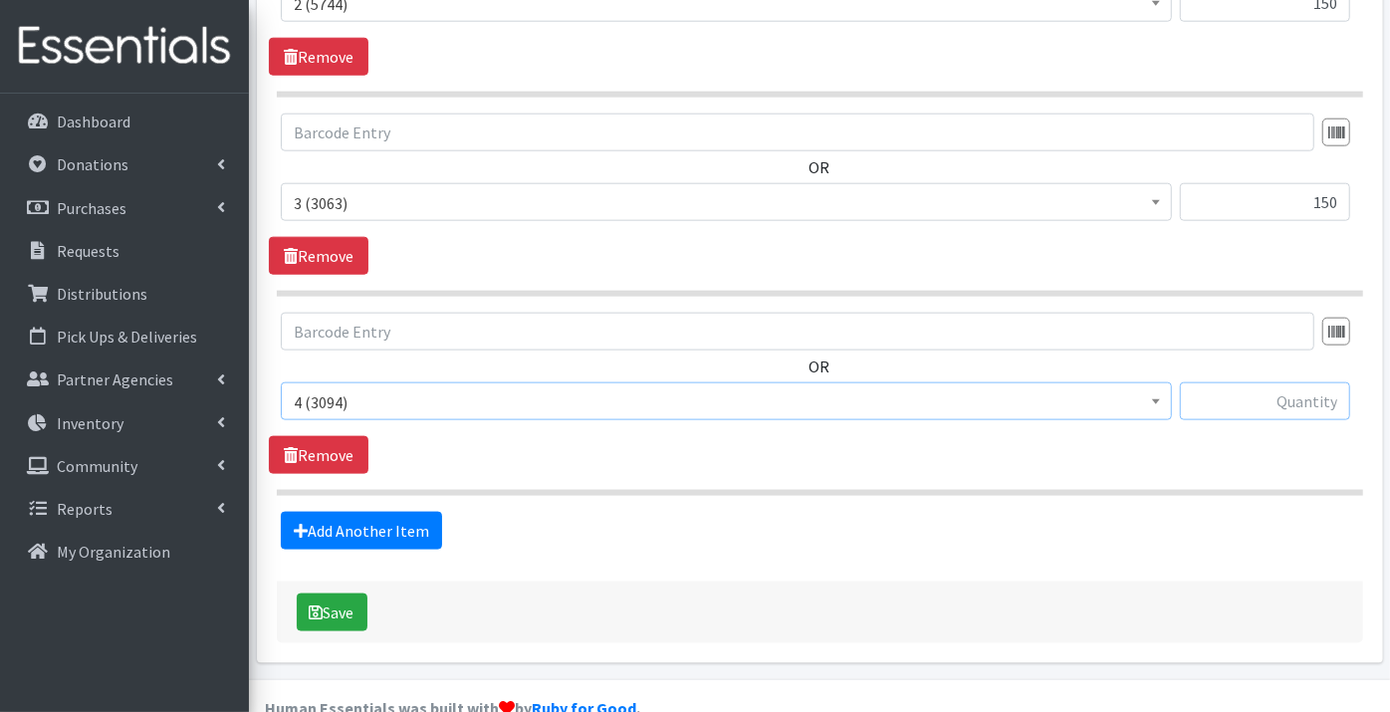
click at [1260, 382] on input "text" at bounding box center [1265, 401] width 170 height 38
type input "174"
click at [360, 512] on link "Add Another Item" at bounding box center [361, 531] width 161 height 38
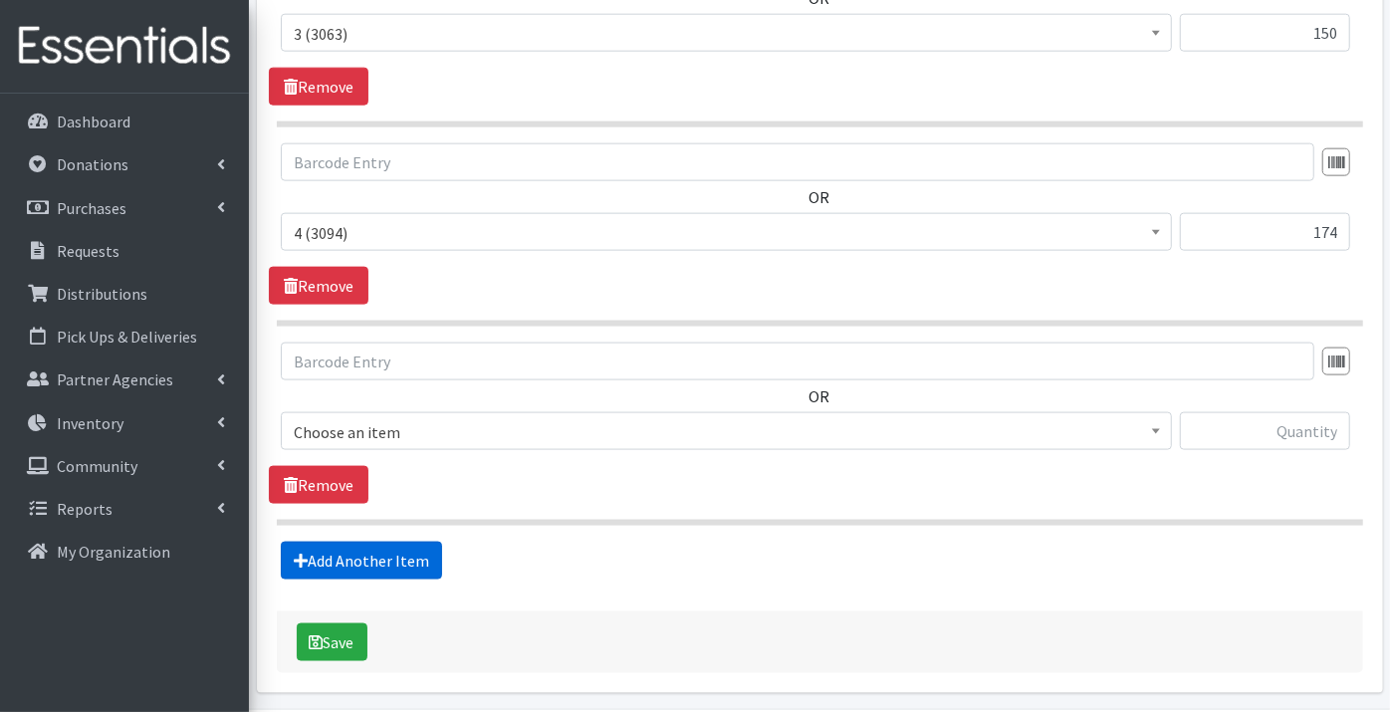
scroll to position [1535, 0]
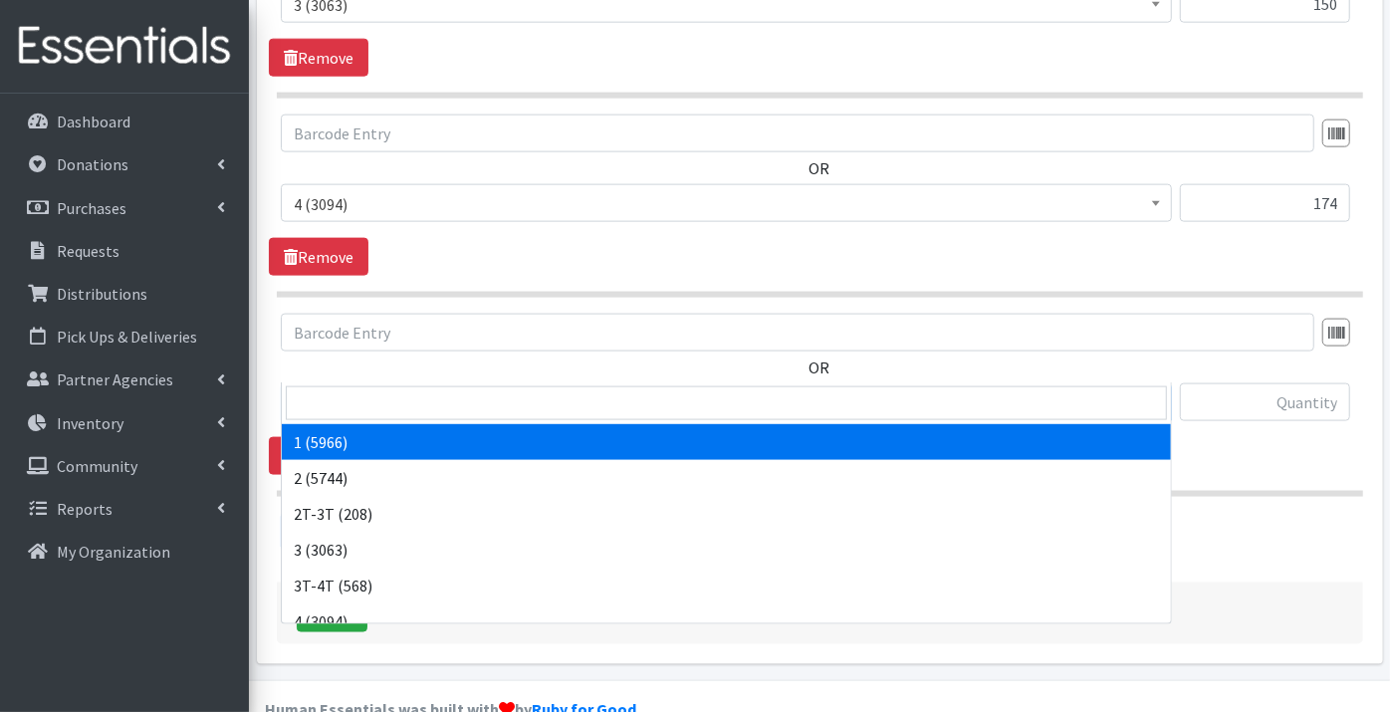
click at [346, 389] on span "1 (5966)" at bounding box center [726, 403] width 865 height 28
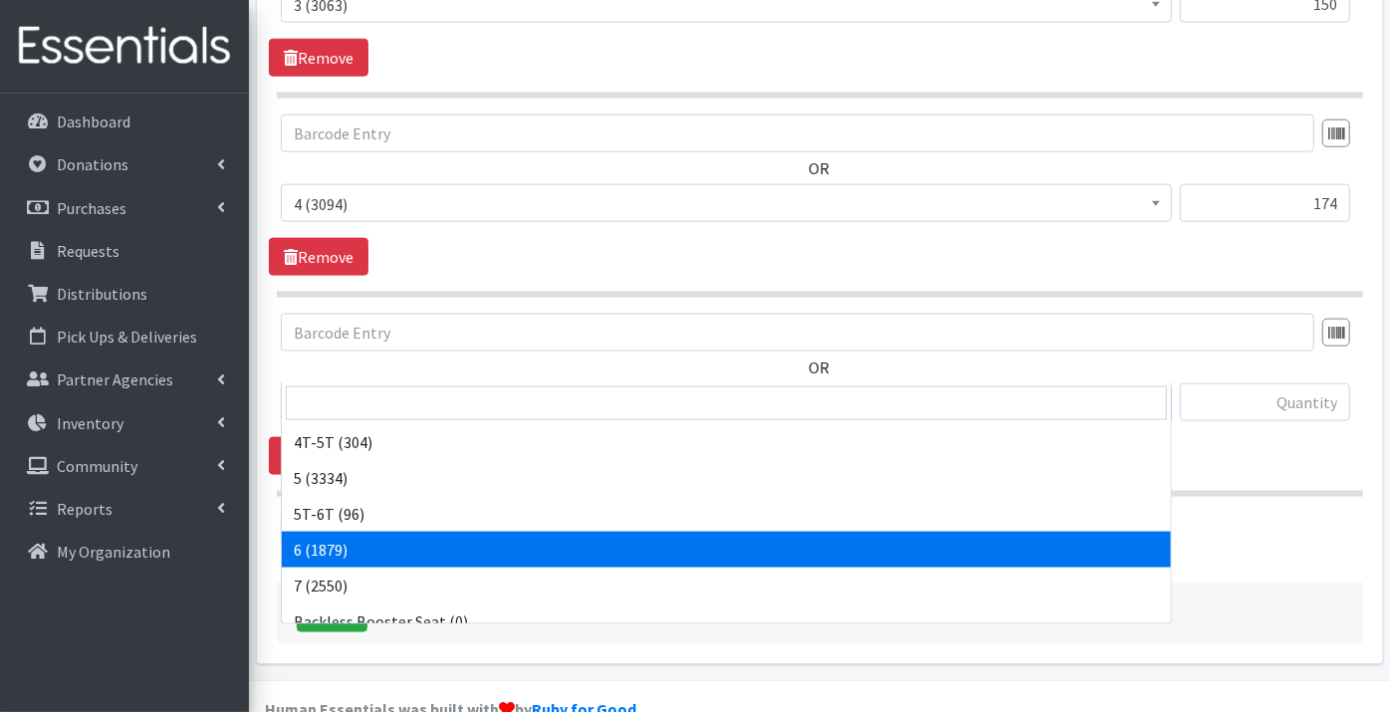
scroll to position [221, 0]
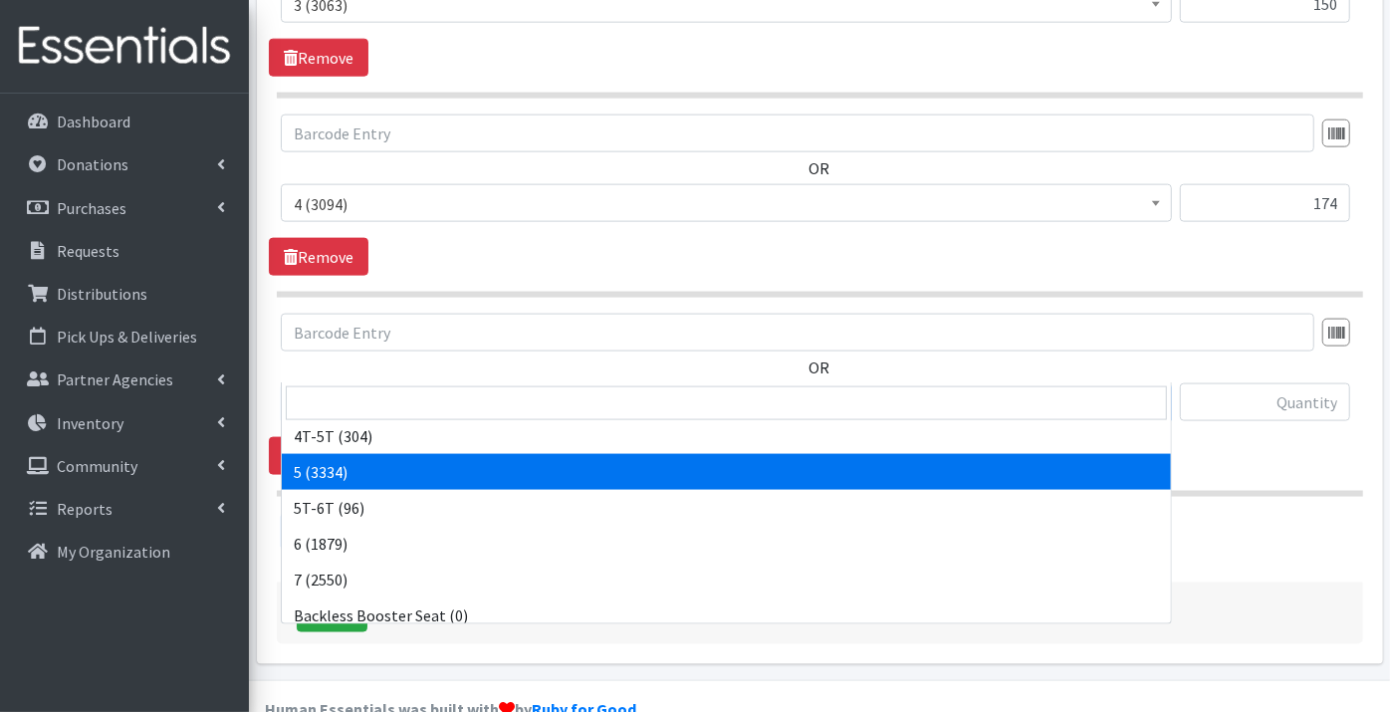
select select "9189"
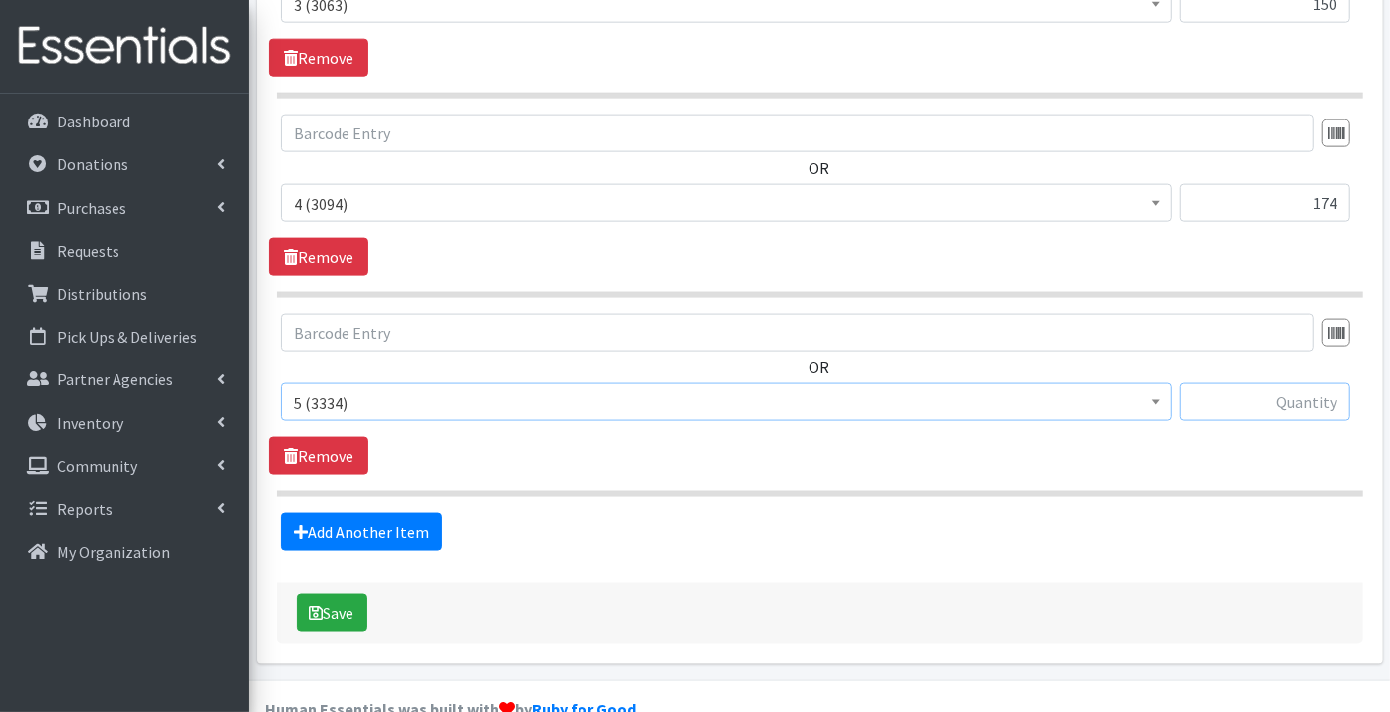
click at [1262, 383] on input "text" at bounding box center [1265, 402] width 170 height 38
type input "156"
click at [332, 513] on link "Add Another Item" at bounding box center [361, 532] width 161 height 38
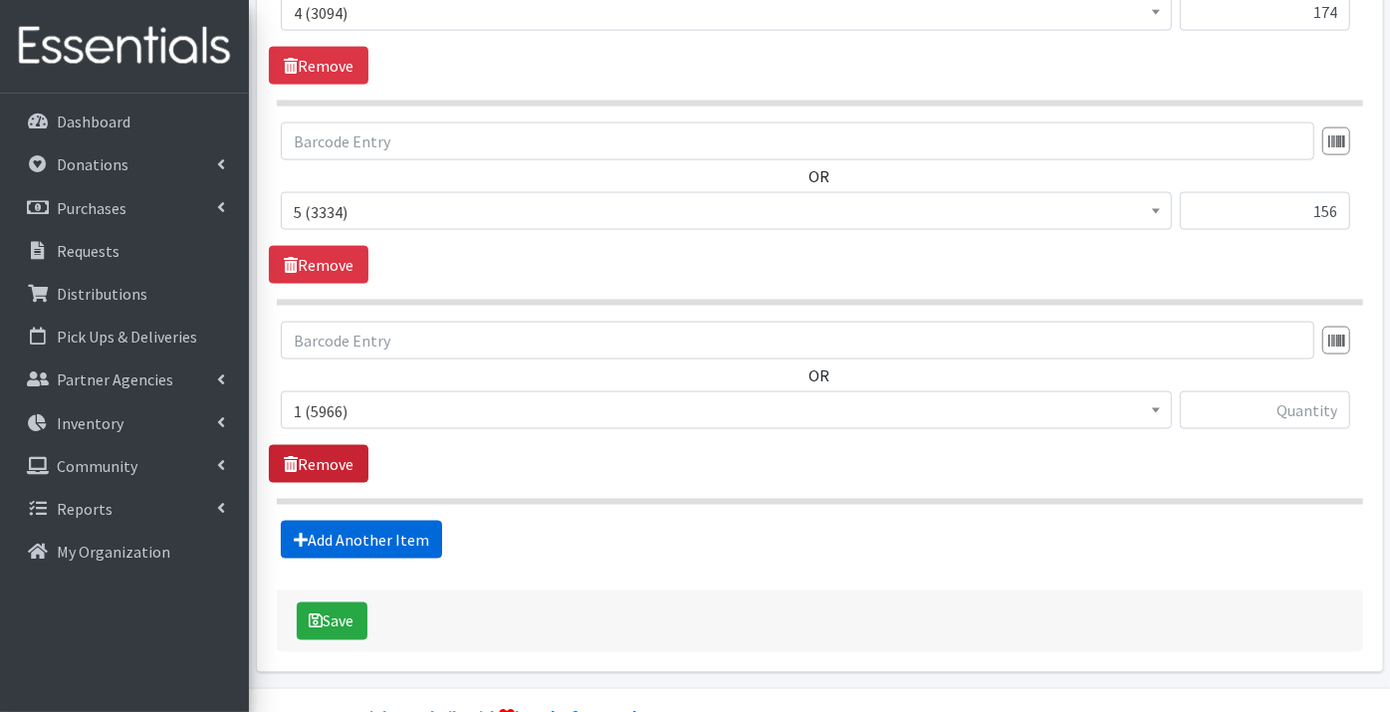
scroll to position [1734, 0]
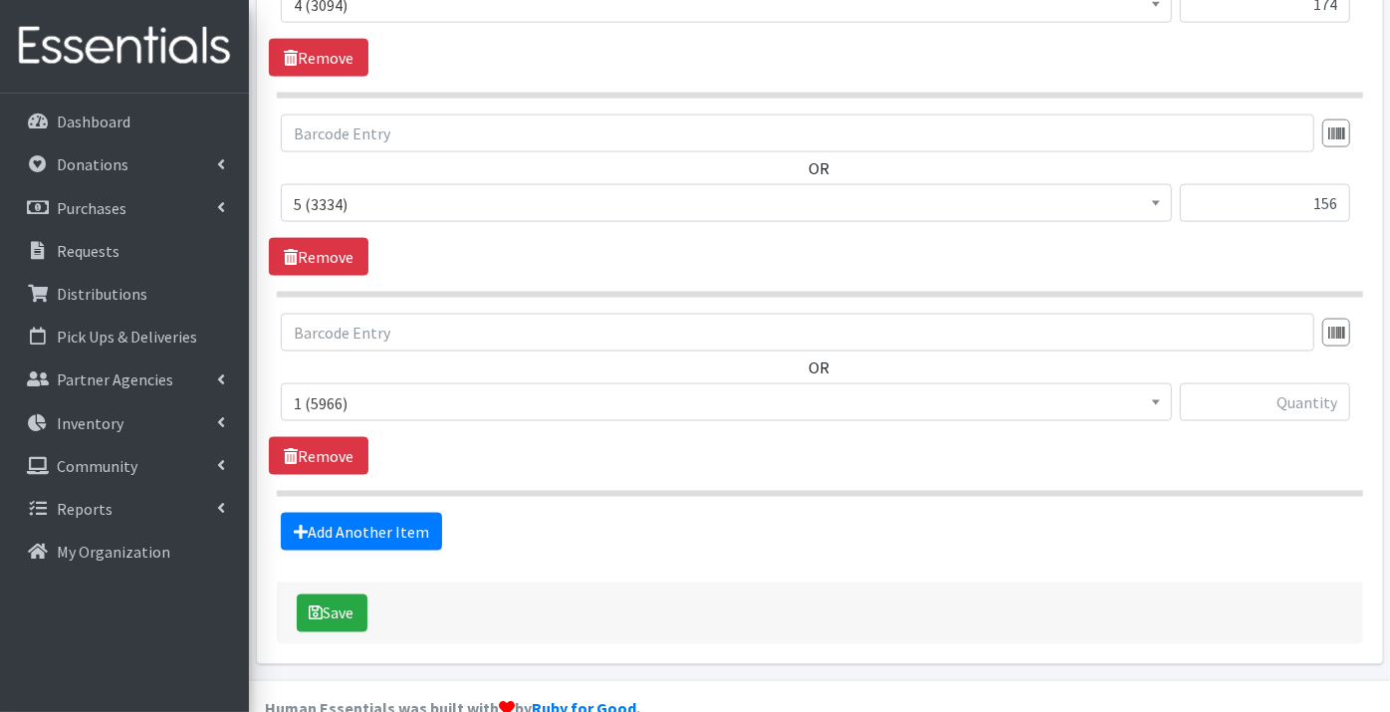
click at [338, 389] on span "1 (5966)" at bounding box center [726, 403] width 865 height 28
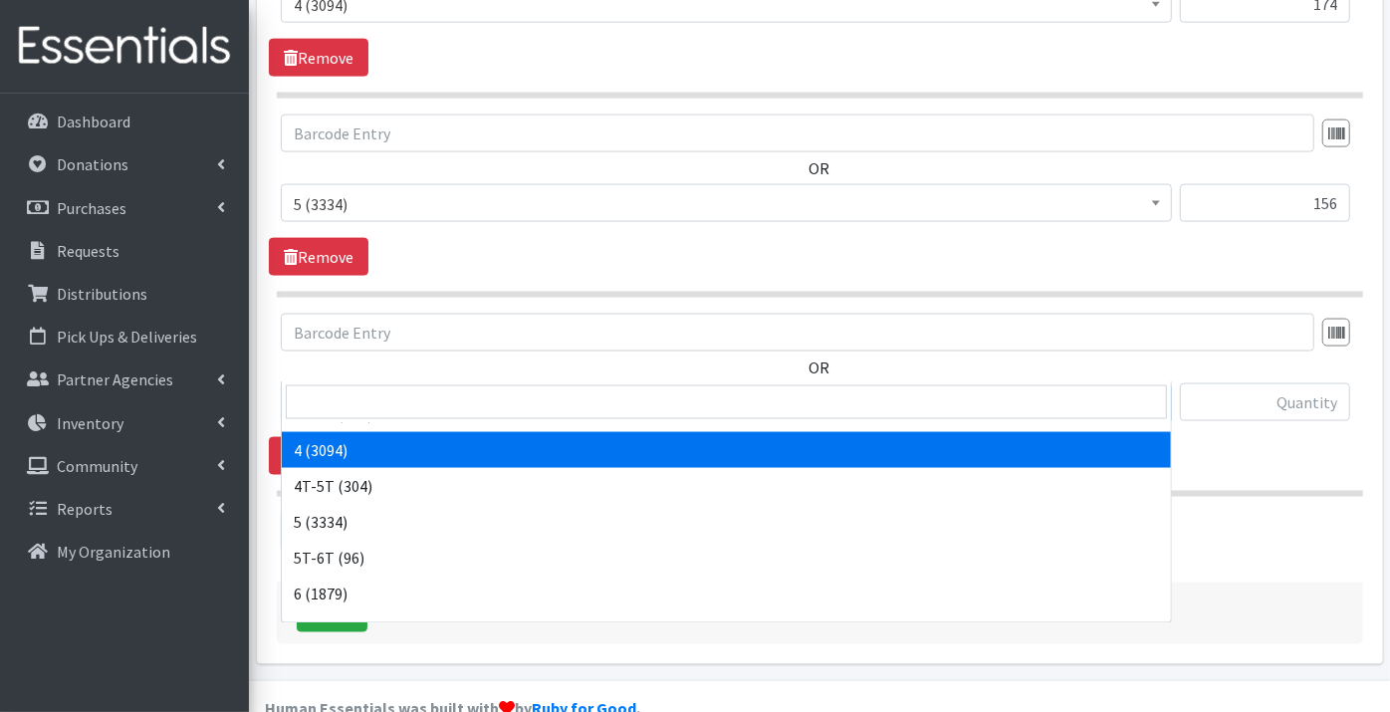
scroll to position [221, 0]
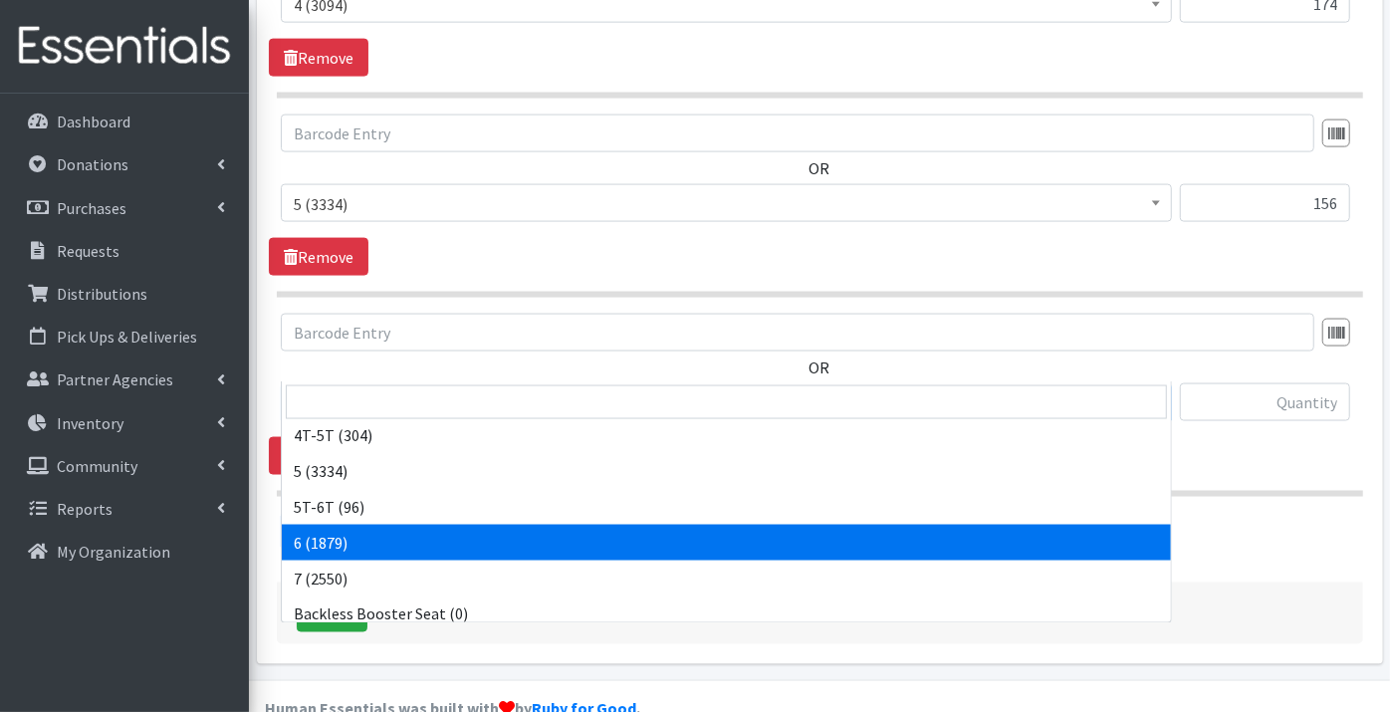
select select "9190"
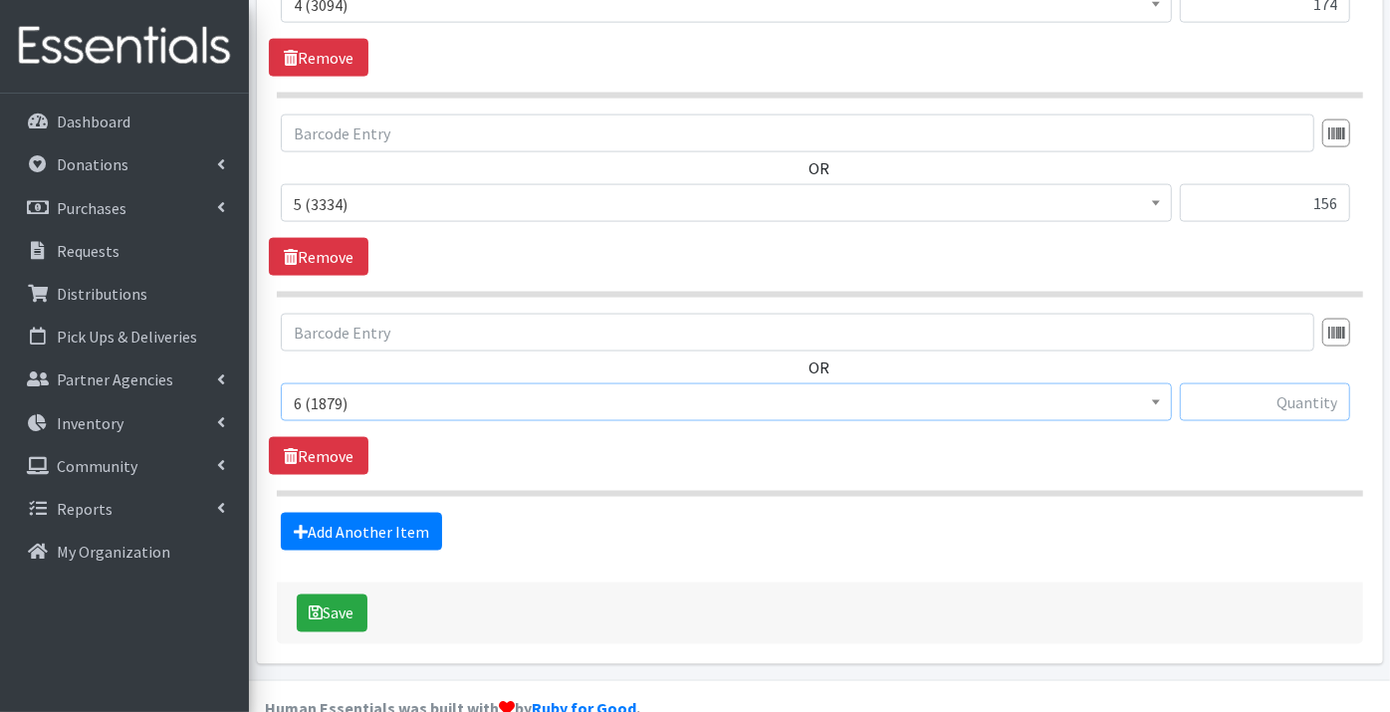
click at [1230, 383] on input "text" at bounding box center [1265, 402] width 170 height 38
type input "178"
click at [328, 513] on link "Add Another Item" at bounding box center [361, 532] width 161 height 38
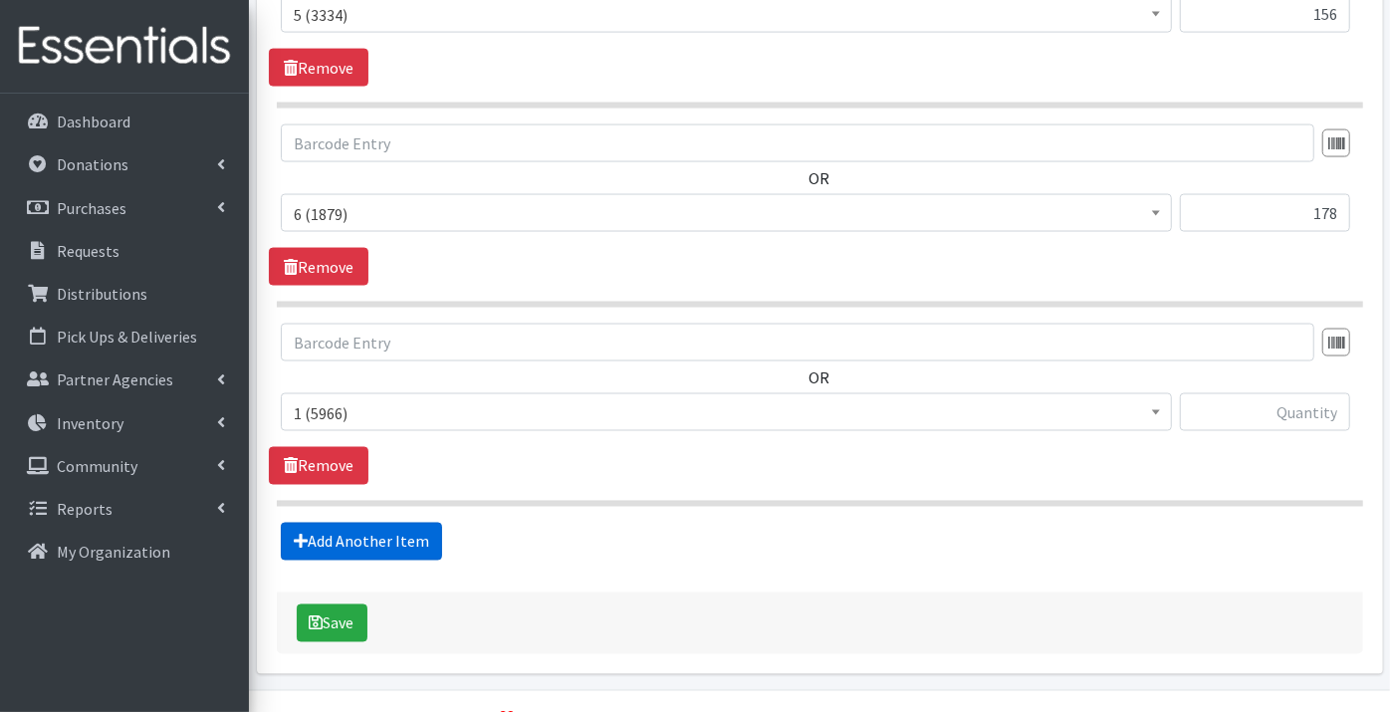
scroll to position [1932, 0]
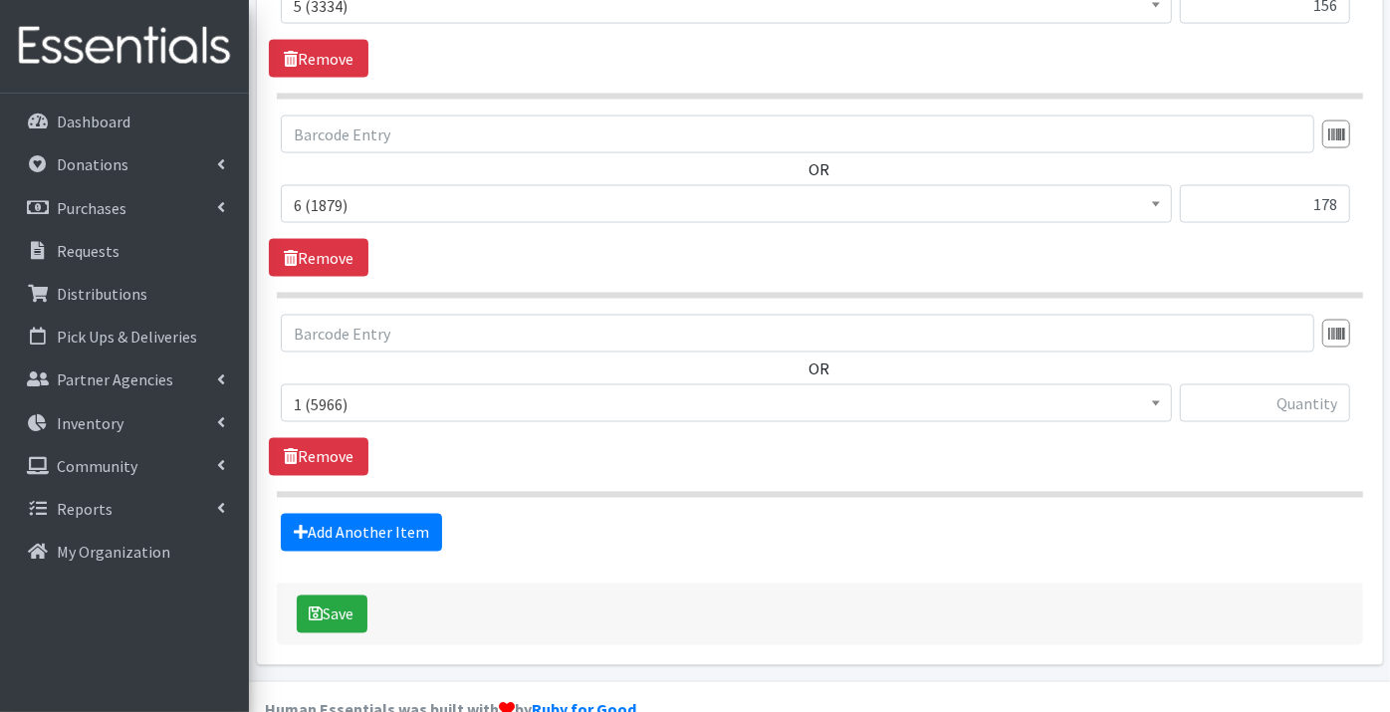
click at [343, 390] on span "1 (5966)" at bounding box center [726, 404] width 865 height 28
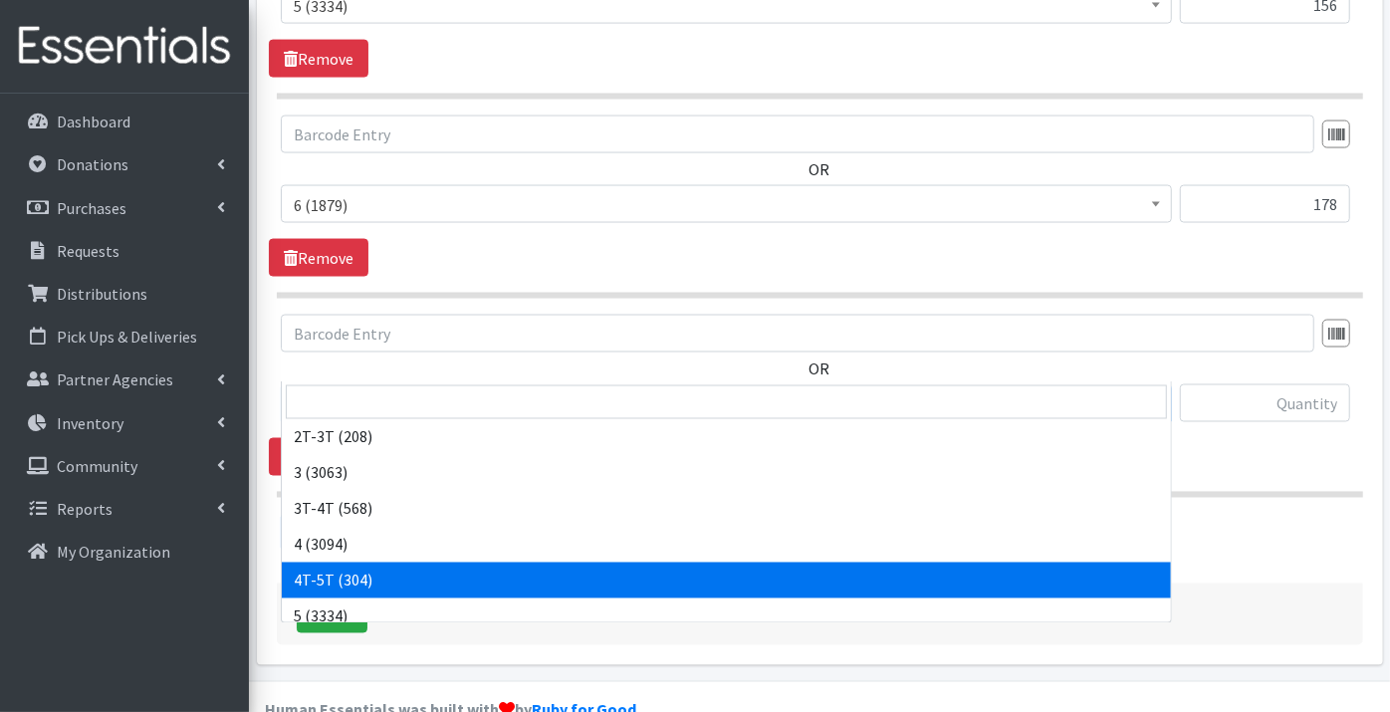
scroll to position [221, 0]
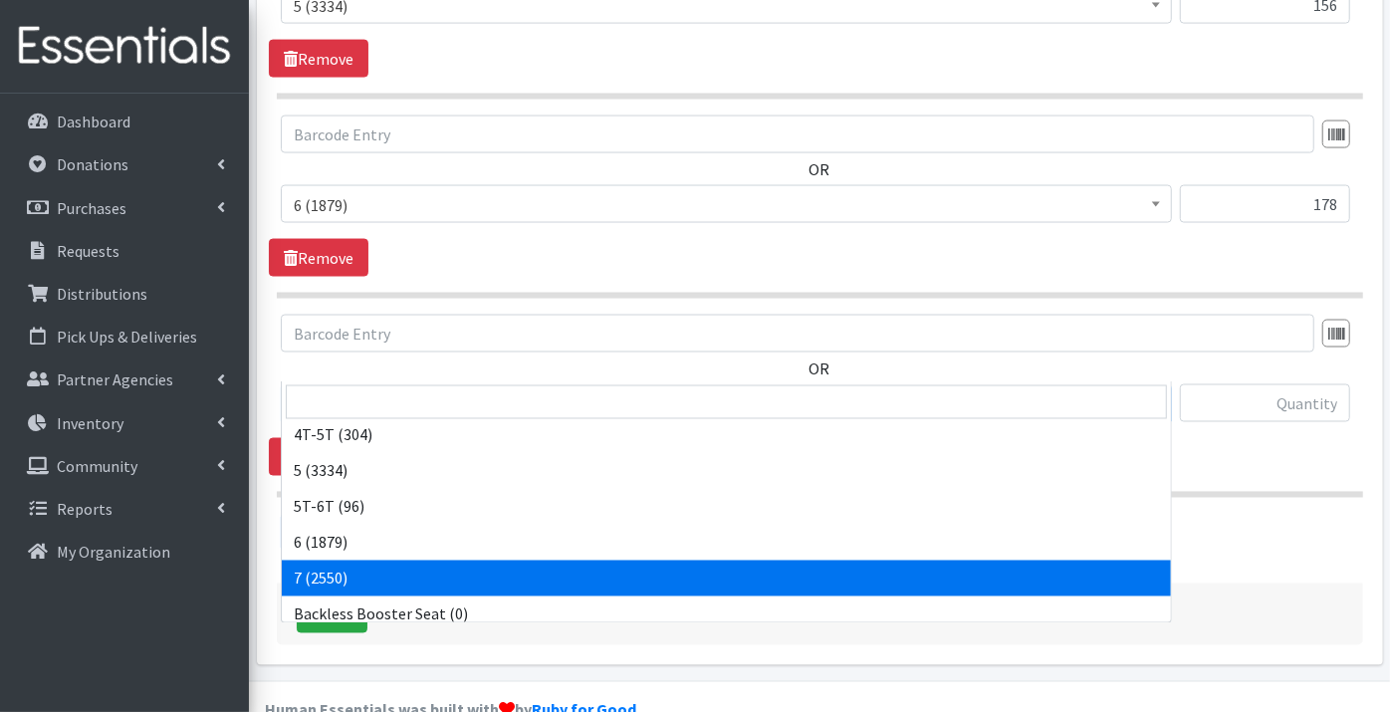
select select "11517"
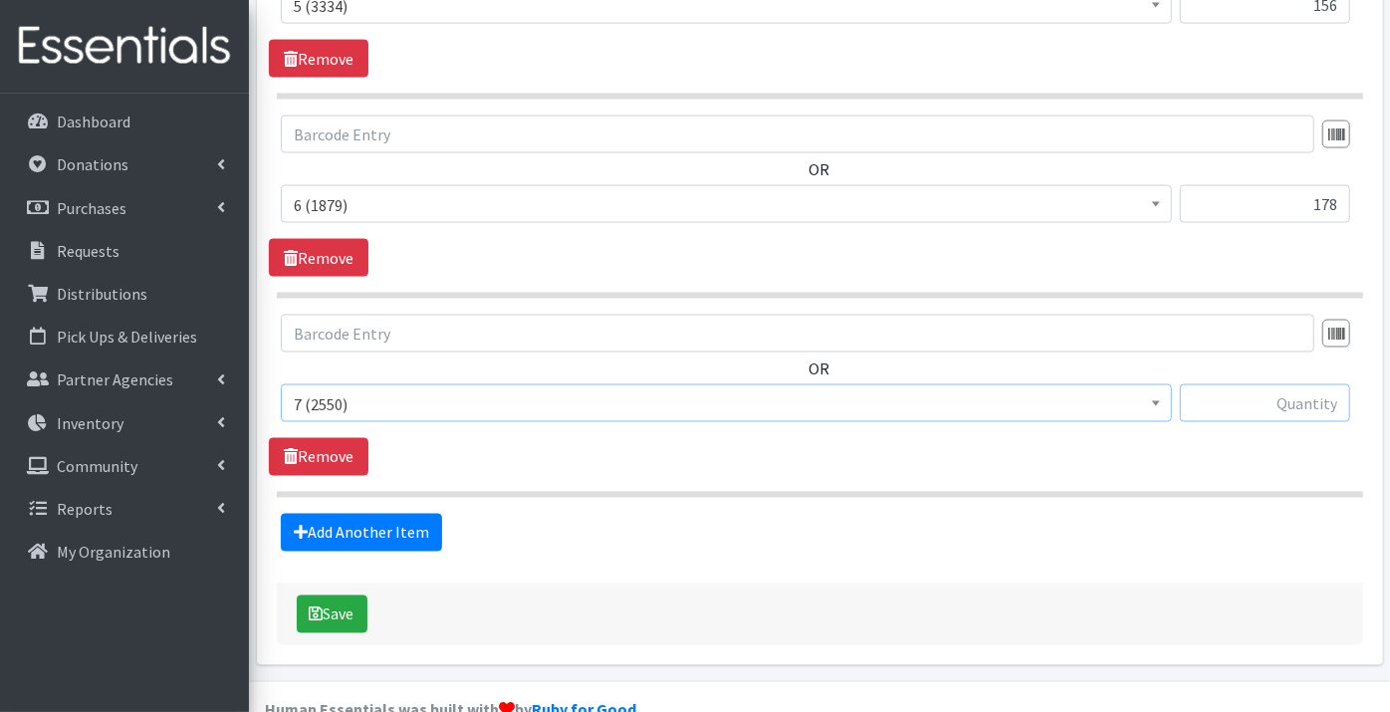
click at [1254, 384] on input "text" at bounding box center [1265, 403] width 170 height 38
type input "100"
click at [351, 514] on link "Add Another Item" at bounding box center [361, 533] width 161 height 38
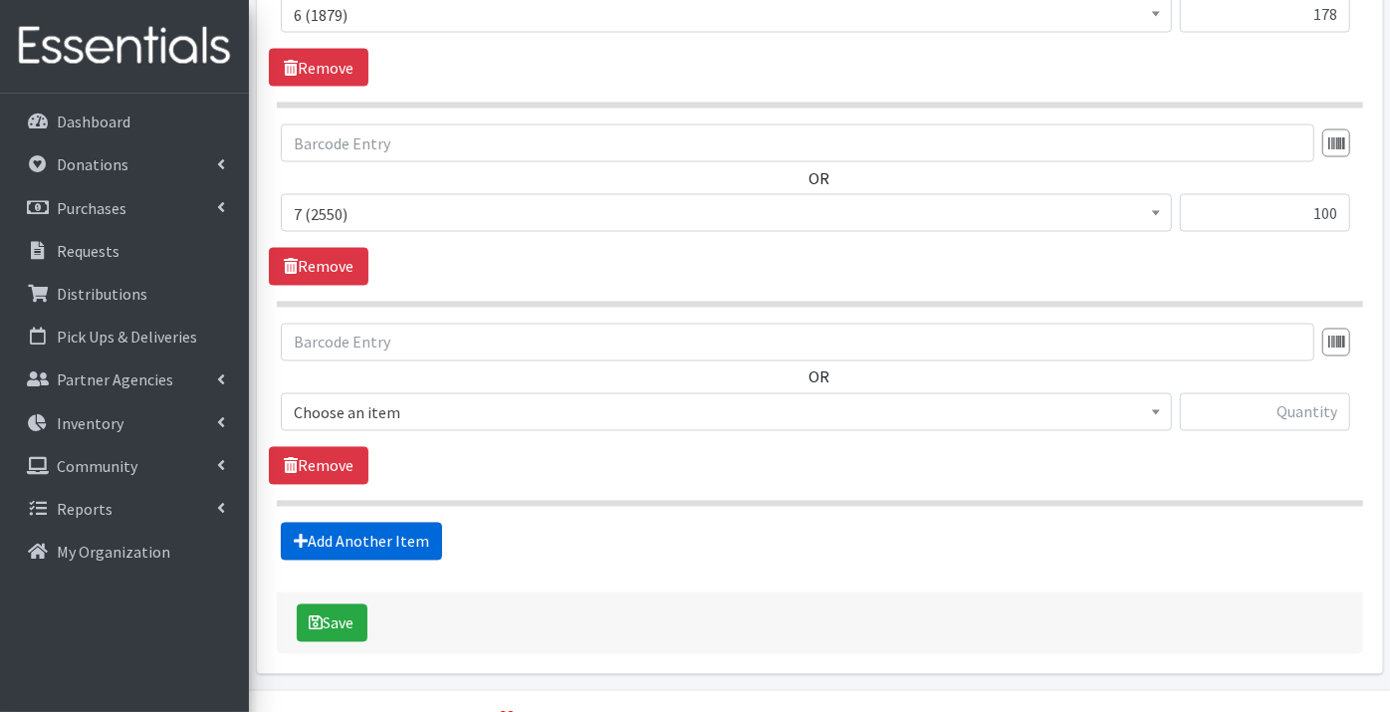
scroll to position [2130, 0]
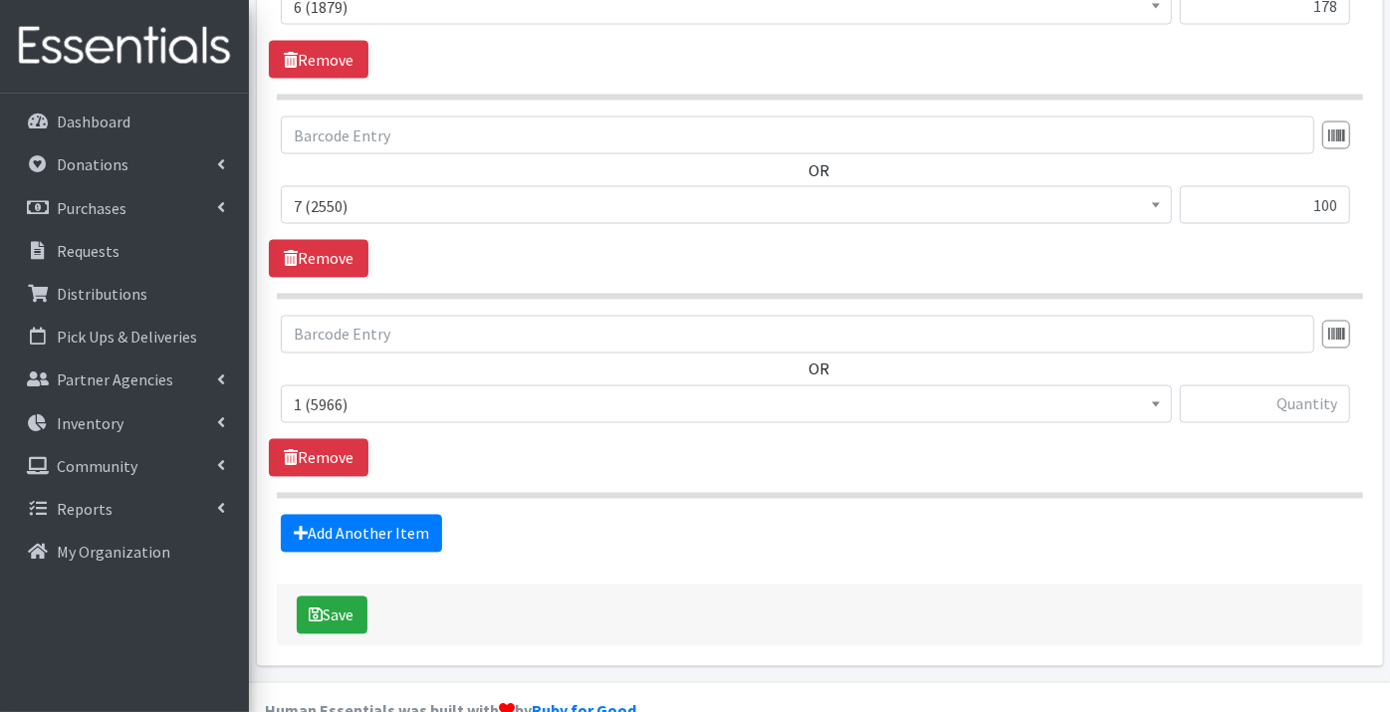
click at [333, 391] on span "1 (5966)" at bounding box center [726, 405] width 865 height 28
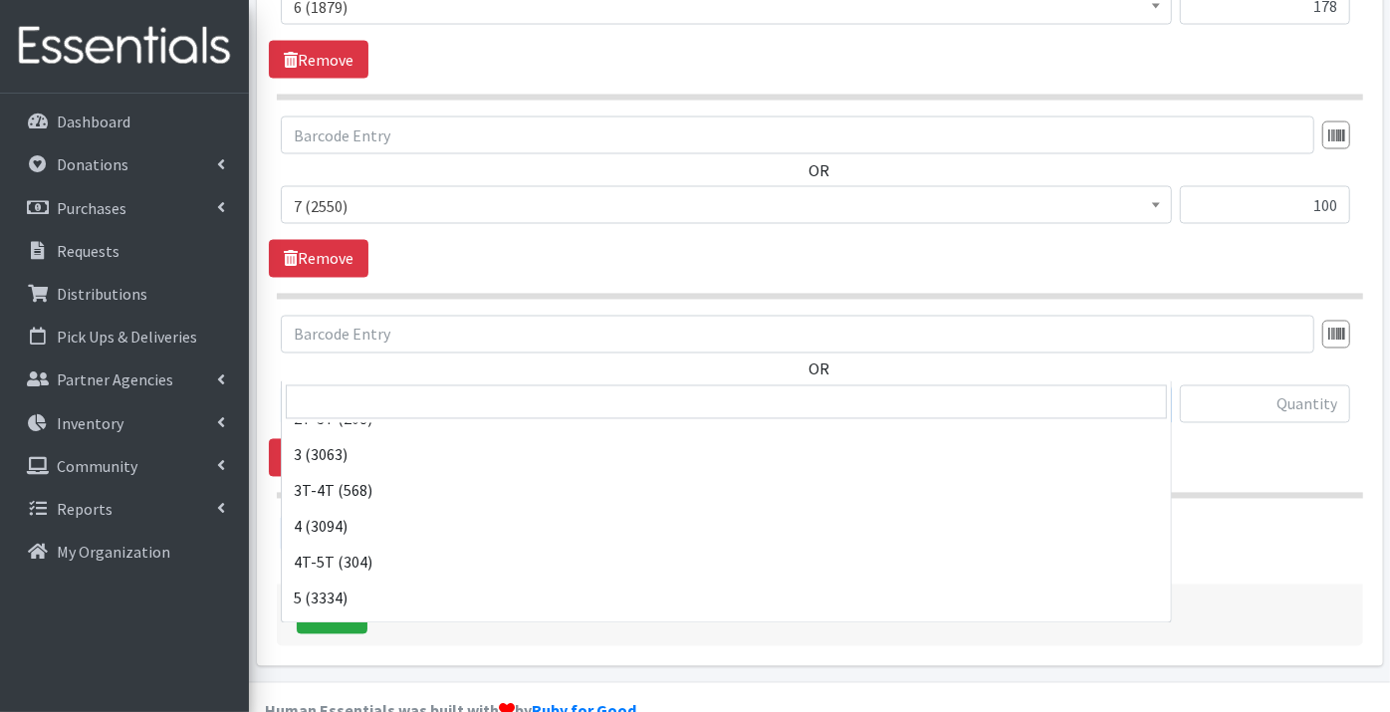
scroll to position [221, 0]
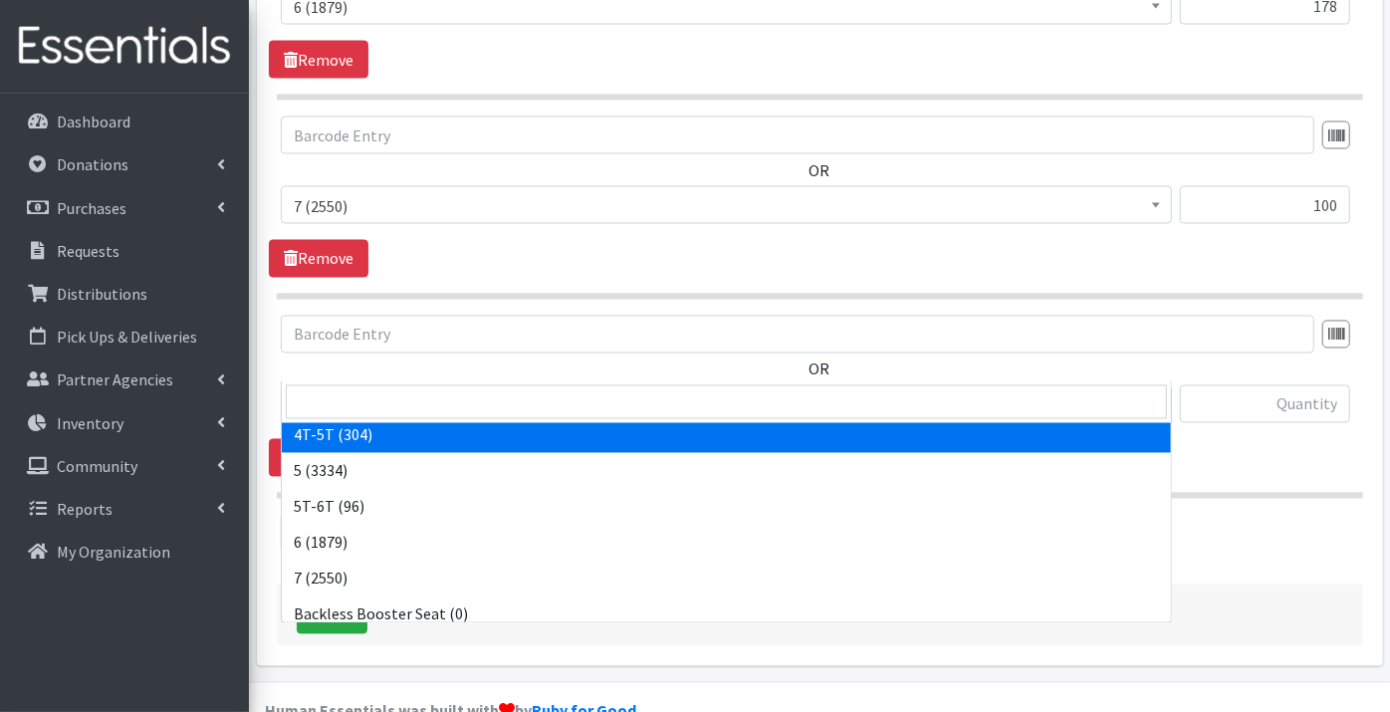
select select "11870"
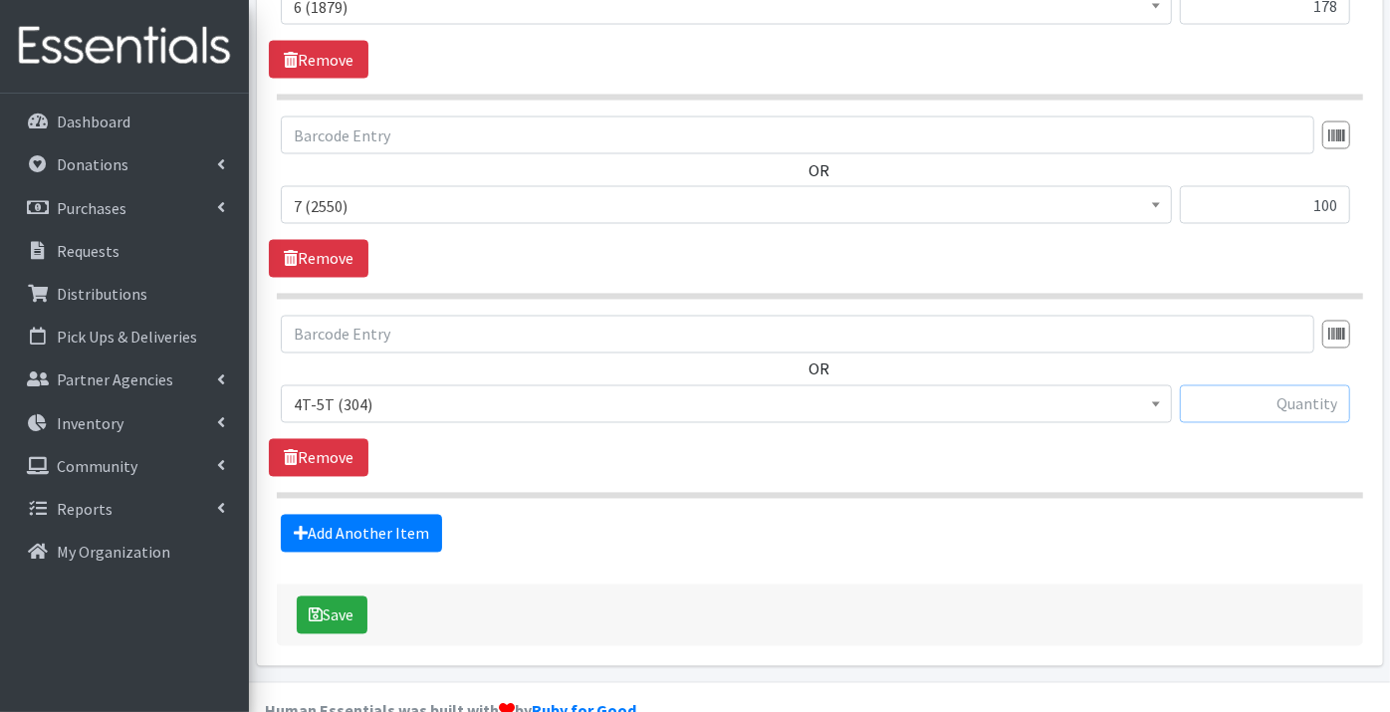
click at [1260, 385] on input "text" at bounding box center [1265, 404] width 170 height 38
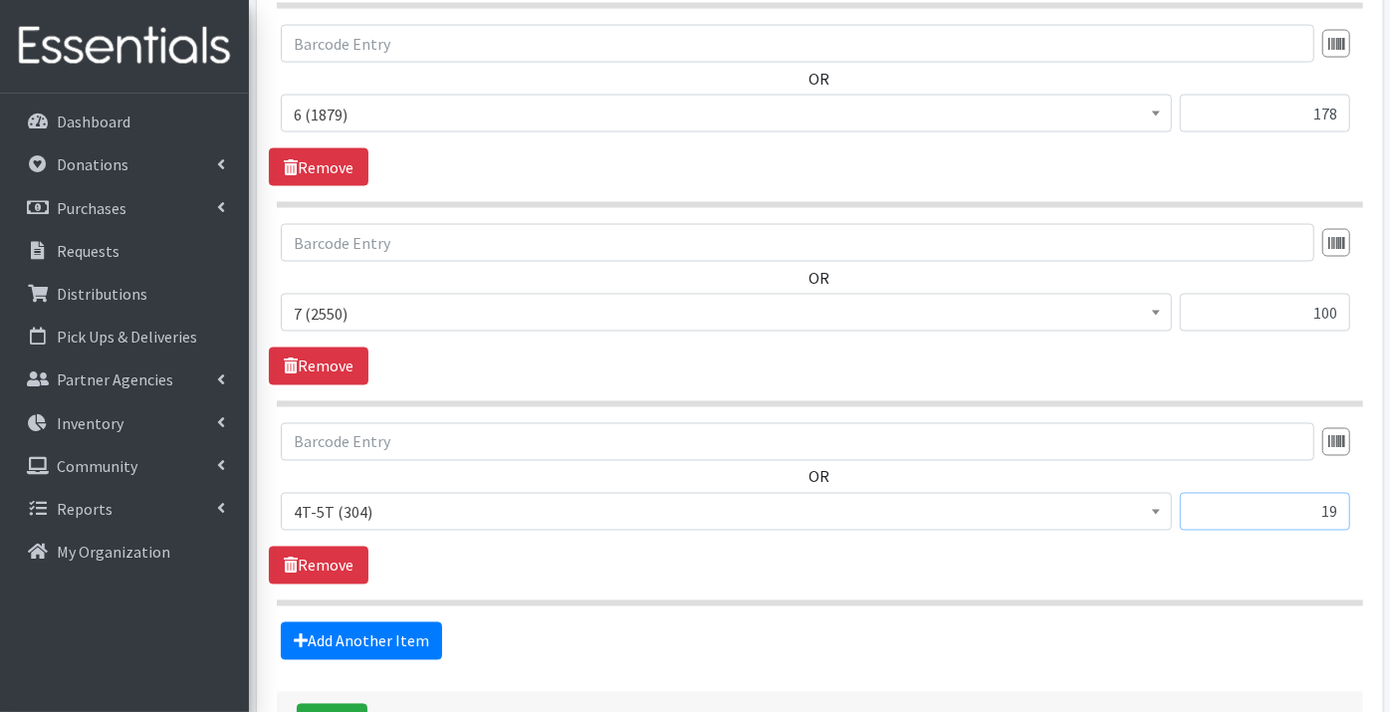
scroll to position [2130, 0]
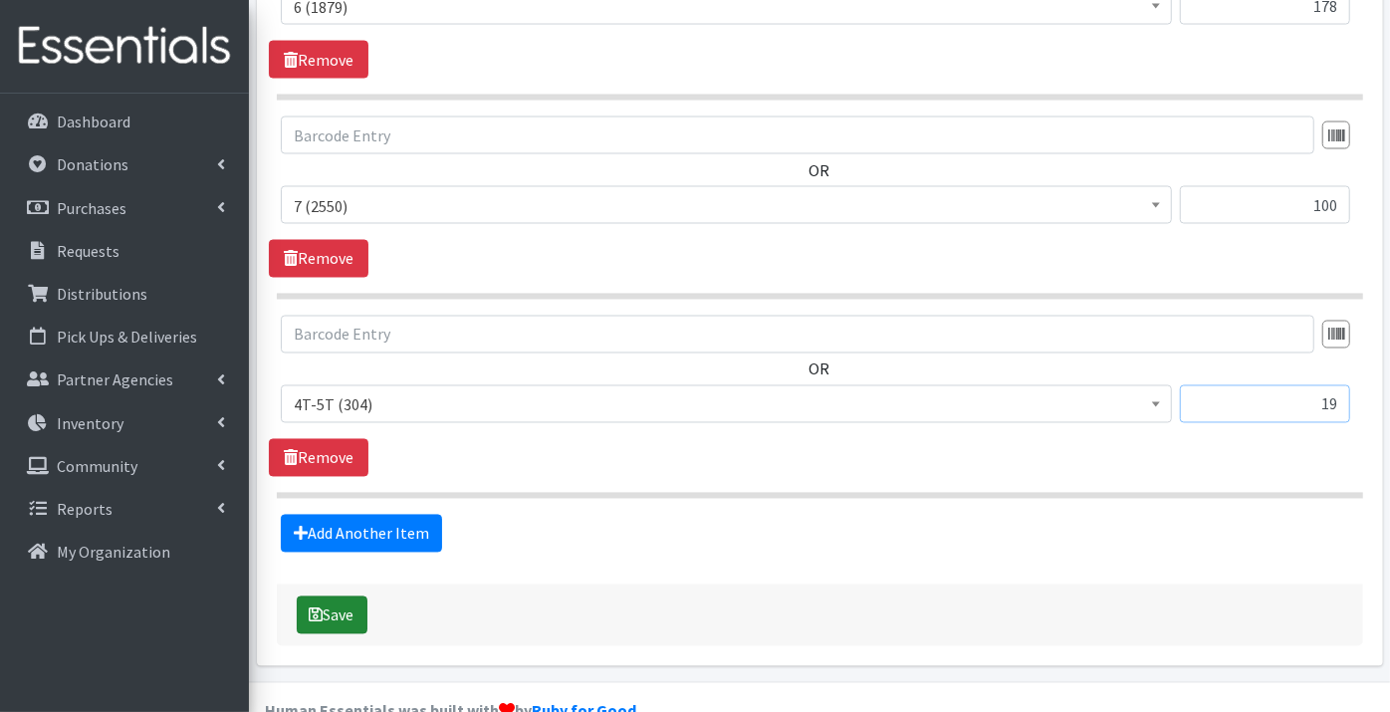
type input "19"
click at [339, 596] on button "Save" at bounding box center [332, 615] width 71 height 38
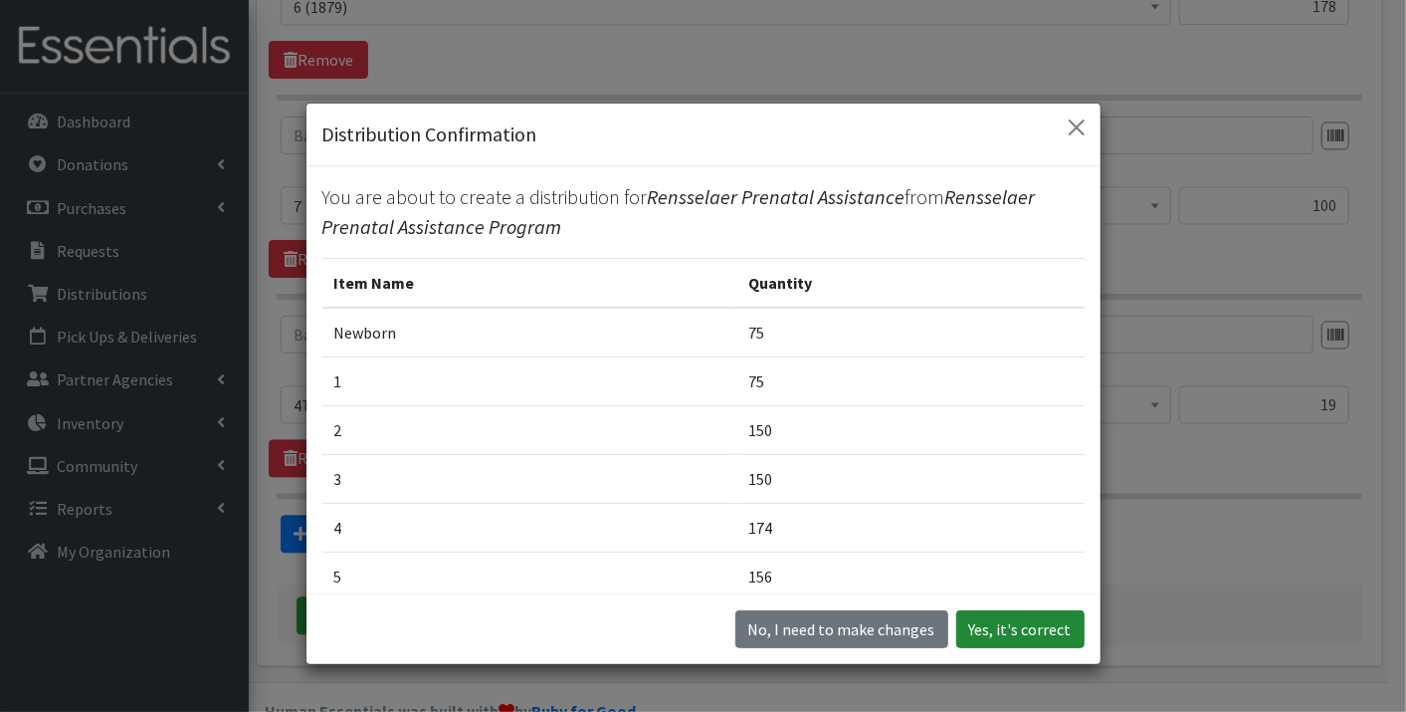
click at [1006, 621] on button "Yes, it's correct" at bounding box center [1021, 629] width 128 height 38
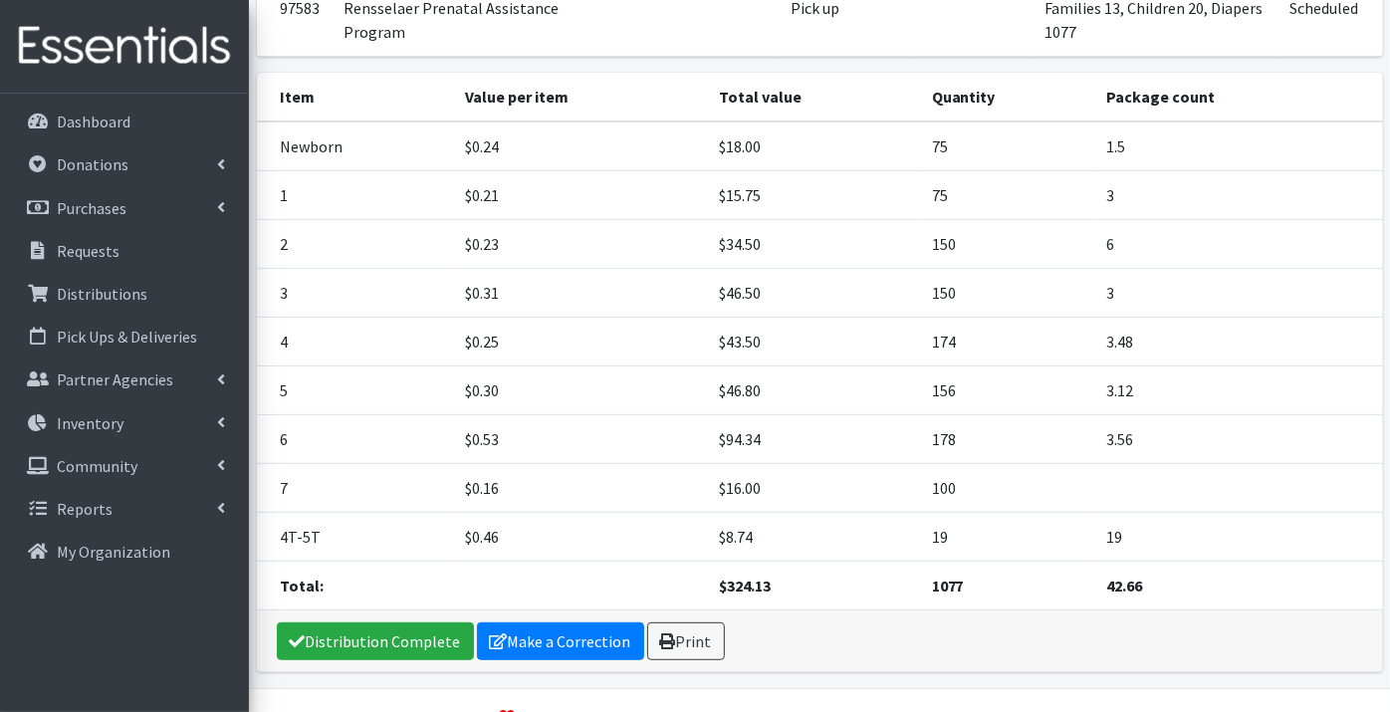
scroll to position [363, 0]
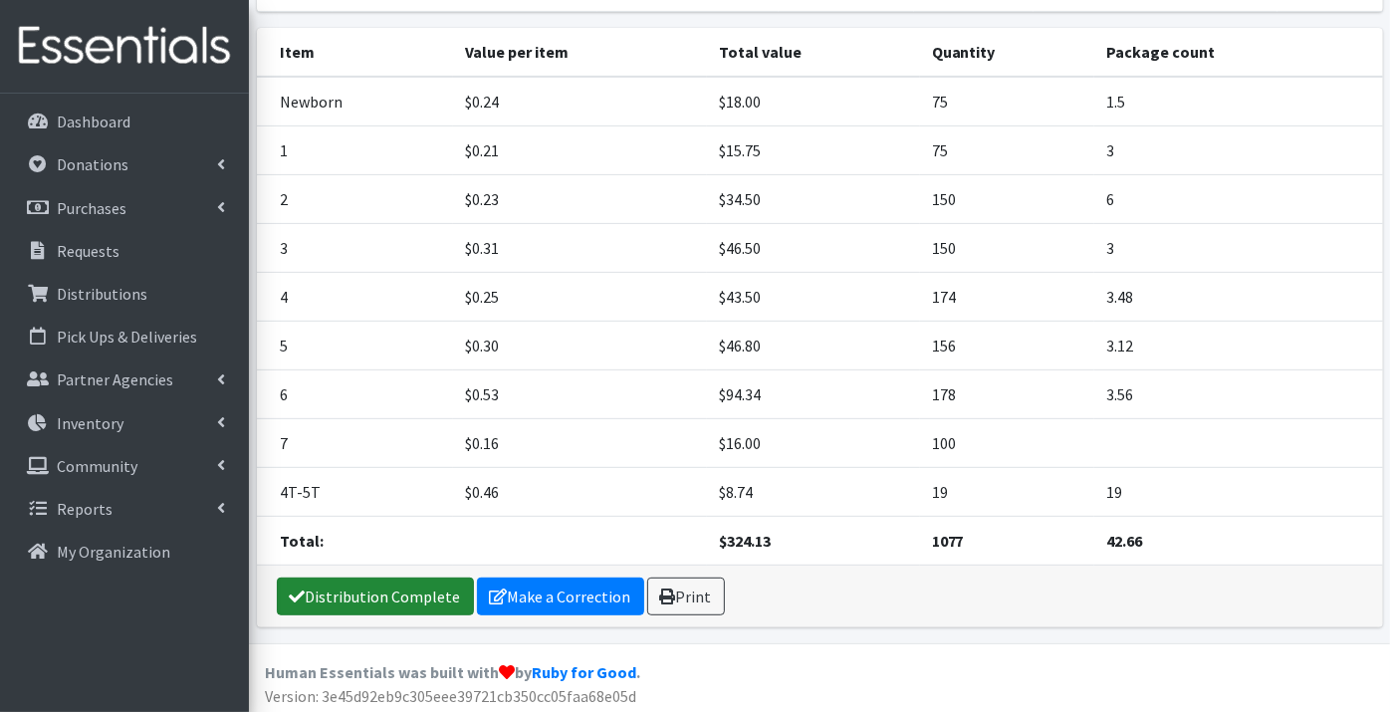
click at [389, 579] on link "Distribution Complete" at bounding box center [375, 596] width 197 height 38
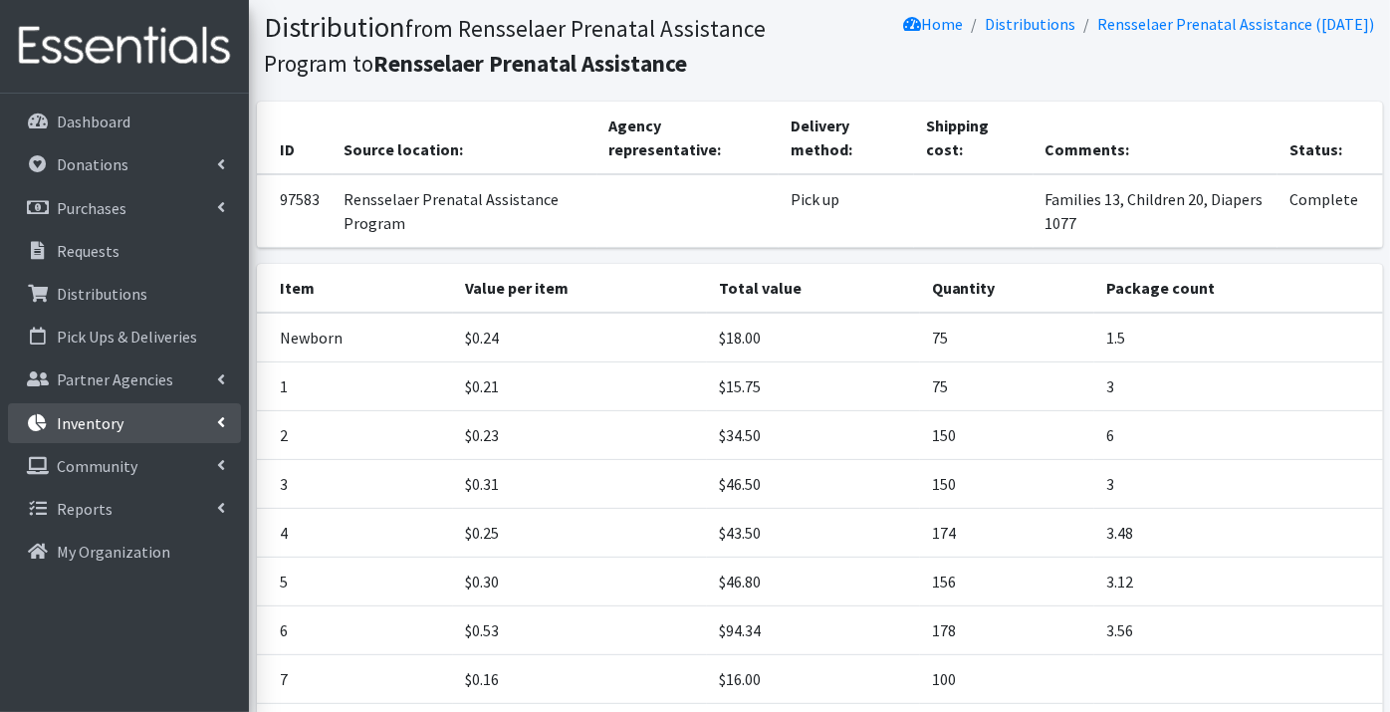
scroll to position [0, 0]
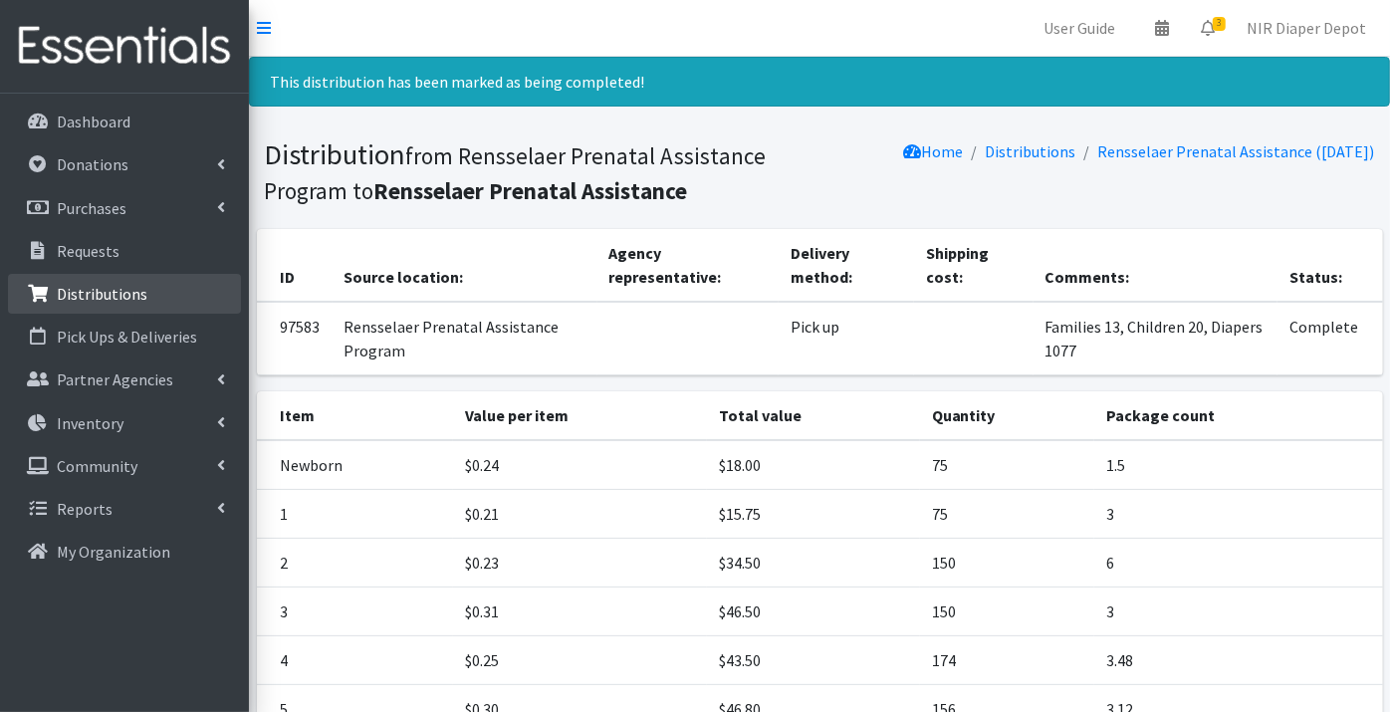
click at [104, 289] on p "Distributions" at bounding box center [102, 294] width 91 height 20
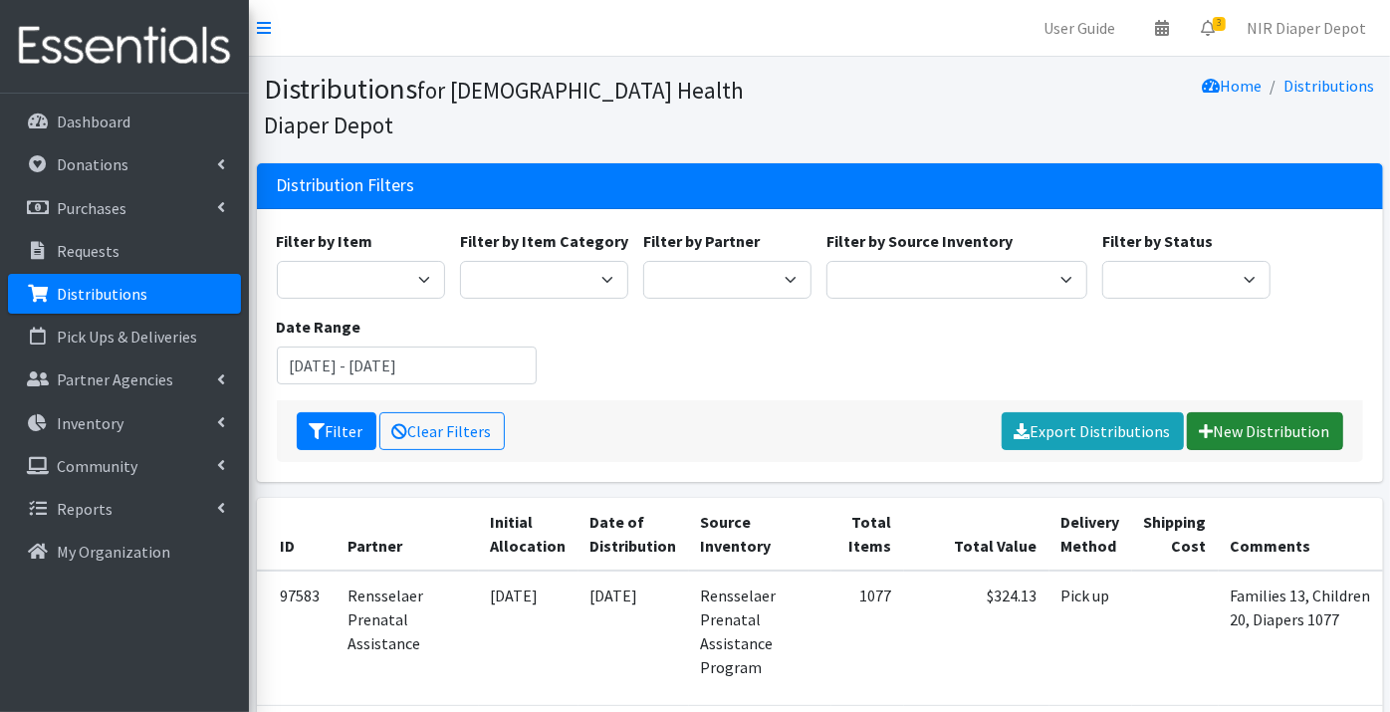
click at [1242, 412] on link "New Distribution" at bounding box center [1264, 431] width 156 height 38
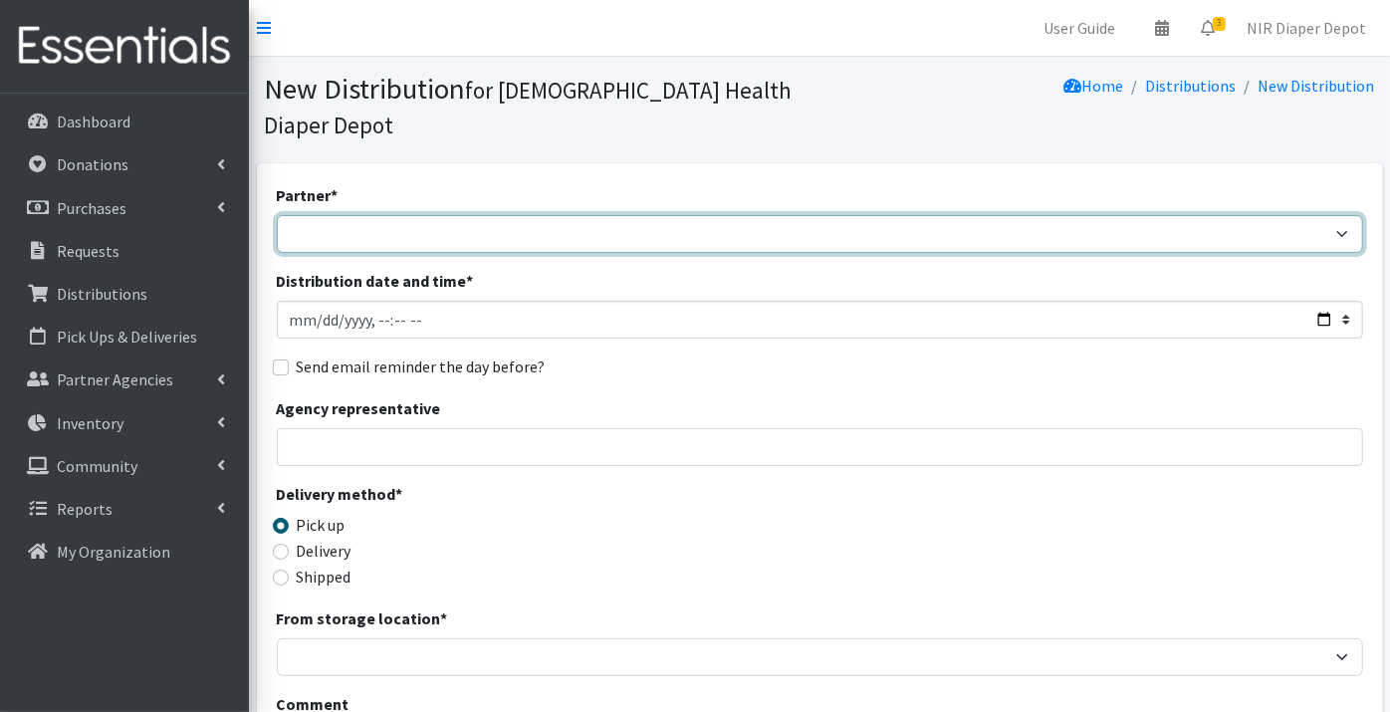
click at [314, 215] on select "ANEW Minitries Crown Point Prenatal Assistance [PERSON_NAME] Prenatal Assistanc…" at bounding box center [820, 234] width 1086 height 38
select select "2984"
click at [277, 215] on select "ANEW Minitries Crown Point Prenatal Assistance [PERSON_NAME] Prenatal Assistanc…" at bounding box center [820, 234] width 1086 height 38
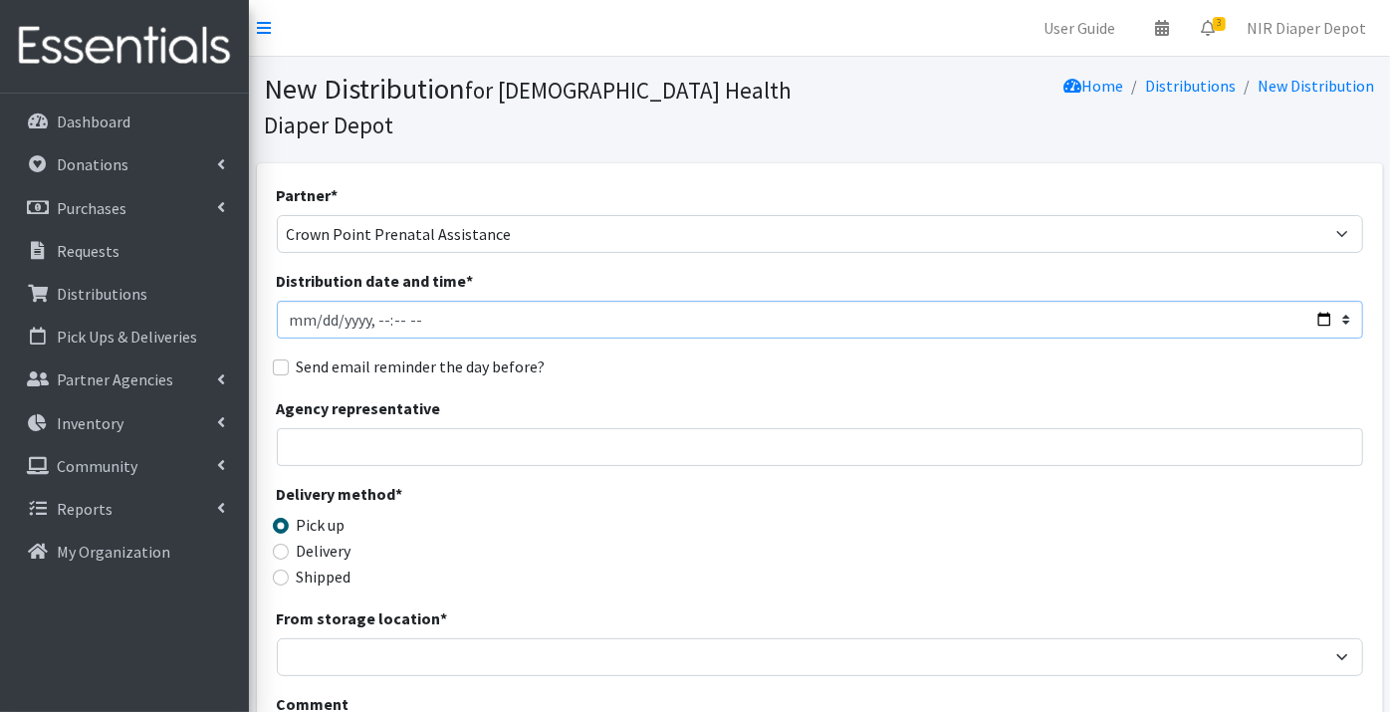
click at [302, 301] on input "Distribution date and time *" at bounding box center [820, 320] width 1086 height 38
type input "[DATE]T23:59"
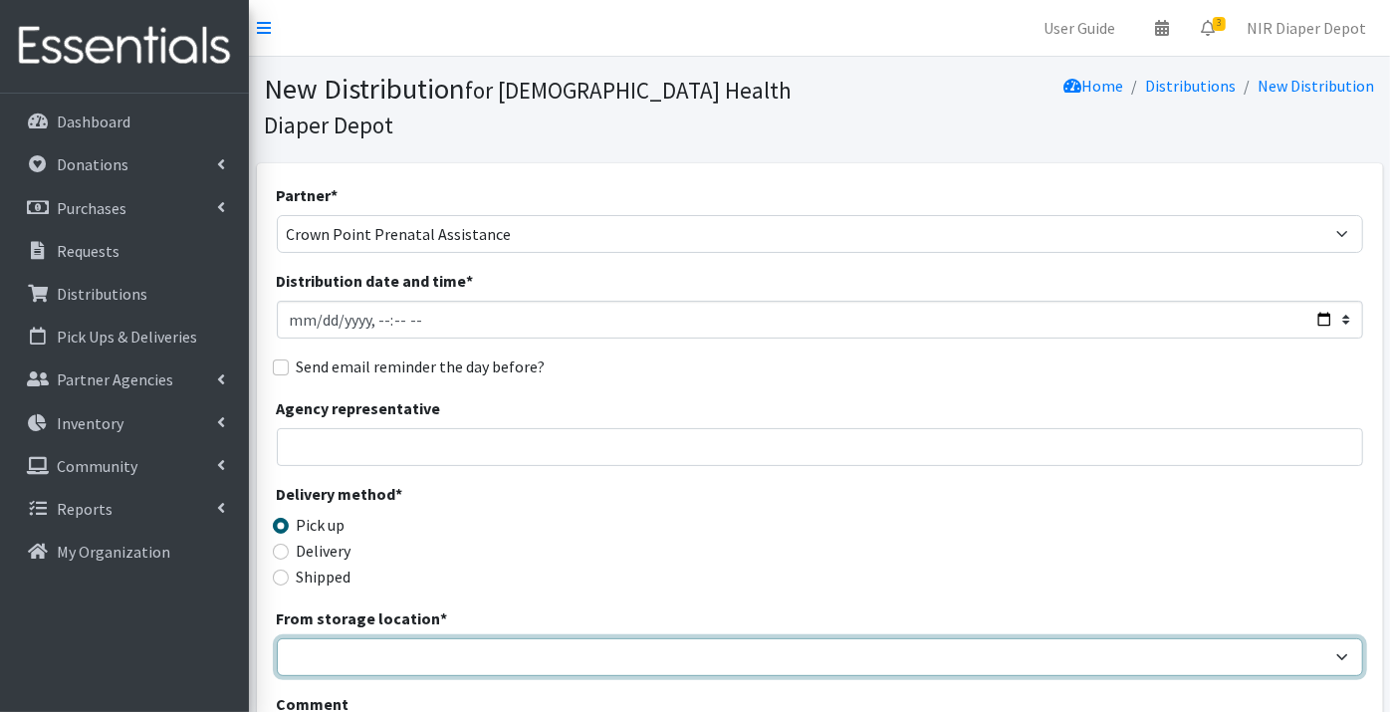
click at [330, 638] on select "Crown Point Bulk Storage Crown Point Prenatal Assistance Program Grant Car Seat…" at bounding box center [820, 657] width 1086 height 38
select select "306"
click at [277, 638] on select "Crown Point Bulk Storage Crown Point Prenatal Assistance Program Grant Car Seat…" at bounding box center [820, 657] width 1086 height 38
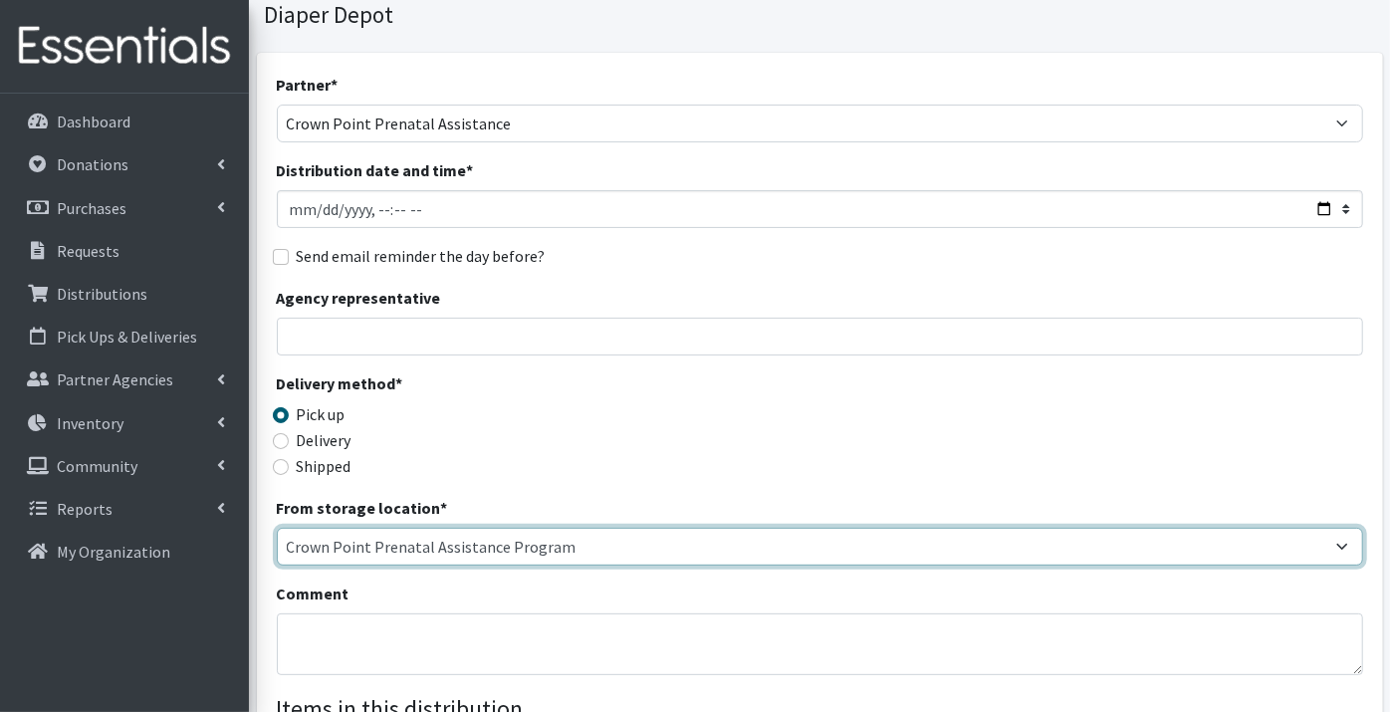
scroll to position [221, 0]
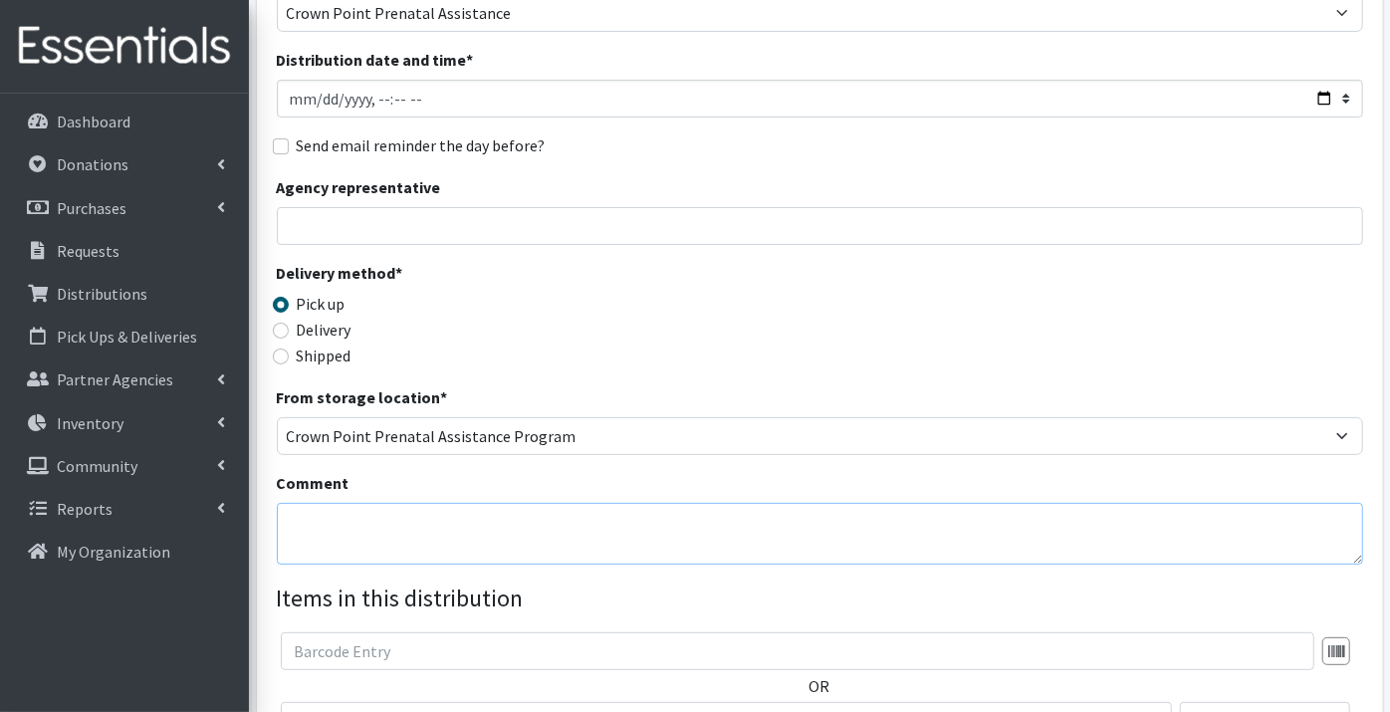
click at [329, 503] on textarea "Comment" at bounding box center [820, 534] width 1086 height 62
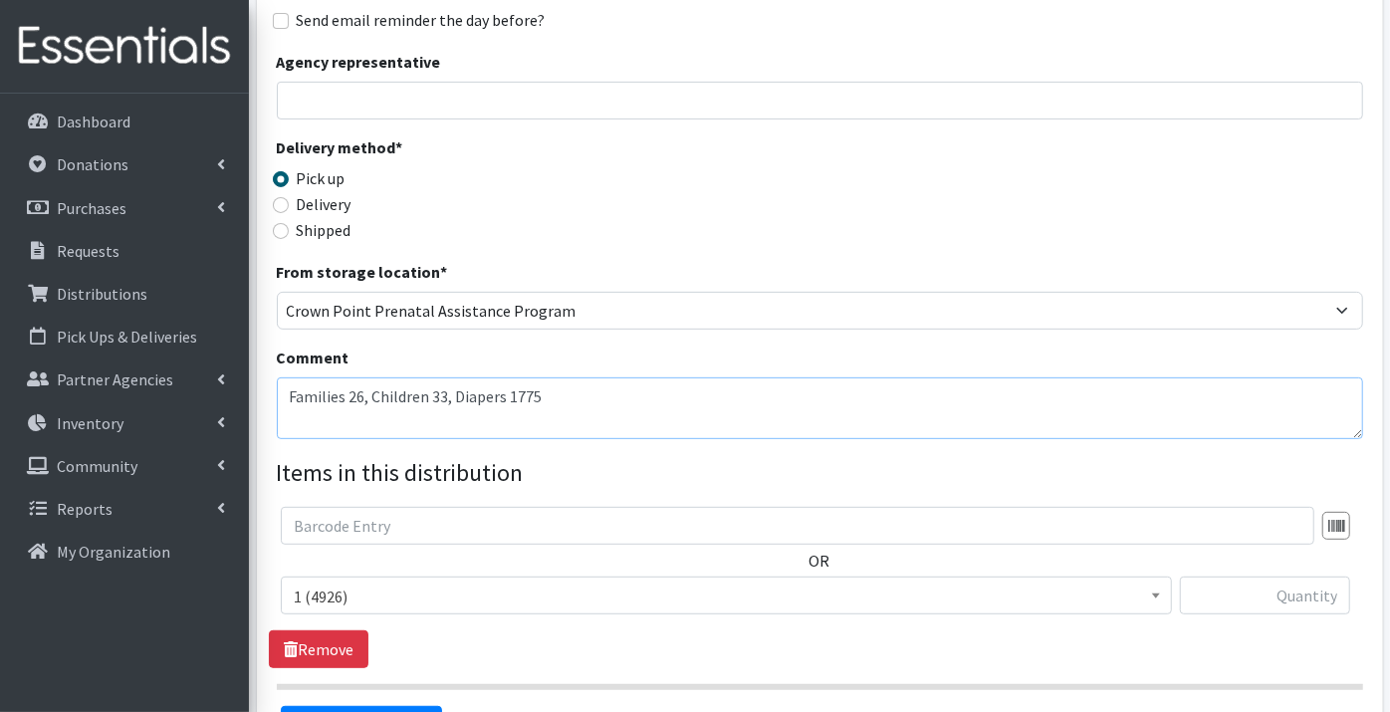
scroll to position [442, 0]
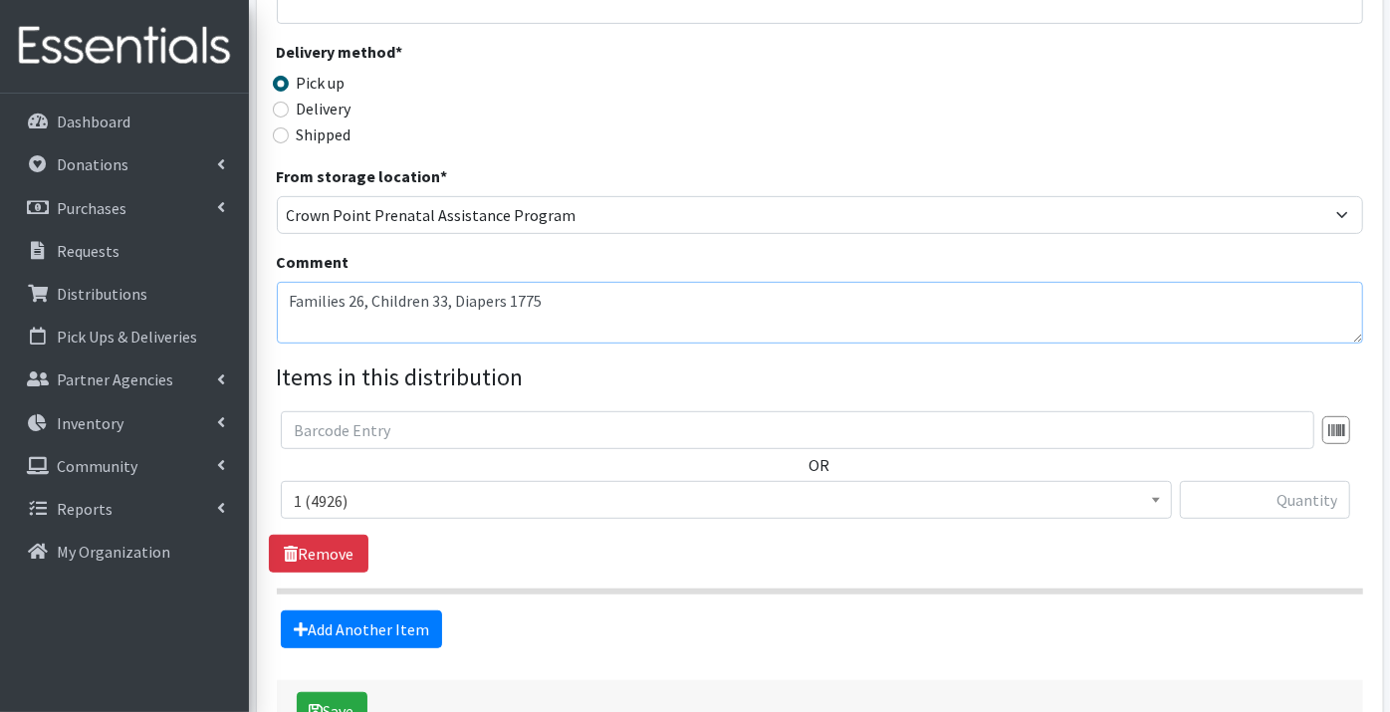
type textarea "Families 26, Children 33, Diapers 1775"
click at [1299, 481] on input "text" at bounding box center [1265, 500] width 170 height 38
type input "164"
click at [408, 610] on link "Add Another Item" at bounding box center [361, 629] width 161 height 38
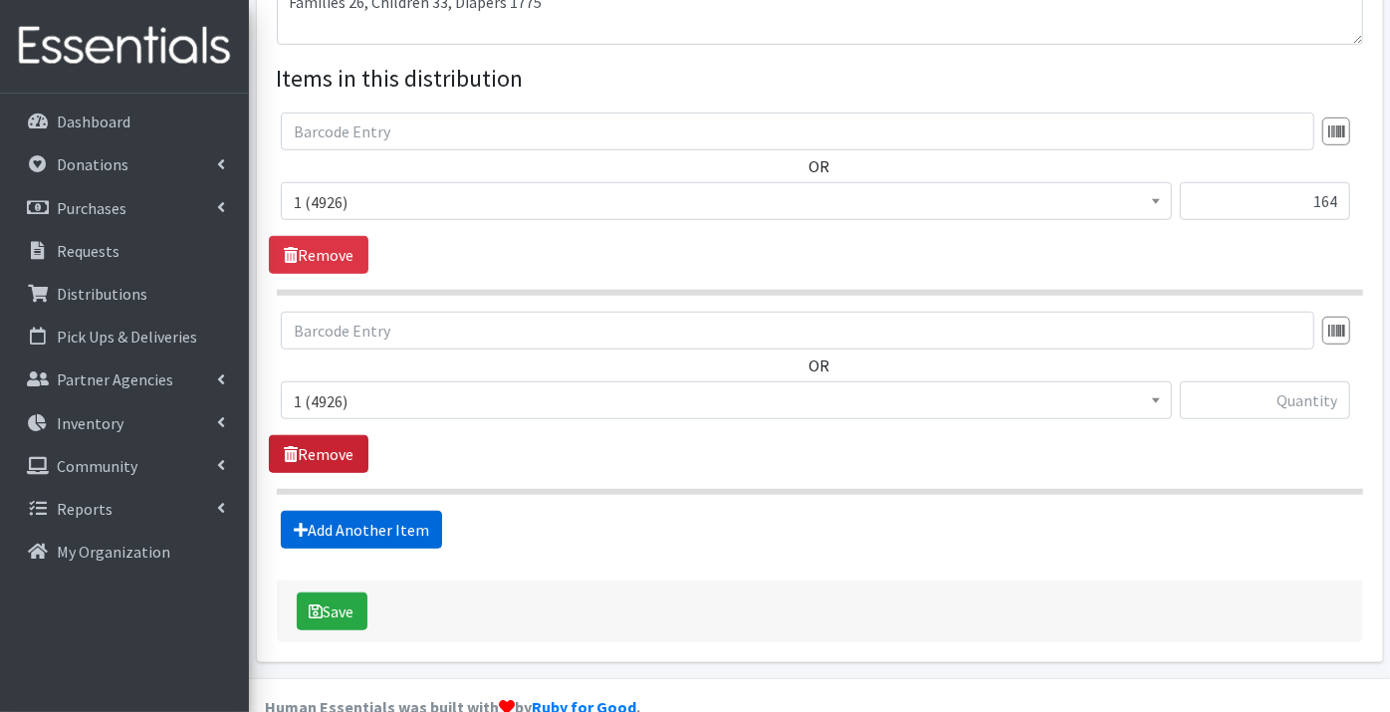
scroll to position [743, 0]
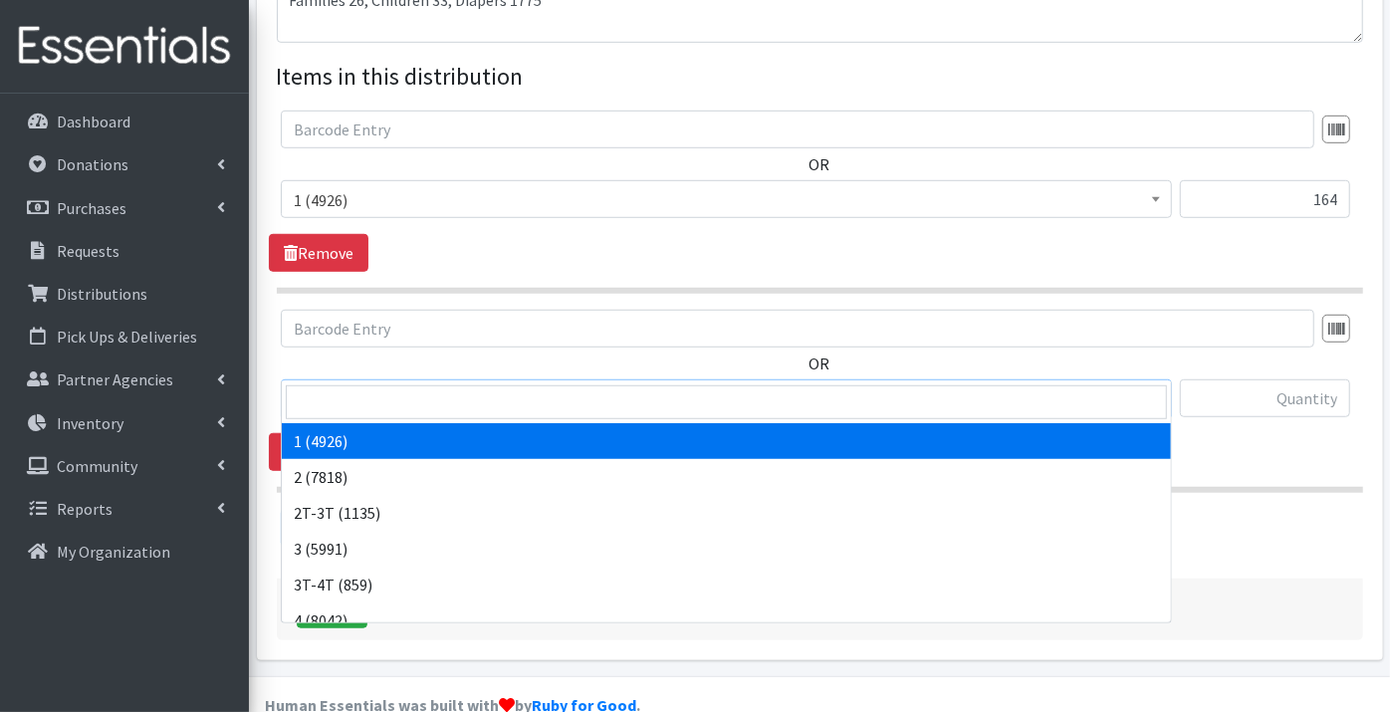
click at [339, 385] on span "1 (4926)" at bounding box center [726, 399] width 865 height 28
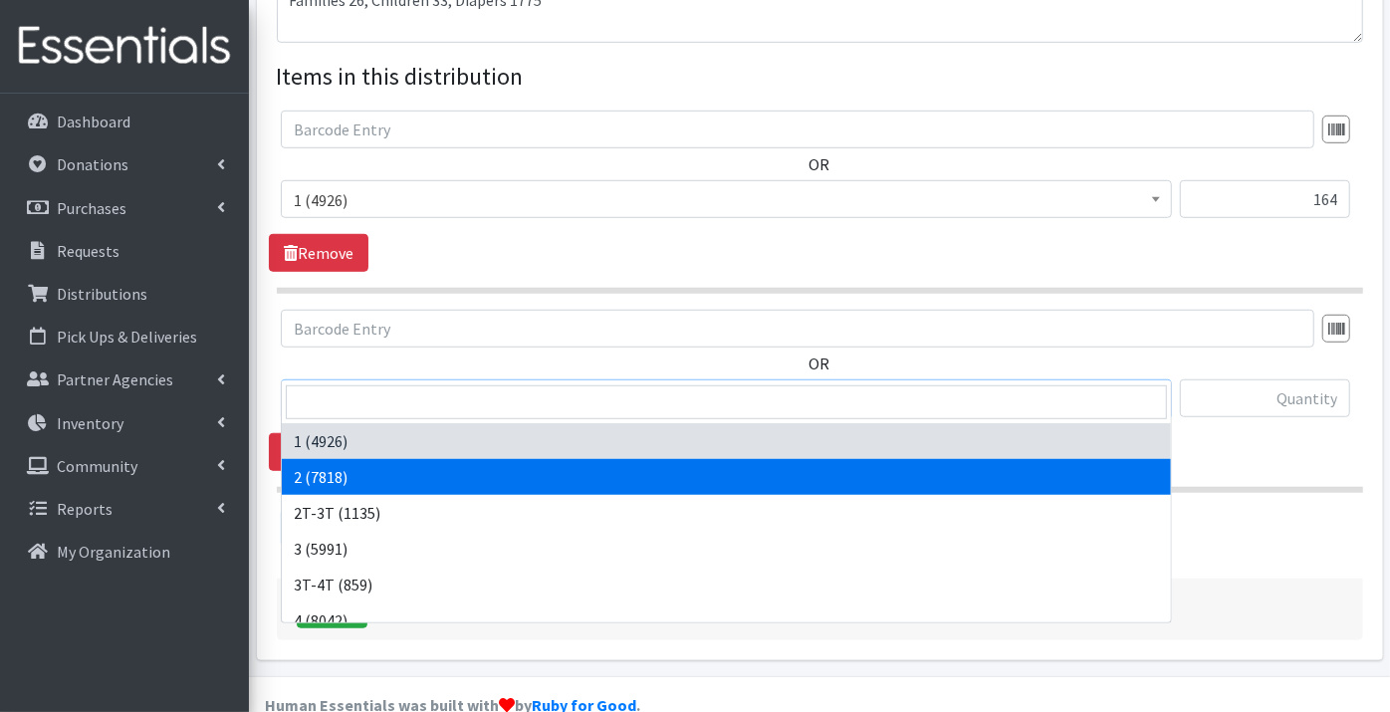
select select "9186"
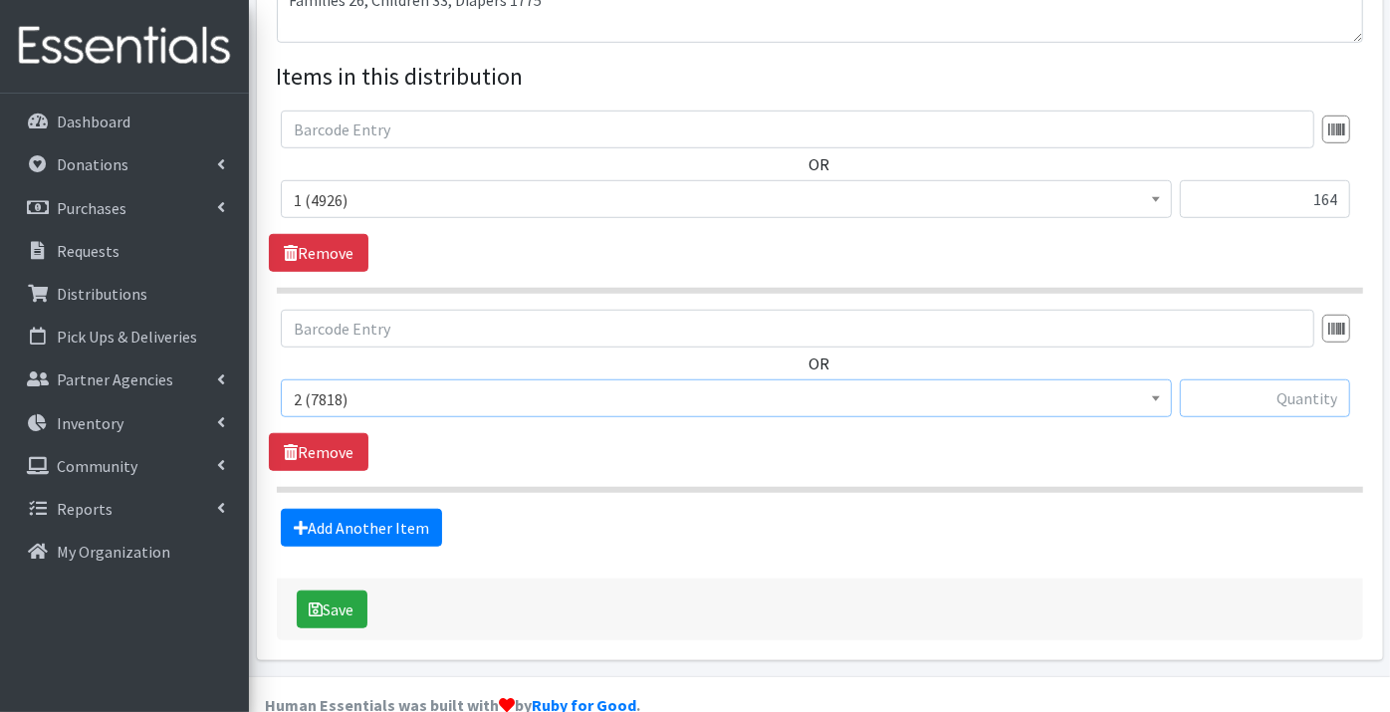
click at [1236, 379] on input "text" at bounding box center [1265, 398] width 170 height 38
type input "83"
click at [392, 509] on link "Add Another Item" at bounding box center [361, 528] width 161 height 38
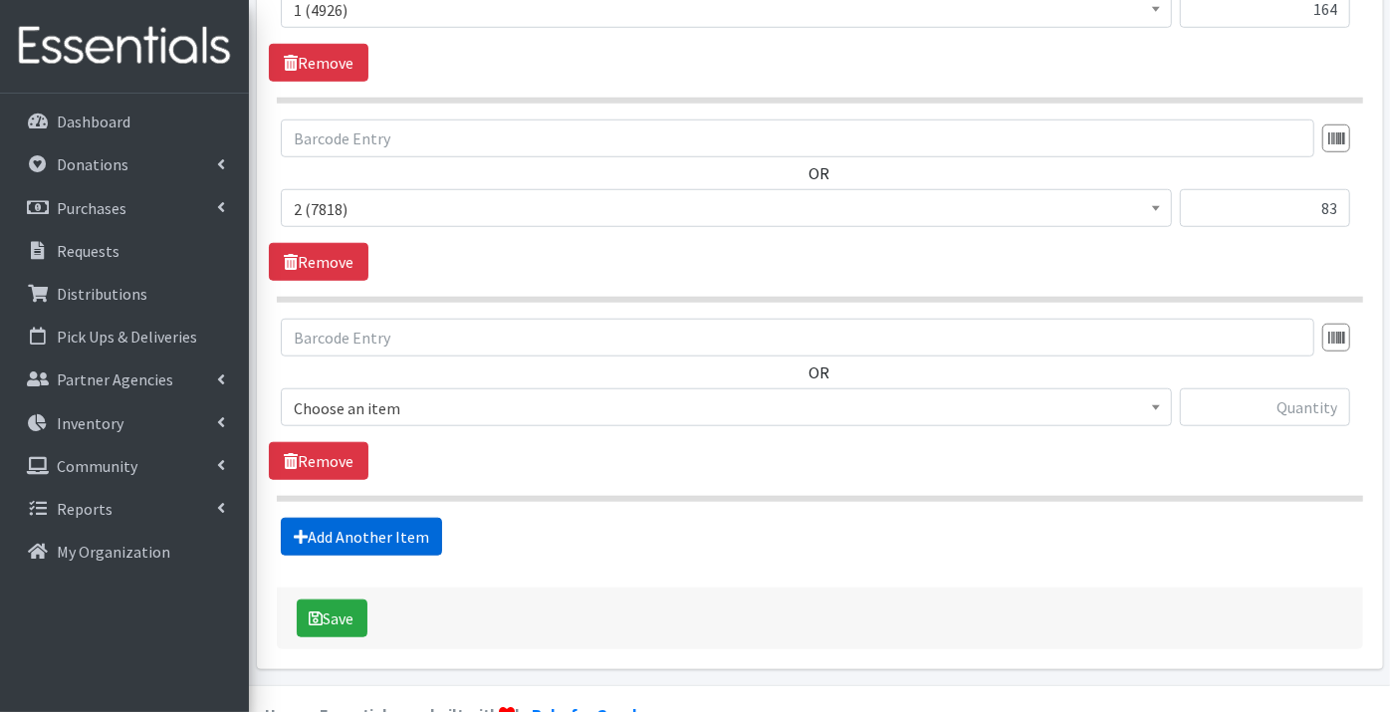
scroll to position [941, 0]
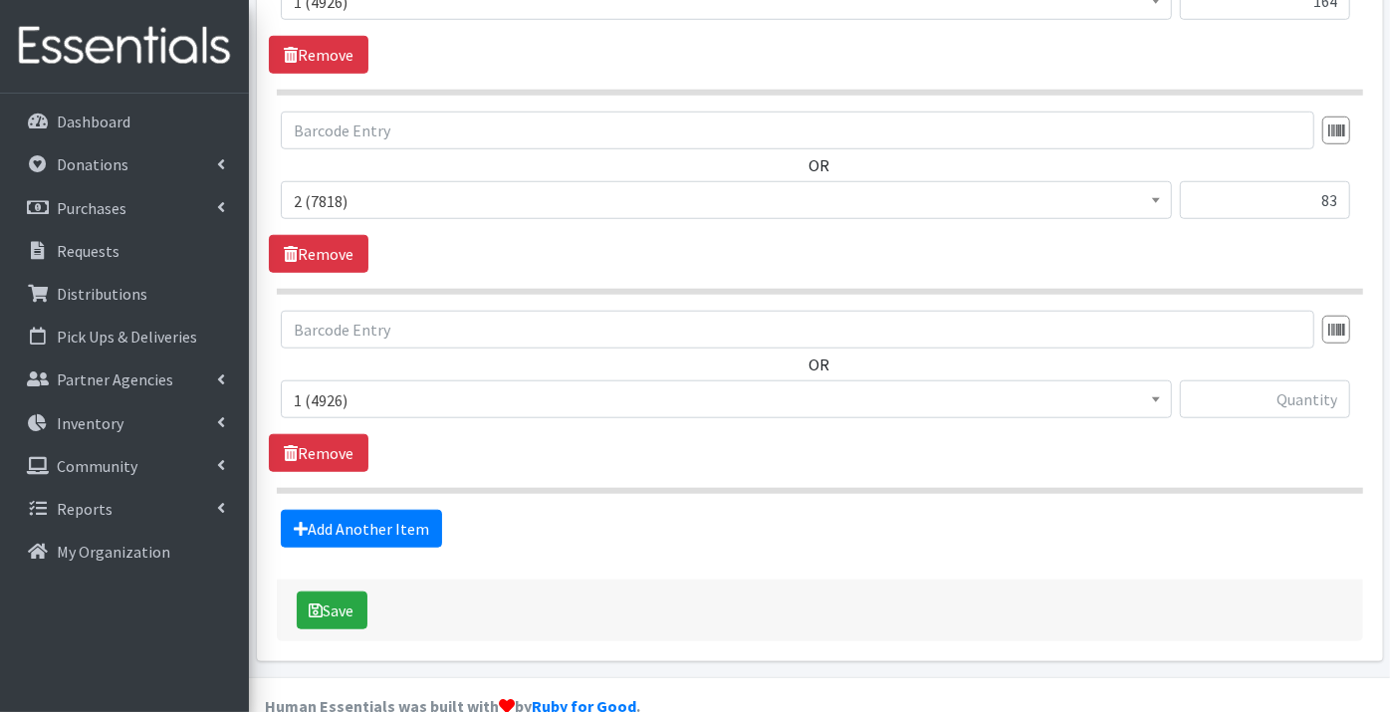
click at [334, 386] on span "1 (4926)" at bounding box center [726, 400] width 865 height 28
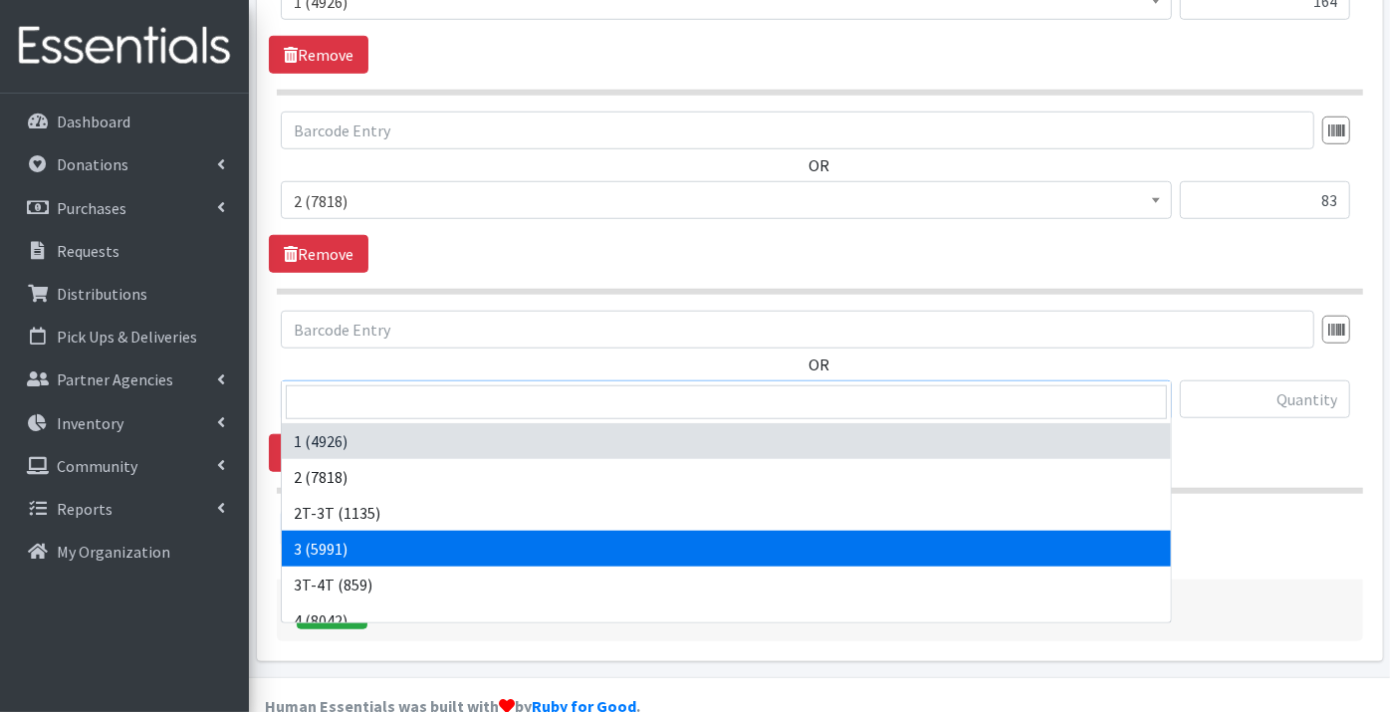
select select "9187"
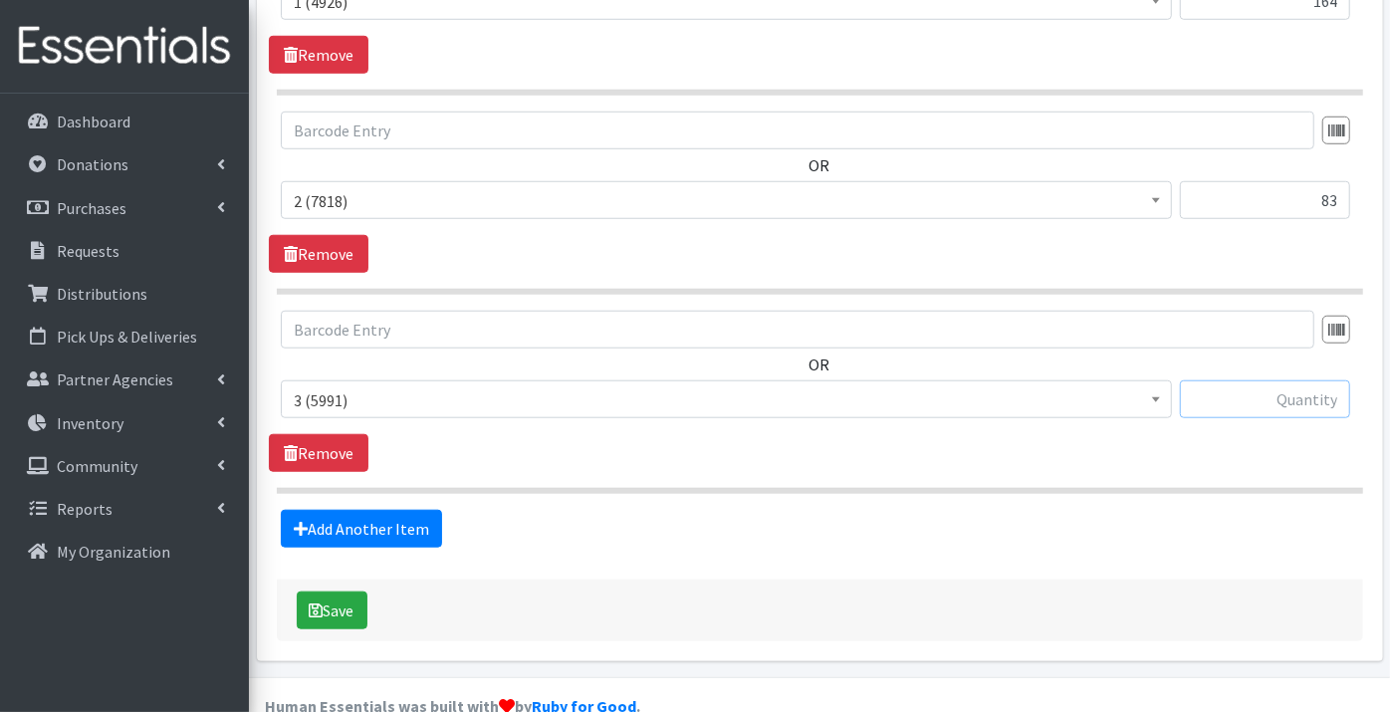
click at [1219, 380] on input "text" at bounding box center [1265, 399] width 170 height 38
type input "186"
click at [377, 510] on link "Add Another Item" at bounding box center [361, 529] width 161 height 38
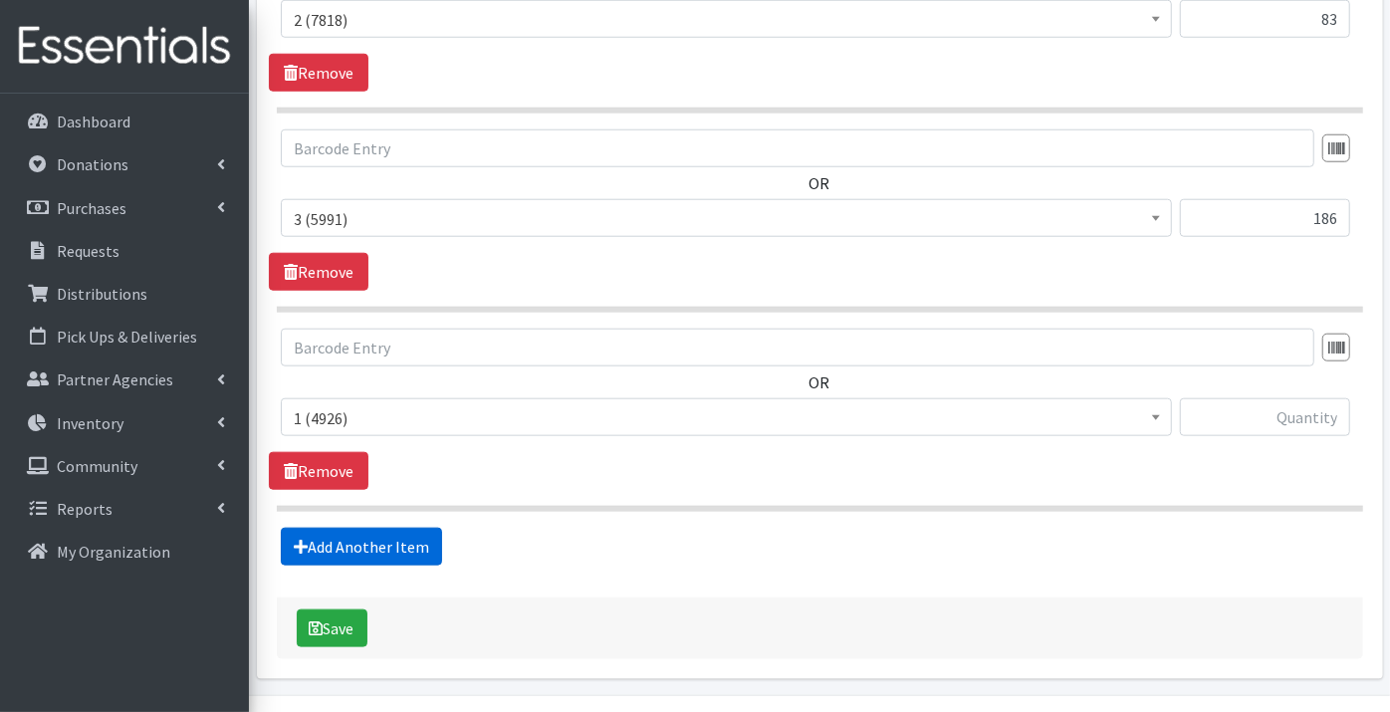
scroll to position [1139, 0]
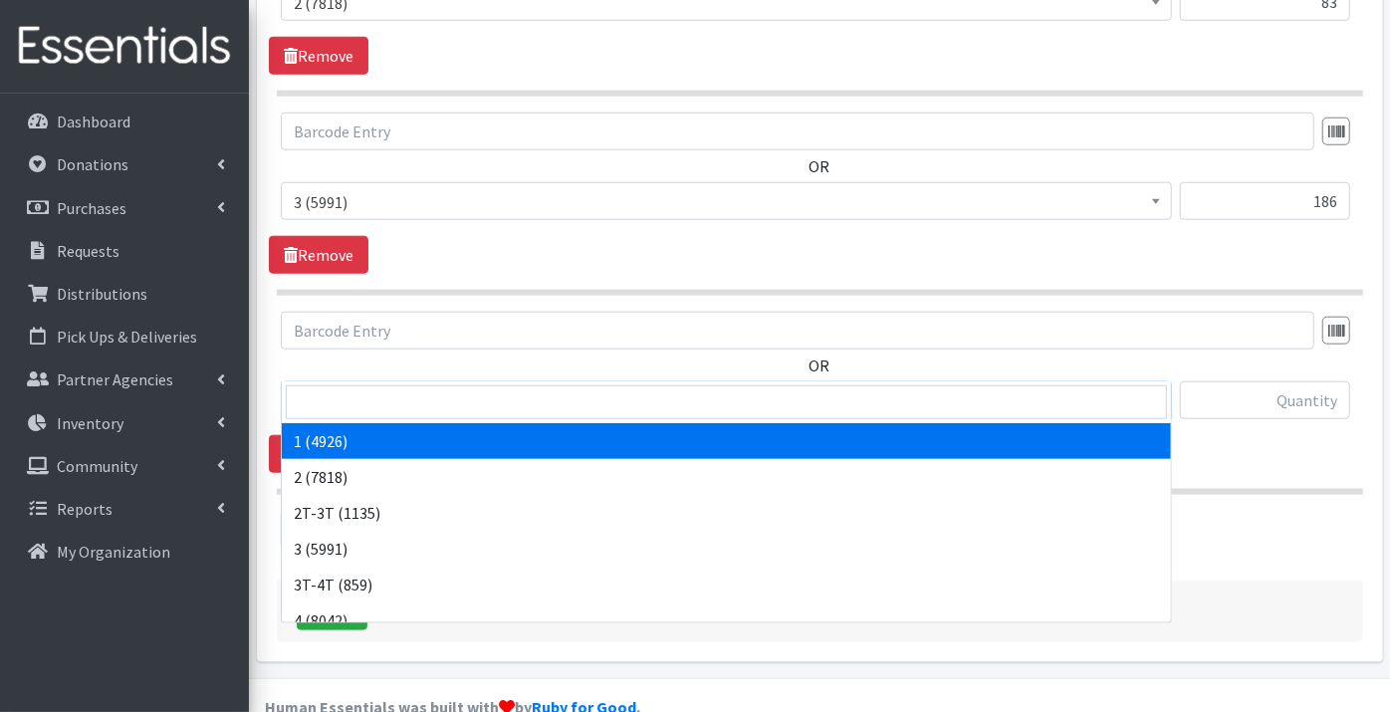
click at [366, 387] on span "1 (4926)" at bounding box center [726, 401] width 865 height 28
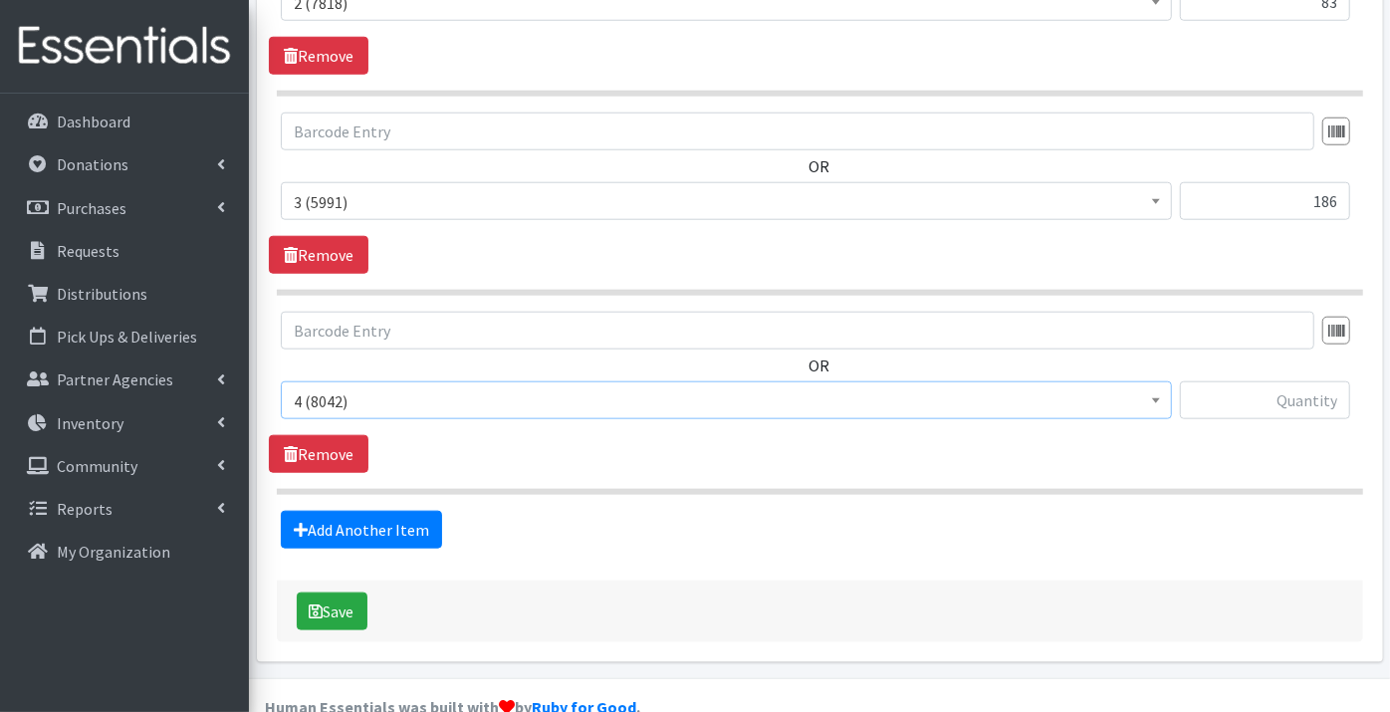
select select "9188"
click at [1256, 381] on input "text" at bounding box center [1265, 400] width 170 height 38
type input "464"
click at [405, 511] on link "Add Another Item" at bounding box center [361, 530] width 161 height 38
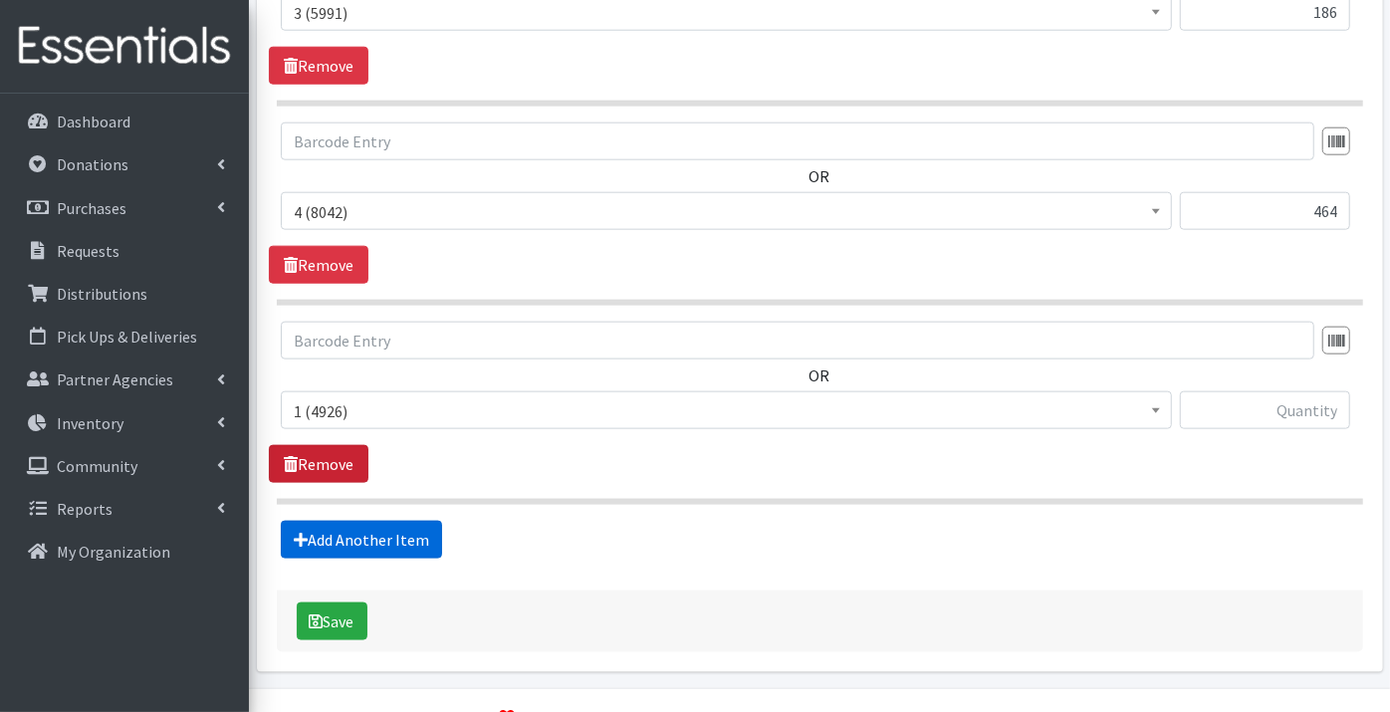
scroll to position [1337, 0]
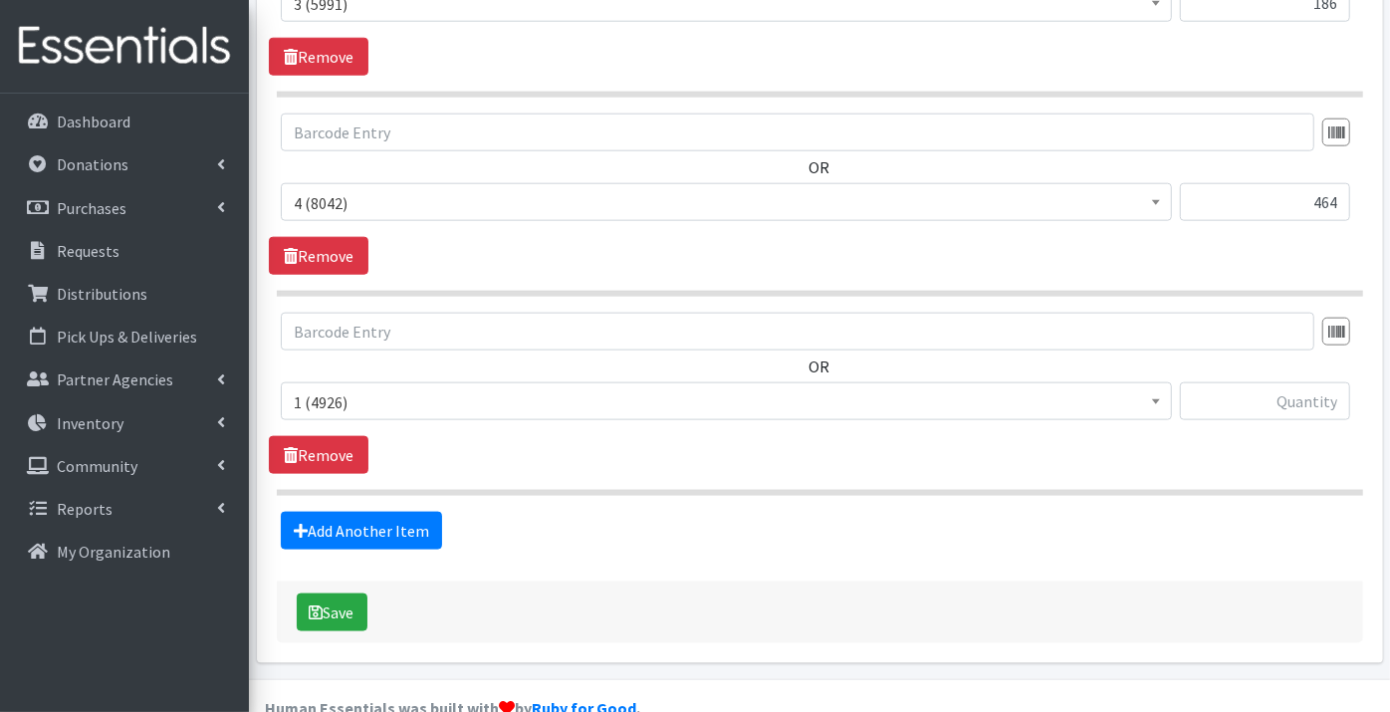
click at [329, 388] on span "1 (4926)" at bounding box center [726, 402] width 865 height 28
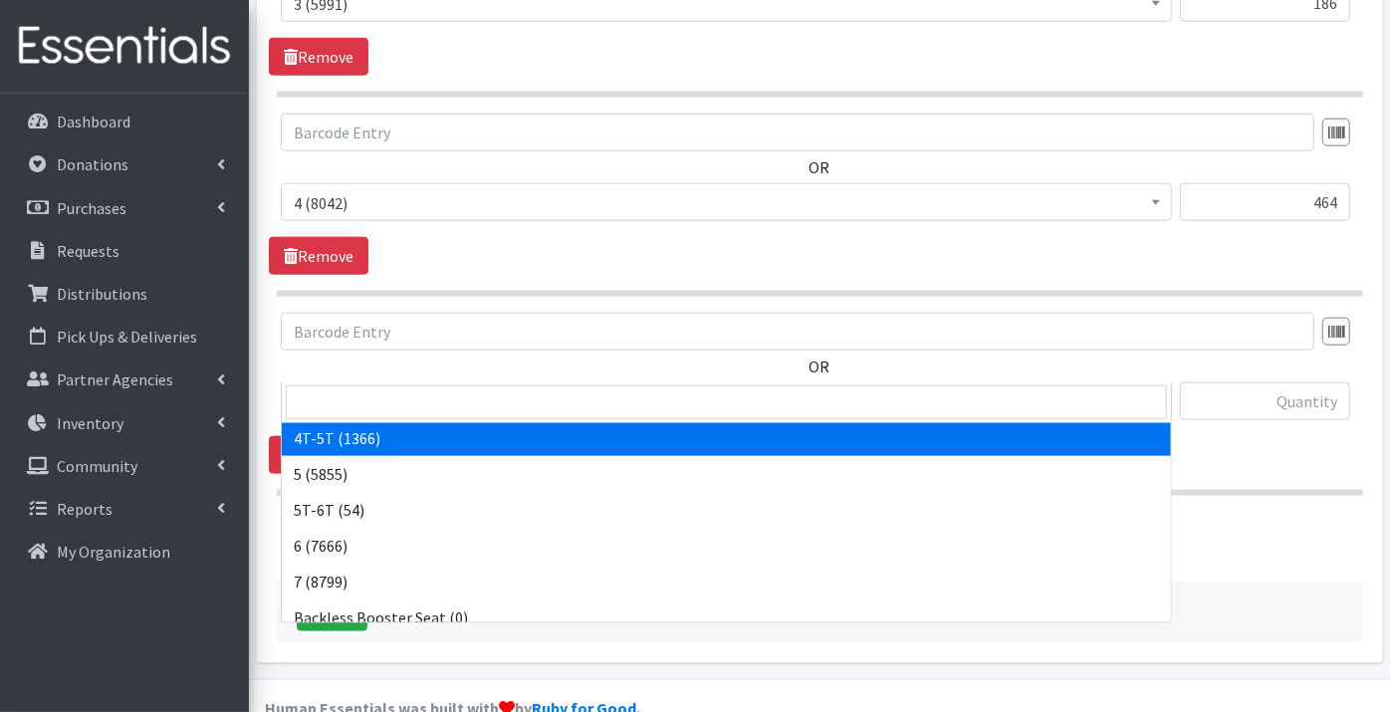
scroll to position [221, 0]
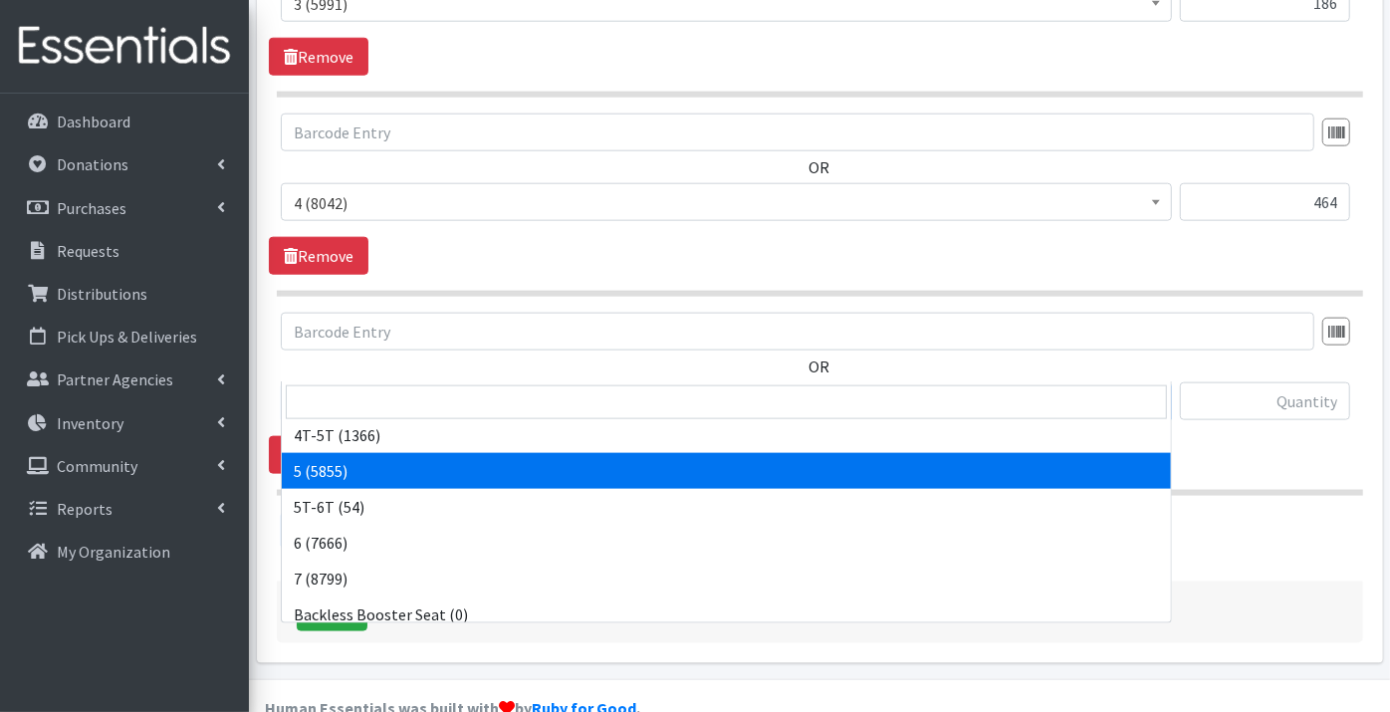
select select "9189"
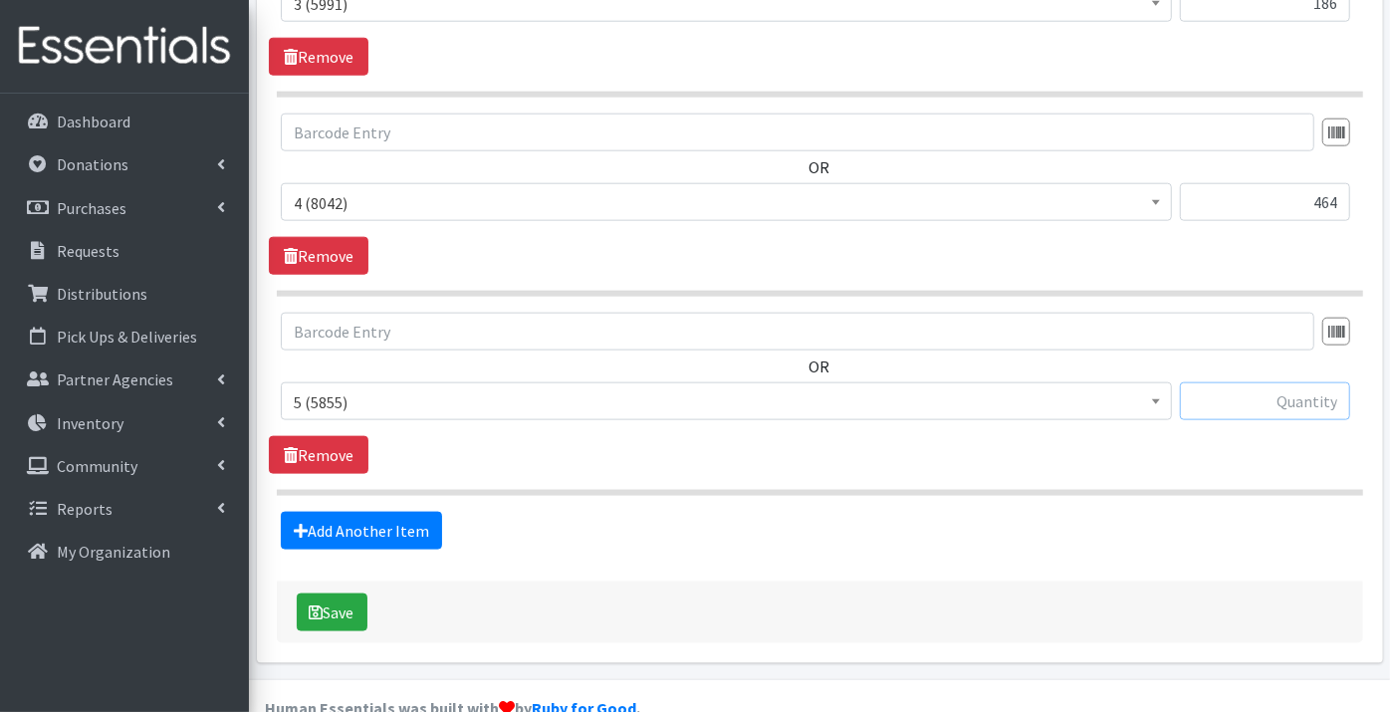
click at [1244, 382] on input "text" at bounding box center [1265, 401] width 170 height 38
type input "392"
click at [366, 512] on link "Add Another Item" at bounding box center [361, 531] width 161 height 38
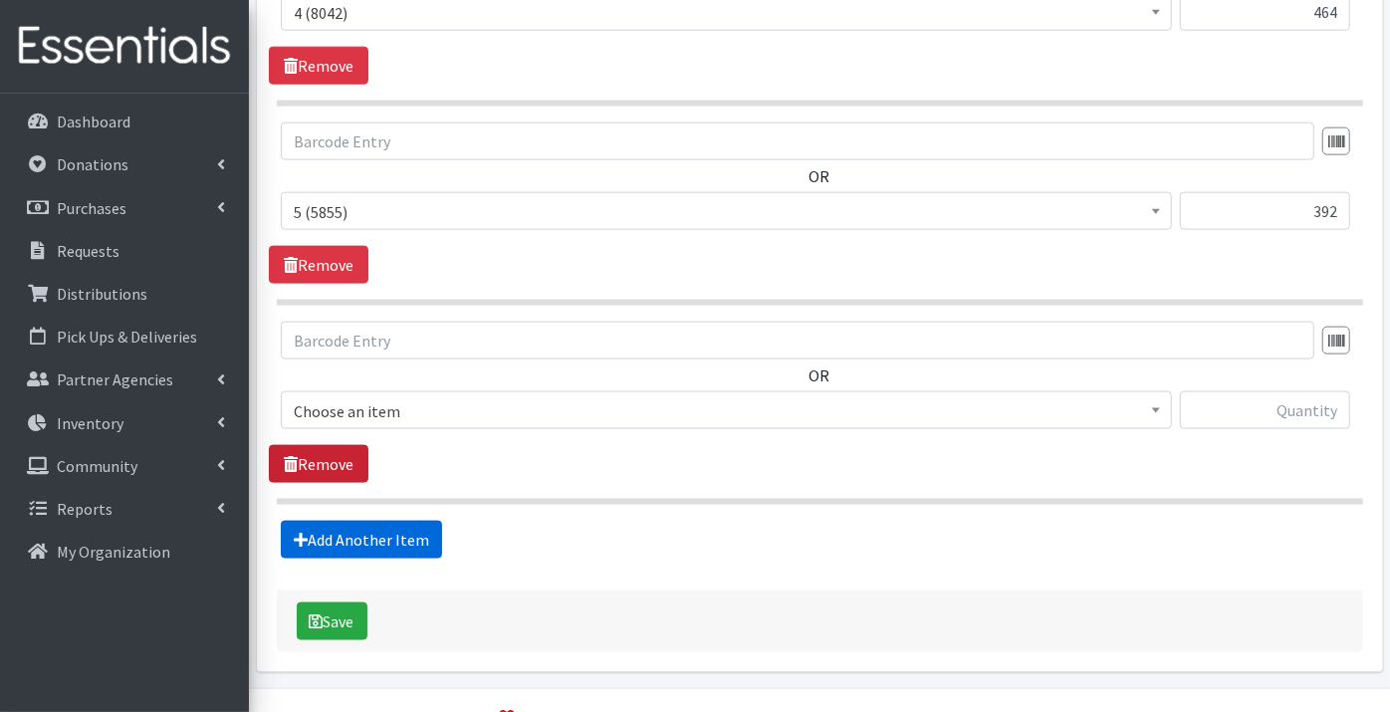
scroll to position [1535, 0]
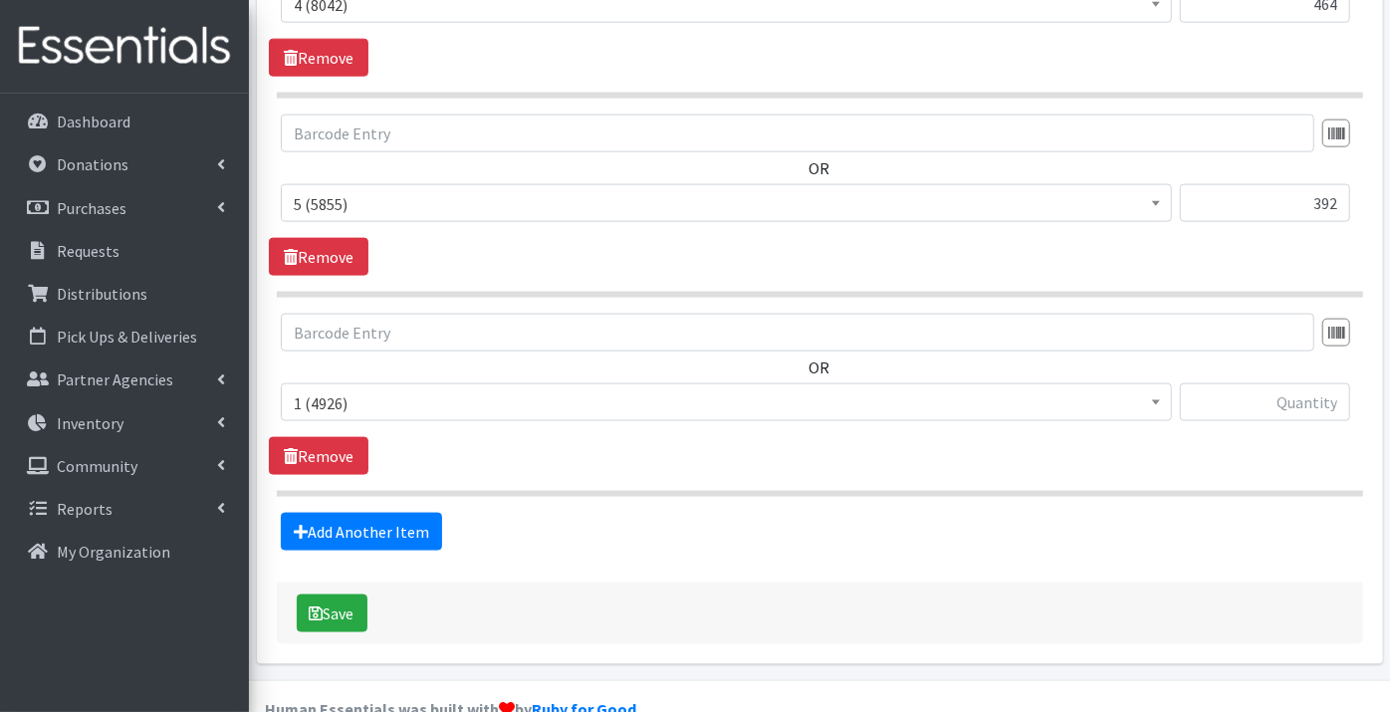
click at [334, 389] on span "1 (4926)" at bounding box center [726, 403] width 865 height 28
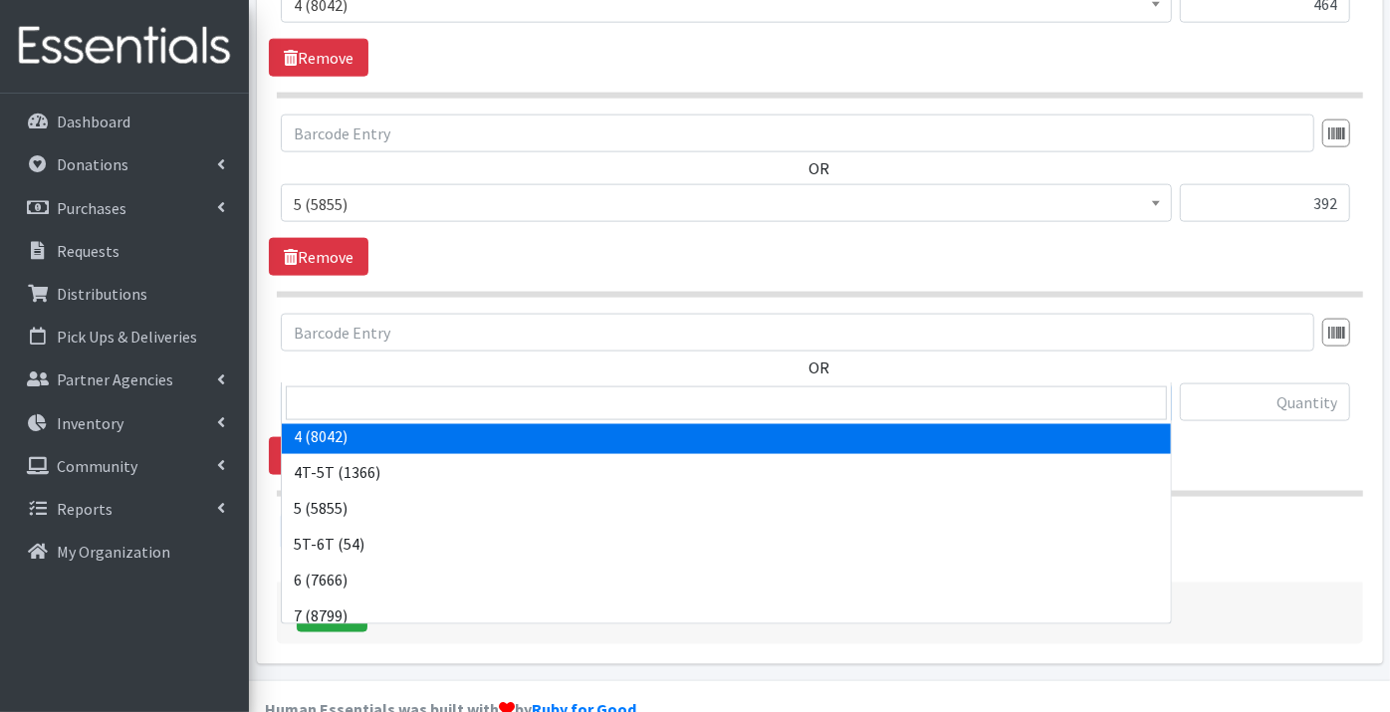
scroll to position [221, 0]
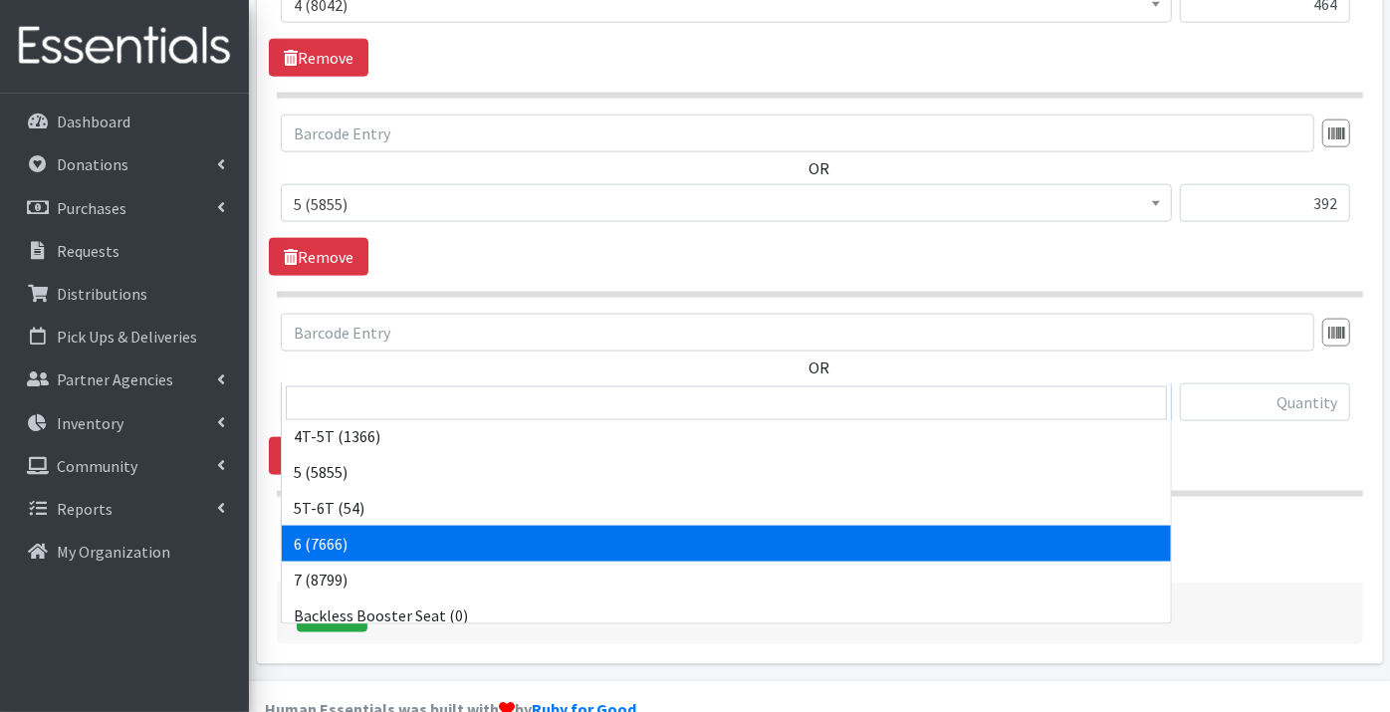
select select "9190"
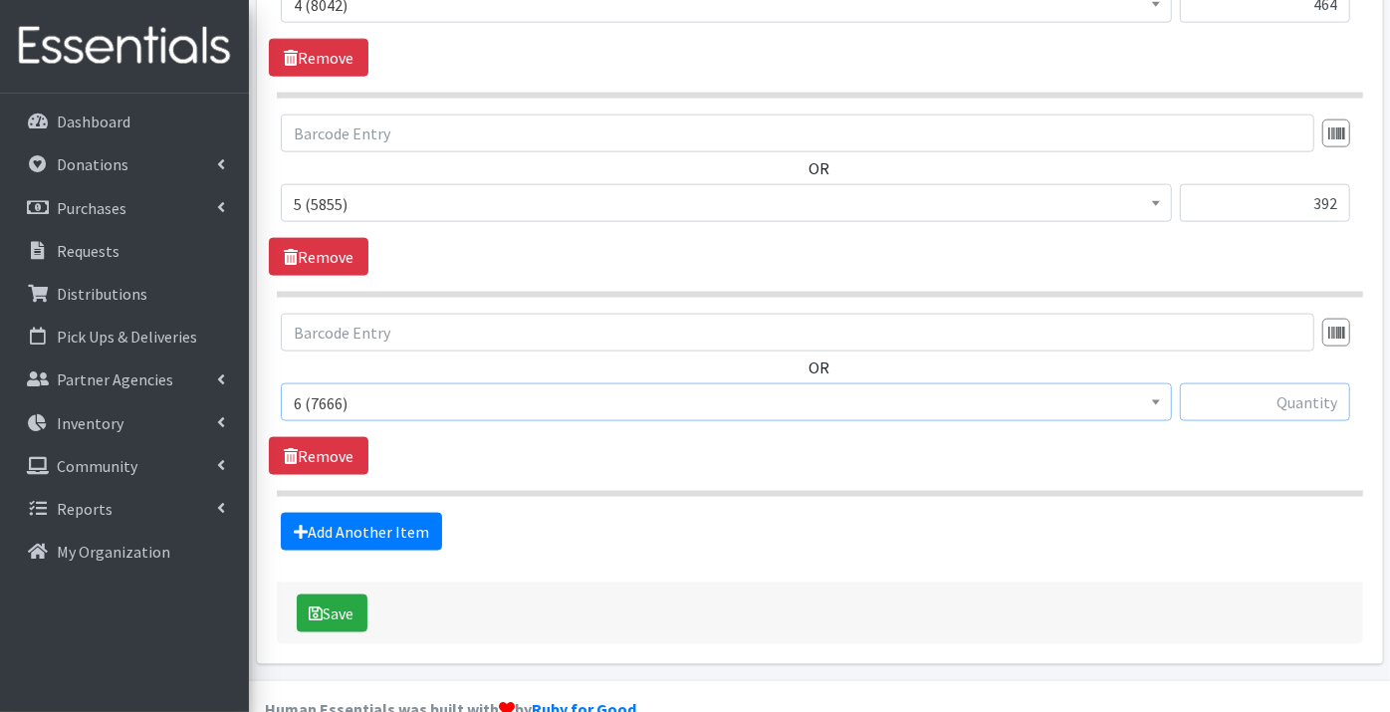
click at [1290, 383] on input "text" at bounding box center [1265, 402] width 170 height 38
type input "150"
click at [337, 513] on link "Add Another Item" at bounding box center [361, 532] width 161 height 38
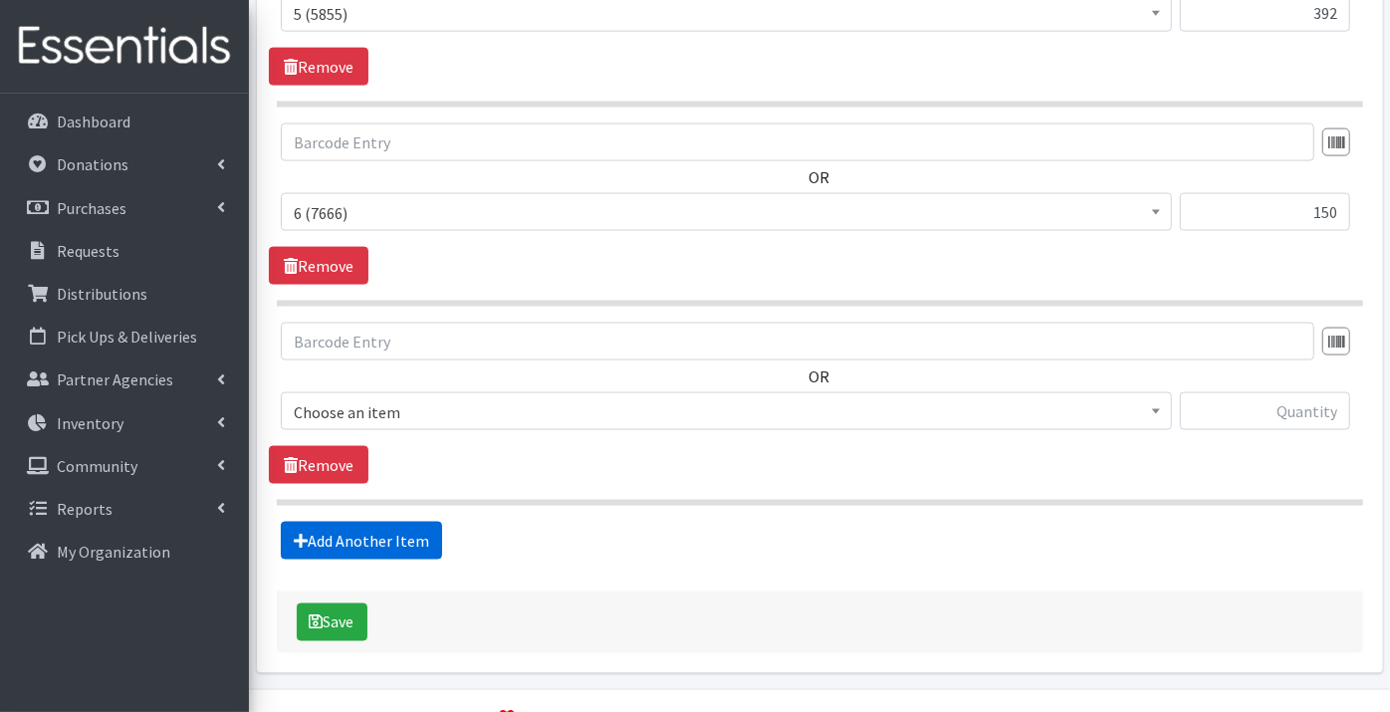
scroll to position [1734, 0]
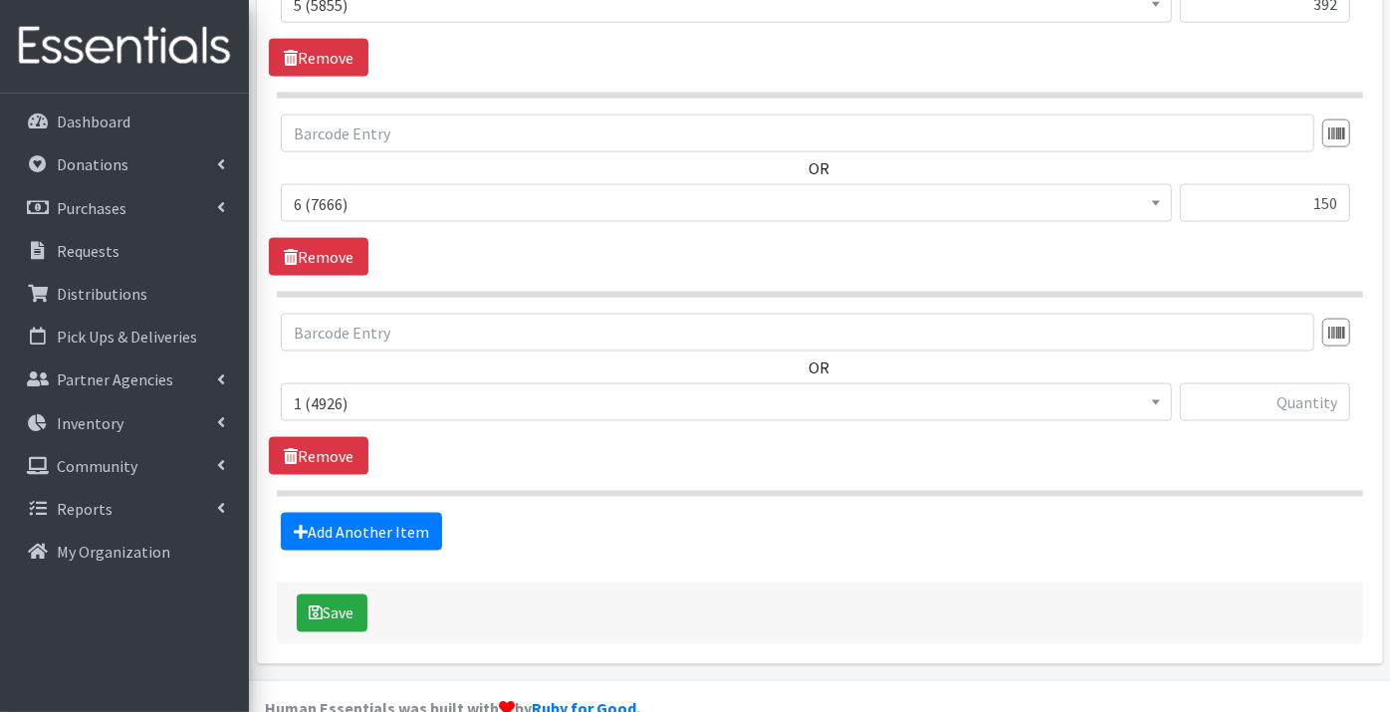
click at [355, 389] on span "1 (4926)" at bounding box center [726, 403] width 865 height 28
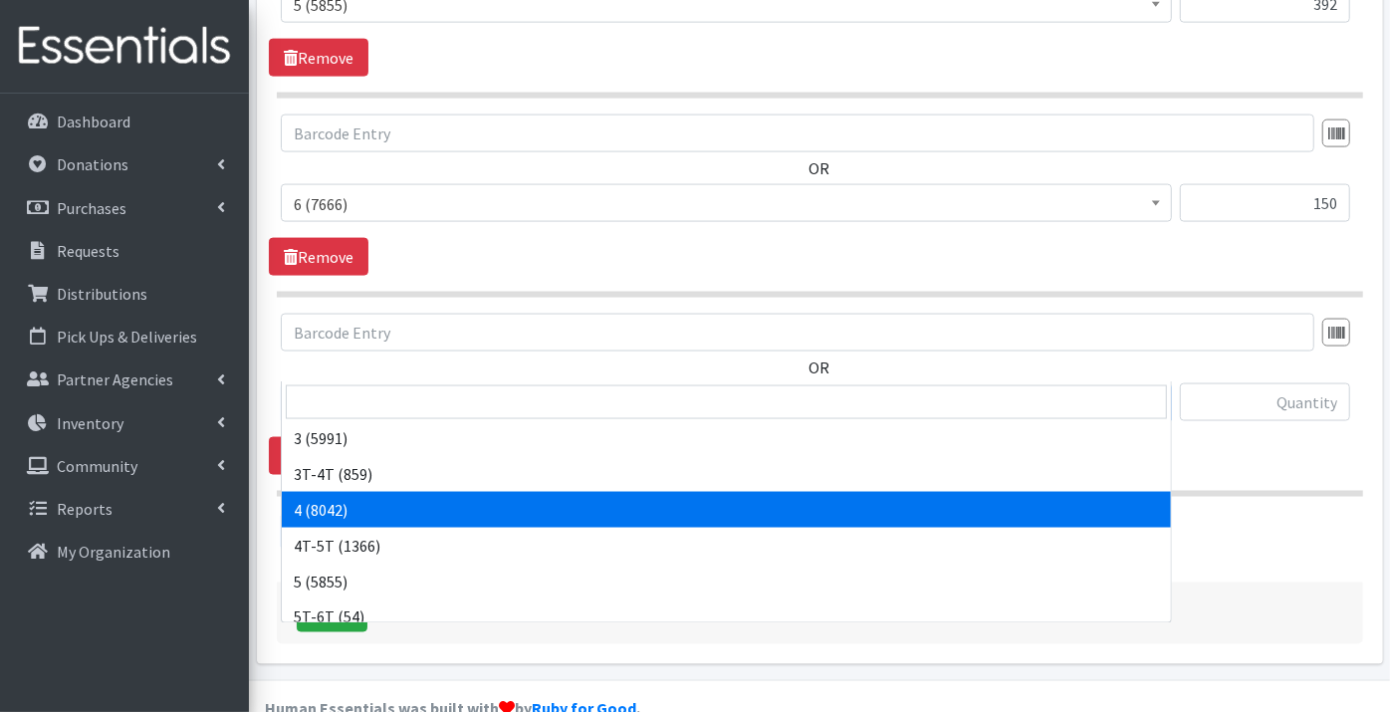
scroll to position [221, 0]
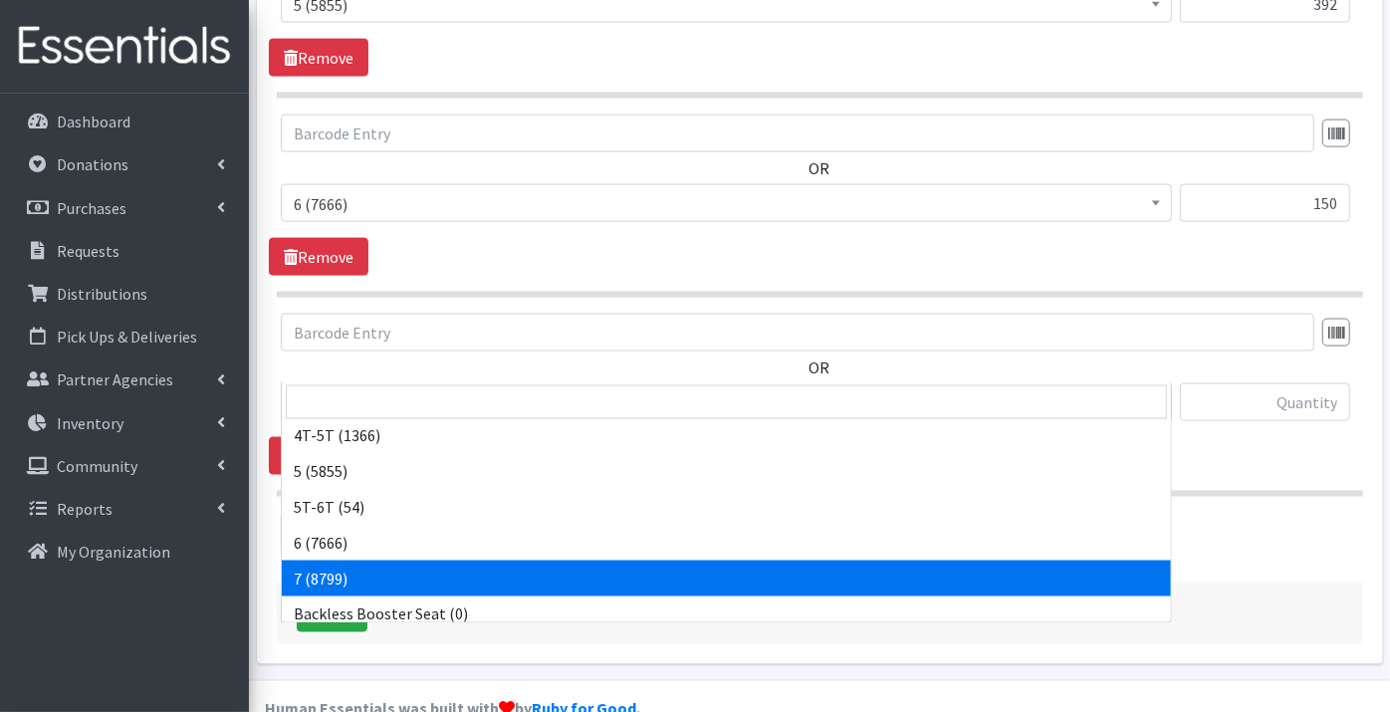
select select "11517"
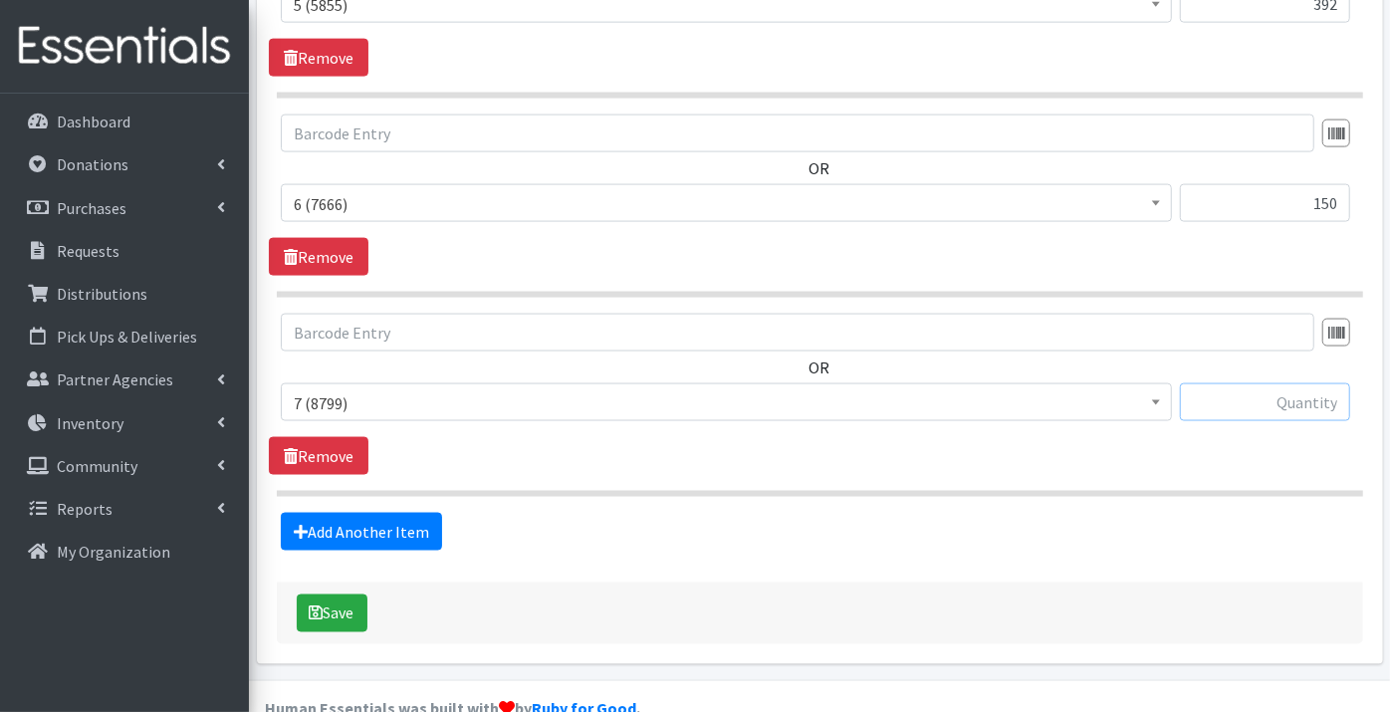
click at [1268, 383] on input "text" at bounding box center [1265, 402] width 170 height 38
type input "250"
click at [347, 513] on link "Add Another Item" at bounding box center [361, 532] width 161 height 38
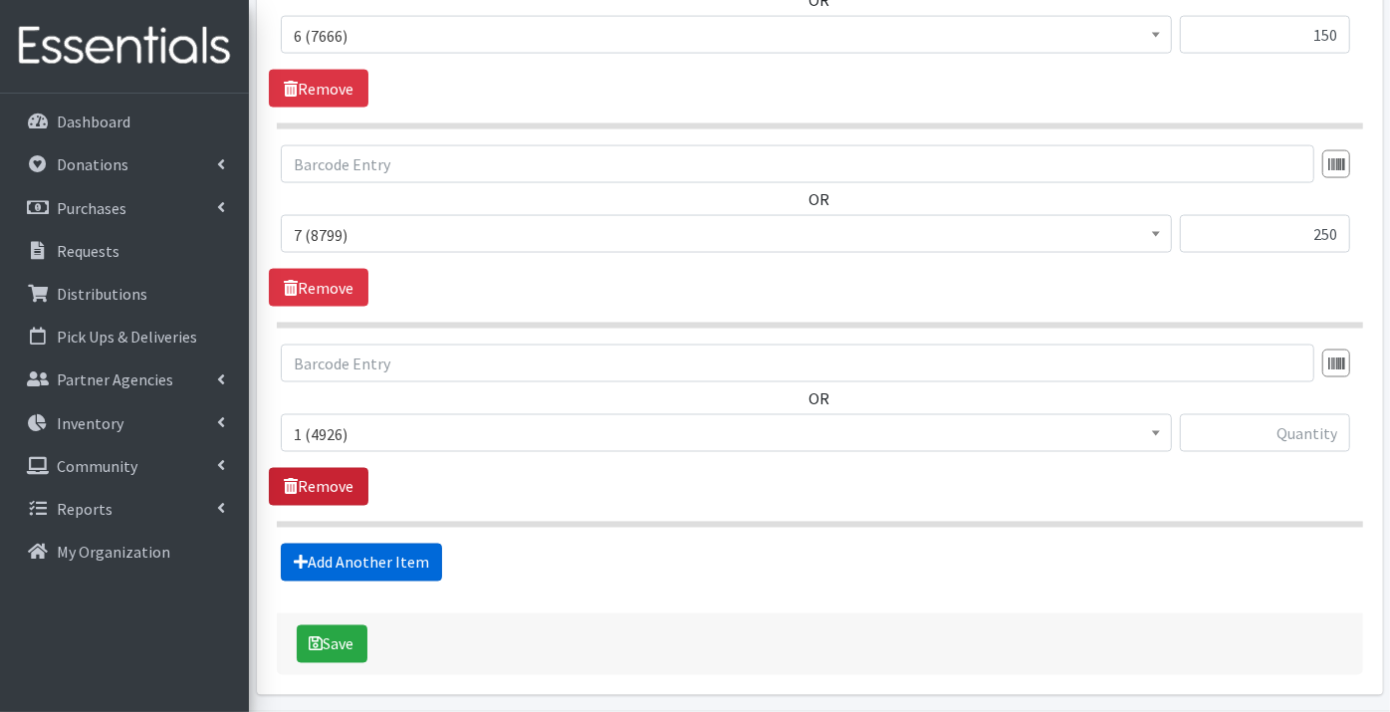
scroll to position [1932, 0]
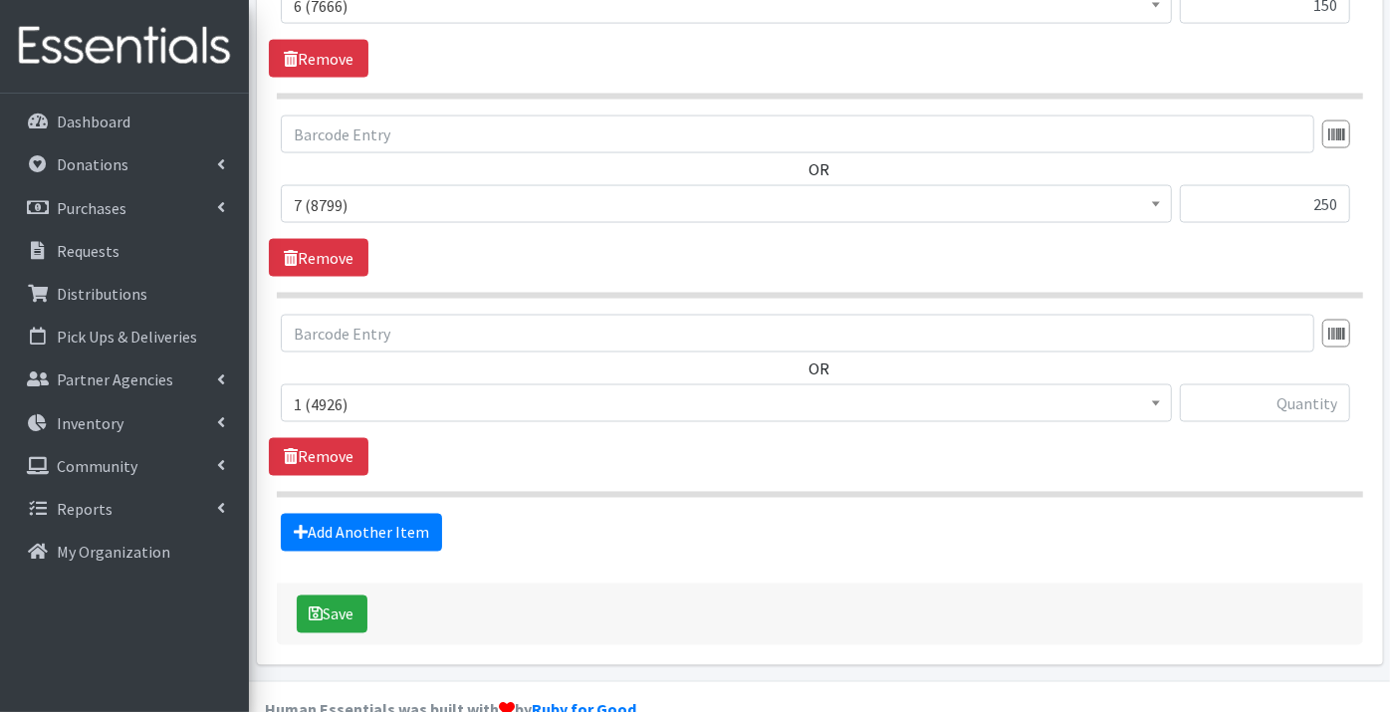
click at [337, 390] on span "1 (4926)" at bounding box center [726, 404] width 865 height 28
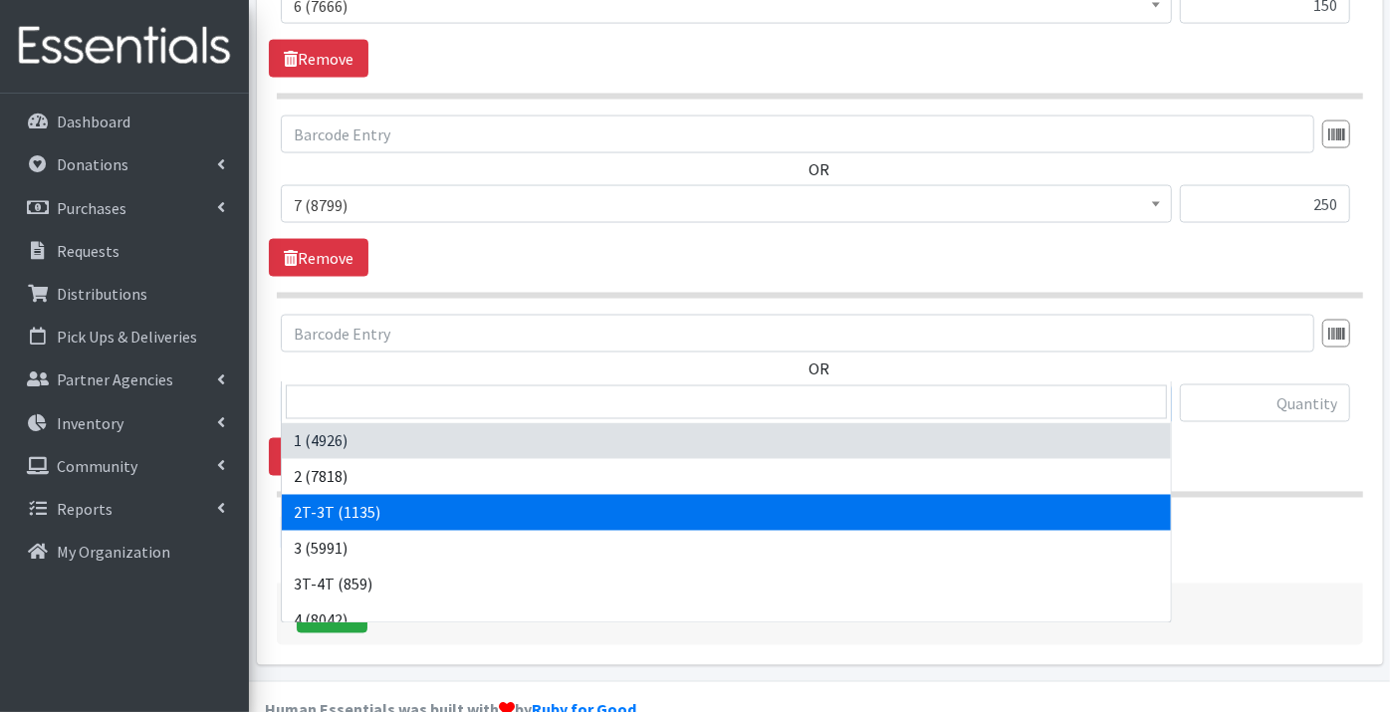
select select "11868"
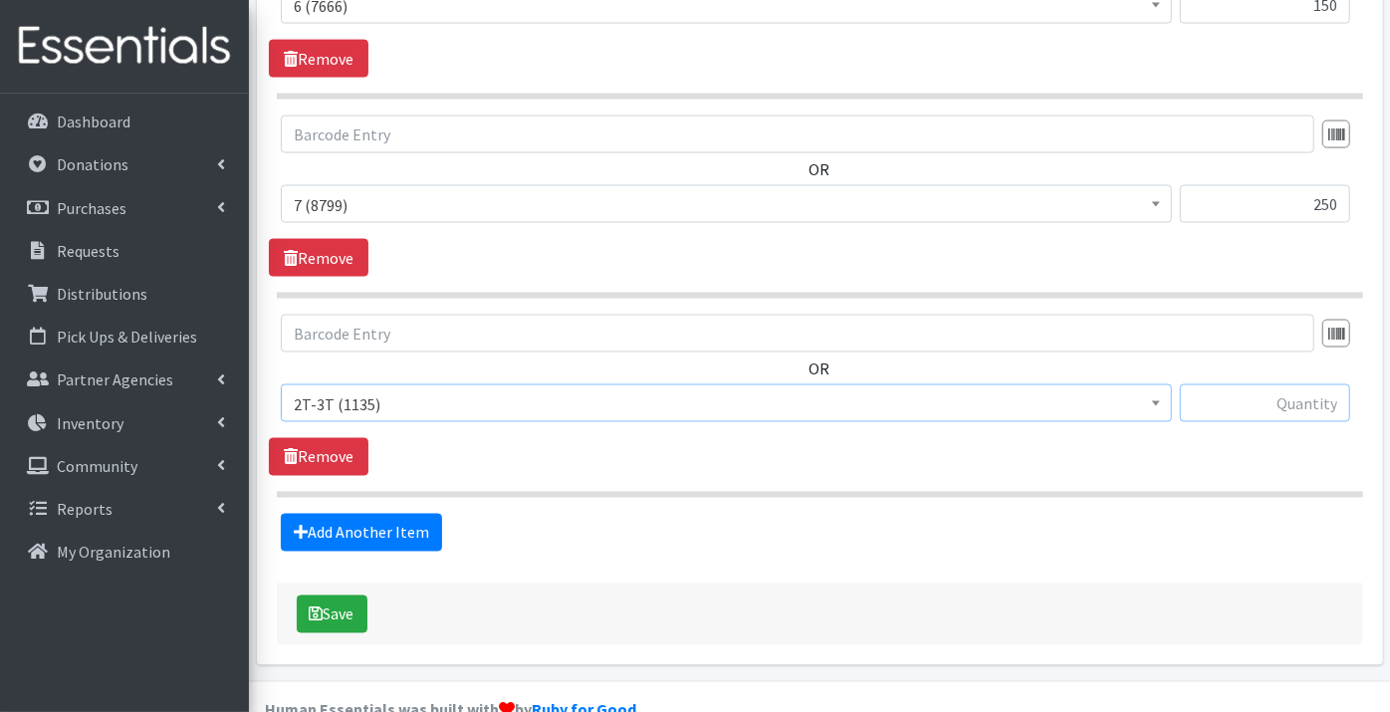
click at [1211, 384] on input "text" at bounding box center [1265, 403] width 170 height 38
type input "37"
click at [380, 514] on link "Add Another Item" at bounding box center [361, 533] width 161 height 38
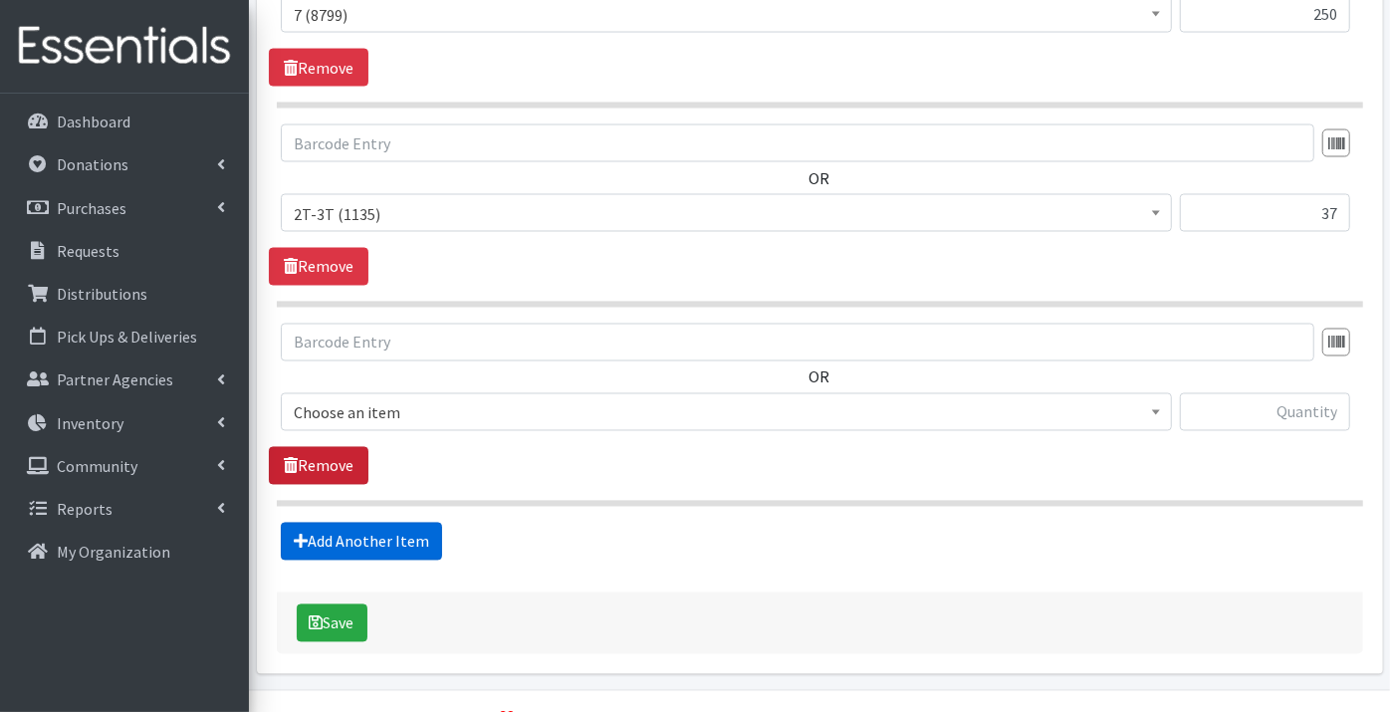
scroll to position [2130, 0]
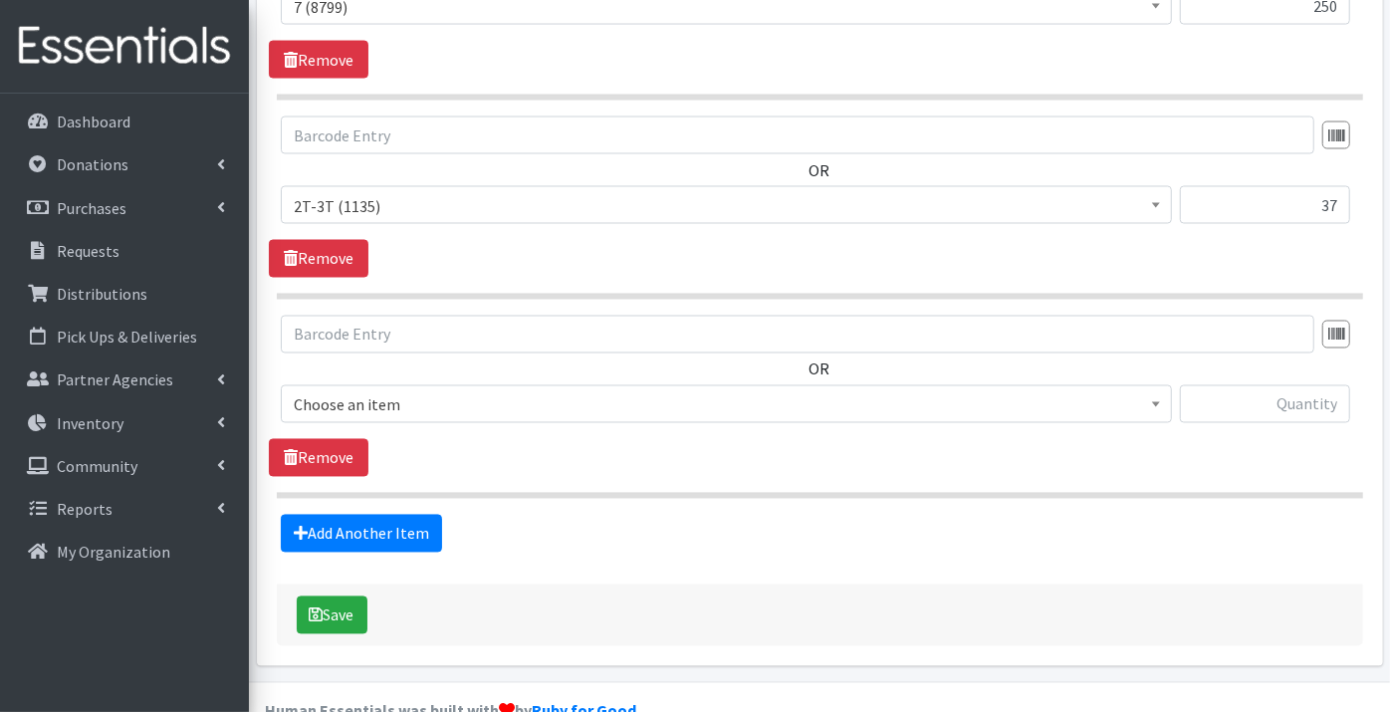
click at [331, 391] on span "Choose an item" at bounding box center [726, 405] width 865 height 28
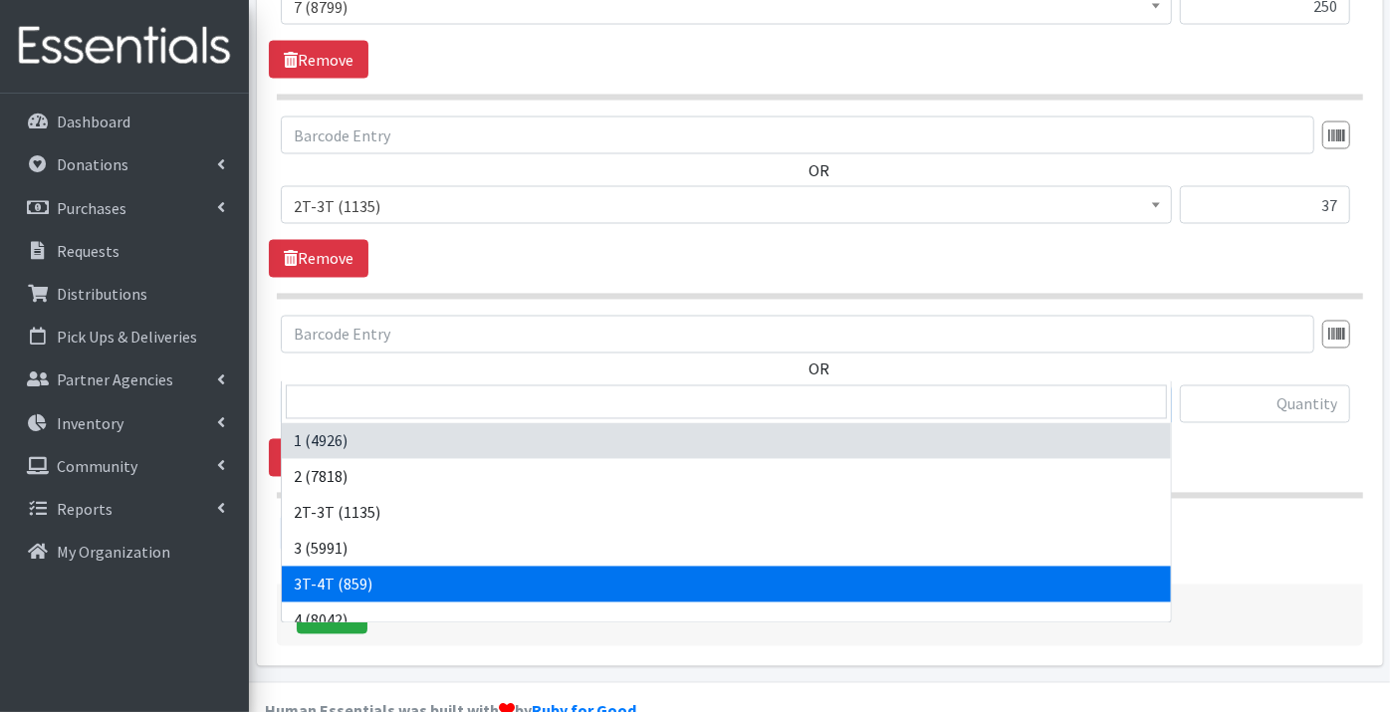
select select "11869"
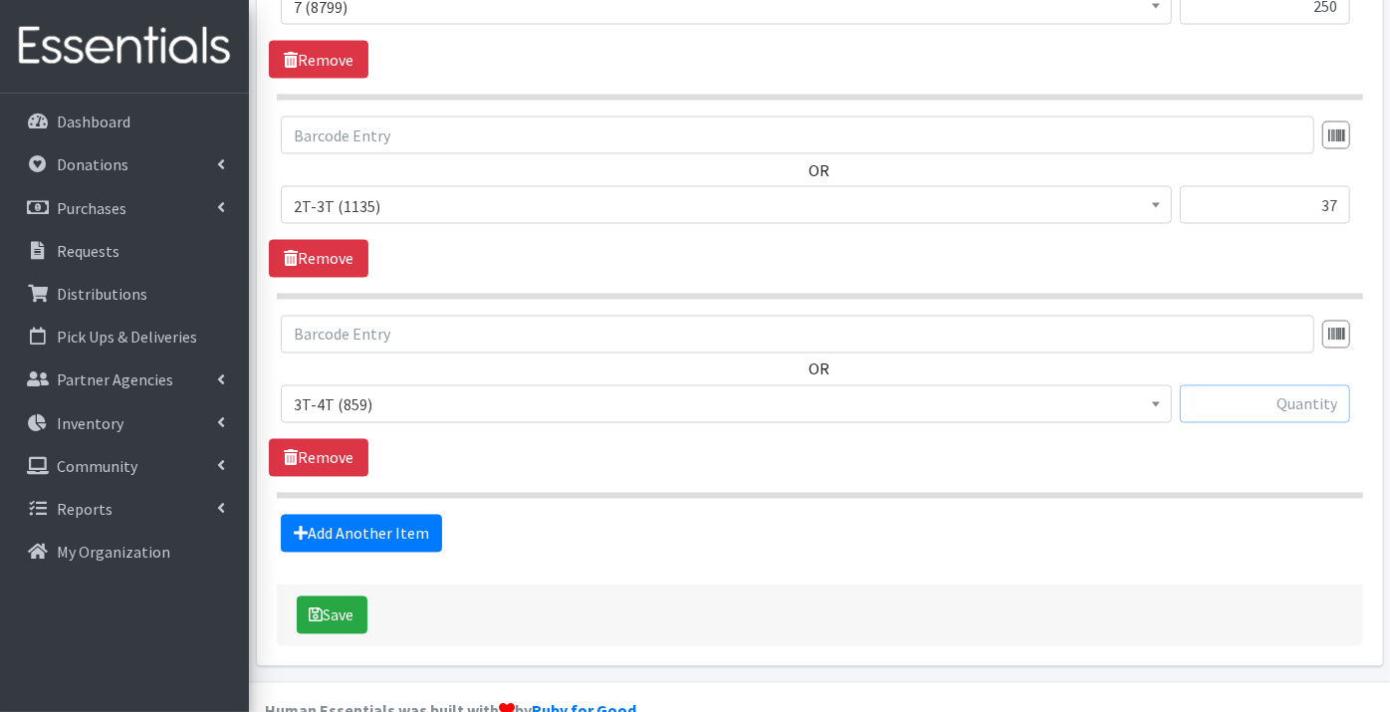
click at [1256, 385] on input "text" at bounding box center [1265, 404] width 170 height 38
type input "23"
click at [384, 515] on link "Add Another Item" at bounding box center [361, 534] width 161 height 38
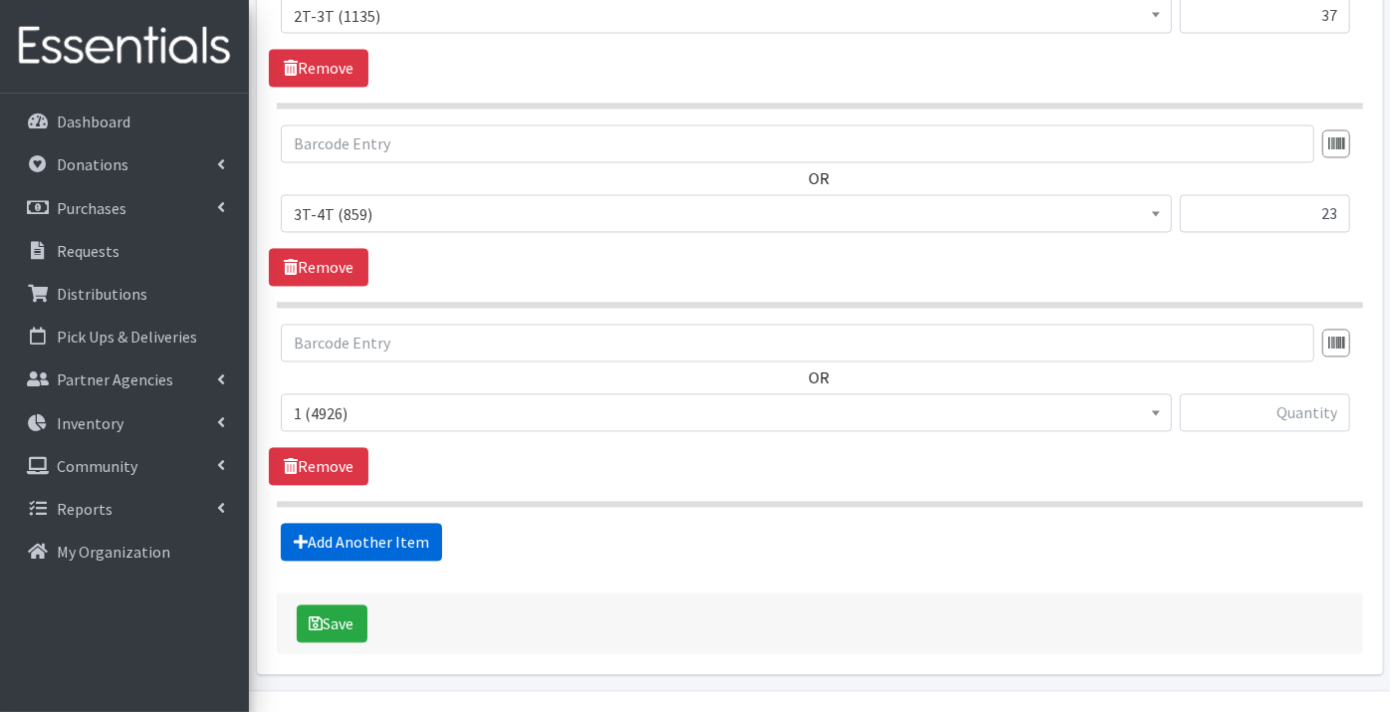
scroll to position [2329, 0]
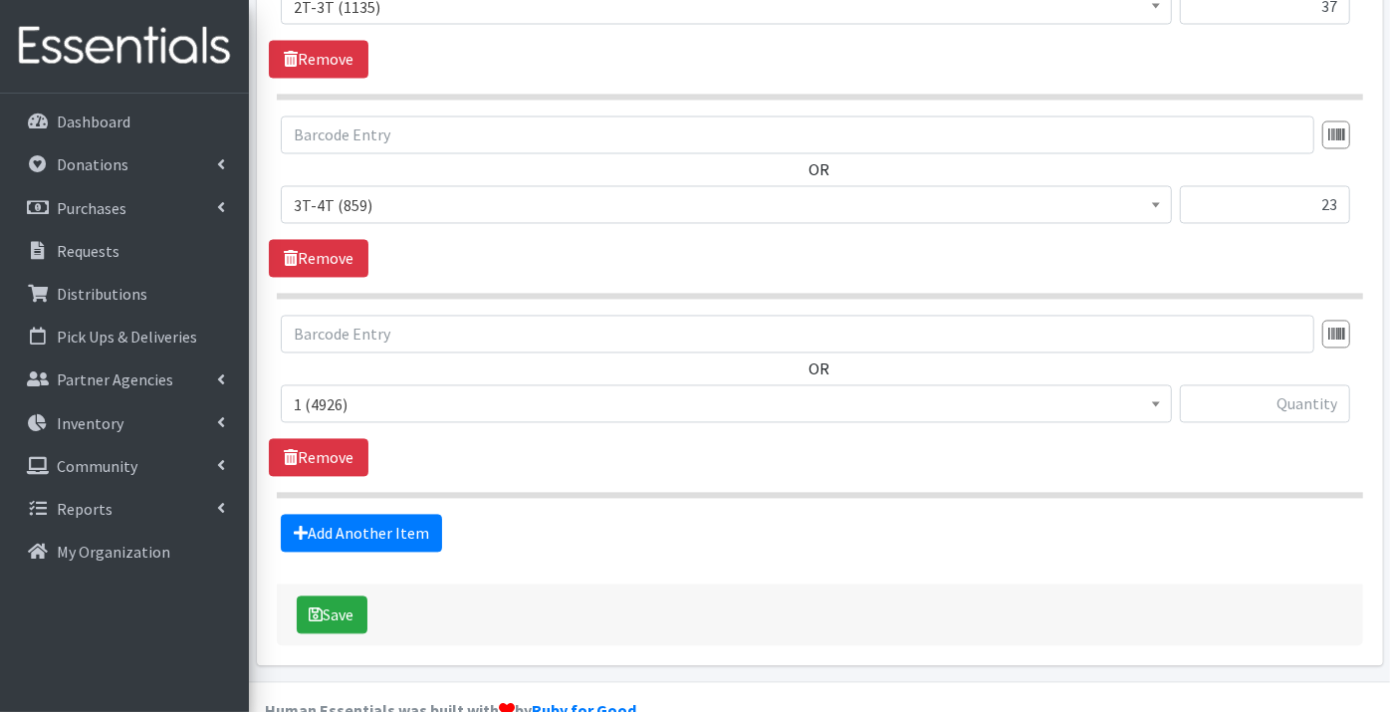
click at [319, 391] on span "1 (4926)" at bounding box center [726, 405] width 865 height 28
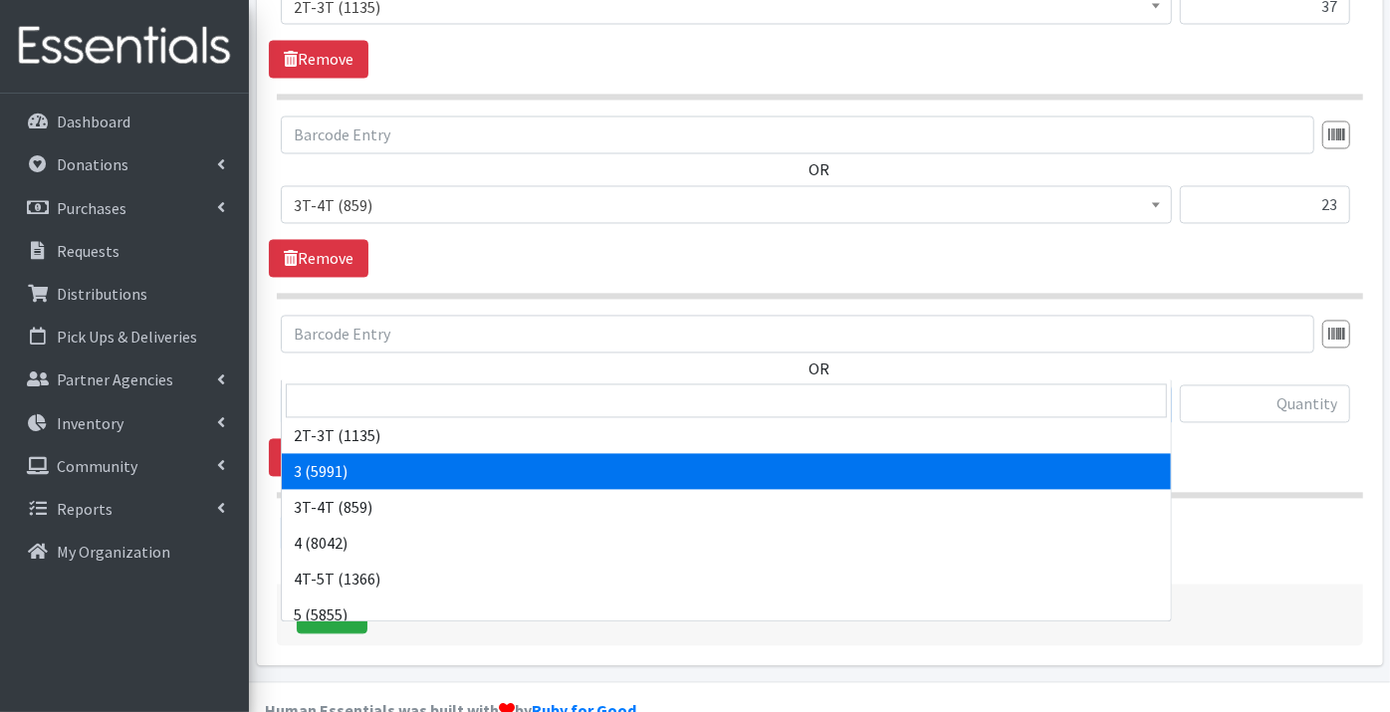
scroll to position [110, 0]
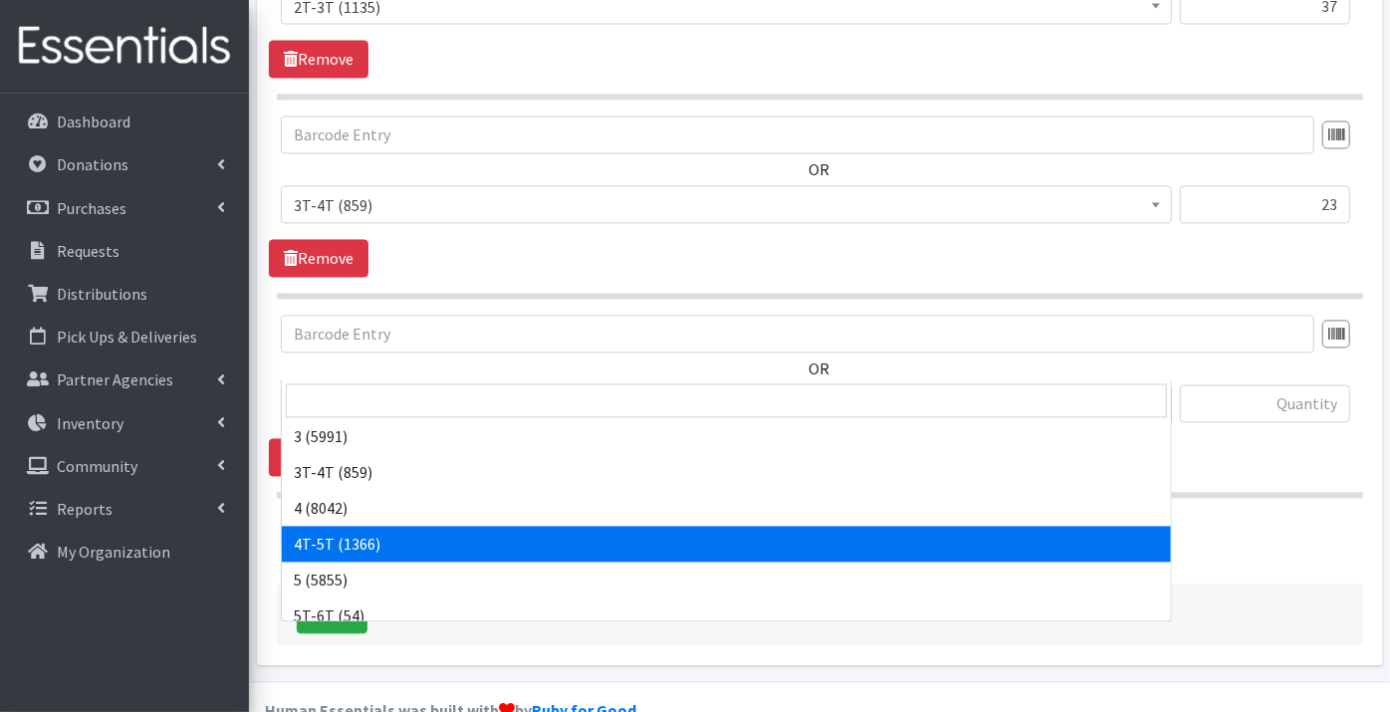
select select "11870"
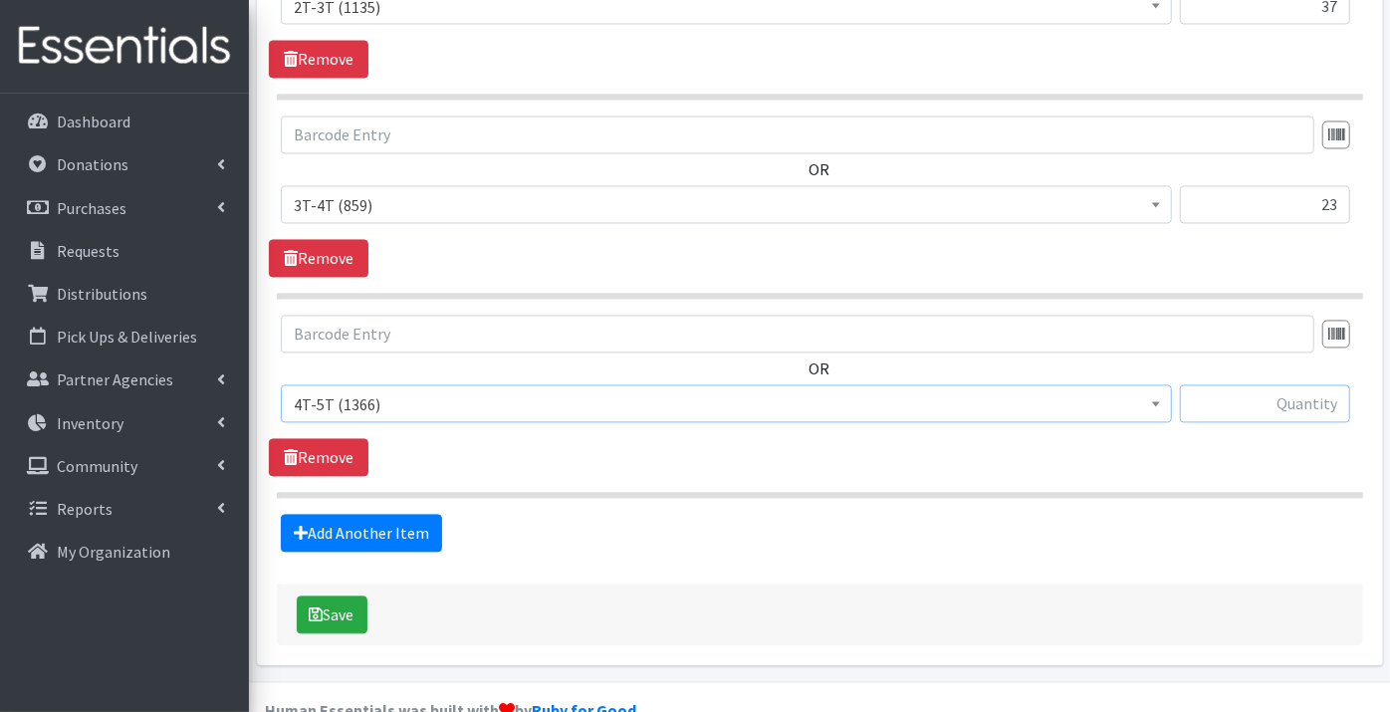
click at [1258, 385] on input "text" at bounding box center [1265, 404] width 170 height 38
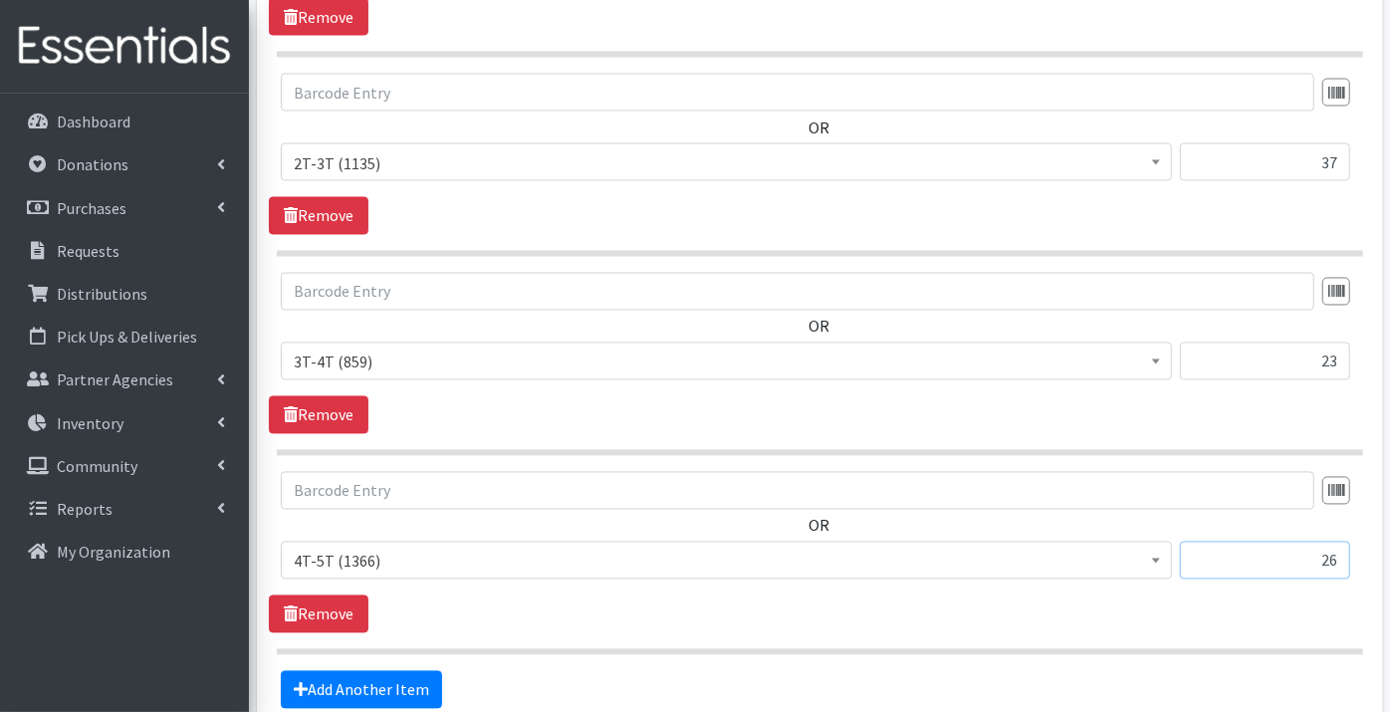
scroll to position [2329, 0]
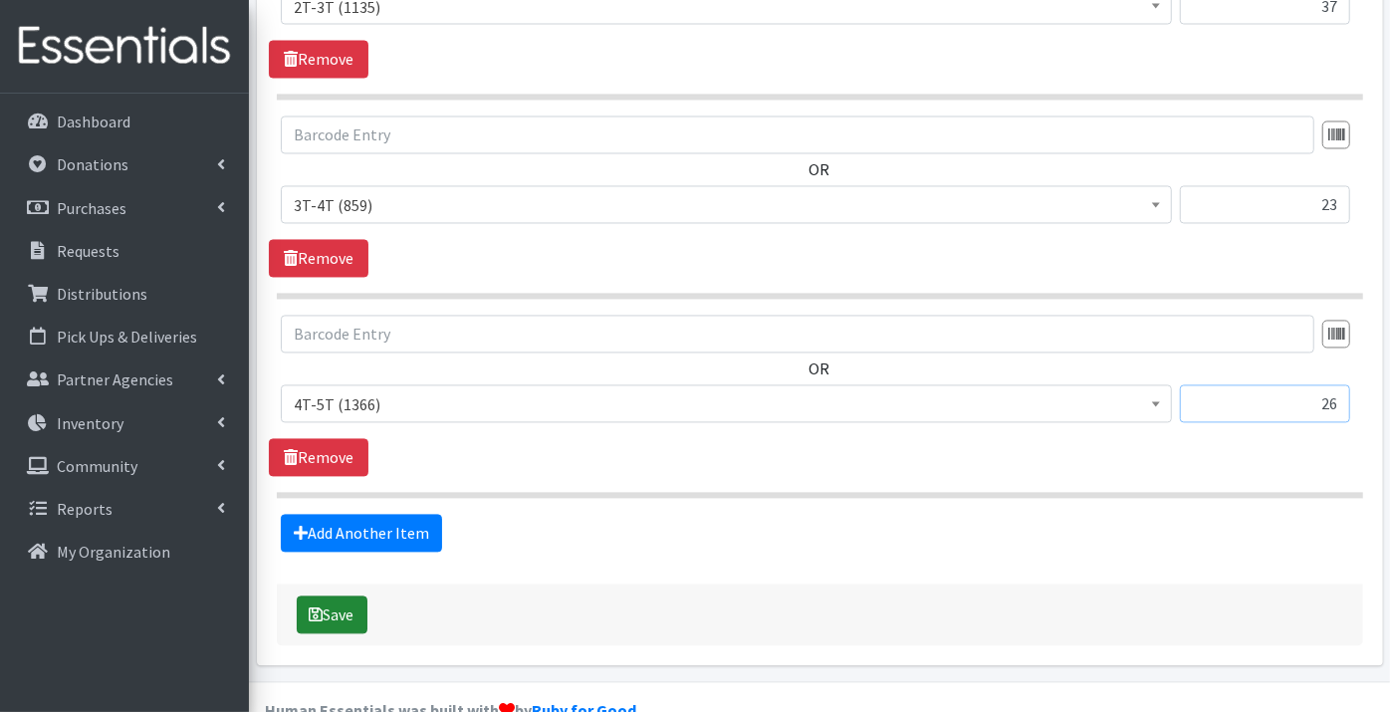
type input "26"
click at [324, 596] on button "Save" at bounding box center [332, 615] width 71 height 38
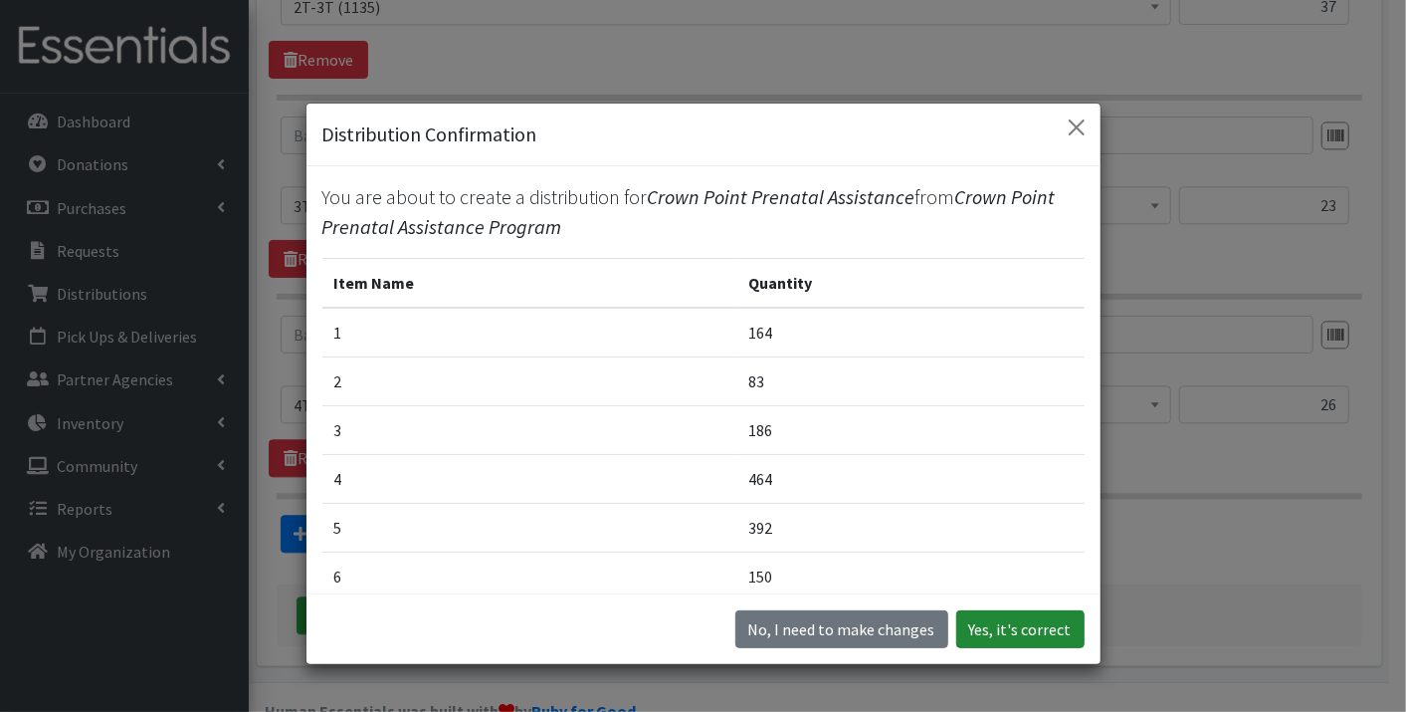
click at [1010, 616] on button "Yes, it's correct" at bounding box center [1021, 629] width 128 height 38
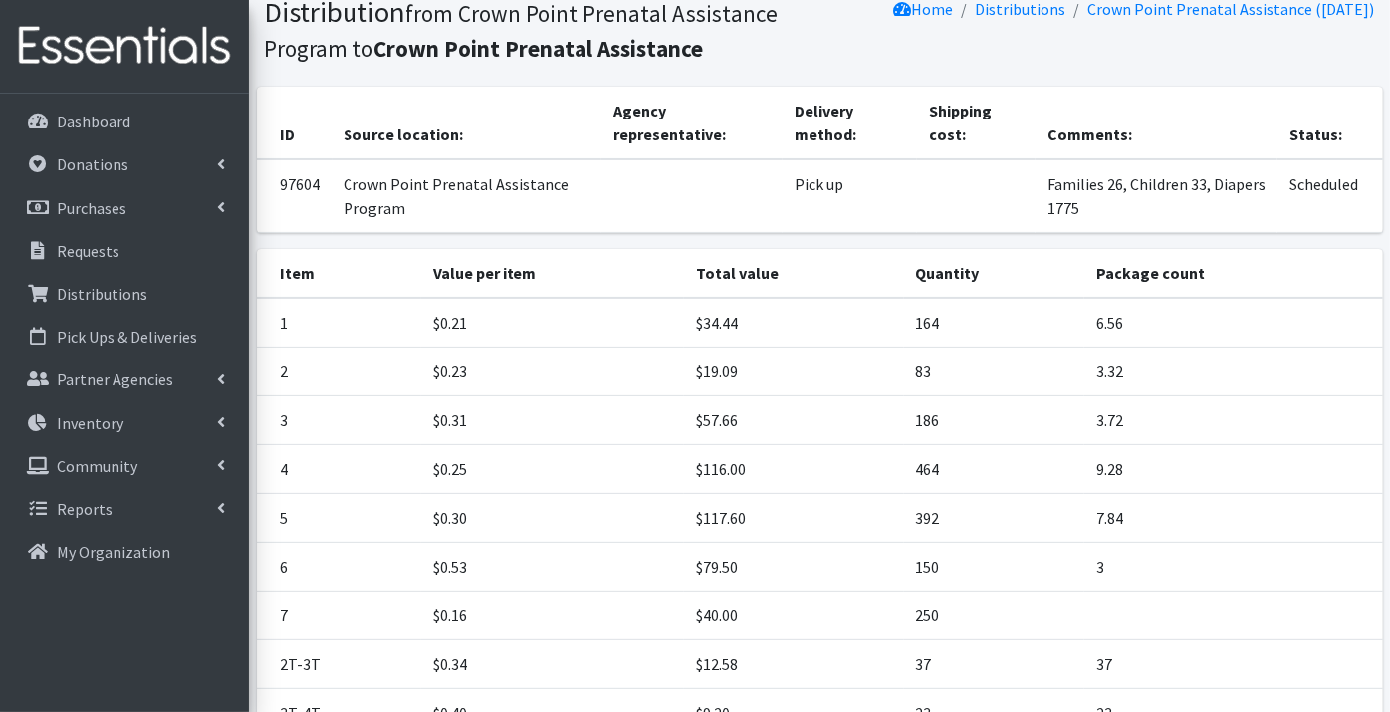
scroll to position [412, 0]
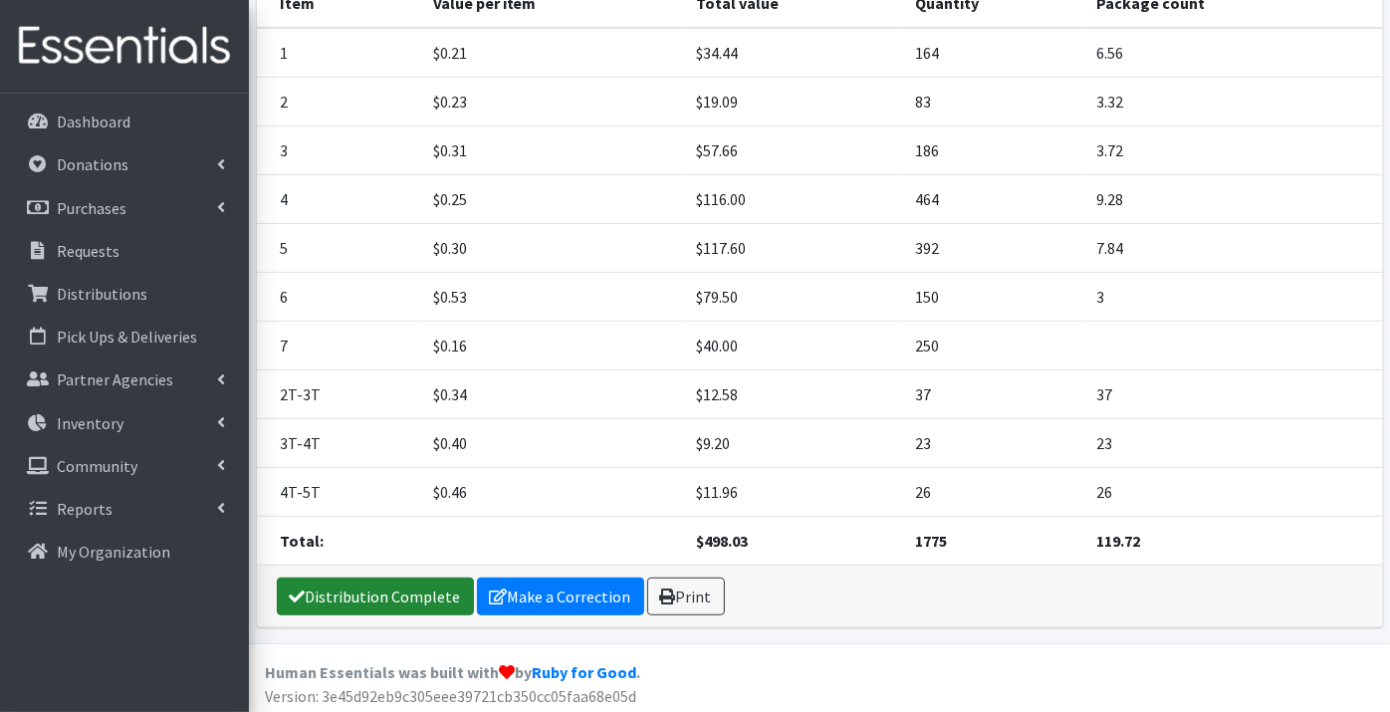
click at [376, 585] on link "Distribution Complete" at bounding box center [375, 596] width 197 height 38
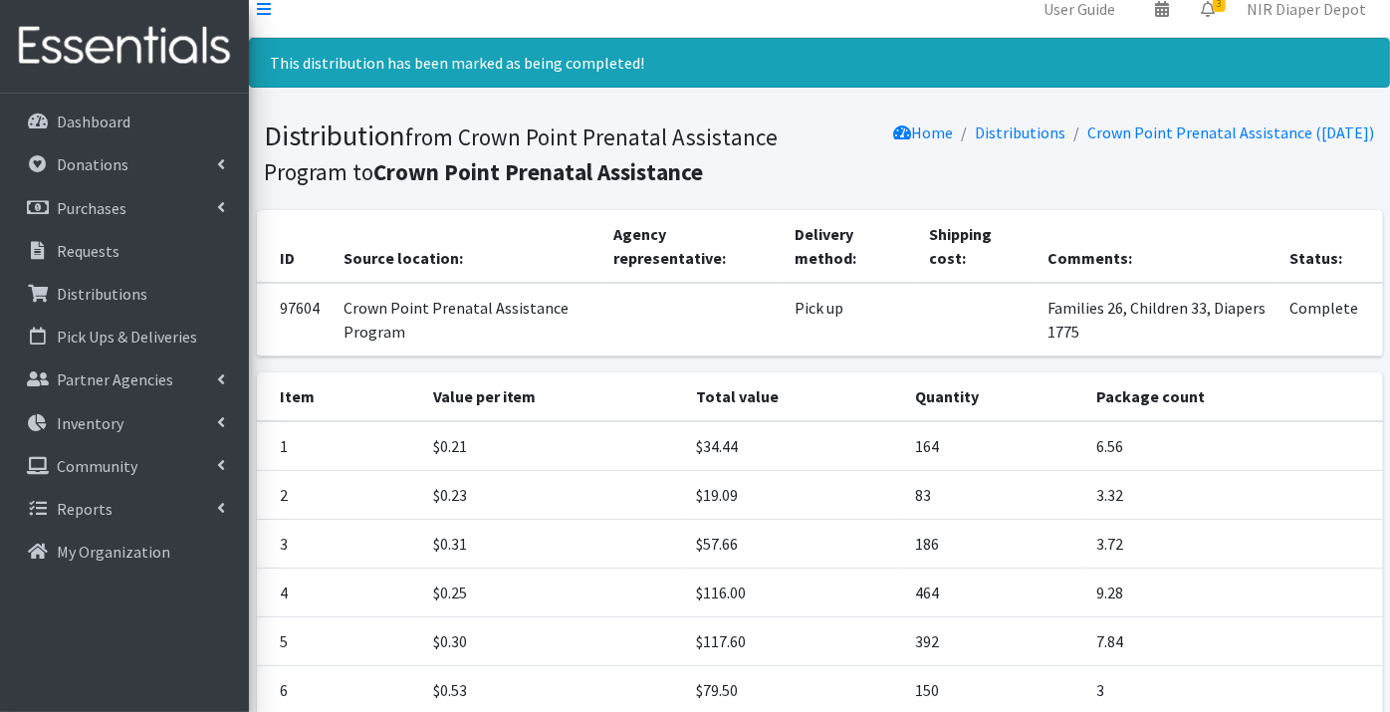
scroll to position [0, 0]
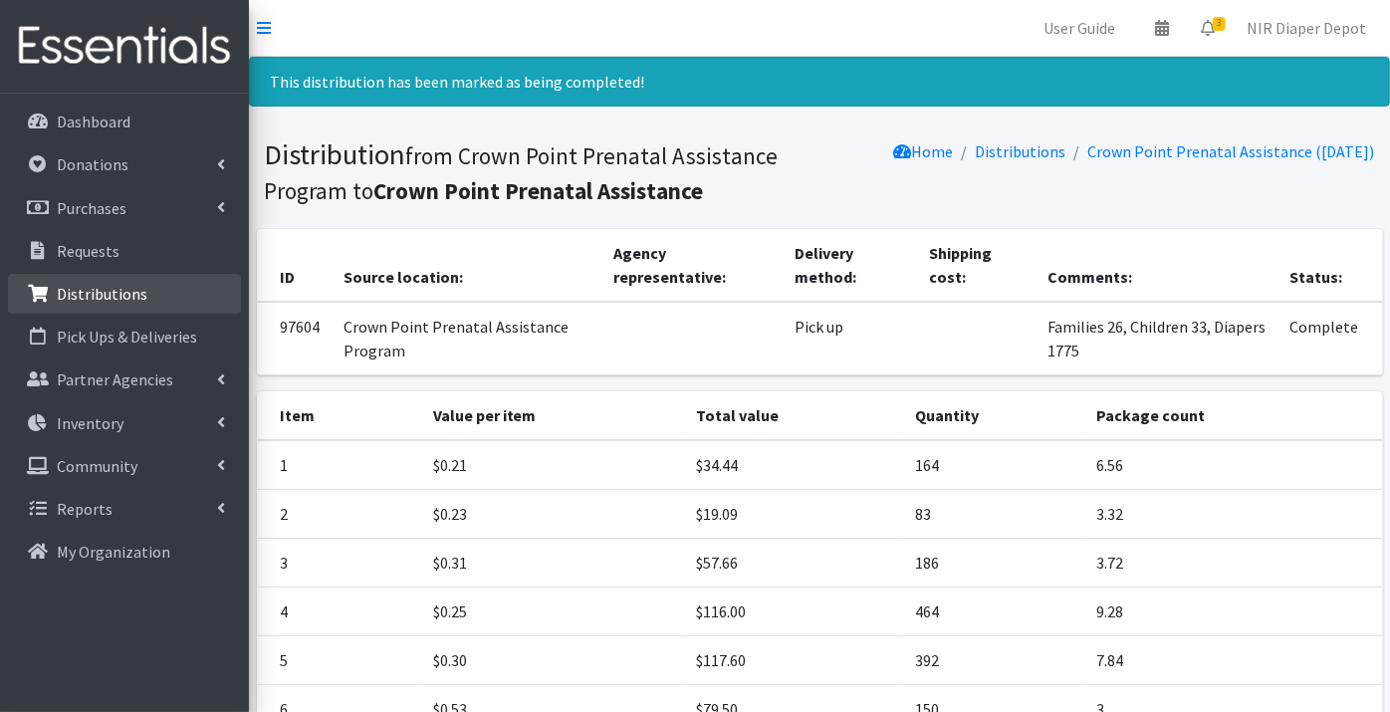
click at [125, 289] on p "Distributions" at bounding box center [102, 294] width 91 height 20
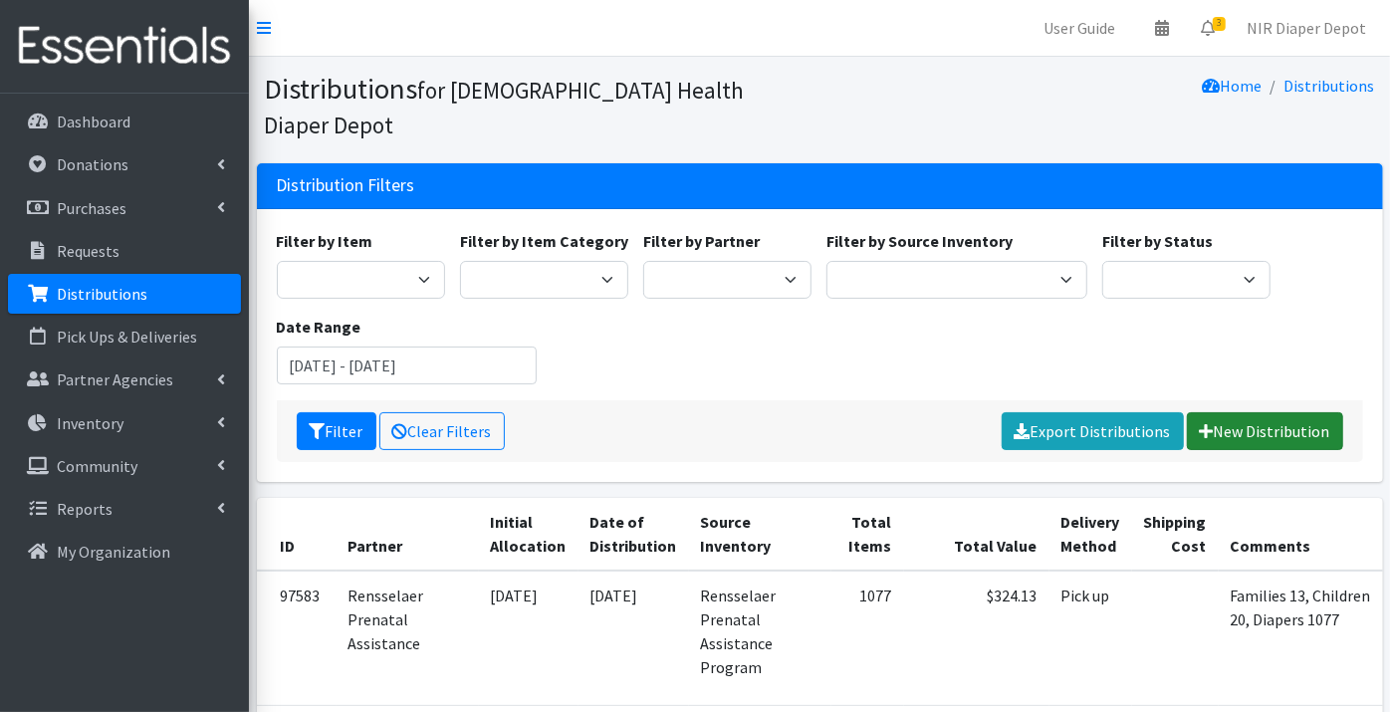
click at [1259, 412] on link "New Distribution" at bounding box center [1264, 431] width 156 height 38
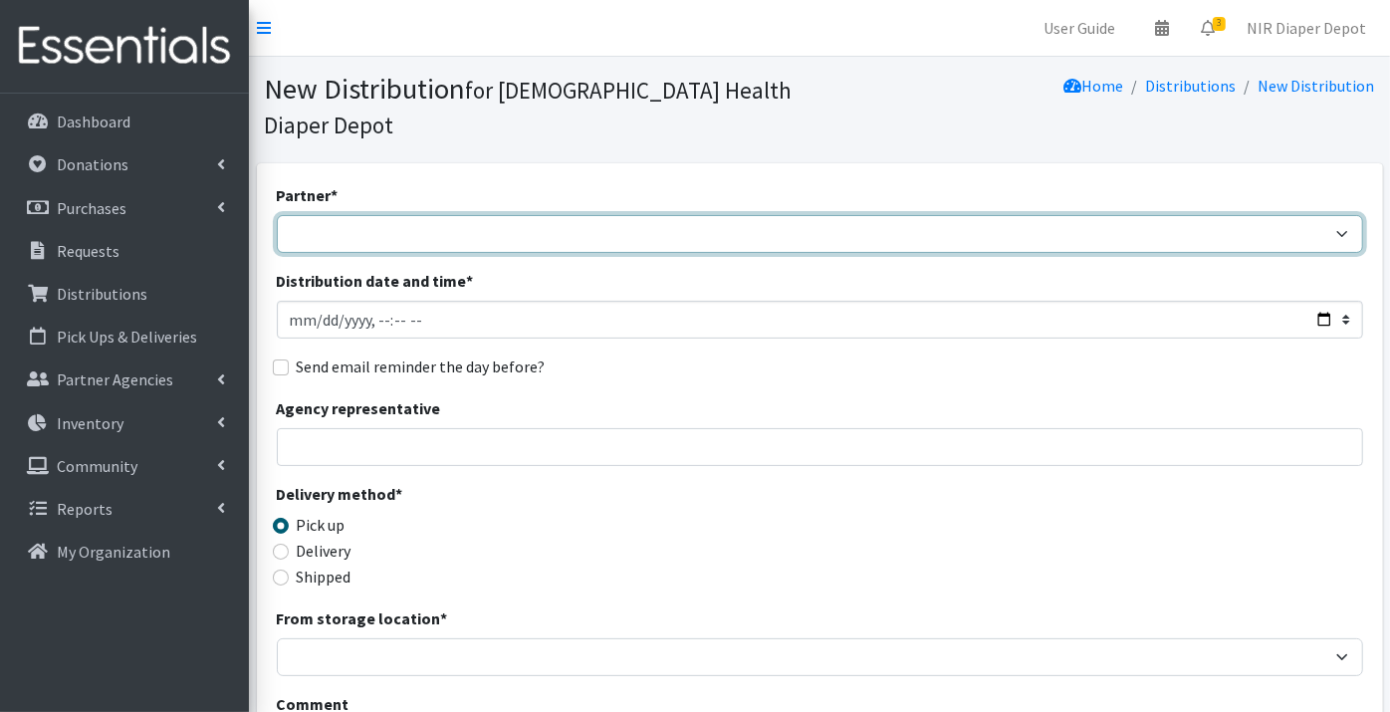
click at [320, 215] on select "ANEW Minitries Crown Point Prenatal Assistance [PERSON_NAME] Prenatal Assistanc…" at bounding box center [820, 234] width 1086 height 38
select select "2553"
click at [277, 215] on select "ANEW Minitries Crown Point Prenatal Assistance [PERSON_NAME] Prenatal Assistanc…" at bounding box center [820, 234] width 1086 height 38
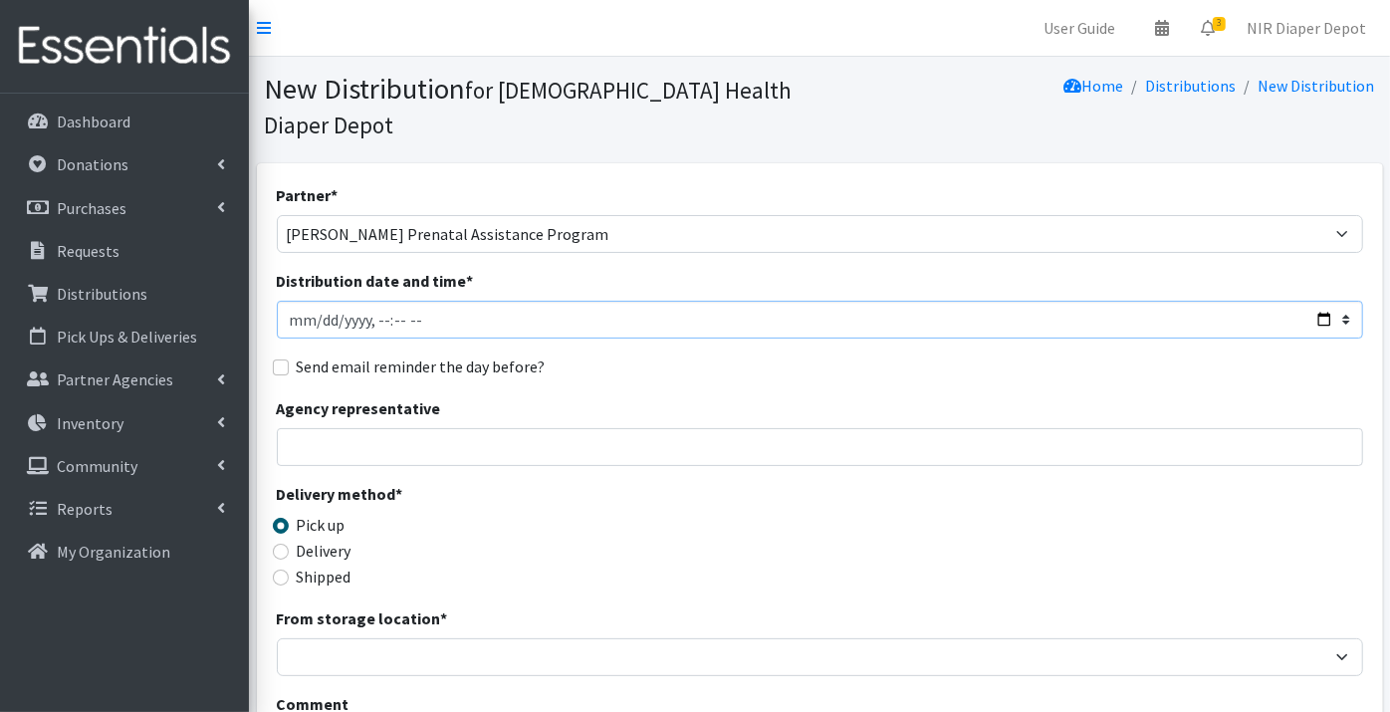
click at [293, 301] on input "Distribution date and time *" at bounding box center [820, 320] width 1086 height 38
type input "[DATE]T23:59"
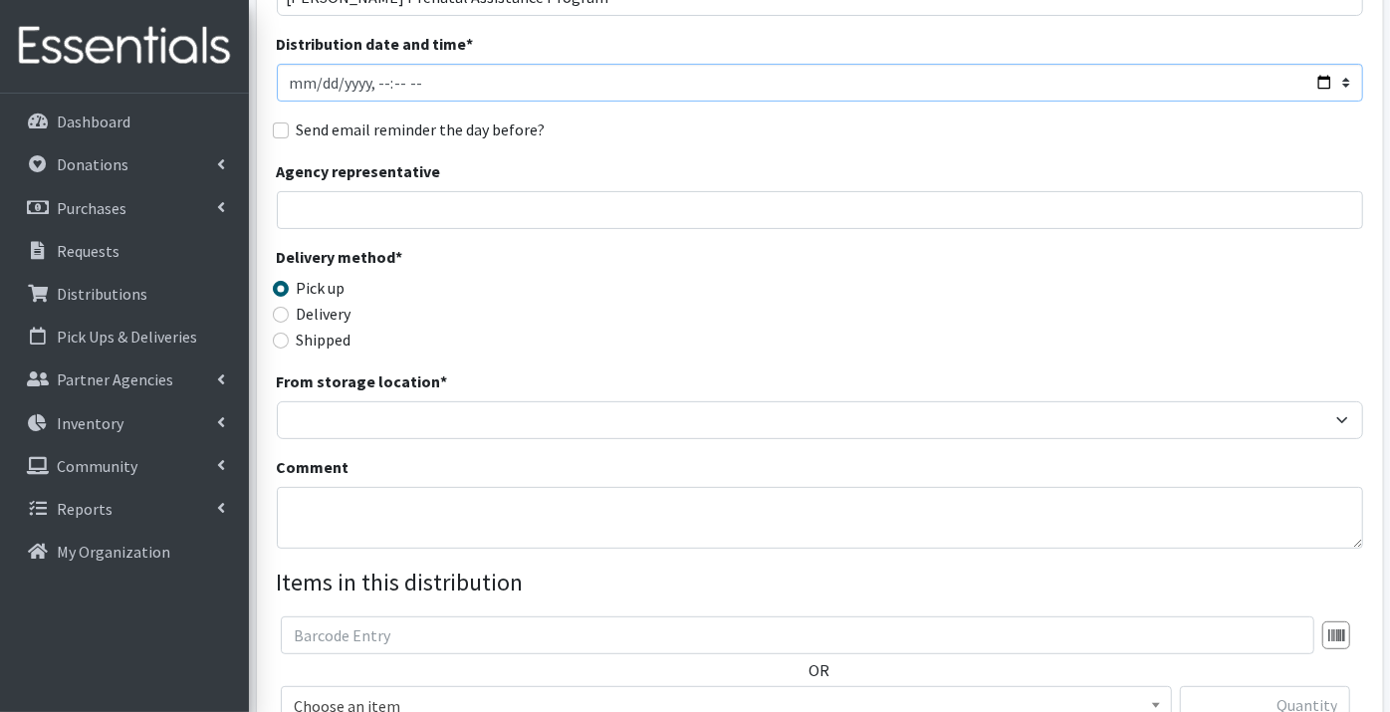
scroll to position [331, 0]
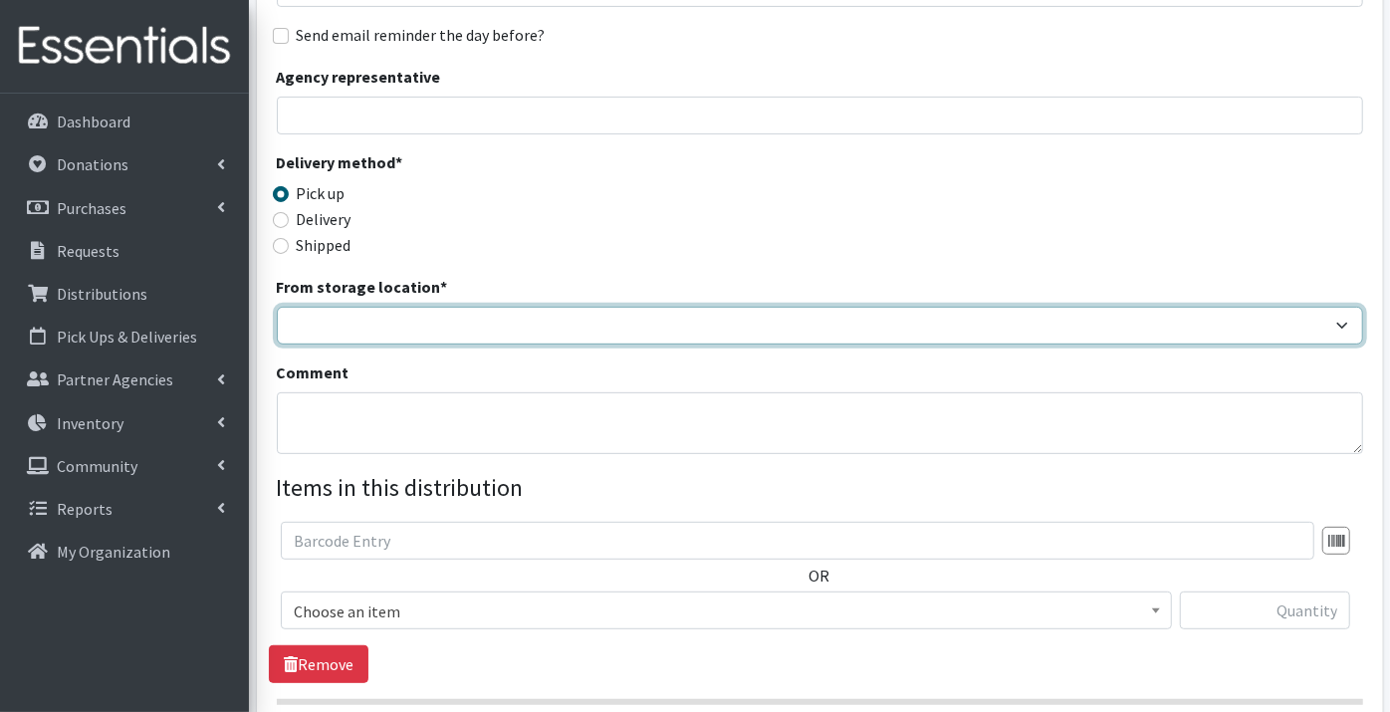
click at [305, 307] on select "Crown Point Bulk Storage Crown Point Prenatal Assistance Program Grant Car Seat…" at bounding box center [820, 326] width 1086 height 38
select select "261"
click at [277, 307] on select "Crown Point Bulk Storage Crown Point Prenatal Assistance Program Grant Car Seat…" at bounding box center [820, 326] width 1086 height 38
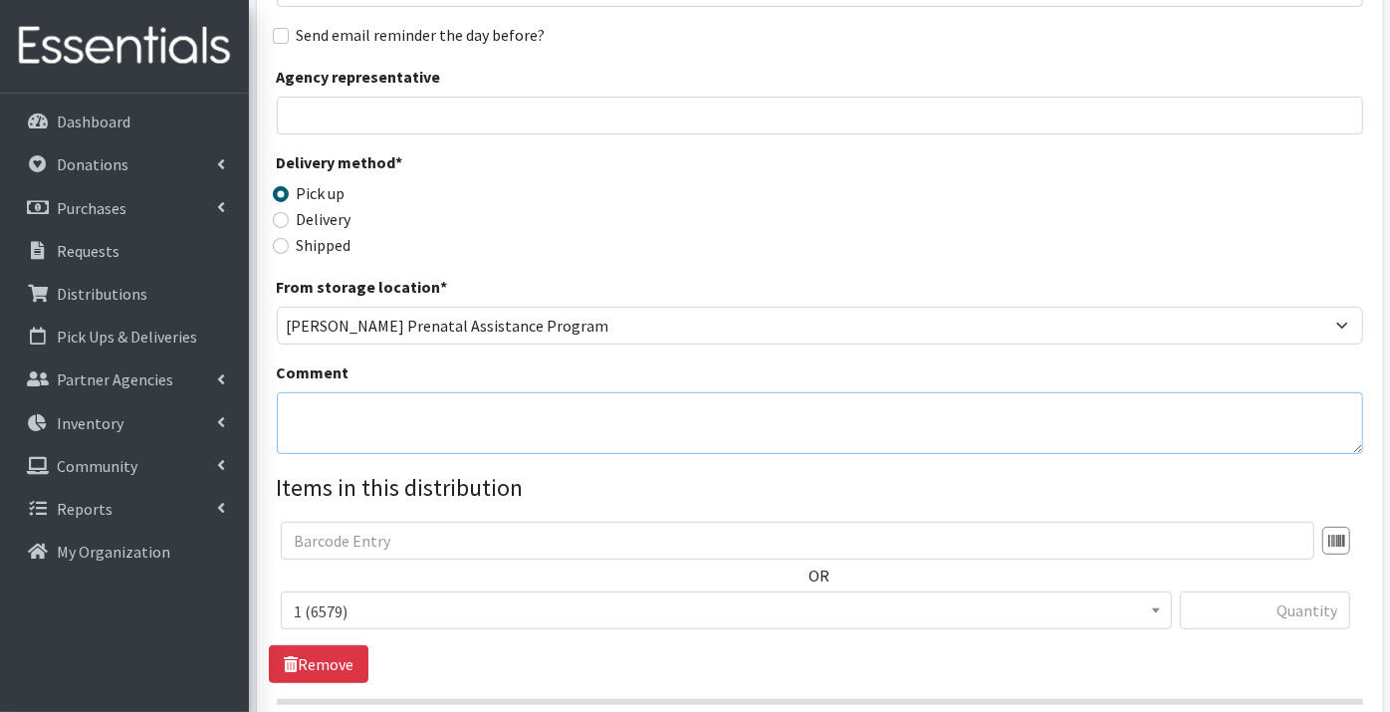
click at [300, 392] on textarea "Comment" at bounding box center [820, 423] width 1086 height 62
type textarea "Families 79, Children 104, Diapers 5274"
click at [1249, 591] on input "text" at bounding box center [1265, 610] width 170 height 38
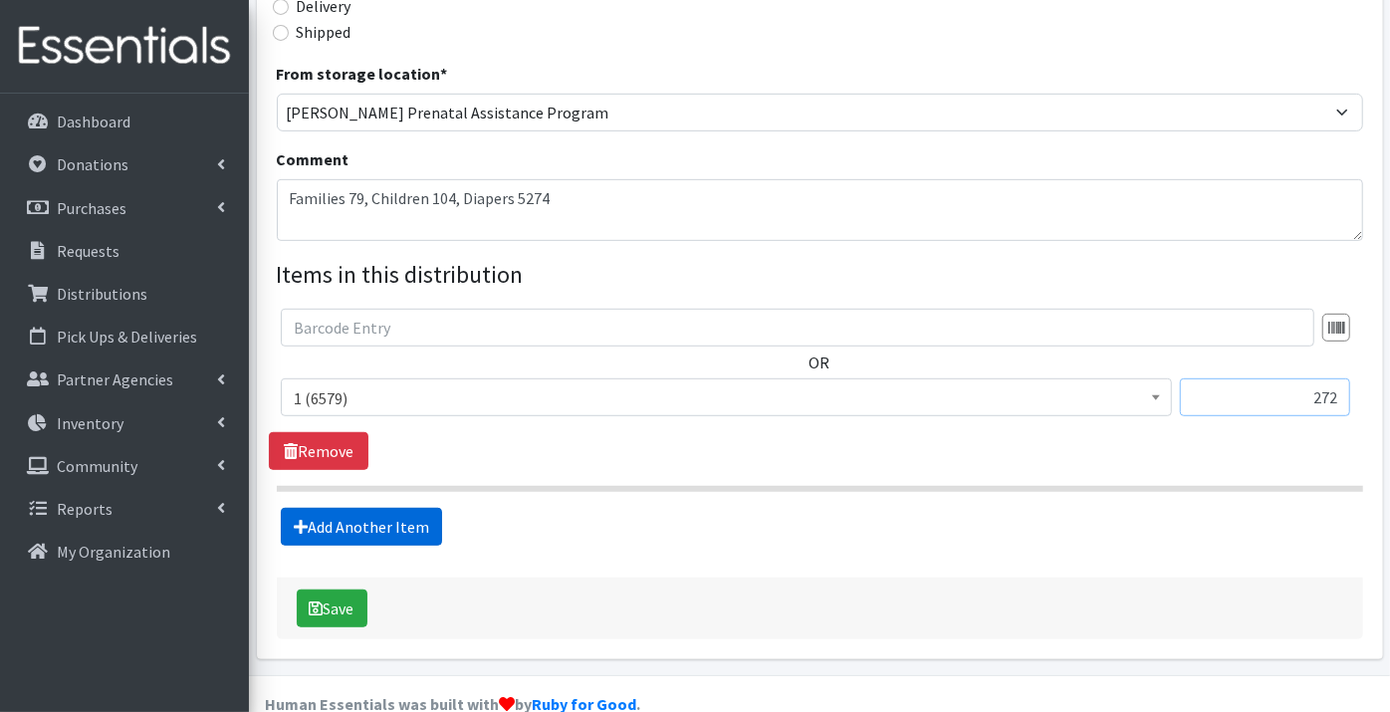
type input "272"
click at [349, 508] on link "Add Another Item" at bounding box center [361, 527] width 161 height 38
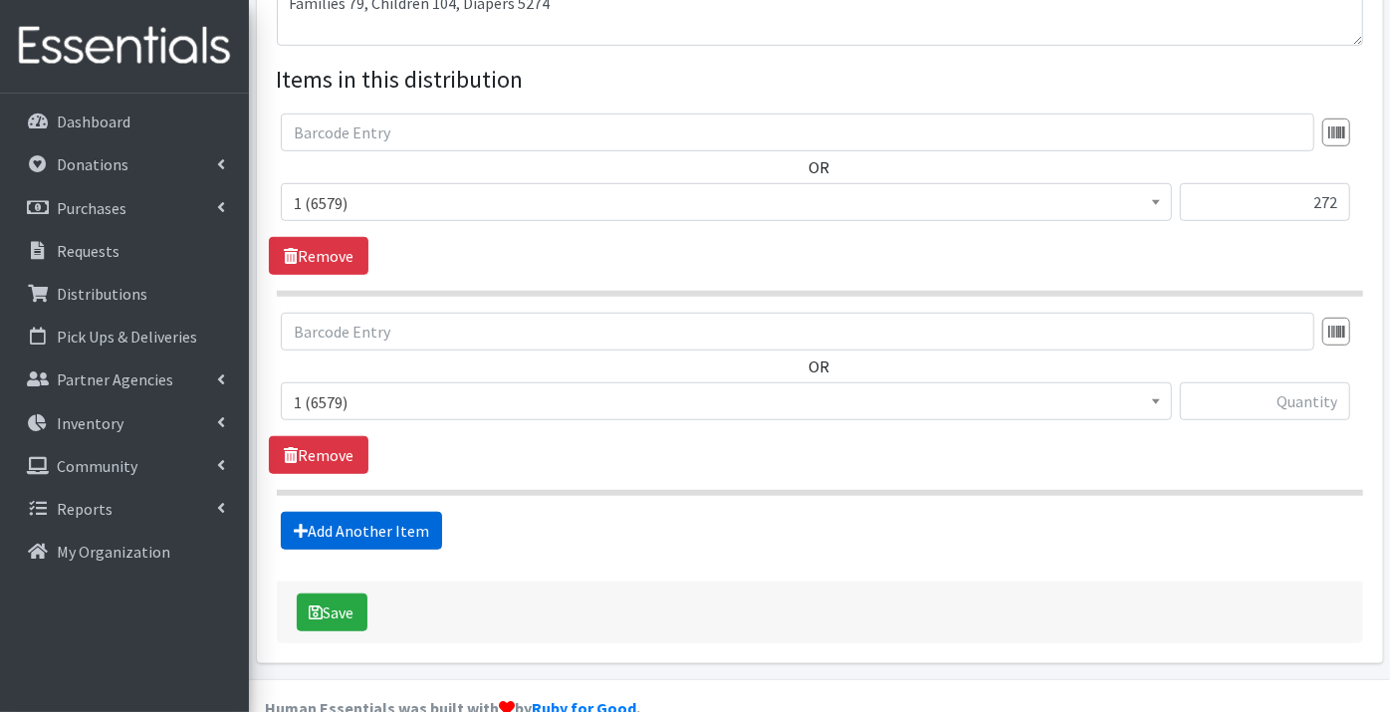
scroll to position [743, 0]
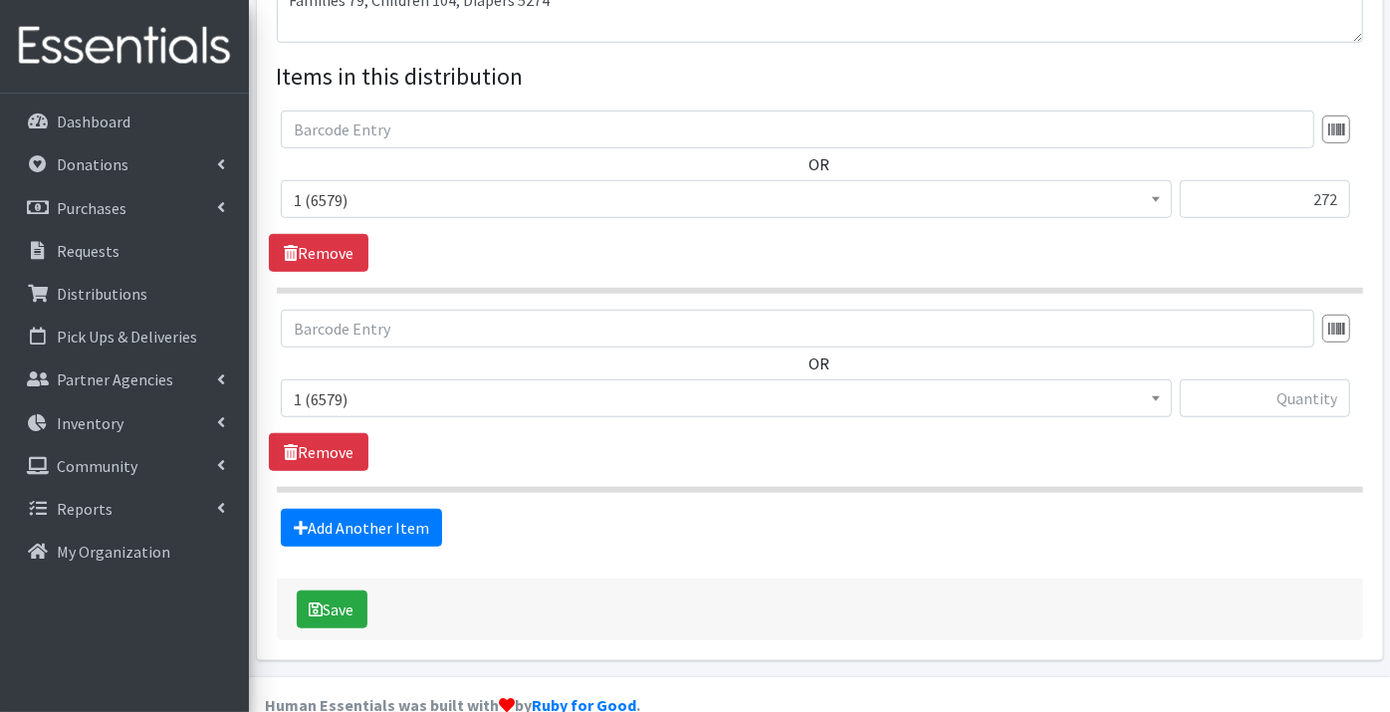
click at [322, 385] on span "1 (6579)" at bounding box center [726, 399] width 865 height 28
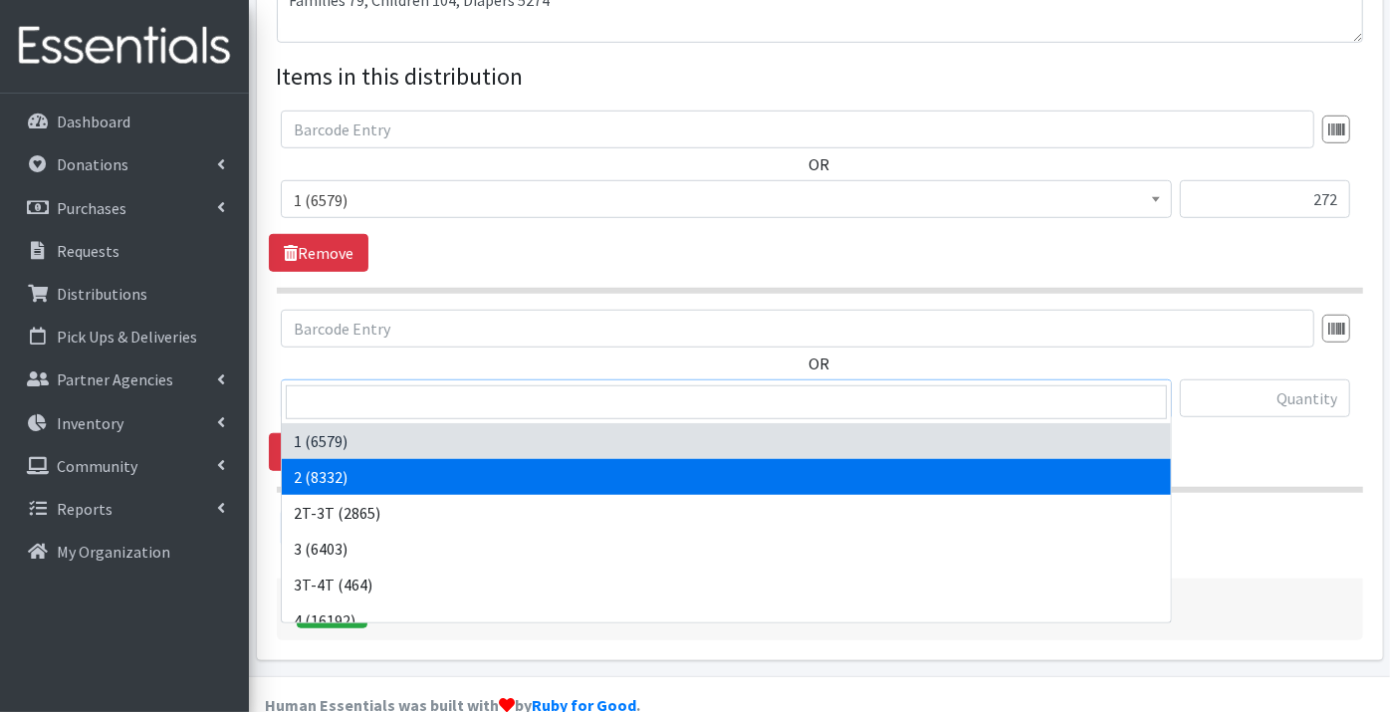
select select "9186"
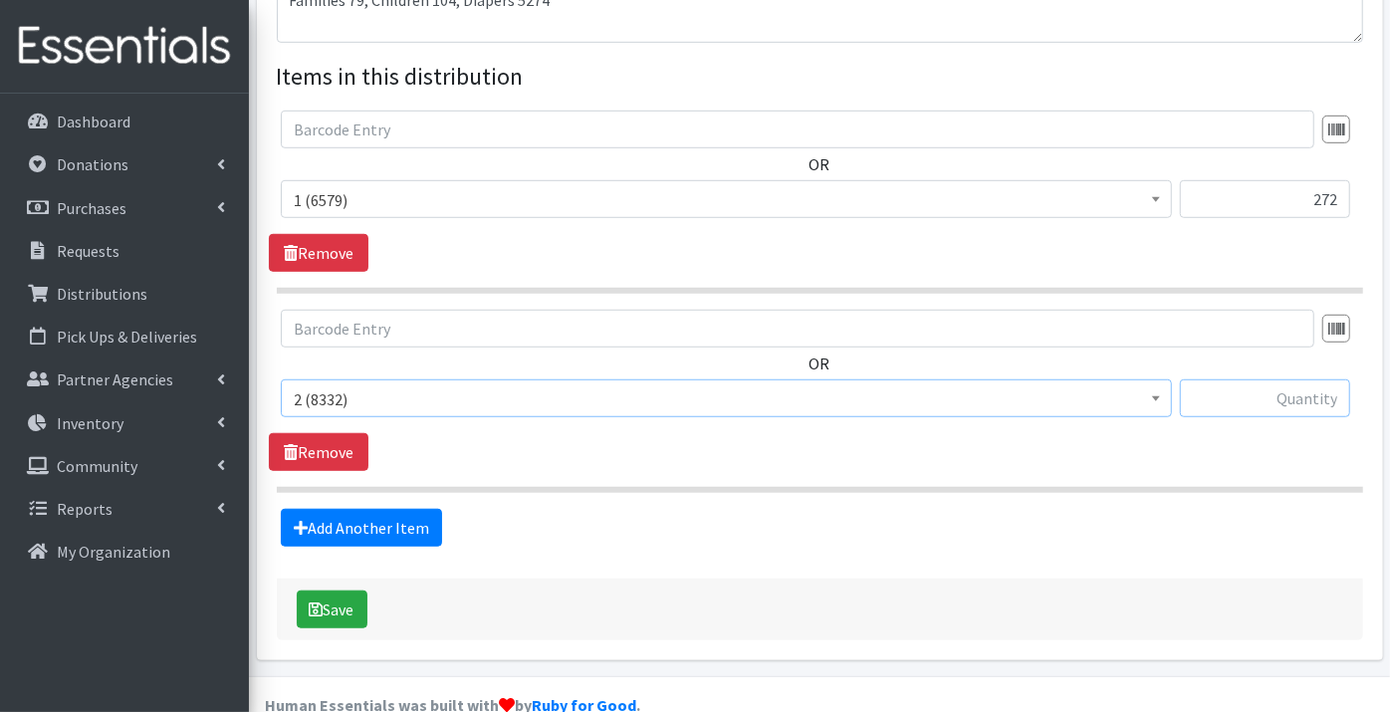
click at [1252, 379] on input "text" at bounding box center [1265, 398] width 170 height 38
type input "300"
click at [376, 509] on link "Add Another Item" at bounding box center [361, 528] width 161 height 38
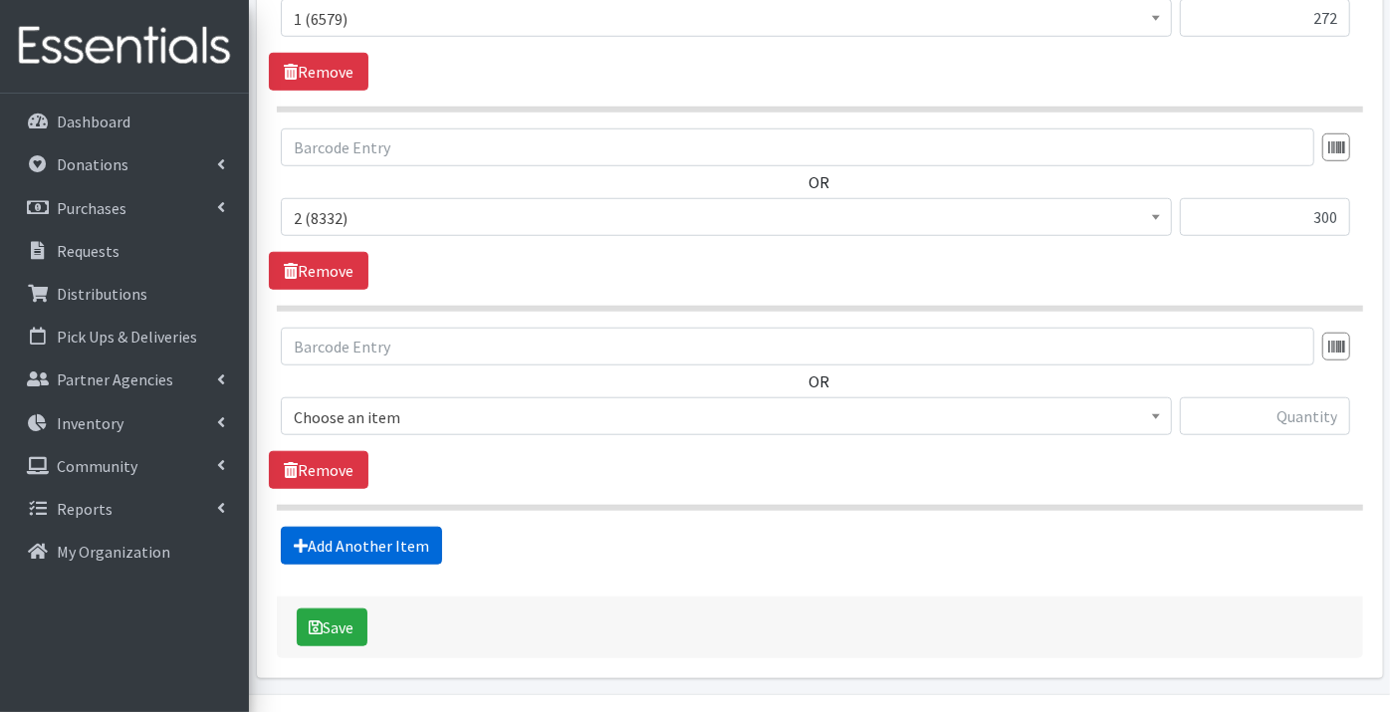
scroll to position [941, 0]
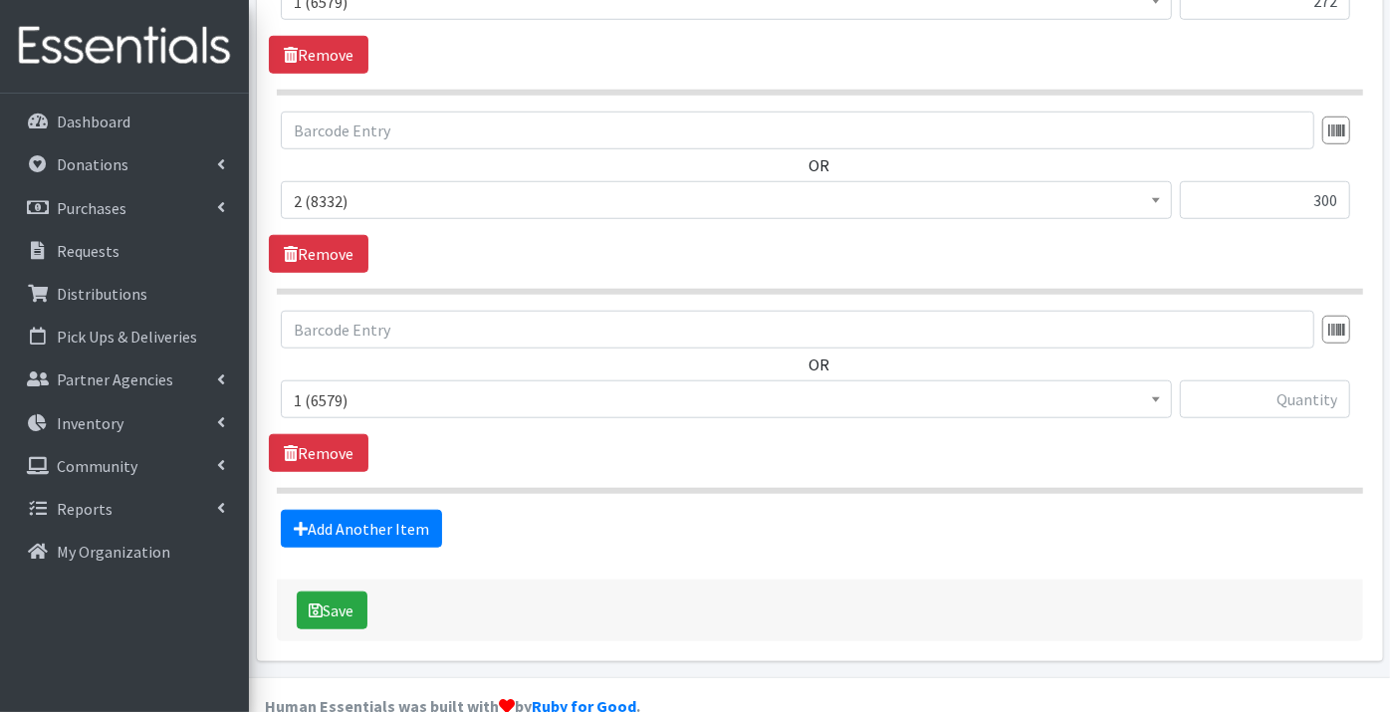
click at [352, 386] on span "1 (6579)" at bounding box center [726, 400] width 865 height 28
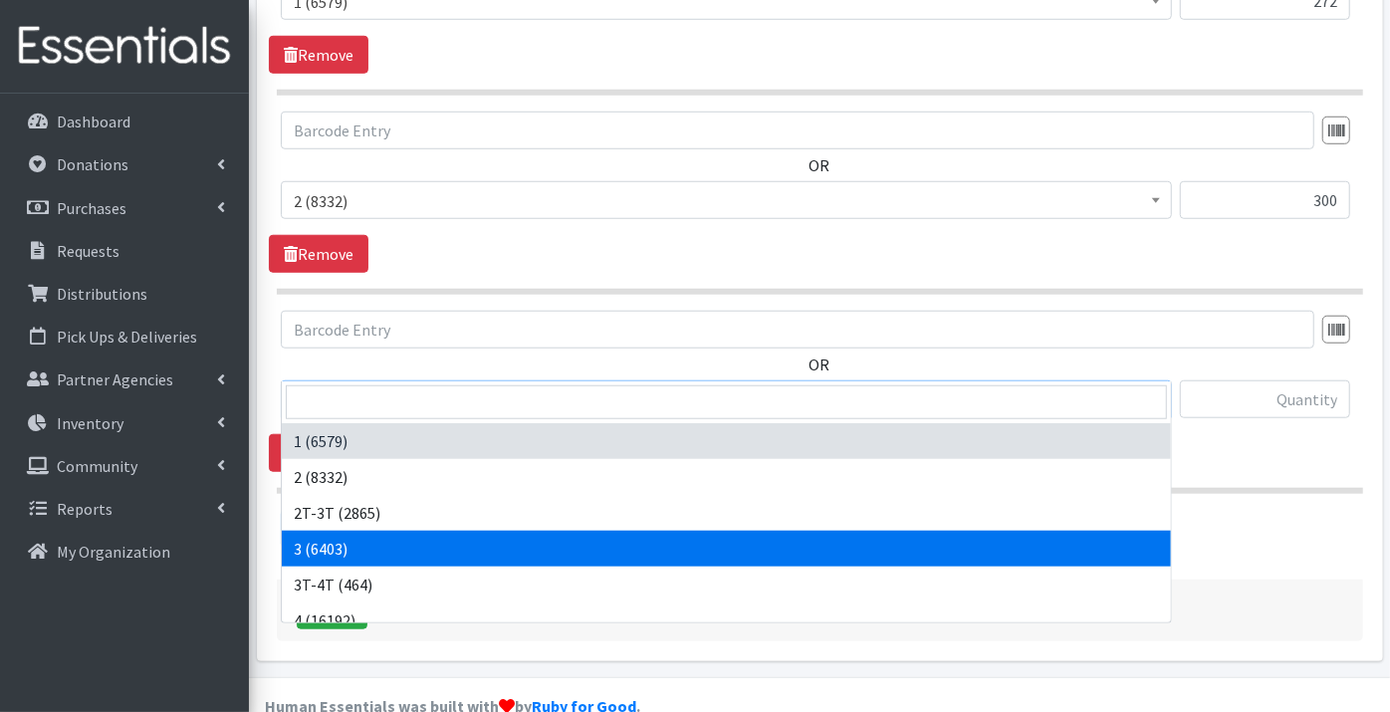
select select "9187"
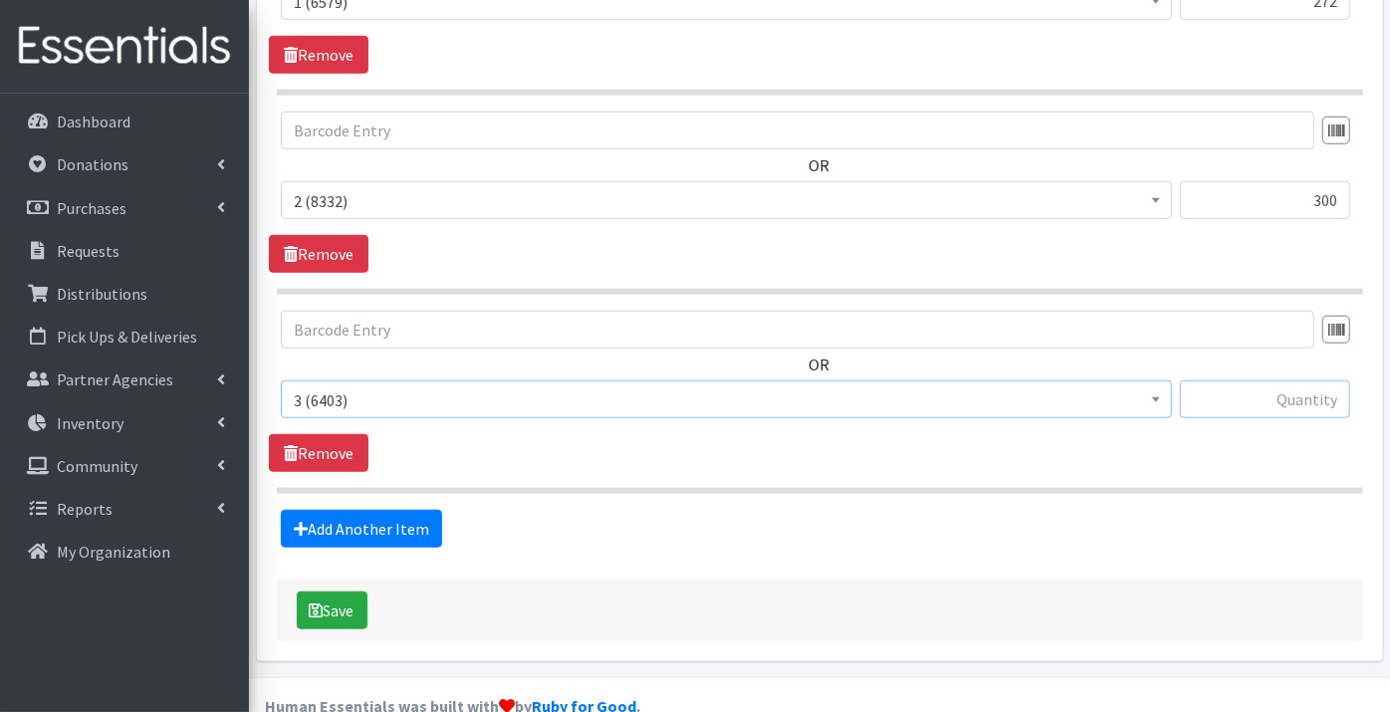
click at [1269, 380] on input "text" at bounding box center [1265, 399] width 170 height 38
type input "448"
click at [352, 510] on link "Add Another Item" at bounding box center [361, 529] width 161 height 38
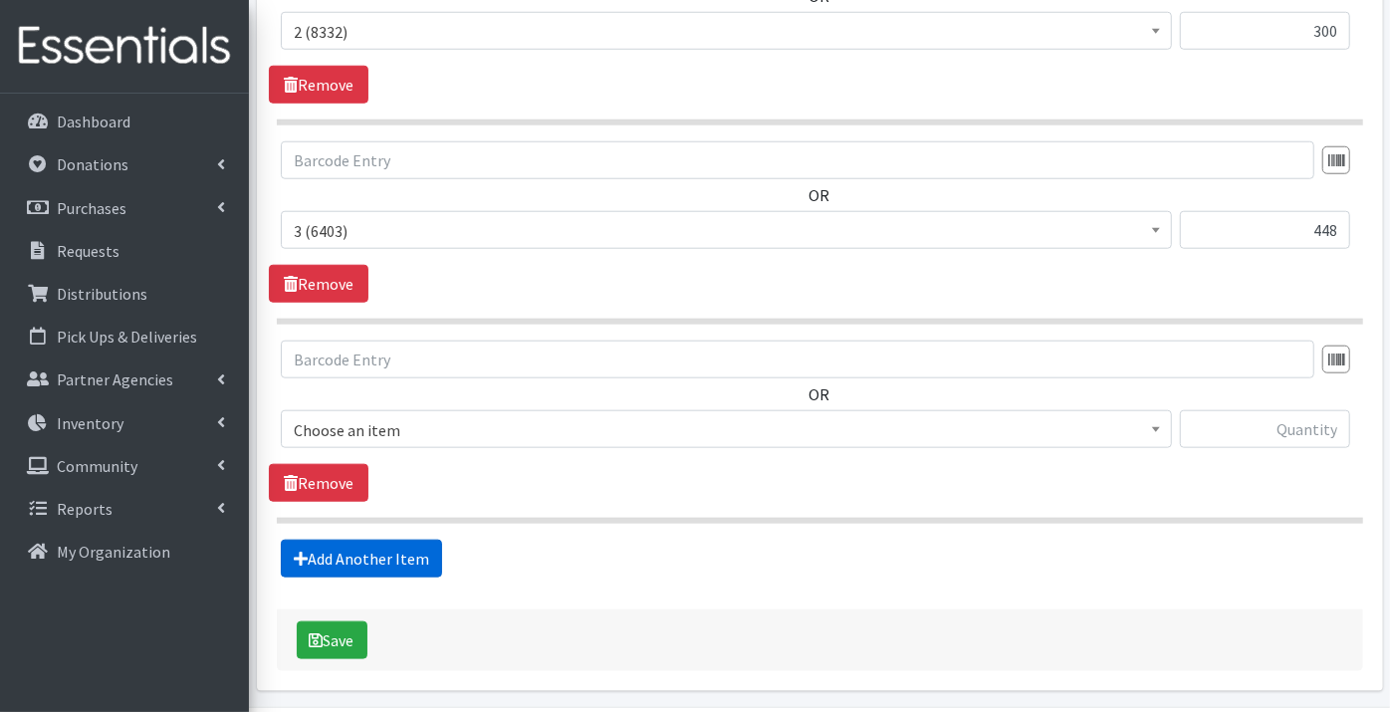
scroll to position [1139, 0]
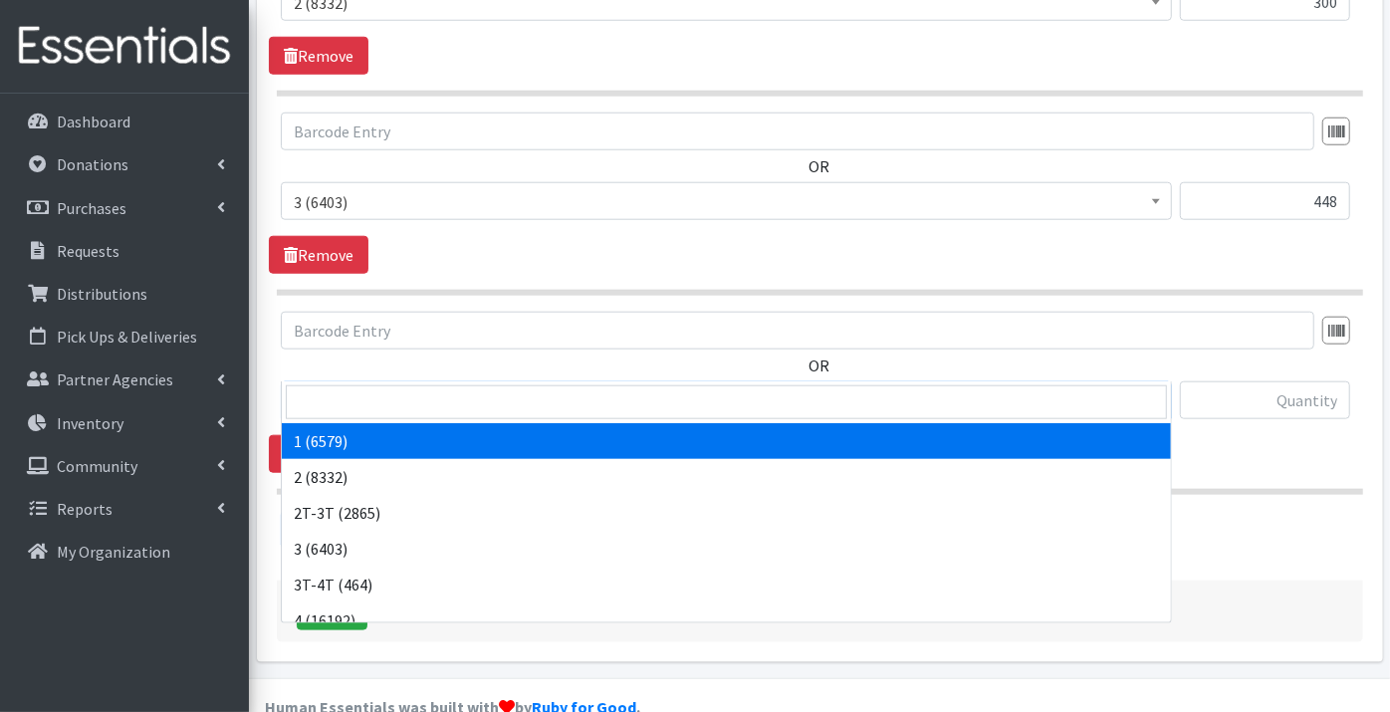
click at [341, 387] on span "1 (6579)" at bounding box center [726, 401] width 865 height 28
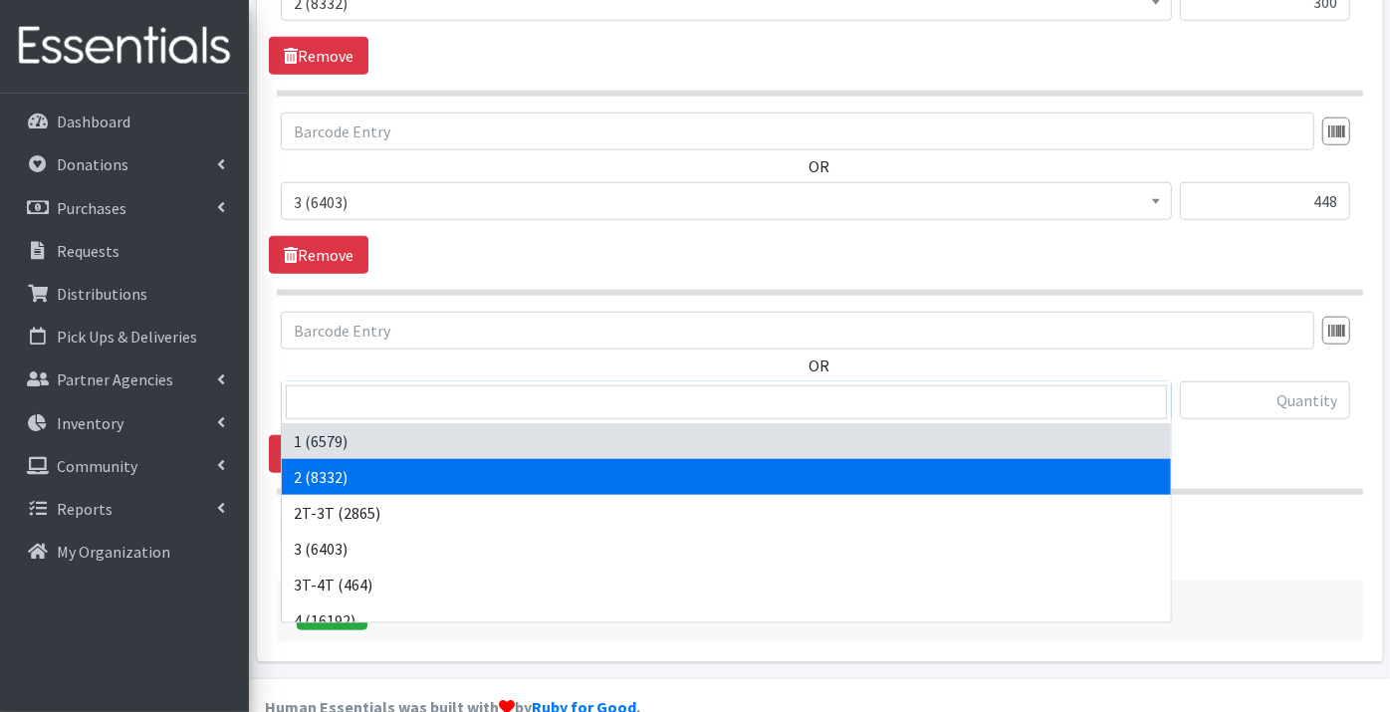
scroll to position [110, 0]
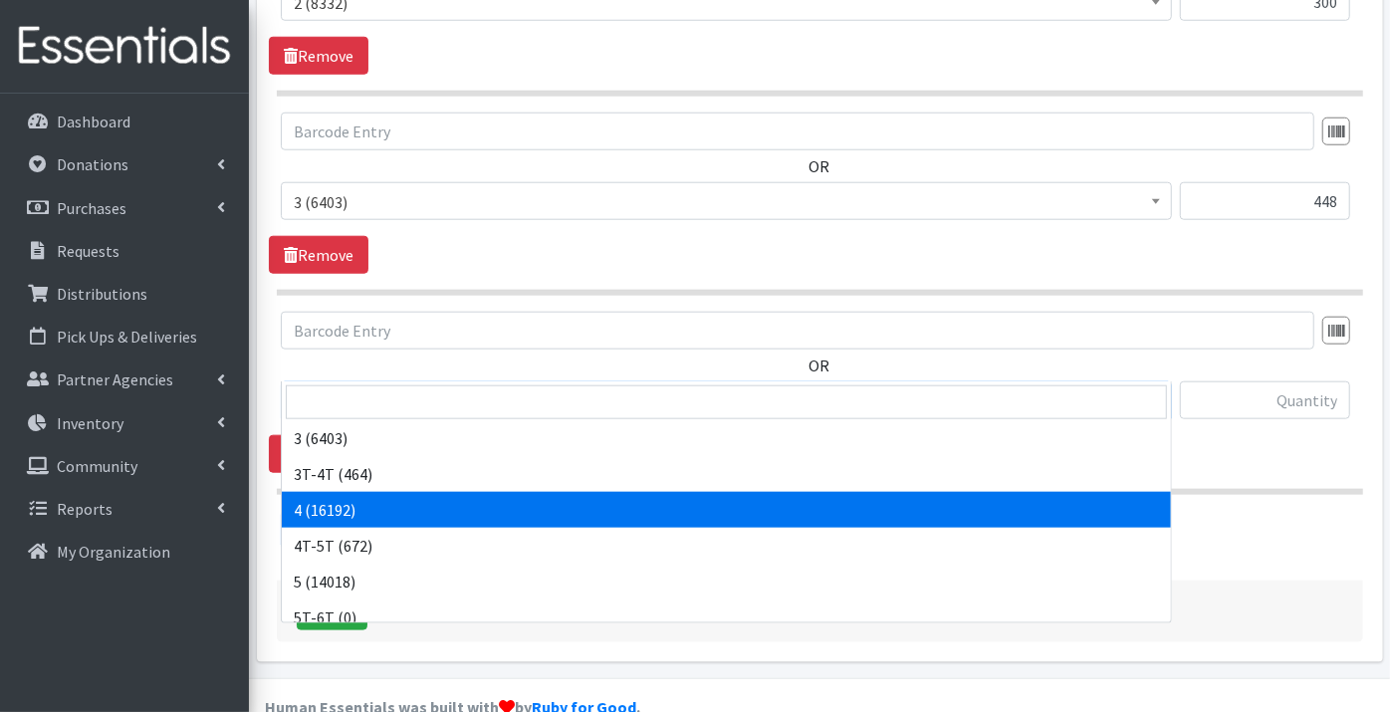
select select "9188"
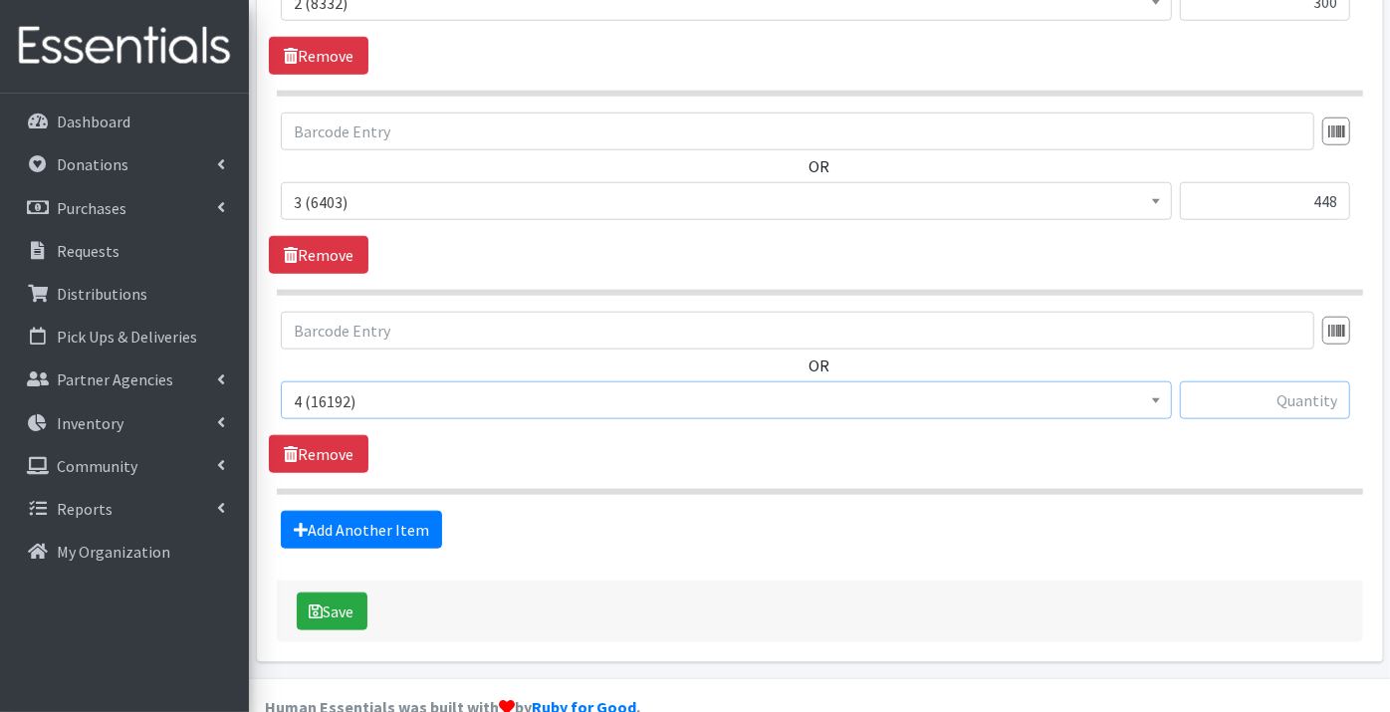
click at [1318, 381] on input "text" at bounding box center [1265, 400] width 170 height 38
type input "1044"
click at [413, 511] on link "Add Another Item" at bounding box center [361, 530] width 161 height 38
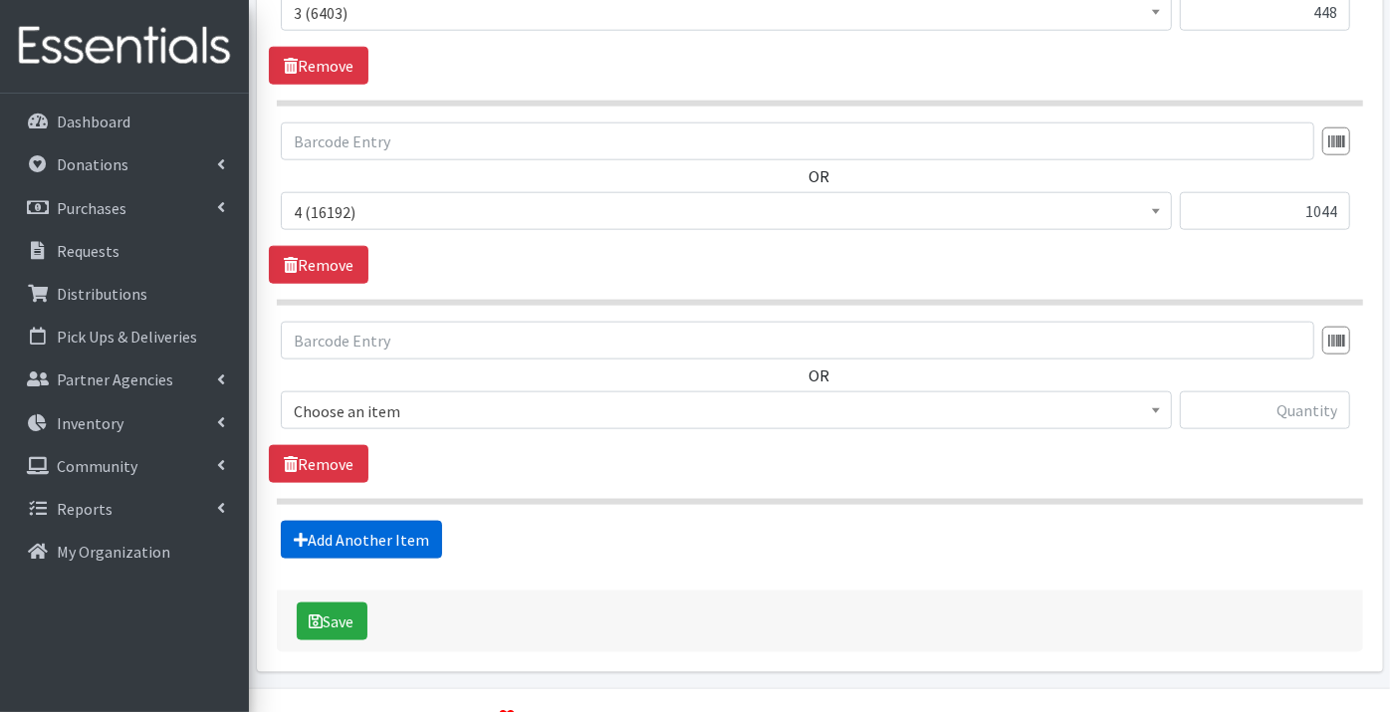
scroll to position [1337, 0]
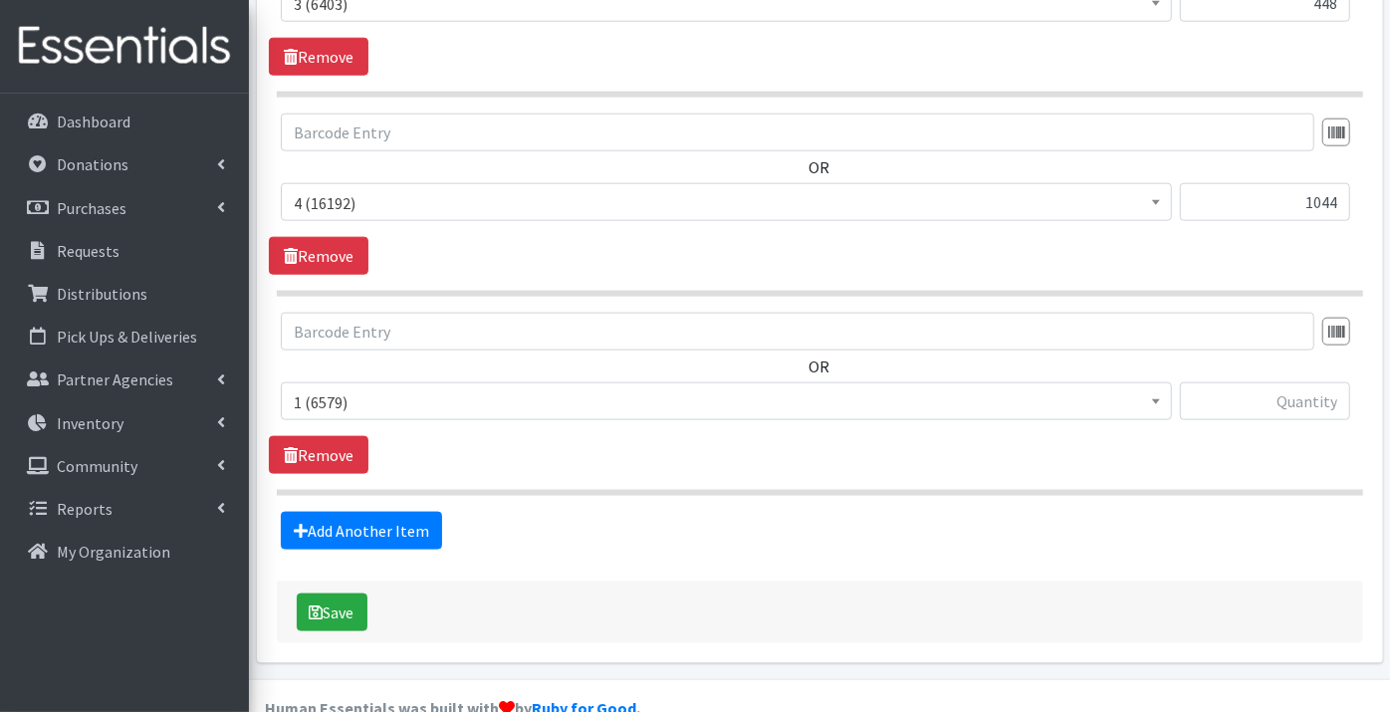
click at [359, 388] on span "1 (6579)" at bounding box center [726, 402] width 865 height 28
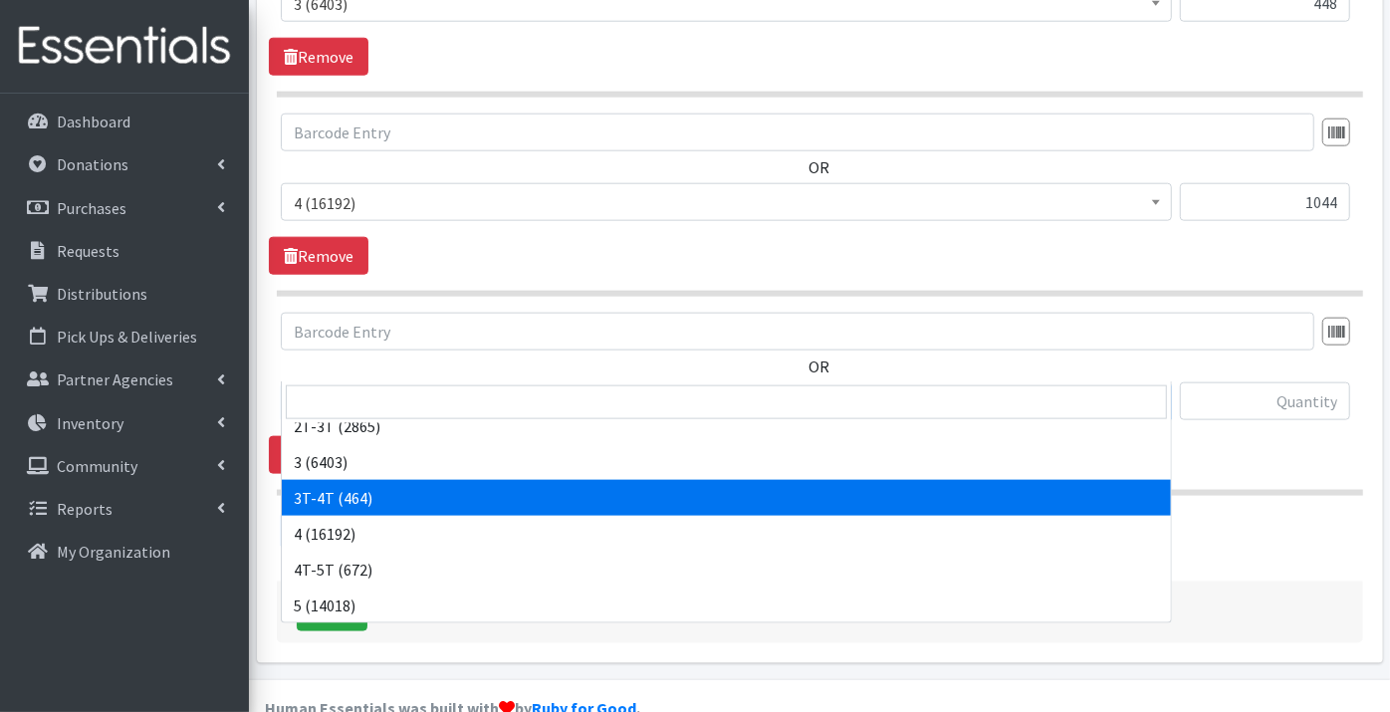
scroll to position [221, 0]
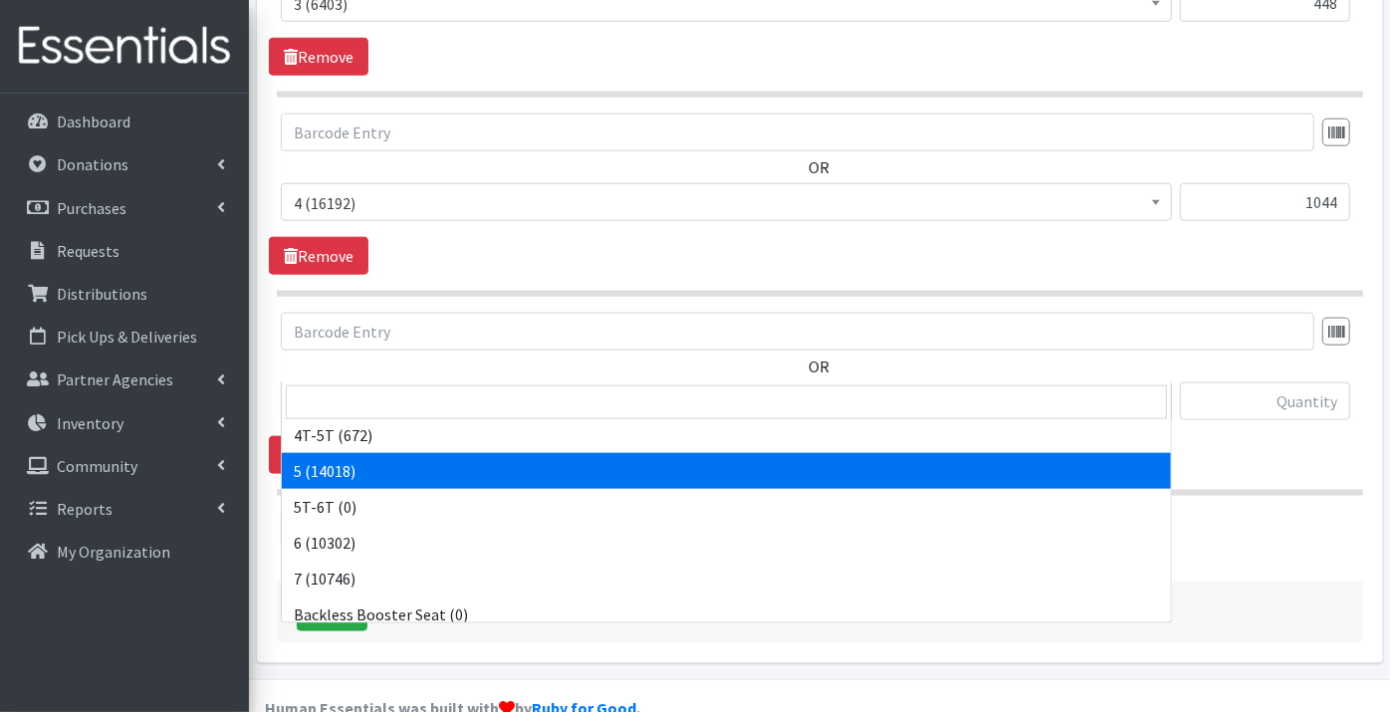
select select "9189"
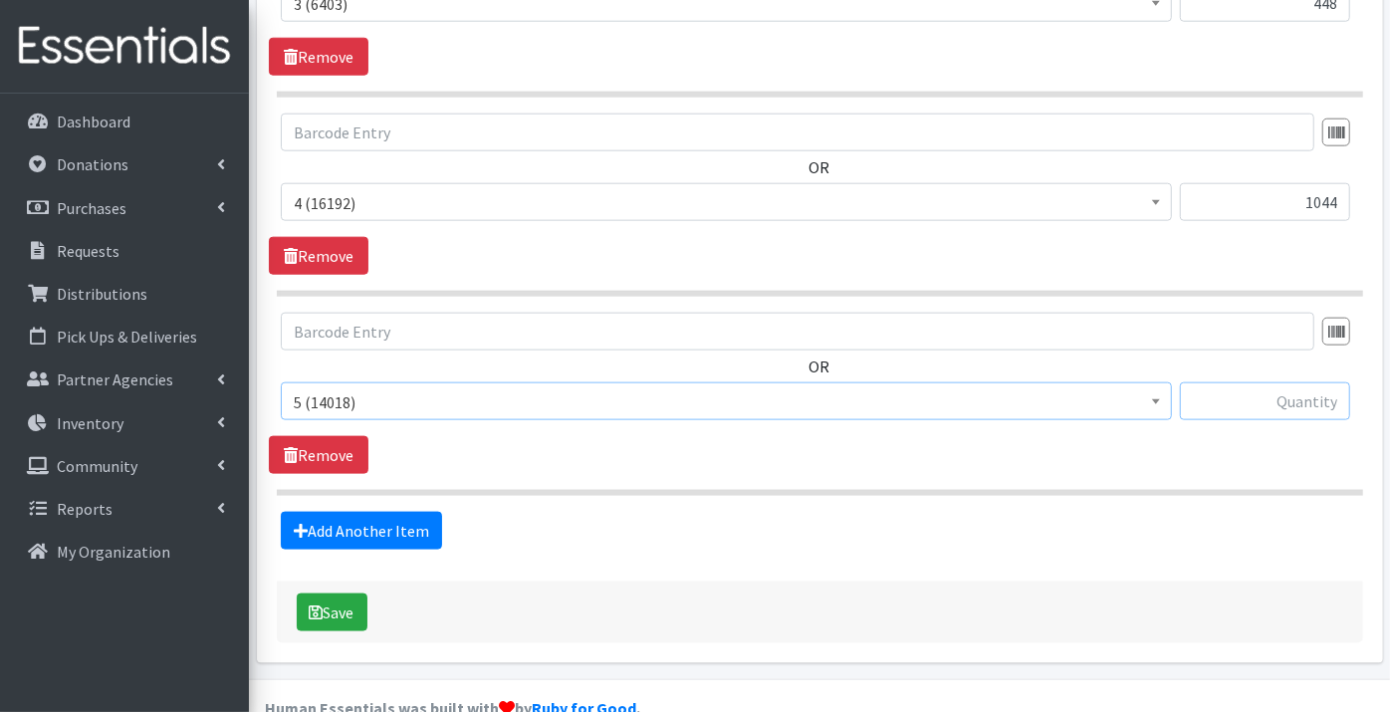
click at [1236, 382] on input "text" at bounding box center [1265, 401] width 170 height 38
type input "850"
click at [389, 512] on link "Add Another Item" at bounding box center [361, 531] width 161 height 38
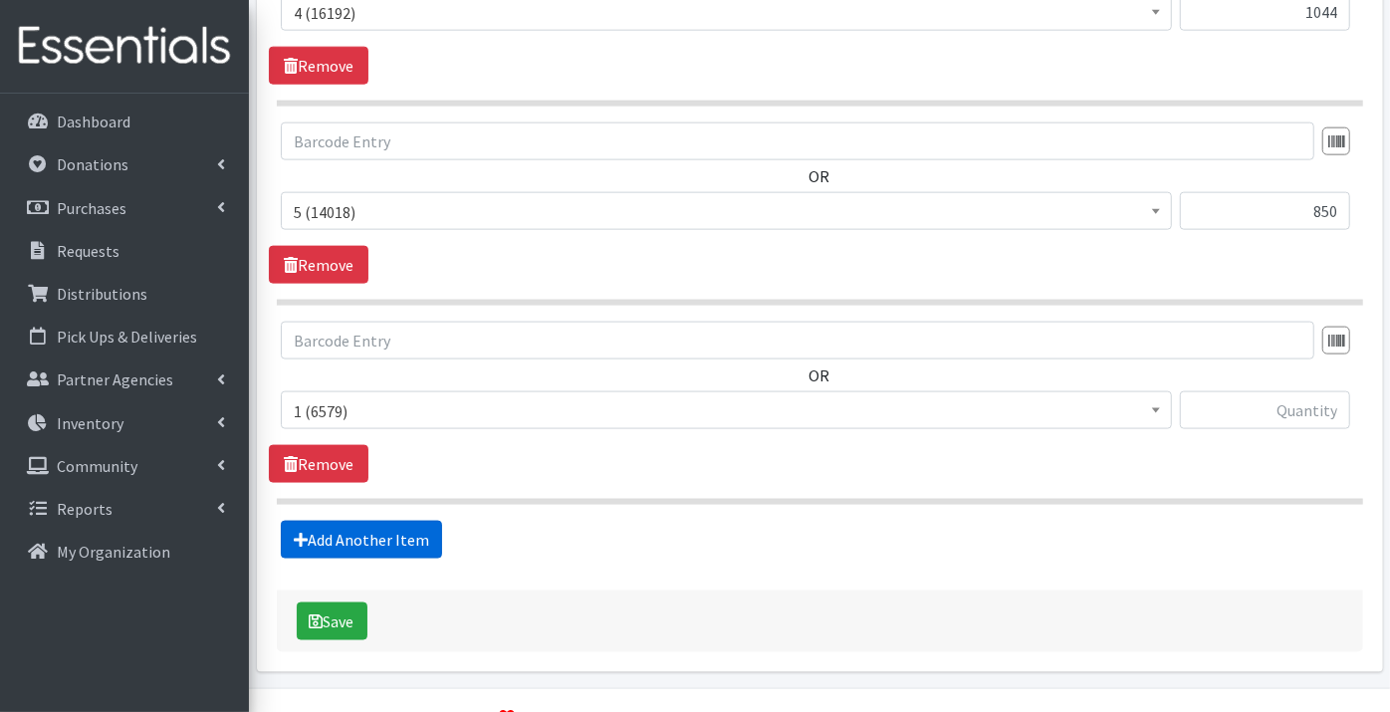
scroll to position [1535, 0]
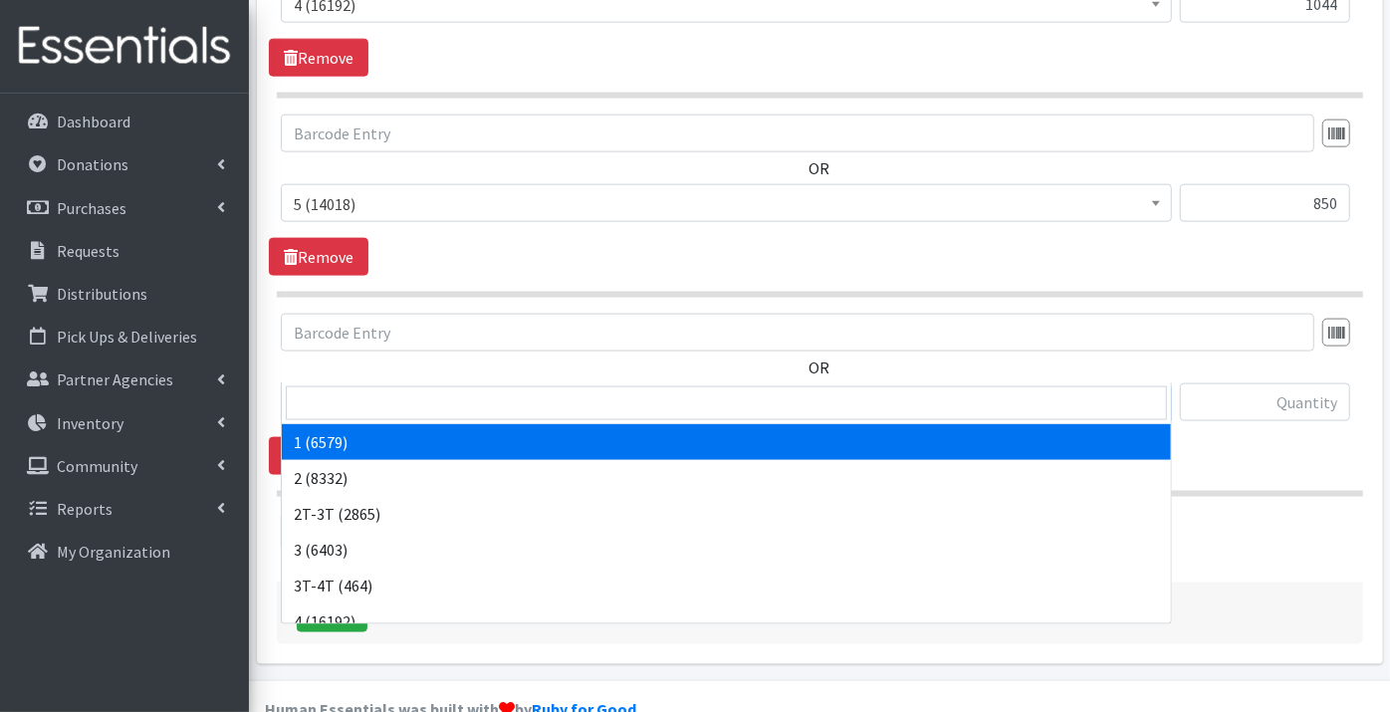
click at [347, 389] on span "1 (6579)" at bounding box center [726, 403] width 865 height 28
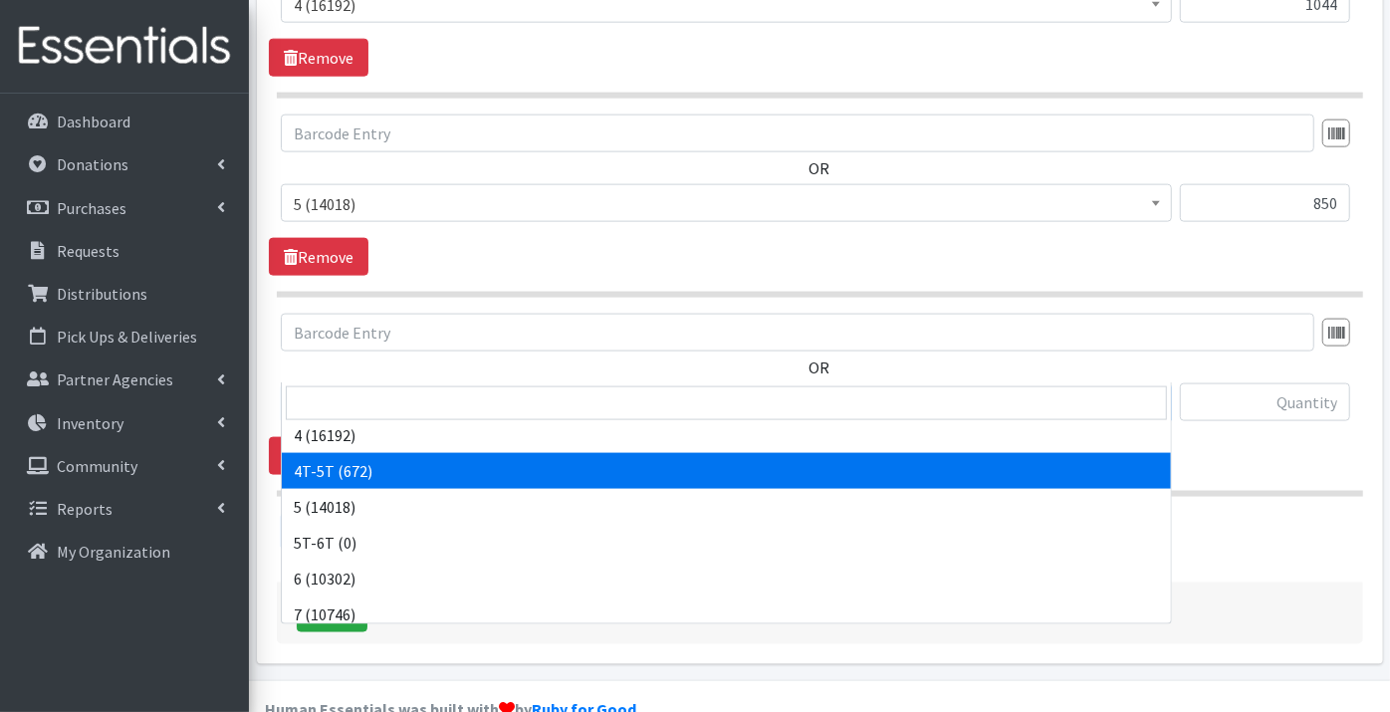
scroll to position [221, 0]
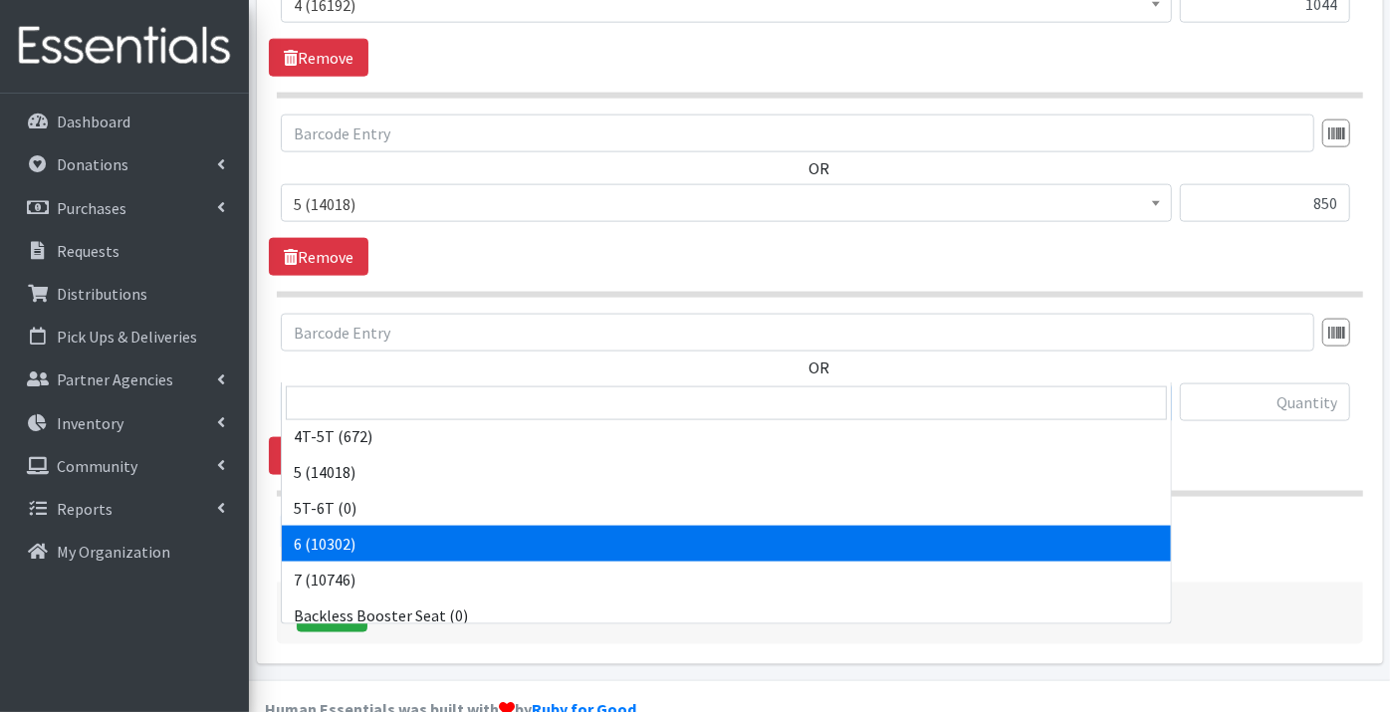
select select "9190"
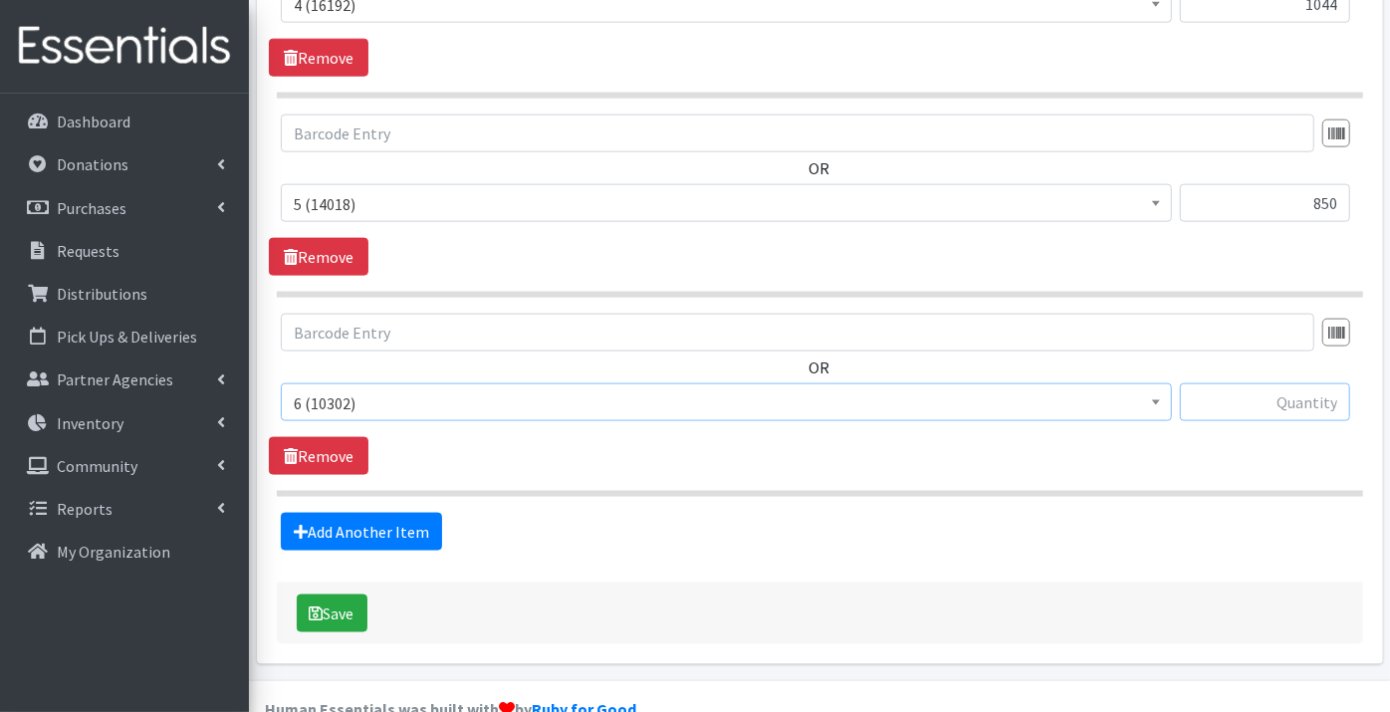
click at [1251, 383] on input "text" at bounding box center [1265, 402] width 170 height 38
type input "1112"
click at [334, 513] on link "Add Another Item" at bounding box center [361, 532] width 161 height 38
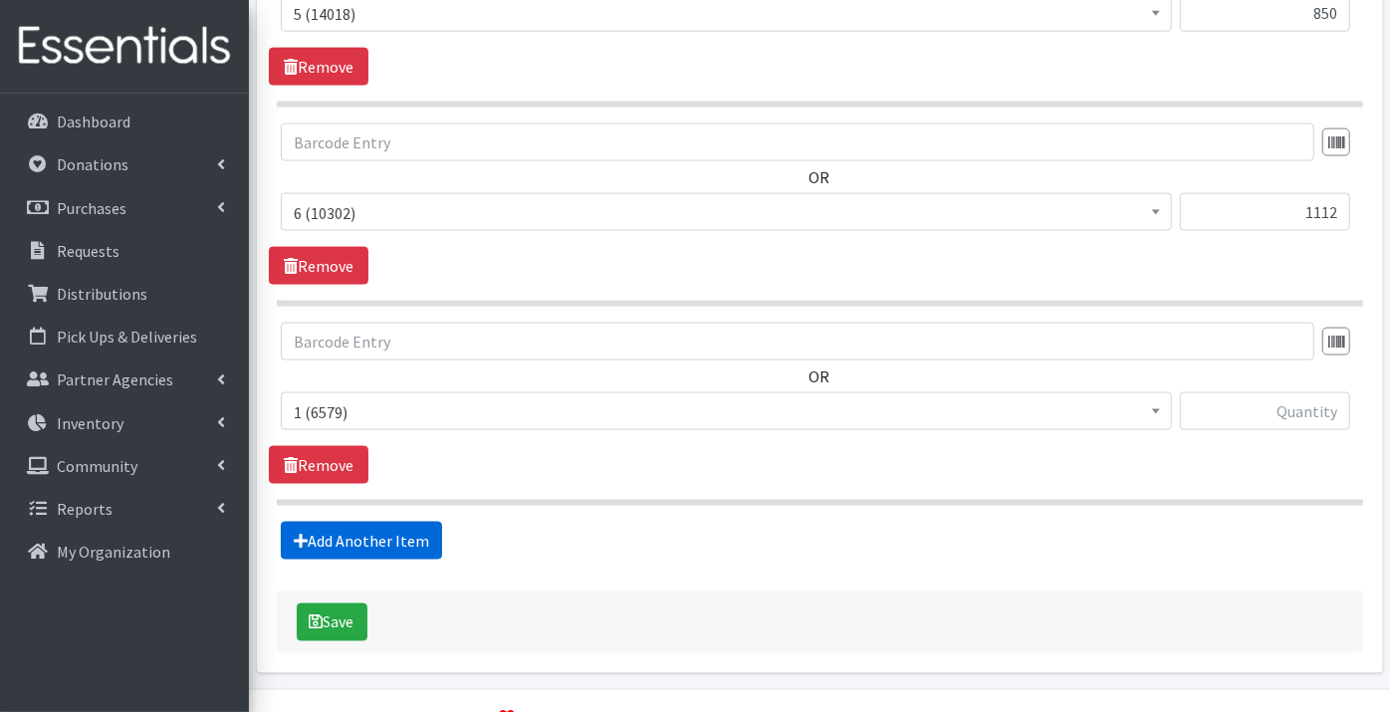
scroll to position [1734, 0]
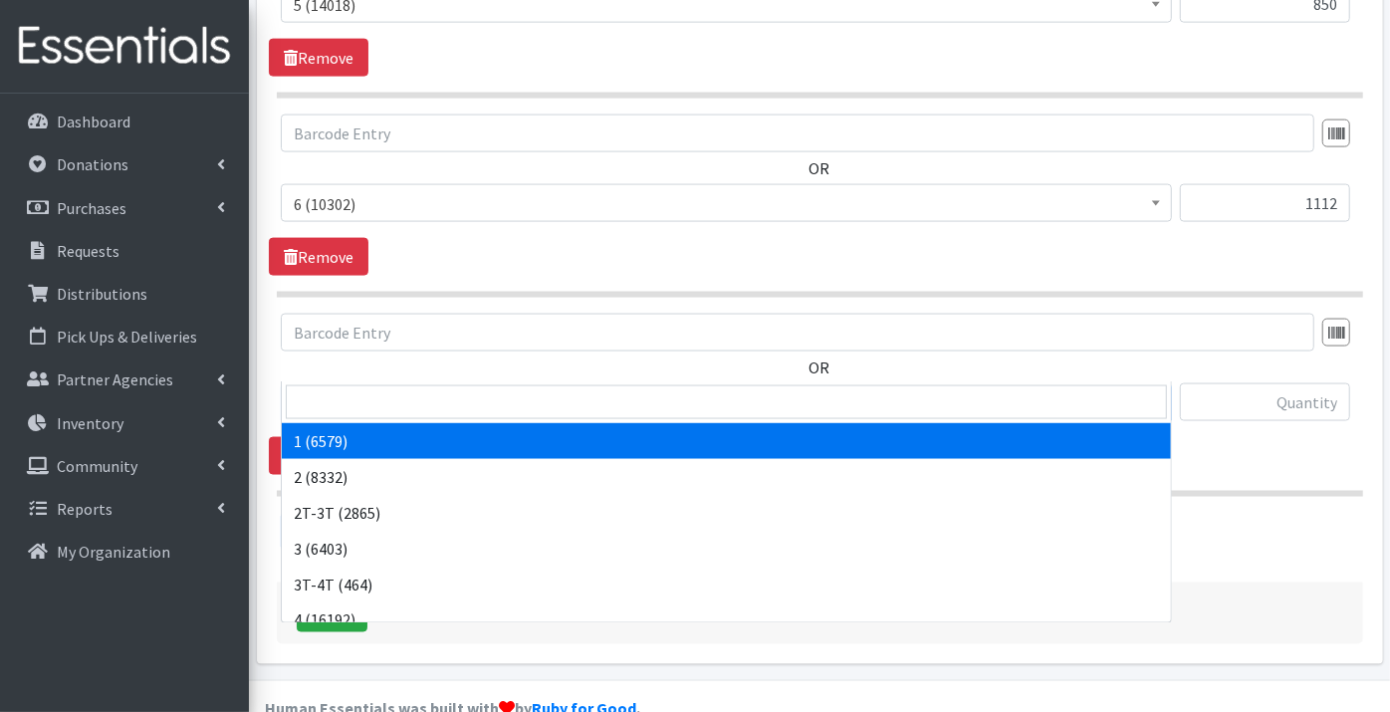
click at [331, 389] on span "1 (6579)" at bounding box center [726, 403] width 865 height 28
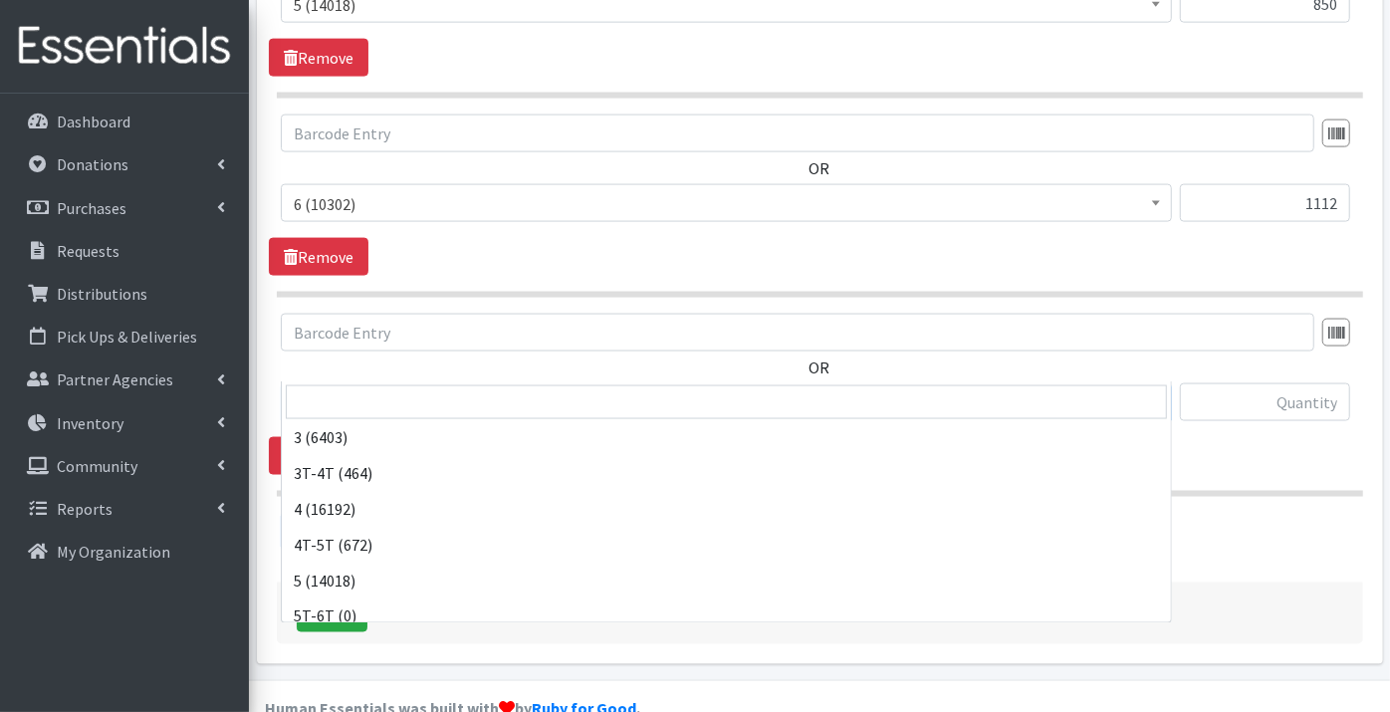
scroll to position [221, 0]
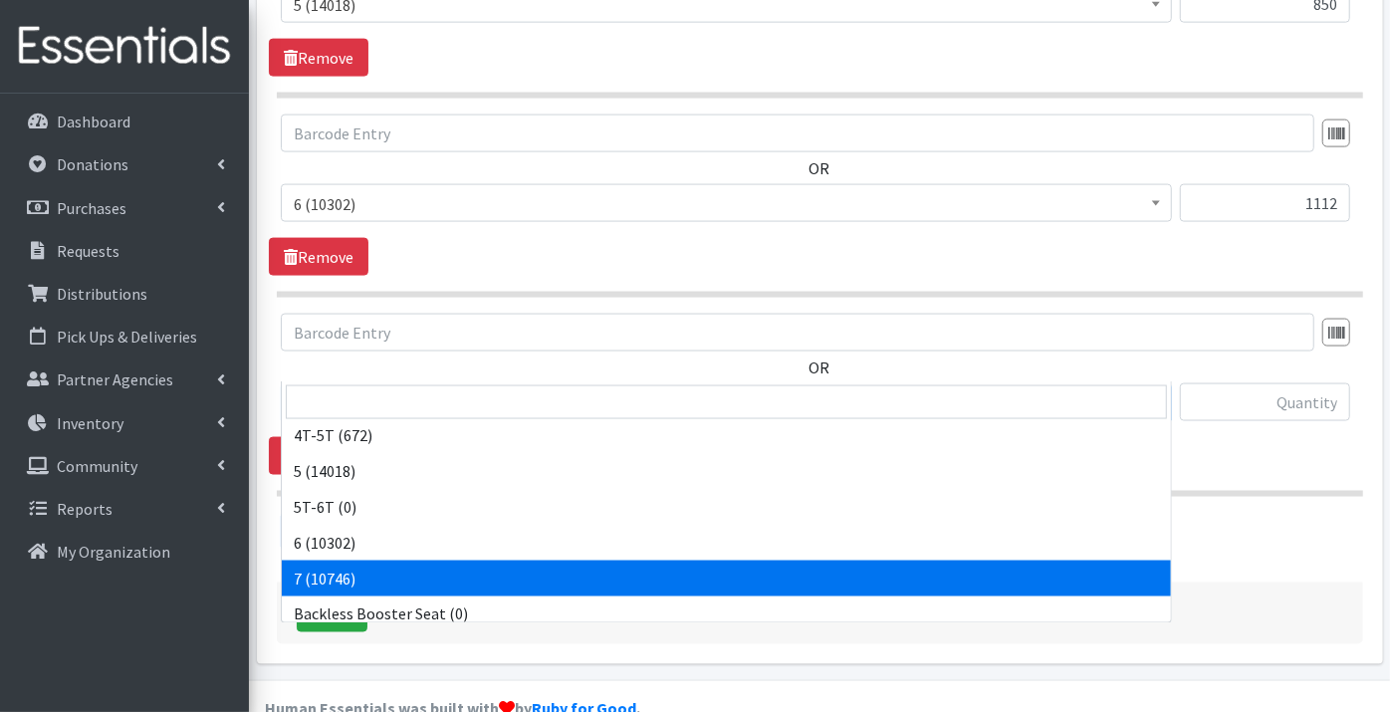
select select "11517"
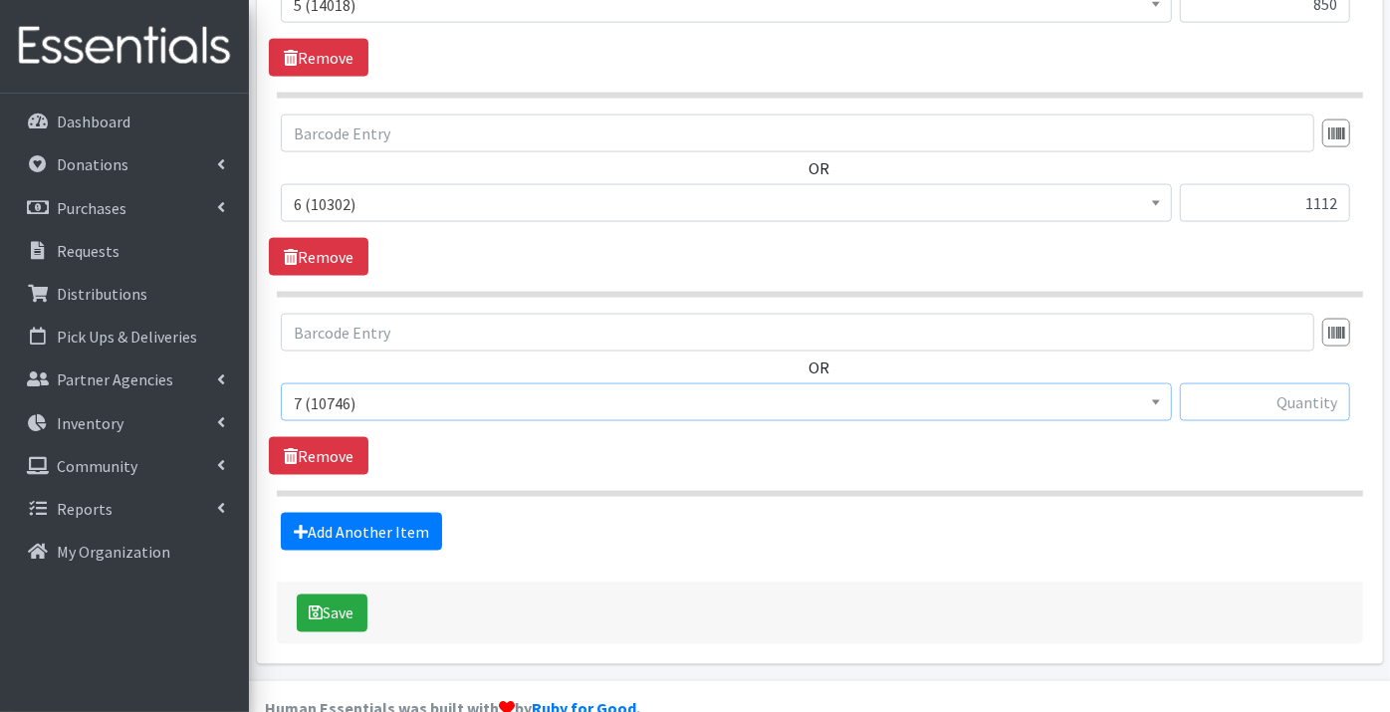
click at [1225, 383] on input "text" at bounding box center [1265, 402] width 170 height 38
type input "1054"
click at [321, 513] on link "Add Another Item" at bounding box center [361, 532] width 161 height 38
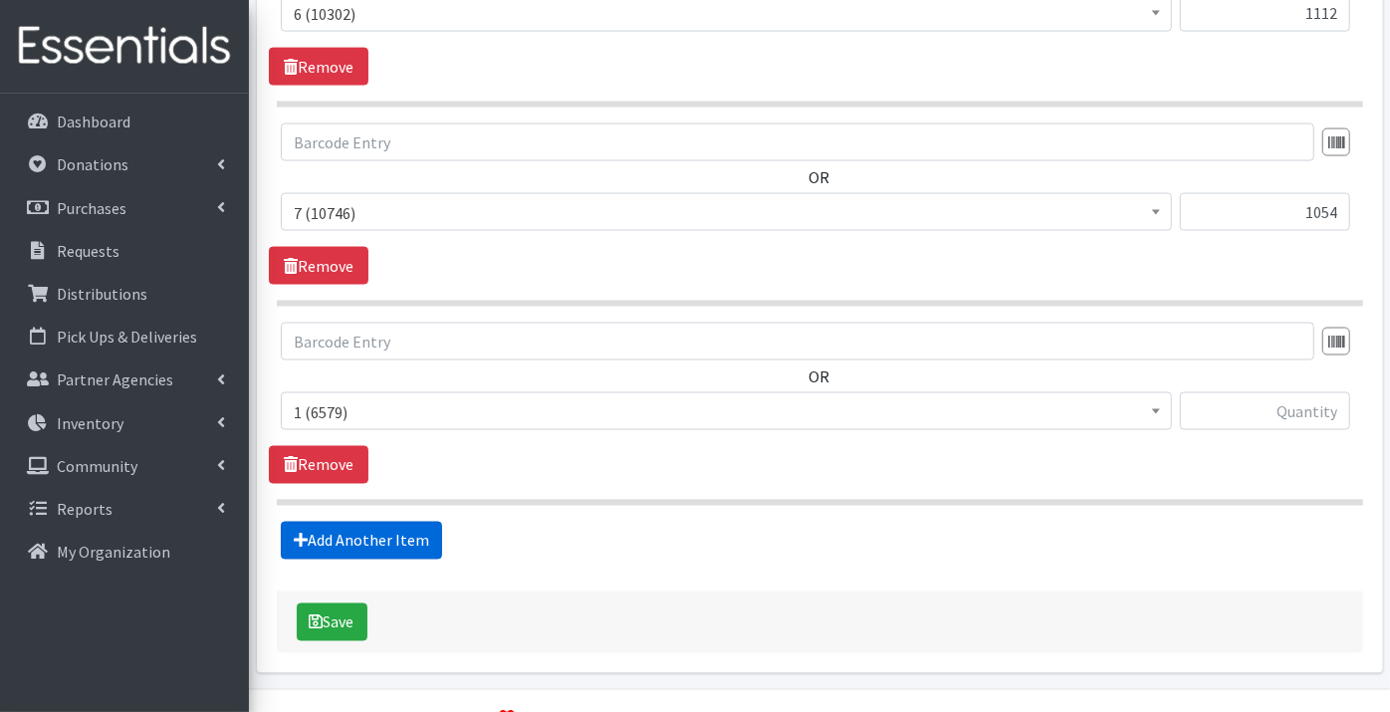
scroll to position [1932, 0]
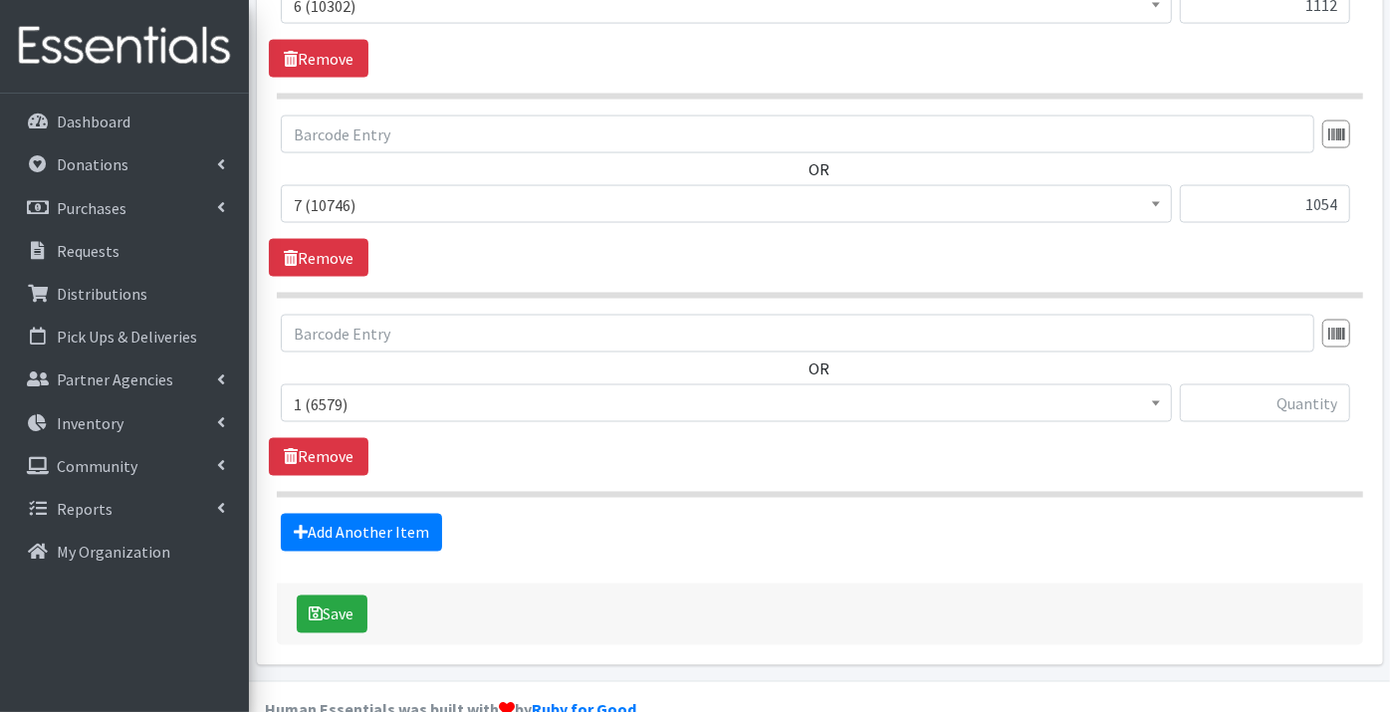
click at [313, 390] on span "1 (6579)" at bounding box center [726, 404] width 865 height 28
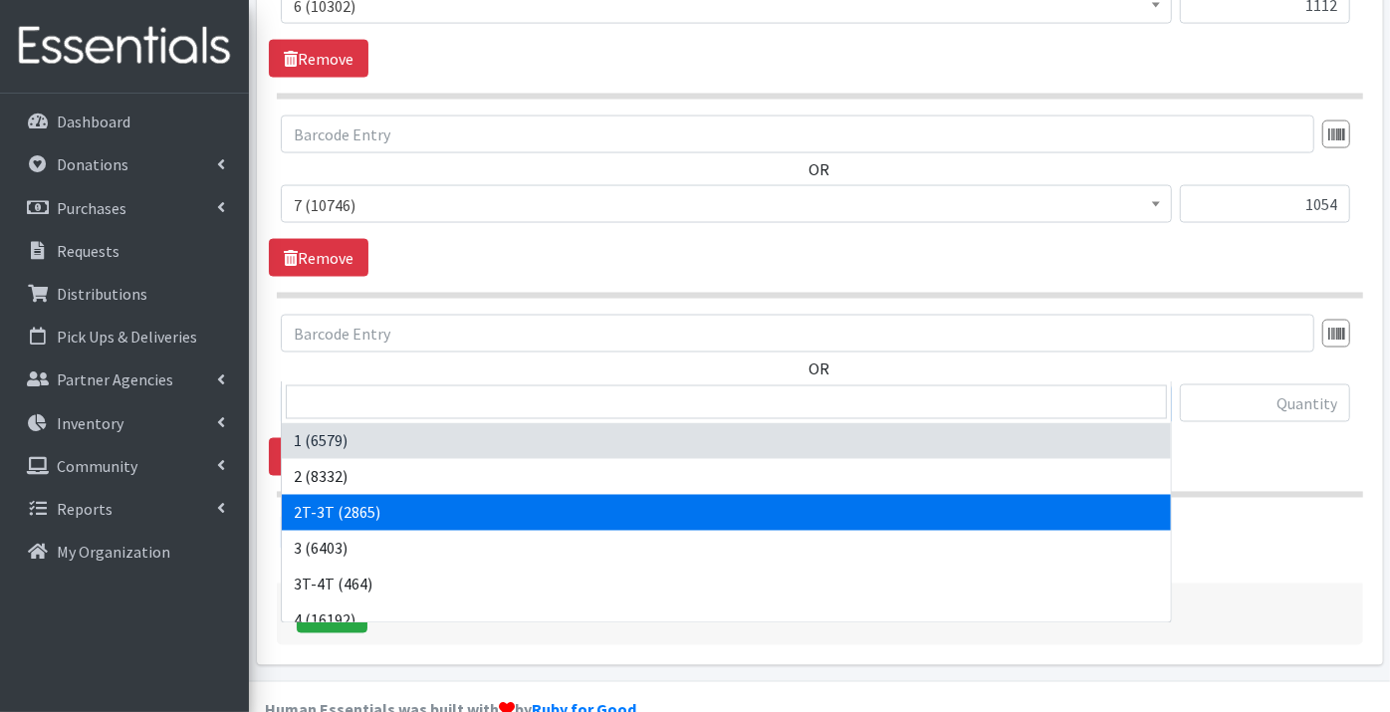
select select "11868"
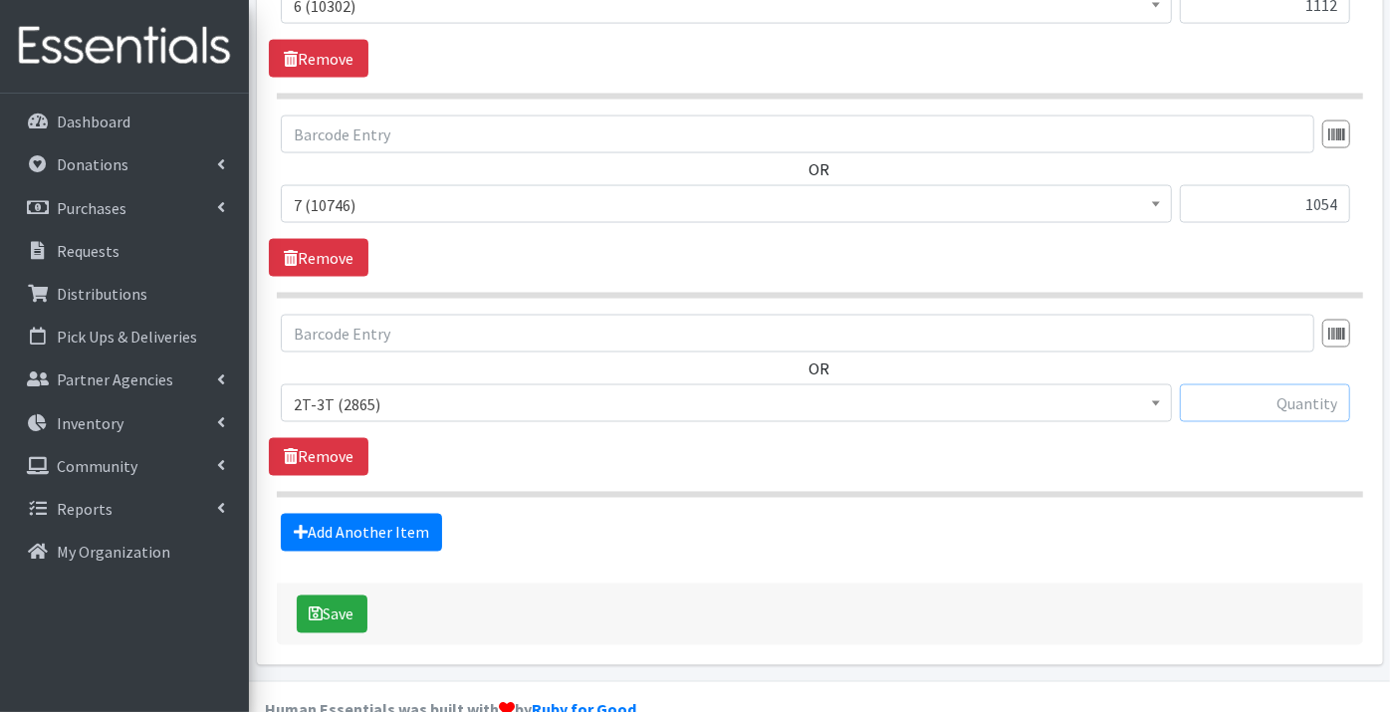
click at [1227, 384] on input "text" at bounding box center [1265, 403] width 170 height 38
type input "88"
click at [378, 514] on link "Add Another Item" at bounding box center [361, 533] width 161 height 38
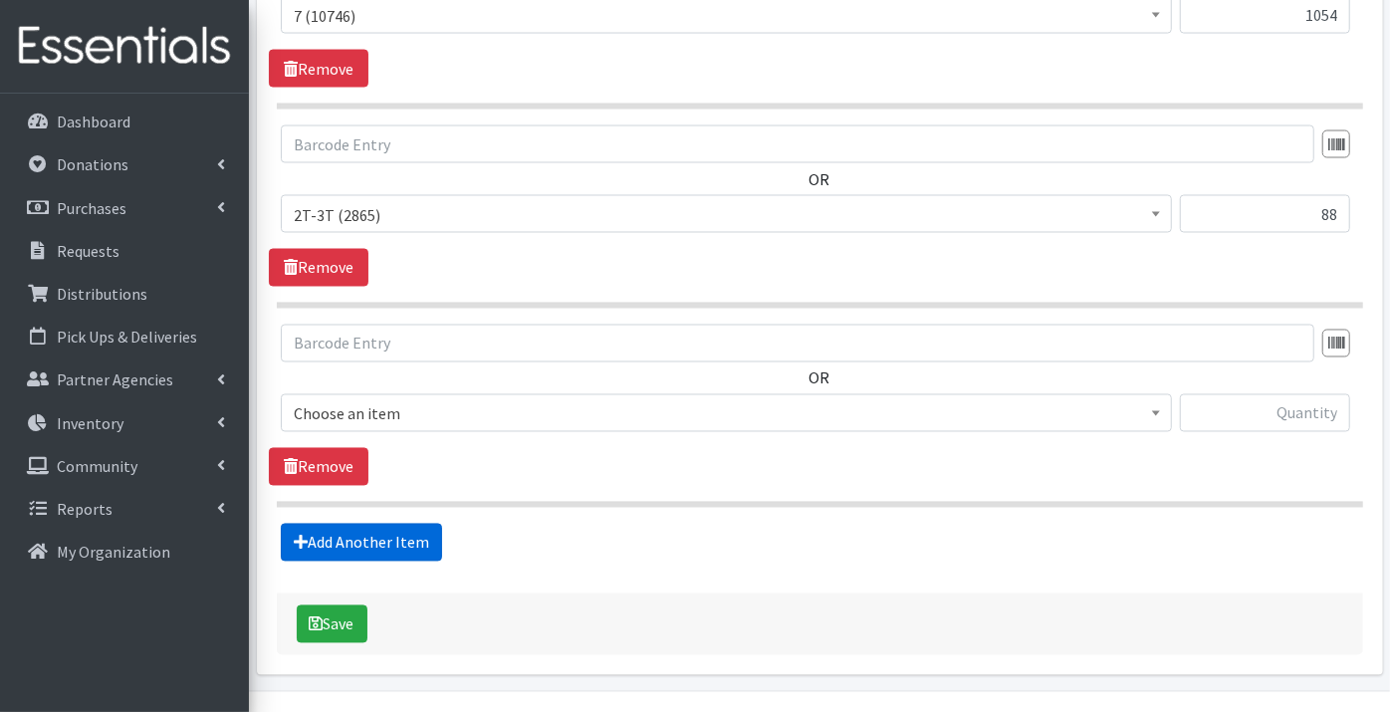
scroll to position [2130, 0]
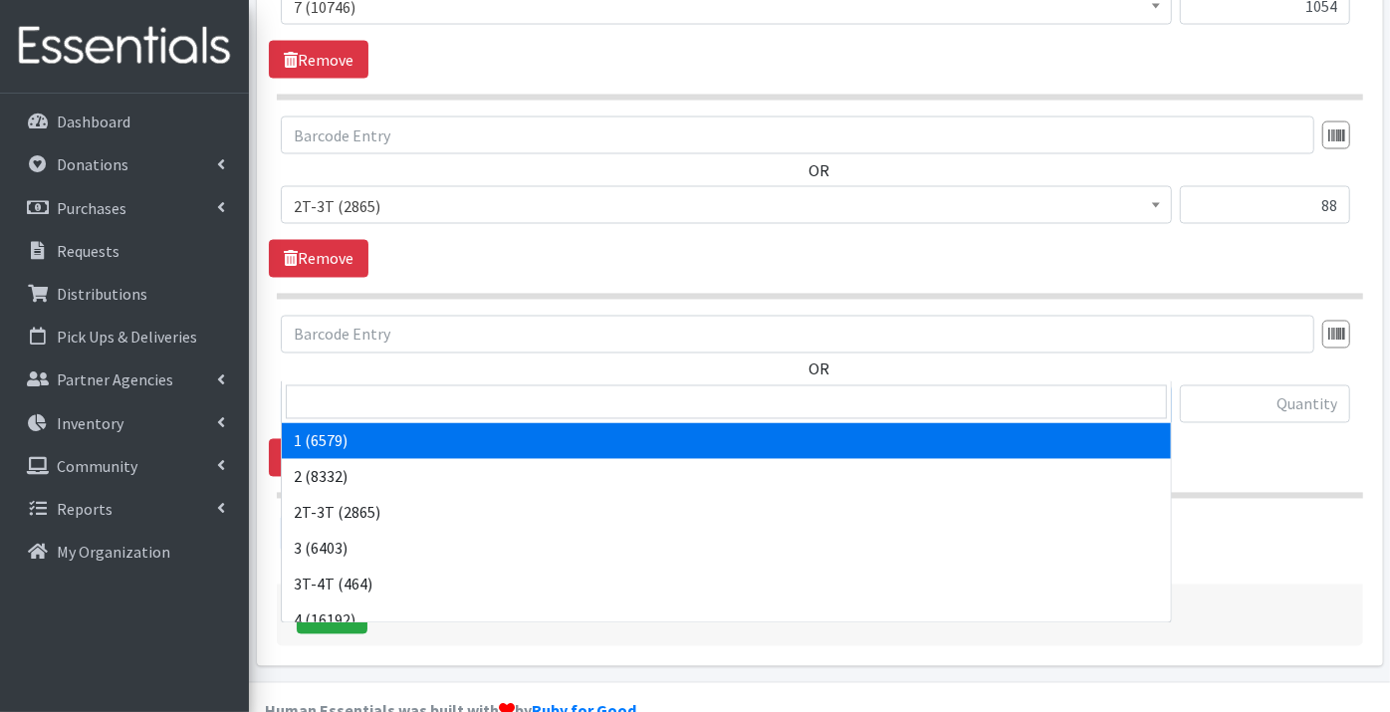
click at [323, 391] on span "1 (6579)" at bounding box center [726, 405] width 865 height 28
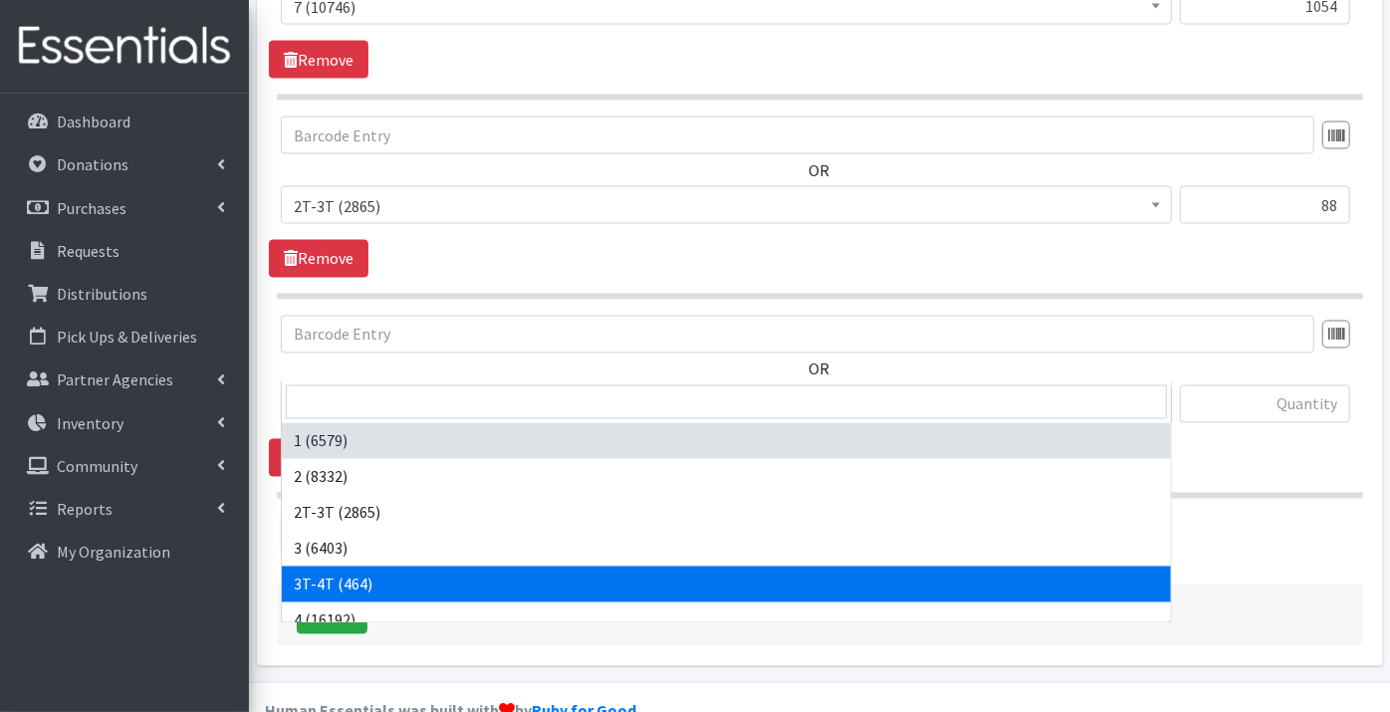
select select "11869"
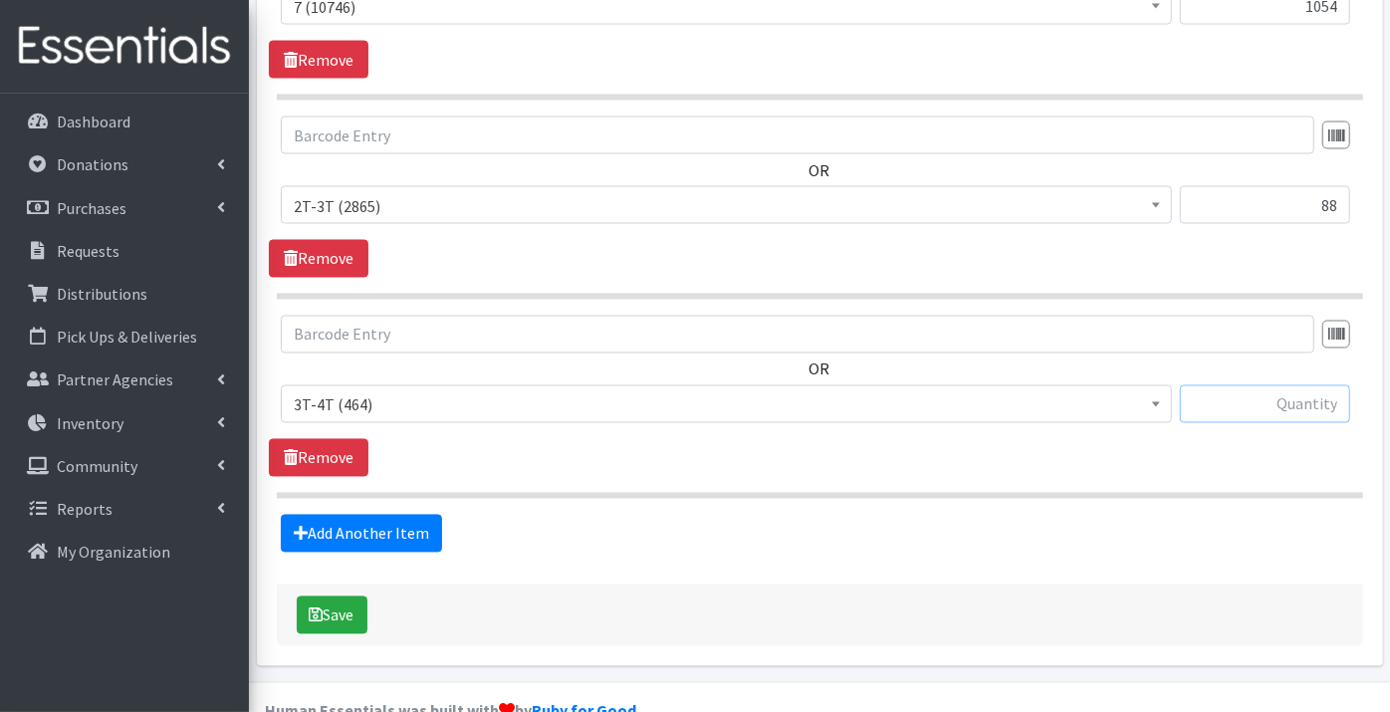
click at [1282, 385] on input "text" at bounding box center [1265, 404] width 170 height 38
type input "15"
click at [375, 515] on link "Add Another Item" at bounding box center [361, 534] width 161 height 38
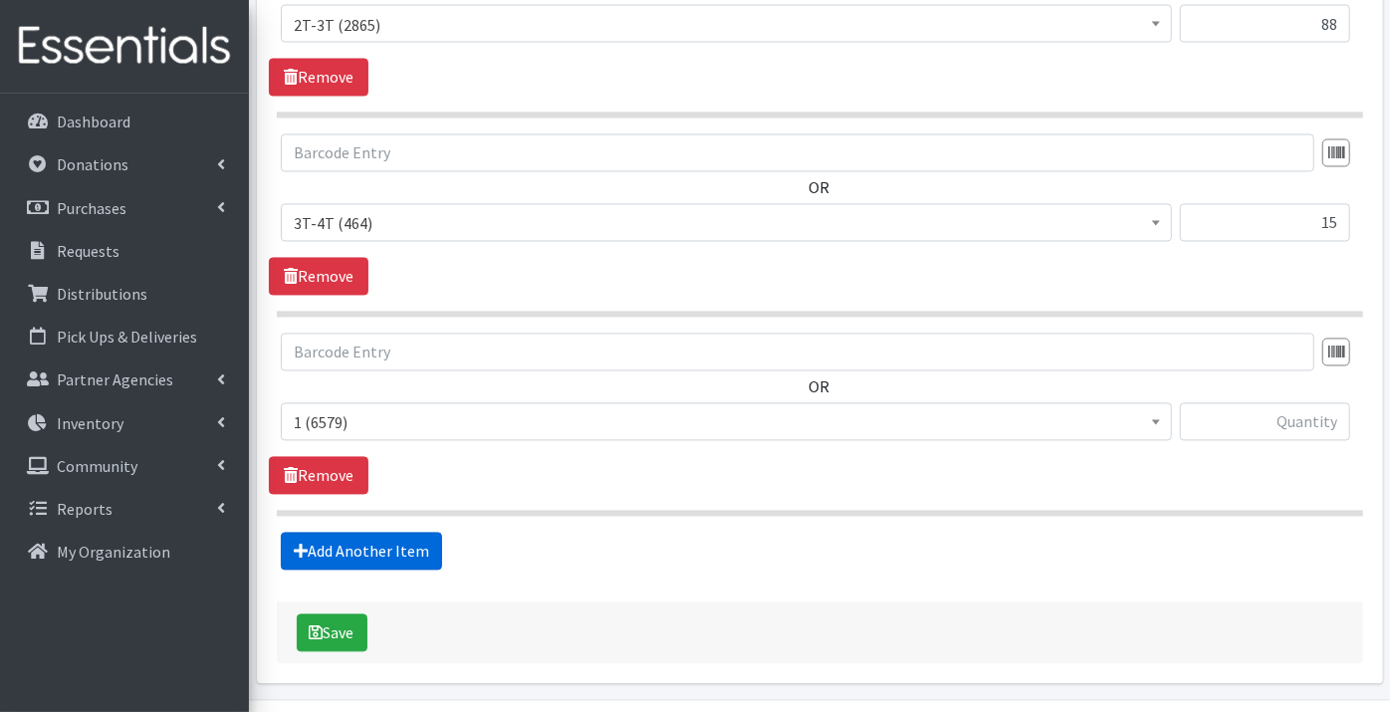
scroll to position [2329, 0]
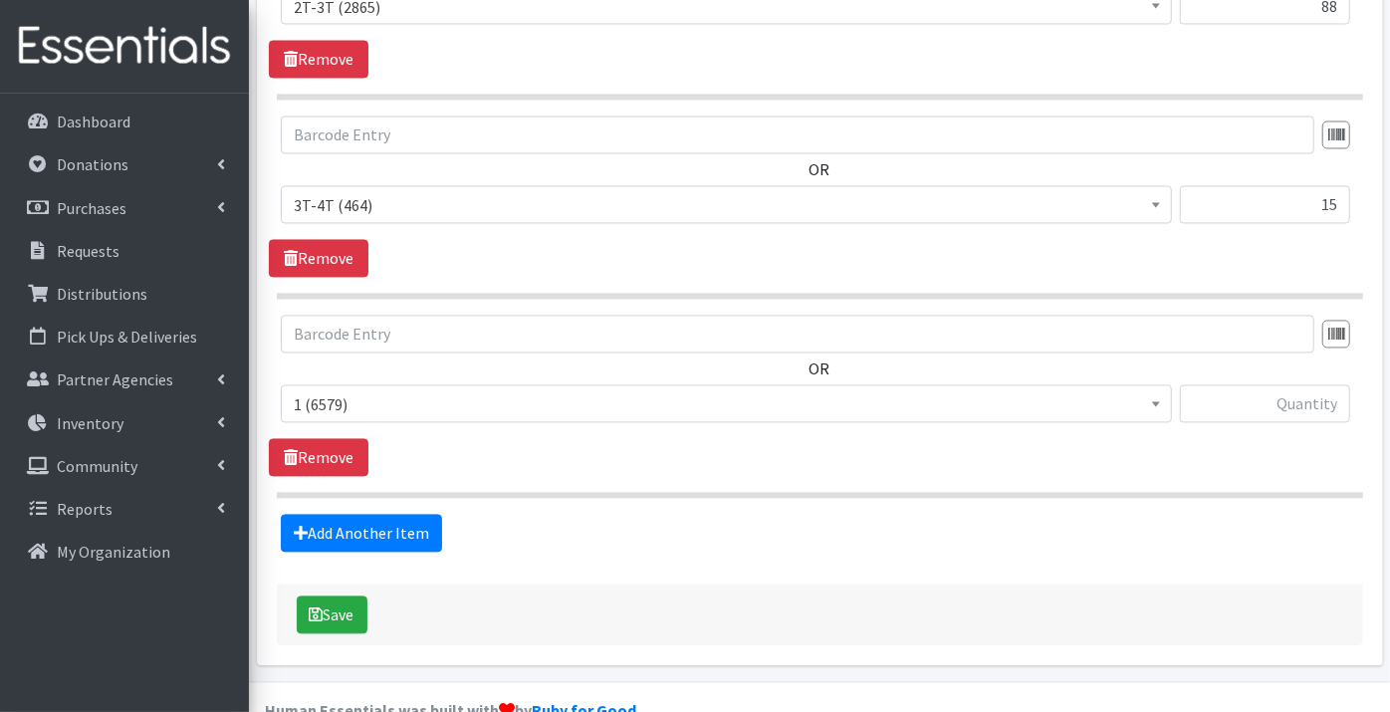
click at [328, 391] on span "1 (6579)" at bounding box center [726, 405] width 865 height 28
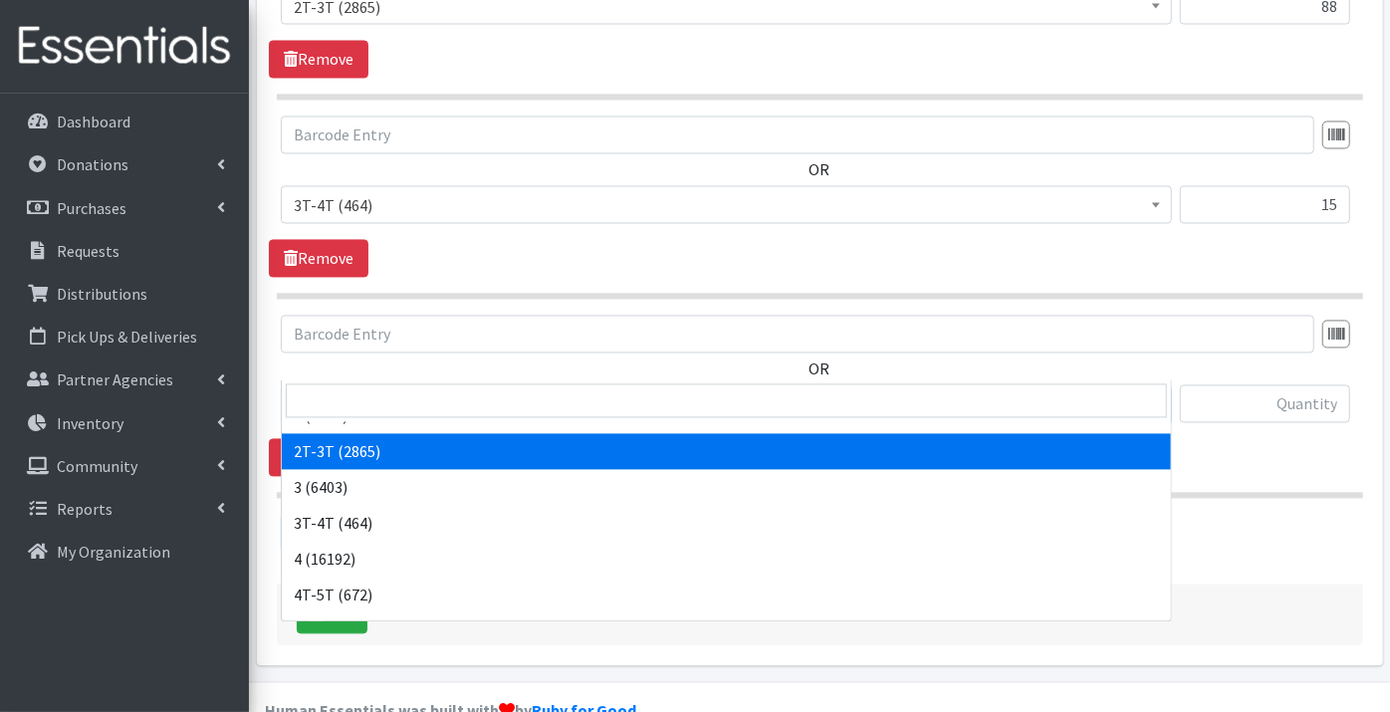
scroll to position [110, 0]
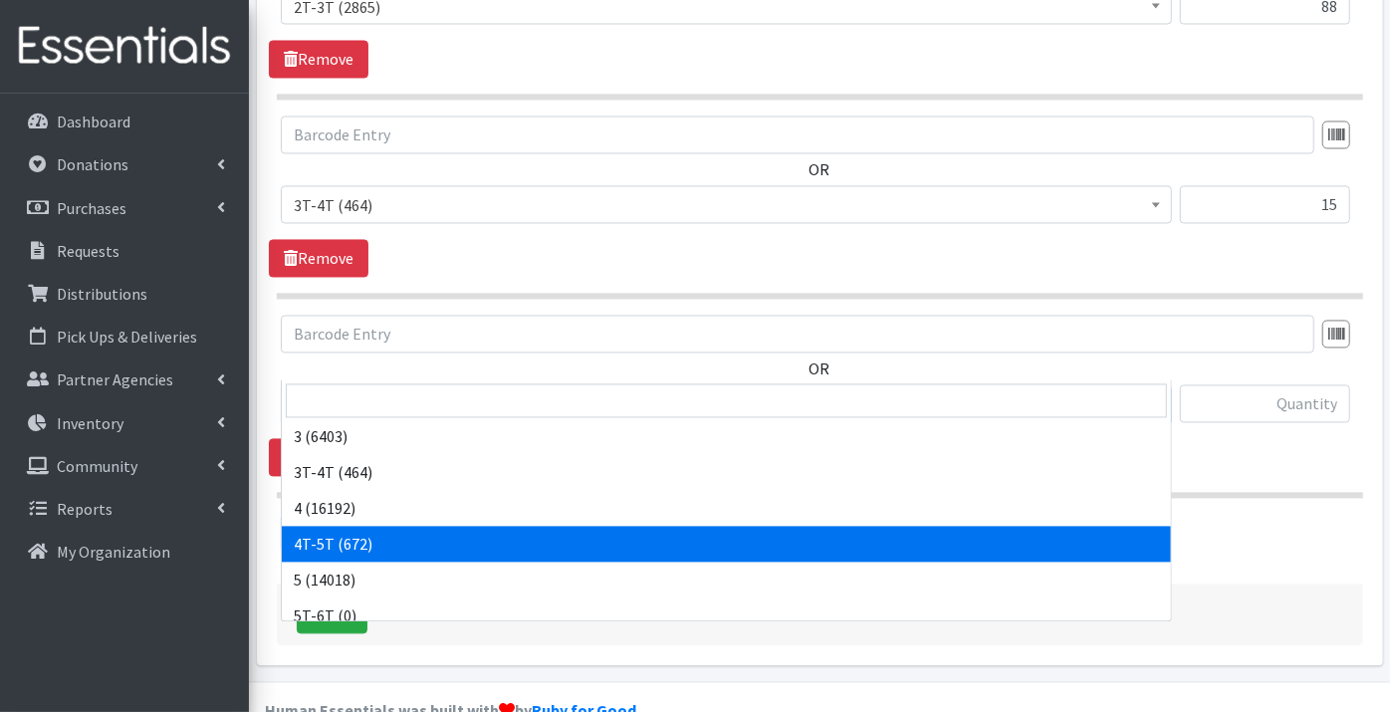
select select "11870"
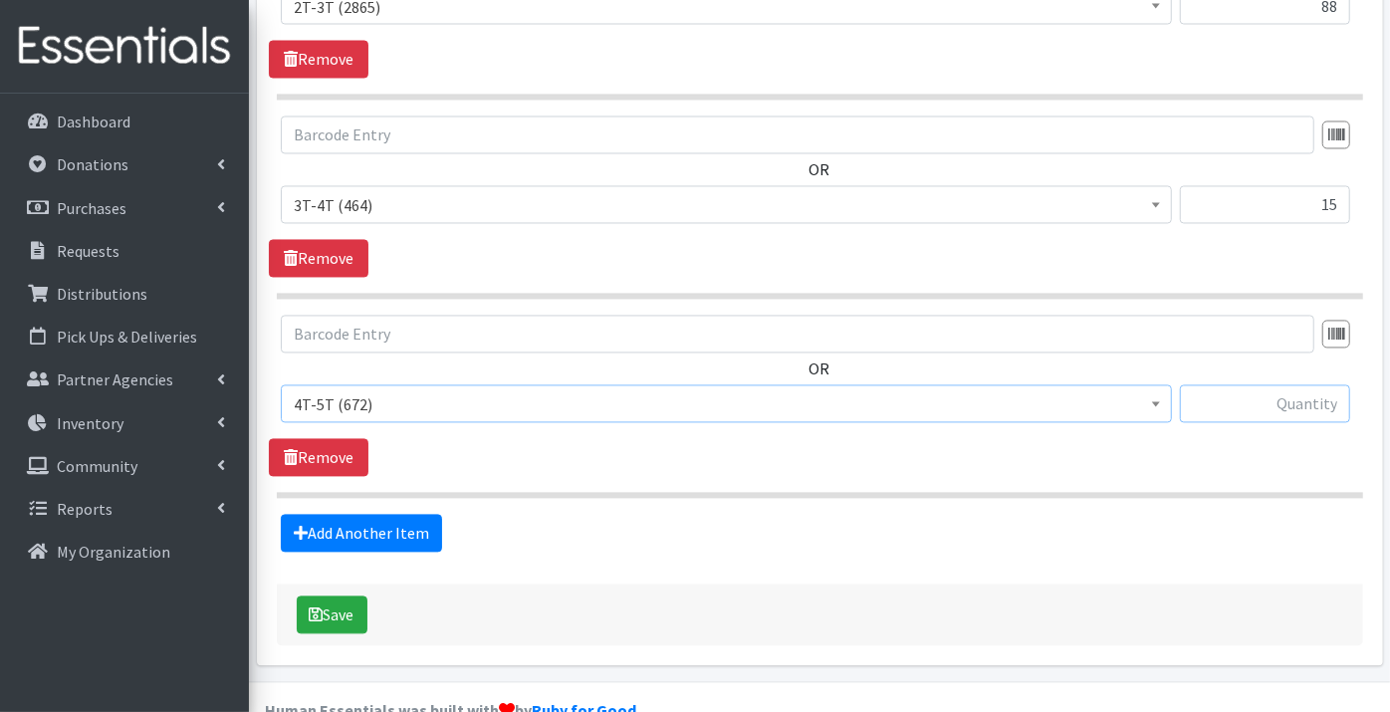
click at [1299, 385] on input "text" at bounding box center [1265, 404] width 170 height 38
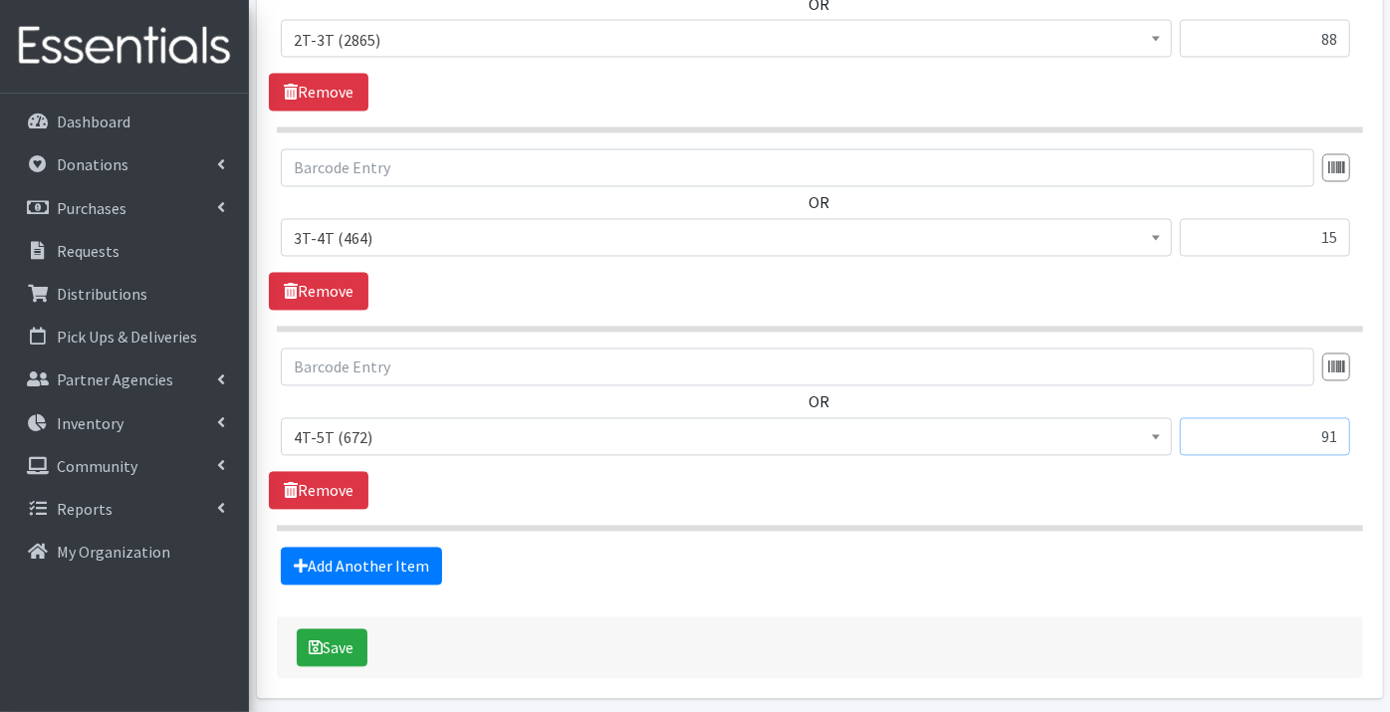
scroll to position [2329, 0]
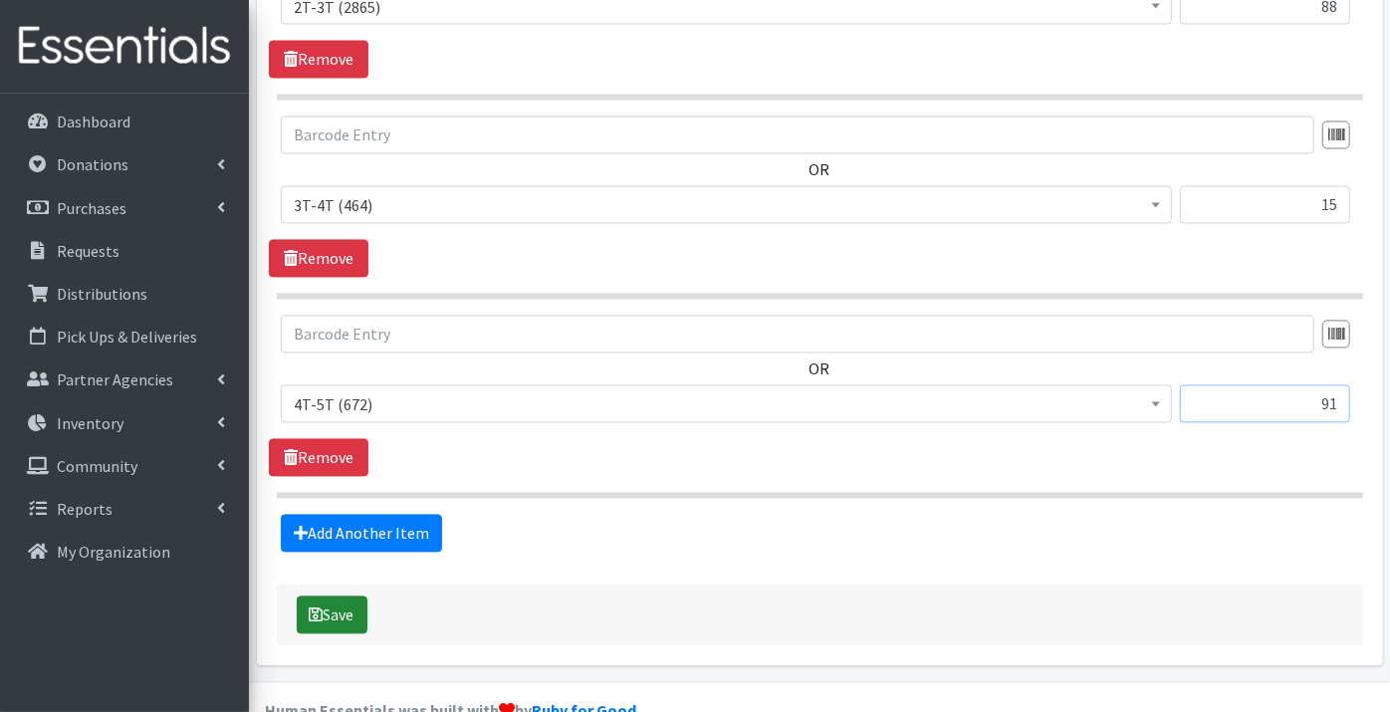
type input "91"
click at [349, 596] on button "Save" at bounding box center [332, 615] width 71 height 38
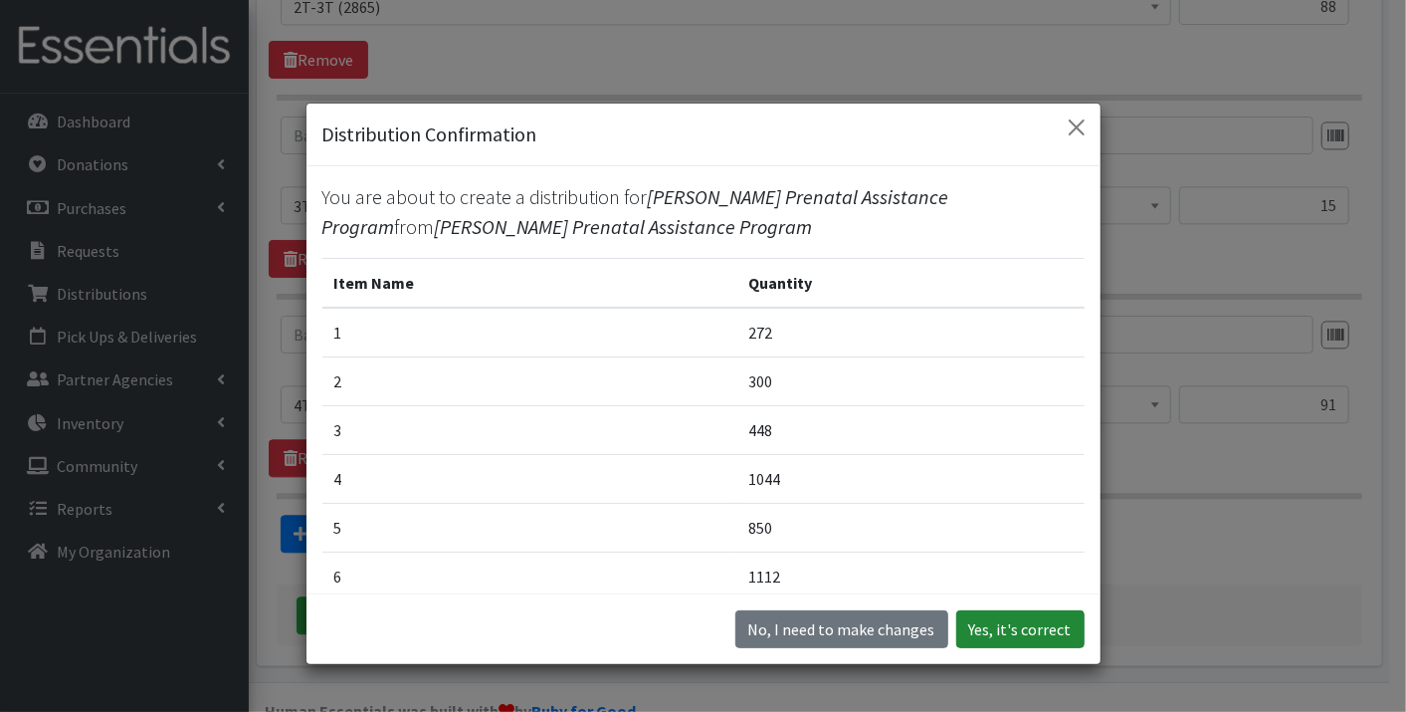
click at [1024, 619] on button "Yes, it's correct" at bounding box center [1021, 629] width 128 height 38
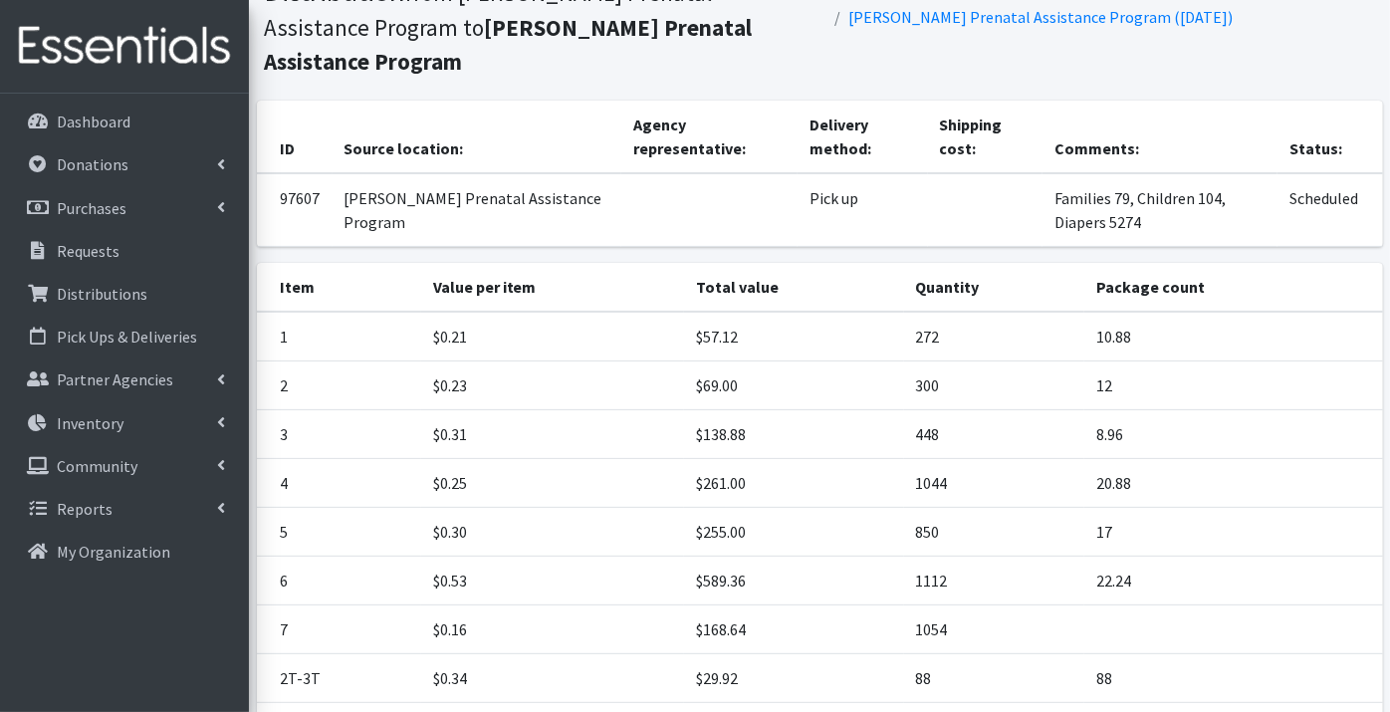
scroll to position [412, 0]
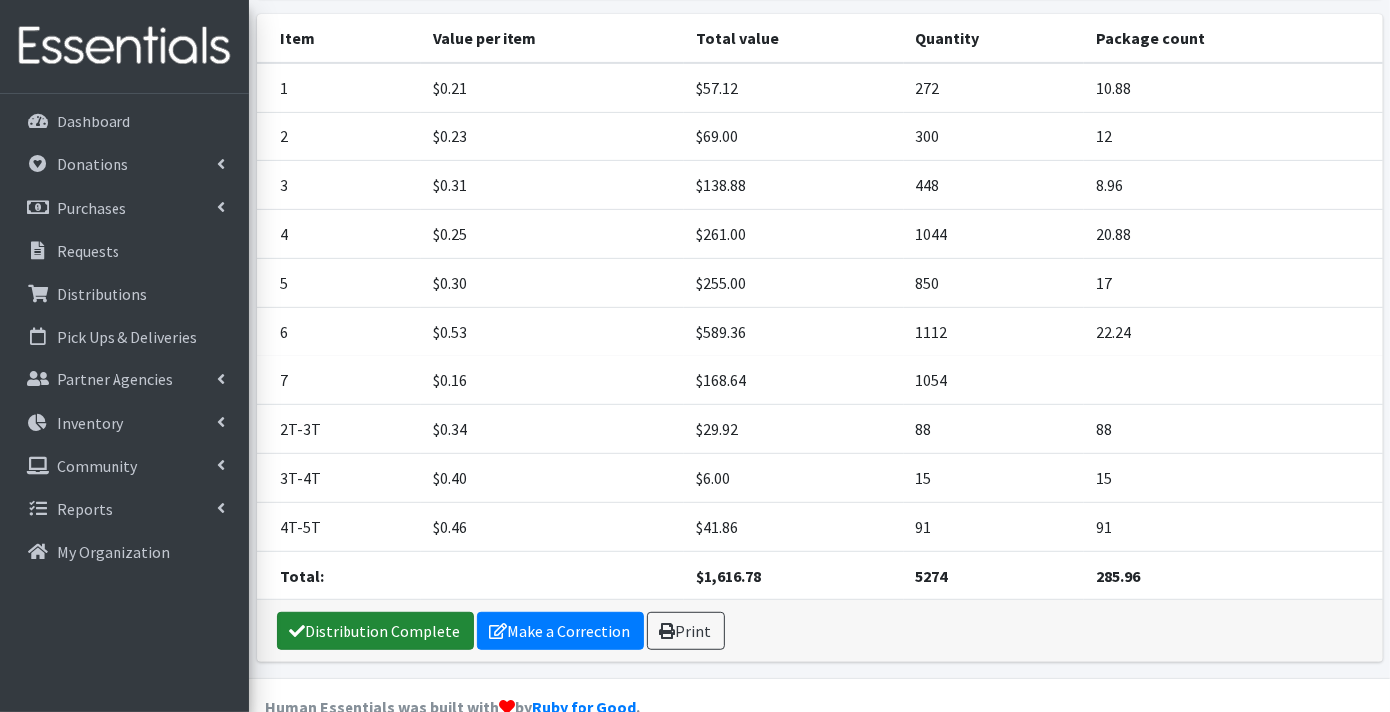
click at [380, 612] on link "Distribution Complete" at bounding box center [375, 631] width 197 height 38
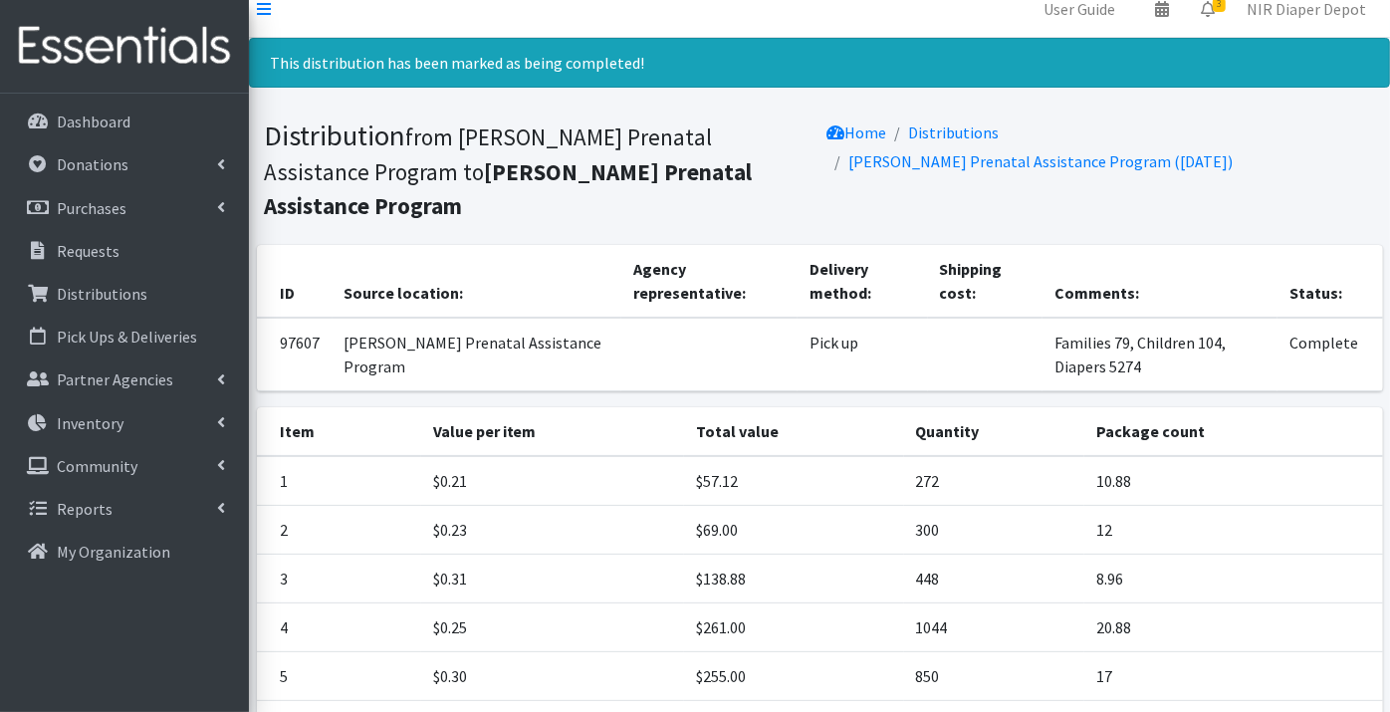
scroll to position [0, 0]
